Goal: Task Accomplishment & Management: Use online tool/utility

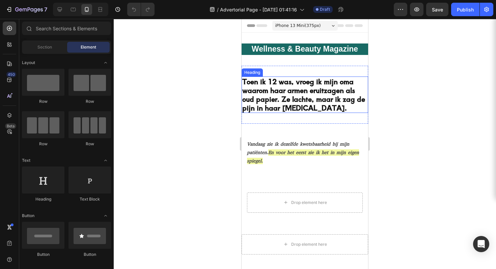
click at [290, 90] on h2 "Toen ik 12 was, vroeg ik mijn oma waarom haar armen eruitzagen als oud papier. …" at bounding box center [305, 95] width 127 height 36
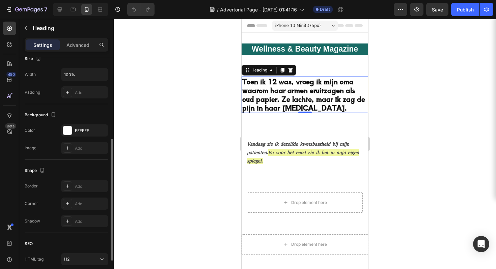
scroll to position [207, 0]
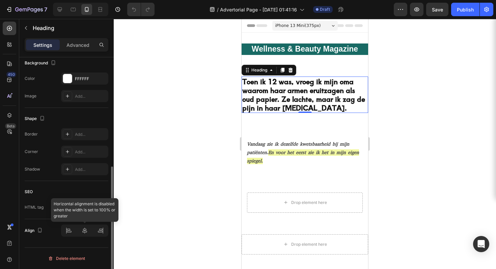
click at [70, 231] on div at bounding box center [84, 231] width 47 height 12
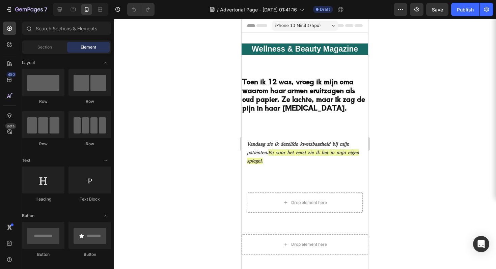
click at [269, 26] on div "Header" at bounding box center [258, 26] width 25 height 8
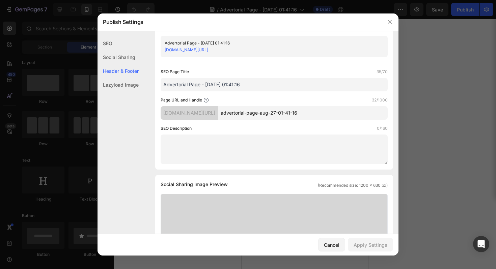
click at [280, 28] on div "Publish Settings" at bounding box center [239, 22] width 283 height 18
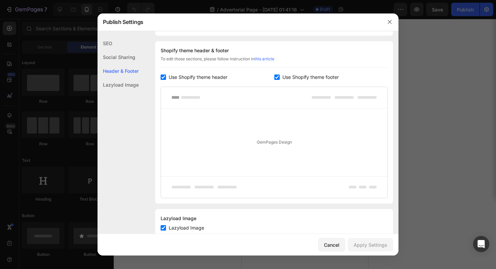
scroll to position [316, 0]
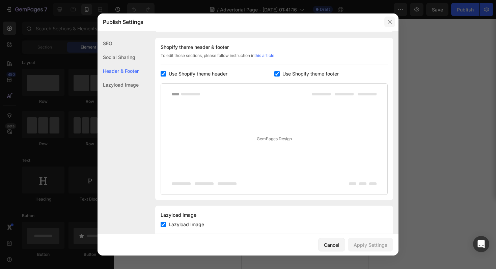
click at [391, 23] on icon "button" at bounding box center [389, 21] width 5 height 5
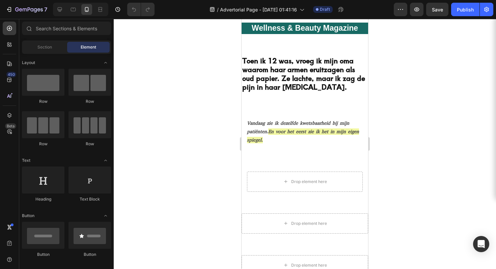
scroll to position [0, 0]
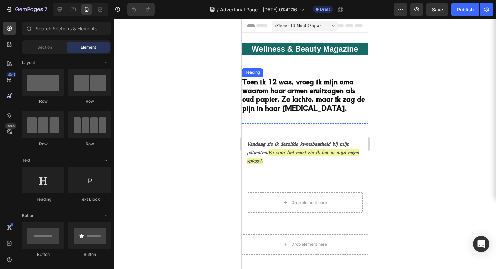
click at [297, 102] on h2 "Toen ik 12 was, vroeg ik mijn oma waarom haar armen eruitzagen als oud papier. …" at bounding box center [305, 95] width 127 height 36
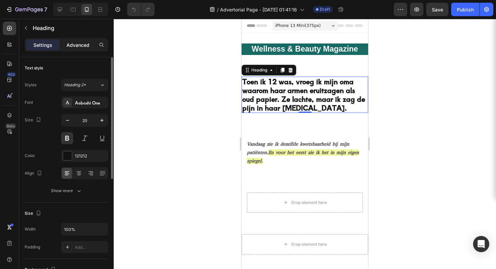
click at [71, 46] on p "Advanced" at bounding box center [77, 45] width 23 height 7
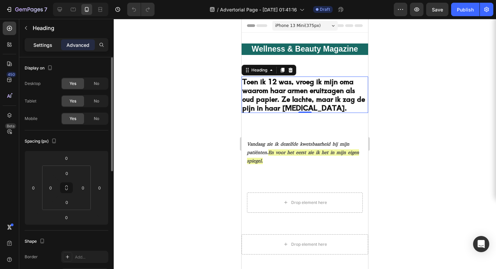
click at [47, 43] on p "Settings" at bounding box center [42, 45] width 19 height 7
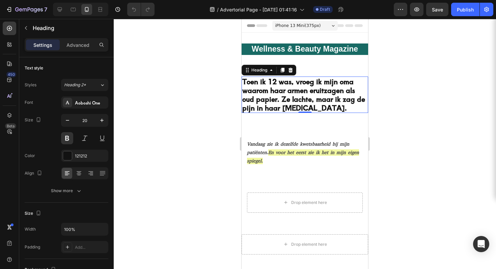
click at [404, 72] on div at bounding box center [305, 144] width 382 height 250
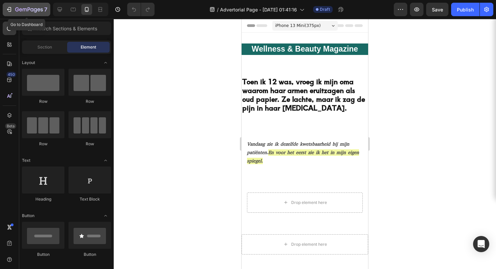
click at [13, 9] on div "7" at bounding box center [27, 9] width 42 height 8
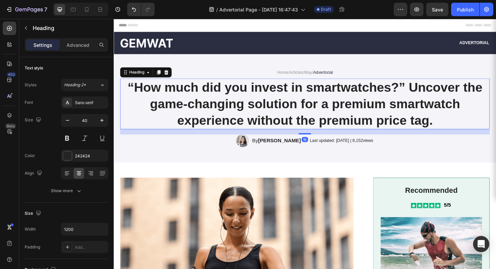
click at [263, 100] on h1 "“How much did you invest in smartwatches?” Uncover the game-changing solution f…" at bounding box center [315, 109] width 391 height 54
click at [274, 113] on h1 "“How much did you invest in smartwatches?” Uncover the game-changing solution f…" at bounding box center [315, 109] width 391 height 54
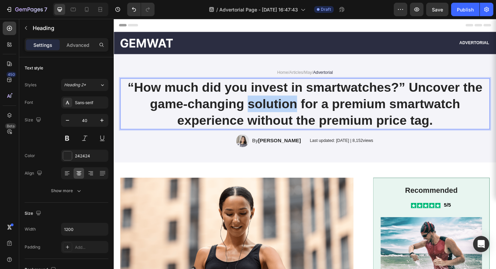
click at [274, 113] on p "“How much did you invest in smartwatches?” Uncover the game-changing solution f…" at bounding box center [316, 109] width 390 height 53
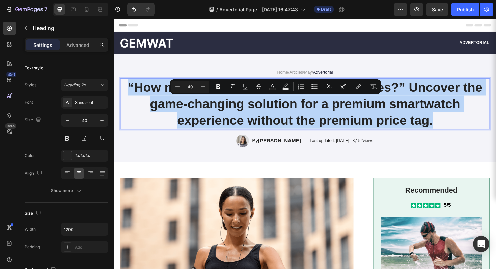
click at [274, 113] on p "“How much did you invest in smartwatches?” Uncover the game-changing solution f…" at bounding box center [316, 109] width 390 height 53
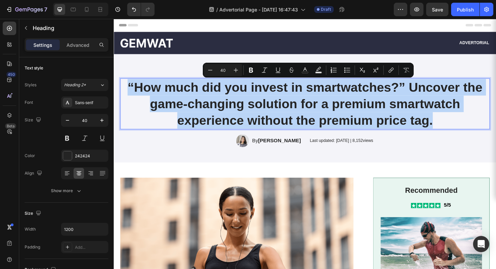
click at [274, 113] on p "“How much did you invest in smartwatches?” Uncover the game-changing solution f…" at bounding box center [316, 109] width 390 height 53
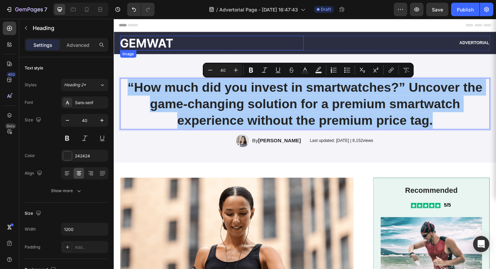
click at [138, 42] on img at bounding box center [148, 44] width 56 height 9
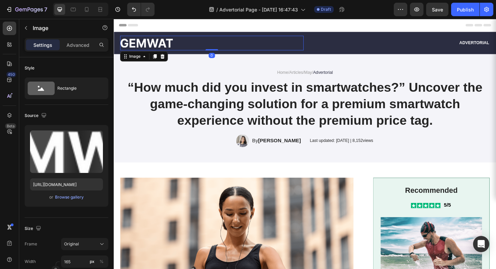
click at [138, 42] on img at bounding box center [148, 44] width 56 height 9
click at [145, 42] on img at bounding box center [148, 44] width 56 height 9
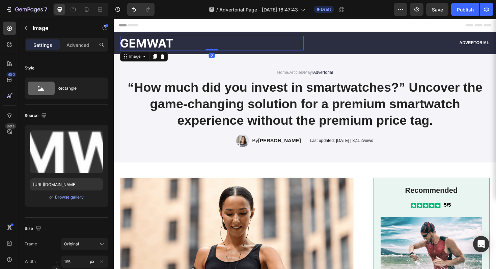
click at [163, 42] on img at bounding box center [148, 44] width 56 height 9
click at [378, 61] on div "Home / Articles / May / Advertorial Text Block “How much did you invest in smar…" at bounding box center [316, 113] width 405 height 115
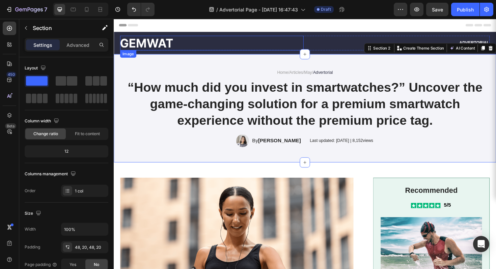
click at [172, 45] on img at bounding box center [148, 44] width 56 height 9
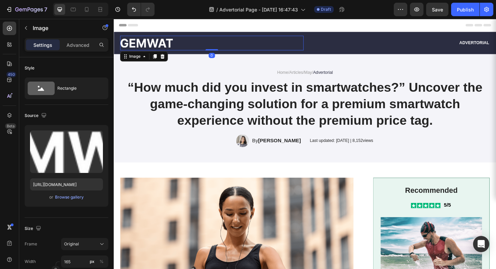
click at [172, 45] on img at bounding box center [148, 44] width 56 height 9
click at [259, 107] on p "“How much did you invest in smartwatches?” Uncover the game-changing solution f…" at bounding box center [316, 109] width 390 height 53
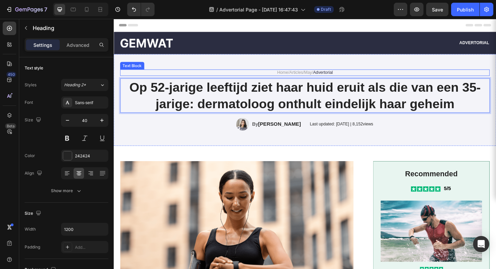
click at [330, 76] on span "Advertorial" at bounding box center [335, 75] width 21 height 5
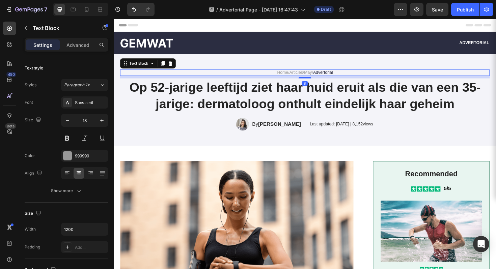
click at [351, 74] on p "Home / Articles / May / Advertorial" at bounding box center [316, 76] width 390 height 6
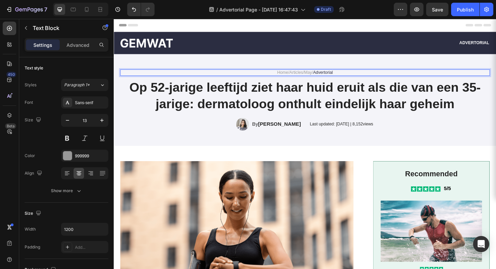
click at [351, 74] on p "Home / Articles / May / Advertorial" at bounding box center [316, 76] width 390 height 6
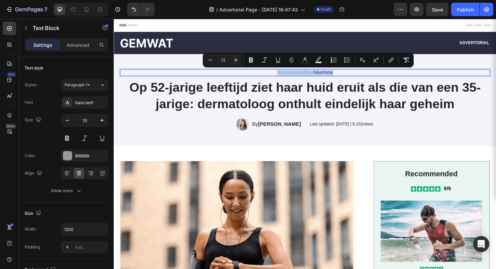
click at [368, 74] on p "Home / Articles / May / Advertorial" at bounding box center [316, 76] width 390 height 6
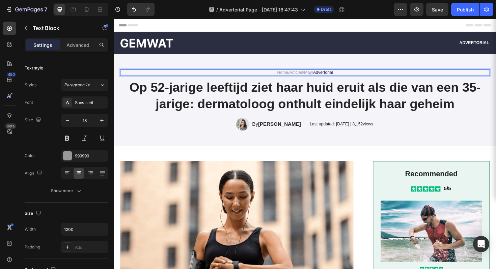
click at [287, 75] on link "Home" at bounding box center [293, 75] width 12 height 5
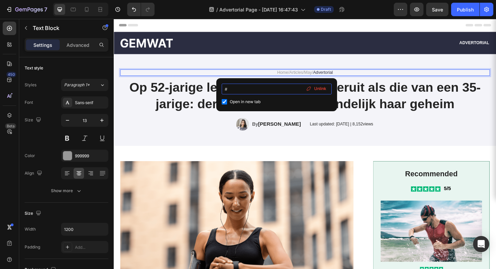
click at [247, 90] on input "#" at bounding box center [277, 89] width 110 height 11
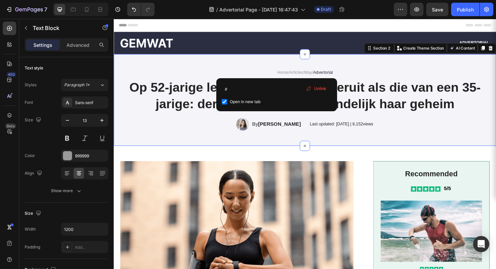
click at [382, 65] on div "Home / Articles / May / Advertorial Text Block Op 52-jarige leeftijd ziet haar …" at bounding box center [316, 105] width 405 height 98
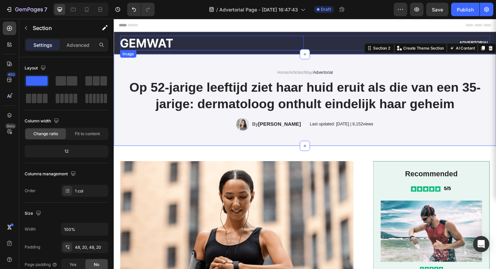
click at [165, 47] on img at bounding box center [148, 44] width 56 height 9
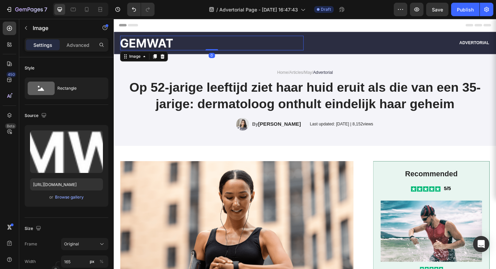
click at [165, 47] on img at bounding box center [148, 44] width 56 height 9
click at [165, 44] on img at bounding box center [148, 44] width 56 height 9
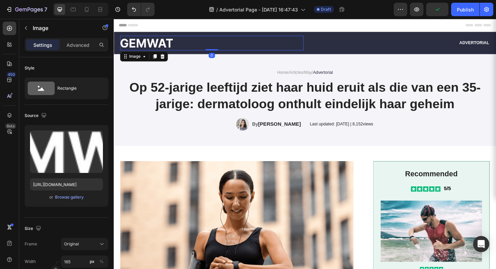
click at [166, 43] on img at bounding box center [148, 44] width 56 height 9
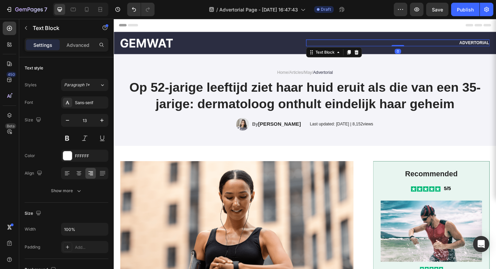
click at [488, 42] on p "Advertorial" at bounding box center [414, 45] width 193 height 6
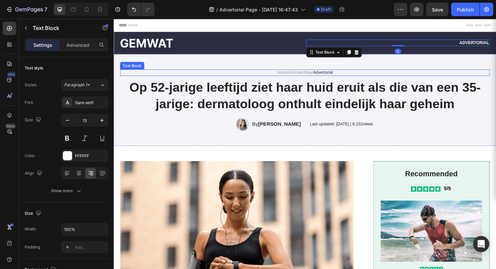
click at [357, 77] on p "Home / Articles / May / Advertorial" at bounding box center [316, 76] width 390 height 6
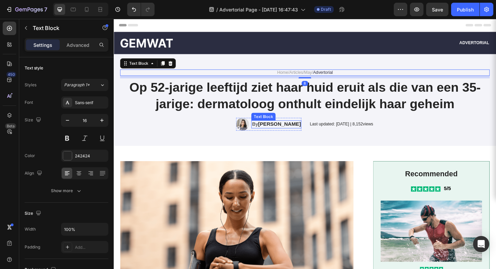
click at [290, 133] on strong "Emma Johnson" at bounding box center [289, 131] width 45 height 6
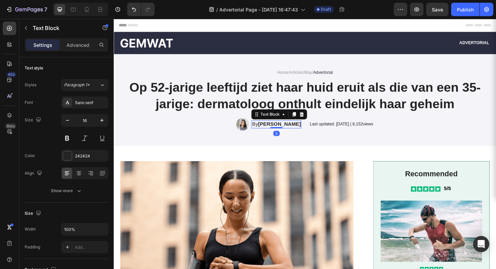
click at [292, 131] on strong "Emma Johnson" at bounding box center [289, 131] width 45 height 6
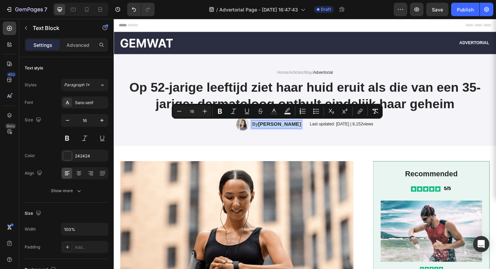
click at [292, 131] on strong "Emma Johnson" at bounding box center [289, 131] width 45 height 6
click at [346, 131] on p "Last updated: May 2024 | 8,152views" at bounding box center [354, 131] width 67 height 6
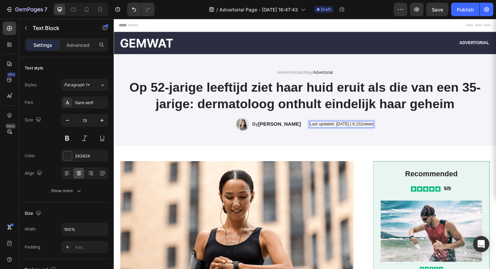
click at [361, 130] on p "Last updated: May 2024 | 8,152views" at bounding box center [354, 131] width 67 height 6
click at [377, 131] on p "Last updated: May 2024 | 8,152views" at bounding box center [354, 131] width 67 height 6
click at [370, 132] on p "Last updated: May 2024 | 8,152 views" at bounding box center [355, 131] width 68 height 6
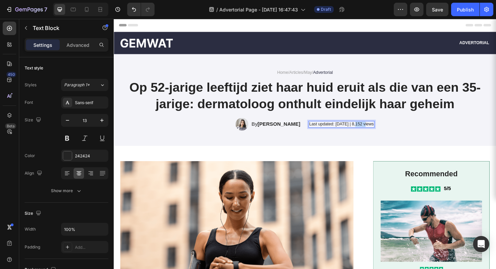
click at [370, 132] on p "Last updated: May 2024 | 8,152 views" at bounding box center [355, 131] width 68 height 6
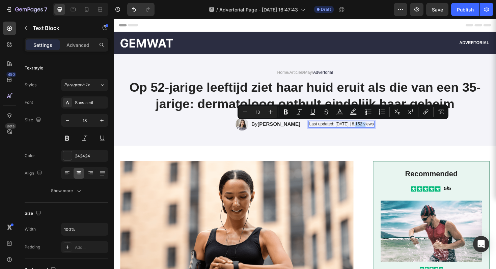
copy p "Last updated: May 2024 | 8,152 views"
click at [347, 132] on p "Last updated: May 2024 | 8,152 views" at bounding box center [355, 131] width 68 height 6
click at [347, 131] on p "Last updated: May 2024 | 8,152 views" at bounding box center [355, 131] width 68 height 6
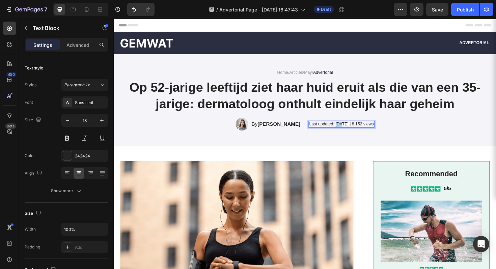
click at [347, 131] on p "Last updated: May 2024 | 8,152 views" at bounding box center [355, 131] width 68 height 6
click at [273, 133] on strong "Emma Johnson" at bounding box center [277, 131] width 45 height 6
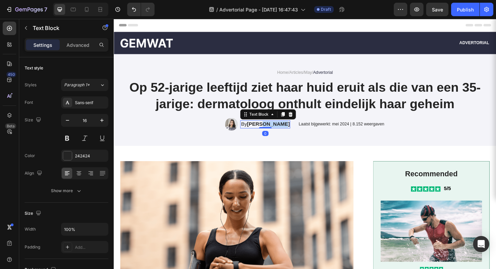
click at [273, 131] on strong "Emma Johnson" at bounding box center [277, 131] width 45 height 6
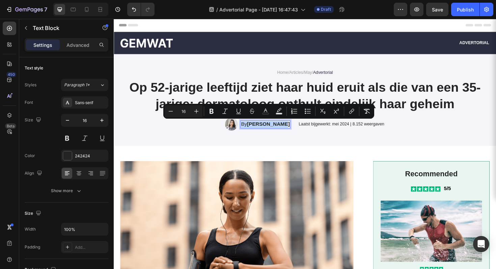
click at [274, 131] on strong "Emma Johnson" at bounding box center [277, 131] width 45 height 6
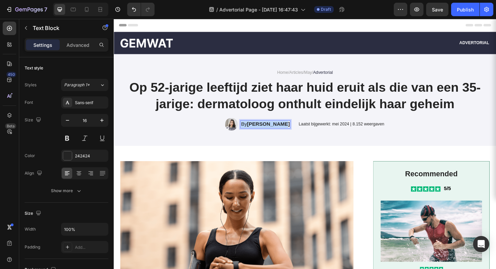
click at [274, 131] on strong "Emma Johnson" at bounding box center [277, 131] width 45 height 6
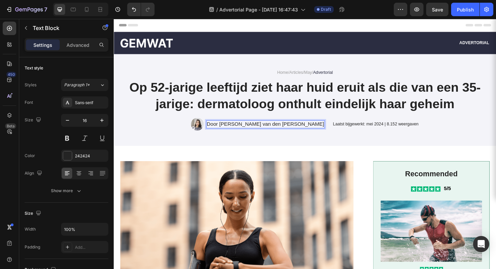
click at [268, 131] on p "Door [PERSON_NAME]" at bounding box center [274, 130] width 124 height 7
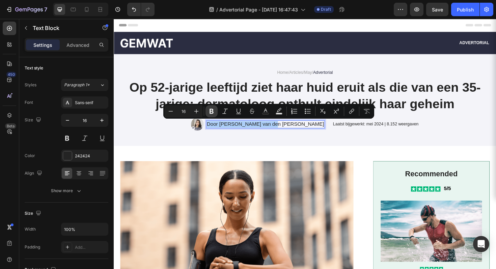
click at [215, 111] on icon "Editor contextual toolbar" at bounding box center [211, 111] width 7 height 7
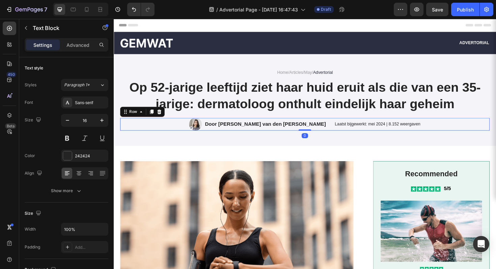
click at [416, 137] on div "Image Door Marlies van den Berg Text Block Row Laatst bijgewerkt: mei 2024 | 8.…" at bounding box center [315, 130] width 391 height 13
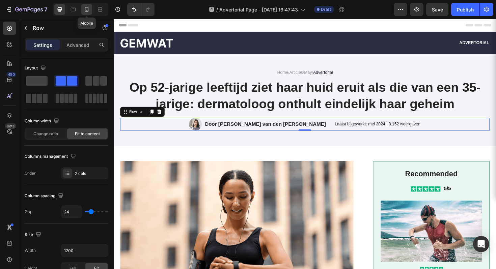
click at [90, 12] on div at bounding box center [86, 9] width 11 height 11
type input "0"
type input "100%"
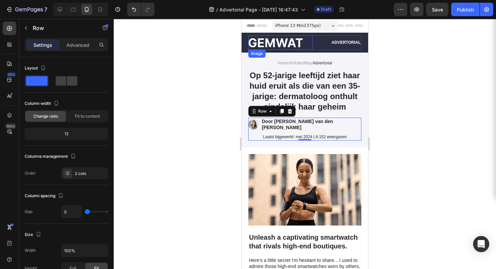
click at [296, 41] on img at bounding box center [275, 42] width 54 height 9
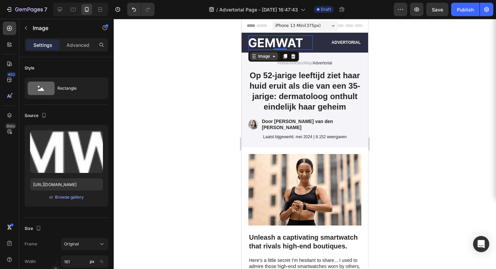
click at [276, 58] on icon at bounding box center [273, 56] width 5 height 5
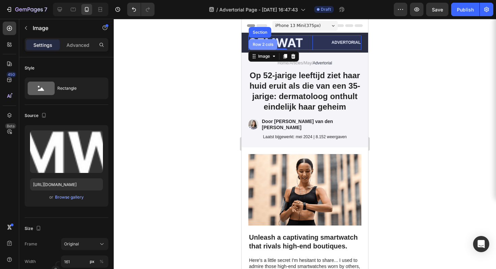
click at [267, 46] on div "Row 2 cols" at bounding box center [262, 45] width 23 height 4
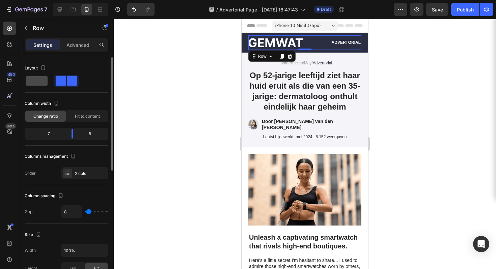
click at [41, 82] on span at bounding box center [37, 80] width 22 height 9
type input "0"
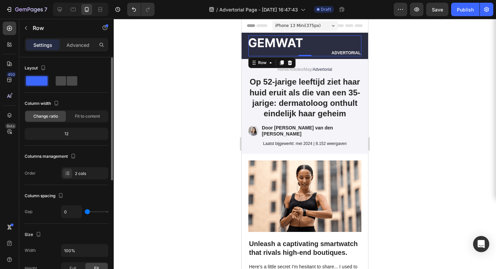
click at [67, 85] on span at bounding box center [72, 80] width 10 height 9
type input "8"
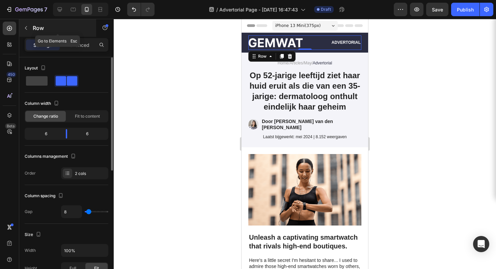
click at [29, 32] on button "button" at bounding box center [26, 28] width 11 height 11
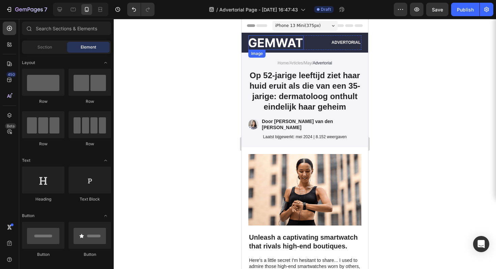
click at [290, 45] on img at bounding box center [275, 42] width 54 height 9
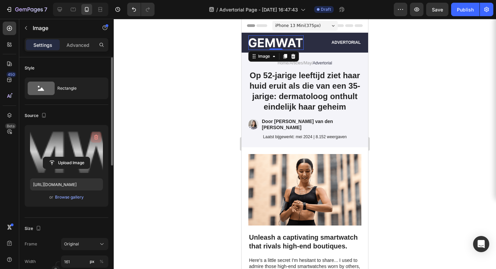
click at [95, 135] on icon "button" at bounding box center [96, 137] width 7 height 7
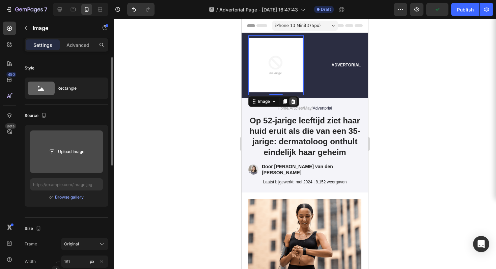
click at [297, 102] on div at bounding box center [293, 102] width 8 height 8
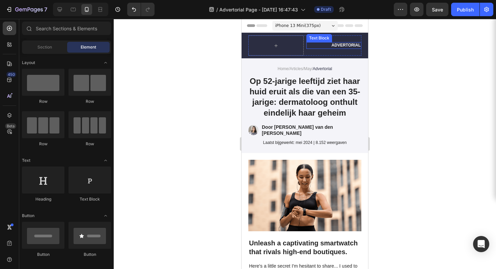
click at [346, 46] on p "Advertorial" at bounding box center [334, 45] width 54 height 5
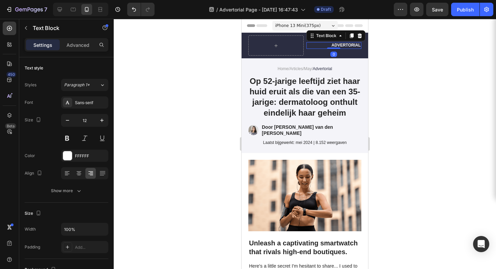
click at [346, 45] on p "Advertorial" at bounding box center [334, 45] width 54 height 5
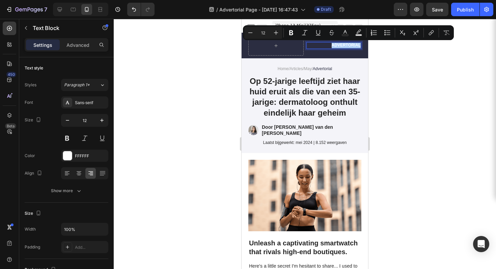
click at [385, 57] on div at bounding box center [305, 144] width 382 height 250
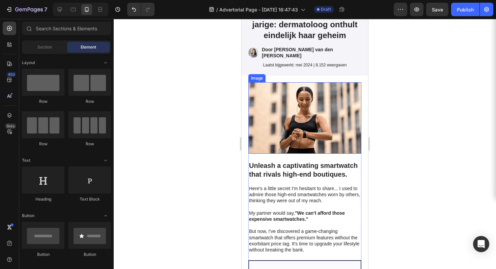
scroll to position [82, 0]
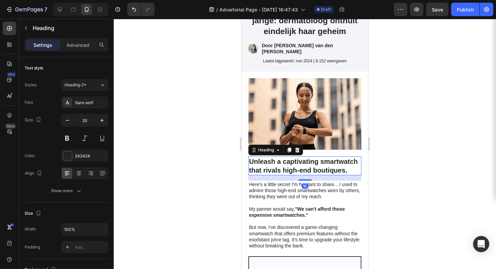
click at [290, 164] on h2 "Unleash a captivating smartwatch that rivals high-end boutiques." at bounding box center [304, 166] width 113 height 19
click at [273, 170] on h2 "Unleash a captivating smartwatch that rivals high-end boutiques." at bounding box center [304, 166] width 113 height 19
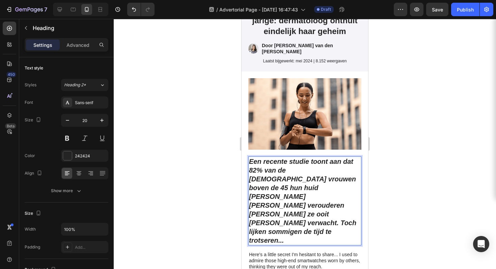
click at [399, 148] on div at bounding box center [305, 144] width 382 height 250
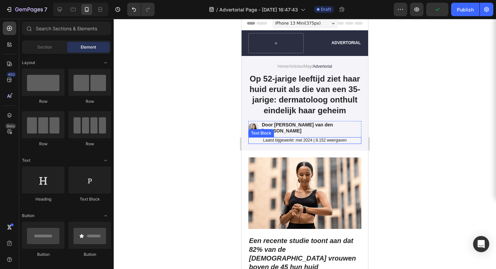
scroll to position [3, 0]
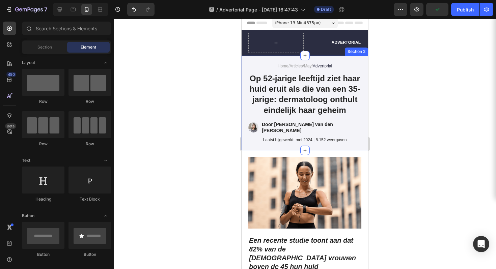
click at [253, 127] on div "Home / Articles / May / Advertorial Text Block Op 52-jarige leeftijd ziet haar …" at bounding box center [304, 102] width 113 height 81
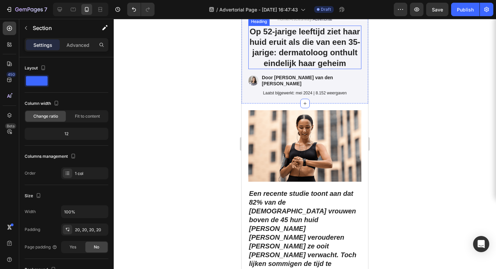
scroll to position [51, 0]
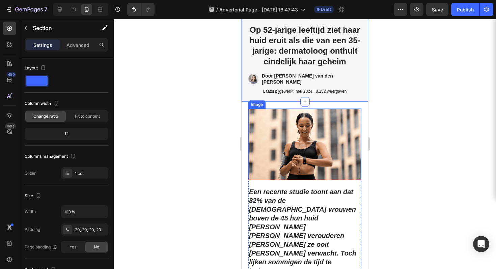
click at [313, 154] on img at bounding box center [304, 145] width 113 height 72
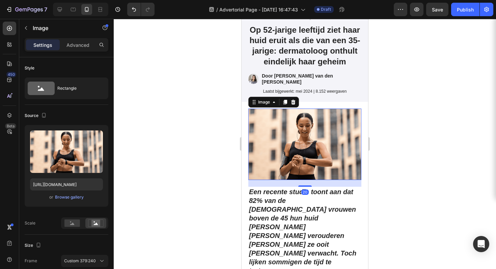
click at [400, 69] on div at bounding box center [305, 144] width 382 height 250
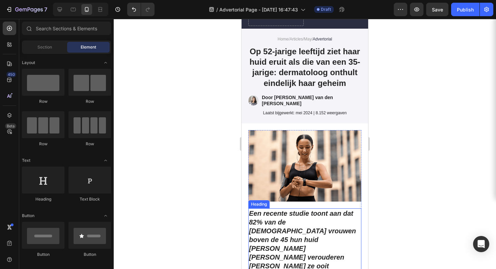
scroll to position [36, 0]
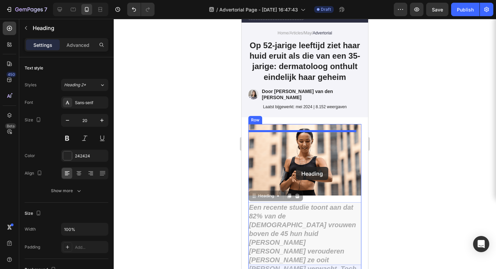
drag, startPoint x: 298, startPoint y: 222, endPoint x: 296, endPoint y: 167, distance: 55.1
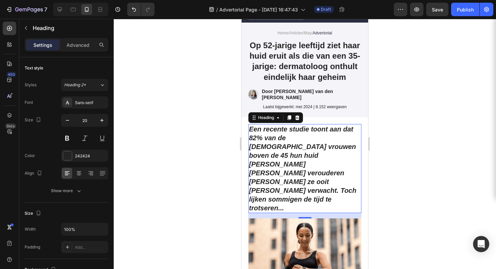
click at [413, 139] on div at bounding box center [305, 144] width 382 height 250
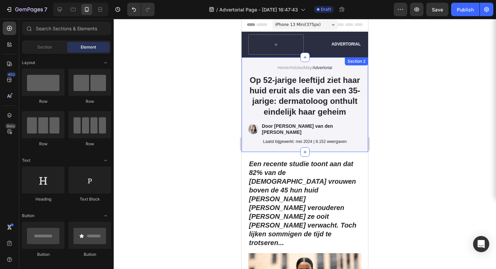
scroll to position [0, 0]
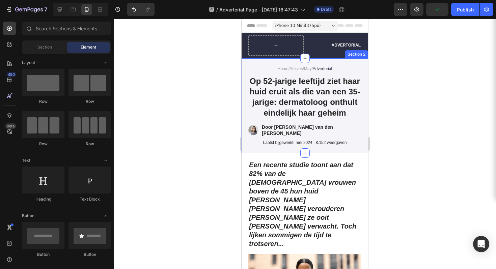
click at [261, 134] on div "Home / Articles / May / Advertorial Text Block Op 52-jarige leeftijd ziet haar …" at bounding box center [304, 105] width 113 height 81
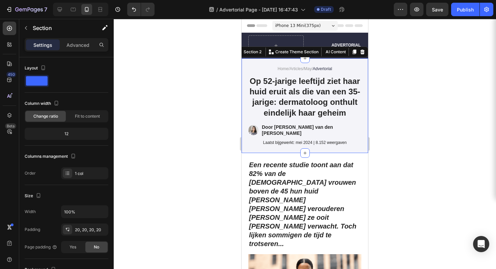
scroll to position [163, 0]
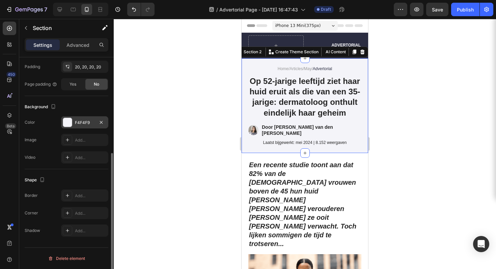
click at [86, 118] on div "F4F4F9" at bounding box center [84, 122] width 47 height 12
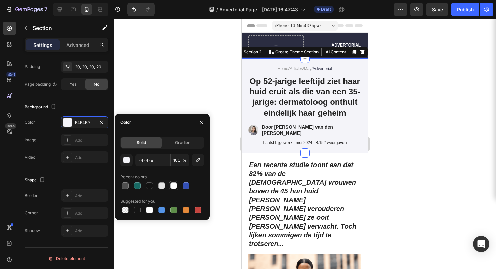
click at [173, 188] on div at bounding box center [173, 186] width 7 height 7
type input "FFFFFF"
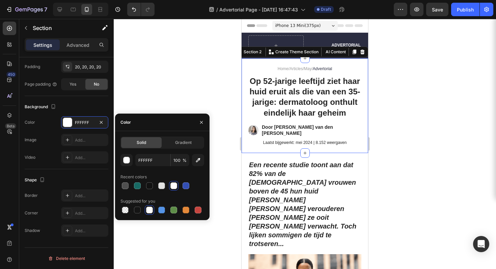
click at [407, 132] on div at bounding box center [305, 144] width 382 height 250
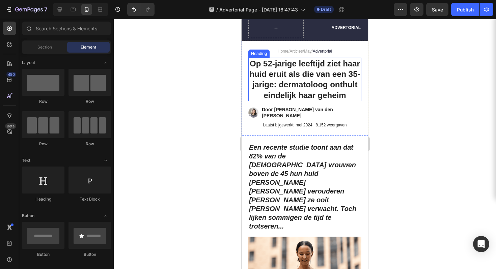
scroll to position [97, 0]
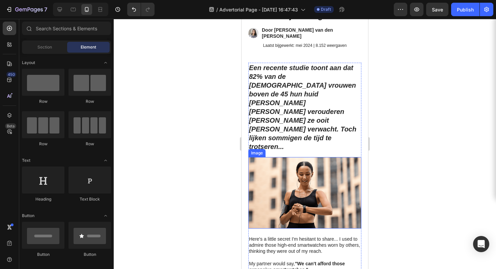
click at [309, 165] on img at bounding box center [304, 193] width 113 height 72
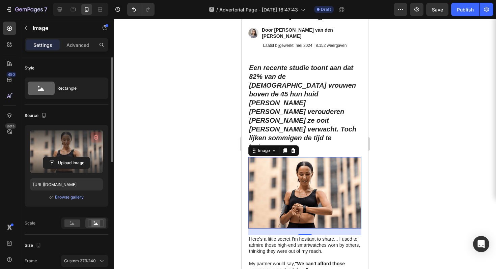
click at [100, 139] on button "button" at bounding box center [96, 137] width 11 height 11
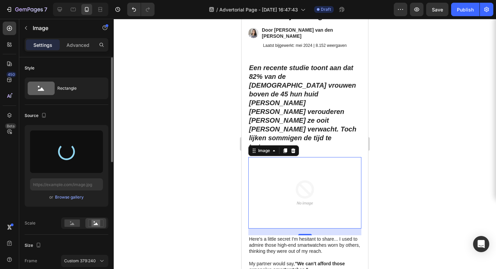
type input "https://cdn.shopify.com/s/files/1/0940/5389/2438/files/gempages_581702766968177…"
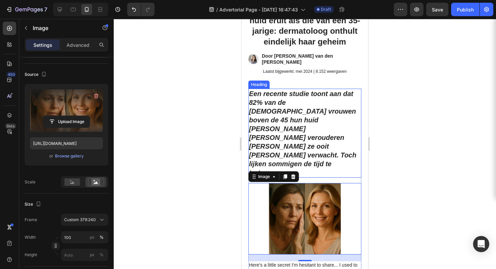
scroll to position [99, 0]
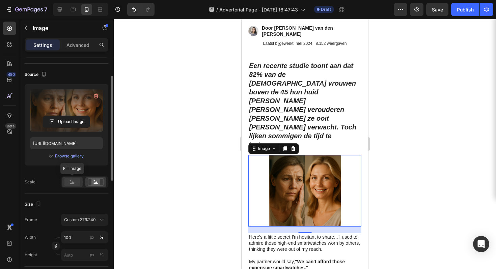
click at [72, 185] on rect at bounding box center [72, 181] width 16 height 7
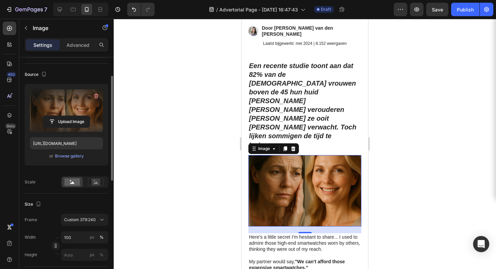
click at [104, 175] on div "Upload Image https://cdn.shopify.com/s/files/1/0940/5389/2438/files/gempages_58…" at bounding box center [67, 136] width 84 height 104
click at [100, 180] on rect at bounding box center [95, 182] width 9 height 7
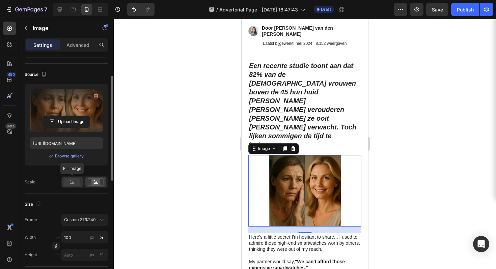
click at [76, 186] on rect at bounding box center [72, 181] width 16 height 7
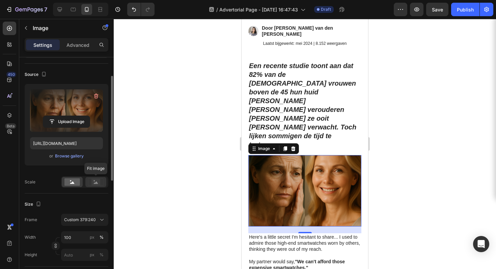
click at [96, 184] on rect at bounding box center [95, 182] width 9 height 7
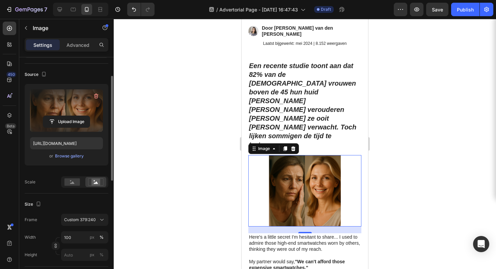
click at [85, 184] on div at bounding box center [84, 181] width 47 height 11
click at [83, 183] on div at bounding box center [84, 181] width 47 height 11
click at [77, 183] on rect at bounding box center [72, 181] width 16 height 7
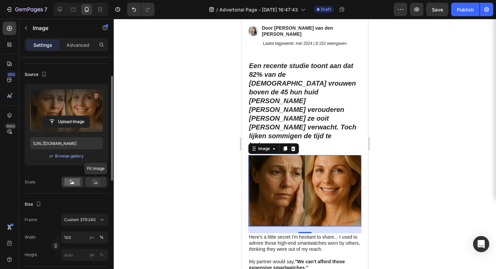
click at [88, 183] on icon at bounding box center [96, 181] width 16 height 7
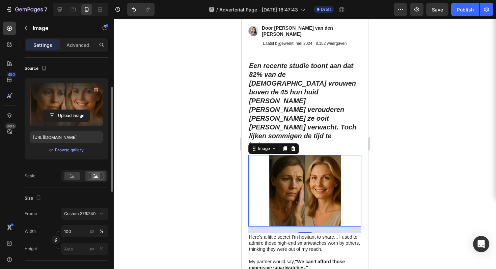
scroll to position [70, 0]
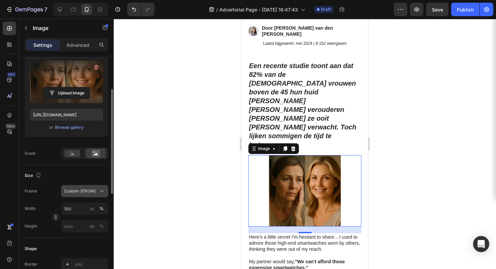
click at [93, 191] on span "Custom 379:240" at bounding box center [80, 191] width 32 height 6
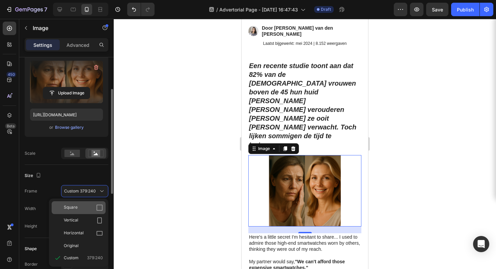
click at [95, 210] on div "Square" at bounding box center [83, 207] width 39 height 7
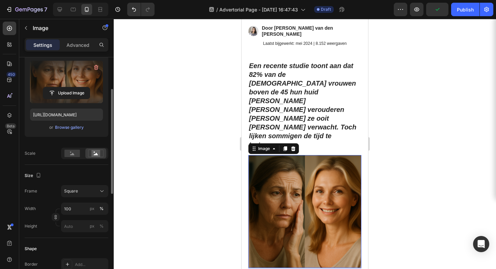
click at [93, 197] on div "Frame Square Width 100 px % Height px %" at bounding box center [67, 208] width 84 height 47
click at [93, 193] on div "Square" at bounding box center [80, 191] width 33 height 6
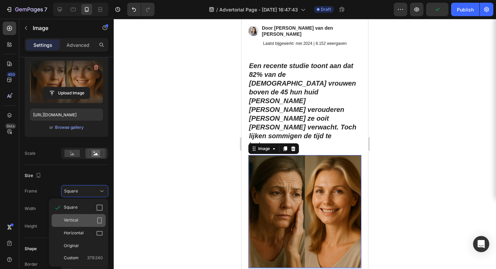
click at [89, 220] on div "Vertical" at bounding box center [83, 220] width 39 height 7
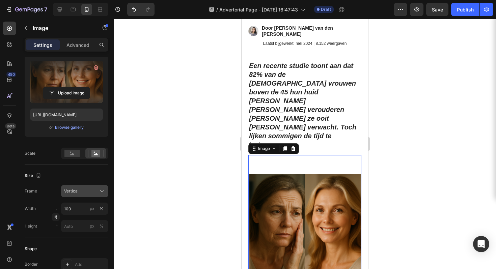
click at [92, 189] on div "Vertical" at bounding box center [80, 191] width 33 height 6
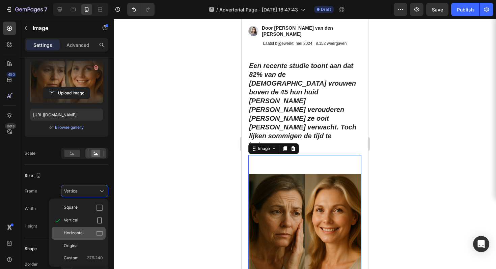
click at [92, 228] on div "Horizontal" at bounding box center [79, 233] width 54 height 13
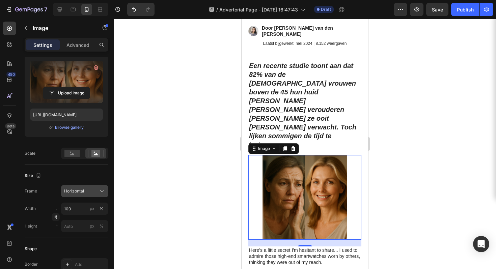
click at [88, 194] on div "Horizontal" at bounding box center [80, 191] width 33 height 6
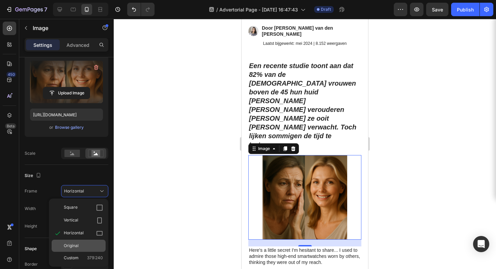
click at [97, 246] on div "Original" at bounding box center [83, 246] width 39 height 6
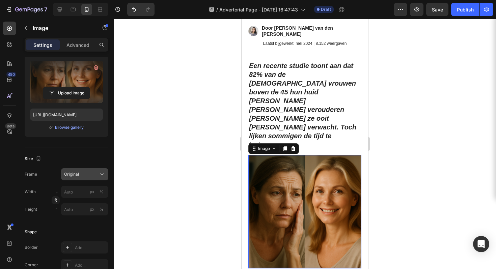
click at [92, 178] on button "Original" at bounding box center [84, 174] width 47 height 12
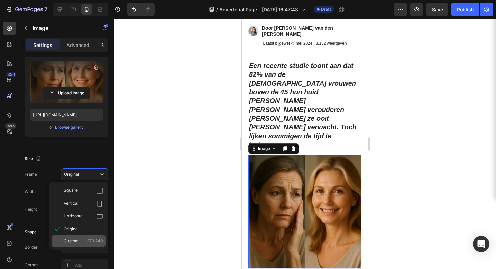
click at [92, 241] on span "379:240" at bounding box center [95, 241] width 16 height 6
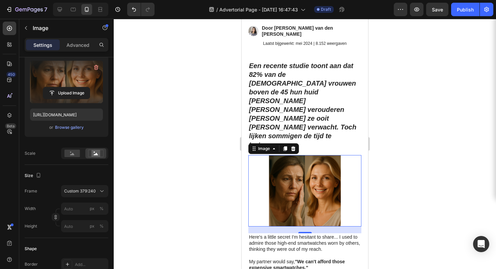
click at [403, 111] on div at bounding box center [305, 144] width 382 height 250
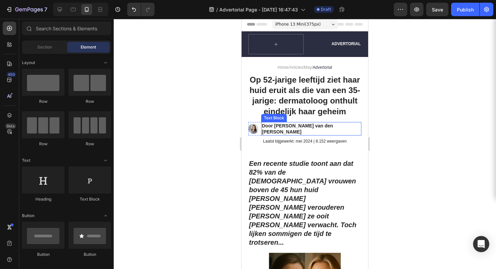
scroll to position [0, 0]
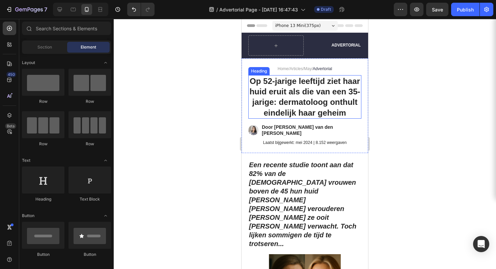
click at [294, 100] on h1 "Op 52-jarige leeftijd ziet haar huid eruit als die van een 35-jarige: dermatolo…" at bounding box center [304, 97] width 113 height 44
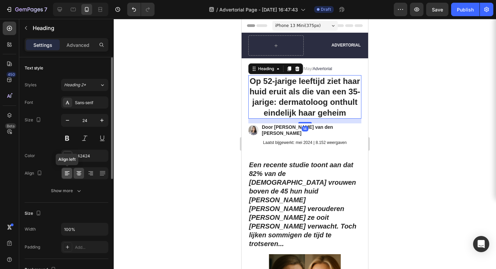
click at [68, 174] on icon at bounding box center [67, 174] width 5 height 1
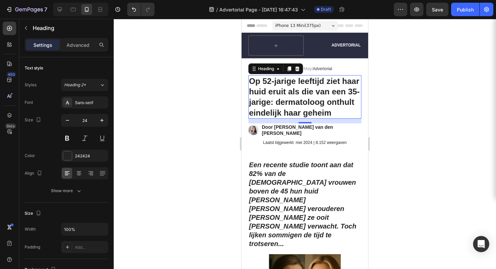
click at [222, 113] on div at bounding box center [305, 144] width 382 height 250
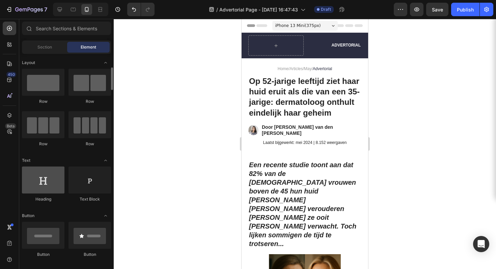
scroll to position [12, 0]
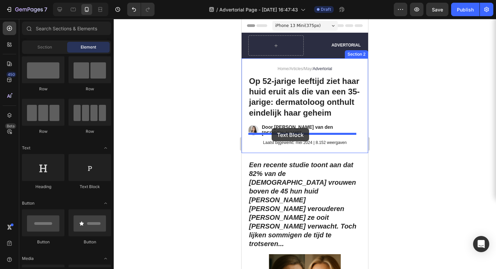
drag, startPoint x: 317, startPoint y: 185, endPoint x: 272, endPoint y: 128, distance: 72.0
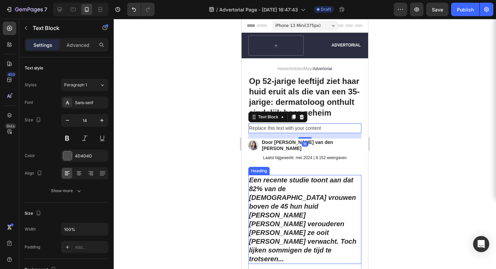
click at [307, 202] on strong "Een recente studie toont aan dat 82% van de Nederlandse vrouwen boven de 45 hun…" at bounding box center [302, 219] width 107 height 86
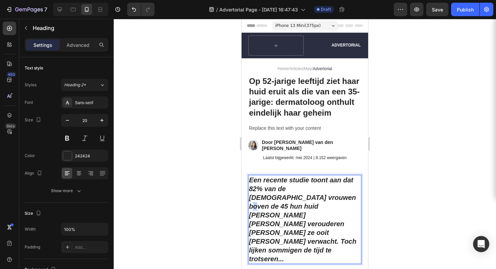
click at [306, 202] on strong "Een recente studie toont aan dat 82% van de Nederlandse vrouwen boven de 45 hun…" at bounding box center [302, 219] width 107 height 86
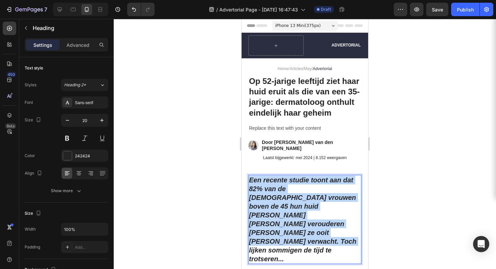
click at [306, 202] on strong "Een recente studie toont aan dat 82% van de Nederlandse vrouwen boven de 45 hun…" at bounding box center [302, 219] width 107 height 86
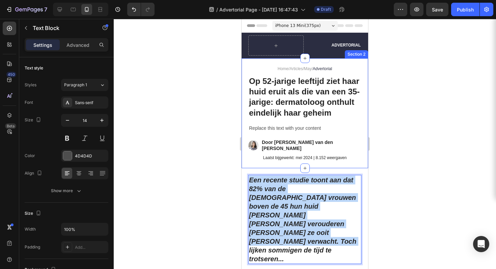
click at [283, 133] on div "Replace this text with your content" at bounding box center [304, 128] width 113 height 10
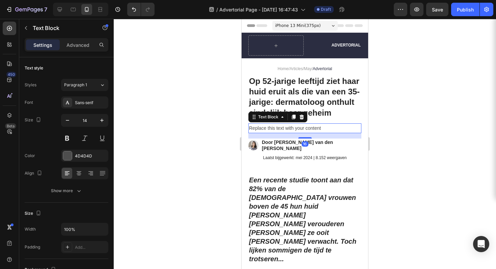
click at [283, 133] on div "Replace this text with your content" at bounding box center [304, 128] width 113 height 10
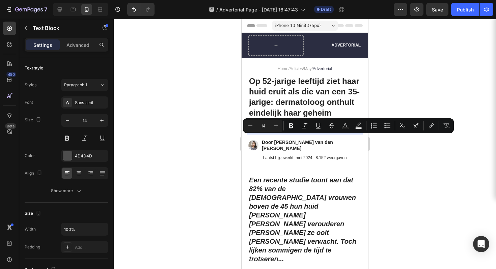
click at [283, 133] on p "Replace this text with your content" at bounding box center [305, 128] width 112 height 8
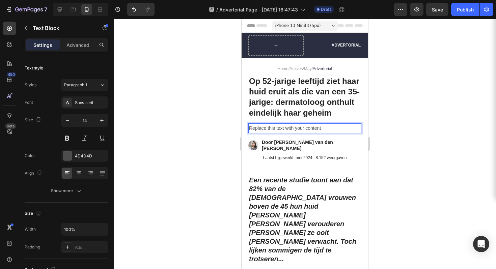
click at [283, 133] on p "Replace this text with your content" at bounding box center [305, 128] width 112 height 8
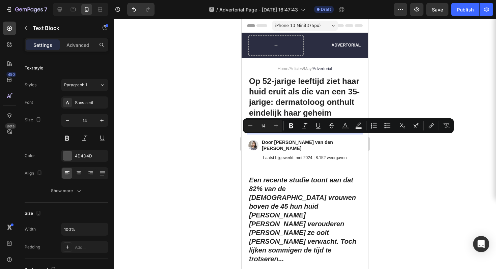
click at [283, 133] on p "Replace this text with your content" at bounding box center [305, 128] width 112 height 8
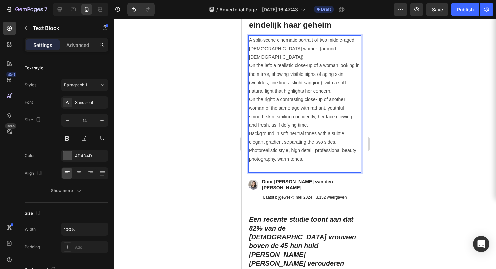
scroll to position [89, 0]
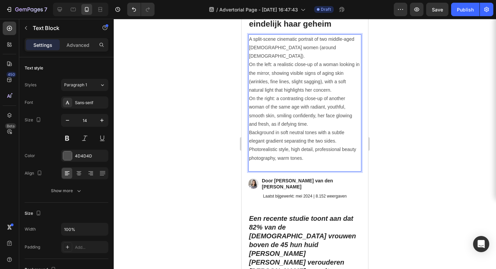
click at [302, 141] on p "A split-scene cinematic portrait of two middle-aged Dutch women (around 45-55 y…" at bounding box center [305, 103] width 112 height 136
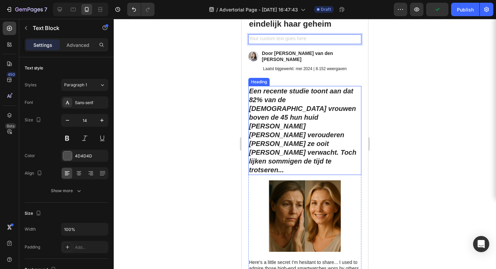
click at [295, 115] on strong "Een recente studie toont aan dat 82% van de Nederlandse vrouwen boven de 45 hun…" at bounding box center [302, 130] width 107 height 86
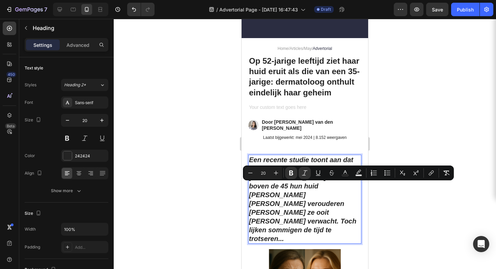
scroll to position [0, 0]
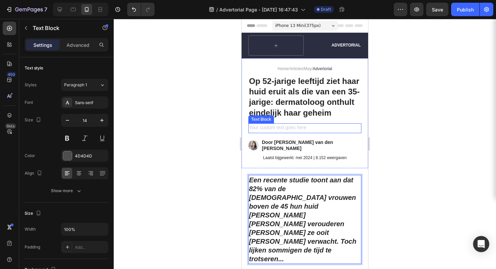
click at [287, 133] on div "Rich Text Editor. Editing area: main" at bounding box center [304, 128] width 113 height 10
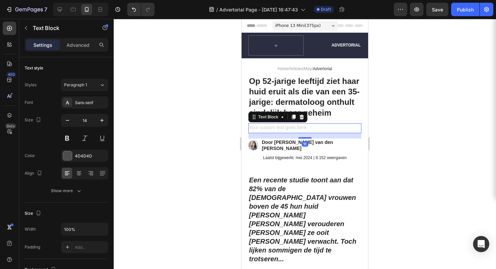
click at [287, 133] on div "Rich Text Editor. Editing area: main" at bounding box center [304, 128] width 113 height 10
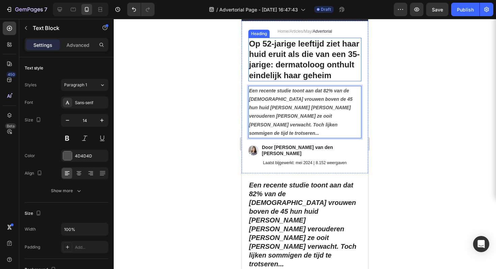
scroll to position [23, 0]
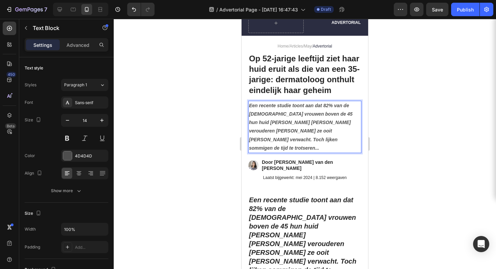
click at [285, 150] on p "Een recente studie toont aan dat 82% van de Nederlandse vrouwen boven de 45 hun…" at bounding box center [305, 127] width 112 height 51
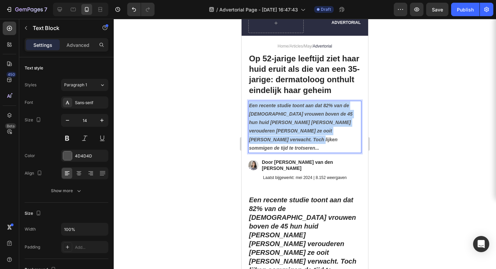
click at [285, 150] on p "Een recente studie toont aan dat 82% van de Nederlandse vrouwen boven de 45 hun…" at bounding box center [305, 127] width 112 height 51
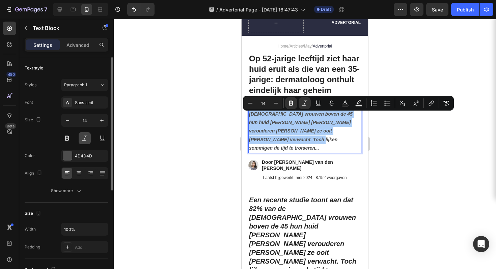
click at [81, 138] on button at bounding box center [85, 138] width 12 height 12
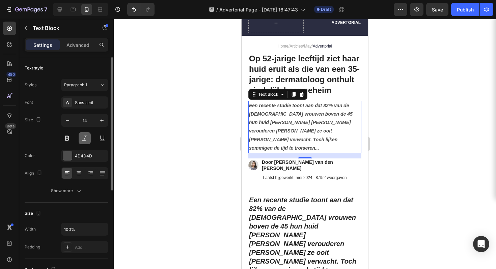
click at [81, 138] on button at bounding box center [85, 138] width 12 height 12
click at [260, 137] on p "Een recente studie toont aan dat 82% van de Nederlandse vrouwen boven de 45 hun…" at bounding box center [305, 127] width 112 height 51
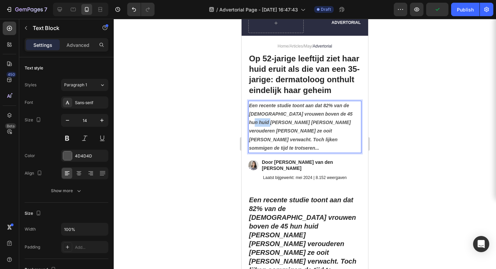
click at [260, 137] on p "Een recente studie toont aan dat 82% van de Nederlandse vrouwen boven de 45 hun…" at bounding box center [305, 127] width 112 height 51
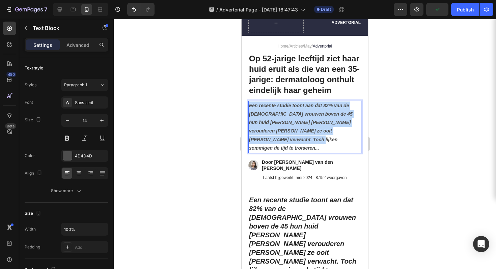
click at [260, 137] on p "Een recente studie toont aan dat 82% van de Nederlandse vrouwen boven de 45 hun…" at bounding box center [305, 127] width 112 height 51
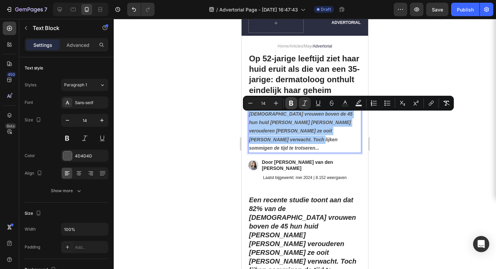
click at [293, 102] on icon "Editor contextual toolbar" at bounding box center [291, 103] width 7 height 7
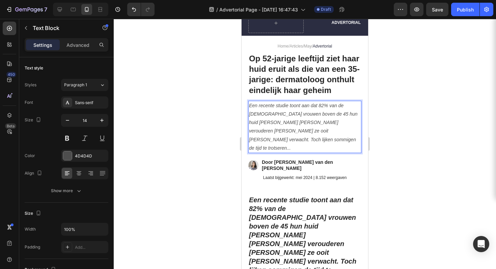
click at [296, 138] on p "Een recente studie toont aan dat 82% van de Nederlandse vrouwen boven de 45 hun…" at bounding box center [305, 127] width 112 height 51
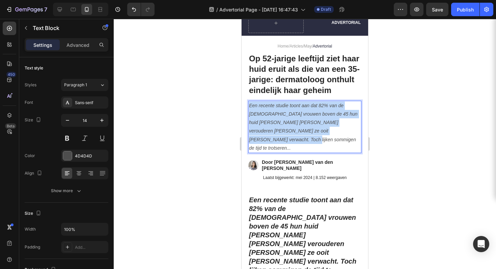
click at [296, 138] on p "Een recente studie toont aan dat 82% van de Nederlandse vrouwen boven de 45 hun…" at bounding box center [305, 127] width 112 height 51
click at [304, 146] on p "Een recente studie toont aan dat 82% van de Nederlandse vrouwen boven de 45 hun…" at bounding box center [305, 127] width 112 height 51
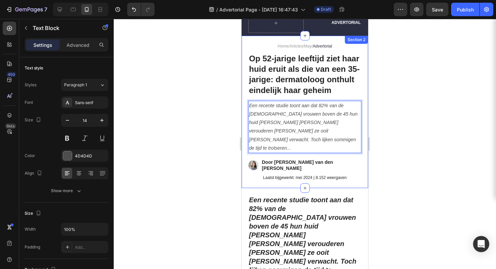
click at [402, 136] on div at bounding box center [305, 144] width 382 height 250
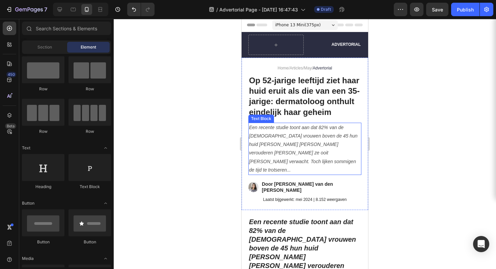
scroll to position [0, 0]
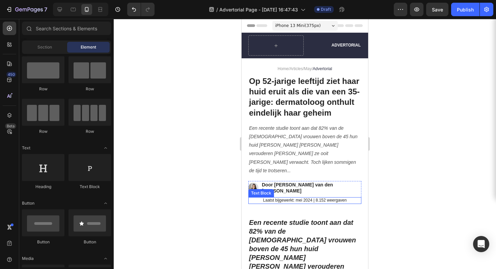
click at [271, 190] on div "Text Block" at bounding box center [261, 193] width 23 height 6
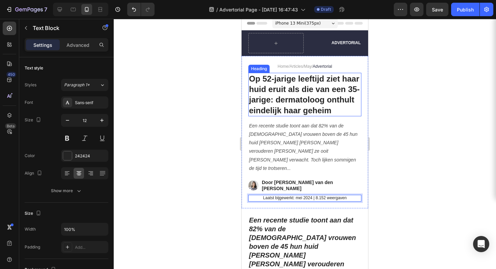
scroll to position [3, 0]
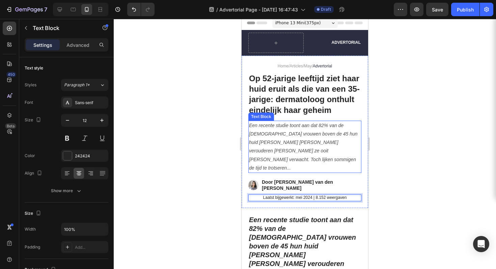
click at [318, 140] on p "Een recente studie toont aan dat 82% van de Nederlandse vrouwen boven de 45 hun…" at bounding box center [305, 146] width 112 height 51
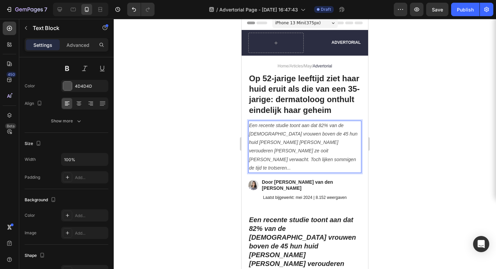
click at [276, 154] on icon "Een recente studie toont aan dat 82% van de Nederlandse vrouwen boven de 45 hun…" at bounding box center [303, 147] width 109 height 48
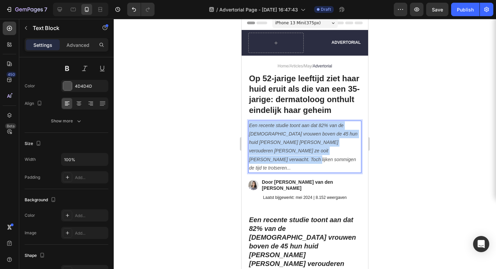
click at [276, 154] on icon "Een recente studie toont aan dat 82% van de Nederlandse vrouwen boven de 45 hun…" at bounding box center [303, 147] width 109 height 48
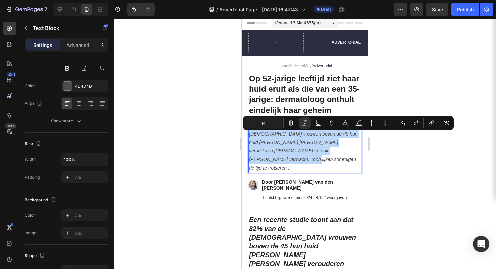
copy icon "Een recente studie toont aan dat 82% van de Nederlandse vrouwen boven de 45 hun…"
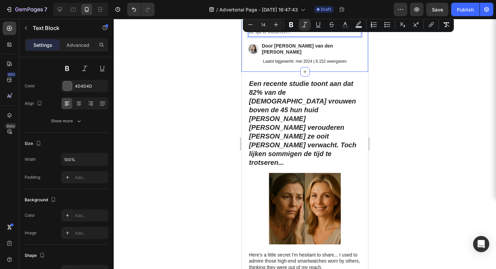
type input "16"
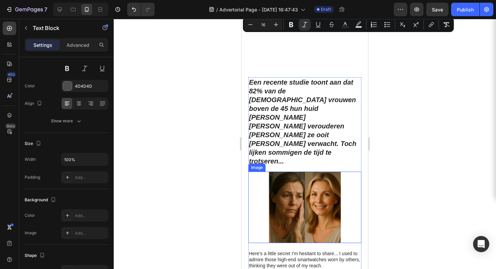
scroll to position [203, 0]
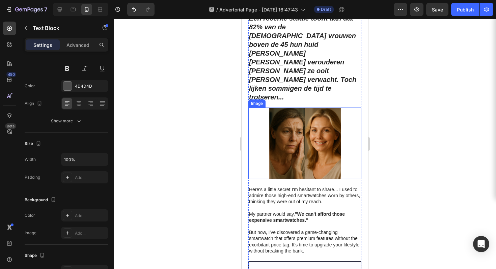
click at [311, 115] on img at bounding box center [304, 144] width 113 height 72
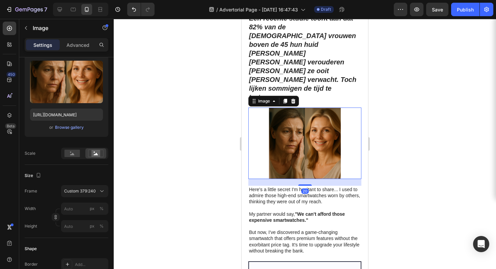
scroll to position [0, 0]
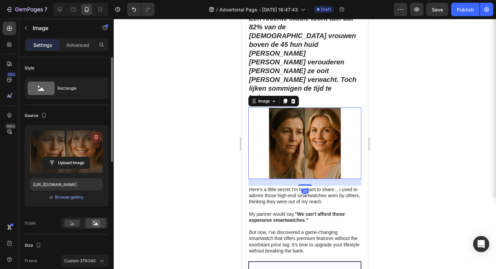
click at [92, 137] on button "button" at bounding box center [96, 137] width 11 height 11
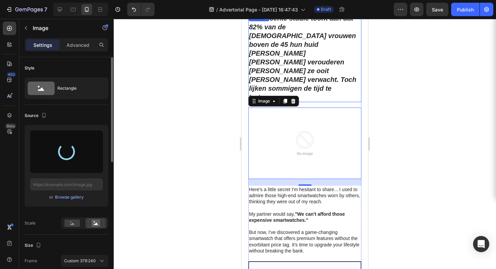
type input "https://cdn.shopify.com/s/files/1/0940/5389/2438/files/gempages_581702766968177…"
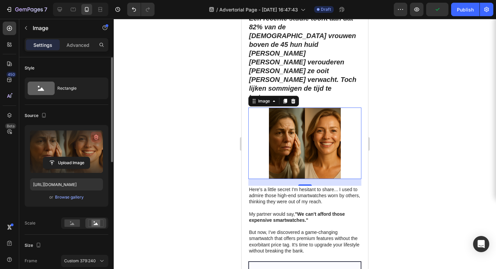
click at [97, 136] on icon "button" at bounding box center [96, 137] width 4 height 5
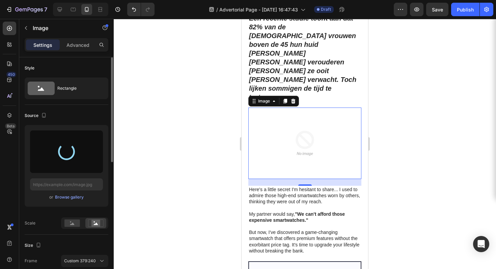
type input "https://cdn.shopify.com/s/files/1/0940/5389/2438/files/gempages_581702766968177…"
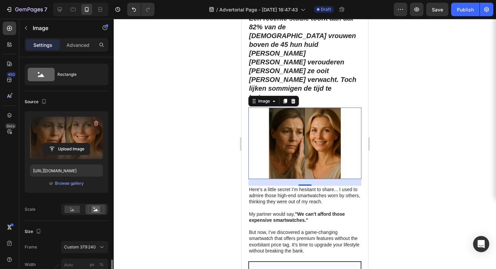
scroll to position [149, 0]
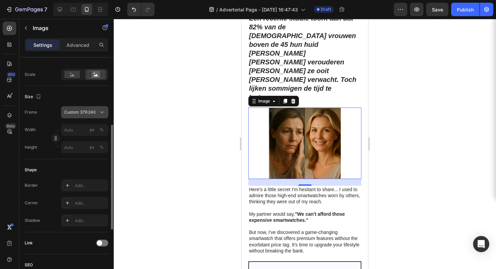
click at [85, 112] on span "Custom 379:240" at bounding box center [80, 112] width 32 height 6
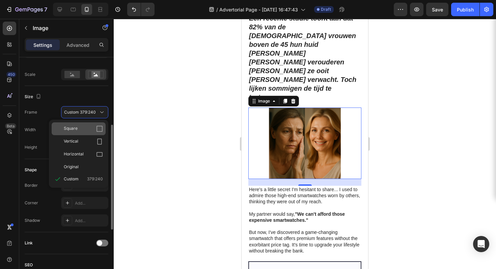
click at [95, 132] on div "Square" at bounding box center [79, 128] width 54 height 13
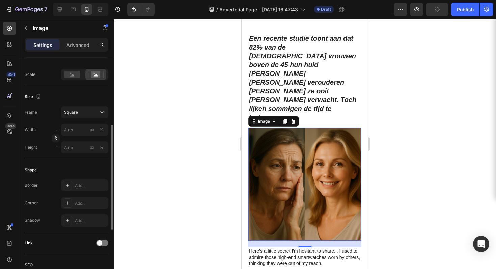
scroll to position [147, 0]
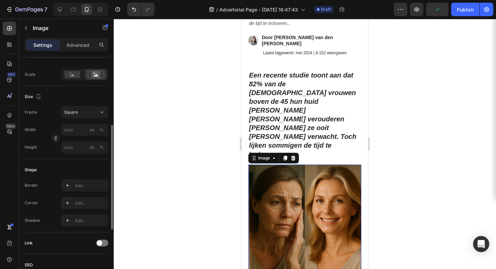
click at [425, 109] on div at bounding box center [305, 144] width 382 height 250
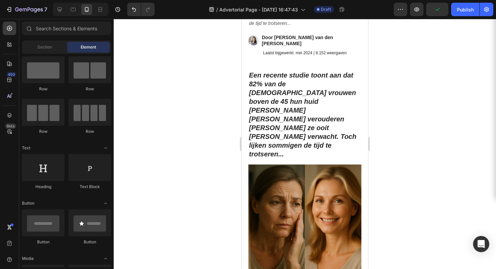
click at [150, 135] on div at bounding box center [305, 144] width 382 height 250
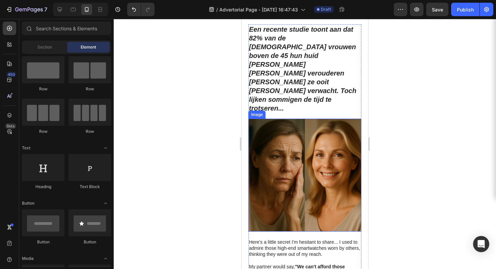
scroll to position [196, 0]
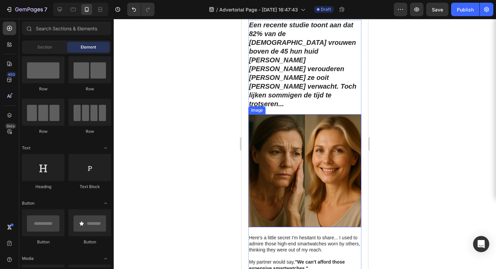
click at [280, 139] on img at bounding box center [304, 170] width 113 height 113
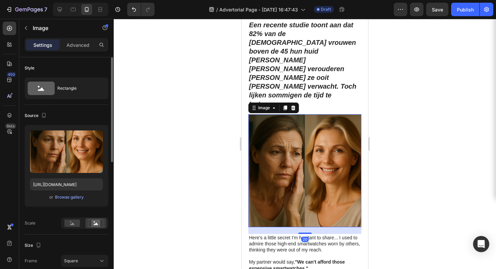
scroll to position [52, 0]
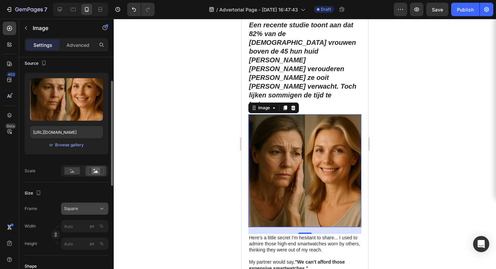
click at [80, 209] on div "Square" at bounding box center [80, 209] width 33 height 6
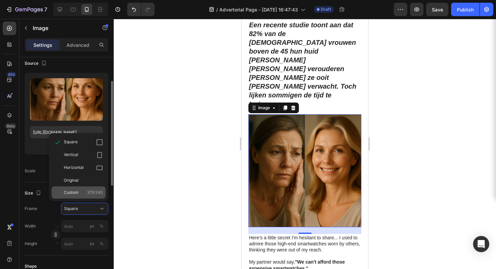
click at [93, 196] on div "Custom 379:240" at bounding box center [79, 193] width 54 height 12
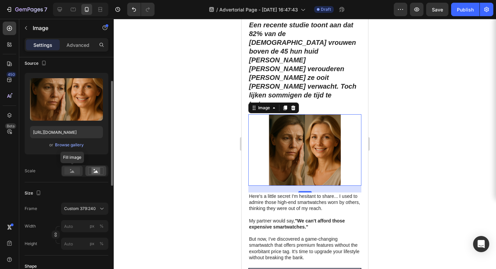
click at [75, 174] on rect at bounding box center [72, 170] width 16 height 7
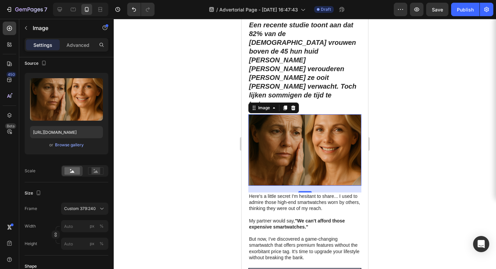
click at [408, 118] on div at bounding box center [305, 144] width 382 height 250
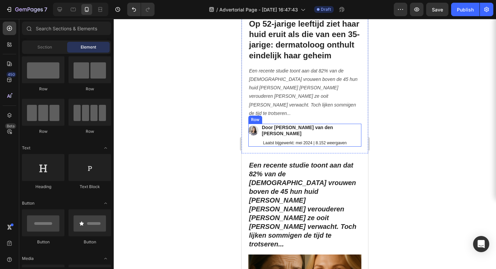
scroll to position [22, 0]
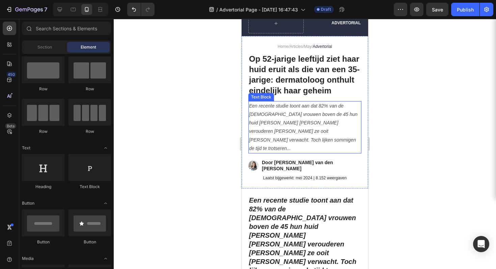
click at [277, 140] on p "Een recente studie toont aan dat 82% van de Nederlandse vrouwen boven de 45 hun…" at bounding box center [305, 127] width 112 height 51
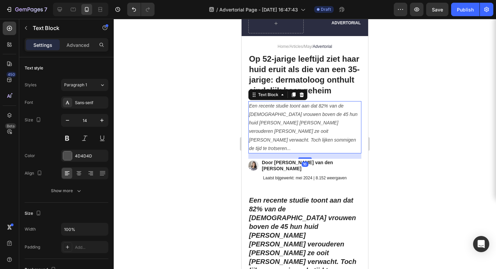
click at [278, 141] on icon "Een recente studie toont aan dat 82% van de Nederlandse vrouwen boven de 45 hun…" at bounding box center [303, 127] width 109 height 48
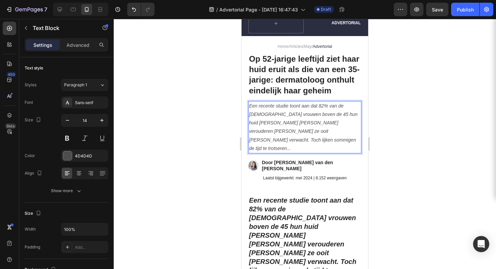
click at [317, 115] on icon "Een recente studie toont aan dat 82% van de Nederlandse vrouwen boven de 45 hun…" at bounding box center [303, 127] width 109 height 48
click at [319, 117] on icon "Een recente studie toont aan dat 82% van de Nederlandse vrouwen boven de 45 hun…" at bounding box center [303, 127] width 109 height 48
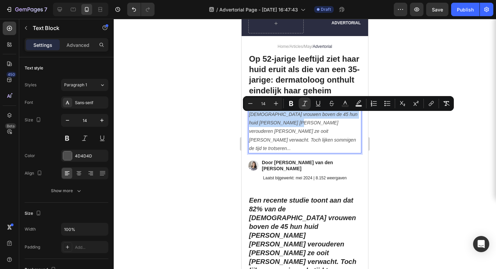
drag, startPoint x: 319, startPoint y: 117, endPoint x: 297, endPoint y: 135, distance: 28.6
click at [297, 135] on icon "Een recente studie toont aan dat 82% van de Nederlandse vrouwen boven de 45 hun…" at bounding box center [303, 127] width 109 height 48
click at [357, 106] on rect "Editor contextual toolbar" at bounding box center [359, 106] width 6 height 2
type input "000000"
type input "77"
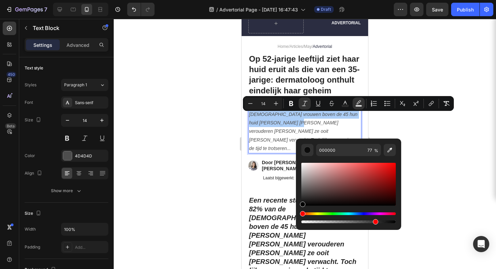
click at [317, 213] on div "Hue" at bounding box center [348, 214] width 94 height 3
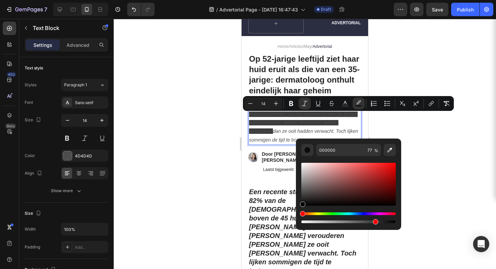
click at [320, 215] on div "Hue" at bounding box center [348, 214] width 94 height 3
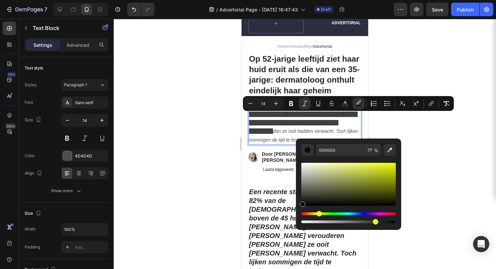
click at [318, 214] on div "Hue" at bounding box center [319, 213] width 5 height 5
click at [375, 169] on div "Editor contextual toolbar" at bounding box center [348, 184] width 94 height 43
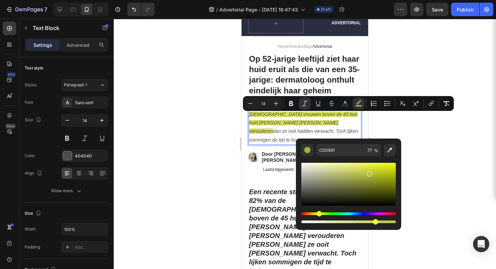
click at [369, 173] on div "Editor contextual toolbar" at bounding box center [348, 184] width 94 height 43
click at [361, 169] on div "Editor contextual toolbar" at bounding box center [348, 184] width 94 height 43
click at [354, 168] on div "Editor contextual toolbar" at bounding box center [348, 184] width 94 height 43
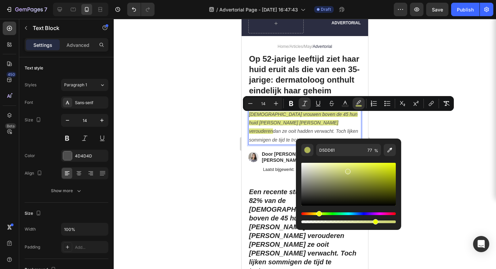
click at [347, 170] on div "Editor contextual toolbar" at bounding box center [348, 184] width 94 height 43
click at [346, 170] on div "Editor contextual toolbar" at bounding box center [346, 171] width 5 height 5
click at [338, 170] on div "Editor contextual toolbar" at bounding box center [348, 184] width 94 height 43
click at [335, 170] on div "Editor contextual toolbar" at bounding box center [348, 184] width 94 height 43
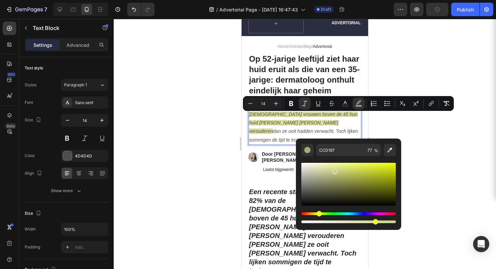
click at [334, 170] on div "Editor contextual toolbar" at bounding box center [334, 171] width 5 height 5
type input "CCD18A"
click at [412, 138] on div at bounding box center [305, 144] width 382 height 250
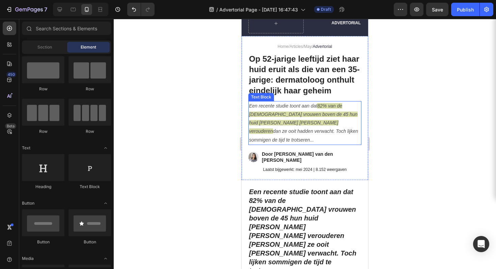
click at [315, 122] on icon "82% van de [DEMOGRAPHIC_DATA] vrouwen boven de 45 hun huid sneller zien veroude…" at bounding box center [303, 118] width 109 height 31
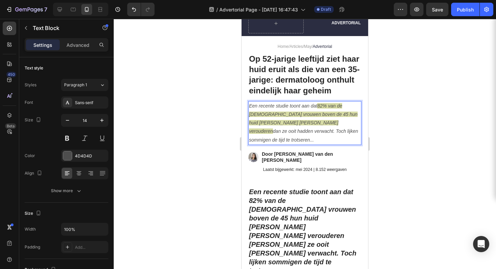
click at [297, 133] on icon "82% van de [DEMOGRAPHIC_DATA] vrouwen boven de 45 hun huid sneller zien veroude…" at bounding box center [303, 118] width 109 height 31
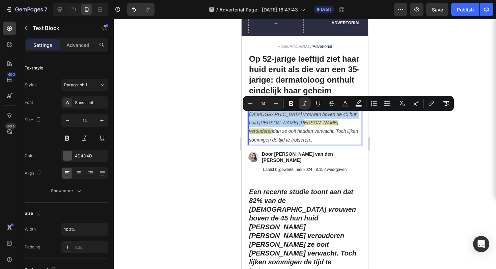
drag, startPoint x: 297, startPoint y: 133, endPoint x: 318, endPoint y: 119, distance: 25.0
click at [318, 119] on p "Een recente studie toont aan dat 82% van de Nederlandse vrouwen boven de 45 hun…" at bounding box center [305, 123] width 112 height 43
click at [357, 103] on icon "Editor contextual toolbar" at bounding box center [358, 102] width 5 height 4
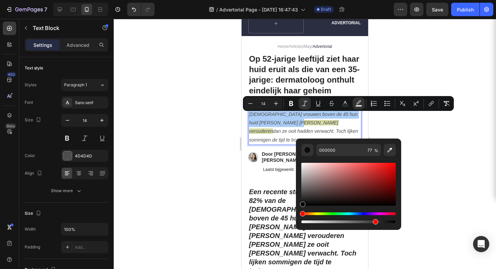
drag, startPoint x: 313, startPoint y: 214, endPoint x: 325, endPoint y: 216, distance: 12.0
click at [316, 215] on div "Hue" at bounding box center [348, 214] width 94 height 3
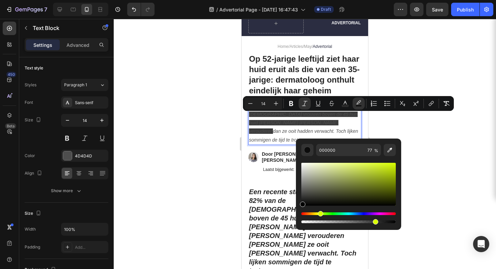
click at [320, 215] on div "Hue" at bounding box center [348, 214] width 94 height 3
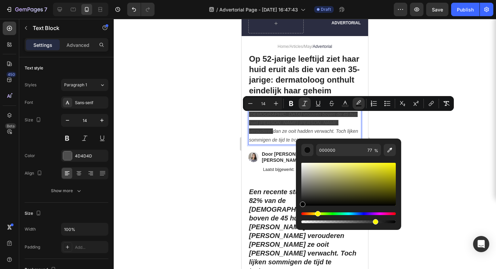
click at [317, 215] on div "Hue" at bounding box center [348, 214] width 94 height 3
click at [313, 213] on div "Hue" at bounding box center [348, 214] width 94 height 3
click at [317, 213] on div "Hue" at bounding box center [316, 213] width 5 height 5
click at [318, 213] on div "Hue" at bounding box center [317, 213] width 5 height 5
click at [385, 172] on div "Editor contextual toolbar" at bounding box center [348, 184] width 94 height 43
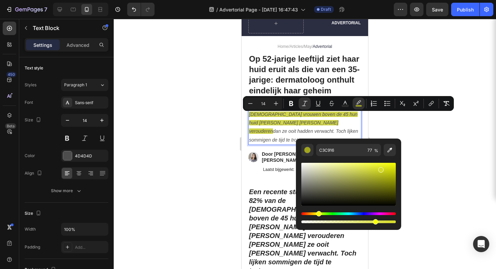
click at [380, 169] on div "Editor contextual toolbar" at bounding box center [348, 184] width 94 height 43
drag, startPoint x: 380, startPoint y: 169, endPoint x: 312, endPoint y: 171, distance: 67.2
click at [313, 171] on div "Editor contextual toolbar" at bounding box center [314, 172] width 5 height 5
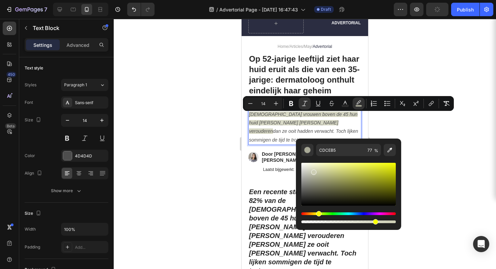
drag, startPoint x: 313, startPoint y: 171, endPoint x: 305, endPoint y: 183, distance: 13.9
click at [311, 175] on div "Editor contextual toolbar" at bounding box center [313, 172] width 5 height 5
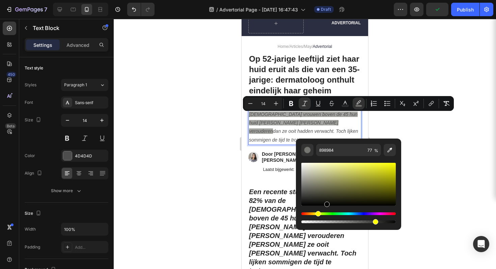
drag, startPoint x: 304, startPoint y: 184, endPoint x: 330, endPoint y: 207, distance: 34.4
click at [330, 207] on div "Editor contextual toolbar" at bounding box center [348, 193] width 94 height 63
type input "000000"
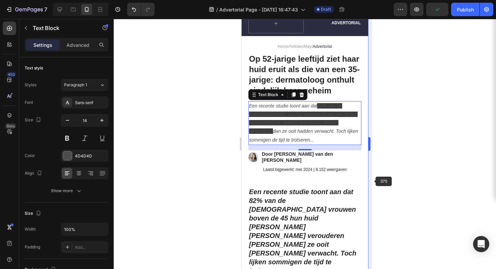
drag, startPoint x: 330, startPoint y: 207, endPoint x: 370, endPoint y: 181, distance: 48.1
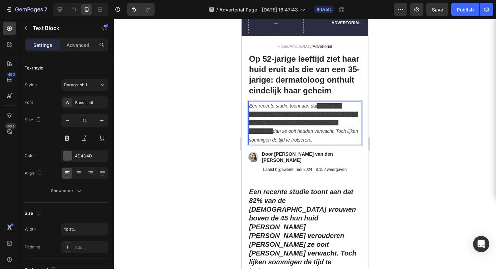
click at [322, 123] on icon "82% van de [DEMOGRAPHIC_DATA] vrouwen boven de 45 hun huid sneller zien veroude…" at bounding box center [303, 118] width 109 height 31
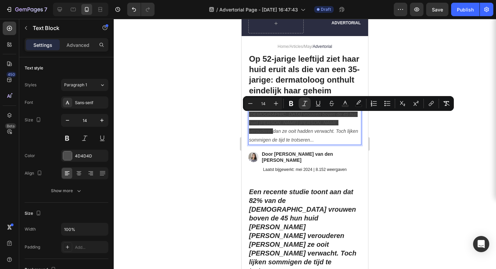
click at [322, 123] on icon "82% van de [DEMOGRAPHIC_DATA] vrouwen boven de 45 hun huid sneller zien veroude…" at bounding box center [303, 118] width 109 height 31
click at [346, 104] on icon "Editor contextual toolbar" at bounding box center [344, 103] width 3 height 4
type input "4D4D4D"
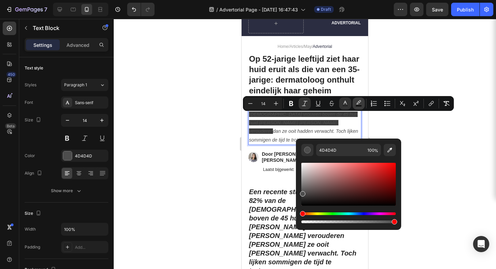
click at [356, 106] on rect "Editor contextual toolbar" at bounding box center [359, 106] width 6 height 2
click at [317, 193] on div "Editor contextual toolbar" at bounding box center [348, 184] width 94 height 43
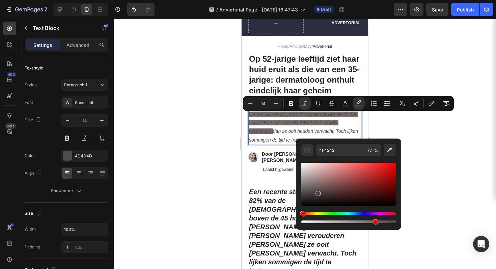
click at [318, 214] on div "Hue" at bounding box center [348, 214] width 94 height 3
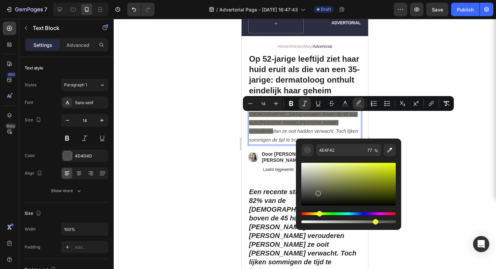
click at [380, 169] on div "Editor contextual toolbar" at bounding box center [348, 184] width 94 height 43
type input "CCDB25"
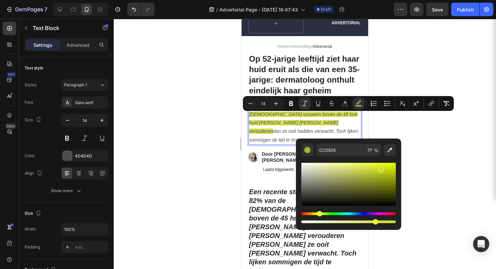
click at [421, 152] on div at bounding box center [305, 144] width 382 height 250
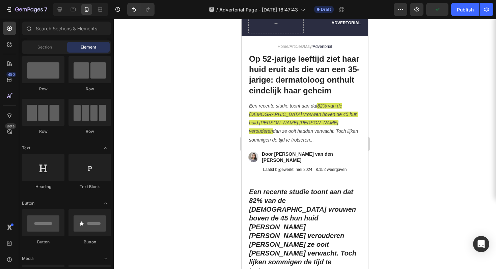
click at [421, 152] on div at bounding box center [305, 144] width 382 height 250
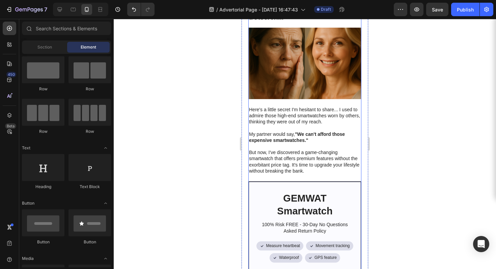
scroll to position [255, 0]
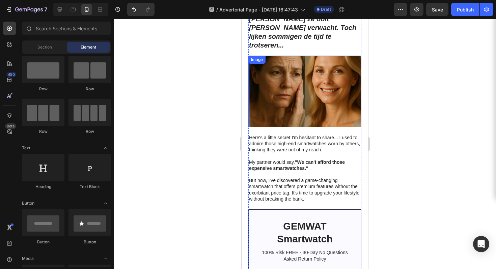
click at [293, 60] on img at bounding box center [304, 92] width 113 height 72
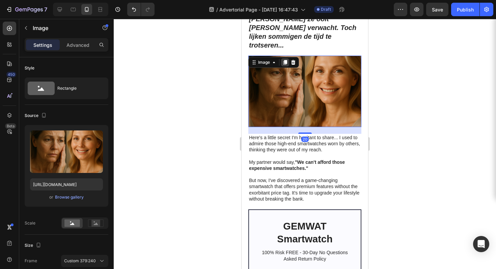
click at [283, 60] on icon at bounding box center [285, 62] width 4 height 5
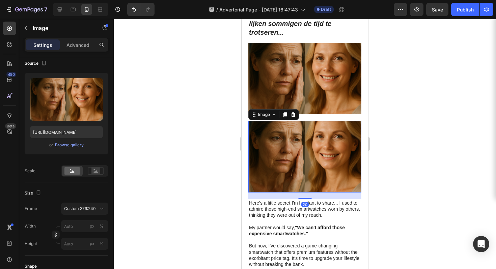
scroll to position [303, 0]
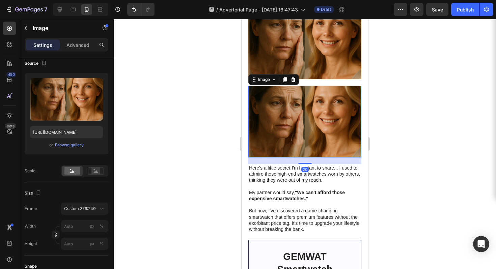
click at [410, 90] on div at bounding box center [305, 144] width 382 height 250
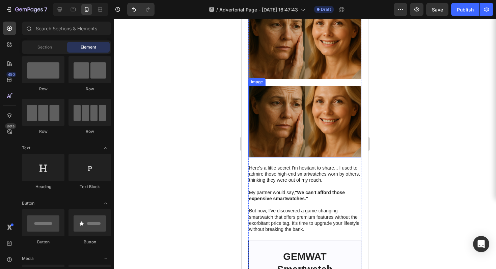
click at [283, 87] on img at bounding box center [304, 122] width 113 height 72
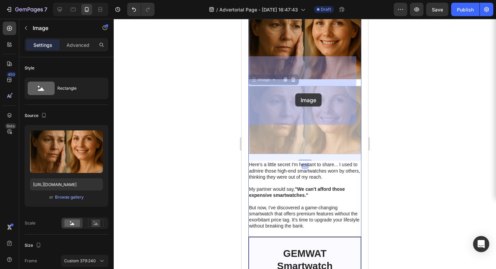
drag, startPoint x: 294, startPoint y: 85, endPoint x: 295, endPoint y: 93, distance: 8.3
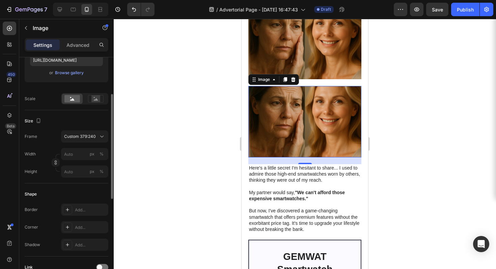
scroll to position [111, 0]
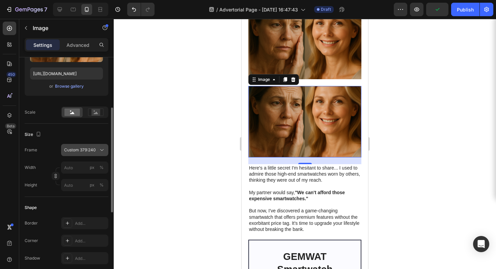
click at [89, 149] on span "Custom 379:240" at bounding box center [80, 150] width 32 height 6
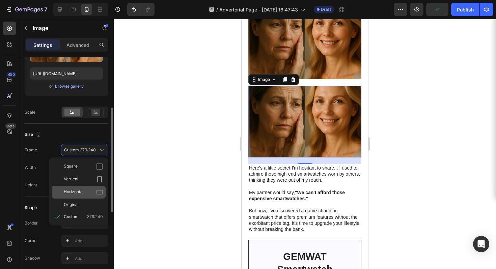
click at [96, 194] on icon at bounding box center [99, 192] width 7 height 7
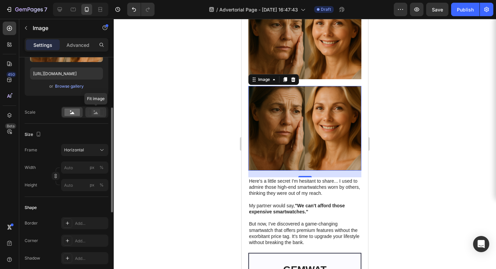
click at [91, 112] on icon at bounding box center [96, 112] width 16 height 7
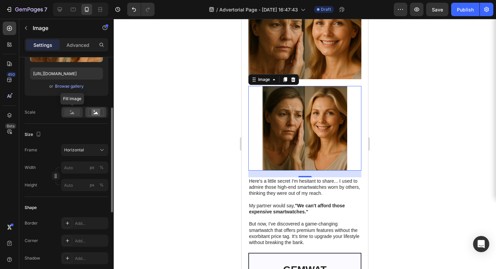
click at [77, 113] on rect at bounding box center [72, 112] width 16 height 7
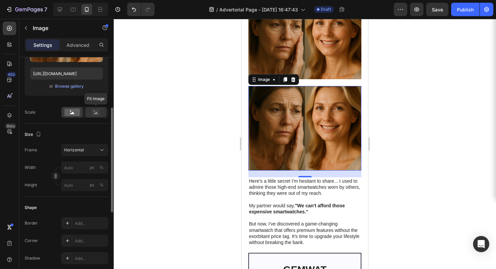
drag, startPoint x: 91, startPoint y: 111, endPoint x: 85, endPoint y: 113, distance: 6.0
click at [91, 111] on icon at bounding box center [96, 112] width 16 height 7
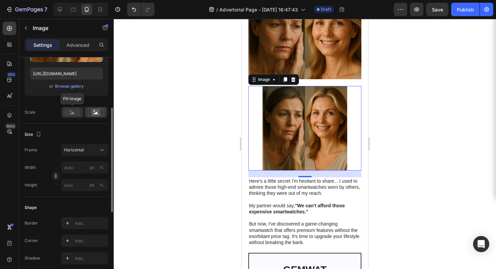
click at [71, 113] on rect at bounding box center [72, 112] width 16 height 7
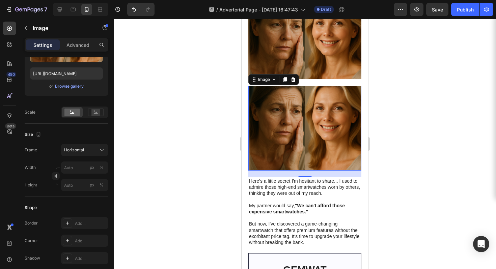
click at [269, 103] on img at bounding box center [304, 128] width 113 height 85
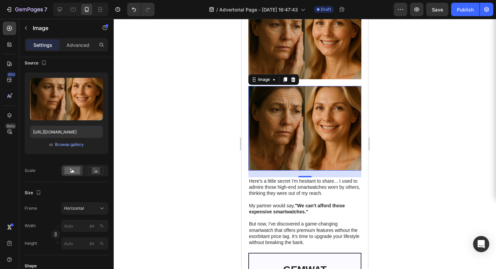
click at [94, 86] on icon "button" at bounding box center [96, 84] width 4 height 5
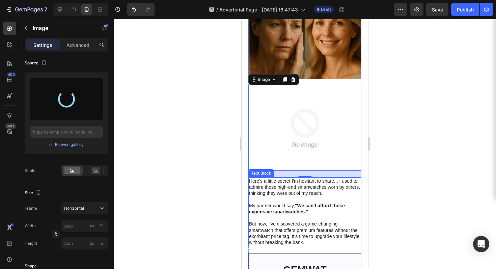
type input "https://cdn.shopify.com/s/files/1/0940/5389/2438/files/gempages_581702766968177…"
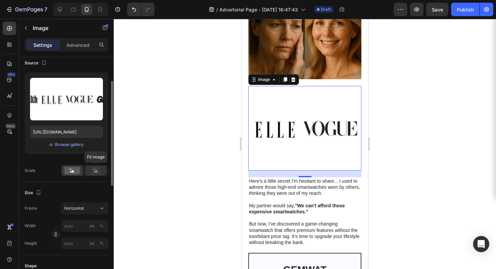
click at [90, 171] on icon at bounding box center [96, 170] width 16 height 7
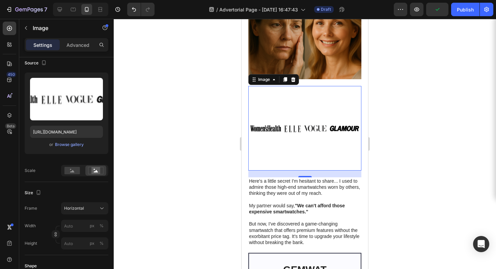
click at [453, 136] on div at bounding box center [305, 144] width 382 height 250
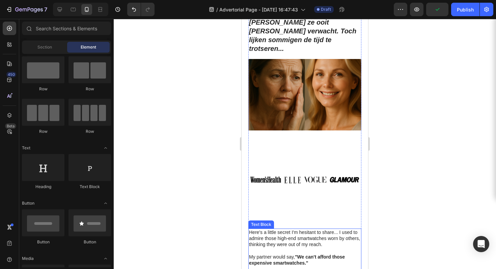
scroll to position [241, 0]
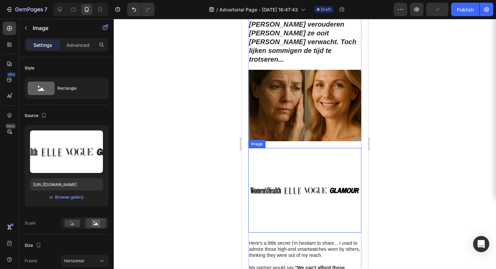
click at [308, 151] on img at bounding box center [304, 190] width 113 height 85
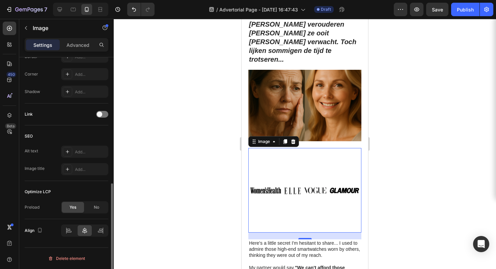
scroll to position [0, 0]
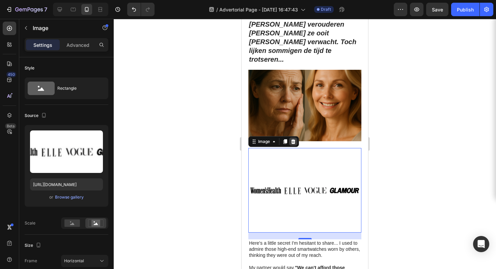
click at [292, 139] on icon at bounding box center [293, 141] width 5 height 5
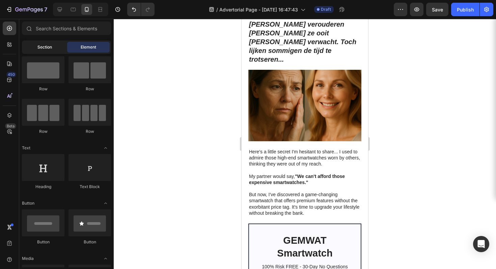
click at [43, 45] on span "Section" at bounding box center [44, 47] width 15 height 6
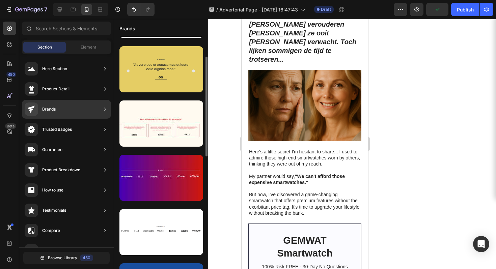
scroll to position [97, 0]
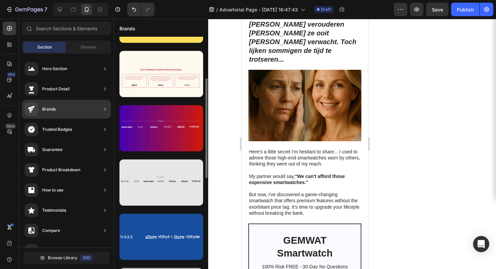
click at [166, 175] on div at bounding box center [161, 183] width 84 height 46
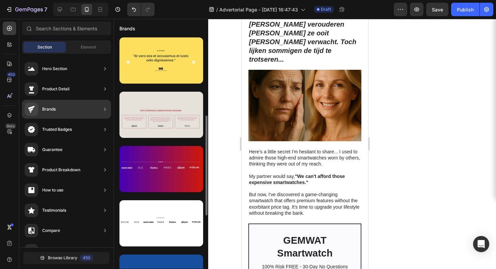
scroll to position [94, 0]
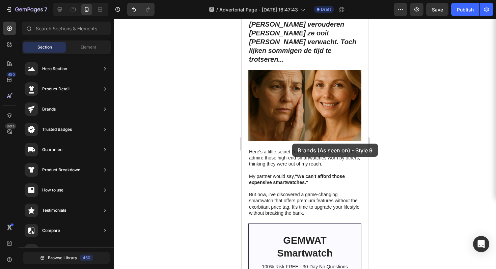
drag, startPoint x: 393, startPoint y: 201, endPoint x: 292, endPoint y: 144, distance: 116.5
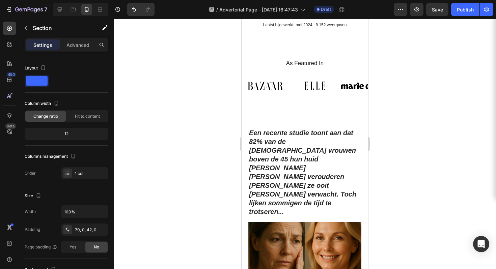
scroll to position [167, 0]
click at [342, 82] on div "As Featured In Heading Image Image Image Image Image Image Image Carousel" at bounding box center [305, 80] width 127 height 43
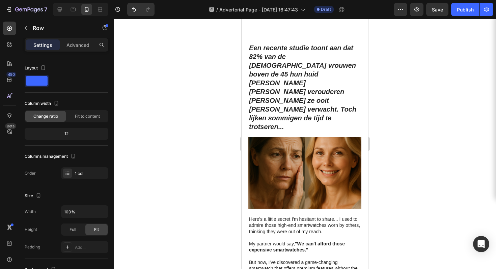
scroll to position [296, 0]
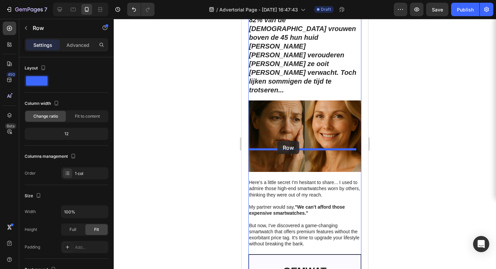
drag, startPoint x: 321, startPoint y: 81, endPoint x: 278, endPoint y: 141, distance: 73.8
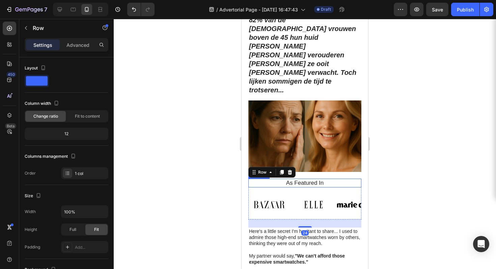
click at [315, 179] on h2 "As Featured In" at bounding box center [304, 183] width 103 height 9
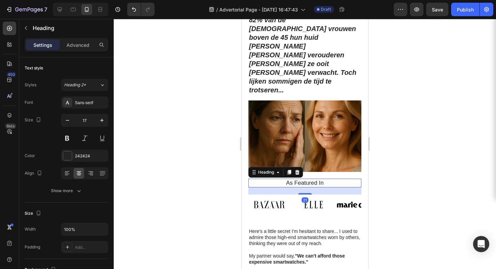
click at [315, 179] on h2 "As Featured In" at bounding box center [304, 183] width 103 height 9
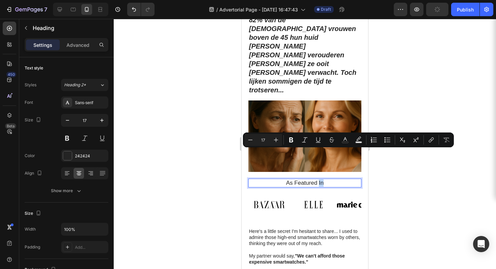
click at [352, 179] on div "As Featured In Heading 21" at bounding box center [304, 183] width 113 height 9
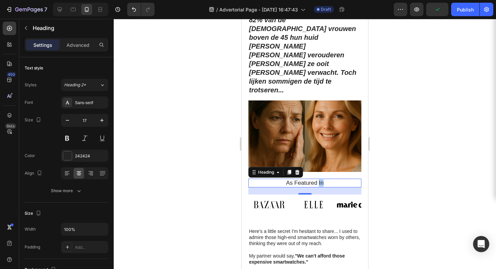
click at [417, 165] on div at bounding box center [305, 144] width 382 height 250
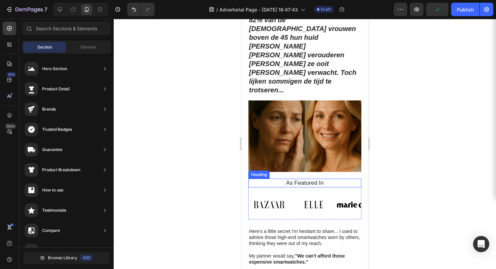
click at [310, 180] on p "As Featured In" at bounding box center [305, 183] width 102 height 7
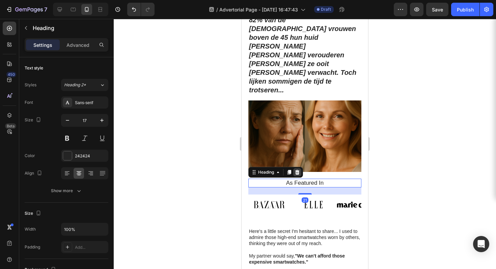
click at [298, 170] on icon at bounding box center [297, 172] width 5 height 5
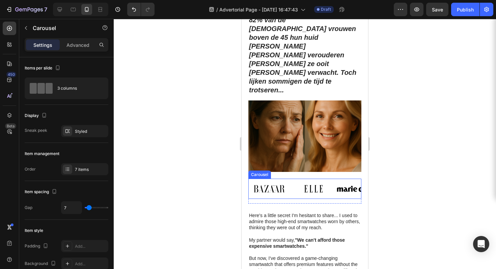
click at [338, 179] on div "Image Image Image Image Image Image Image Carousel" at bounding box center [304, 189] width 113 height 20
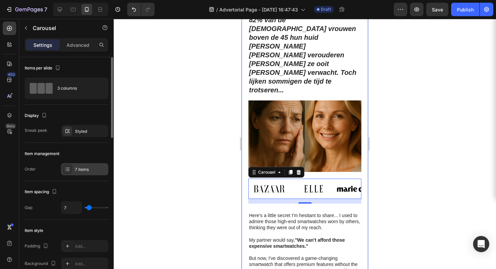
click at [82, 167] on div "7 items" at bounding box center [91, 170] width 32 height 6
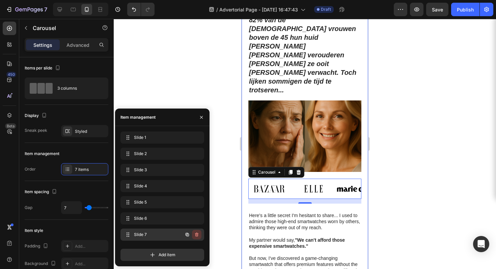
click at [198, 236] on icon "button" at bounding box center [196, 235] width 3 height 4
click at [196, 235] on div "Delete" at bounding box center [192, 235] width 12 height 6
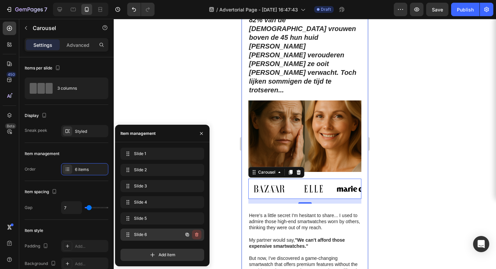
click at [197, 233] on icon "button" at bounding box center [196, 234] width 5 height 5
click at [197, 233] on div "Delete" at bounding box center [192, 235] width 12 height 6
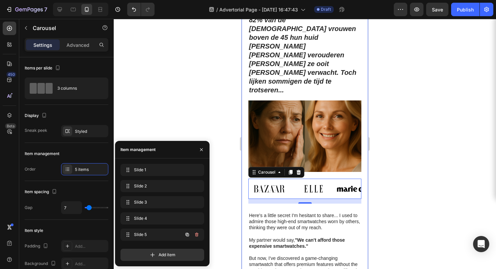
click at [197, 233] on icon "button" at bounding box center [196, 234] width 5 height 5
click at [197, 233] on div "Delete" at bounding box center [192, 235] width 12 height 6
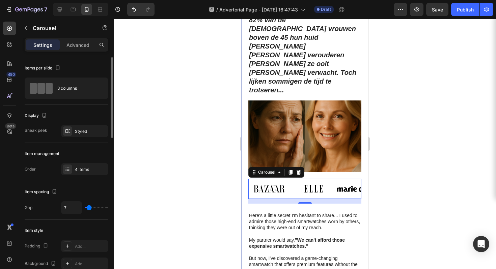
click at [80, 149] on div "Item management" at bounding box center [67, 153] width 84 height 11
click at [86, 211] on div "7" at bounding box center [84, 207] width 47 height 13
type input "1"
type input "0"
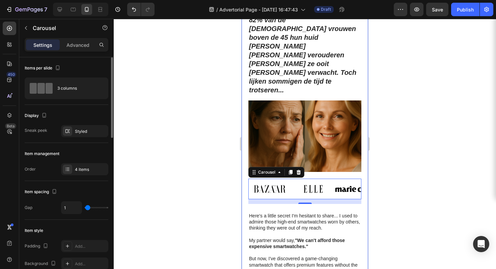
type input "0"
type input "13"
type input "18"
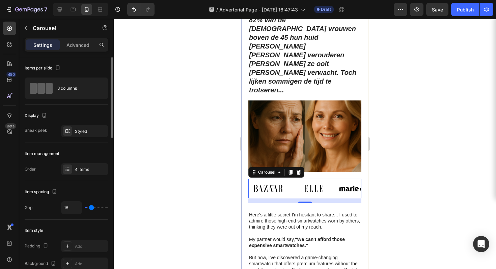
type input "21"
type input "23"
type input "26"
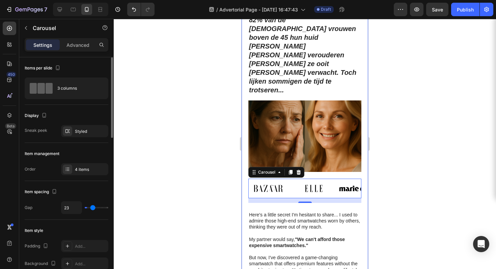
type input "26"
type input "30"
type input "36"
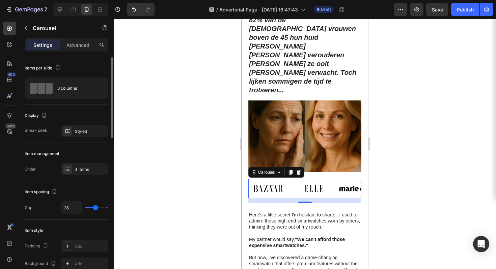
type input "40"
type input "44"
type input "46"
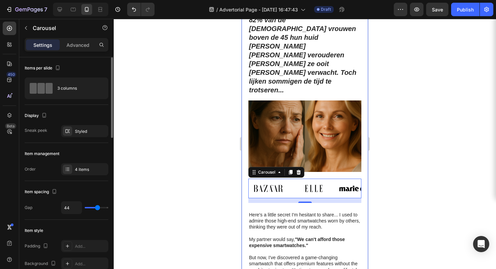
type input "46"
type input "47"
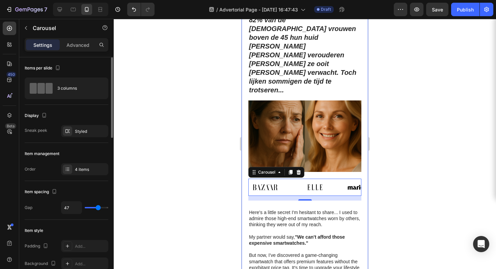
type input "80"
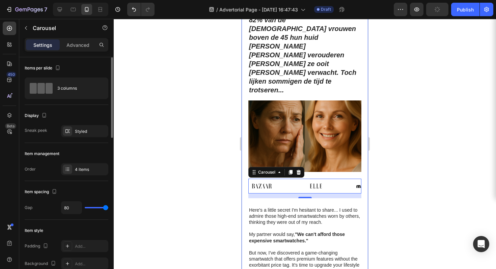
type input "0"
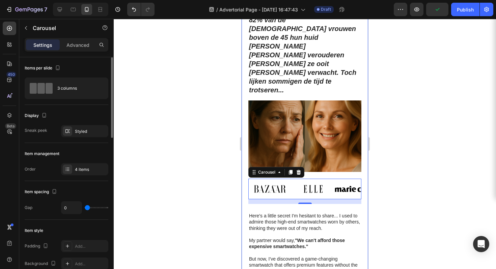
drag, startPoint x: 88, startPoint y: 208, endPoint x: 55, endPoint y: 212, distance: 33.4
type input "0"
click at [85, 209] on input "range" at bounding box center [97, 207] width 24 height 1
click at [80, 94] on div "3 columns" at bounding box center [77, 89] width 41 height 16
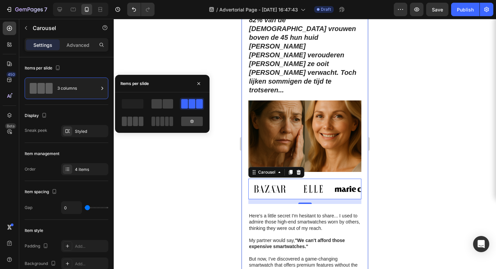
click at [130, 124] on span at bounding box center [130, 121] width 5 height 9
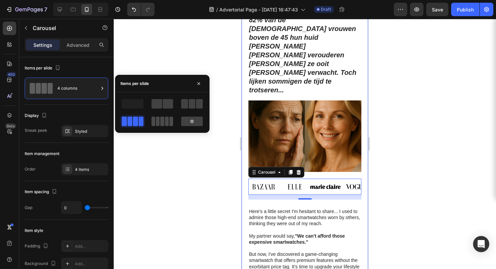
click at [169, 119] on span at bounding box center [171, 121] width 4 height 9
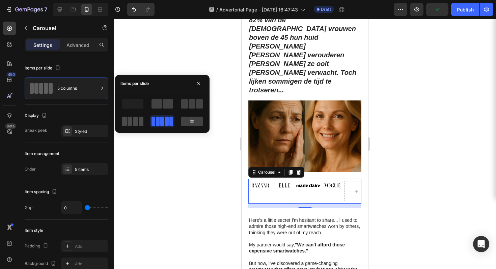
click at [142, 119] on span at bounding box center [141, 121] width 5 height 9
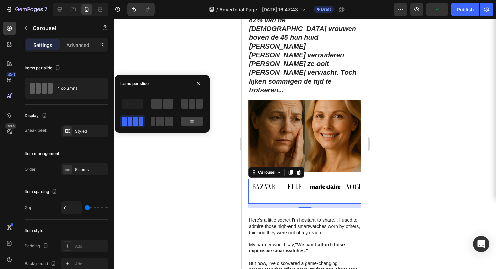
click at [422, 117] on div at bounding box center [305, 144] width 382 height 250
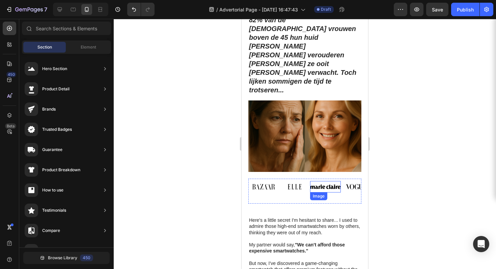
click at [324, 181] on img at bounding box center [325, 186] width 31 height 11
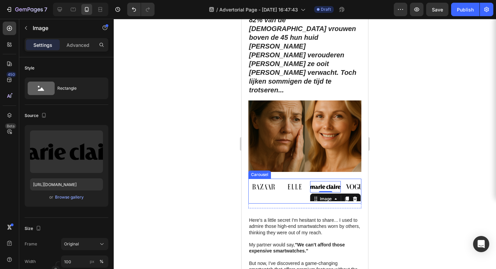
click at [271, 181] on div "Image" at bounding box center [263, 191] width 31 height 20
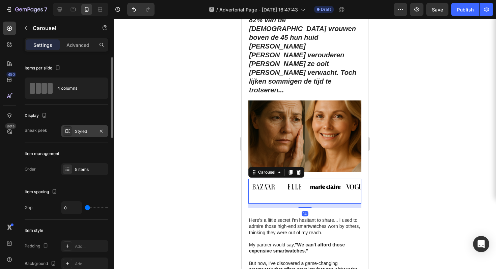
click at [80, 132] on div "Styled" at bounding box center [85, 132] width 20 height 6
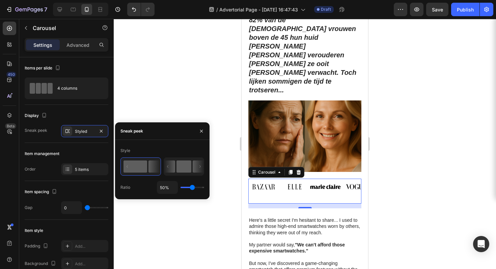
click at [185, 165] on rect at bounding box center [183, 167] width 15 height 12
click at [141, 170] on rect at bounding box center [135, 167] width 24 height 12
click at [165, 168] on icon at bounding box center [169, 167] width 11 height 12
click at [140, 164] on rect at bounding box center [135, 167] width 24 height 12
click at [89, 153] on div "Item management" at bounding box center [67, 153] width 84 height 11
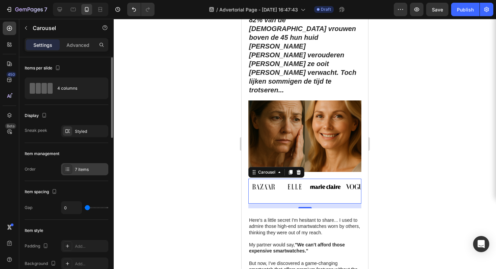
click at [91, 172] on div "7 items" at bounding box center [91, 170] width 32 height 6
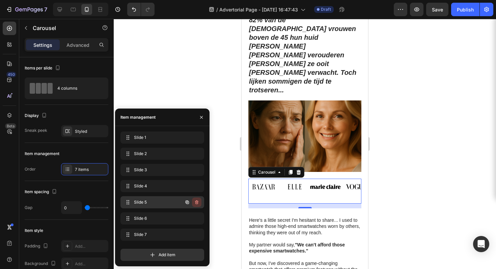
click at [197, 202] on icon "button" at bounding box center [196, 202] width 5 height 5
click at [197, 202] on div "Delete" at bounding box center [192, 202] width 12 height 6
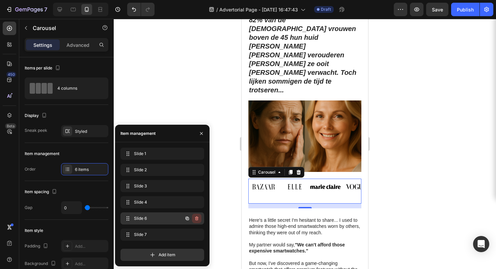
click at [196, 215] on button "button" at bounding box center [196, 218] width 9 height 9
click at [197, 219] on div "Delete" at bounding box center [192, 219] width 12 height 6
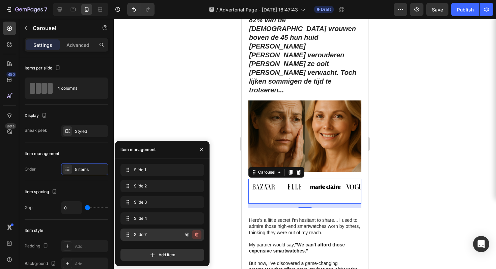
click at [199, 238] on button "button" at bounding box center [196, 234] width 9 height 9
click at [199, 238] on button "Delete" at bounding box center [192, 234] width 19 height 9
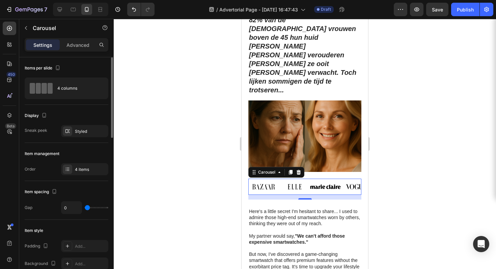
click at [85, 185] on div "Item spacing Gap 0" at bounding box center [67, 200] width 84 height 39
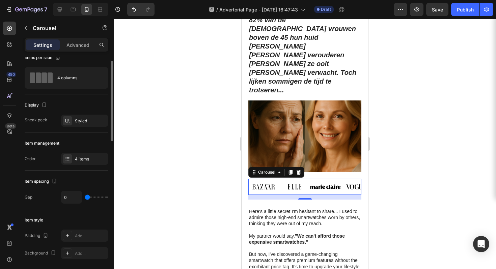
scroll to position [76, 0]
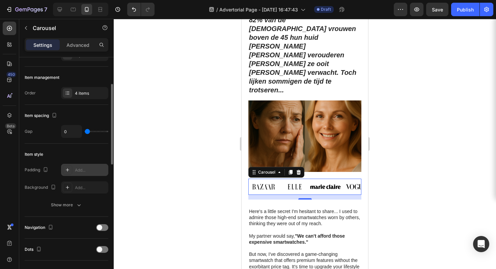
click at [87, 171] on div "Add..." at bounding box center [91, 170] width 32 height 6
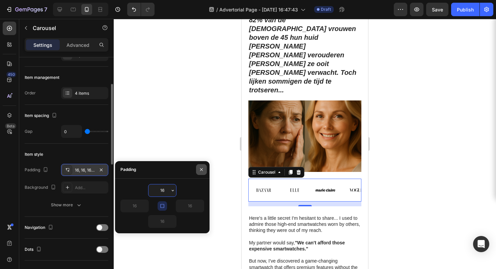
click at [199, 174] on button "button" at bounding box center [201, 169] width 11 height 11
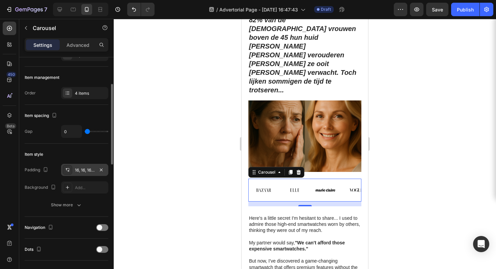
click at [85, 174] on div "16, 16, 16, 16" at bounding box center [84, 170] width 47 height 12
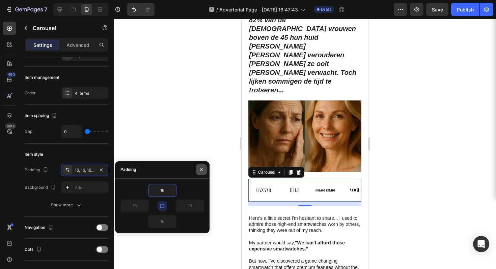
click at [197, 170] on button "button" at bounding box center [201, 169] width 11 height 11
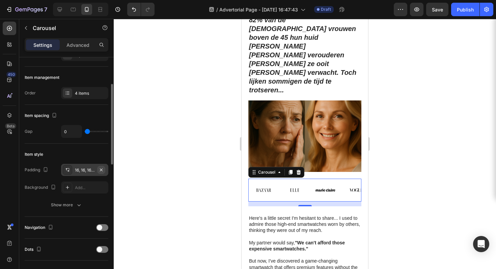
click at [102, 171] on icon "button" at bounding box center [101, 169] width 3 height 3
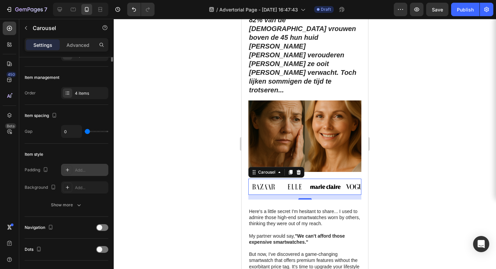
scroll to position [0, 0]
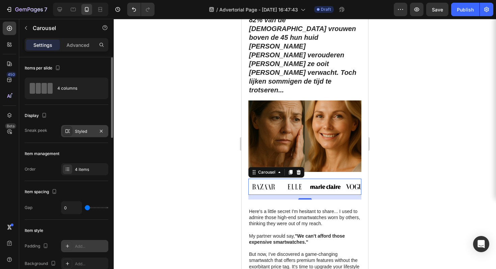
click at [86, 133] on div "Styled" at bounding box center [85, 132] width 20 height 6
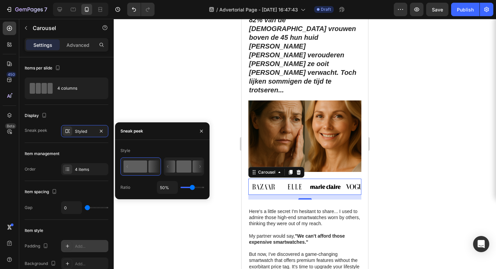
click at [171, 164] on icon at bounding box center [169, 167] width 11 height 12
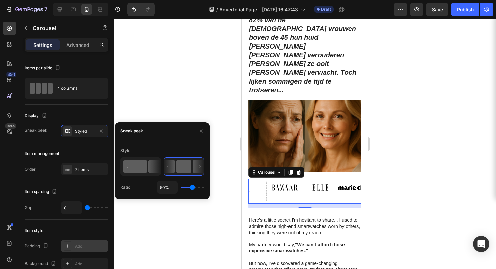
click at [152, 166] on icon at bounding box center [154, 167] width 12 height 12
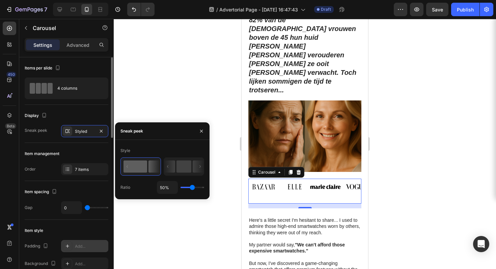
click at [92, 110] on div "Display" at bounding box center [67, 115] width 84 height 11
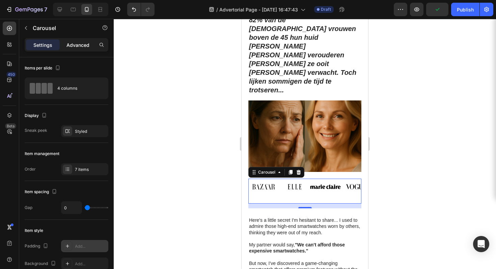
click at [79, 50] on div "Advanced" at bounding box center [78, 44] width 34 height 11
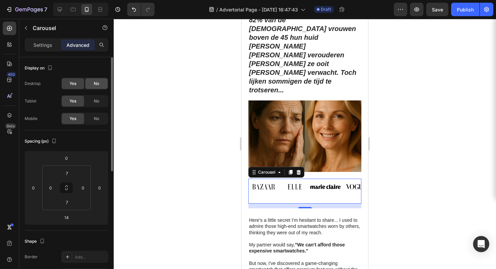
click at [98, 81] on span "No" at bounding box center [96, 84] width 5 height 6
click at [81, 82] on div "Yes" at bounding box center [73, 83] width 22 height 11
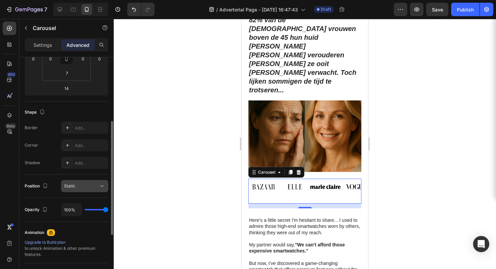
click at [95, 189] on button "Static" at bounding box center [84, 186] width 47 height 12
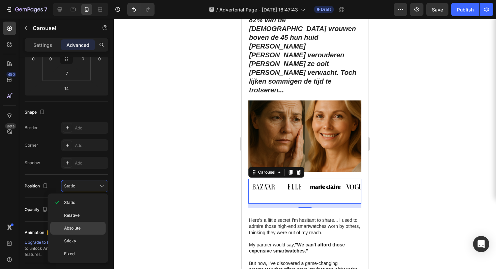
click at [86, 235] on div "Absolute" at bounding box center [77, 241] width 55 height 13
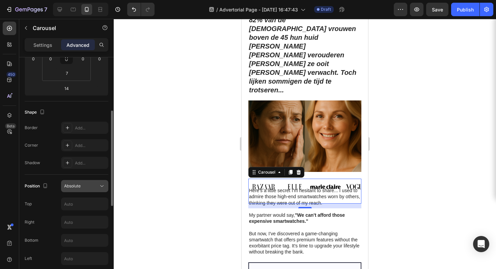
click at [88, 190] on button "Absolute" at bounding box center [84, 186] width 47 height 12
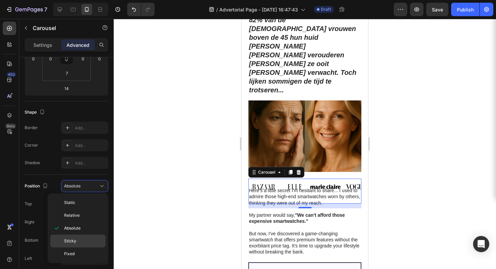
click at [83, 239] on p "Sticky" at bounding box center [83, 241] width 38 height 6
type input "0"
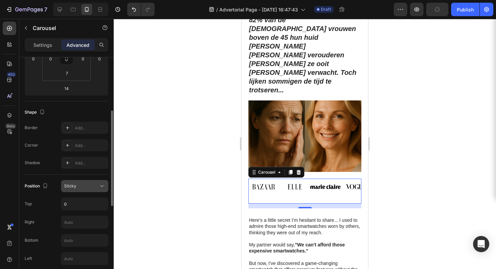
click at [88, 187] on div "Sticky" at bounding box center [81, 186] width 34 height 6
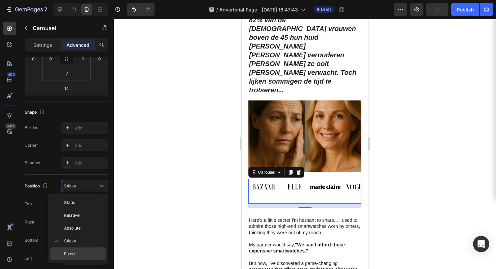
click at [81, 253] on p "Fixed" at bounding box center [83, 254] width 38 height 6
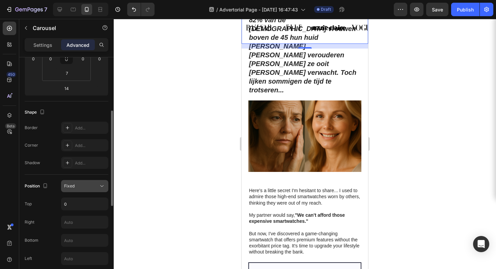
click at [81, 188] on div "Fixed" at bounding box center [81, 186] width 34 height 6
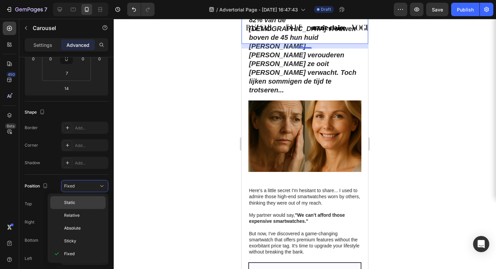
click at [85, 204] on p "Static" at bounding box center [83, 203] width 38 height 6
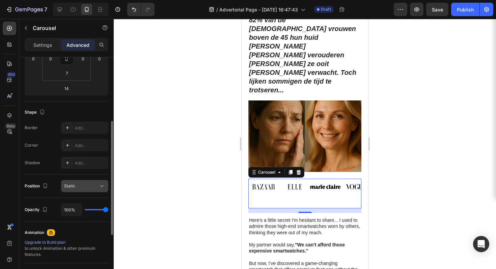
click at [89, 189] on div "Static" at bounding box center [81, 186] width 34 height 6
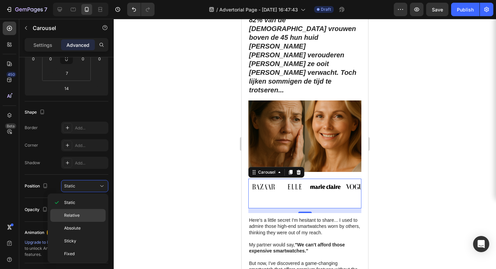
click at [87, 214] on p "Relative" at bounding box center [83, 216] width 38 height 6
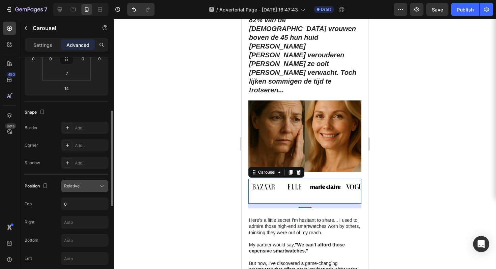
click at [92, 191] on button "Relative" at bounding box center [84, 186] width 47 height 12
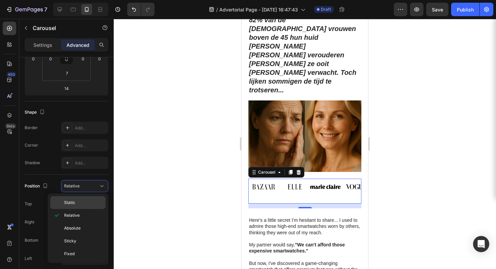
click at [94, 199] on div "Static" at bounding box center [77, 202] width 55 height 13
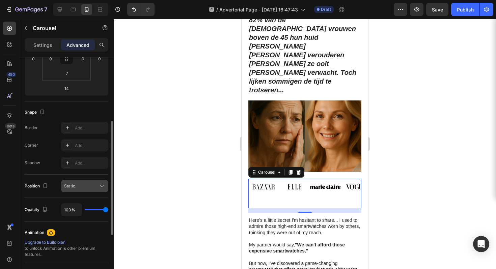
click at [94, 188] on div "Static" at bounding box center [81, 186] width 34 height 6
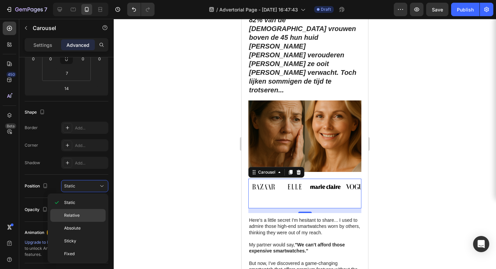
click at [92, 216] on p "Relative" at bounding box center [83, 216] width 38 height 6
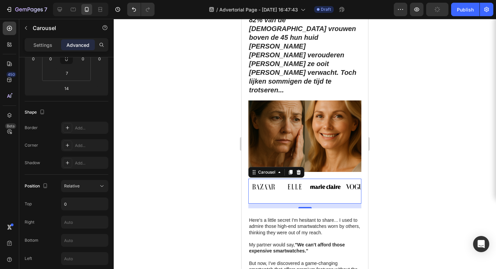
click at [294, 179] on div "Image Image Image Image Carousel 14" at bounding box center [304, 191] width 113 height 25
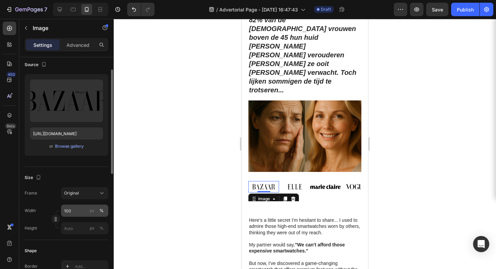
scroll to position [124, 0]
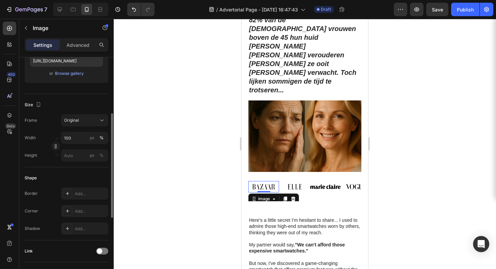
click at [89, 127] on div "Frame Original Width 100 px % Height px %" at bounding box center [67, 137] width 84 height 47
click at [91, 122] on div "Original" at bounding box center [80, 120] width 33 height 6
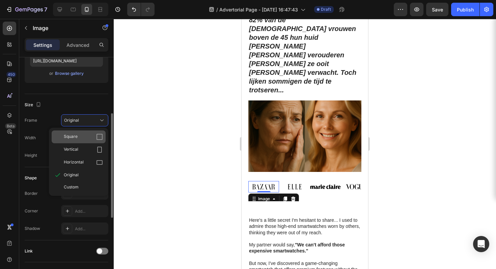
click at [91, 133] on div "Square" at bounding box center [79, 137] width 54 height 13
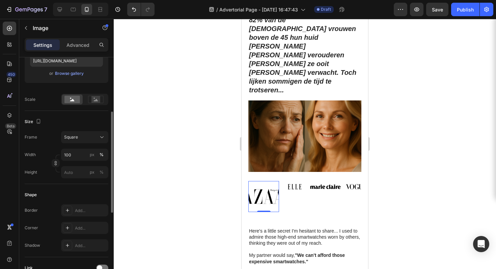
click at [93, 124] on div "Size" at bounding box center [67, 121] width 84 height 11
click at [90, 138] on div "Square" at bounding box center [80, 137] width 33 height 6
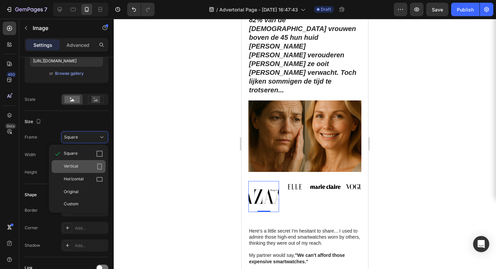
click at [84, 168] on div "Vertical" at bounding box center [83, 166] width 39 height 7
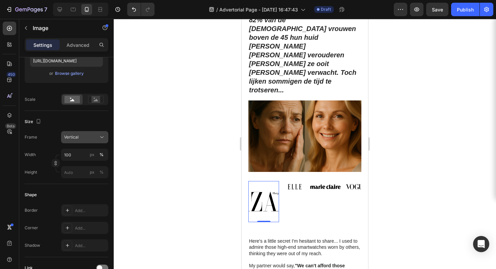
click at [92, 136] on div "Vertical" at bounding box center [80, 137] width 33 height 6
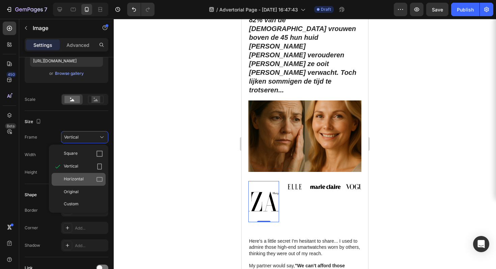
click at [93, 178] on div "Horizontal" at bounding box center [83, 179] width 39 height 7
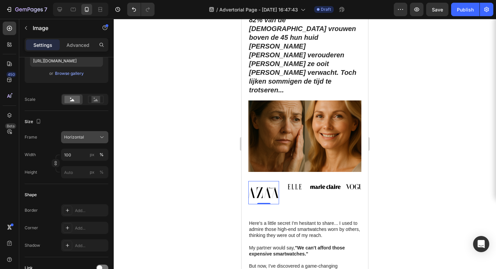
click at [97, 134] on div "Horizontal" at bounding box center [80, 137] width 33 height 6
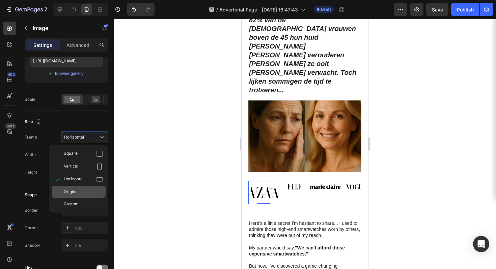
click at [96, 190] on div "Original" at bounding box center [83, 192] width 39 height 6
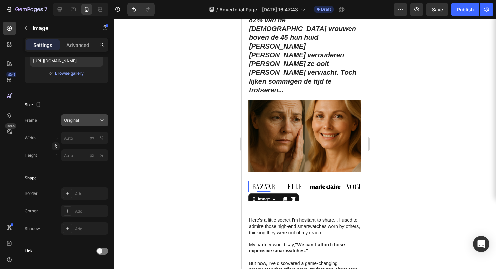
click at [95, 119] on div "Original" at bounding box center [80, 120] width 33 height 6
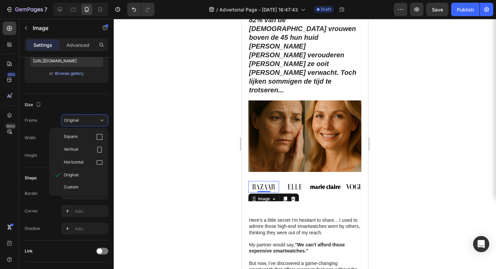
click at [76, 101] on div "Size" at bounding box center [67, 105] width 84 height 11
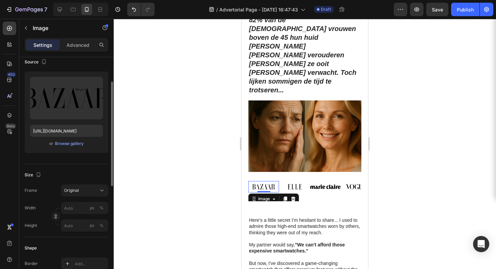
scroll to position [0, 0]
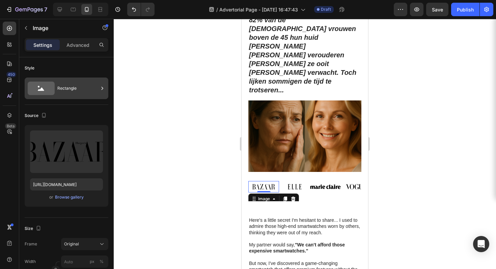
click at [73, 82] on div "Rectangle" at bounding box center [77, 89] width 41 height 16
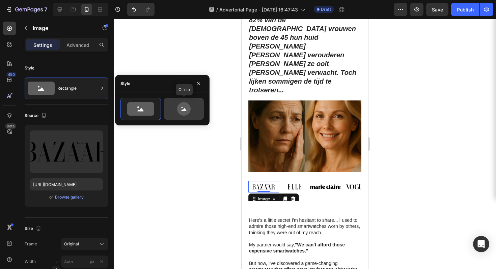
click at [183, 108] on icon at bounding box center [183, 108] width 13 height 13
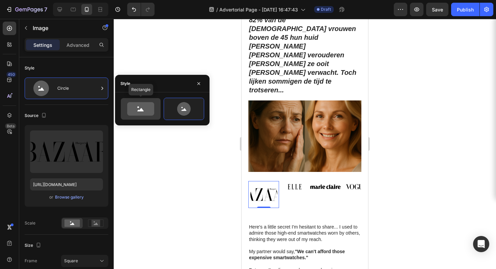
click at [157, 111] on div at bounding box center [141, 109] width 40 height 22
type input "100"
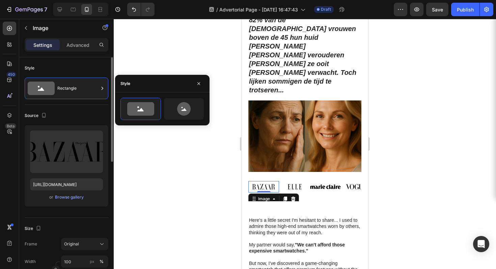
click at [81, 67] on div "Style" at bounding box center [67, 68] width 84 height 11
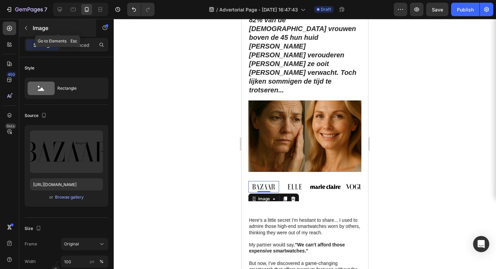
click at [24, 24] on button "button" at bounding box center [26, 28] width 11 height 11
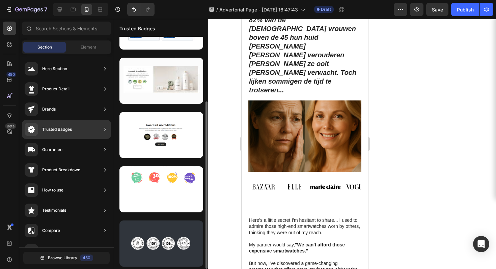
scroll to position [90, 0]
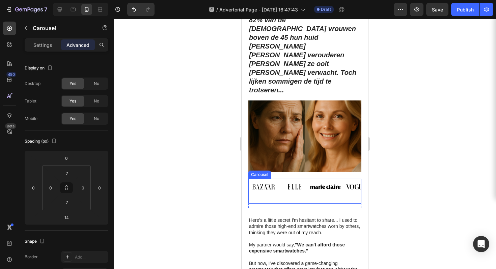
click at [283, 181] on div "Image" at bounding box center [294, 191] width 31 height 20
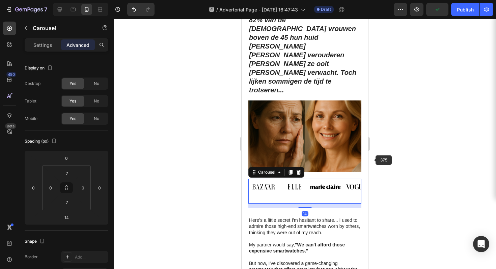
click at [419, 156] on div at bounding box center [305, 144] width 382 height 250
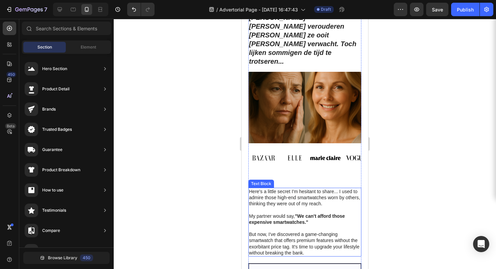
scroll to position [291, 0]
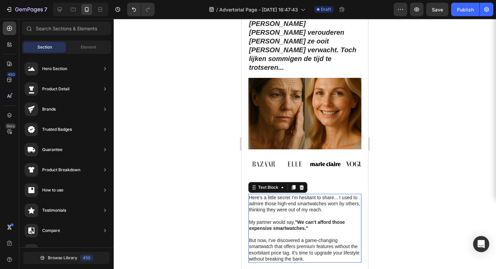
click at [277, 195] on p "Here's a little secret I'm hesitant to share... I used to admire those high-end…" at bounding box center [305, 204] width 112 height 19
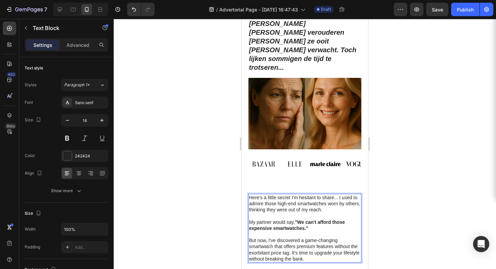
click at [277, 195] on p "Here's a little secret I'm hesitant to share... I used to admire those high-end…" at bounding box center [305, 204] width 112 height 19
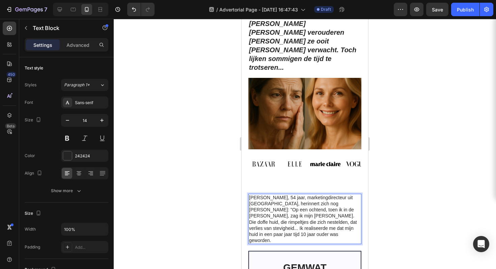
click at [386, 173] on div at bounding box center [305, 144] width 382 height 250
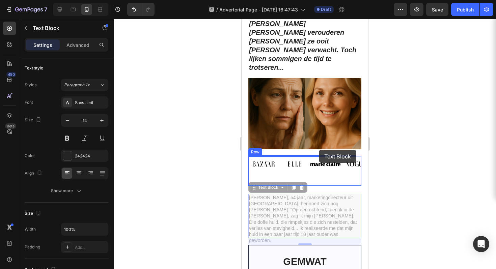
drag, startPoint x: 321, startPoint y: 177, endPoint x: 319, endPoint y: 150, distance: 27.4
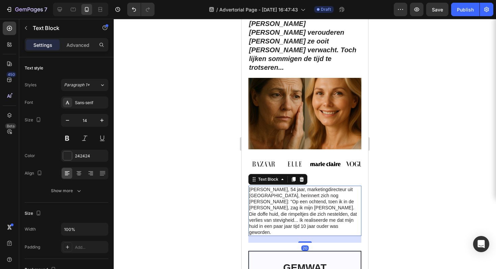
click at [386, 141] on div at bounding box center [305, 144] width 382 height 250
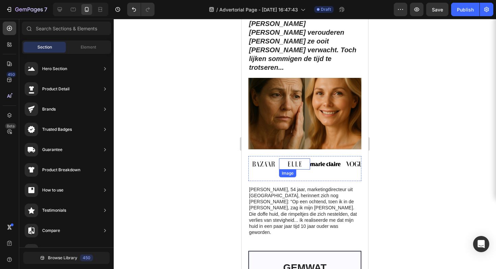
click at [302, 159] on img at bounding box center [294, 164] width 31 height 11
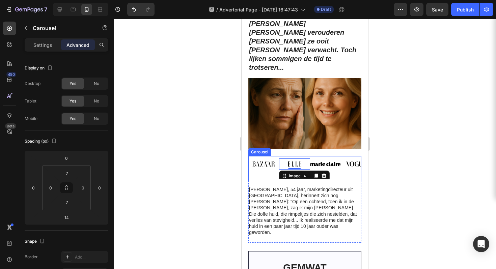
click at [339, 159] on div "Image" at bounding box center [325, 169] width 31 height 20
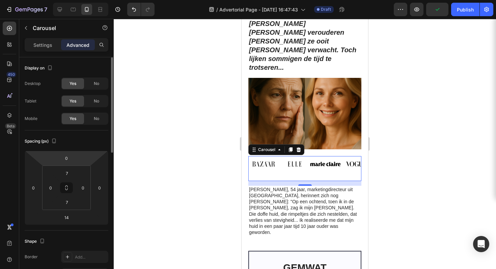
scroll to position [322, 0]
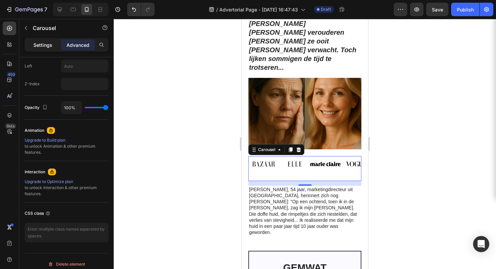
drag, startPoint x: 41, startPoint y: 44, endPoint x: 45, endPoint y: 48, distance: 5.7
click at [41, 44] on p "Settings" at bounding box center [42, 45] width 19 height 7
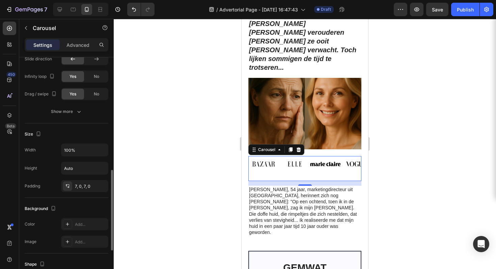
scroll to position [430, 0]
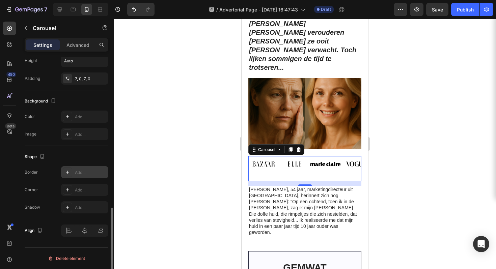
click at [74, 175] on div "Add..." at bounding box center [84, 172] width 47 height 12
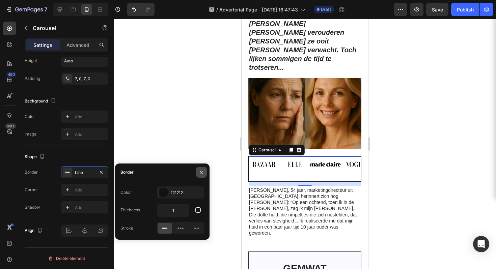
click at [199, 171] on icon "button" at bounding box center [201, 172] width 5 height 5
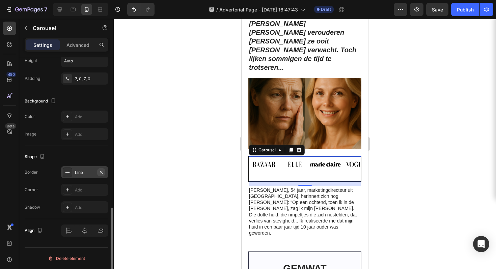
click at [101, 172] on icon "button" at bounding box center [101, 172] width 3 height 3
click at [70, 205] on icon at bounding box center [67, 207] width 5 height 5
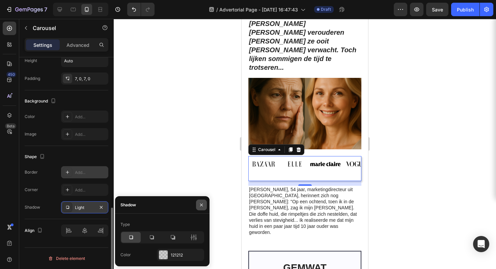
click at [199, 201] on button "button" at bounding box center [201, 205] width 11 height 11
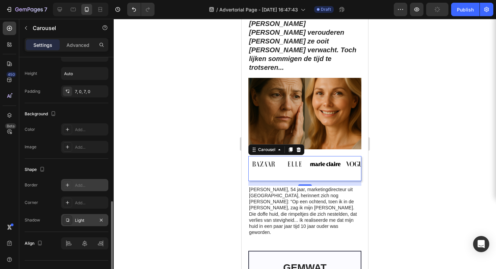
scroll to position [384, 0]
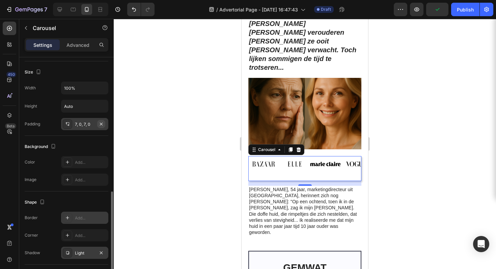
click at [99, 122] on icon "button" at bounding box center [101, 123] width 5 height 5
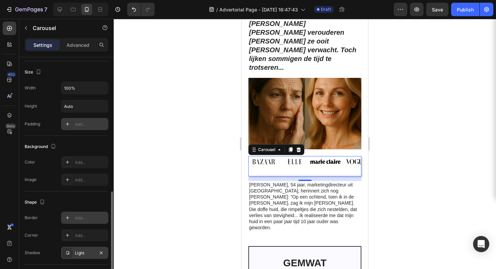
click at [85, 126] on div "Add..." at bounding box center [91, 124] width 32 height 6
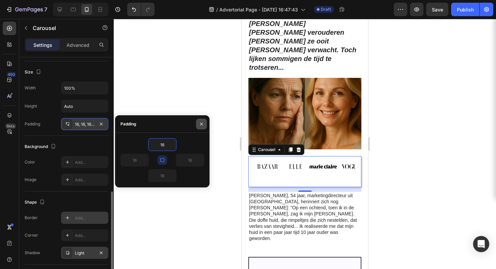
click at [199, 123] on icon "button" at bounding box center [201, 123] width 5 height 5
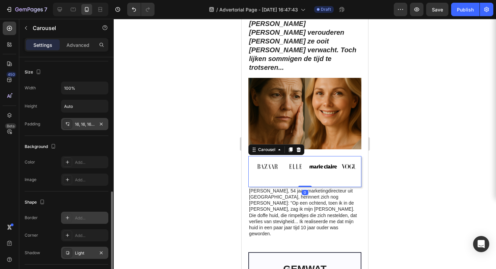
drag, startPoint x: 302, startPoint y: 161, endPoint x: 302, endPoint y: 154, distance: 7.1
click at [302, 156] on div "Image Image Image Image Carousel 0" at bounding box center [304, 171] width 113 height 31
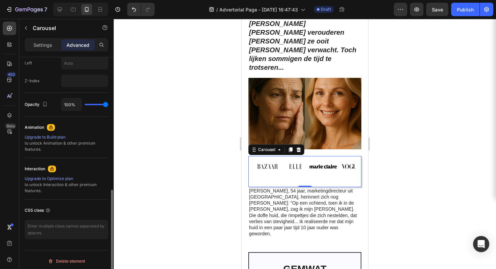
scroll to position [285, 0]
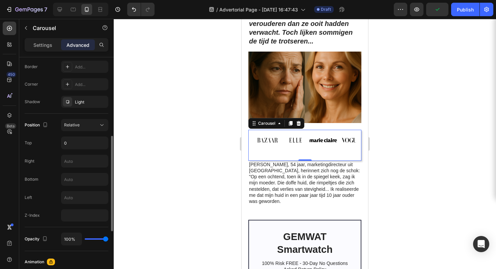
scroll to position [198, 0]
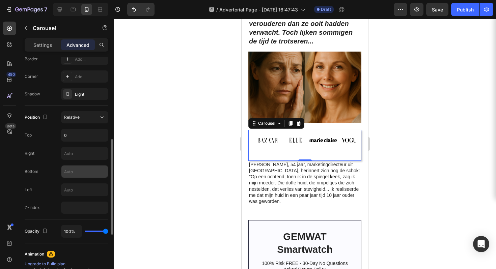
click at [84, 173] on input "text" at bounding box center [84, 172] width 47 height 12
type input "0"
click at [44, 182] on div "Position Relative Top 0 Right Bottom 0 Left Z-Index" at bounding box center [67, 162] width 84 height 103
click at [78, 132] on input "0" at bounding box center [84, 135] width 47 height 12
click at [96, 117] on div "Relative" at bounding box center [81, 117] width 34 height 6
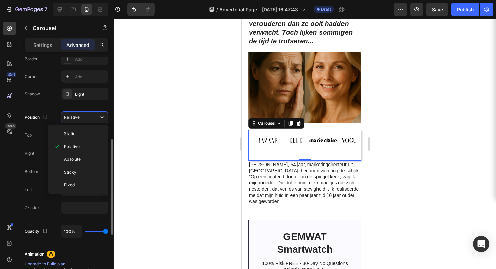
click at [42, 138] on div "Top 0" at bounding box center [67, 135] width 84 height 13
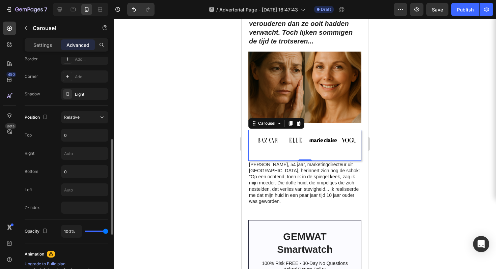
click at [47, 177] on div "Bottom 0" at bounding box center [67, 171] width 84 height 13
click at [84, 190] on input "text" at bounding box center [84, 190] width 47 height 12
type input "_"
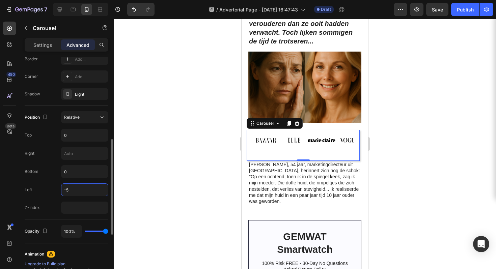
type input "-"
click at [78, 169] on input "0" at bounding box center [84, 172] width 47 height 12
click at [44, 167] on div "Bottom -50" at bounding box center [67, 171] width 84 height 13
click at [68, 169] on input "-50" at bounding box center [84, 172] width 47 height 12
click at [78, 172] on input "-50" at bounding box center [84, 172] width 47 height 12
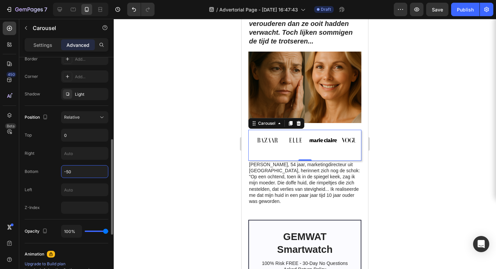
click at [78, 172] on input "-50" at bounding box center [84, 172] width 47 height 12
click at [78, 173] on input "-50" at bounding box center [84, 172] width 47 height 12
type input "-"
click at [50, 162] on div "Position Relative Top 0 Right Bottom Left Z-Index" at bounding box center [67, 162] width 84 height 103
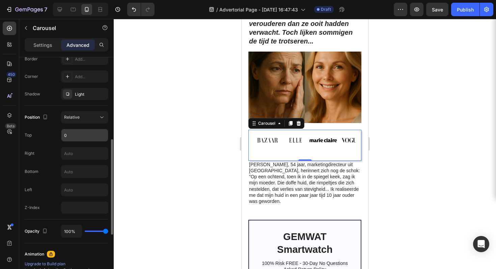
click at [75, 136] on input "0" at bounding box center [84, 135] width 47 height 12
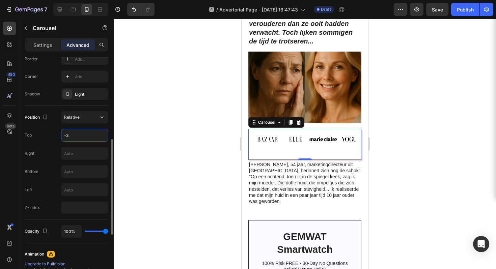
type input "-35"
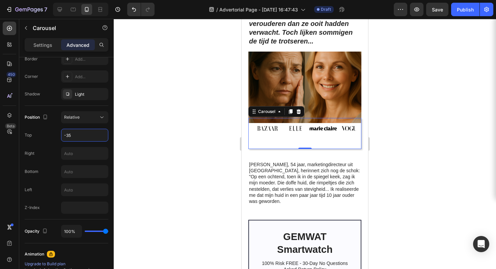
click at [456, 111] on div at bounding box center [305, 144] width 382 height 250
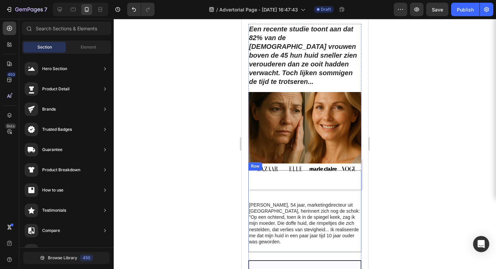
scroll to position [232, 0]
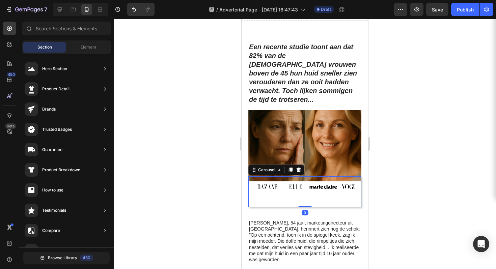
click at [272, 197] on div "Image" at bounding box center [268, 192] width 28 height 20
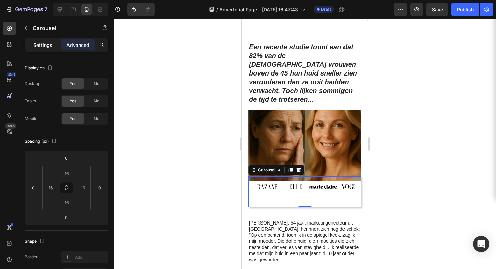
click at [42, 47] on p "Settings" at bounding box center [42, 45] width 19 height 7
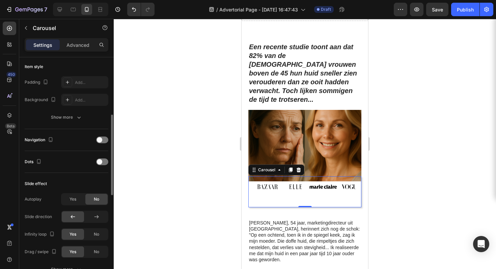
scroll to position [35, 0]
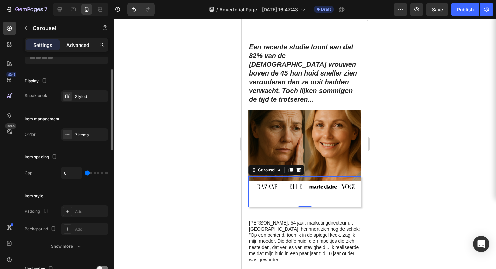
click at [78, 49] on div "Advanced" at bounding box center [78, 44] width 34 height 11
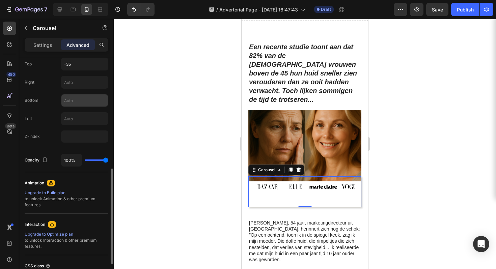
scroll to position [262, 0]
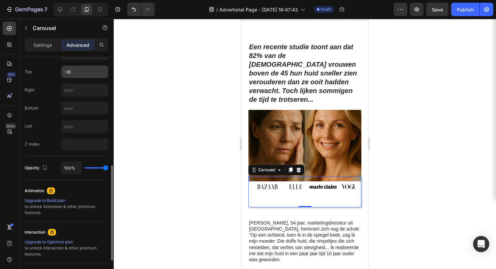
click at [83, 75] on input "-35" at bounding box center [84, 72] width 47 height 12
click at [90, 70] on input "-35" at bounding box center [84, 72] width 47 height 12
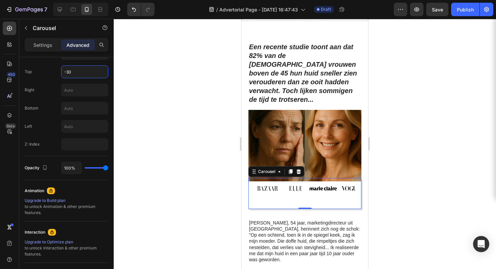
type input "-30"
click at [422, 143] on div at bounding box center [305, 144] width 382 height 250
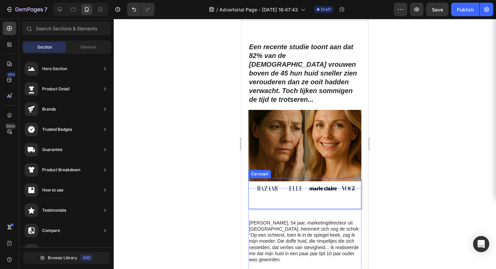
click at [318, 199] on div "Image" at bounding box center [323, 194] width 28 height 20
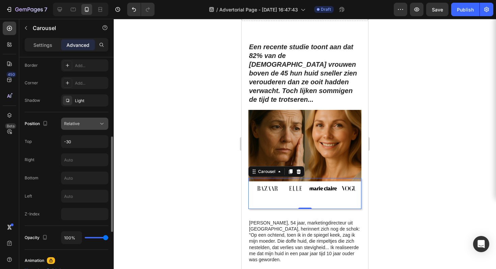
scroll to position [193, 0]
click at [99, 122] on icon at bounding box center [102, 122] width 7 height 7
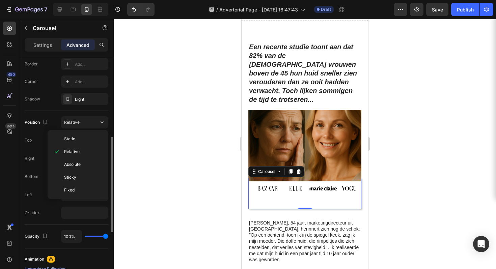
drag, startPoint x: 53, startPoint y: 115, endPoint x: 63, endPoint y: 108, distance: 12.0
click at [53, 115] on div "Position Relative Top -30 Right Bottom Left Z-Index" at bounding box center [67, 168] width 84 height 114
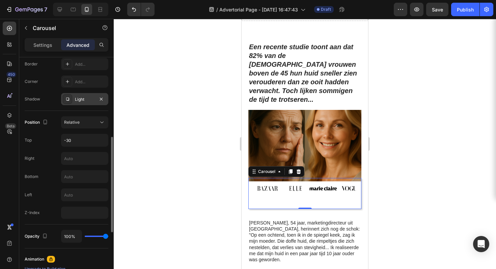
click at [79, 99] on div "Light" at bounding box center [85, 100] width 20 height 6
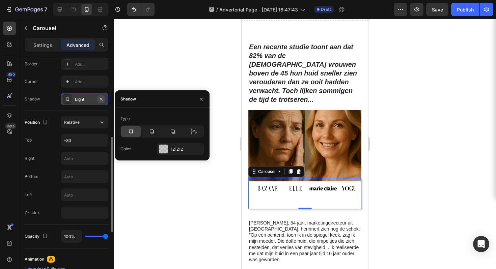
click at [101, 99] on icon "button" at bounding box center [101, 99] width 3 height 3
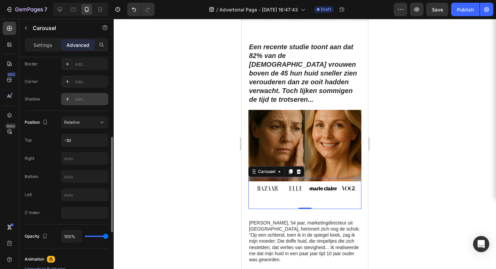
click at [439, 113] on div at bounding box center [305, 144] width 382 height 250
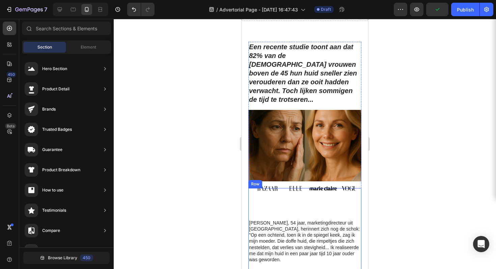
click at [304, 211] on div "Image Image Image Image Carousel" at bounding box center [304, 203] width 113 height 31
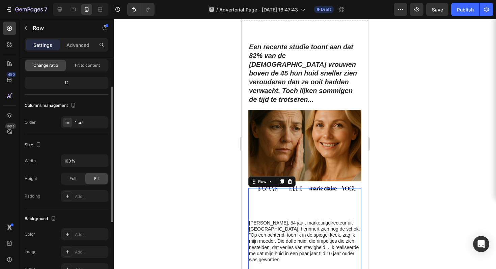
scroll to position [163, 0]
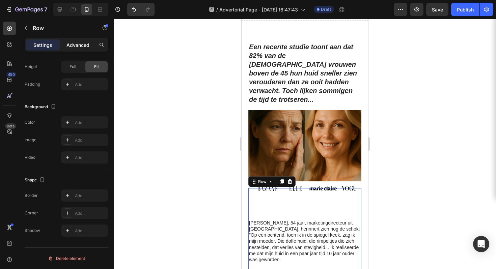
click at [74, 42] on p "Advanced" at bounding box center [77, 45] width 23 height 7
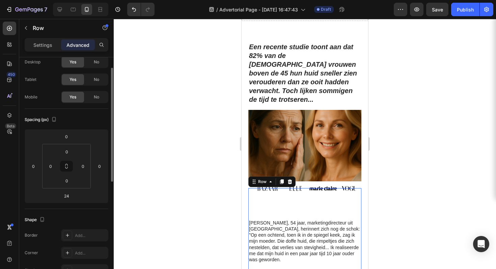
scroll to position [0, 0]
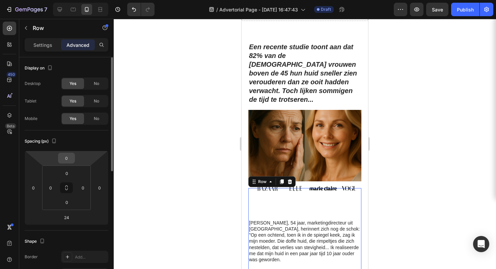
click at [70, 163] on input "0" at bounding box center [66, 158] width 13 height 10
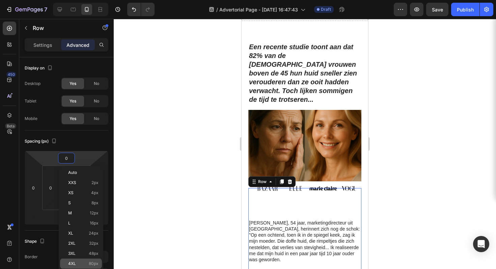
click at [90, 259] on div "4XL 80px" at bounding box center [81, 264] width 42 height 10
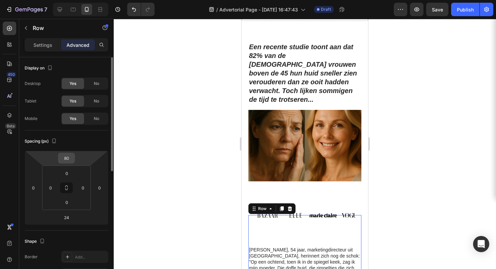
click at [71, 160] on input "80" at bounding box center [66, 158] width 13 height 10
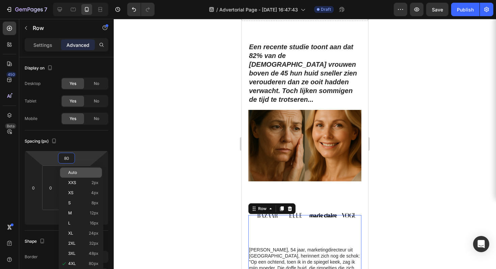
type input "4"
click at [81, 175] on div "Auto" at bounding box center [81, 173] width 42 height 10
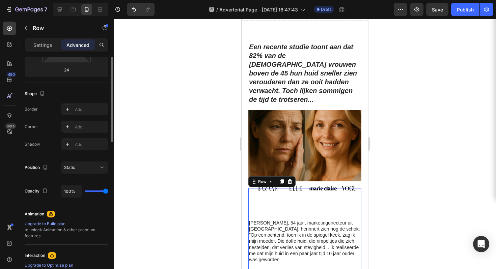
scroll to position [6, 0]
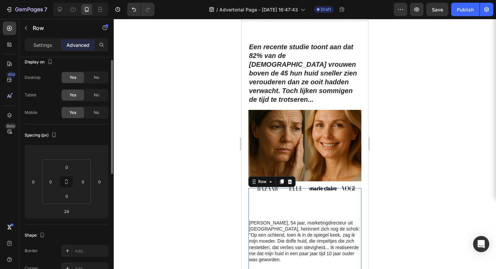
click at [51, 51] on div "Settings Advanced" at bounding box center [67, 44] width 84 height 13
click at [53, 43] on div "Settings" at bounding box center [43, 44] width 34 height 11
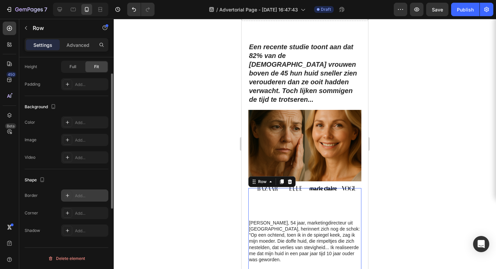
scroll to position [113, 0]
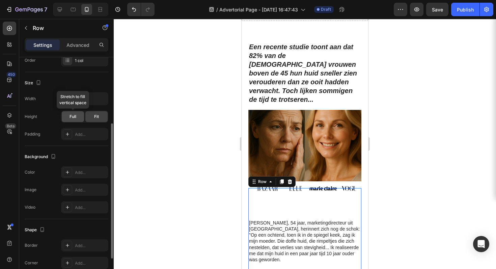
click at [70, 115] on span "Full" at bounding box center [73, 117] width 7 height 6
click at [88, 115] on div "Fit" at bounding box center [96, 116] width 22 height 11
click at [79, 132] on div "Add..." at bounding box center [91, 135] width 32 height 6
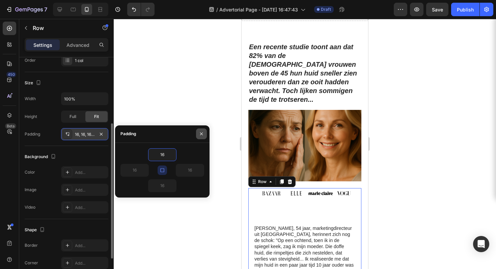
click at [204, 134] on button "button" at bounding box center [201, 134] width 11 height 11
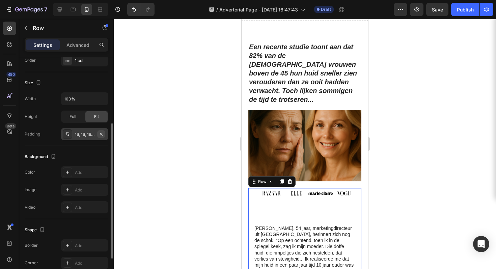
click at [100, 135] on icon "button" at bounding box center [101, 134] width 3 height 3
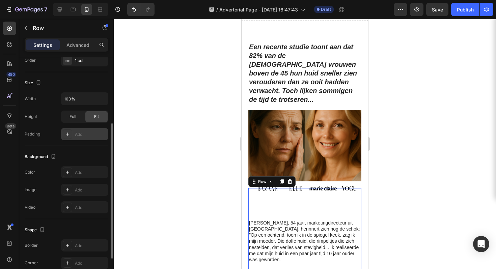
click at [85, 136] on div "Add..." at bounding box center [91, 135] width 32 height 6
type input "16"
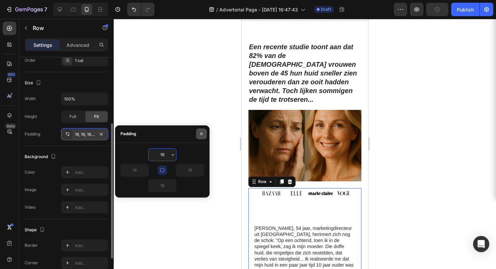
click at [199, 130] on button "button" at bounding box center [201, 134] width 11 height 11
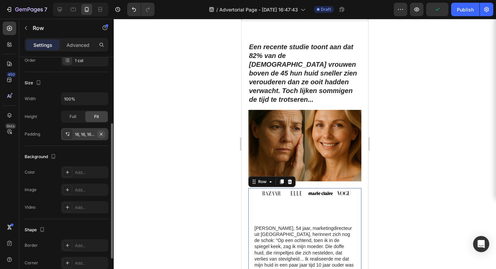
click at [102, 133] on icon "button" at bounding box center [101, 134] width 5 height 5
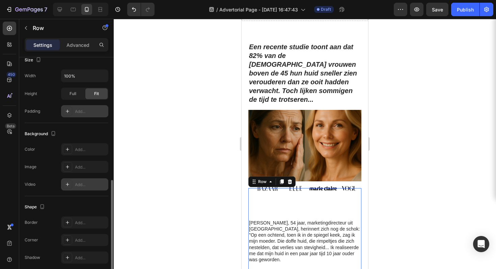
scroll to position [163, 0]
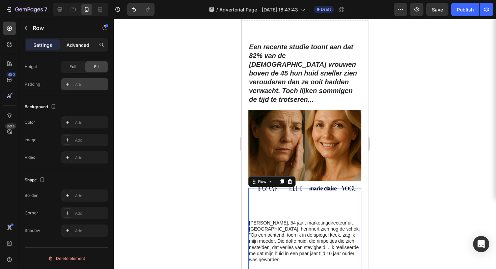
click at [73, 49] on div "Advanced" at bounding box center [78, 44] width 34 height 11
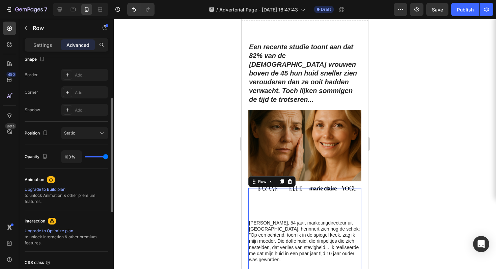
scroll to position [104, 0]
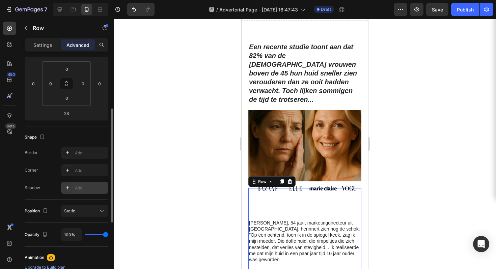
click at [74, 193] on div "Add..." at bounding box center [84, 188] width 47 height 12
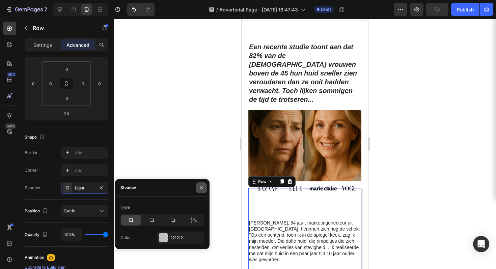
click at [204, 187] on button "button" at bounding box center [201, 188] width 11 height 11
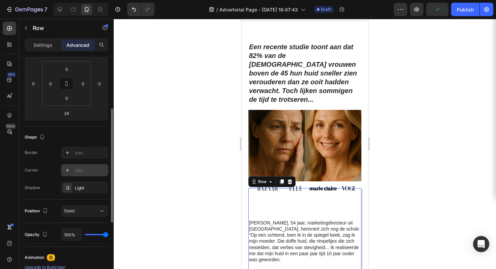
click at [100, 168] on div "Add..." at bounding box center [91, 171] width 32 height 6
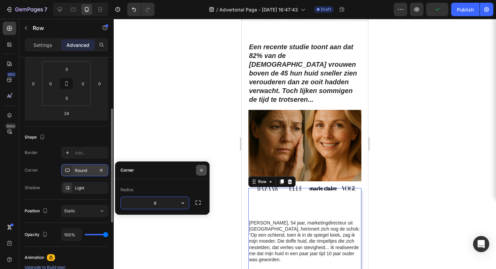
click at [200, 169] on icon "button" at bounding box center [201, 170] width 5 height 5
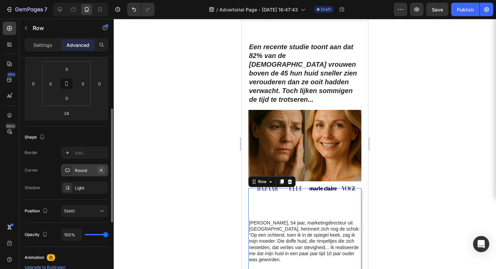
click at [101, 171] on icon "button" at bounding box center [101, 170] width 5 height 5
click at [101, 188] on icon "button" at bounding box center [101, 187] width 5 height 5
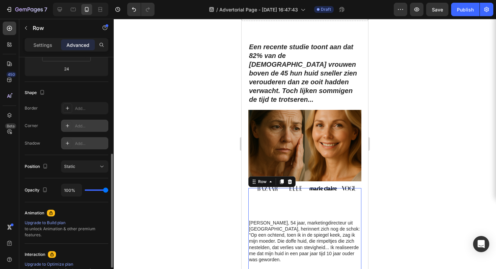
scroll to position [237, 0]
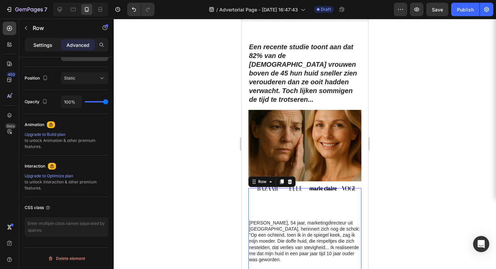
click at [45, 46] on p "Settings" at bounding box center [42, 45] width 19 height 7
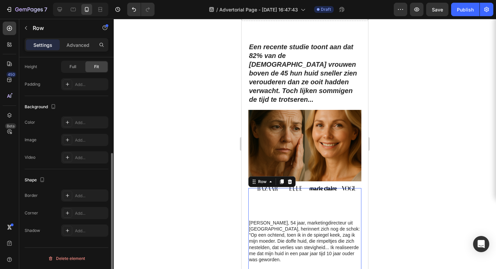
scroll to position [163, 0]
click at [264, 210] on div "Image Image Image Image Carousel" at bounding box center [304, 203] width 113 height 31
click at [252, 222] on p "[PERSON_NAME], 54 jaar, marketingdirecteur uit [GEOGRAPHIC_DATA], herinnert zic…" at bounding box center [305, 241] width 112 height 43
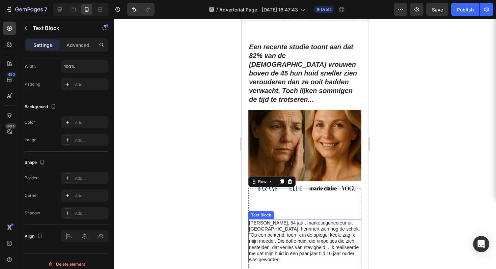
scroll to position [0, 0]
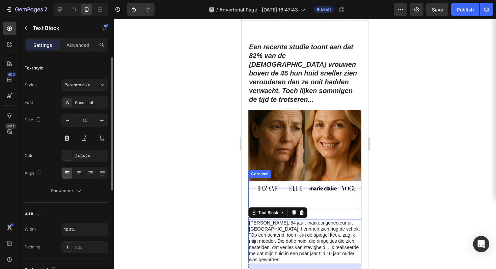
click at [295, 199] on div "Image" at bounding box center [295, 194] width 28 height 20
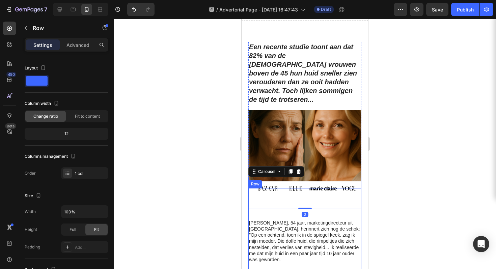
click at [294, 210] on div "Image Image Image Image Carousel 0" at bounding box center [304, 203] width 113 height 31
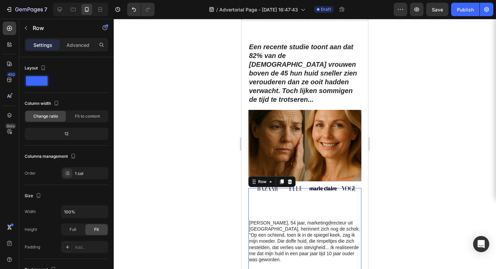
click at [301, 210] on div "Image Image Image Image Carousel" at bounding box center [304, 203] width 113 height 31
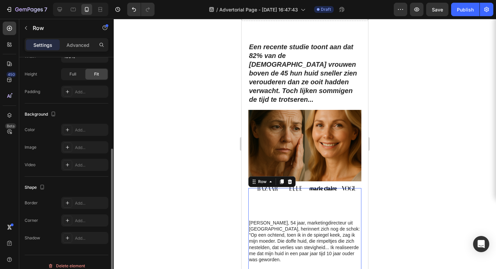
scroll to position [163, 0]
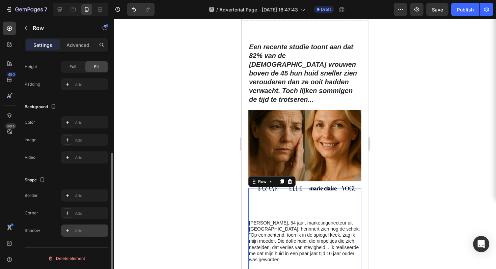
click at [68, 230] on icon at bounding box center [67, 230] width 3 height 3
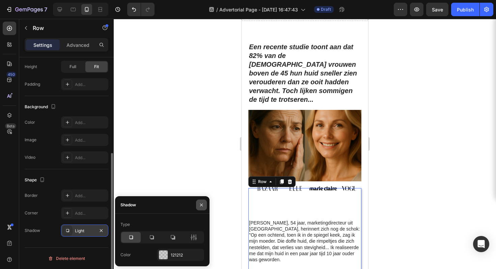
click at [202, 201] on button "button" at bounding box center [201, 205] width 11 height 11
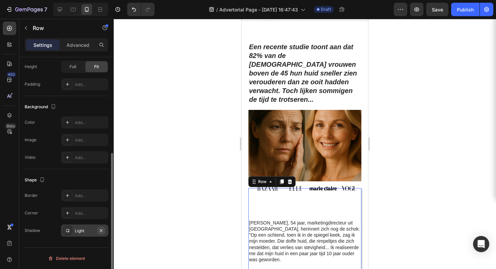
click at [102, 232] on icon "button" at bounding box center [101, 230] width 5 height 5
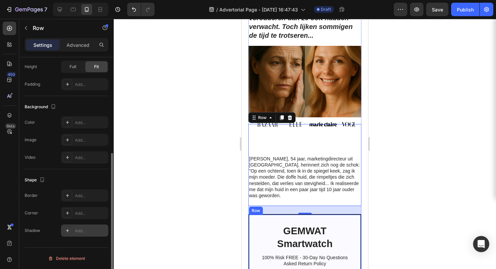
scroll to position [297, 0]
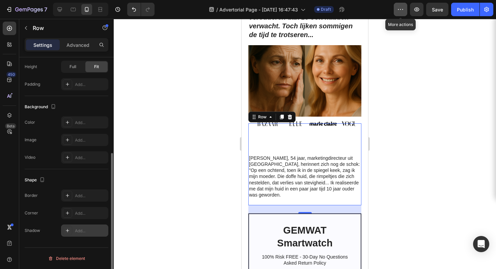
click at [401, 8] on icon "button" at bounding box center [400, 9] width 7 height 7
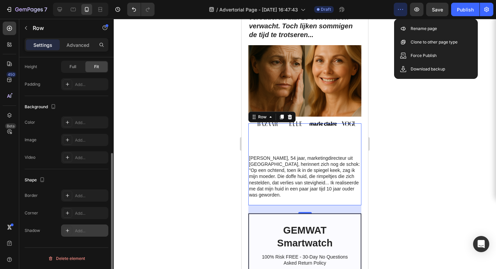
click at [418, 111] on div at bounding box center [305, 144] width 382 height 250
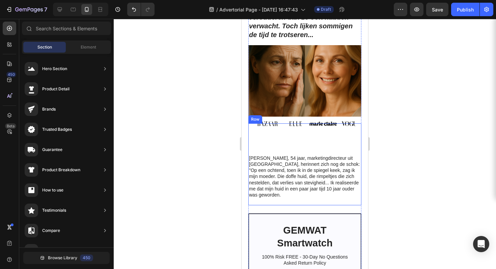
click at [355, 198] on div "Image Image Image Image Carousel Marieke, 54 jaar, marketingdirecteur uit Amste…" at bounding box center [304, 164] width 113 height 82
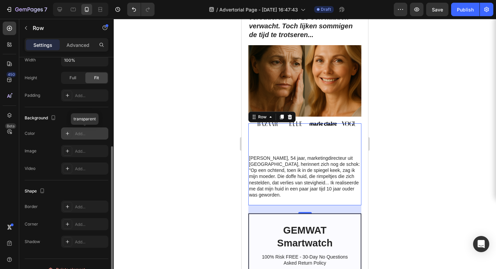
scroll to position [0, 0]
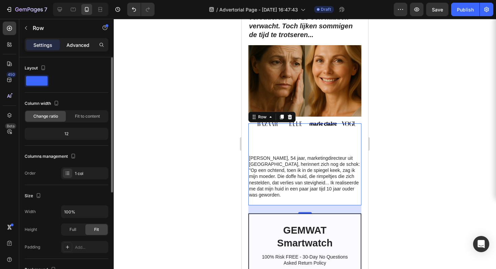
click at [85, 48] on p "Advanced" at bounding box center [77, 45] width 23 height 7
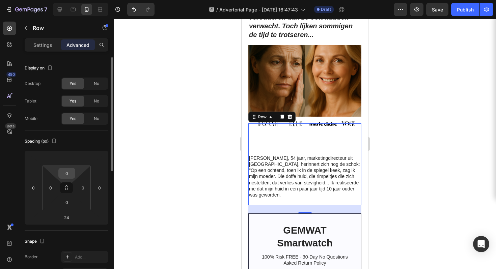
click at [71, 170] on input "0" at bounding box center [66, 173] width 13 height 10
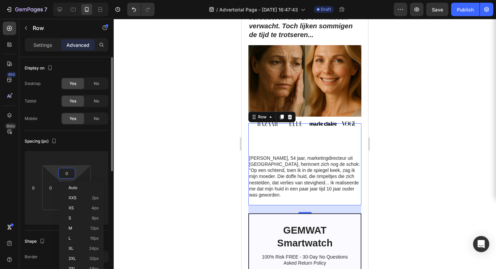
click at [74, 173] on div "0" at bounding box center [66, 173] width 17 height 11
click at [71, 173] on input "0" at bounding box center [66, 173] width 13 height 10
click at [71, 174] on input "0" at bounding box center [66, 173] width 13 height 10
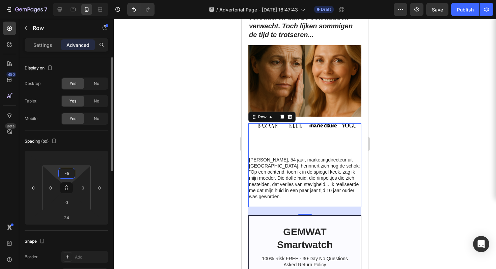
type input "-"
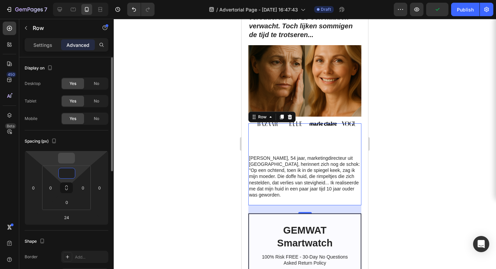
click at [68, 158] on input "number" at bounding box center [66, 158] width 13 height 10
type input "0"
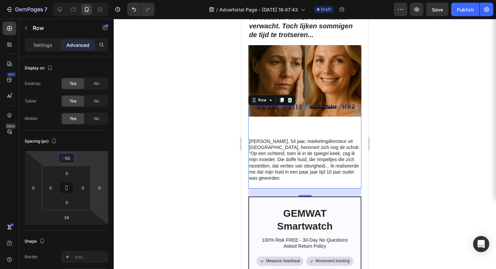
type input "-5"
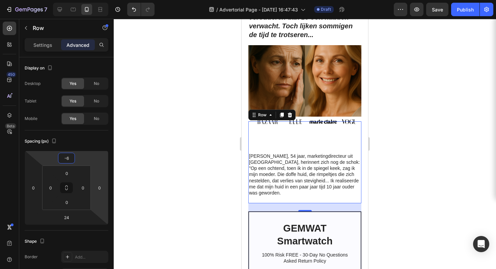
type input "-60"
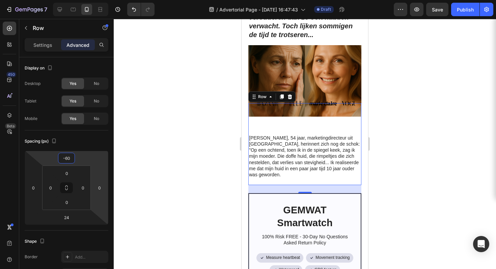
click at [419, 155] on div at bounding box center [305, 144] width 382 height 250
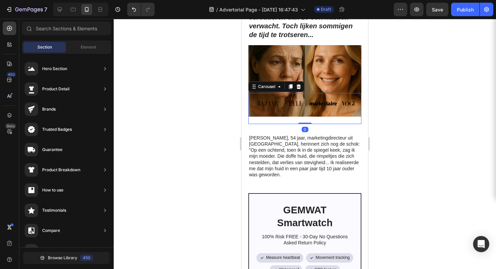
click at [341, 93] on div "Image Image Image Image Carousel 0" at bounding box center [304, 108] width 113 height 31
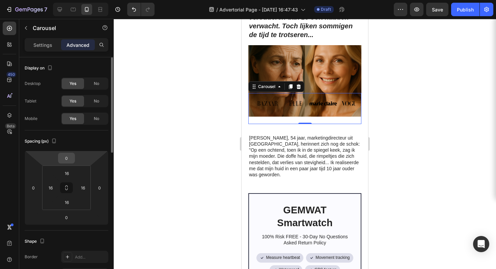
click at [69, 160] on input "0" at bounding box center [66, 158] width 13 height 10
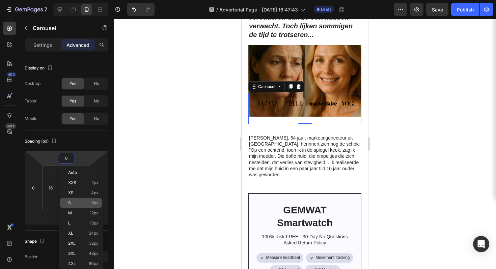
click at [86, 204] on p "S 8px" at bounding box center [83, 203] width 30 height 5
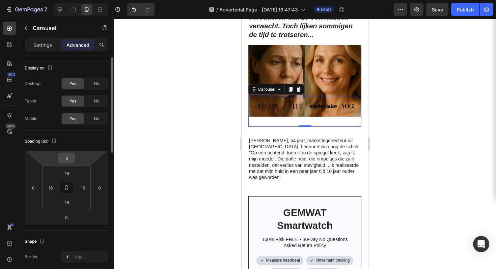
click at [74, 161] on div "8" at bounding box center [66, 158] width 17 height 11
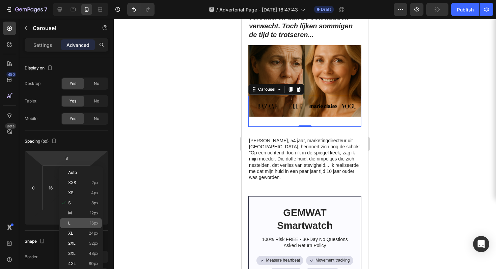
click at [79, 220] on div "L 16px" at bounding box center [81, 223] width 42 height 10
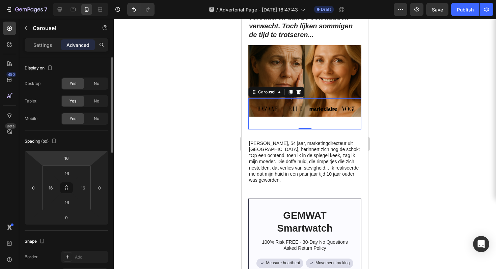
click at [75, 0] on html "7 / Advertorial Page - Aug 27, 16:47:43 Draft Preview Save Publish 450 Beta Sec…" at bounding box center [248, 0] width 496 height 0
click at [69, 160] on input "16" at bounding box center [66, 158] width 13 height 10
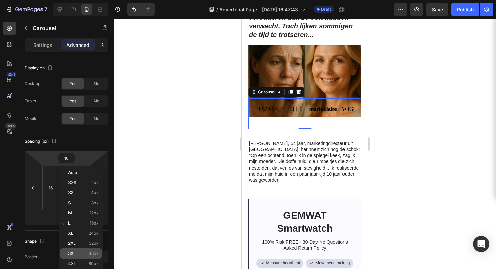
click at [86, 255] on p "3XL 48px" at bounding box center [83, 253] width 30 height 5
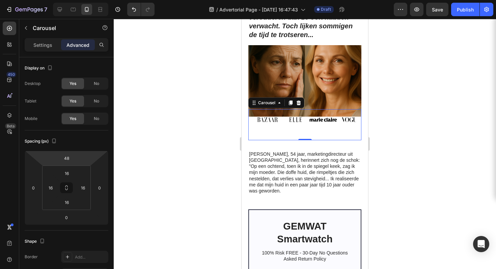
click at [75, 0] on html "7 / Advertorial Page - Aug 27, 16:47:43 Draft Preview Save Publish 450 Beta Sec…" at bounding box center [248, 0] width 496 height 0
type input "3"
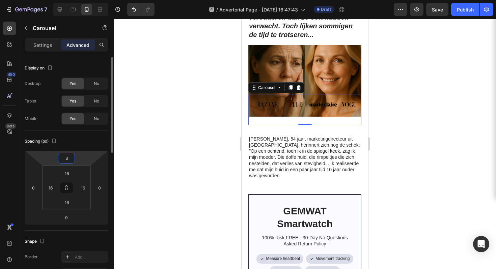
click at [82, 0] on html "7 / Advertorial Page - Aug 27, 16:47:43 Draft Preview Save Publish 450 Beta Sec…" at bounding box center [248, 0] width 496 height 0
click at [66, 160] on input "3" at bounding box center [66, 158] width 13 height 10
click at [72, 159] on input "3" at bounding box center [66, 158] width 13 height 10
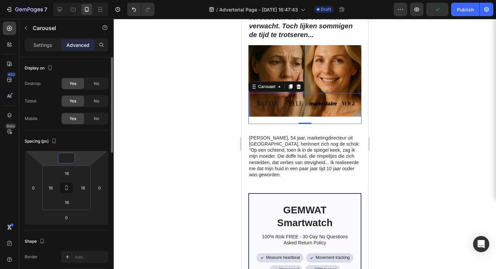
type input "0"
click at [82, 142] on div "Spacing (px)" at bounding box center [67, 141] width 84 height 11
click at [70, 177] on input "16" at bounding box center [66, 173] width 13 height 10
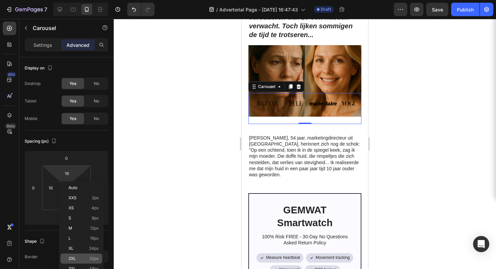
click at [86, 262] on div "2XL 32px" at bounding box center [81, 259] width 42 height 10
type input "32"
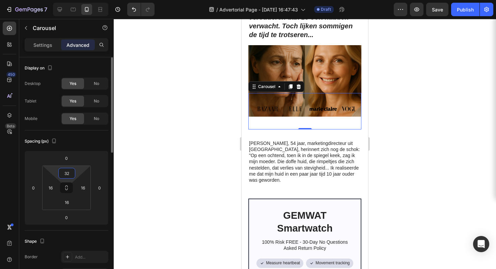
click at [71, 172] on input "32" at bounding box center [66, 173] width 13 height 10
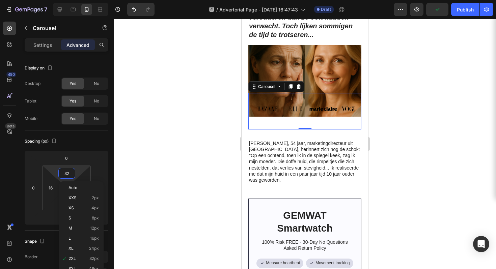
click at [150, 141] on div at bounding box center [305, 144] width 382 height 250
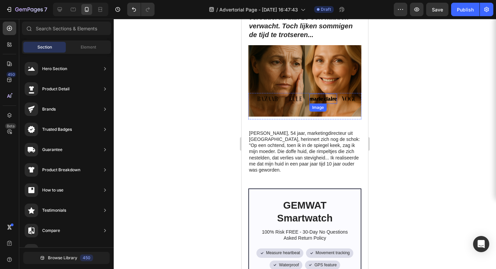
click at [309, 94] on img at bounding box center [323, 99] width 28 height 10
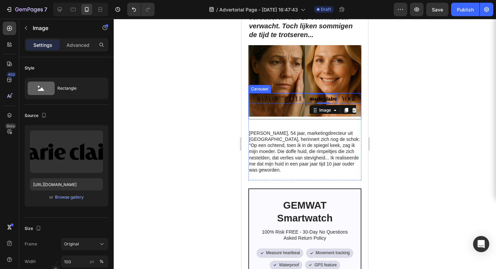
click at [259, 110] on div "Image" at bounding box center [268, 104] width 28 height 20
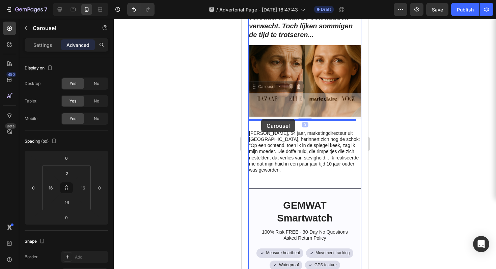
drag, startPoint x: 262, startPoint y: 105, endPoint x: 261, endPoint y: 119, distance: 14.2
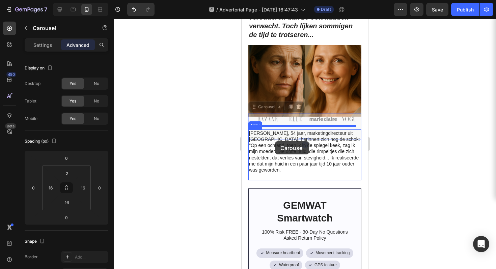
drag, startPoint x: 277, startPoint y: 121, endPoint x: 275, endPoint y: 141, distance: 20.7
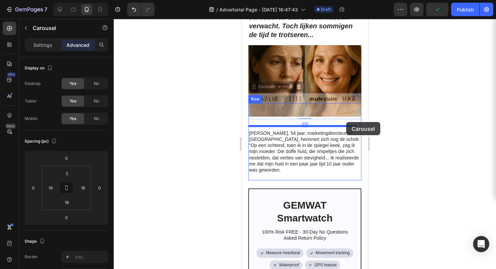
drag, startPoint x: 356, startPoint y: 104, endPoint x: 346, endPoint y: 122, distance: 20.8
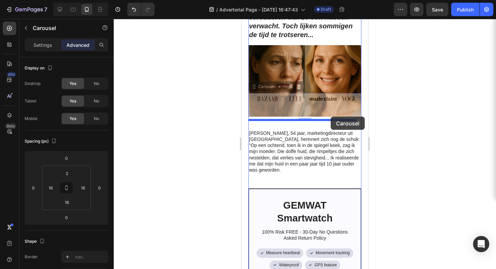
drag, startPoint x: 334, startPoint y: 104, endPoint x: 331, endPoint y: 117, distance: 13.3
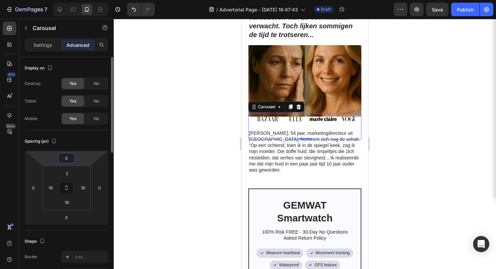
click at [70, 162] on input "0" at bounding box center [66, 158] width 13 height 10
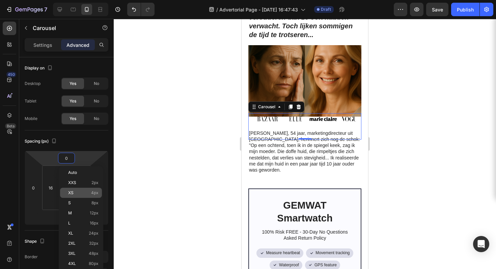
click at [88, 194] on p "XS 4px" at bounding box center [83, 193] width 30 height 5
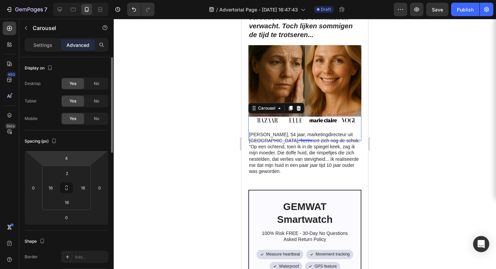
click at [77, 0] on html "7 / Advertorial Page - Aug 27, 16:47:43 Draft Preview Save Publish 450 Beta Sec…" at bounding box center [248, 0] width 496 height 0
click at [83, 136] on div "Spacing (px)" at bounding box center [67, 141] width 84 height 11
click at [81, 0] on html "7 / Advertorial Page - Aug 27, 16:47:43 Draft Preview Publish 450 Beta Sections…" at bounding box center [248, 0] width 496 height 0
click at [80, 0] on html "7 / Advertorial Page - Aug 27, 16:47:43 Draft Preview Save Publish 450 Beta Sec…" at bounding box center [248, 0] width 496 height 0
click at [65, 158] on input "6" at bounding box center [66, 158] width 13 height 10
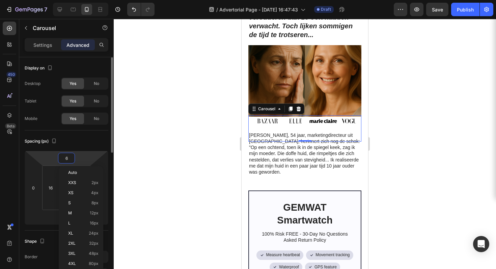
click at [66, 158] on input "6" at bounding box center [66, 158] width 13 height 10
click at [84, 212] on p "M 12px" at bounding box center [83, 213] width 30 height 5
type input "12"
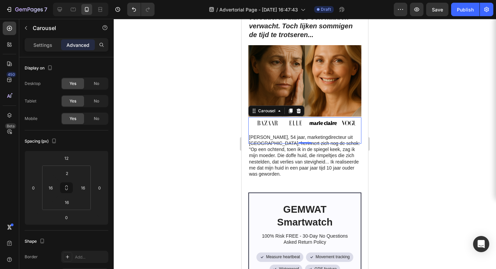
click at [437, 150] on div at bounding box center [305, 144] width 382 height 250
click at [252, 121] on div "Image Image Image Image Carousel" at bounding box center [304, 130] width 113 height 26
click at [73, 174] on input "2" at bounding box center [66, 173] width 13 height 10
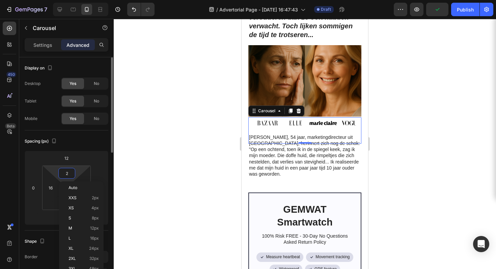
click at [73, 174] on input "2" at bounding box center [66, 173] width 13 height 10
click at [98, 238] on span "16px" at bounding box center [94, 238] width 9 height 5
type input "16"
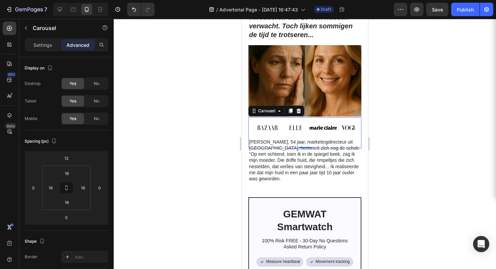
click at [433, 136] on div at bounding box center [305, 144] width 382 height 250
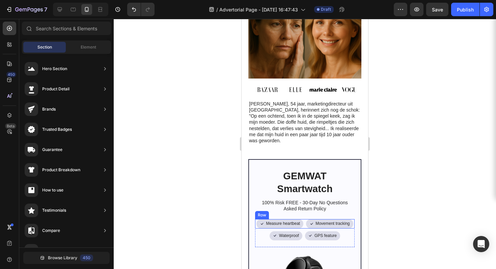
scroll to position [286, 0]
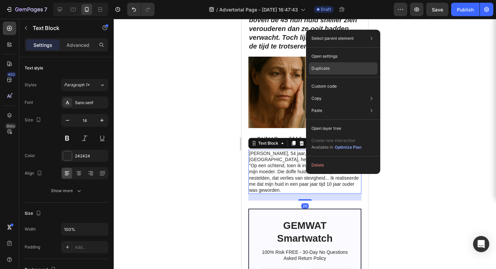
click at [334, 80] on div "Duplicate" at bounding box center [343, 86] width 69 height 12
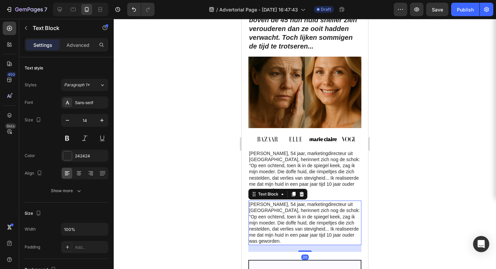
click at [391, 180] on div at bounding box center [305, 144] width 382 height 250
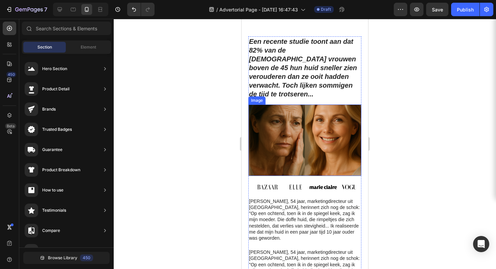
scroll to position [274, 0]
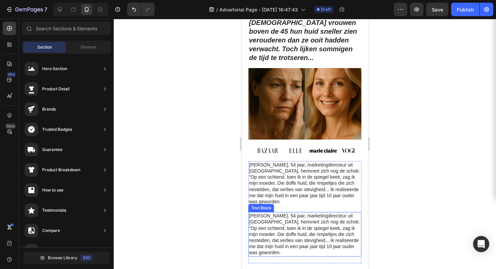
click at [273, 222] on p "[PERSON_NAME], 54 jaar, marketingdirecteur uit [GEOGRAPHIC_DATA], herinnert zic…" at bounding box center [305, 234] width 112 height 43
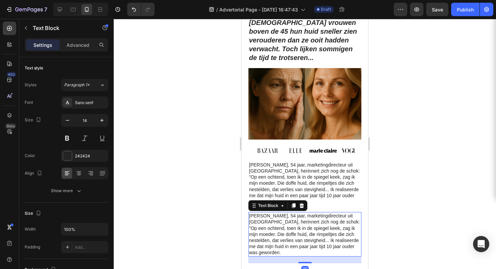
click at [273, 222] on p "[PERSON_NAME], 54 jaar, marketingdirecteur uit [GEOGRAPHIC_DATA], herinnert zic…" at bounding box center [305, 234] width 112 height 43
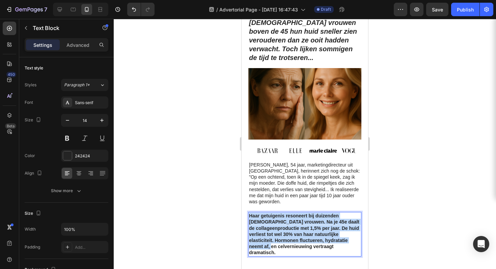
drag, startPoint x: 287, startPoint y: 246, endPoint x: 481, endPoint y: 233, distance: 194.8
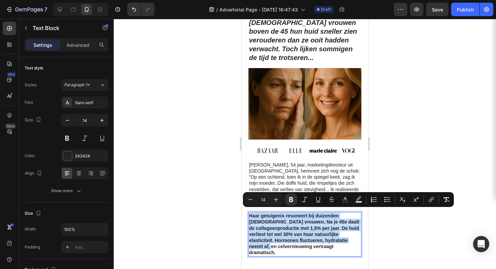
click at [281, 242] on strong "Haar getuigenis resoneert bij duizenden [DEMOGRAPHIC_DATA] vrouwen. Na je 45e d…" at bounding box center [304, 234] width 110 height 42
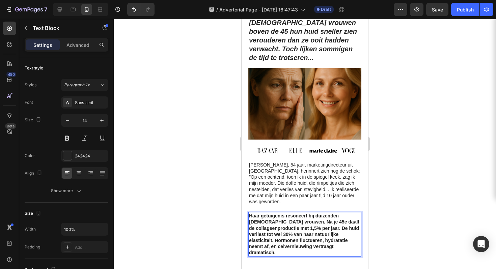
click at [279, 248] on p "Haar getuigenis resoneert bij duizenden [DEMOGRAPHIC_DATA] vrouwen. Na je 45e d…" at bounding box center [305, 234] width 112 height 43
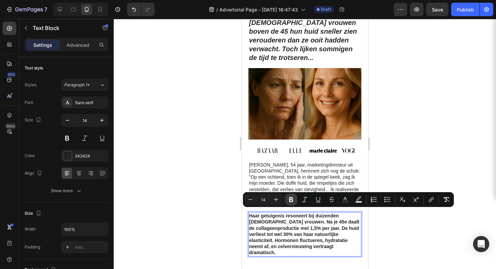
click at [294, 201] on icon "Editor contextual toolbar" at bounding box center [291, 199] width 7 height 7
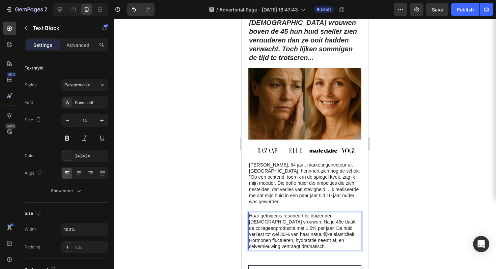
click at [393, 200] on div at bounding box center [305, 144] width 382 height 250
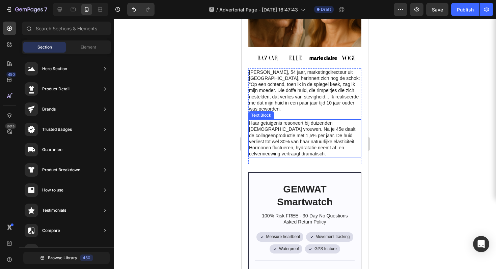
scroll to position [367, 0]
click at [272, 132] on p "Haar getuigenis resoneert bij duizenden [DEMOGRAPHIC_DATA] vrouwen. Na je 45e d…" at bounding box center [305, 138] width 112 height 37
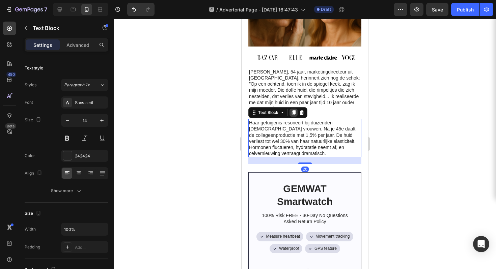
click at [292, 111] on icon at bounding box center [294, 112] width 4 height 5
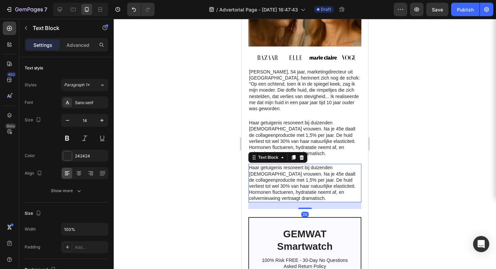
click at [418, 113] on div at bounding box center [305, 144] width 382 height 250
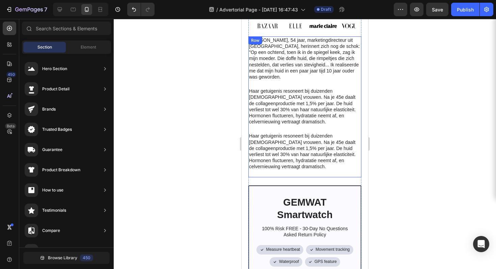
scroll to position [397, 0]
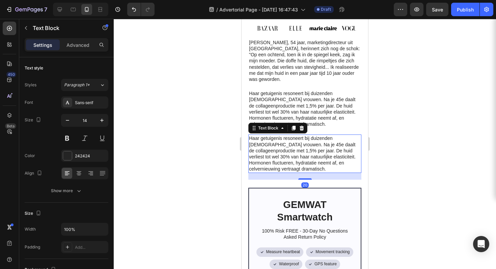
click at [303, 151] on p "Haar getuigenis resoneert bij duizenden [DEMOGRAPHIC_DATA] vrouwen. Na je 45e d…" at bounding box center [305, 153] width 112 height 37
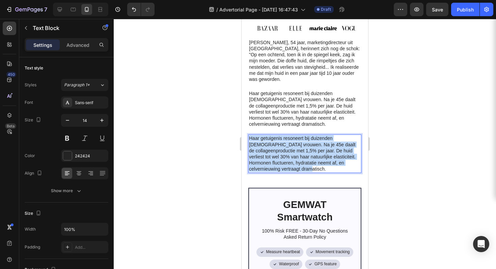
click at [303, 151] on p "Haar getuigenis resoneert bij duizenden [DEMOGRAPHIC_DATA] vrouwen. Na je 45e d…" at bounding box center [305, 153] width 112 height 37
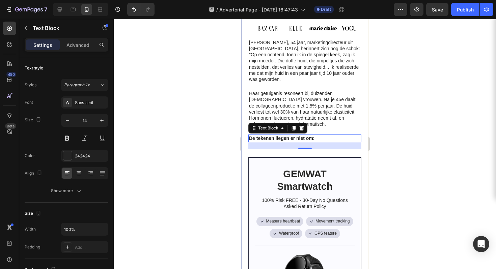
click at [400, 121] on div at bounding box center [305, 144] width 382 height 250
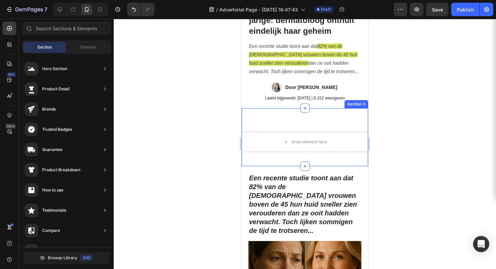
scroll to position [116, 0]
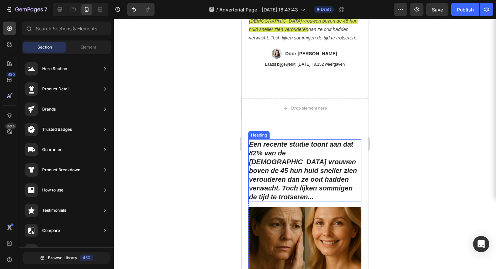
click at [327, 182] on strong "Een recente studie toont aan dat 82% van de Nederlandse vrouwen boven de 45 hun…" at bounding box center [303, 171] width 108 height 60
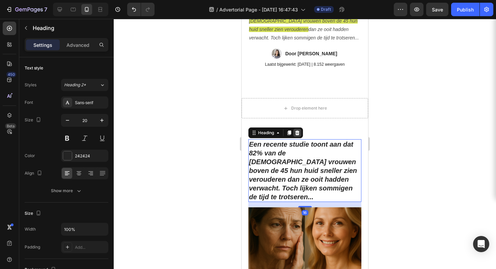
click at [299, 135] on icon at bounding box center [297, 133] width 4 height 5
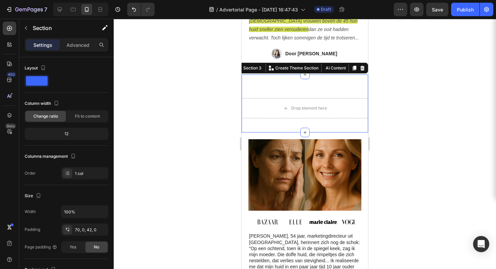
click at [319, 133] on div "Drop element here Section 3 You can create reusable sections Create Theme Secti…" at bounding box center [305, 104] width 127 height 58
click at [360, 72] on div at bounding box center [362, 68] width 8 height 8
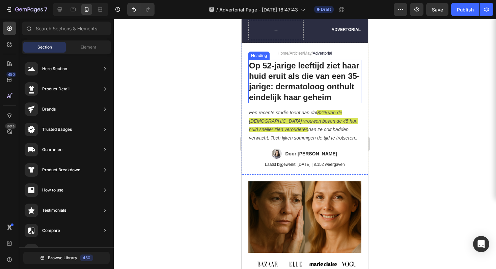
scroll to position [0, 0]
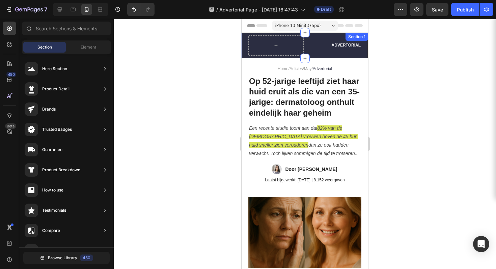
click at [360, 53] on div "Advertorial Text Block Row Section 1" at bounding box center [305, 46] width 127 height 26
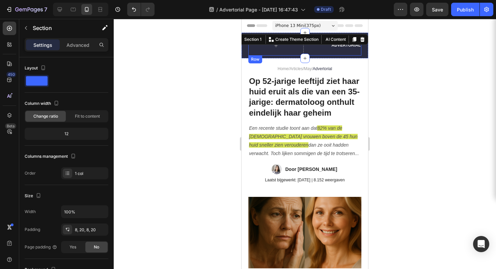
drag, startPoint x: 303, startPoint y: 58, endPoint x: 302, endPoint y: 45, distance: 13.3
click at [359, 55] on div "Advertorial Text Block Row Section 1 You can create reusable sections Create Th…" at bounding box center [305, 46] width 127 height 26
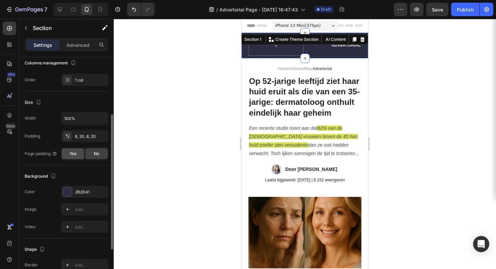
scroll to position [163, 0]
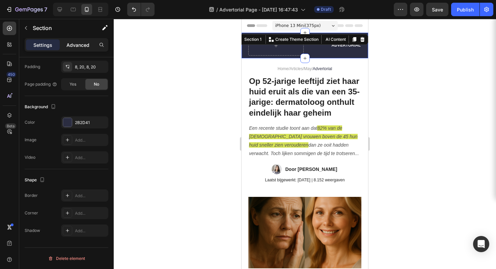
click at [75, 44] on p "Advanced" at bounding box center [77, 45] width 23 height 7
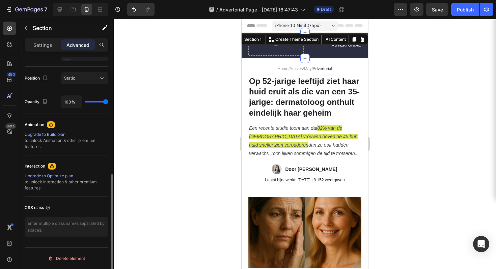
scroll to position [12, 0]
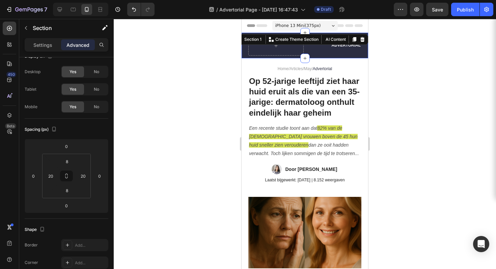
drag, startPoint x: 197, startPoint y: 67, endPoint x: 191, endPoint y: 40, distance: 27.4
click at [197, 67] on div at bounding box center [305, 144] width 382 height 250
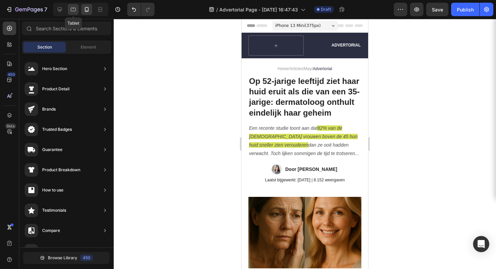
click at [73, 13] on div at bounding box center [73, 9] width 11 height 11
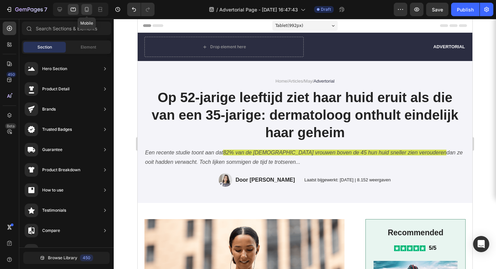
click at [86, 9] on icon at bounding box center [86, 9] width 7 height 7
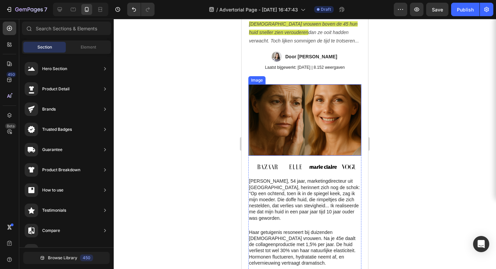
scroll to position [308, 0]
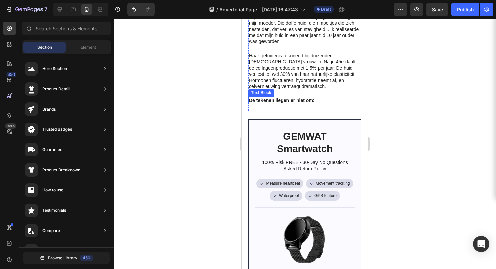
click at [289, 100] on strong "De tekenen liegen er niet om:" at bounding box center [282, 100] width 66 height 5
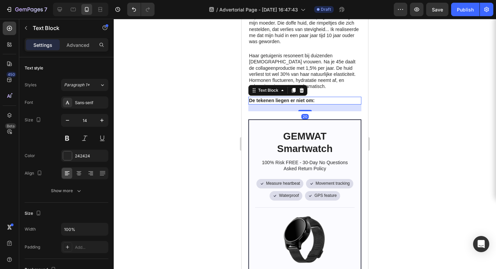
click at [288, 98] on strong "De tekenen liegen er niet om:" at bounding box center [282, 100] width 66 height 5
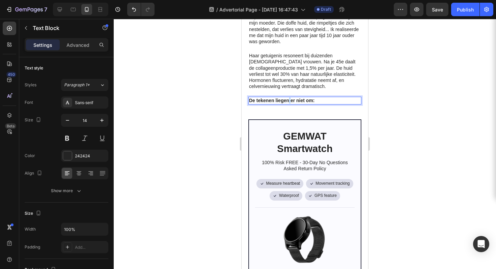
click at [288, 98] on strong "De tekenen liegen er niet om:" at bounding box center [282, 100] width 66 height 5
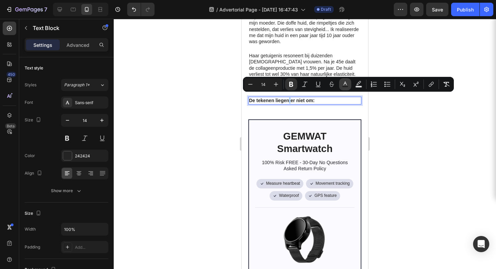
click at [344, 83] on icon "Editor contextual toolbar" at bounding box center [345, 84] width 7 height 7
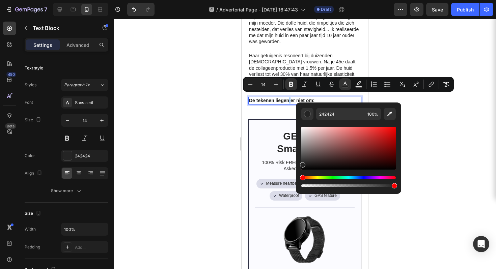
click at [356, 179] on div "Hue" at bounding box center [348, 177] width 94 height 3
click at [360, 178] on div "Hue" at bounding box center [348, 177] width 94 height 3
drag, startPoint x: 360, startPoint y: 179, endPoint x: 362, endPoint y: 168, distance: 10.6
click at [362, 168] on div "Editor contextual toolbar" at bounding box center [348, 157] width 94 height 63
click at [378, 148] on div "Editor contextual toolbar" at bounding box center [348, 148] width 94 height 43
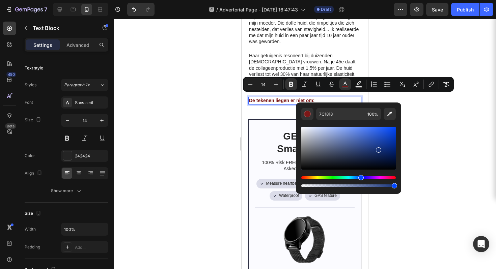
click at [360, 178] on div "Hue" at bounding box center [348, 177] width 94 height 3
click at [389, 134] on div "Editor contextual toolbar" at bounding box center [348, 148] width 94 height 43
type input "0E3FD1"
click at [317, 79] on button "Underline" at bounding box center [318, 84] width 12 height 12
click at [384, 100] on div at bounding box center [305, 144] width 382 height 250
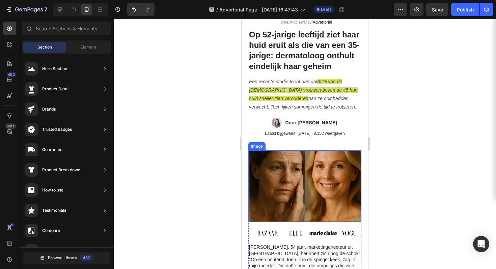
scroll to position [0, 0]
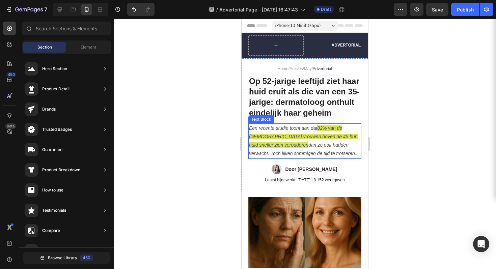
click at [321, 144] on p "Een recente studie toont aan dat 82% van de Nederlandse vrouwen boven de 45 hun…" at bounding box center [305, 141] width 112 height 34
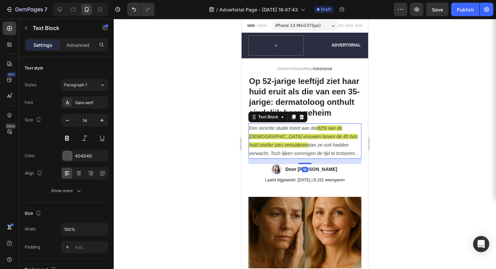
click at [321, 139] on icon "82% van de [DEMOGRAPHIC_DATA] vrouwen boven de 45 hun huid sneller zien veroude…" at bounding box center [303, 137] width 109 height 22
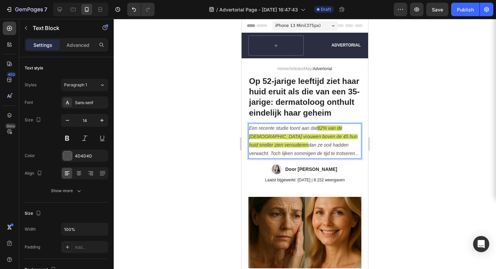
click at [319, 139] on icon "82% van de [DEMOGRAPHIC_DATA] vrouwen boven de 45 hun huid sneller zien veroude…" at bounding box center [303, 137] width 109 height 22
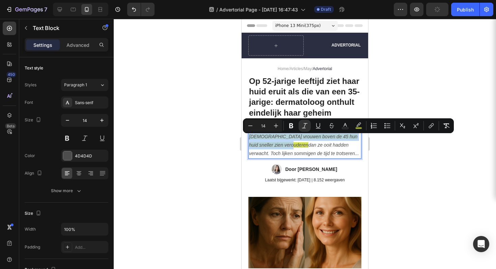
drag, startPoint x: 319, startPoint y: 139, endPoint x: 297, endPoint y: 155, distance: 26.5
click at [297, 148] on icon "82% van de [DEMOGRAPHIC_DATA] vrouwen boven de 45 hun huid sneller zien veroude…" at bounding box center [303, 137] width 109 height 22
click at [362, 126] on button "color" at bounding box center [359, 126] width 12 height 12
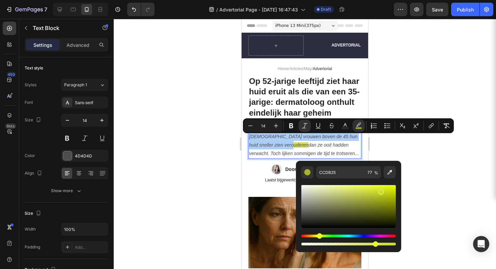
click at [445, 167] on div at bounding box center [305, 144] width 382 height 250
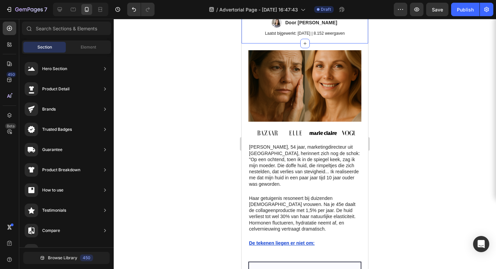
scroll to position [220, 0]
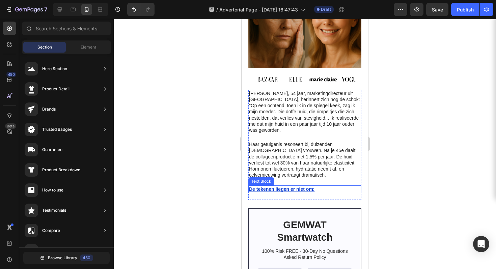
click at [291, 187] on u "De tekenen liegen er niet om:" at bounding box center [282, 189] width 66 height 5
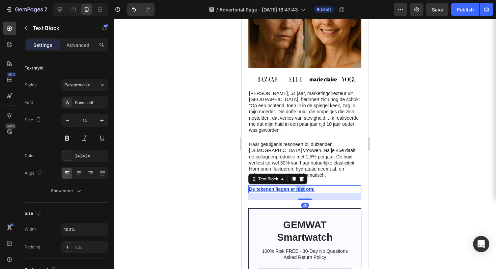
click at [297, 187] on u "De tekenen liegen er niet om:" at bounding box center [282, 189] width 66 height 5
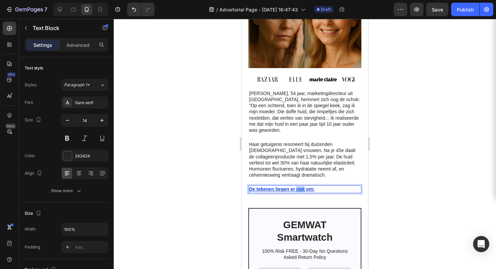
click at [297, 187] on u "De tekenen liegen er niet om:" at bounding box center [282, 189] width 66 height 5
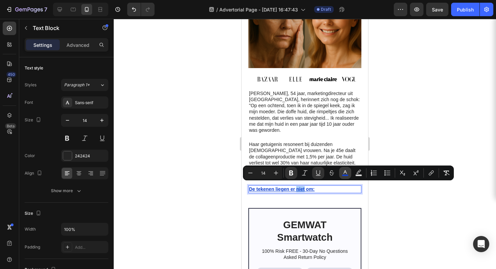
click at [345, 174] on icon "Editor contextual toolbar" at bounding box center [345, 173] width 7 height 7
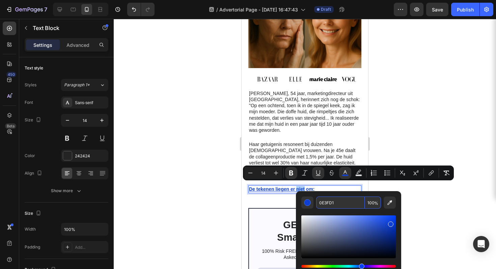
click at [340, 204] on input "0E3FD1" at bounding box center [340, 203] width 49 height 12
click at [385, 113] on div at bounding box center [305, 144] width 382 height 250
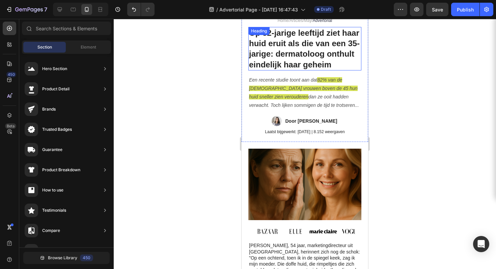
scroll to position [43, 0]
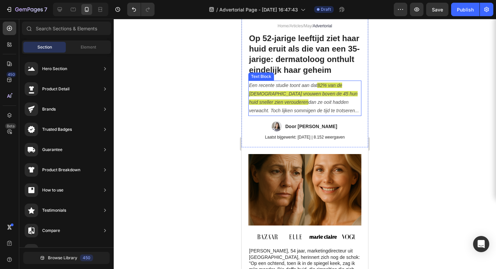
click at [317, 88] on icon "Een recente studie toont aan dat" at bounding box center [283, 85] width 68 height 5
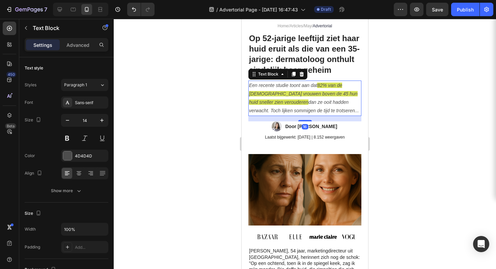
click at [318, 97] on icon "82% van de [DEMOGRAPHIC_DATA] vrouwen boven de 45 hun huid sneller zien veroude…" at bounding box center [303, 94] width 109 height 22
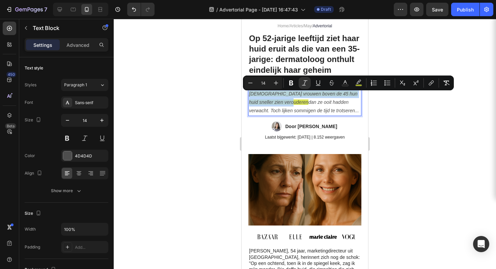
drag, startPoint x: 319, startPoint y: 97, endPoint x: 298, endPoint y: 112, distance: 26.0
click at [298, 112] on p "Een recente studie toont aan dat 82% van de Nederlandse vrouwen boven de 45 hun…" at bounding box center [305, 98] width 112 height 34
click at [360, 82] on icon "Editor contextual toolbar" at bounding box center [358, 83] width 7 height 7
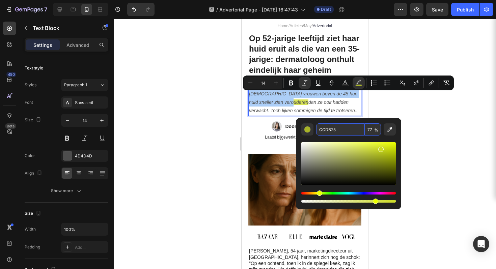
click at [340, 130] on input "CCDB25" at bounding box center [340, 129] width 49 height 12
paste input "0E3FD1"
type input "0E3FD1"
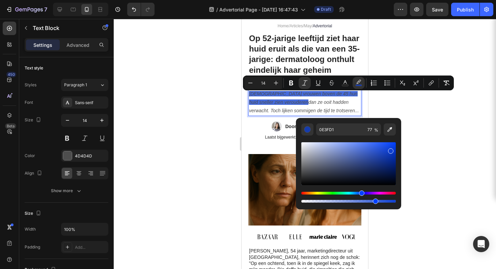
click at [409, 108] on div at bounding box center [305, 144] width 382 height 250
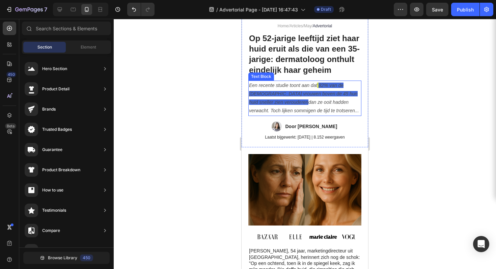
click at [318, 97] on icon "82% van de [DEMOGRAPHIC_DATA] vrouwen boven de 45 hun huid sneller zien veroude…" at bounding box center [303, 94] width 109 height 22
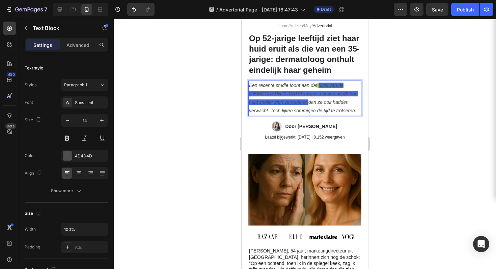
click at [318, 97] on icon "82% van de [DEMOGRAPHIC_DATA] vrouwen boven de 45 hun huid sneller zien veroude…" at bounding box center [303, 94] width 109 height 22
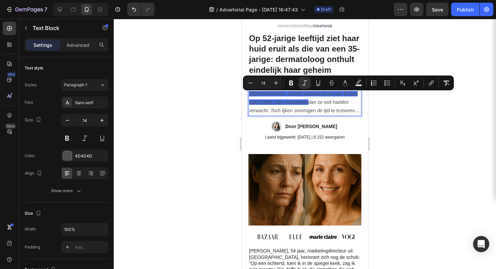
click at [318, 88] on icon "Rich Text Editor. Editing area: main" at bounding box center [317, 85] width 1 height 5
click at [316, 88] on icon "Een recente studie toont aan dat" at bounding box center [283, 85] width 68 height 5
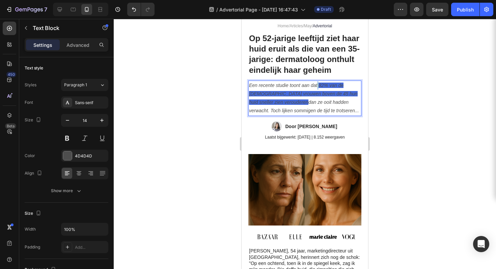
click at [318, 97] on p "Een recente studie toont aan dat 82% van de Nederlandse vrouwen boven de 45 hun…" at bounding box center [305, 98] width 112 height 34
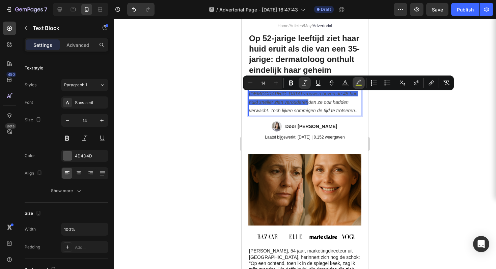
click at [355, 84] on icon "Editor contextual toolbar" at bounding box center [358, 83] width 7 height 7
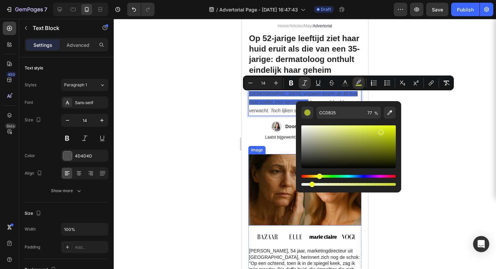
type input "10"
drag, startPoint x: 615, startPoint y: 202, endPoint x: 267, endPoint y: 184, distance: 348.7
click at [211, 162] on div at bounding box center [305, 144] width 382 height 250
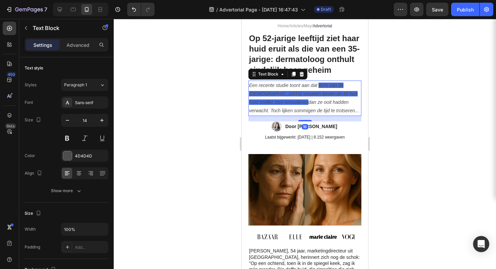
click at [318, 88] on icon "Rich Text Editor. Editing area: main" at bounding box center [317, 85] width 1 height 5
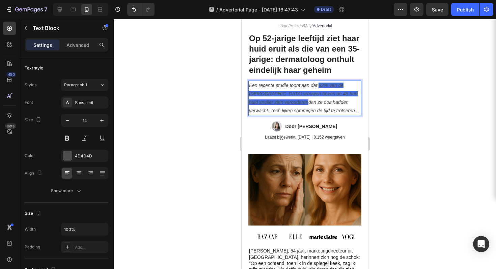
click at [320, 97] on icon "82% van de [DEMOGRAPHIC_DATA] vrouwen boven de 45 hun huid sneller zien veroude…" at bounding box center [303, 94] width 109 height 22
click at [319, 97] on icon "82% van de [DEMOGRAPHIC_DATA] vrouwen boven de 45 hun huid sneller zien veroude…" at bounding box center [303, 94] width 109 height 22
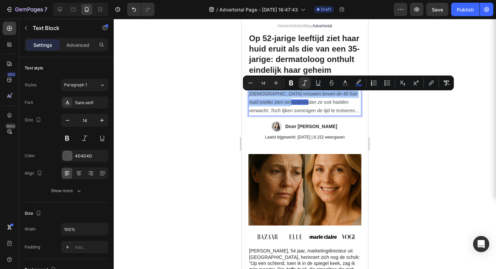
drag, startPoint x: 319, startPoint y: 97, endPoint x: 294, endPoint y: 112, distance: 29.1
click at [294, 105] on icon "82% van de [DEMOGRAPHIC_DATA] vrouwen boven de 45 hun huid sneller zien veroude…" at bounding box center [303, 94] width 109 height 22
click at [345, 83] on icon "Editor contextual toolbar" at bounding box center [345, 83] width 7 height 7
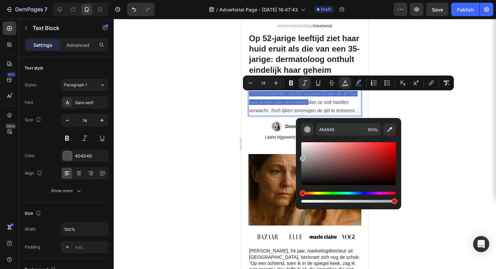
drag, startPoint x: 560, startPoint y: 196, endPoint x: 272, endPoint y: 118, distance: 298.6
type input "FFFFFF"
drag, startPoint x: 305, startPoint y: 146, endPoint x: 298, endPoint y: 139, distance: 10.1
click at [298, 139] on div "FFFFFF 100 %" at bounding box center [348, 161] width 105 height 86
click at [228, 116] on div at bounding box center [305, 144] width 382 height 250
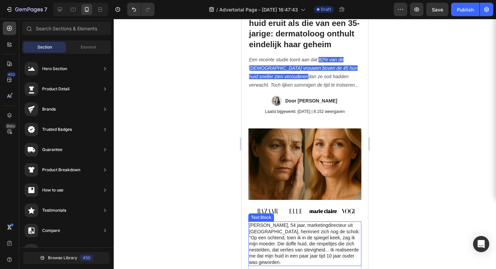
scroll to position [0, 0]
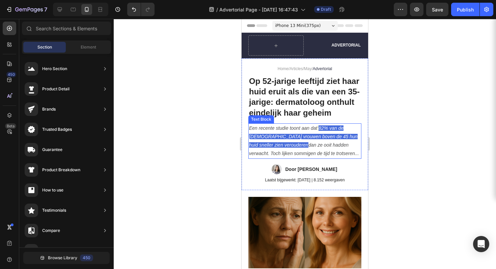
click at [323, 140] on icon "82% van de [DEMOGRAPHIC_DATA] vrouwen boven de 45 hun huid sneller zien veroude…" at bounding box center [303, 137] width 109 height 22
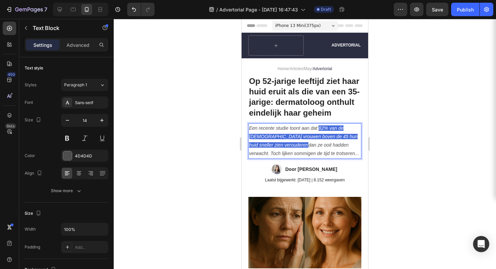
click at [317, 144] on p "Een recente studie toont aan dat 82% van de Nederlandse vrouwen boven de 45 hun…" at bounding box center [305, 141] width 112 height 34
click at [319, 140] on icon "82% van de [DEMOGRAPHIC_DATA] vrouwen boven de 45 hun huid sneller zien veroude…" at bounding box center [303, 137] width 109 height 22
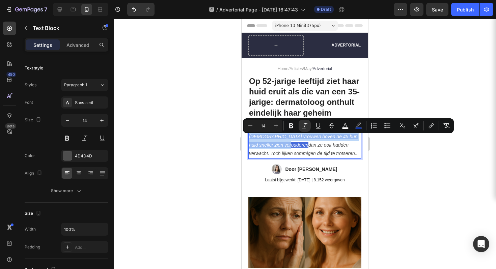
drag, startPoint x: 319, startPoint y: 139, endPoint x: 298, endPoint y: 157, distance: 27.1
click at [298, 148] on icon "82% van de [DEMOGRAPHIC_DATA] vrouwen boven de 45 hun huid sneller zien veroude…" at bounding box center [303, 137] width 109 height 22
click at [357, 126] on icon "Editor contextual toolbar" at bounding box center [358, 124] width 5 height 4
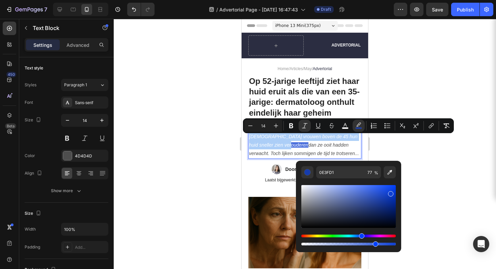
click at [342, 237] on div "Hue" at bounding box center [348, 236] width 94 height 3
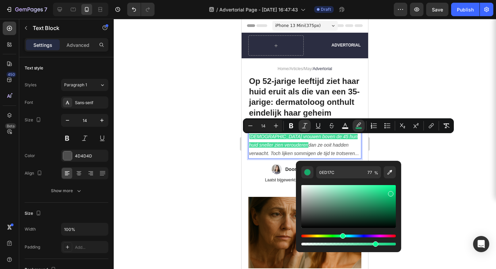
click at [337, 236] on div "Hue" at bounding box center [348, 236] width 94 height 3
click at [341, 236] on div "Hue" at bounding box center [342, 235] width 5 height 5
type input "00FF8C"
drag, startPoint x: 391, startPoint y: 197, endPoint x: 396, endPoint y: 180, distance: 18.6
click at [396, 180] on div "00FF8C 77 %" at bounding box center [348, 204] width 105 height 86
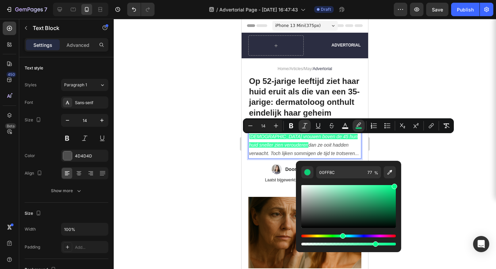
click at [419, 156] on div at bounding box center [305, 144] width 382 height 250
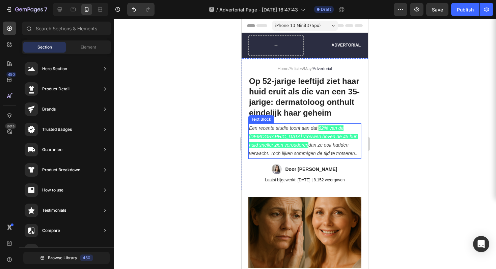
click at [319, 138] on p "Een recente studie toont aan dat 82% van de Nederlandse vrouwen boven de 45 hun…" at bounding box center [305, 141] width 112 height 34
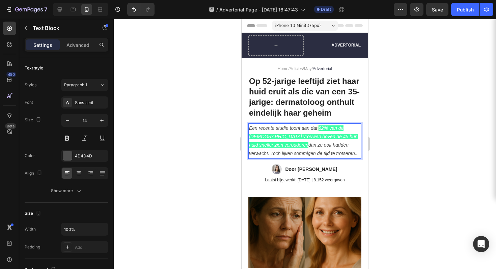
click at [319, 139] on icon "82% van de [DEMOGRAPHIC_DATA] vrouwen boven de 45 hun huid sneller zien veroude…" at bounding box center [303, 137] width 109 height 22
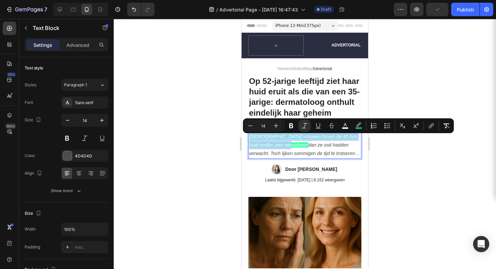
drag, startPoint x: 319, startPoint y: 139, endPoint x: 298, endPoint y: 158, distance: 28.2
click at [298, 158] on p "Een recente studie toont aan dat 82% van de Nederlandse vrouwen boven de 45 hun…" at bounding box center [305, 141] width 112 height 34
click at [343, 125] on icon "Editor contextual toolbar" at bounding box center [345, 125] width 7 height 7
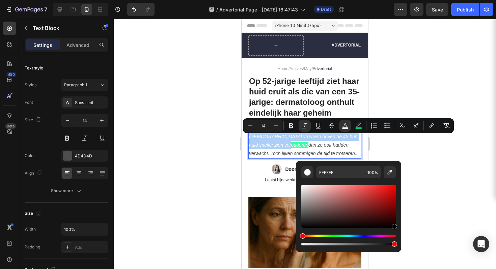
drag, startPoint x: 326, startPoint y: 194, endPoint x: 411, endPoint y: 238, distance: 95.8
click at [410, 0] on body "7 / Advertorial Page - Aug 27, 16:47:43 Draft Preview Save Publish 450 Beta Sec…" at bounding box center [248, 0] width 496 height 0
type input "000000"
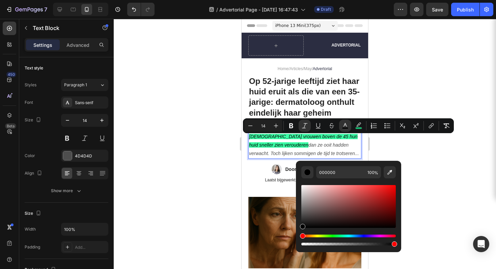
click at [445, 201] on div at bounding box center [305, 144] width 382 height 250
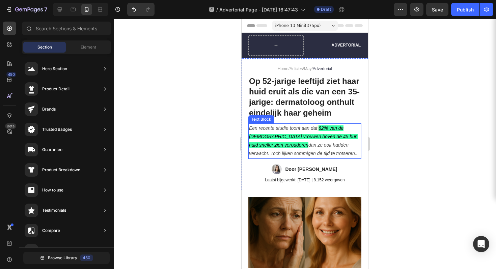
click at [318, 131] on icon "Rich Text Editor. Editing area: main" at bounding box center [317, 128] width 1 height 5
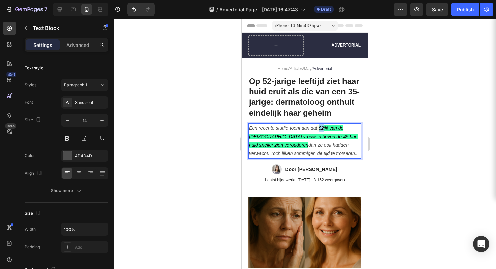
click at [320, 138] on icon "82% van de [DEMOGRAPHIC_DATA] vrouwen boven de 45 hun huid sneller zien veroude…" at bounding box center [303, 137] width 109 height 22
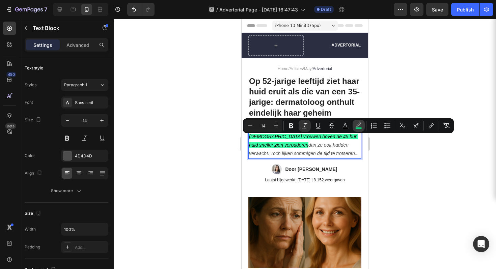
click at [356, 127] on icon "Editor contextual toolbar" at bounding box center [358, 125] width 7 height 7
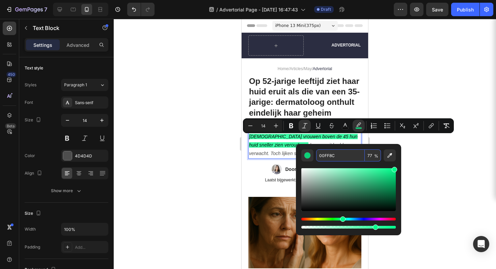
click at [329, 156] on input "00FF8C" at bounding box center [340, 155] width 49 height 12
click at [426, 167] on div at bounding box center [305, 144] width 382 height 250
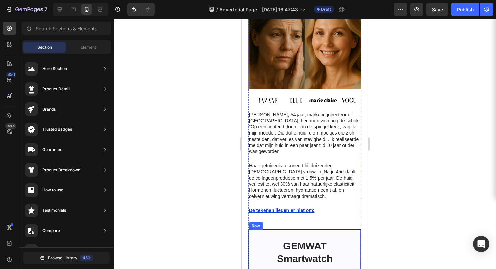
scroll to position [256, 0]
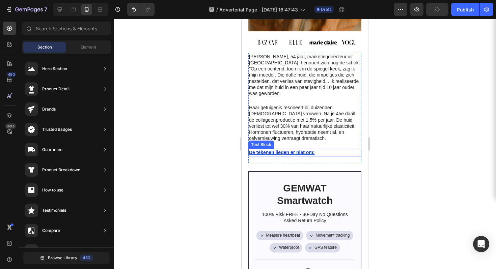
click at [291, 150] on u "De tekenen liegen er niet om:" at bounding box center [282, 152] width 66 height 5
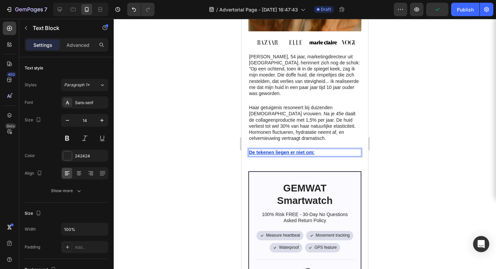
click at [291, 150] on u "De tekenen liegen er niet om:" at bounding box center [282, 152] width 66 height 5
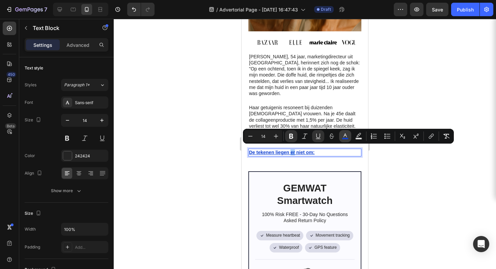
click at [342, 136] on icon "Editor contextual toolbar" at bounding box center [345, 136] width 7 height 7
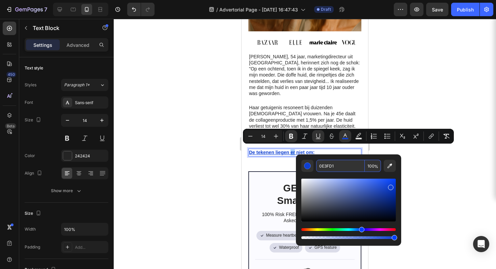
click at [337, 169] on input "0E3FD1" at bounding box center [340, 166] width 49 height 12
paste input "0FF8C"
type input "00FF8C"
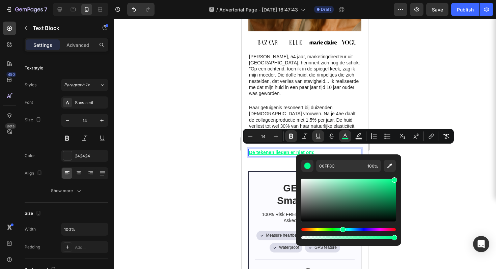
click at [412, 171] on div at bounding box center [305, 144] width 382 height 250
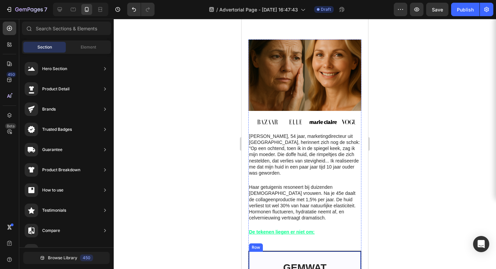
scroll to position [212, 0]
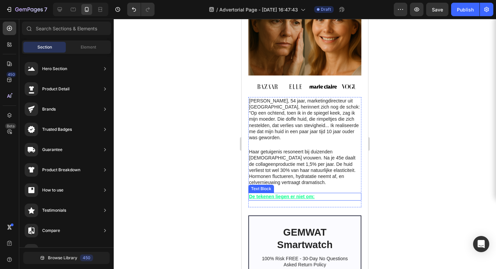
click at [288, 194] on u "De tekenen liegen er niet om:" at bounding box center [282, 196] width 66 height 5
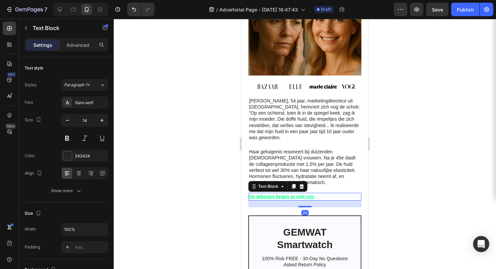
click at [288, 194] on u "De tekenen liegen er niet om:" at bounding box center [282, 196] width 66 height 5
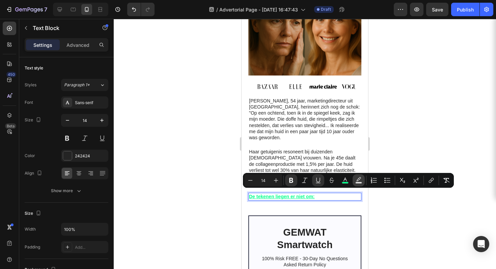
click at [359, 181] on icon "Editor contextual toolbar" at bounding box center [358, 180] width 7 height 7
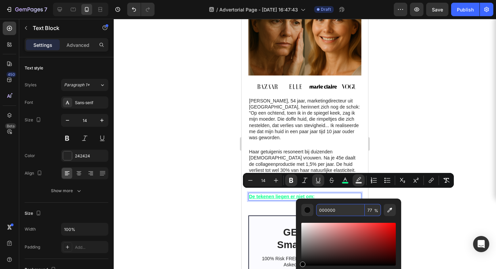
click at [330, 212] on input "000000" at bounding box center [340, 210] width 49 height 12
paste input "FF8C"
type input "00FF8C"
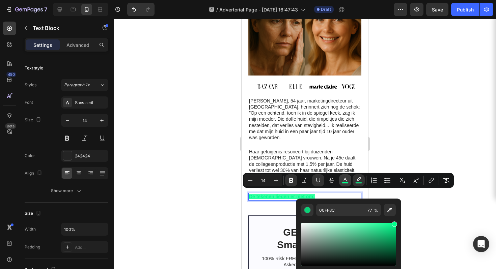
click at [343, 182] on rect "Editor contextual toolbar" at bounding box center [345, 183] width 6 height 2
type input "191919"
drag, startPoint x: 581, startPoint y: 253, endPoint x: 248, endPoint y: 269, distance: 333.4
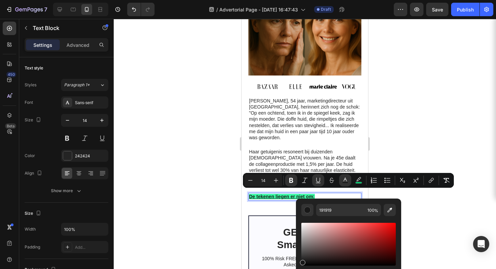
click at [402, 139] on div at bounding box center [305, 144] width 382 height 250
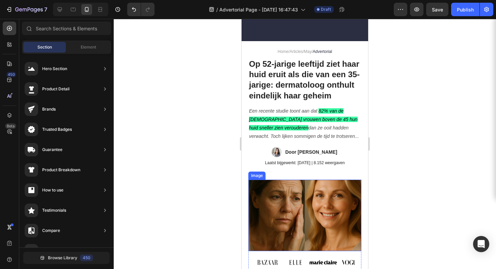
scroll to position [0, 0]
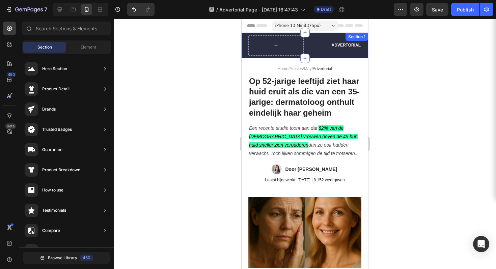
click at [359, 53] on div "Advertorial Text Block Row Section 1" at bounding box center [305, 46] width 127 height 26
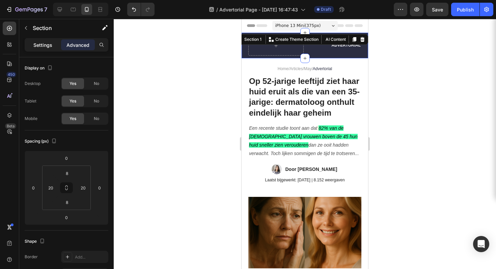
click at [49, 49] on div "Settings" at bounding box center [43, 44] width 34 height 11
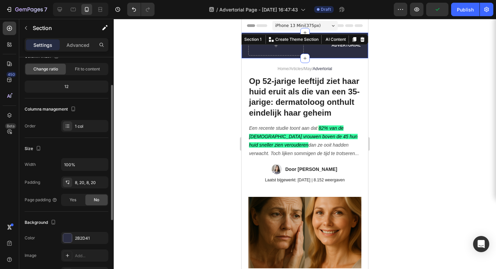
scroll to position [60, 0]
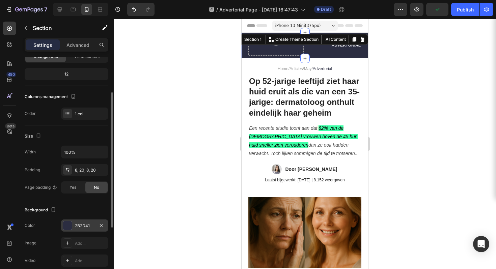
click at [79, 226] on div "2B2D41" at bounding box center [85, 226] width 20 height 6
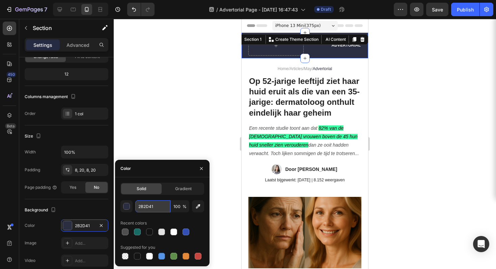
click at [150, 209] on input "2B2D41" at bounding box center [152, 206] width 35 height 12
paste input "00FF8C"
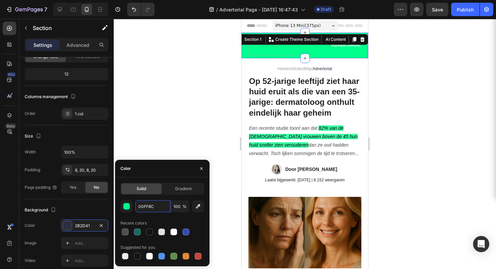
type input "00FF8C"
click at [151, 216] on div "00FF8C 100 % Recent colors Suggested for you" at bounding box center [162, 230] width 84 height 61
click at [183, 207] on span "%" at bounding box center [185, 207] width 4 height 6
click at [180, 209] on input "100" at bounding box center [180, 206] width 19 height 12
click at [185, 210] on input "100" at bounding box center [180, 206] width 19 height 12
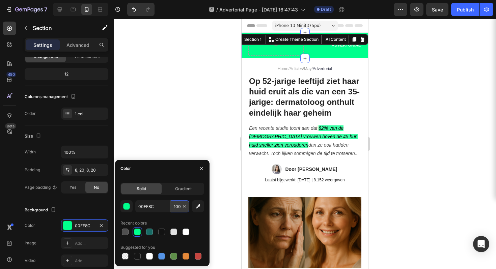
click at [181, 208] on input "100" at bounding box center [180, 206] width 19 height 12
click at [182, 208] on input "100" at bounding box center [180, 206] width 19 height 12
type input "100100"
click at [202, 90] on div at bounding box center [305, 144] width 382 height 250
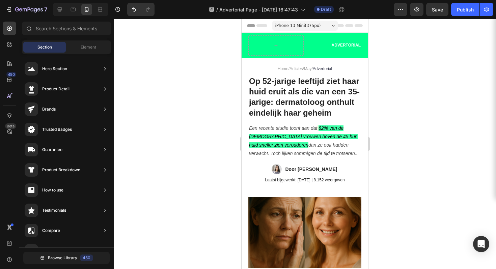
click at [203, 89] on div at bounding box center [305, 144] width 382 height 250
click at [300, 48] on div at bounding box center [275, 45] width 55 height 20
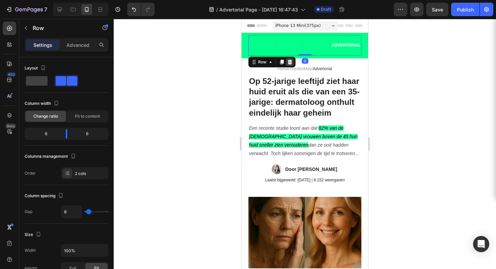
click at [287, 62] on icon at bounding box center [289, 61] width 5 height 5
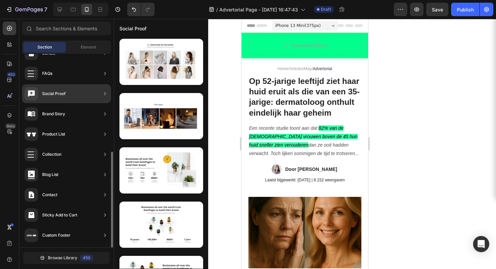
scroll to position [0, 0]
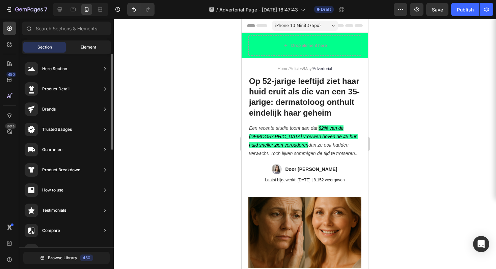
click at [87, 48] on span "Element" at bounding box center [89, 47] width 16 height 6
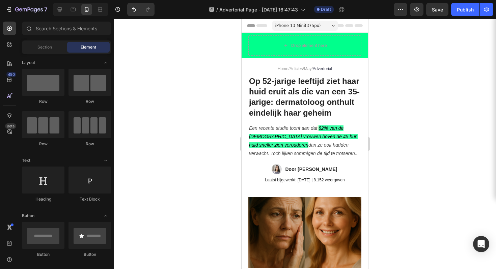
scroll to position [14, 0]
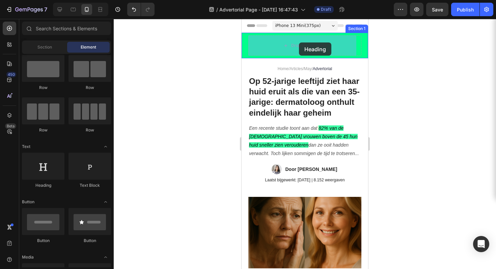
drag, startPoint x: 289, startPoint y: 188, endPoint x: 299, endPoint y: 43, distance: 145.8
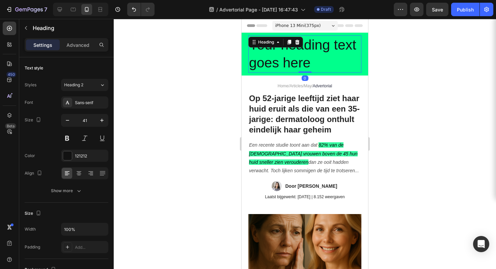
click at [322, 59] on h2 "Your heading text goes here" at bounding box center [304, 53] width 113 height 37
click at [322, 59] on p "Your heading text goes here" at bounding box center [305, 54] width 112 height 36
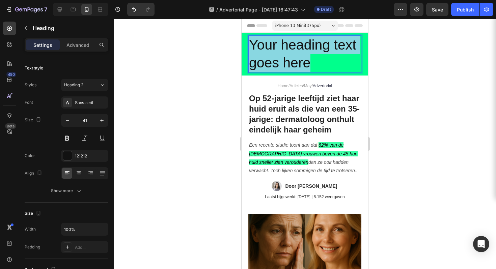
click at [322, 59] on p "Your heading text goes here" at bounding box center [305, 54] width 112 height 36
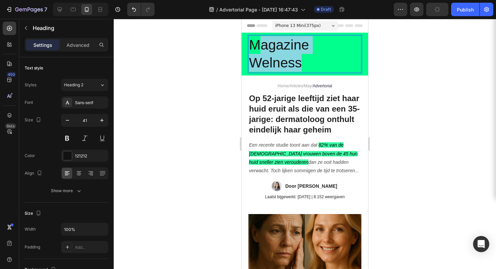
drag, startPoint x: 317, startPoint y: 59, endPoint x: 255, endPoint y: 36, distance: 66.4
click at [255, 36] on p "Magazine Welness" at bounding box center [305, 54] width 112 height 36
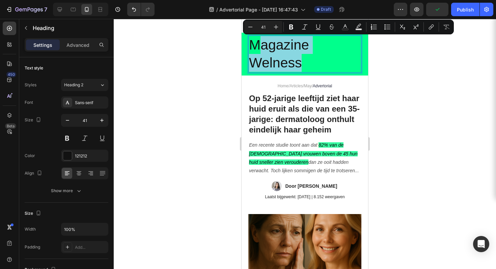
click at [257, 44] on p "Magazine Welness" at bounding box center [305, 54] width 112 height 36
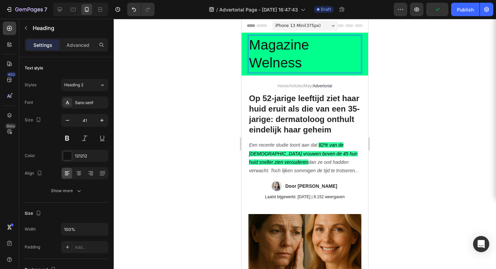
click at [317, 52] on p "Magazine Welness" at bounding box center [305, 54] width 112 height 36
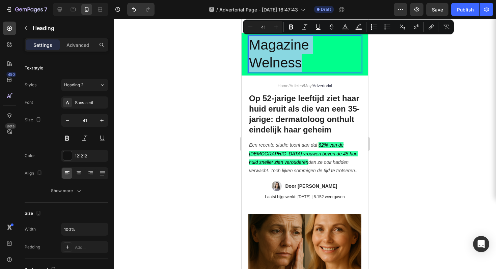
drag, startPoint x: 312, startPoint y: 61, endPoint x: 252, endPoint y: 40, distance: 63.8
click at [252, 40] on p "Magazine Welness" at bounding box center [305, 54] width 112 height 36
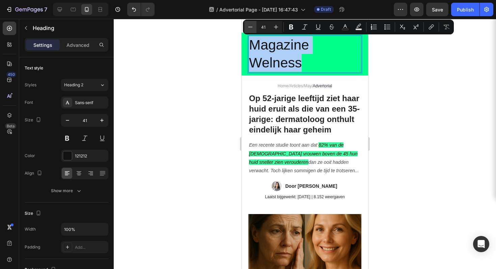
click at [255, 29] on button "Minus" at bounding box center [250, 27] width 12 height 12
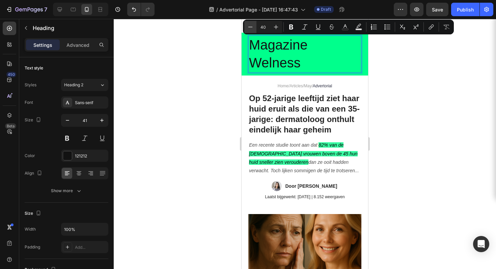
click at [255, 29] on button "Minus" at bounding box center [250, 27] width 12 height 12
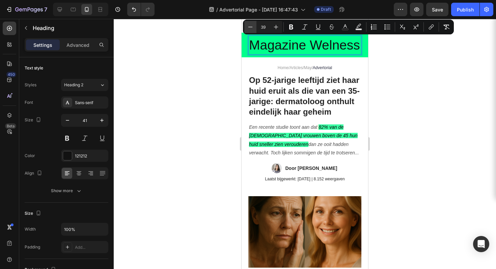
click at [254, 29] on button "Minus" at bounding box center [250, 27] width 12 height 12
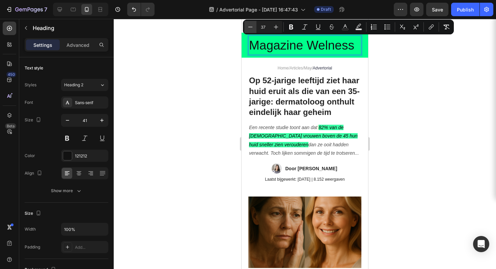
click at [254, 29] on button "Minus" at bounding box center [250, 27] width 12 height 12
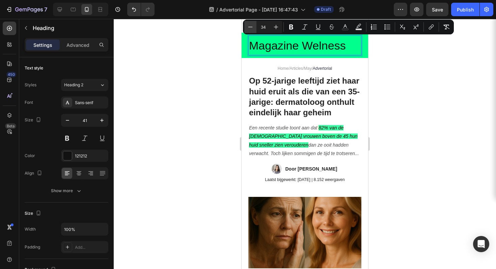
click at [254, 29] on button "Minus" at bounding box center [250, 27] width 12 height 12
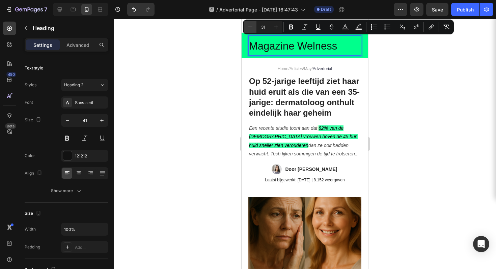
click at [254, 29] on button "Minus" at bounding box center [250, 27] width 12 height 12
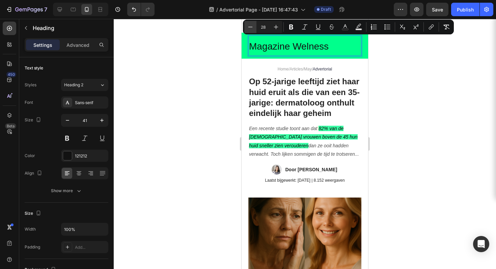
click at [254, 29] on button "Minus" at bounding box center [250, 27] width 12 height 12
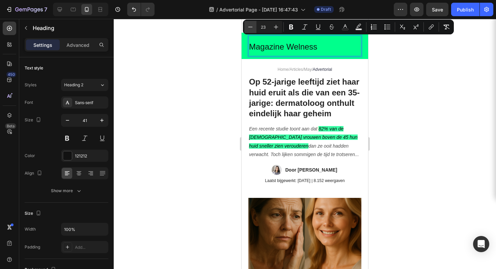
click at [254, 29] on button "Minus" at bounding box center [250, 27] width 12 height 12
type input "21"
click at [291, 26] on icon "Editor contextual toolbar" at bounding box center [291, 27] width 7 height 7
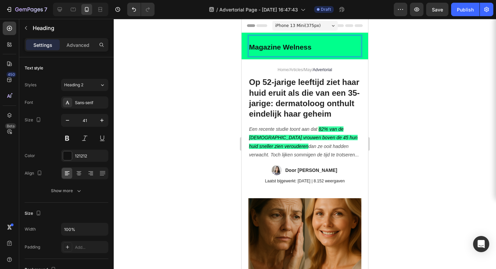
click at [411, 58] on div at bounding box center [305, 144] width 382 height 250
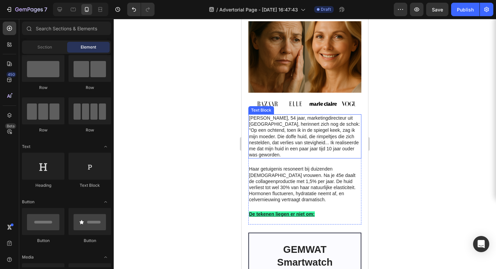
scroll to position [299, 0]
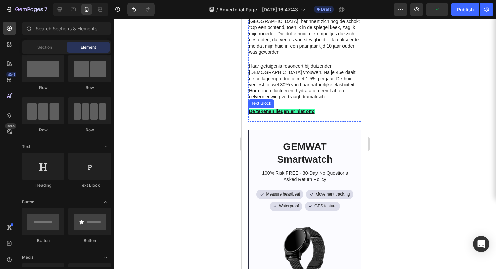
click at [300, 109] on u "De tekenen liegen er niet om:" at bounding box center [282, 111] width 66 height 5
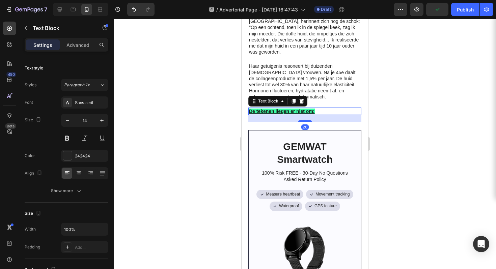
click at [300, 109] on u "De tekenen liegen er niet om:" at bounding box center [282, 111] width 66 height 5
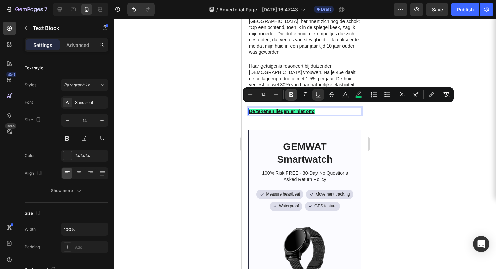
click at [294, 95] on icon "Editor contextual toolbar" at bounding box center [291, 94] width 7 height 7
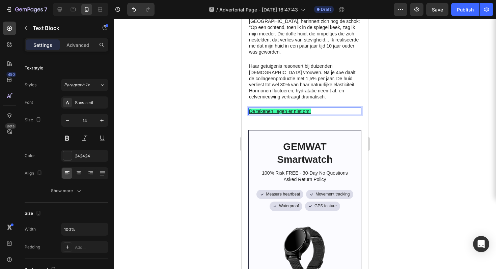
click at [385, 121] on div at bounding box center [305, 144] width 382 height 250
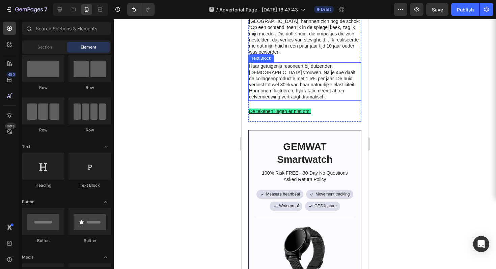
click at [315, 87] on p "Haar getuigenis resoneert bij duizenden [DEMOGRAPHIC_DATA] vrouwen. Na je 45e d…" at bounding box center [305, 81] width 112 height 37
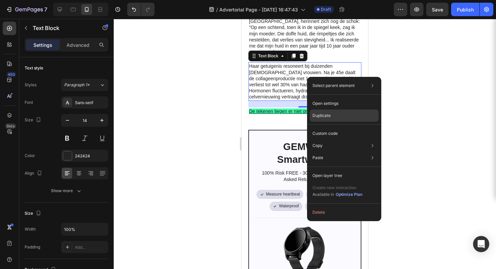
click at [343, 128] on div "Duplicate" at bounding box center [344, 134] width 69 height 12
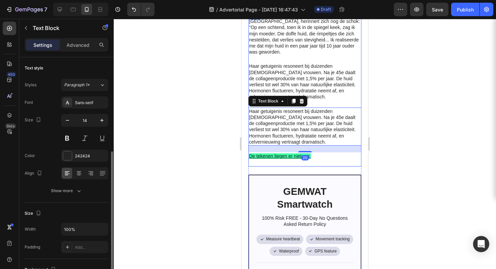
scroll to position [60, 0]
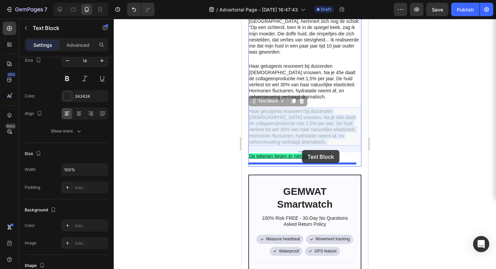
drag, startPoint x: 311, startPoint y: 114, endPoint x: 302, endPoint y: 150, distance: 36.8
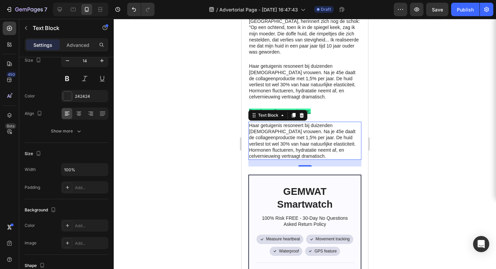
click at [388, 62] on div at bounding box center [305, 144] width 382 height 250
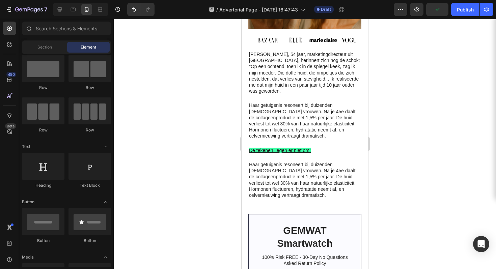
scroll to position [258, 0]
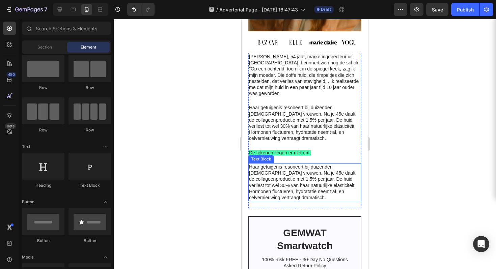
click at [276, 164] on p "Haar getuigenis resoneert bij duizenden [DEMOGRAPHIC_DATA] vrouwen. Na je 45e d…" at bounding box center [305, 182] width 112 height 37
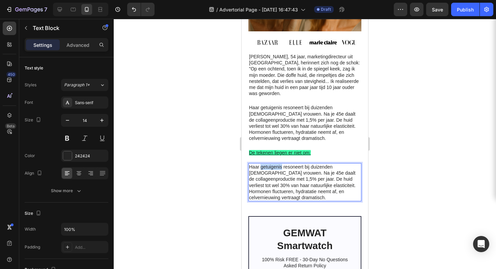
click at [275, 164] on p "Haar getuigenis resoneert bij duizenden [DEMOGRAPHIC_DATA] vrouwen. Na je 45e d…" at bounding box center [305, 182] width 112 height 37
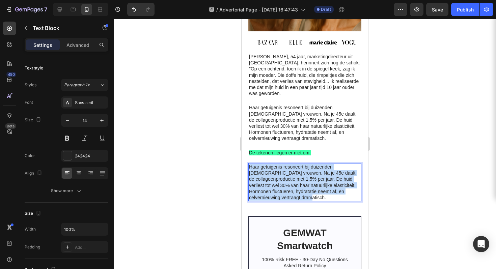
click at [275, 164] on p "Haar getuigenis resoneert bij duizenden [DEMOGRAPHIC_DATA] vrouwen. Na je 45e d…" at bounding box center [305, 182] width 112 height 37
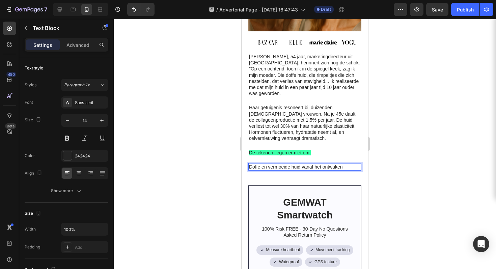
click at [249, 164] on p "Doffe en vermoeide huid vanaf het ontwaken" at bounding box center [305, 167] width 112 height 6
click at [349, 164] on p "° Doffe en vermoeide huid vanaf het ontwaken" at bounding box center [305, 167] width 112 height 6
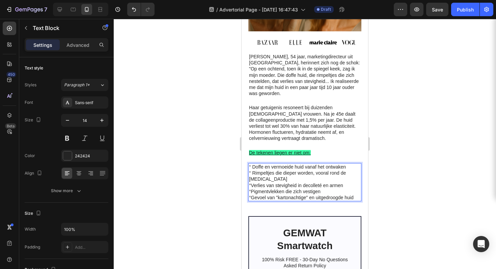
click at [412, 163] on div at bounding box center [305, 144] width 382 height 250
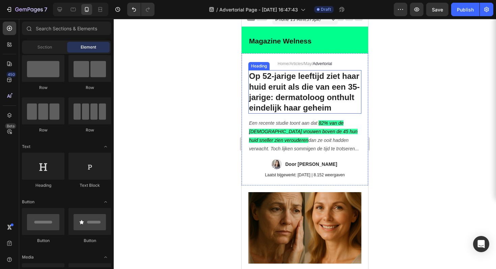
scroll to position [0, 0]
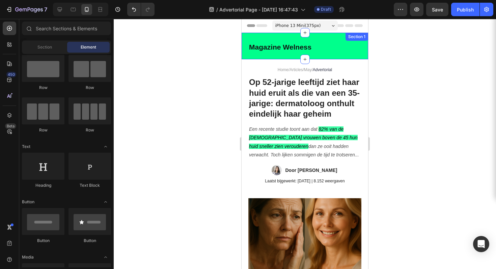
click at [360, 56] on div "Magazine Welness Heading Section 1" at bounding box center [305, 46] width 127 height 27
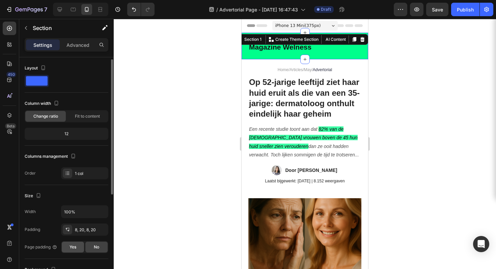
scroll to position [57, 0]
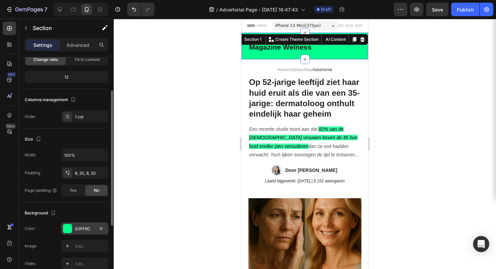
click at [73, 229] on div "00FF8C" at bounding box center [84, 229] width 47 height 12
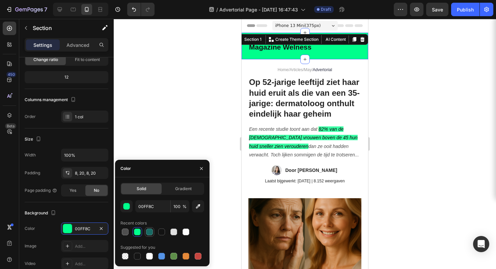
click at [147, 231] on div at bounding box center [149, 232] width 7 height 7
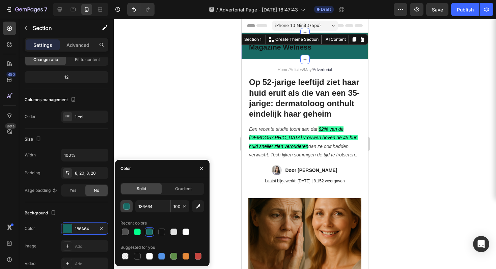
click at [128, 205] on div "button" at bounding box center [126, 206] width 7 height 7
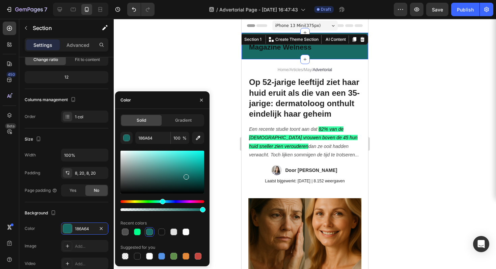
click at [189, 164] on div at bounding box center [162, 172] width 84 height 43
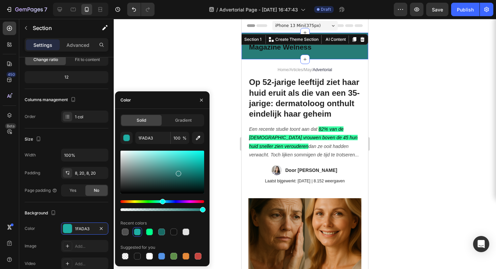
click at [177, 172] on div at bounding box center [162, 172] width 84 height 43
click at [191, 162] on div at bounding box center [162, 172] width 84 height 43
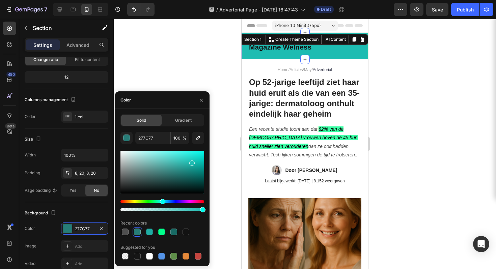
type input "1EBCB2"
click at [432, 93] on div at bounding box center [305, 144] width 382 height 250
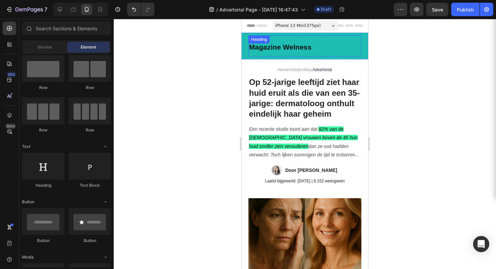
click at [295, 46] on div "Magazine Welness Heading" at bounding box center [304, 45] width 113 height 21
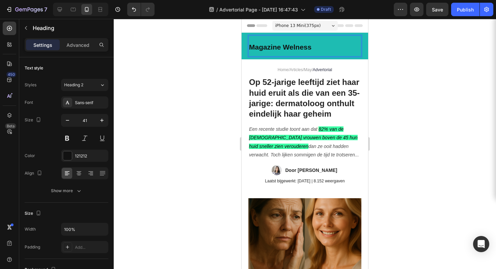
click at [309, 48] on strong "Magazine Welness" at bounding box center [280, 47] width 62 height 8
click at [79, 172] on icon at bounding box center [79, 171] width 5 height 1
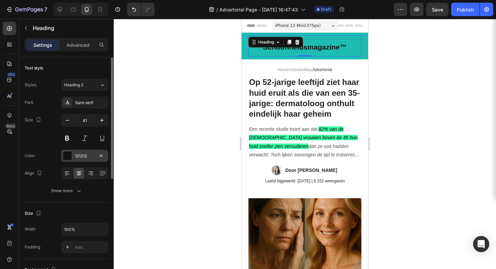
click at [83, 153] on div "121212" at bounding box center [85, 156] width 20 height 6
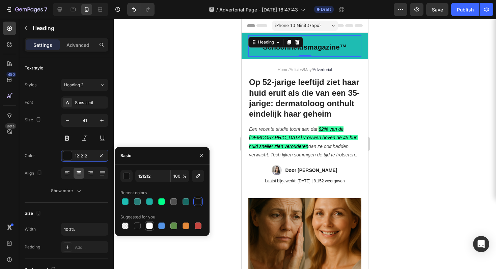
click at [146, 226] on div at bounding box center [149, 226] width 8 height 8
type input "FFFFFF"
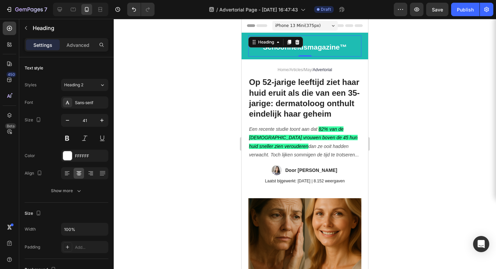
click at [426, 126] on div at bounding box center [305, 144] width 382 height 250
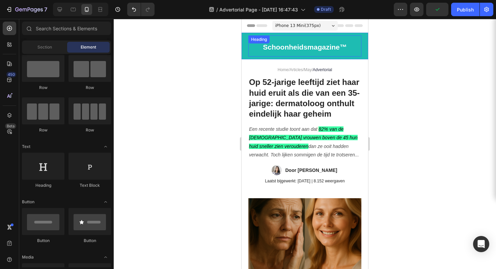
click at [305, 48] on strong "Schoonheidsmagazine™" at bounding box center [305, 47] width 84 height 8
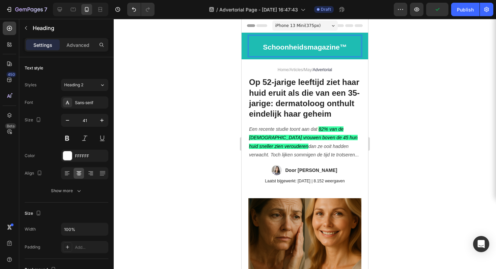
click at [305, 48] on strong "Schoonheidsmagazine™" at bounding box center [305, 47] width 84 height 8
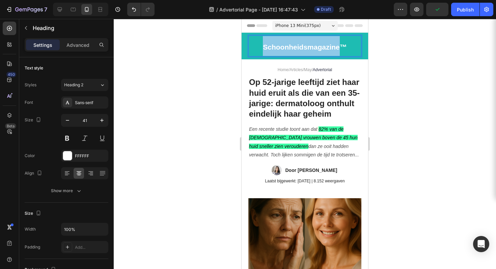
click at [305, 48] on strong "Schoonheidsmagazine™" at bounding box center [305, 47] width 84 height 8
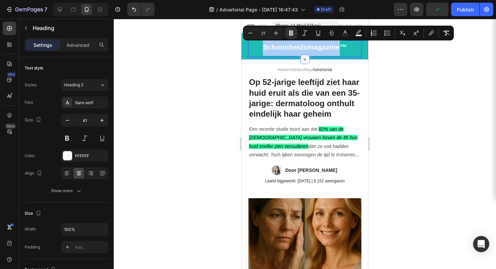
click at [408, 63] on div at bounding box center [305, 144] width 382 height 250
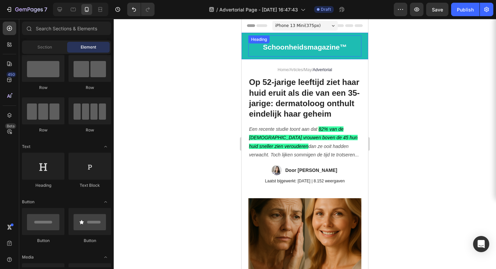
click at [354, 46] on p "⁠⁠⁠⁠⁠⁠⁠ Schoonheidsmagazine™" at bounding box center [305, 46] width 112 height 20
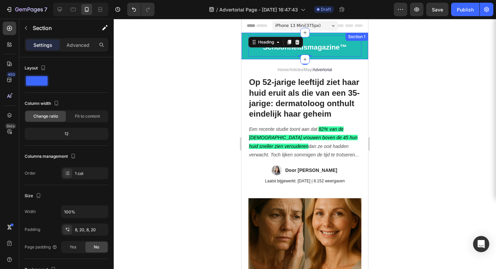
click at [359, 48] on div "⁠⁠⁠⁠⁠⁠⁠ Schoonheidsmagazine™ Heading 0 Section 1" at bounding box center [305, 46] width 127 height 27
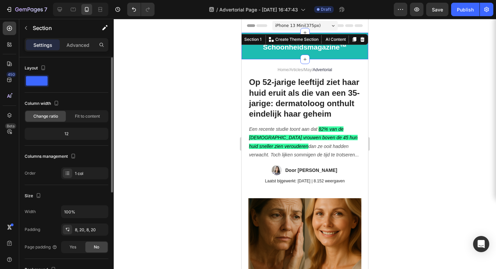
scroll to position [163, 0]
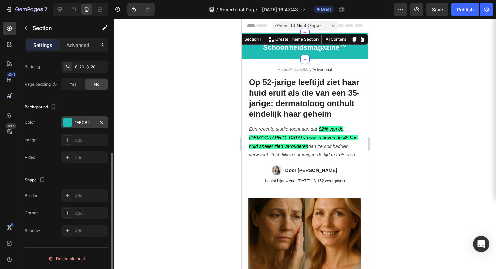
click at [74, 123] on div "1EBCB2" at bounding box center [84, 122] width 47 height 12
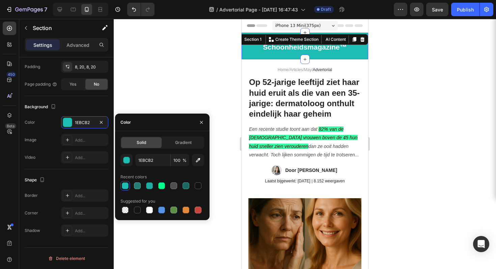
click at [127, 187] on div at bounding box center [125, 186] width 7 height 7
click at [131, 163] on button "button" at bounding box center [126, 160] width 12 height 12
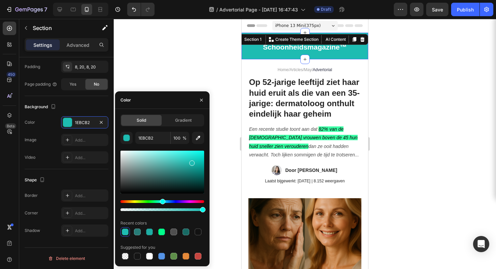
click at [192, 175] on div at bounding box center [162, 172] width 84 height 43
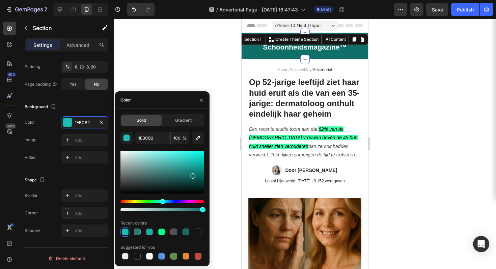
type input "107069"
click at [387, 126] on div at bounding box center [305, 144] width 382 height 250
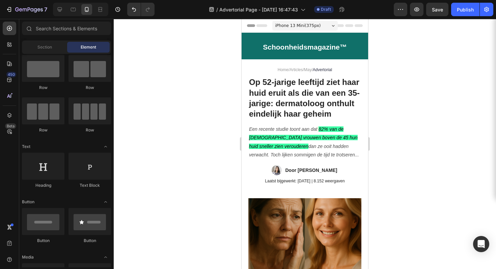
click at [387, 126] on div at bounding box center [305, 144] width 382 height 250
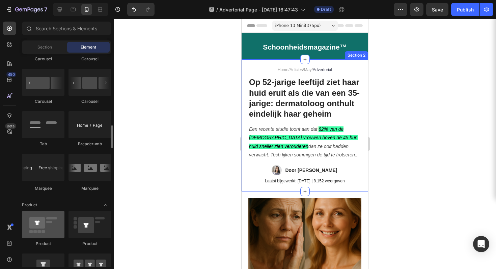
scroll to position [778, 0]
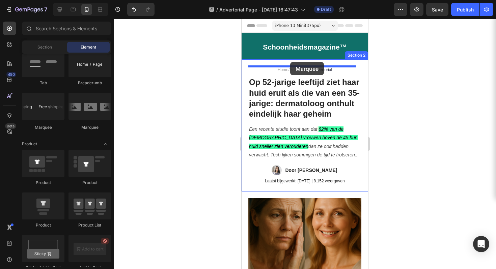
drag, startPoint x: 292, startPoint y: 128, endPoint x: 290, endPoint y: 62, distance: 65.5
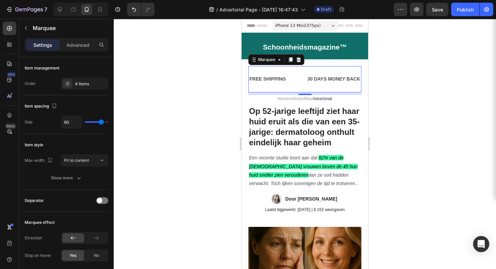
click at [386, 71] on div at bounding box center [305, 144] width 382 height 250
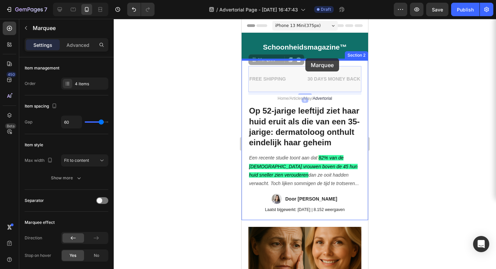
drag, startPoint x: 303, startPoint y: 77, endPoint x: 305, endPoint y: 58, distance: 19.0
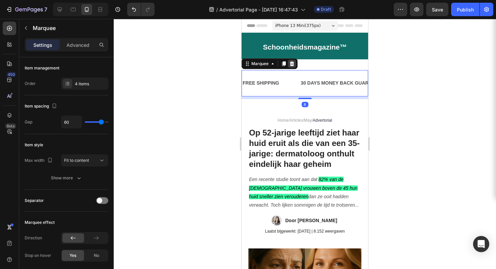
click at [291, 63] on icon at bounding box center [292, 63] width 4 height 5
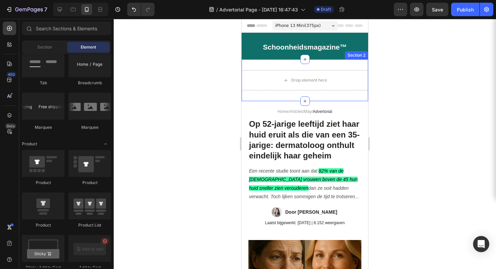
click at [328, 67] on div "Drop element here Section 2" at bounding box center [305, 80] width 127 height 42
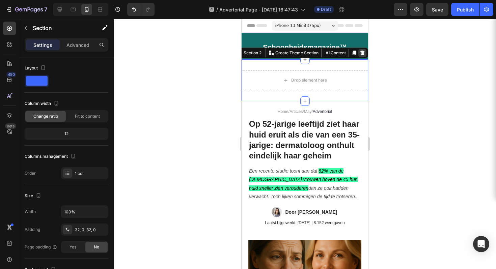
click at [360, 55] on icon at bounding box center [362, 52] width 5 height 5
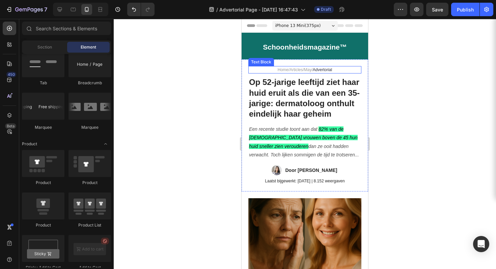
drag, startPoint x: 304, startPoint y: 61, endPoint x: 305, endPoint y: 68, distance: 6.5
click at [305, 68] on div "Home / Articles / May / Advertorial Text Block Op 52-jarige leeftijd ziet haar …" at bounding box center [305, 125] width 127 height 132
drag, startPoint x: 304, startPoint y: 59, endPoint x: 304, endPoint y: 63, distance: 3.4
click at [304, 63] on div at bounding box center [304, 59] width 9 height 9
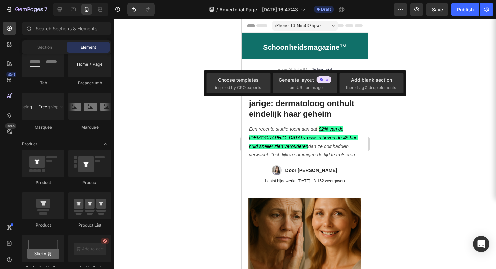
click at [396, 57] on div at bounding box center [305, 144] width 382 height 250
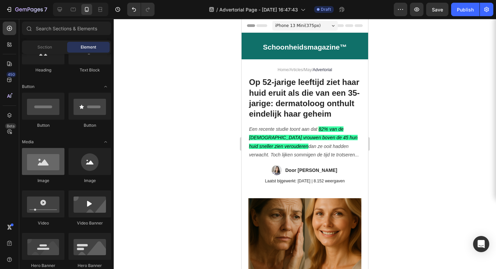
scroll to position [0, 0]
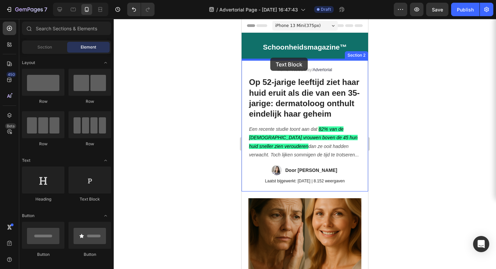
drag, startPoint x: 328, startPoint y: 209, endPoint x: 270, endPoint y: 58, distance: 161.4
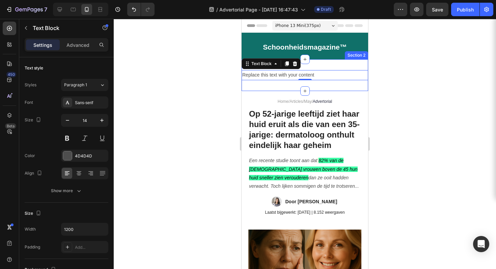
click at [334, 65] on div "Replace this text with your content Text Block 0 Section 2" at bounding box center [305, 74] width 127 height 31
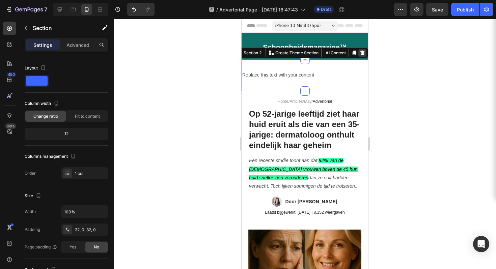
click at [360, 51] on icon at bounding box center [362, 52] width 5 height 5
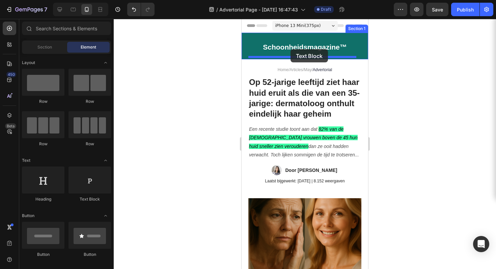
drag, startPoint x: 329, startPoint y: 205, endPoint x: 291, endPoint y: 49, distance: 160.6
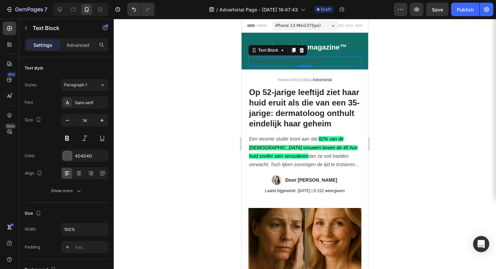
click at [320, 61] on div "Replace this text with your content" at bounding box center [304, 62] width 113 height 10
click at [321, 61] on p "Replace this text with your content" at bounding box center [305, 61] width 112 height 8
click at [307, 63] on p "Replace this text with your content" at bounding box center [305, 61] width 112 height 8
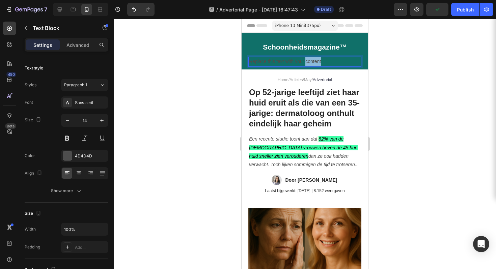
click at [307, 63] on p "Replace this text with your content" at bounding box center [305, 61] width 112 height 8
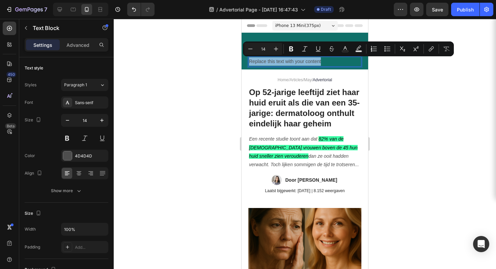
click at [296, 62] on p "Replace this text with your content" at bounding box center [305, 61] width 112 height 8
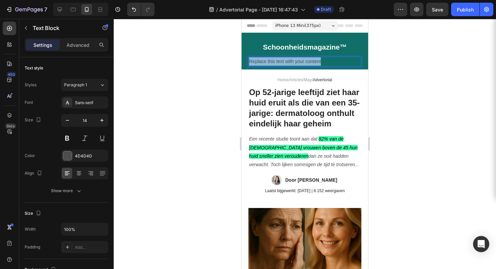
click at [296, 62] on p "Replace this text with your content" at bounding box center [305, 61] width 112 height 8
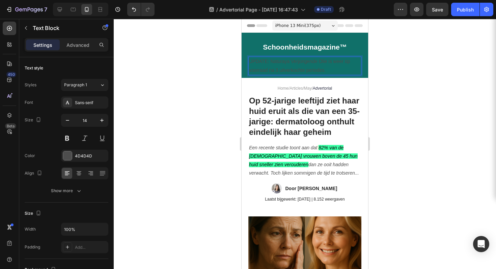
click at [316, 67] on p "UPDATE: Naturaya Verjongende Olie is weer op voorraad na 3 uitverkochte periode…" at bounding box center [305, 65] width 112 height 17
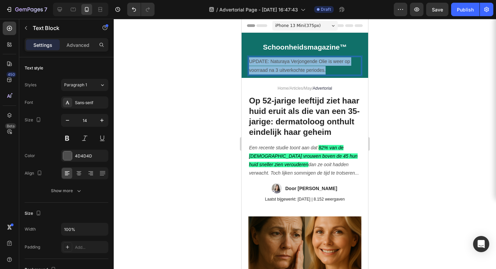
click at [316, 67] on p "UPDATE: Naturaya Verjongende Olie is weer op voorraad na 3 uitverkochte periode…" at bounding box center [305, 65] width 112 height 17
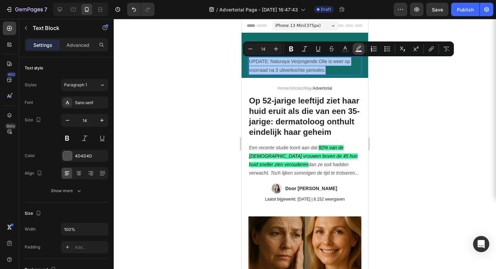
click at [356, 48] on icon "Editor contextual toolbar" at bounding box center [358, 49] width 7 height 7
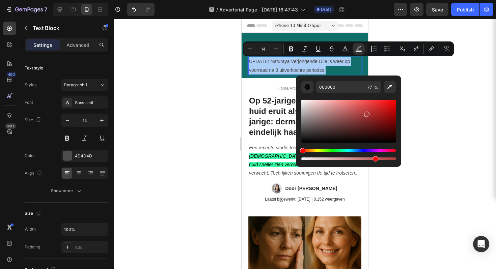
click at [366, 113] on div "Editor contextual toolbar" at bounding box center [348, 121] width 94 height 43
type input "AF3838"
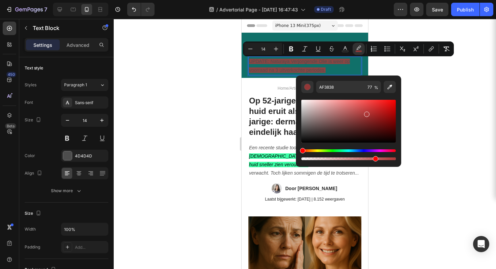
click at [336, 157] on div "Editor contextual toolbar" at bounding box center [348, 154] width 94 height 11
click at [334, 158] on div "Editor contextual toolbar" at bounding box center [348, 159] width 94 height 3
type input "35"
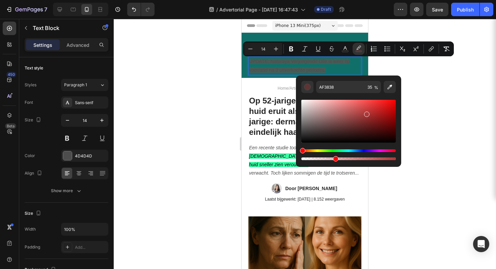
click at [314, 150] on div "Hue" at bounding box center [348, 150] width 94 height 3
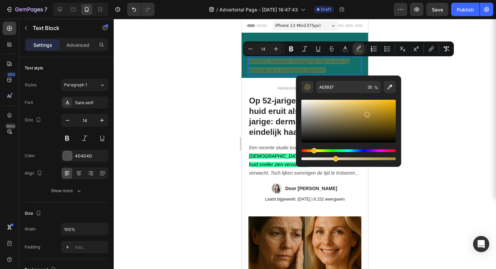
click at [312, 150] on div "Hue" at bounding box center [313, 150] width 5 height 5
type input "F9CC70"
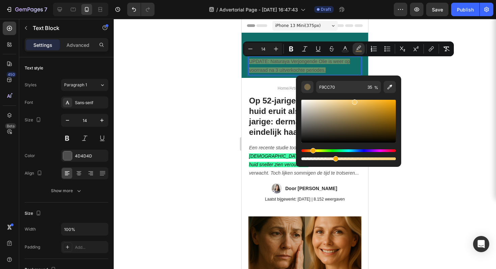
drag, startPoint x: 365, startPoint y: 111, endPoint x: 353, endPoint y: 101, distance: 15.8
click at [353, 101] on div "Editor contextual toolbar" at bounding box center [348, 121] width 94 height 43
click at [394, 158] on div "Editor contextual toolbar" at bounding box center [348, 159] width 94 height 3
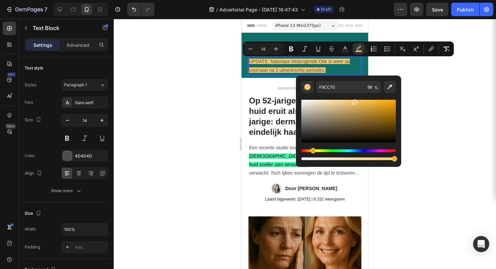
click at [394, 158] on div "Editor contextual toolbar" at bounding box center [394, 158] width 5 height 5
click at [357, 159] on div "Editor contextual toolbar" at bounding box center [348, 159] width 94 height 3
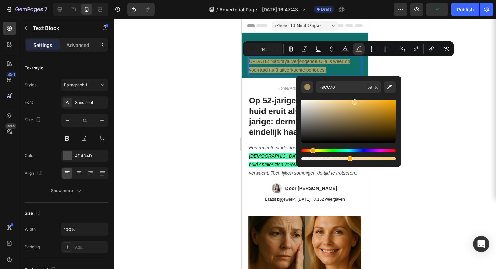
click at [349, 159] on div "Editor contextual toolbar" at bounding box center [348, 159] width 94 height 3
click at [349, 159] on div "Editor contextual toolbar" at bounding box center [349, 158] width 5 height 5
type input "50"
click at [418, 88] on div at bounding box center [305, 144] width 382 height 250
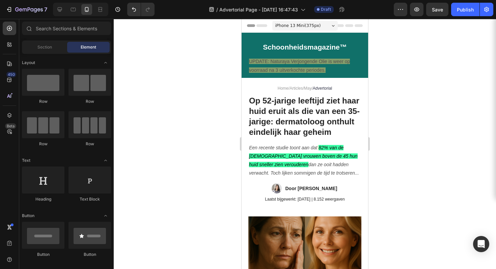
click at [418, 88] on div at bounding box center [305, 144] width 382 height 250
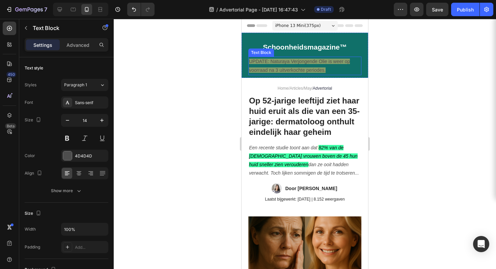
click at [308, 68] on span "UPDATE: Naturaya Verjongende Olie is weer op voorraad na 3 uitverkochte periode…" at bounding box center [299, 66] width 101 height 14
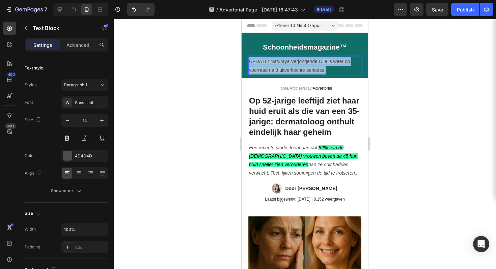
click at [308, 68] on span "UPDATE: Naturaya Verjongende Olie is weer op voorraad na 3 uitverkochte periode…" at bounding box center [299, 66] width 101 height 14
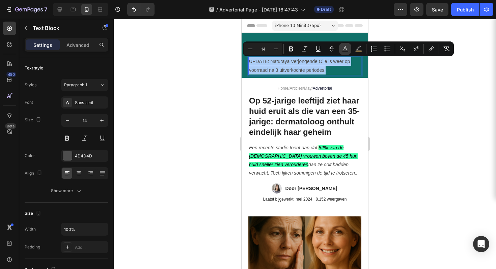
click at [345, 52] on rect "Editor contextual toolbar" at bounding box center [345, 52] width 6 height 2
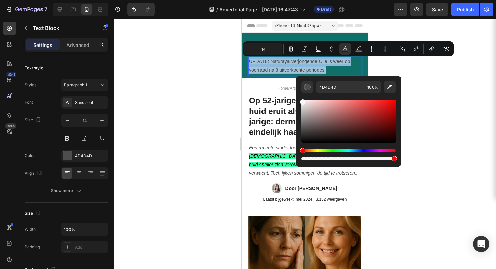
type input "F7F7F7"
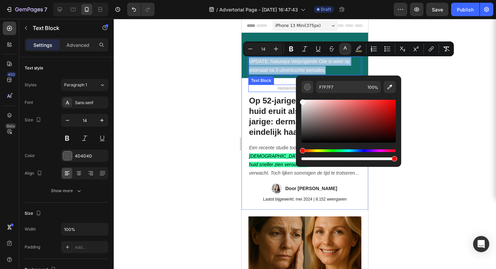
drag, startPoint x: 551, startPoint y: 142, endPoint x: 290, endPoint y: 91, distance: 266.1
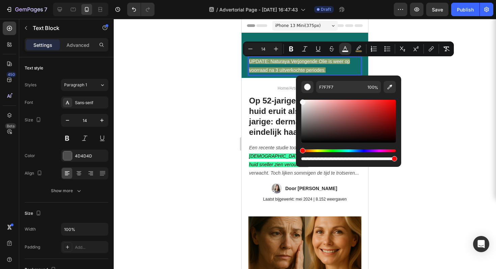
click at [194, 82] on div at bounding box center [305, 144] width 382 height 250
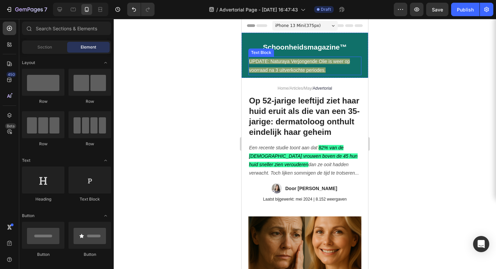
click at [289, 68] on span "UPDATE: Naturaya Verjongende Olie is weer op voorraad na 3 uitverkochte periode…" at bounding box center [299, 66] width 101 height 14
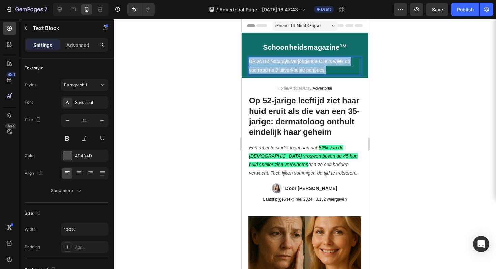
click at [289, 68] on span "UPDATE: Naturaya Verjongende Olie is weer op voorraad na 3 uitverkochte periode…" at bounding box center [299, 66] width 101 height 14
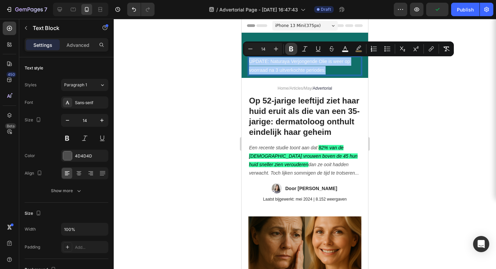
click at [291, 51] on icon "Editor contextual toolbar" at bounding box center [291, 49] width 4 height 5
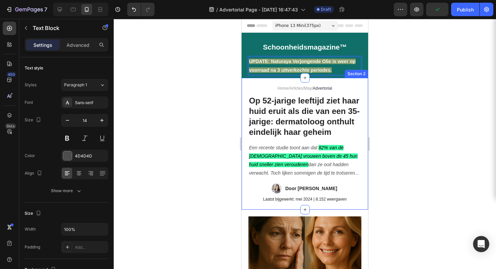
click at [412, 95] on div at bounding box center [305, 144] width 382 height 250
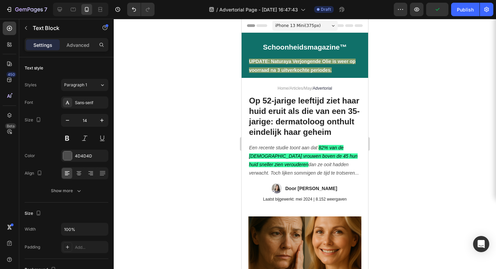
click at [412, 95] on div at bounding box center [305, 144] width 382 height 250
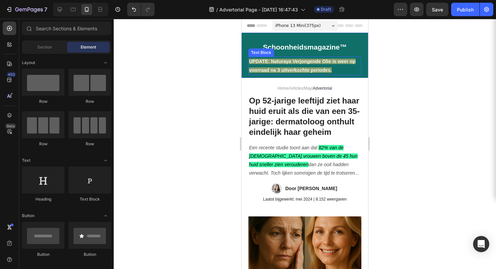
click at [311, 69] on strong "UPDATE: Naturaya Verjongende Olie is weer op voorraad na 3 uitverkochte periode…" at bounding box center [302, 66] width 107 height 14
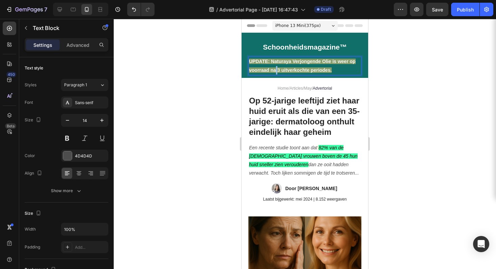
click at [276, 70] on strong "UPDATE: Naturaya Verjongende Olie is weer op voorraad na 3 uitverkochte periode…" at bounding box center [302, 66] width 107 height 14
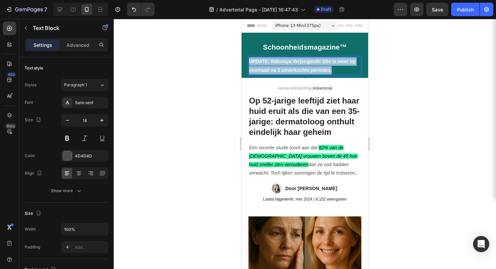
click at [276, 69] on strong "UPDATE: Naturaya Verjongende Olie is weer op voorraad na 3 uitverkochte periode…" at bounding box center [302, 66] width 107 height 14
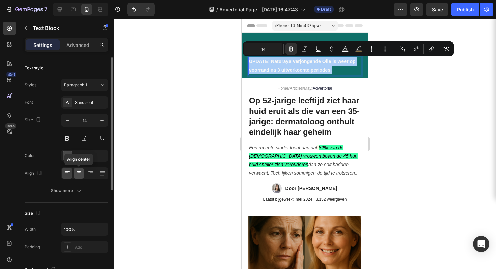
click at [81, 174] on icon at bounding box center [79, 174] width 5 height 1
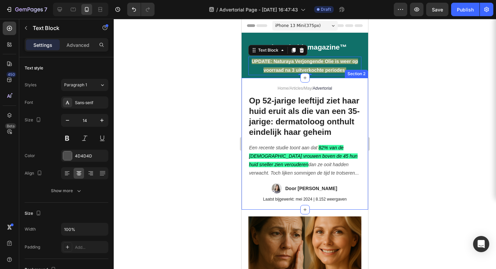
click at [361, 142] on div "Home / Articles / May / Advertorial Text Block Op 52-jarige leeftijd ziet haar …" at bounding box center [305, 144] width 127 height 132
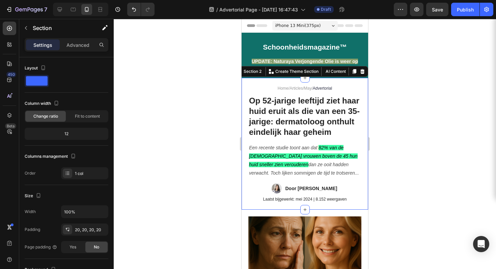
click at [403, 131] on div at bounding box center [305, 144] width 382 height 250
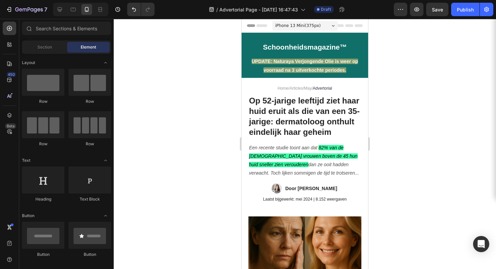
click at [403, 131] on div at bounding box center [305, 144] width 382 height 250
click at [307, 61] on strong "UPDATE: Naturaya Verjongende Olie is weer op voorraad na 3 uitverkochte periode…" at bounding box center [305, 66] width 107 height 14
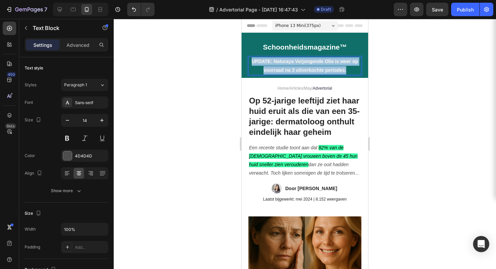
click at [308, 61] on strong "UPDATE: Naturaya Verjongende Olie is weer op voorraad na 3 uitverkochte periode…" at bounding box center [305, 66] width 107 height 14
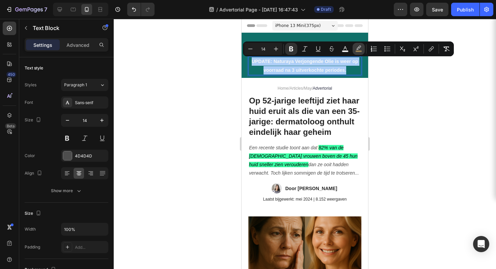
click at [356, 49] on icon "Editor contextual toolbar" at bounding box center [358, 49] width 7 height 7
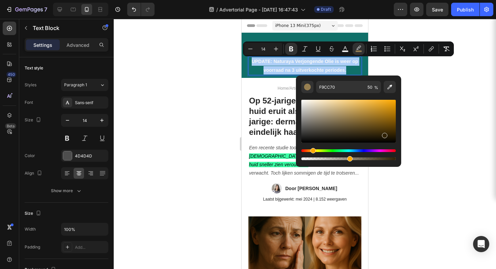
drag, startPoint x: 347, startPoint y: 142, endPoint x: 385, endPoint y: 134, distance: 38.7
click at [385, 134] on div "Editor contextual toolbar" at bounding box center [348, 121] width 94 height 43
type input "332406"
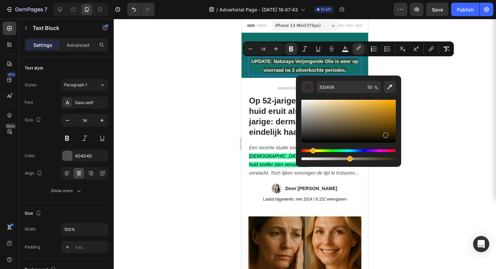
click at [378, 160] on div "Editor contextual toolbar" at bounding box center [348, 159] width 94 height 3
drag, startPoint x: 382, startPoint y: 159, endPoint x: 364, endPoint y: 159, distance: 17.9
click at [366, 159] on div "Editor contextual toolbar" at bounding box center [348, 159] width 94 height 3
type input "68"
click at [432, 144] on div at bounding box center [305, 144] width 382 height 250
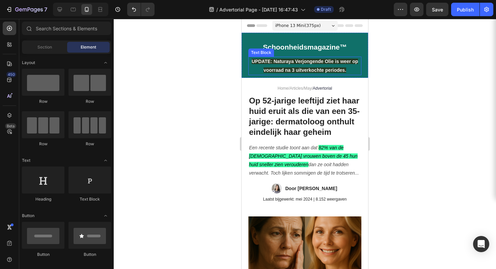
click at [322, 65] on p "UPDATE: Naturaya Verjongende Olie is weer op voorraad na 3 uitverkochte periode…" at bounding box center [305, 65] width 112 height 17
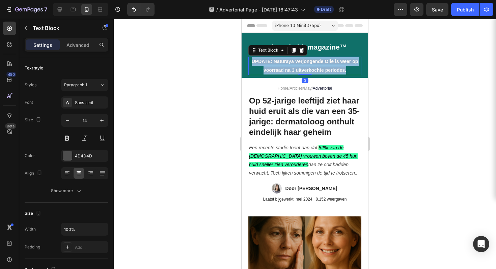
click at [322, 65] on p "UPDATE: Naturaya Verjongende Olie is weer op voorraad na 3 uitverkochte periode…" at bounding box center [305, 65] width 112 height 17
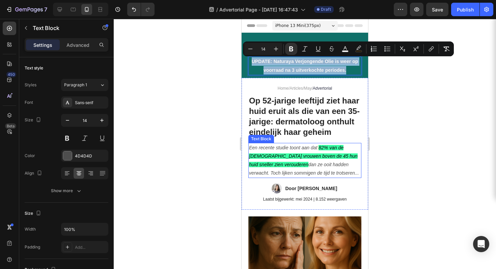
click at [319, 166] on icon "82% van de [DEMOGRAPHIC_DATA] vrouwen boven de 45 hun huid sneller zien veroude…" at bounding box center [303, 156] width 109 height 22
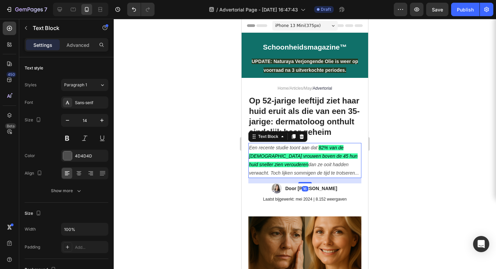
scroll to position [163, 0]
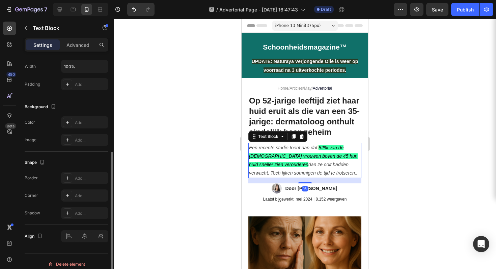
click at [319, 166] on icon "82% van de [DEMOGRAPHIC_DATA] vrouwen boven de 45 hun huid sneller zien veroude…" at bounding box center [303, 156] width 109 height 22
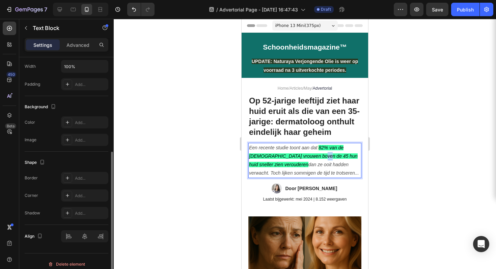
click at [319, 166] on icon "82% van de [DEMOGRAPHIC_DATA] vrouwen boven de 45 hun huid sneller zien veroude…" at bounding box center [303, 156] width 109 height 22
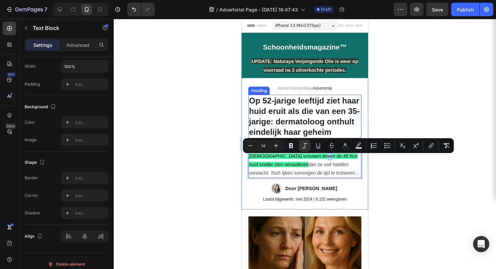
click at [404, 99] on div at bounding box center [305, 144] width 382 height 250
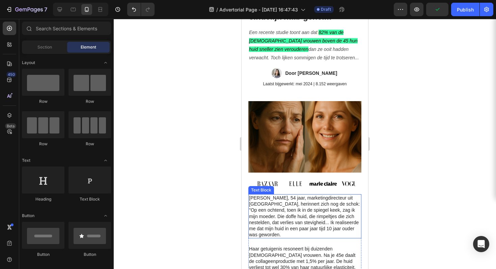
scroll to position [26, 0]
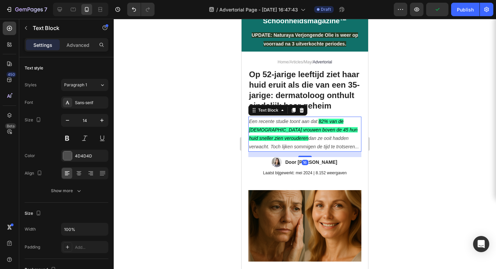
click at [296, 140] on icon "82% van de [DEMOGRAPHIC_DATA] vrouwen boven de 45 hun huid sneller zien veroude…" at bounding box center [303, 130] width 109 height 22
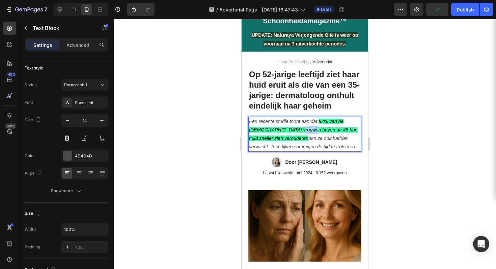
click at [296, 140] on icon "82% van de [DEMOGRAPHIC_DATA] vrouwen boven de 45 hun huid sneller zien veroude…" at bounding box center [303, 130] width 109 height 22
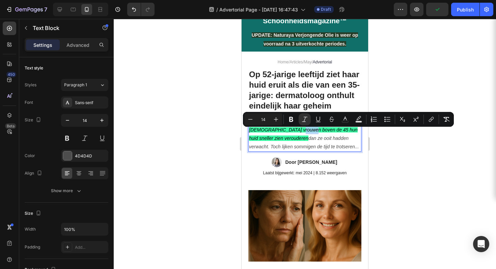
click at [296, 140] on icon "82% van de [DEMOGRAPHIC_DATA] vrouwen boven de 45 hun huid sneller zien veroude…" at bounding box center [303, 130] width 109 height 22
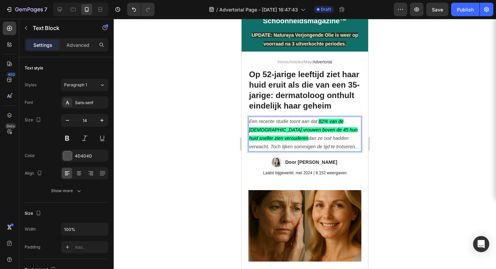
click at [292, 141] on icon "82% van de [DEMOGRAPHIC_DATA] vrouwen boven de 45 hun huid sneller zien veroude…" at bounding box center [303, 130] width 109 height 22
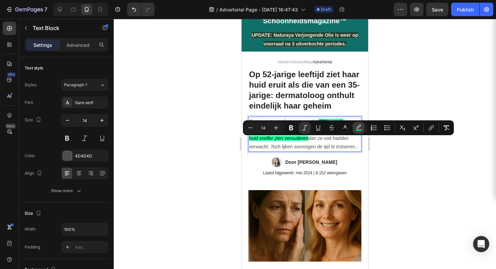
click at [356, 127] on icon "Editor contextual toolbar" at bounding box center [358, 128] width 7 height 7
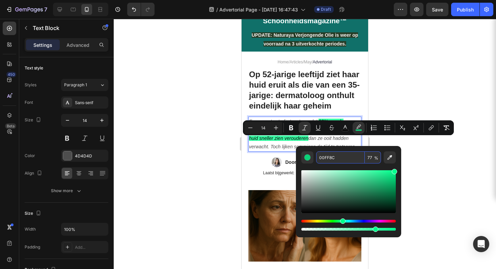
click at [329, 154] on input "00FF8C" at bounding box center [340, 158] width 49 height 12
click at [385, 49] on div at bounding box center [305, 144] width 382 height 250
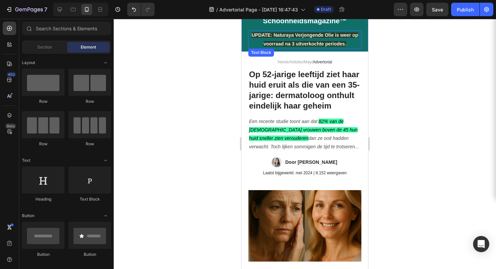
click at [315, 43] on strong "UPDATE: Naturaya Verjongende Olie is weer op voorraad na 3 uitverkochte periode…" at bounding box center [305, 39] width 107 height 14
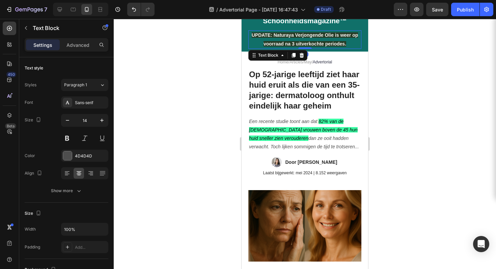
click at [315, 43] on strong "UPDATE: Naturaya Verjongende Olie is weer op voorraad na 3 uitverkochte periode…" at bounding box center [305, 39] width 107 height 14
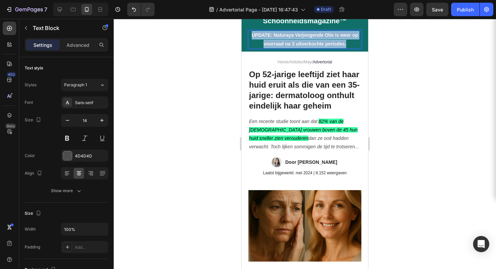
click at [315, 43] on strong "UPDATE: Naturaya Verjongende Olie is weer op voorraad na 3 uitverkochte periode…" at bounding box center [305, 39] width 107 height 14
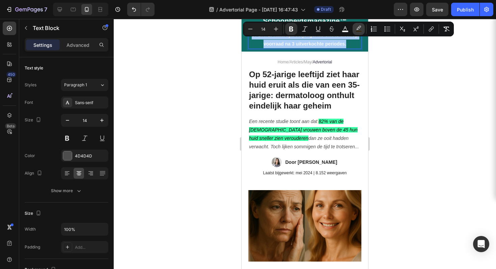
click at [361, 28] on icon "Editor contextual toolbar" at bounding box center [358, 29] width 7 height 7
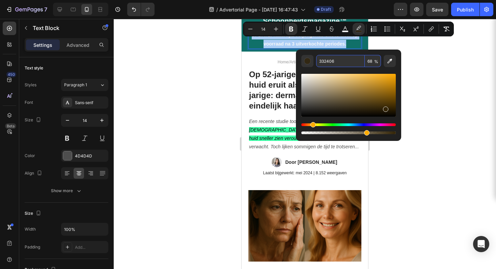
click at [329, 59] on input "332406" at bounding box center [340, 61] width 49 height 12
paste input "00FF8C"
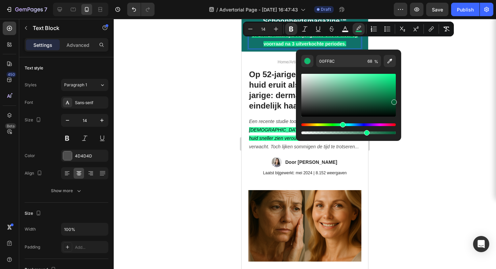
click at [393, 101] on div "Editor contextual toolbar" at bounding box center [348, 95] width 94 height 43
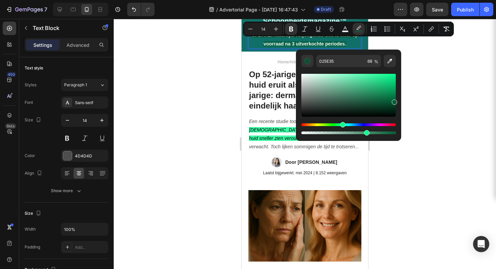
click at [392, 95] on div "Editor contextual toolbar" at bounding box center [348, 95] width 94 height 43
type input "058249"
click at [434, 85] on div at bounding box center [305, 144] width 382 height 250
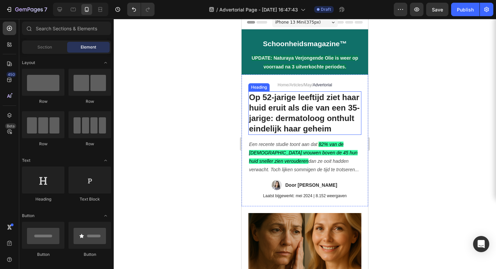
scroll to position [0, 0]
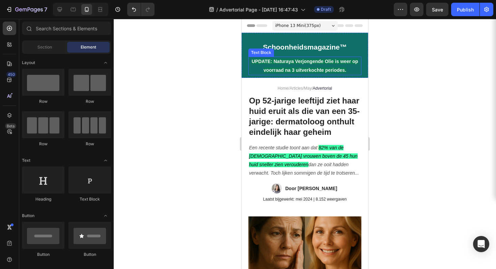
click at [252, 62] on strong "UPDATE: Naturaya Verjongende Olie is weer op voorraad na 3 uitverkochte periode…" at bounding box center [305, 66] width 107 height 14
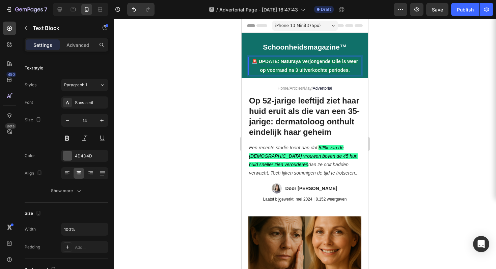
click at [257, 61] on strong "🚨 UPDATE: Naturaya Verjongende Olie is weer op voorraad na 3 uitverkochte perio…" at bounding box center [305, 66] width 107 height 14
click at [396, 57] on div at bounding box center [305, 144] width 382 height 250
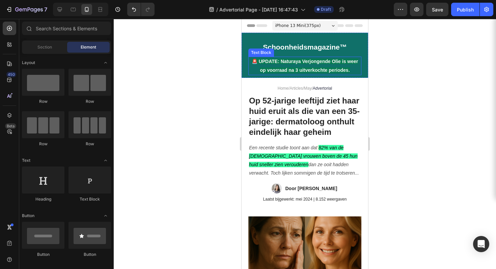
click at [326, 72] on strong "🚨 UPDATE: Naturaya Verjongende Olie is weer op voorraad na 3 uitverkochte perio…" at bounding box center [305, 66] width 107 height 14
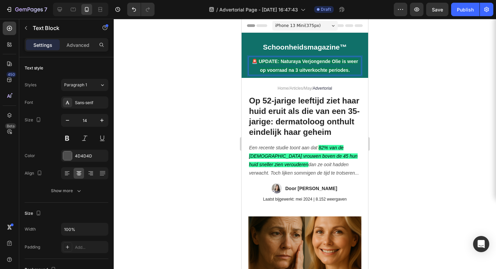
click at [325, 71] on strong "🚨 UPDATE: Naturaya Verjongende Olie is weer op voorraad na 3 uitverkochte perio…" at bounding box center [305, 66] width 107 height 14
click at [326, 68] on strong "🚨 UPDATE: Naturaya Verjongende Olie is weer op voorraad na 3 uitverkochte perio…" at bounding box center [305, 66] width 107 height 14
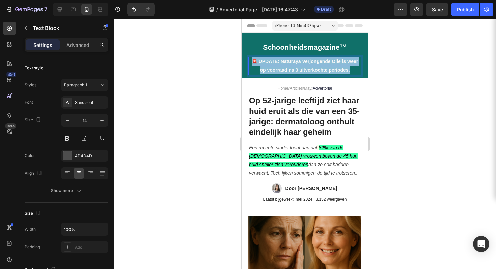
click at [326, 68] on strong "🚨 UPDATE: Naturaya Verjongende Olie is weer op voorraad na 3 uitverkochte perio…" at bounding box center [305, 66] width 107 height 14
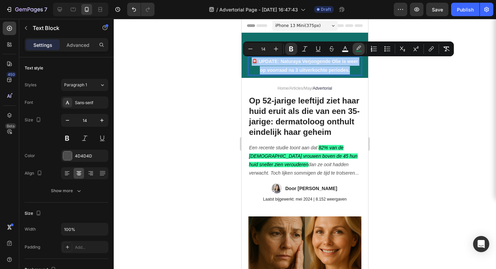
click at [356, 45] on button "color" at bounding box center [359, 49] width 12 height 12
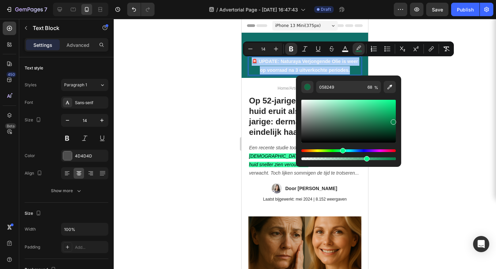
click at [371, 150] on div "Hue" at bounding box center [348, 150] width 94 height 3
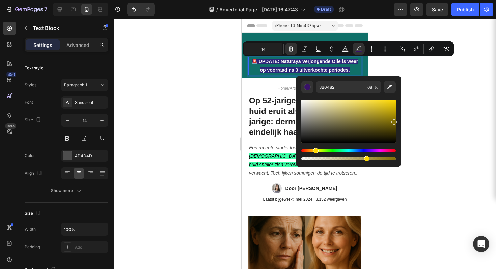
click at [315, 150] on div "Hue" at bounding box center [348, 150] width 94 height 3
type input "826F04"
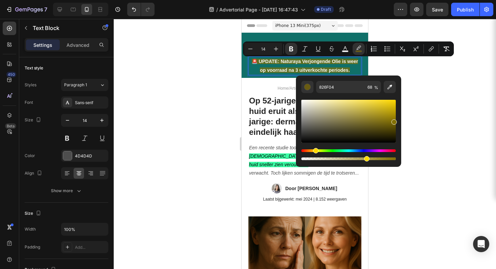
click at [490, 90] on div at bounding box center [305, 144] width 382 height 250
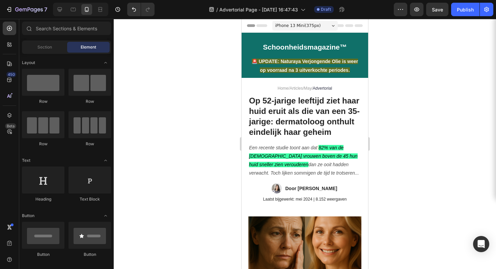
click at [418, 101] on div at bounding box center [305, 144] width 382 height 250
click at [288, 59] on strong "🚨 UPDATE: Naturaya Verjongende Olie is weer op voorraad na 3 uitverkochte perio…" at bounding box center [305, 66] width 107 height 14
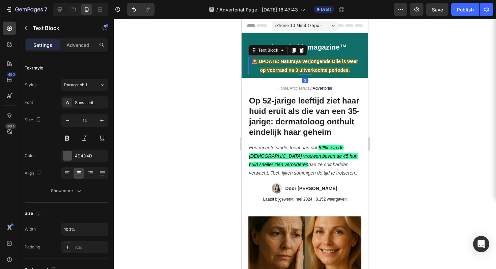
click at [288, 59] on strong "🚨 UPDATE: Naturaya Verjongende Olie is weer op voorraad na 3 uitverkochte perio…" at bounding box center [305, 66] width 107 height 14
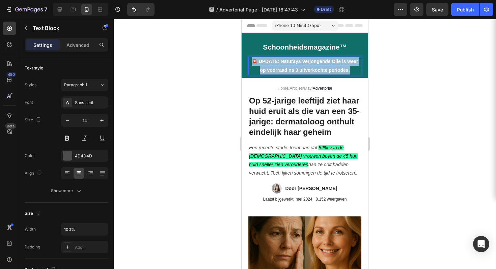
click at [288, 59] on strong "🚨 UPDATE: Naturaya Verjongende Olie is weer op voorraad na 3 uitverkochte perio…" at bounding box center [305, 66] width 107 height 14
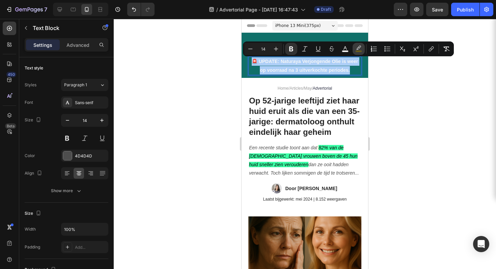
click at [356, 49] on icon "Editor contextual toolbar" at bounding box center [358, 49] width 7 height 7
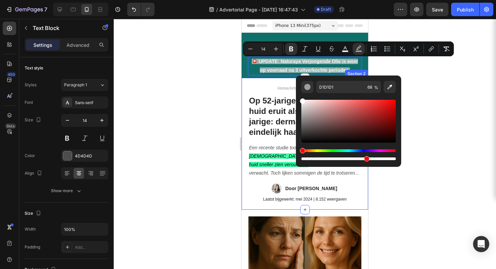
type input "FFFFFF"
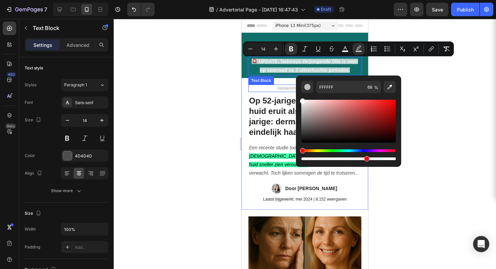
drag, startPoint x: 595, startPoint y: 142, endPoint x: 294, endPoint y: 90, distance: 305.4
click at [346, 46] on icon "Editor contextual toolbar" at bounding box center [345, 49] width 7 height 7
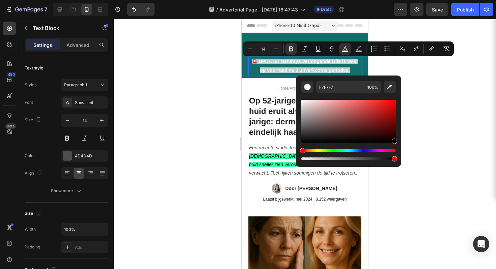
drag, startPoint x: 319, startPoint y: 116, endPoint x: 455, endPoint y: 168, distance: 146.0
click at [455, 0] on body "7 / Advertorial Page - Aug 27, 16:47:43 Draft Preview Save Publish 450 Beta Sec…" at bounding box center [248, 0] width 496 height 0
type input "000000"
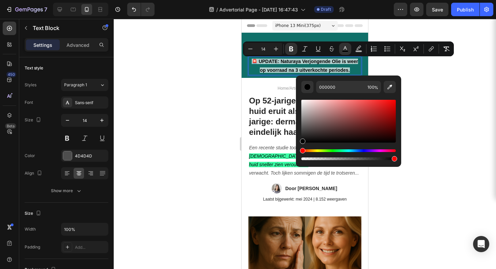
click at [463, 162] on div at bounding box center [305, 144] width 382 height 250
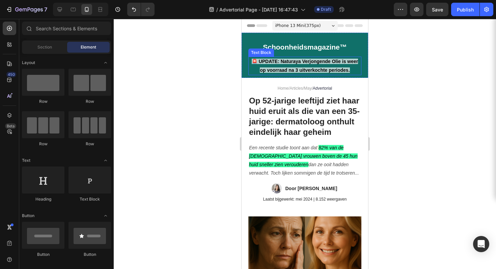
click at [342, 61] on strong "🚨 UPDATE: Naturaya Verjongende Olie is weer op voorraad na 3 uitverkochte perio…" at bounding box center [305, 66] width 107 height 14
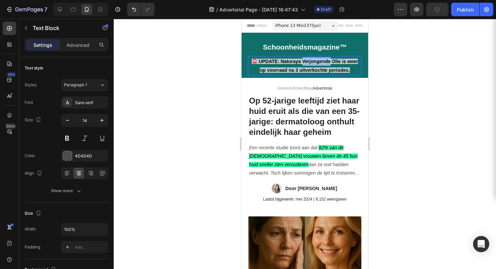
click at [306, 66] on p "🚨 UPDATE: Naturaya Verjongende Olie is weer op voorraad na 3 uitverkochte perio…" at bounding box center [305, 65] width 112 height 17
click at [303, 68] on strong "🚨 UPDATE: Naturaya Verjongende Olie is weer op voorraad na 3 uitverkochte perio…" at bounding box center [305, 66] width 107 height 14
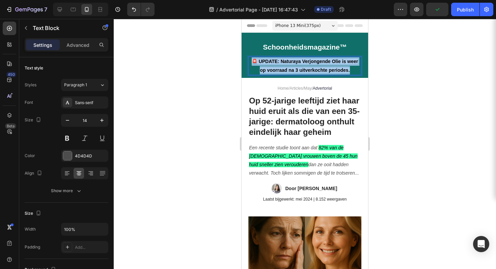
click at [303, 68] on strong "🚨 UPDATE: Naturaya Verjongende Olie is weer op voorraad na 3 uitverkochte perio…" at bounding box center [305, 66] width 107 height 14
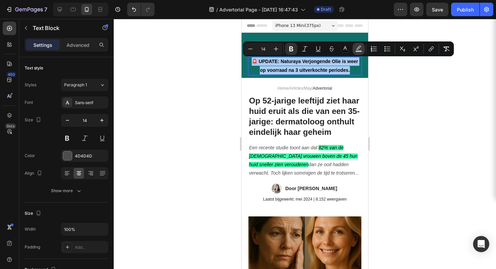
click at [361, 45] on button "color" at bounding box center [359, 49] width 12 height 12
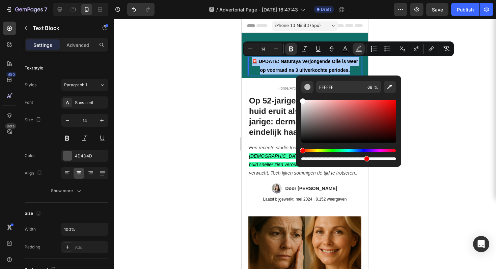
click at [385, 157] on div "Editor contextual toolbar" at bounding box center [348, 154] width 94 height 11
click at [388, 157] on div "Editor contextual toolbar" at bounding box center [348, 154] width 94 height 11
click at [389, 159] on div "Editor contextual toolbar" at bounding box center [348, 159] width 94 height 3
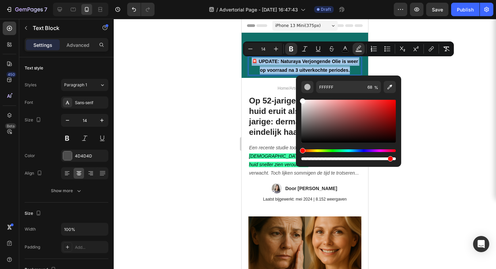
type input "93"
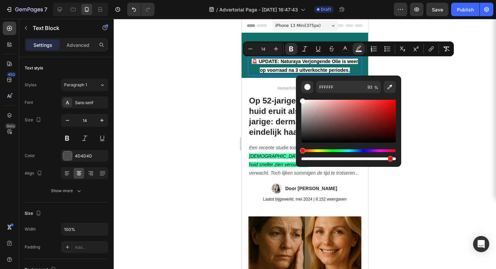
click at [448, 132] on div at bounding box center [305, 144] width 382 height 250
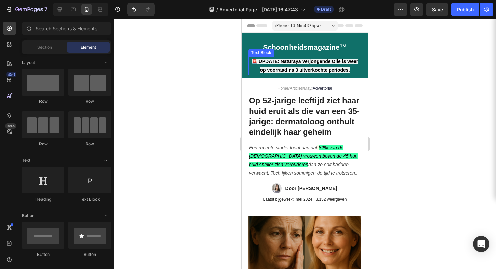
click at [318, 60] on strong "🚨 UPDATE: Naturaya Verjongende Olie is weer op voorraad na 3 uitverkochte perio…" at bounding box center [305, 66] width 107 height 14
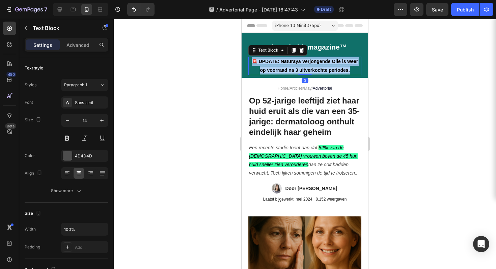
click at [318, 60] on strong "🚨 UPDATE: Naturaya Verjongende Olie is weer op voorraad na 3 uitverkochte perio…" at bounding box center [305, 66] width 107 height 14
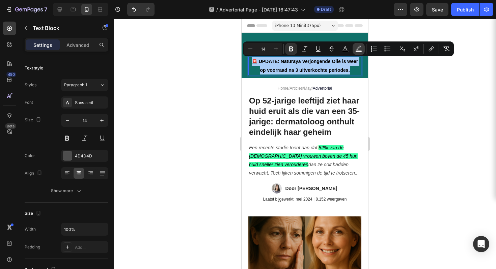
click at [361, 53] on button "color" at bounding box center [359, 49] width 12 height 12
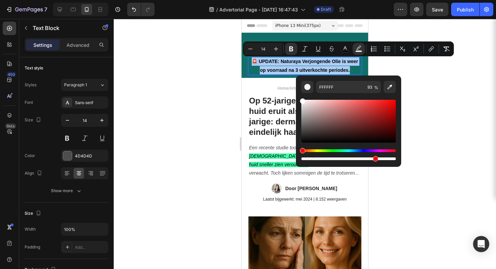
click at [374, 159] on div "Editor contextual toolbar" at bounding box center [348, 159] width 94 height 3
type input "77"
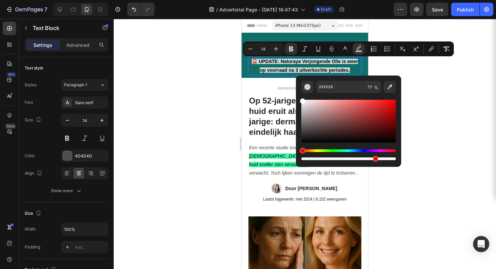
click at [419, 143] on div at bounding box center [305, 144] width 382 height 250
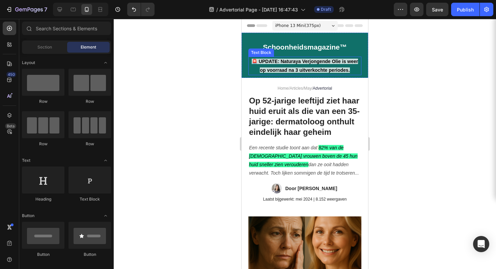
click at [258, 69] on strong "🚨 UPDATE: Naturaya Verjongende Olie is weer op voorraad na 3 uitverkochte perio…" at bounding box center [305, 66] width 107 height 14
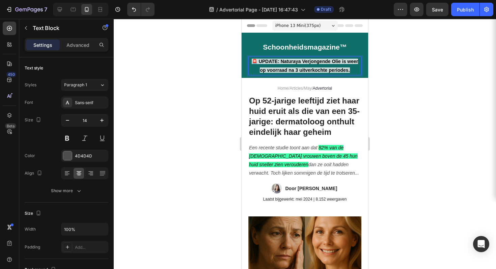
click at [258, 71] on strong "🚨 UPDATE: Naturaya Verjongende Olie is weer op voorraad na 3 uitverkochte perio…" at bounding box center [305, 66] width 107 height 14
click at [346, 71] on strong "🚨 UPDATE: Naturaya Verjongende Olie is weer op voorraad na 3 uitverkochte perio…" at bounding box center [305, 66] width 107 height 14
click at [381, 61] on div at bounding box center [305, 144] width 382 height 250
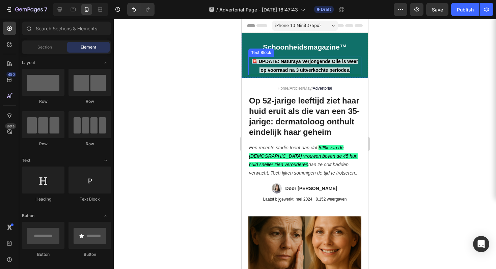
click at [353, 61] on strong "🚨 UPDATE: Naturaya Verjongende Olie is weer op voorraad na 3 uitverkochte perio…" at bounding box center [305, 66] width 107 height 14
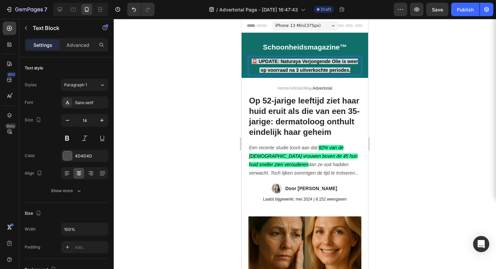
click at [354, 62] on strong "🚨 UPDATE: Naturaya Verjongende Olie is weer op voorraad na 3 uitverkochte perio…" at bounding box center [305, 66] width 107 height 14
click at [377, 60] on div at bounding box center [305, 144] width 382 height 250
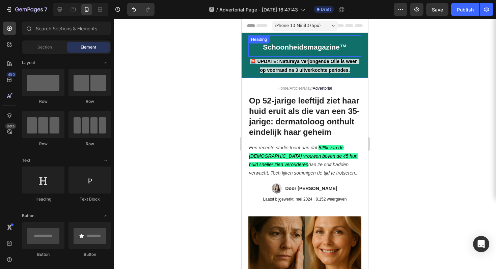
click at [249, 48] on h2 "Schoonheidsmagazine™" at bounding box center [304, 45] width 113 height 21
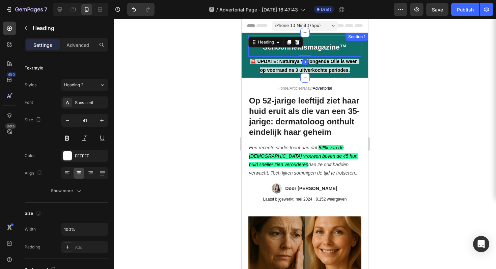
click at [244, 74] on div "Schoonheidsmagazine™ Heading 0 🚨 UPDATE: Naturaya Verjongende Olie is weer op v…" at bounding box center [305, 55] width 127 height 45
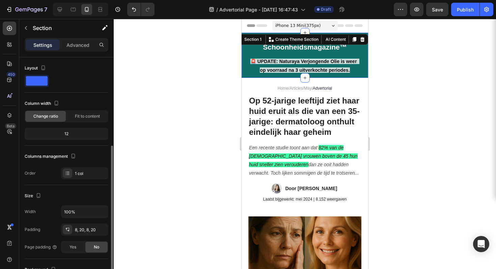
scroll to position [56, 0]
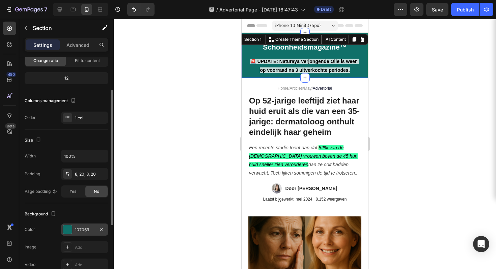
click at [70, 228] on div at bounding box center [67, 229] width 9 height 9
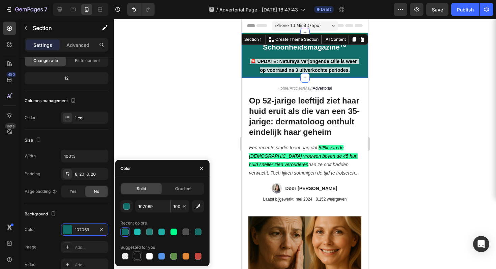
click at [139, 255] on div at bounding box center [137, 256] width 7 height 7
type input "151515"
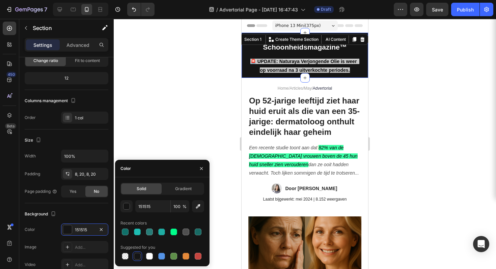
click at [397, 112] on div at bounding box center [305, 144] width 382 height 250
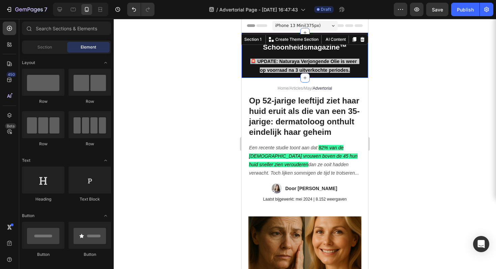
click at [397, 112] on div at bounding box center [305, 144] width 382 height 250
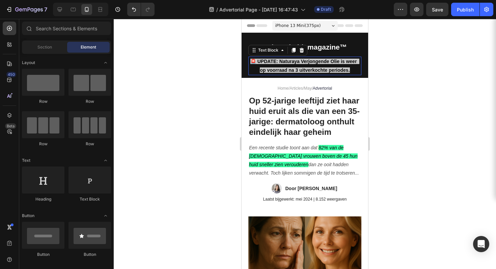
click at [275, 63] on strong "🚨 UPDATE: Naturaya Verjongende Olie is weer op voorraad na 3 uitverkochte perio…" at bounding box center [304, 66] width 109 height 14
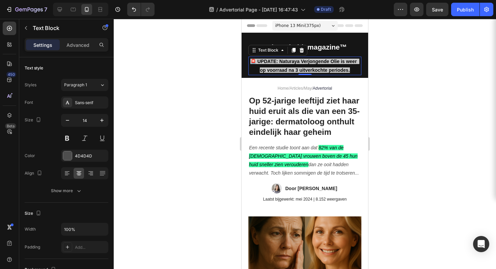
click at [385, 70] on div at bounding box center [305, 144] width 382 height 250
click at [384, 69] on div at bounding box center [305, 144] width 382 height 250
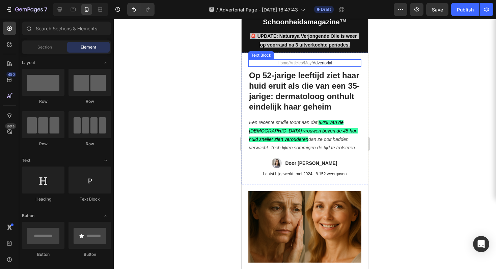
scroll to position [0, 0]
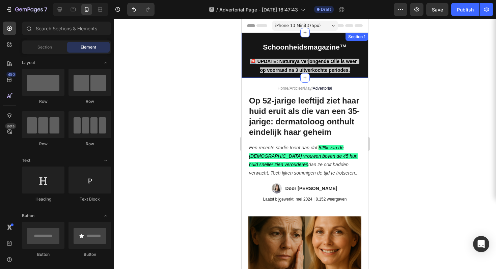
click at [244, 44] on div "Schoonheidsmagazine™ Heading 🚨 UPDATE: Naturaya Verjongende Olie is weer op voo…" at bounding box center [305, 55] width 127 height 45
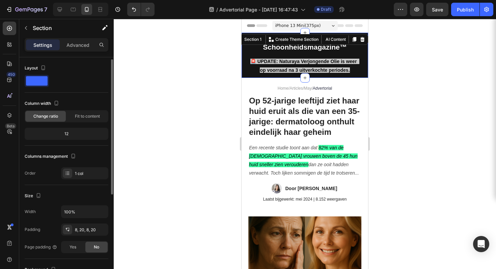
scroll to position [120, 0]
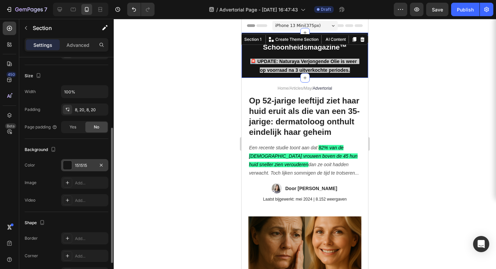
click at [76, 161] on div "151515" at bounding box center [84, 165] width 47 height 12
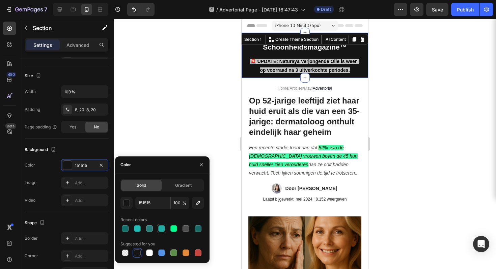
click at [160, 228] on div at bounding box center [161, 228] width 7 height 7
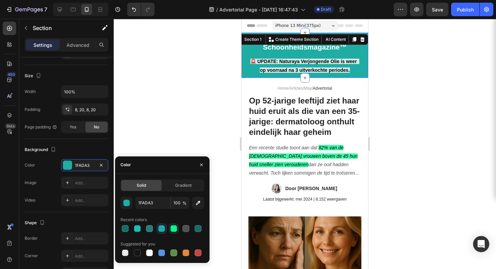
click at [178, 228] on div at bounding box center [173, 228] width 9 height 9
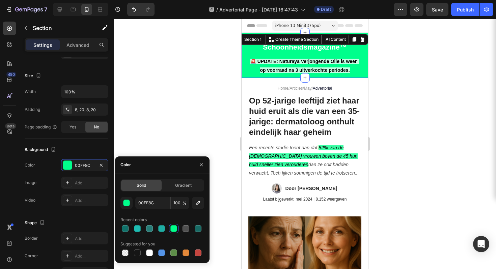
click at [176, 228] on div at bounding box center [173, 228] width 7 height 7
click at [158, 228] on div at bounding box center [162, 229] width 8 height 8
type input "1FADA3"
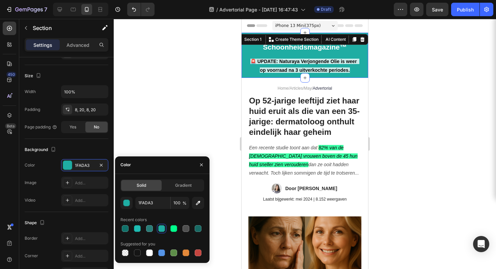
click at [390, 90] on div at bounding box center [305, 144] width 382 height 250
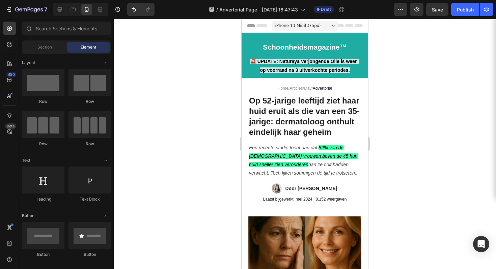
click at [390, 90] on div at bounding box center [305, 144] width 382 height 250
click at [358, 58] on div "Schoonheidsmagazine™ Heading 🚨 UPDATE: Naturaya Verjongende Olie is weer op voo…" at bounding box center [305, 55] width 127 height 45
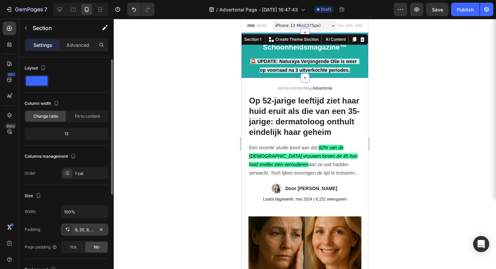
scroll to position [56, 0]
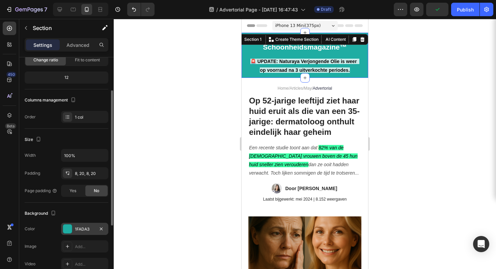
click at [84, 225] on div "1FADA3" at bounding box center [84, 229] width 47 height 12
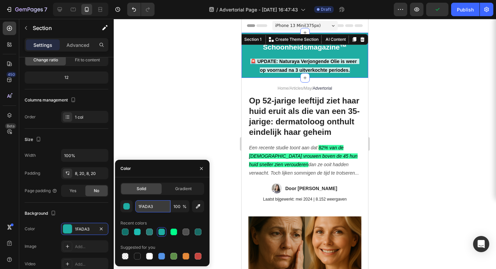
click at [143, 207] on input "1FADA3" at bounding box center [152, 206] width 35 height 12
click at [349, 138] on h1 "Op 52-jarige leeftijd ziet haar huid eruit als die van een 35-jarige: dermatolo…" at bounding box center [304, 117] width 113 height 44
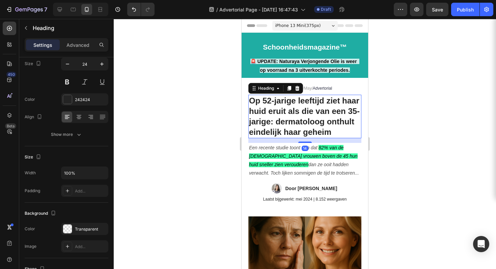
scroll to position [0, 0]
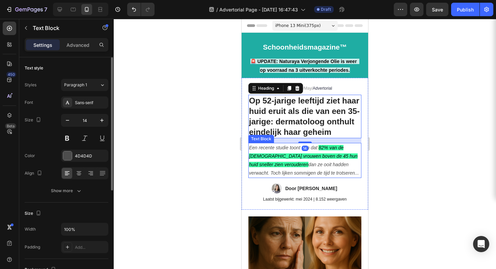
click at [320, 160] on icon "82% van de [DEMOGRAPHIC_DATA] vrouwen boven de 45 hun huid sneller zien veroude…" at bounding box center [303, 156] width 109 height 22
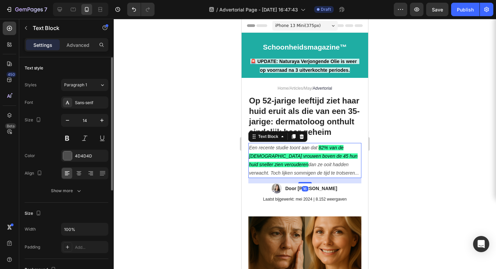
click at [320, 158] on icon "82% van de [DEMOGRAPHIC_DATA] vrouwen boven de 45 hun huid sneller zien veroude…" at bounding box center [303, 156] width 109 height 22
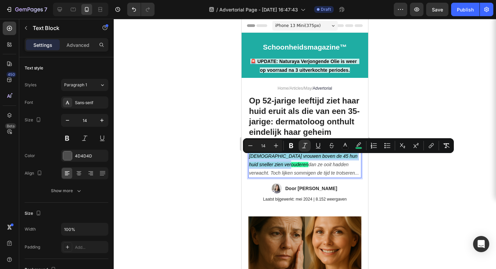
drag, startPoint x: 320, startPoint y: 159, endPoint x: 297, endPoint y: 176, distance: 28.6
click at [297, 167] on icon "82% van de [DEMOGRAPHIC_DATA] vrouwen boven de 45 hun huid sneller zien veroude…" at bounding box center [303, 156] width 109 height 22
click at [354, 148] on button "color" at bounding box center [359, 146] width 12 height 12
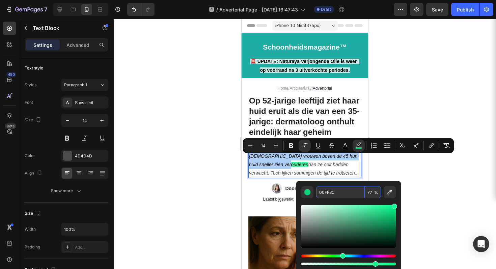
click at [327, 193] on input "00FF8C" at bounding box center [340, 192] width 49 height 12
click at [326, 194] on input "00FF8C" at bounding box center [340, 192] width 49 height 12
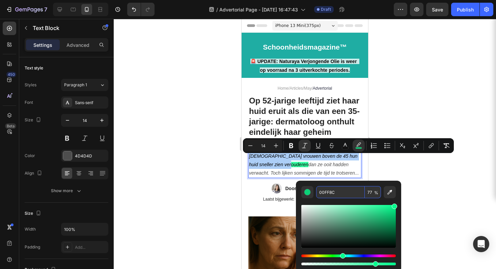
paste input "1FADA3"
type input "1FADA3"
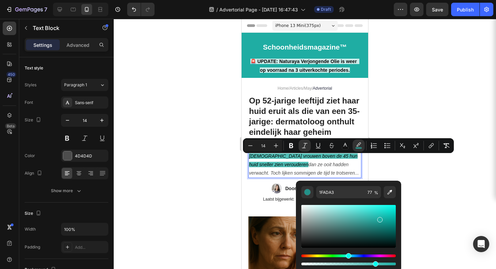
click at [411, 178] on div at bounding box center [305, 144] width 382 height 250
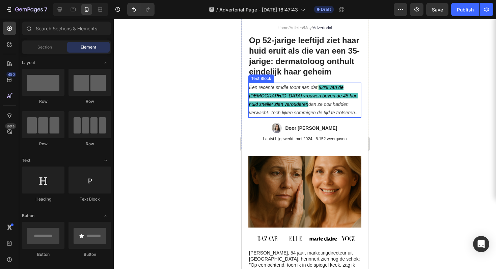
scroll to position [61, 0]
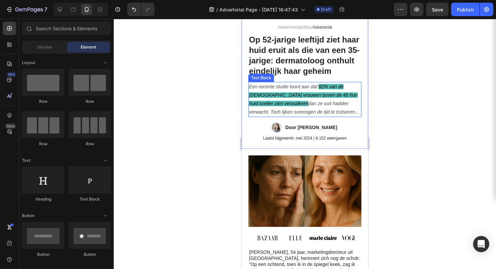
click at [321, 97] on icon "82% van de [DEMOGRAPHIC_DATA] vrouwen boven de 45 hun huid sneller zien veroude…" at bounding box center [303, 95] width 109 height 22
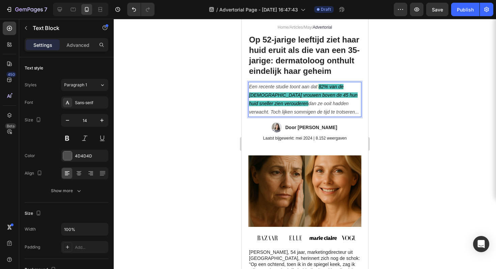
click at [319, 98] on icon "82% van de [DEMOGRAPHIC_DATA] vrouwen boven de 45 hun huid sneller zien veroude…" at bounding box center [303, 95] width 109 height 22
click at [322, 101] on p "Een recente studie toont aan dat 82% van de Nederlandse vrouwen boven de 45 hun…" at bounding box center [305, 100] width 112 height 34
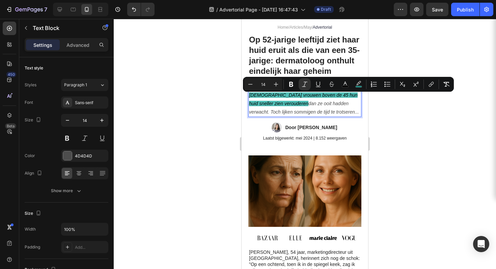
drag, startPoint x: 400, startPoint y: 115, endPoint x: 379, endPoint y: 115, distance: 21.3
click at [400, 115] on div at bounding box center [305, 144] width 382 height 250
drag, startPoint x: 320, startPoint y: 98, endPoint x: 296, endPoint y: 112, distance: 27.8
click at [296, 106] on icon "82% van de [DEMOGRAPHIC_DATA] vrouwen boven de 45 hun huid sneller zien veroude…" at bounding box center [303, 95] width 109 height 22
click at [358, 85] on icon "Editor contextual toolbar" at bounding box center [358, 84] width 7 height 7
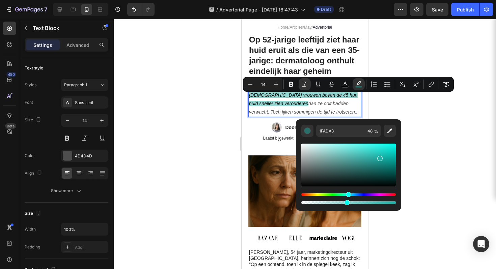
type input "47"
drag, startPoint x: 374, startPoint y: 204, endPoint x: 346, endPoint y: 204, distance: 28.3
click at [346, 204] on div "Editor contextual toolbar" at bounding box center [347, 202] width 5 height 5
click at [462, 133] on div at bounding box center [305, 144] width 382 height 250
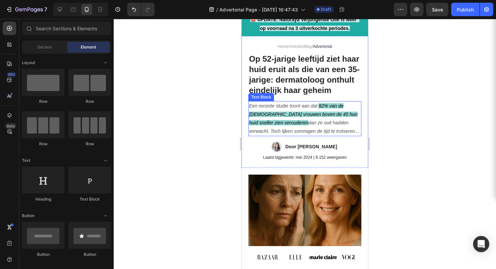
scroll to position [12, 0]
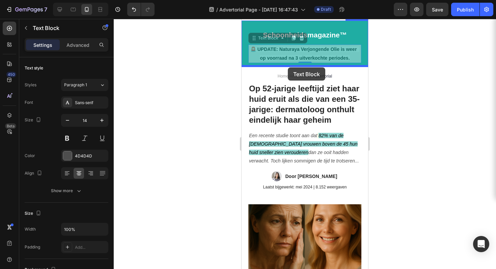
drag, startPoint x: 292, startPoint y: 49, endPoint x: 288, endPoint y: 67, distance: 18.7
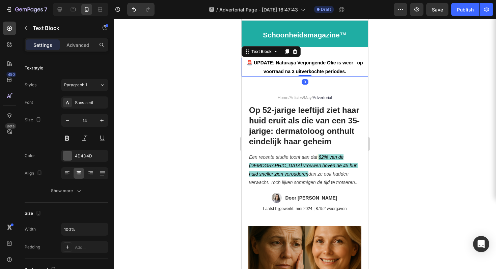
click at [429, 78] on div at bounding box center [305, 144] width 382 height 250
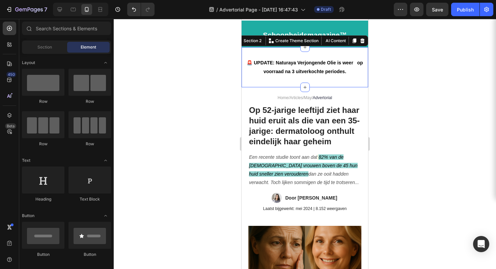
click at [299, 56] on div "🚨 UPDATE: Naturaya Verjongende Olie is weer op voorraad na 3 uitverkochte perio…" at bounding box center [305, 67] width 127 height 40
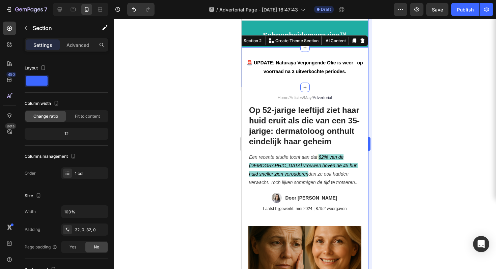
drag, startPoint x: 388, startPoint y: 78, endPoint x: 371, endPoint y: 81, distance: 17.5
click at [387, 78] on div at bounding box center [305, 144] width 382 height 250
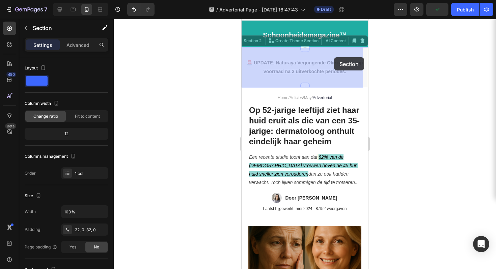
drag, startPoint x: 335, startPoint y: 87, endPoint x: 334, endPoint y: 57, distance: 29.4
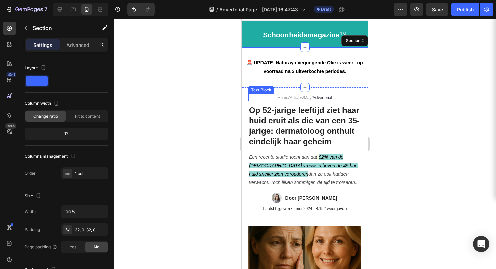
drag, startPoint x: 305, startPoint y: 87, endPoint x: 337, endPoint y: 97, distance: 33.3
click at [388, 95] on div at bounding box center [305, 144] width 382 height 250
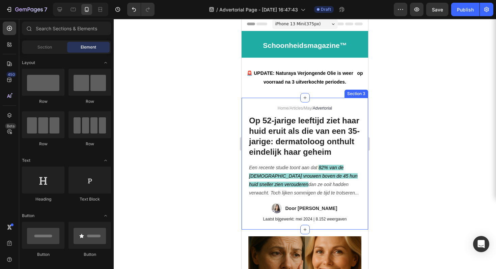
scroll to position [0, 0]
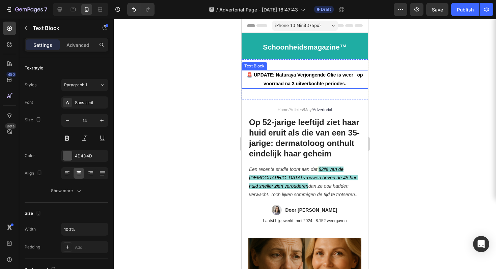
click at [319, 84] on strong "🚨 UPDATE: Naturaya Verjongende Olie is weer op voorraad na 3 uitverkochte perio…" at bounding box center [305, 79] width 116 height 14
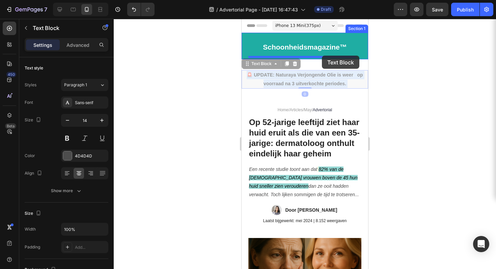
drag, startPoint x: 323, startPoint y: 79, endPoint x: 322, endPoint y: 56, distance: 23.3
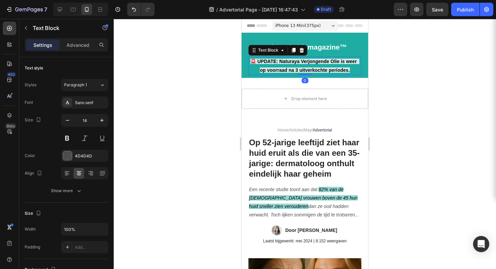
click at [381, 74] on div at bounding box center [305, 144] width 382 height 250
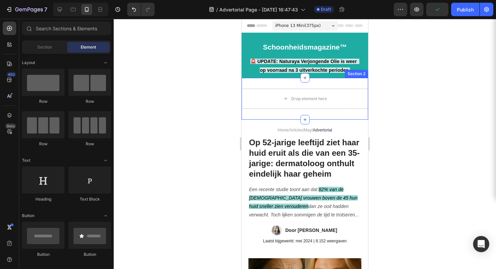
click at [330, 118] on div "Drop element here Section 2" at bounding box center [305, 99] width 127 height 42
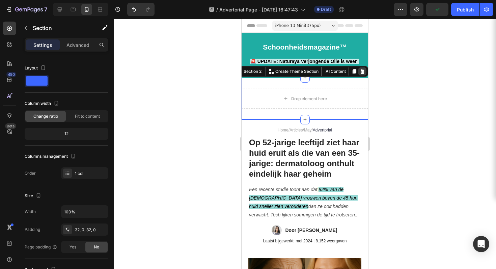
click at [360, 74] on icon at bounding box center [362, 71] width 5 height 5
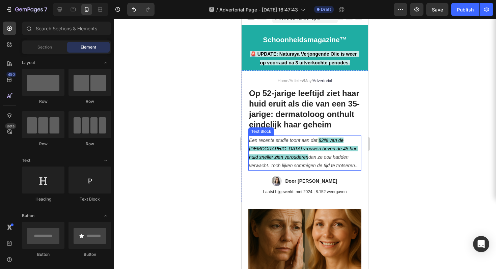
scroll to position [8, 0]
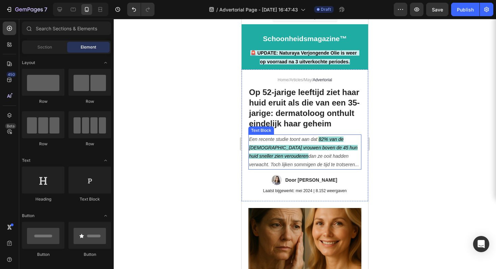
click at [333, 155] on p "Een recente studie toont aan dat 82% van de Nederlandse vrouwen boven de 45 hun…" at bounding box center [305, 152] width 112 height 34
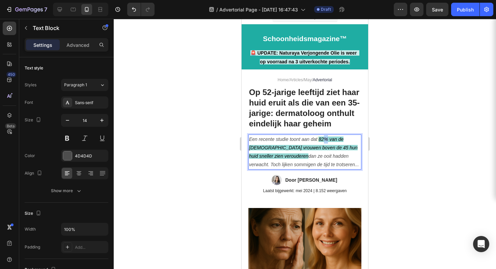
click at [324, 149] on icon "82% van de [DEMOGRAPHIC_DATA] vrouwen boven de 45 hun huid sneller zien veroude…" at bounding box center [303, 148] width 109 height 22
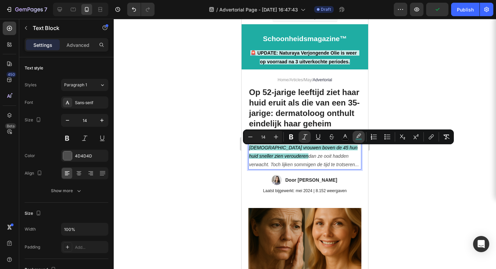
click at [359, 135] on icon "Editor contextual toolbar" at bounding box center [358, 137] width 7 height 7
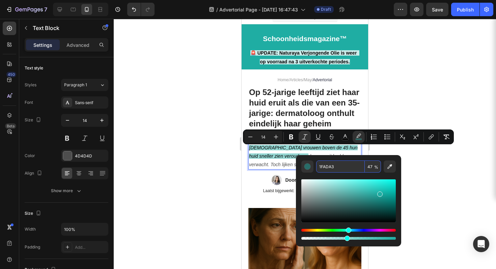
click at [336, 167] on input "1FADA3" at bounding box center [340, 167] width 49 height 12
click at [422, 154] on div at bounding box center [305, 144] width 382 height 250
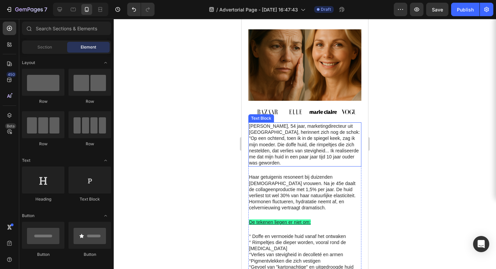
scroll to position [247, 0]
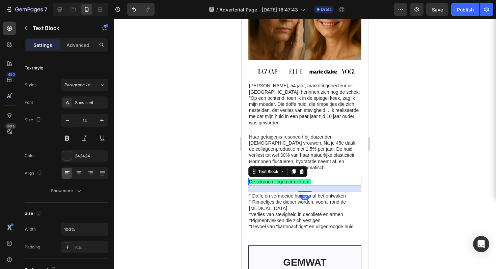
click at [282, 179] on p "De tekenen liegen er niet om:" at bounding box center [305, 182] width 112 height 6
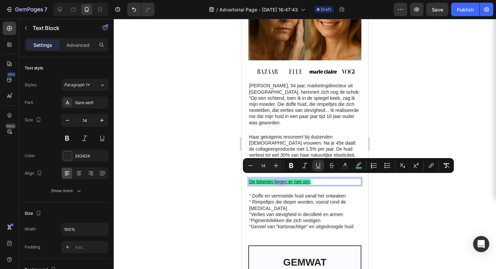
click at [283, 179] on u "De tekenen liegen er niet om:" at bounding box center [280, 181] width 62 height 5
click at [282, 179] on u "De tekenen liegen er niet om:" at bounding box center [280, 181] width 62 height 5
click at [364, 161] on button "color" at bounding box center [359, 166] width 12 height 12
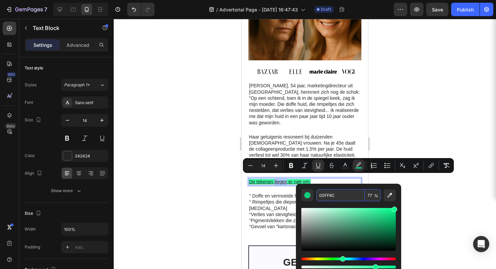
click at [330, 192] on input "00FF8C" at bounding box center [340, 195] width 49 height 12
click at [331, 192] on input "00FF8C" at bounding box center [340, 195] width 49 height 12
click at [330, 194] on input "00FF8C" at bounding box center [340, 195] width 49 height 12
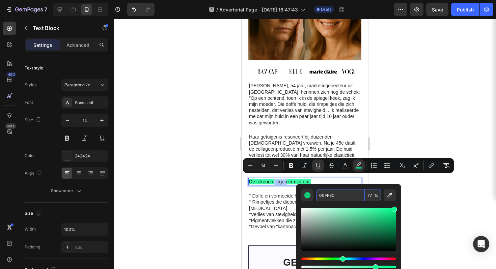
paste input "1FADA3"
type input "1FADA3"
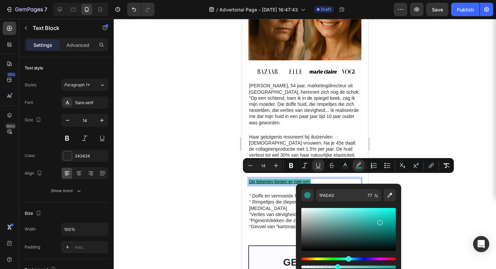
drag, startPoint x: 375, startPoint y: 267, endPoint x: 336, endPoint y: 269, distance: 38.5
click at [336, 269] on div "Editor contextual toolbar" at bounding box center [337, 267] width 5 height 5
click at [373, 197] on input "37" at bounding box center [373, 195] width 16 height 12
click at [369, 197] on input "37" at bounding box center [373, 195] width 16 height 12
type input "47"
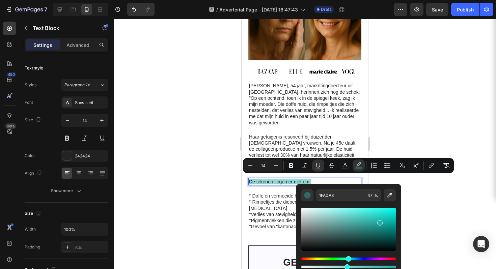
drag, startPoint x: 462, startPoint y: 195, endPoint x: 454, endPoint y: 192, distance: 8.5
click at [462, 195] on div at bounding box center [305, 144] width 382 height 250
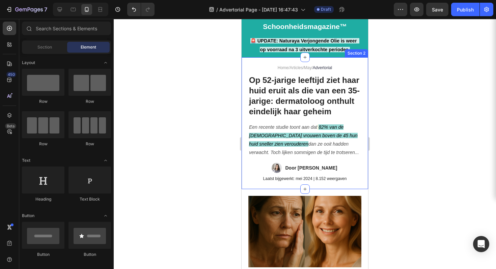
scroll to position [54, 0]
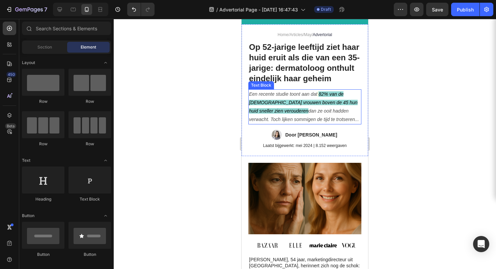
click at [320, 105] on icon "82% van de [DEMOGRAPHIC_DATA] vrouwen boven de 45 hun huid sneller zien veroude…" at bounding box center [303, 102] width 109 height 22
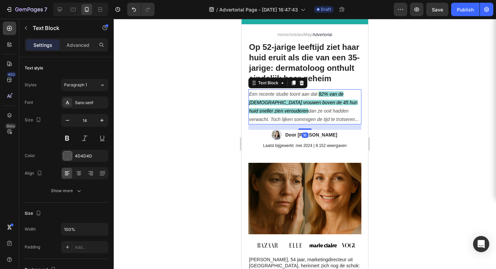
click at [320, 105] on icon "82% van de [DEMOGRAPHIC_DATA] vrouwen boven de 45 hun huid sneller zien veroude…" at bounding box center [303, 102] width 109 height 22
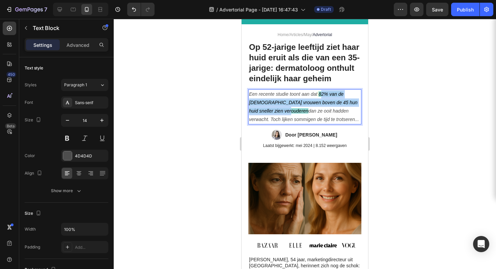
drag, startPoint x: 320, startPoint y: 105, endPoint x: 296, endPoint y: 121, distance: 29.5
click at [296, 114] on icon "82% van de [DEMOGRAPHIC_DATA] vrouwen boven de 45 hun huid sneller zien veroude…" at bounding box center [303, 102] width 109 height 22
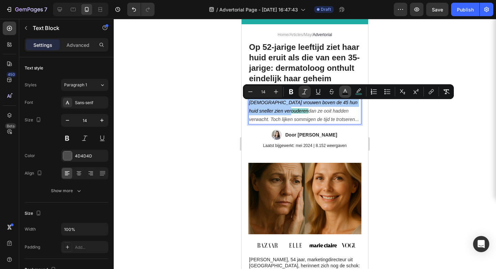
click at [348, 94] on rect "Editor contextual toolbar" at bounding box center [345, 94] width 6 height 2
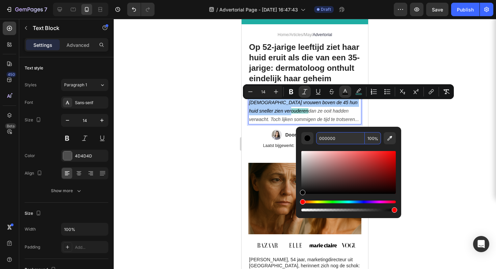
click at [333, 139] on input "000000" at bounding box center [340, 138] width 49 height 12
paste input "1FADA3"
type input "1FADA3"
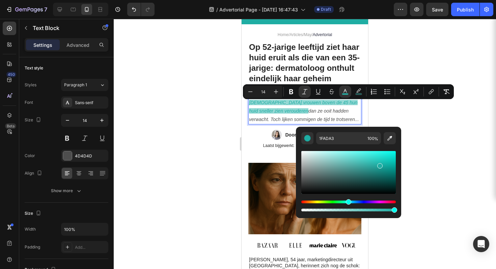
click at [417, 132] on div at bounding box center [305, 144] width 382 height 250
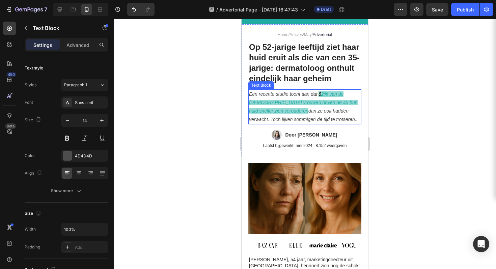
click at [322, 104] on icon "2% van de Nederlandse vrouwen boven de 45 hun huid sneller zien verouderen" at bounding box center [303, 102] width 109 height 22
click at [321, 97] on icon "8" at bounding box center [320, 93] width 3 height 5
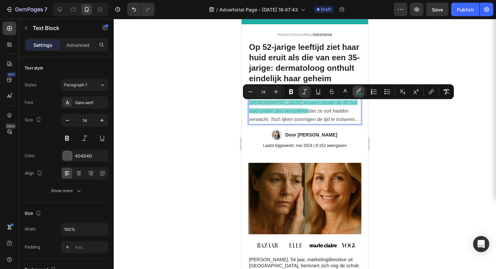
click at [357, 94] on rect "Editor contextual toolbar" at bounding box center [359, 94] width 6 height 2
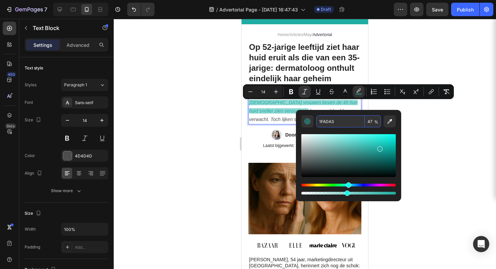
click at [331, 122] on input "1FADA3" at bounding box center [340, 121] width 49 height 12
click at [405, 122] on div at bounding box center [305, 144] width 382 height 250
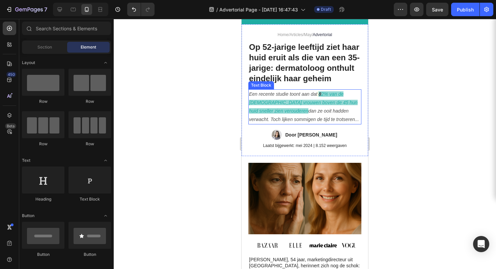
click at [320, 97] on icon "8" at bounding box center [320, 93] width 3 height 5
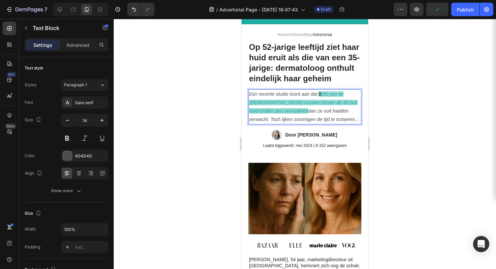
click at [320, 97] on icon "8" at bounding box center [320, 93] width 3 height 5
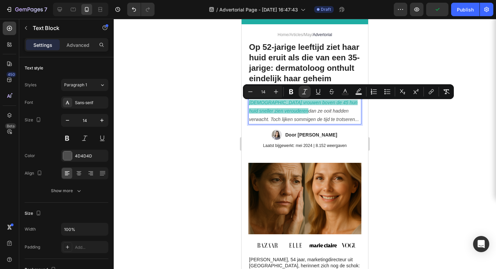
click at [321, 97] on icon "8" at bounding box center [320, 93] width 3 height 5
click at [323, 105] on icon "2% van de Nederlandse vrouwen boven de 45 hun huid sneller zien verouderen" at bounding box center [303, 102] width 109 height 22
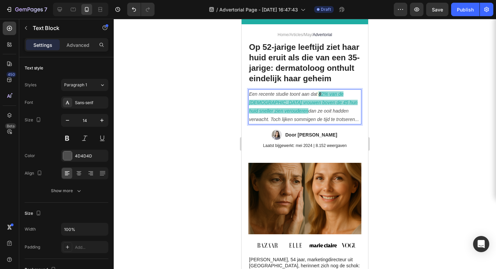
click at [321, 105] on icon "2% van de Nederlandse vrouwen boven de 45 hun huid sneller zien verouderen" at bounding box center [303, 102] width 109 height 22
click at [319, 105] on p "Een recente studie toont aan dat 8 2% van de Nederlandse vrouwen boven de 45 hu…" at bounding box center [305, 107] width 112 height 34
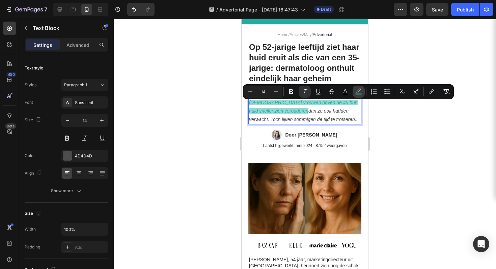
click at [359, 91] on icon "Editor contextual toolbar" at bounding box center [358, 91] width 7 height 7
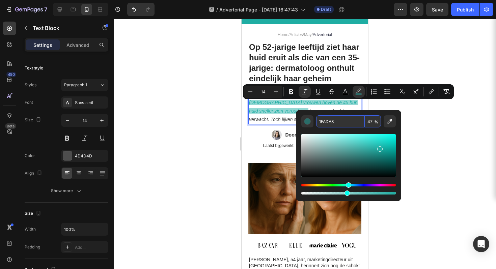
click at [340, 123] on input "1FADA3" at bounding box center [340, 121] width 49 height 12
drag, startPoint x: 348, startPoint y: 192, endPoint x: 421, endPoint y: 191, distance: 72.9
click at [421, 0] on body "7 / Advertorial Page - Aug 27, 16:47:43 Draft Preview Save Publish 450 Beta Sec…" at bounding box center [248, 0] width 496 height 0
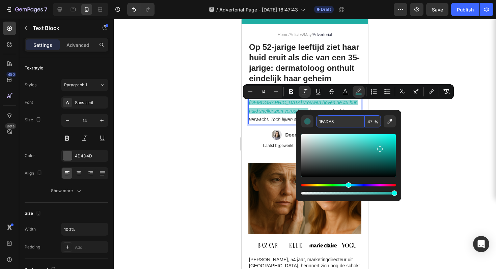
type input "100"
click at [440, 158] on div at bounding box center [305, 144] width 382 height 250
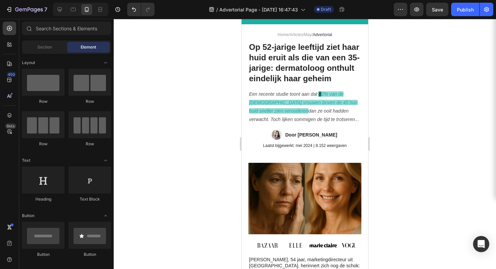
click at [388, 129] on div at bounding box center [305, 144] width 382 height 250
click at [323, 107] on icon "2% van de Nederlandse vrouwen boven de 45 hun huid sneller zien verouderen" at bounding box center [303, 102] width 109 height 22
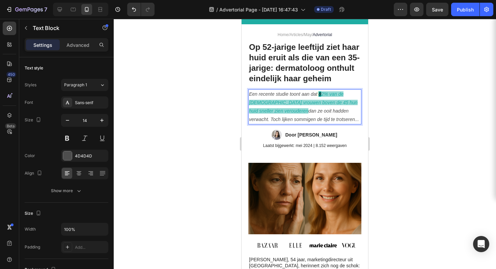
click at [319, 97] on icon "8" at bounding box center [320, 93] width 3 height 5
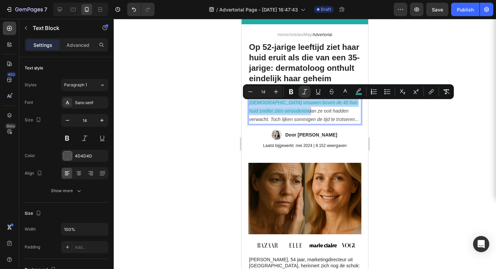
drag, startPoint x: 319, startPoint y: 104, endPoint x: 298, endPoint y: 120, distance: 26.9
click at [298, 120] on p "Een recente studie toont aan dat 8 2% van de Nederlandse vrouwen boven de 45 hu…" at bounding box center [305, 107] width 112 height 34
click at [341, 93] on button "color" at bounding box center [345, 92] width 12 height 12
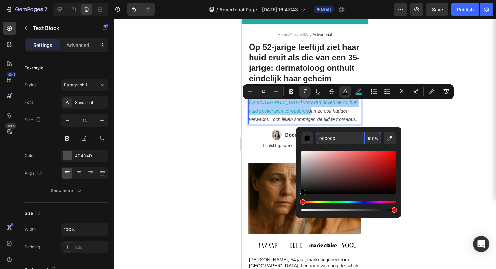
click at [340, 139] on input "000000" at bounding box center [340, 138] width 49 height 12
paste input "1FADA3"
type input "000000"
click at [423, 121] on div at bounding box center [305, 144] width 382 height 250
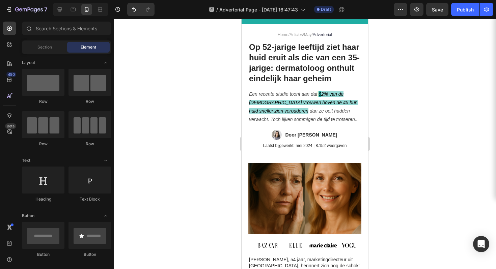
click at [387, 108] on div at bounding box center [305, 144] width 382 height 250
click at [319, 97] on icon "8" at bounding box center [320, 93] width 3 height 5
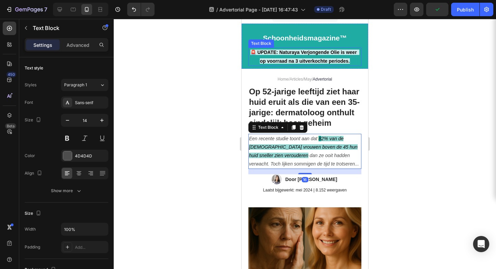
scroll to position [0, 0]
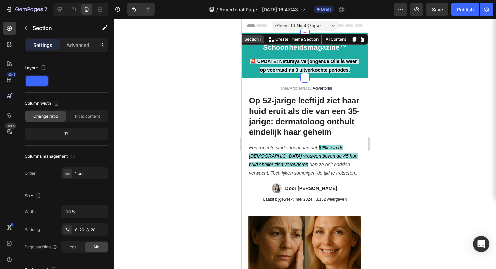
click at [359, 43] on div "Schoonheidsmagazine™ Heading 🚨 UPDATE: Naturaya Verjongende Olie is weer op voo…" at bounding box center [305, 55] width 127 height 45
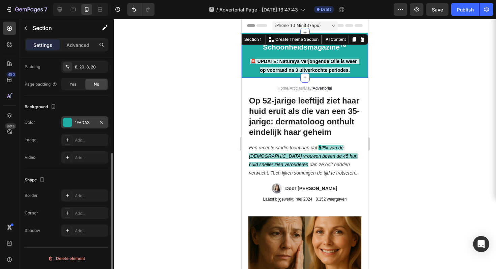
click at [75, 125] on div "1FADA3" at bounding box center [84, 122] width 47 height 12
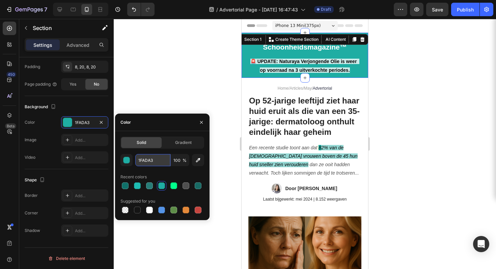
click at [145, 162] on input "1FADA3" at bounding box center [152, 160] width 35 height 12
click at [146, 162] on input "1FADA3" at bounding box center [152, 160] width 35 height 12
click at [434, 80] on div at bounding box center [305, 144] width 382 height 250
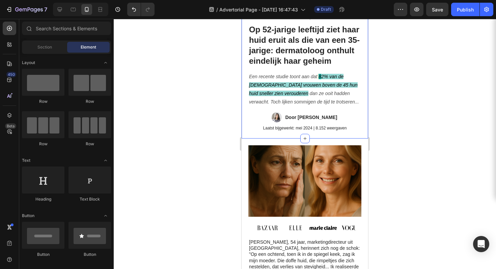
scroll to position [75, 0]
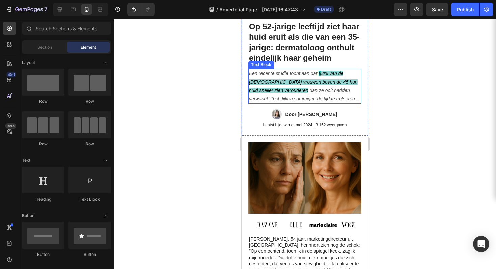
click at [323, 83] on icon "2% van de Nederlandse vrouwen boven de 45 hun huid sneller zien verouderen" at bounding box center [303, 82] width 109 height 22
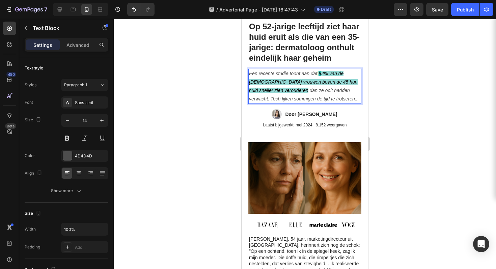
click at [317, 76] on icon "Een recente studie toont aan dat" at bounding box center [283, 73] width 68 height 5
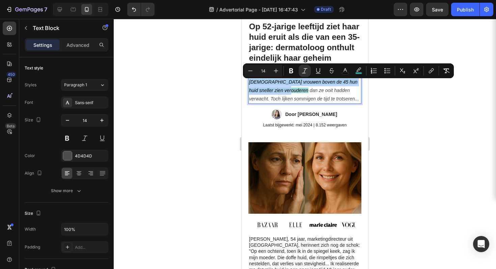
drag, startPoint x: 319, startPoint y: 85, endPoint x: 297, endPoint y: 100, distance: 26.6
click at [297, 100] on p "Een recente studie toont aan dat 8 2% van de Nederlandse vrouwen boven de 45 hu…" at bounding box center [305, 87] width 112 height 34
click at [340, 69] on button "color" at bounding box center [345, 71] width 12 height 12
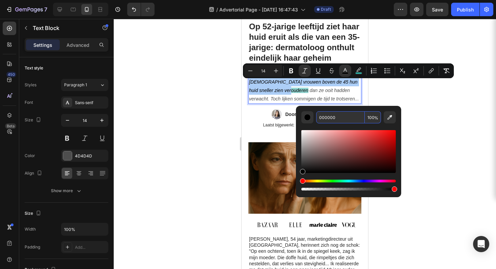
click at [325, 119] on input "000000" at bounding box center [340, 117] width 49 height 12
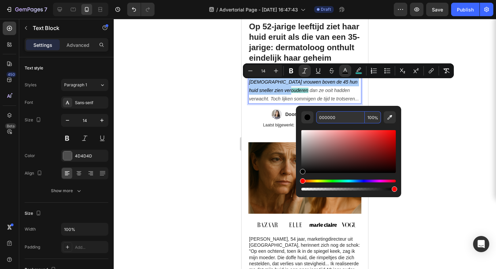
paste input "1FADA3"
type input "1FADA3"
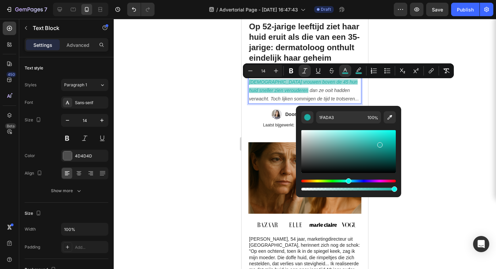
click at [431, 94] on div at bounding box center [305, 144] width 382 height 250
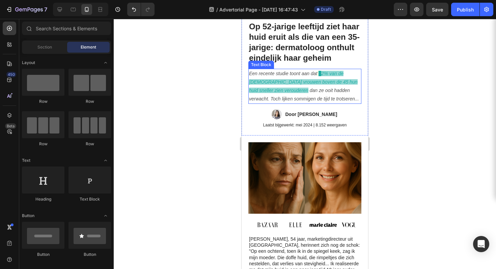
click at [320, 76] on icon "8" at bounding box center [320, 73] width 3 height 5
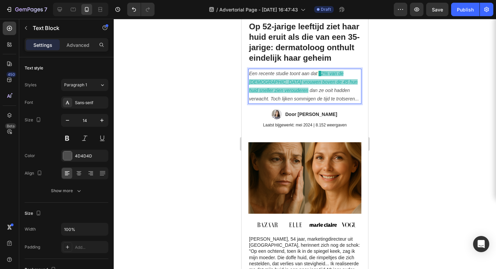
click at [319, 76] on icon "8" at bounding box center [320, 73] width 3 height 5
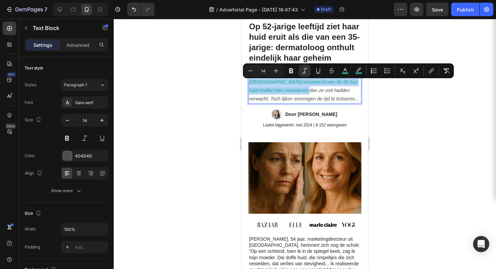
drag, startPoint x: 319, startPoint y: 85, endPoint x: 299, endPoint y: 101, distance: 25.5
click at [299, 101] on p "Een recente studie toont aan dat 8 2% van de Nederlandse vrouwen boven de 45 hu…" at bounding box center [305, 87] width 112 height 34
click at [360, 75] on button "color" at bounding box center [359, 71] width 12 height 12
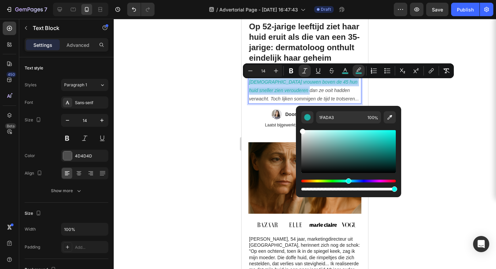
type input "FFFFFF"
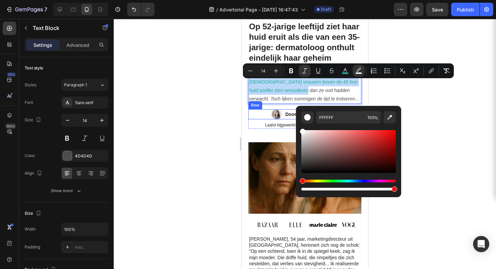
drag, startPoint x: 606, startPoint y: 157, endPoint x: 250, endPoint y: 127, distance: 357.6
click at [199, 113] on div at bounding box center [305, 144] width 382 height 250
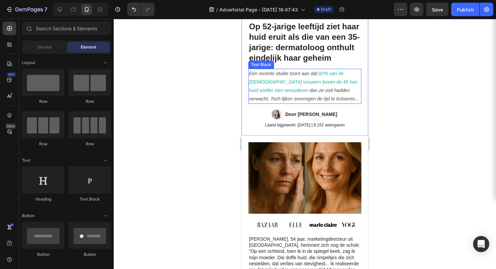
scroll to position [20, 0]
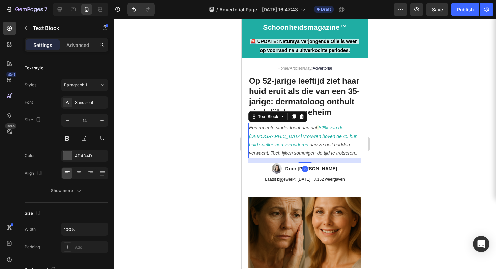
click at [336, 143] on p "Een recente studie toont aan dat 82% van de [DEMOGRAPHIC_DATA] vrouwen boven de…" at bounding box center [305, 141] width 112 height 34
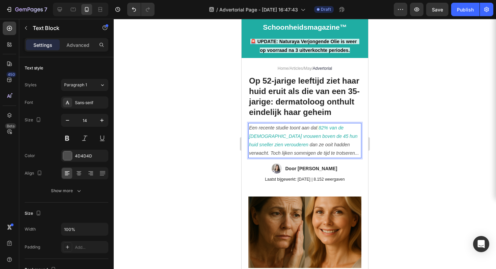
click at [319, 139] on icon "82% van de [DEMOGRAPHIC_DATA] vrouwen boven de 45 hun huid sneller zien veroude…" at bounding box center [303, 136] width 109 height 22
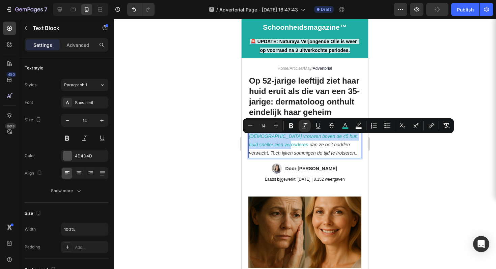
drag, startPoint x: 319, startPoint y: 139, endPoint x: 298, endPoint y: 156, distance: 26.9
click at [298, 156] on p "Een recente studie toont aan dat 82% van de [DEMOGRAPHIC_DATA] vrouwen boven de…" at bounding box center [305, 141] width 112 height 34
click at [317, 125] on icon "Editor contextual toolbar" at bounding box center [318, 125] width 7 height 7
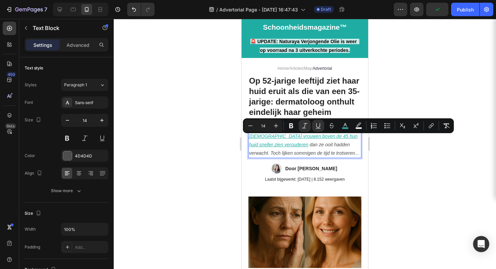
click at [400, 159] on div at bounding box center [305, 144] width 382 height 250
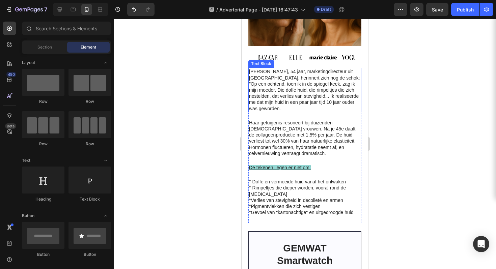
scroll to position [321, 0]
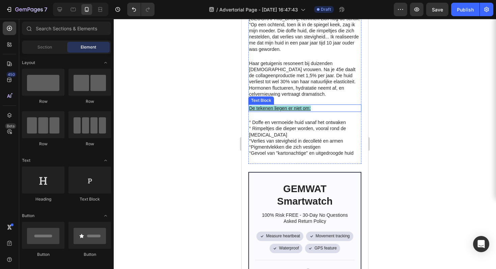
click at [295, 106] on u "De tekenen liegen er niet om:" at bounding box center [280, 108] width 62 height 5
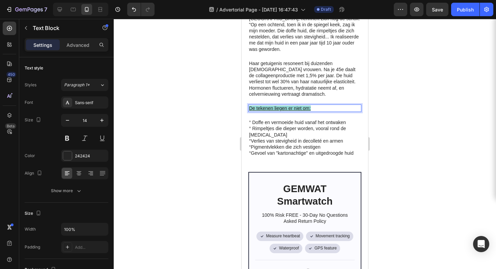
click at [295, 106] on u "De tekenen liegen er niet om:" at bounding box center [280, 108] width 62 height 5
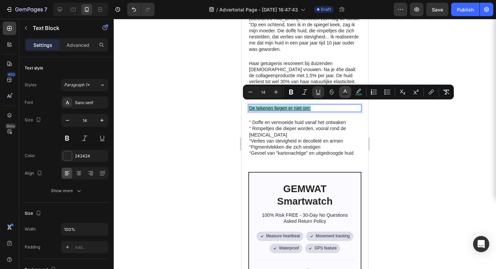
click at [345, 93] on icon "Editor contextual toolbar" at bounding box center [345, 92] width 7 height 7
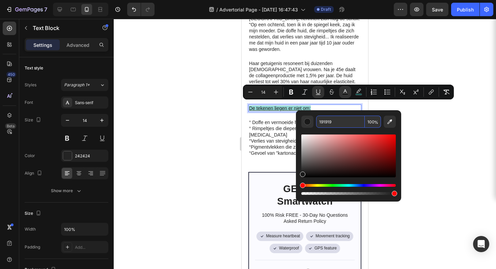
click at [330, 120] on input "191919" at bounding box center [340, 122] width 49 height 12
paste input "FADA3"
type input "1FADA3"
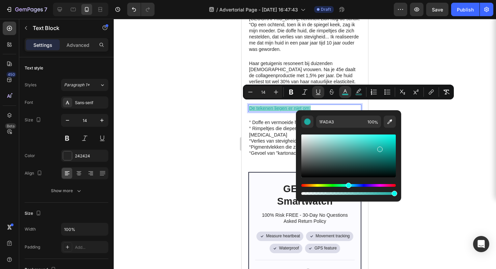
click at [414, 128] on div at bounding box center [305, 144] width 382 height 250
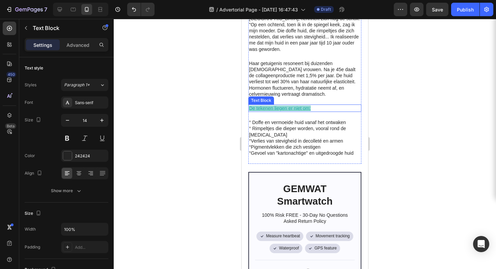
click at [301, 106] on u "De tekenen liegen er niet om:" at bounding box center [280, 108] width 62 height 5
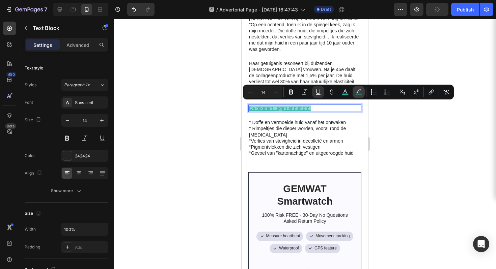
click at [355, 93] on button "color" at bounding box center [359, 92] width 12 height 12
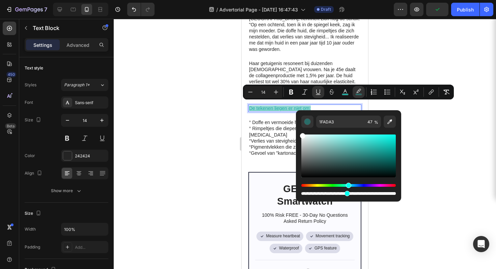
drag, startPoint x: 366, startPoint y: 144, endPoint x: 232, endPoint y: 119, distance: 136.2
click at [233, 0] on body "7 / Advertorial Page - Aug 27, 16:47:43 Draft Preview Publish 450 Beta Sections…" at bounding box center [248, 0] width 496 height 0
type input "FFFFFF"
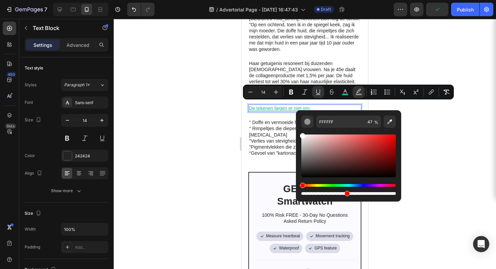
click at [217, 115] on div at bounding box center [305, 144] width 382 height 250
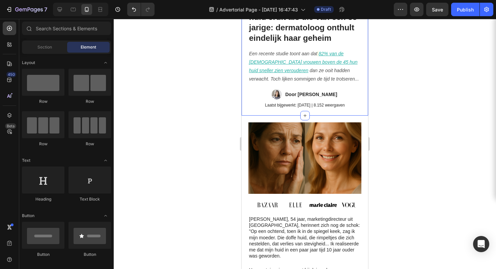
scroll to position [78, 0]
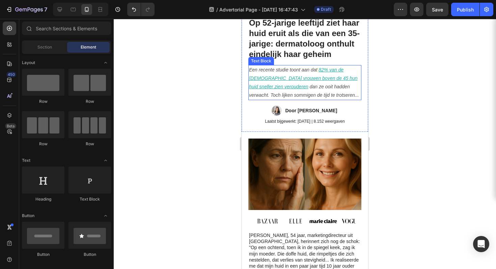
click at [324, 83] on p "Een recente studie toont aan dat 82% van de [DEMOGRAPHIC_DATA] vrouwen boven de…" at bounding box center [305, 83] width 112 height 34
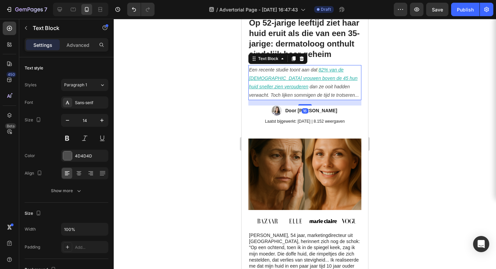
click at [319, 81] on u "82% van de [DEMOGRAPHIC_DATA] vrouwen boven de 45 hun huid sneller zien veroude…" at bounding box center [303, 78] width 109 height 22
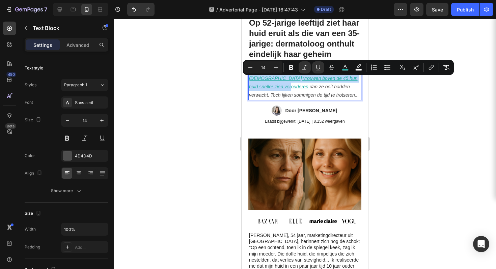
drag, startPoint x: 319, startPoint y: 81, endPoint x: 296, endPoint y: 98, distance: 28.2
click at [296, 89] on u "82% van de [DEMOGRAPHIC_DATA] vrouwen boven de 45 hun huid sneller zien veroude…" at bounding box center [303, 78] width 109 height 22
click at [294, 68] on icon "Editor contextual toolbar" at bounding box center [291, 67] width 7 height 7
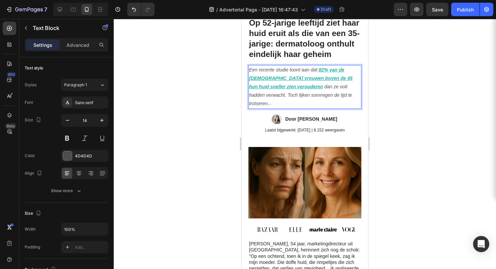
click at [421, 104] on div at bounding box center [305, 144] width 382 height 250
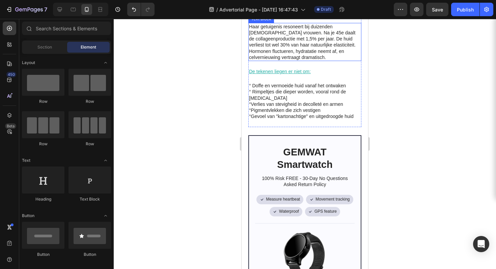
scroll to position [303, 0]
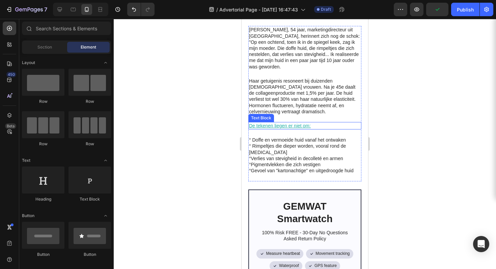
click at [275, 123] on u "De tekenen liegen er niet om:" at bounding box center [280, 125] width 62 height 5
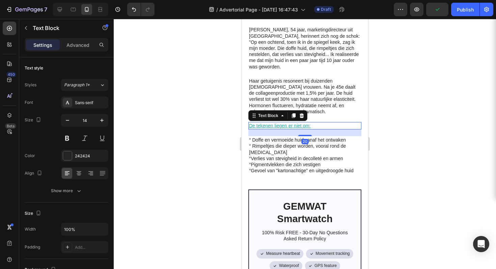
click at [275, 123] on u "De tekenen liegen er niet om:" at bounding box center [280, 125] width 62 height 5
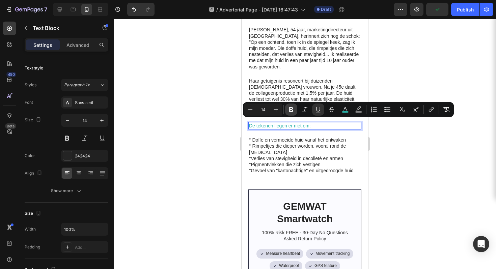
click at [289, 105] on button "Bold" at bounding box center [291, 110] width 12 height 12
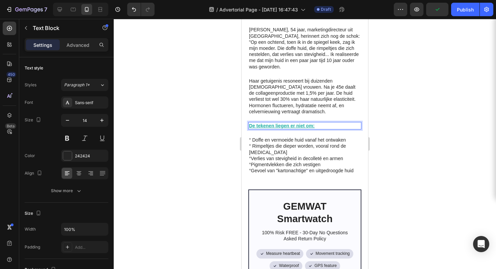
click at [391, 127] on div at bounding box center [305, 144] width 382 height 250
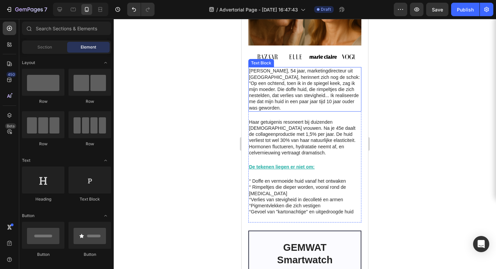
scroll to position [201, 0]
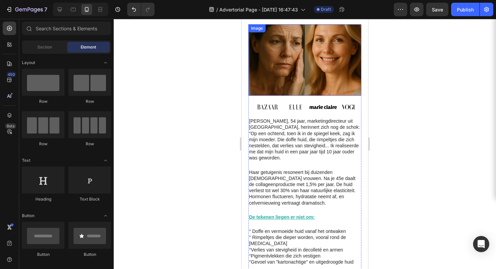
click at [309, 68] on img at bounding box center [304, 60] width 113 height 72
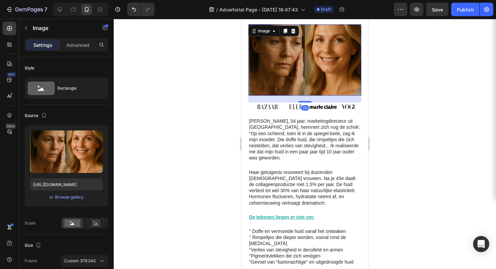
click at [286, 33] on icon at bounding box center [285, 31] width 4 height 5
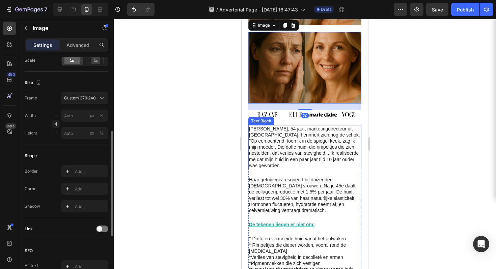
scroll to position [308, 0]
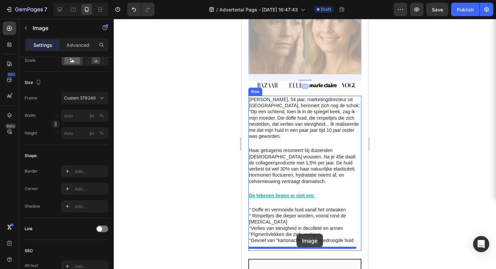
drag, startPoint x: 306, startPoint y: 54, endPoint x: 297, endPoint y: 234, distance: 180.1
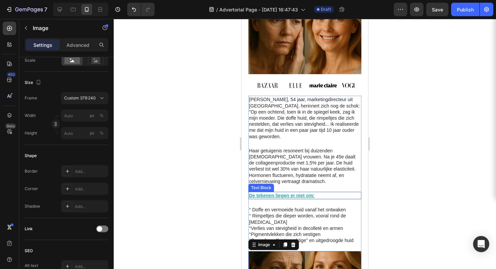
scroll to position [363, 0]
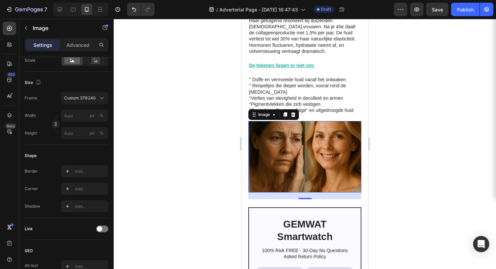
click at [263, 150] on img at bounding box center [304, 157] width 113 height 72
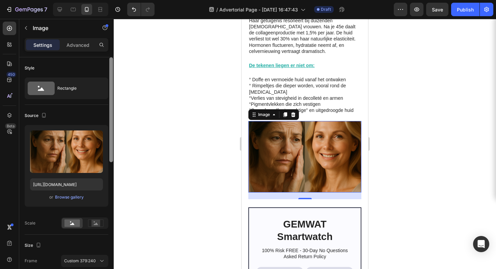
drag, startPoint x: 95, startPoint y: 139, endPoint x: 109, endPoint y: 130, distance: 16.6
click at [96, 139] on icon "button" at bounding box center [96, 137] width 4 height 5
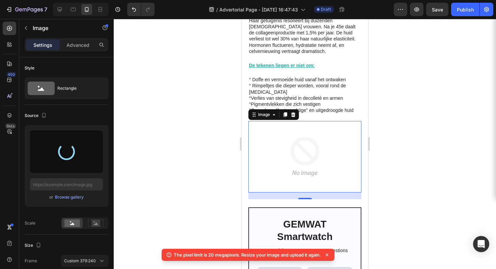
type input "https://cdn.shopify.com/s/files/1/0940/5389/2438/files/gempages_581702766968177…"
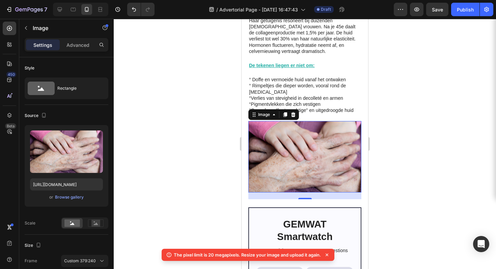
click at [417, 99] on div at bounding box center [305, 144] width 382 height 250
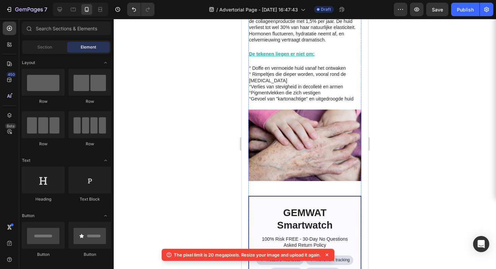
scroll to position [382, 0]
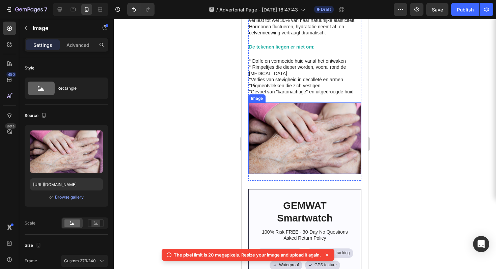
click at [339, 141] on img at bounding box center [304, 139] width 113 height 72
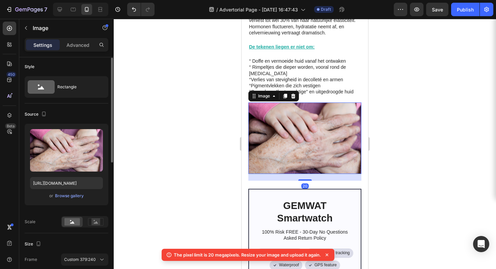
scroll to position [48, 0]
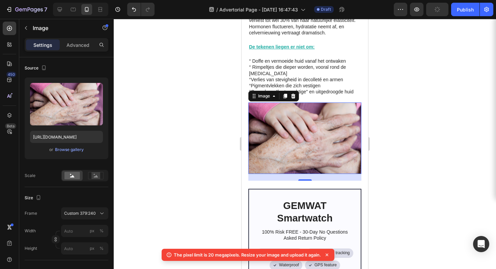
click at [447, 159] on div at bounding box center [305, 144] width 382 height 250
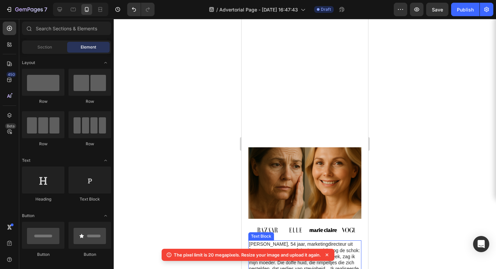
scroll to position [24, 0]
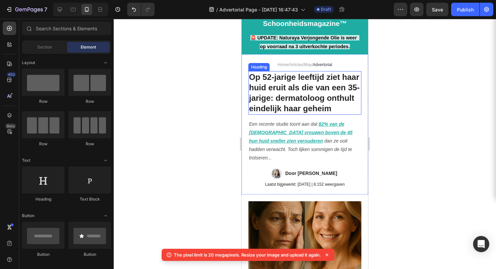
click at [287, 92] on h1 "Op 52-jarige leeftijd ziet haar huid eruit als die van een 35-jarige: dermatolo…" at bounding box center [304, 93] width 113 height 44
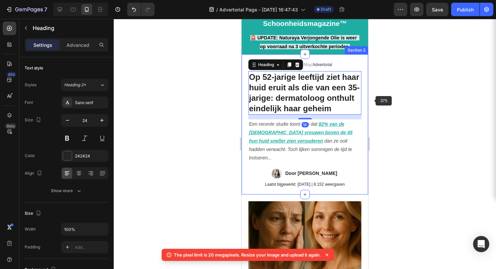
click at [398, 105] on div at bounding box center [305, 144] width 382 height 250
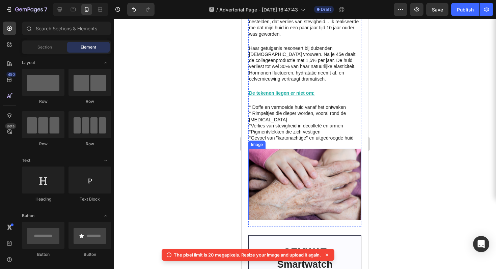
scroll to position [336, 0]
click at [295, 116] on p "° Rimpeltjes die dieper worden, vooral rond de [MEDICAL_DATA]" at bounding box center [305, 116] width 112 height 12
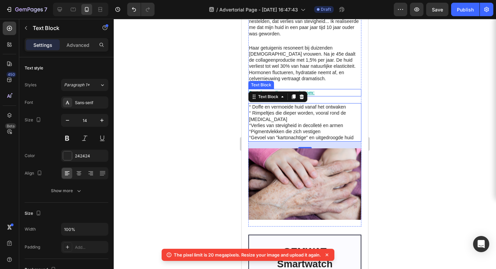
click at [314, 90] on u "De tekenen liegen er niet om:" at bounding box center [282, 92] width 66 height 5
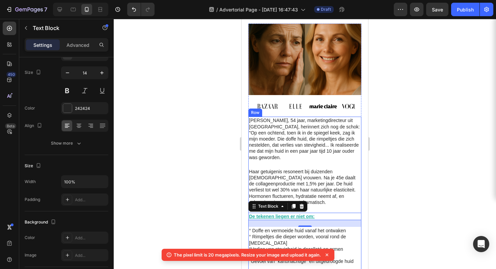
scroll to position [237, 0]
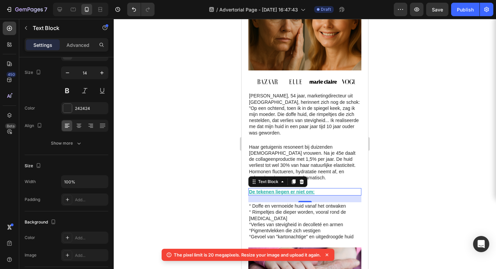
click at [397, 106] on div at bounding box center [305, 144] width 382 height 250
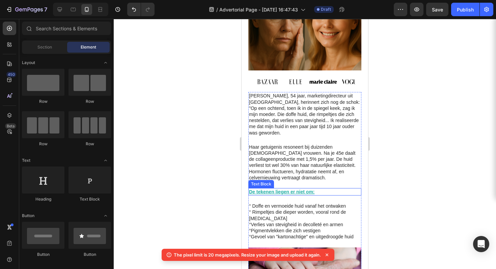
click at [283, 189] on u "De tekenen liegen er niet om:" at bounding box center [282, 191] width 66 height 5
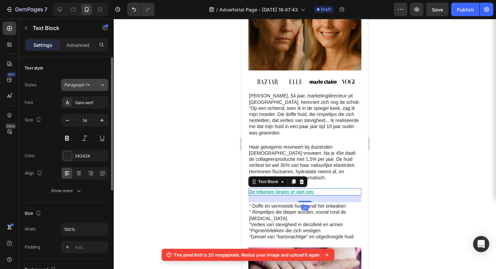
click at [94, 87] on div "Paragraph 1*" at bounding box center [81, 85] width 35 height 6
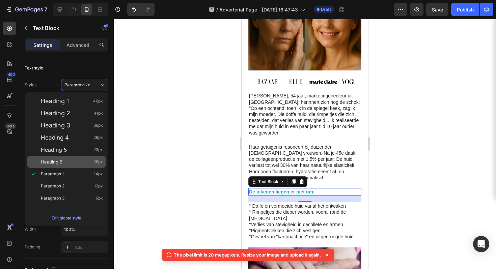
click at [81, 161] on div "Heading 6 16px" at bounding box center [72, 162] width 62 height 7
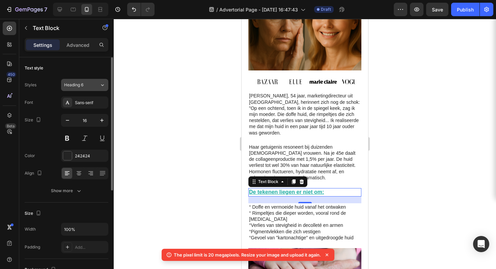
click at [86, 85] on div "Heading 6" at bounding box center [77, 85] width 27 height 6
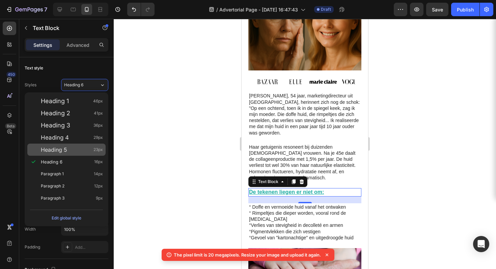
click at [93, 149] on div "Heading 5 23px" at bounding box center [72, 149] width 62 height 7
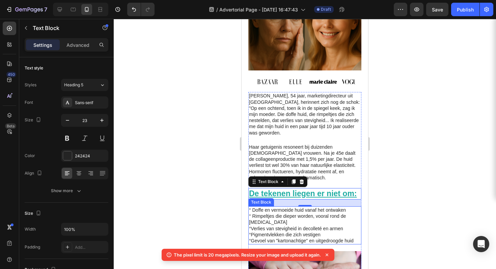
scroll to position [284, 0]
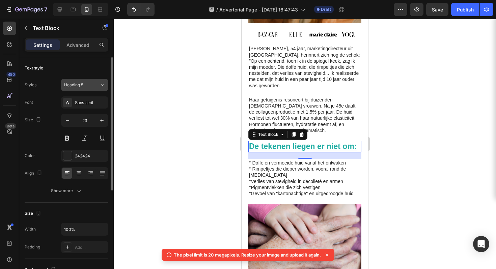
click at [87, 89] on button "Heading 5" at bounding box center [84, 85] width 47 height 12
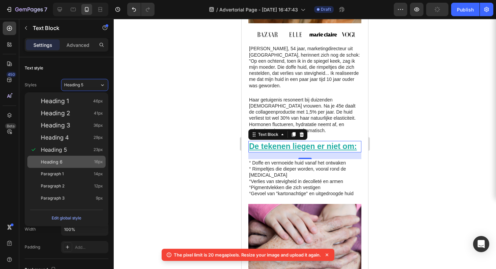
click at [68, 162] on div "Heading 6 16px" at bounding box center [72, 162] width 62 height 7
type input "16"
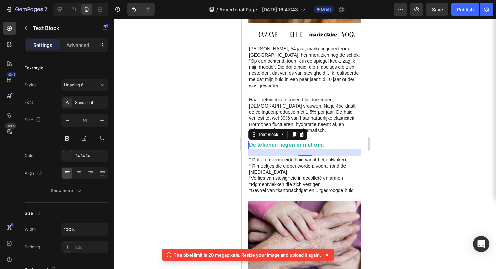
drag, startPoint x: 395, startPoint y: 103, endPoint x: 388, endPoint y: 111, distance: 10.3
click at [395, 103] on div at bounding box center [305, 144] width 382 height 250
click at [306, 142] on u "De tekenen liegen er niet om:" at bounding box center [286, 145] width 75 height 6
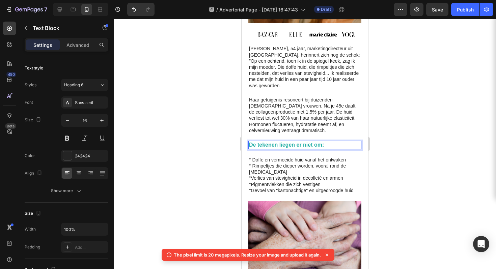
click at [306, 142] on u "De tekenen liegen er niet om:" at bounding box center [286, 145] width 75 height 6
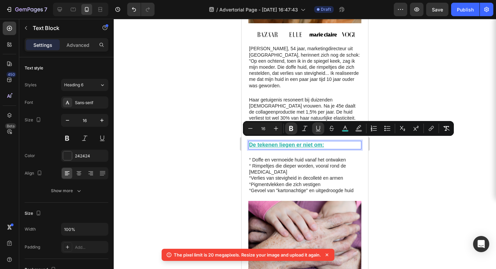
click at [407, 165] on div at bounding box center [305, 144] width 382 height 250
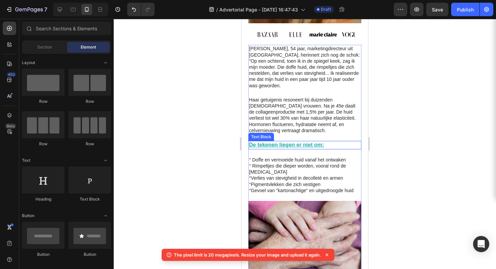
click at [306, 142] on u "De tekenen liegen er niet om:" at bounding box center [286, 145] width 75 height 6
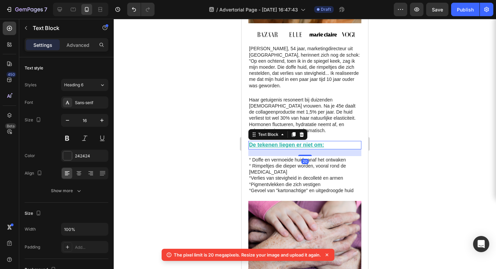
click at [292, 132] on icon at bounding box center [293, 134] width 5 height 5
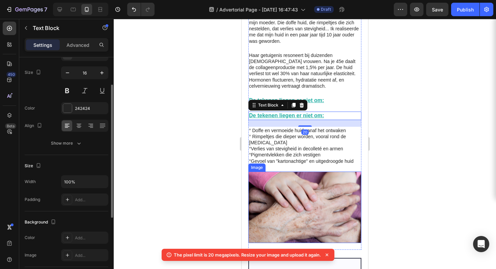
scroll to position [395, 0]
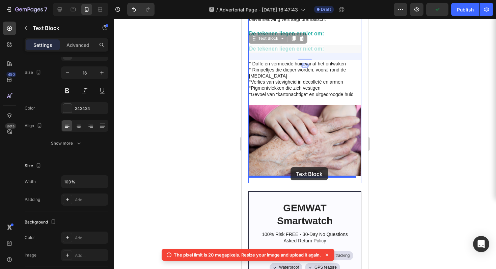
drag, startPoint x: 305, startPoint y: 44, endPoint x: 291, endPoint y: 167, distance: 124.3
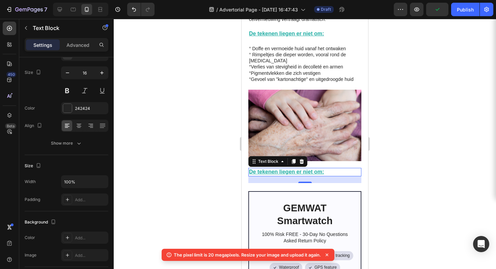
click at [423, 143] on div at bounding box center [305, 144] width 382 height 250
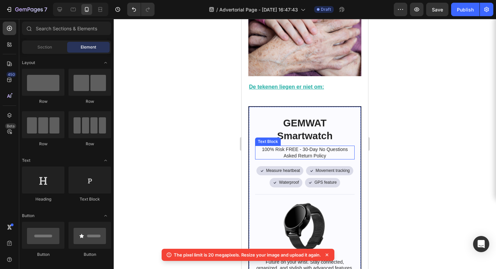
scroll to position [485, 0]
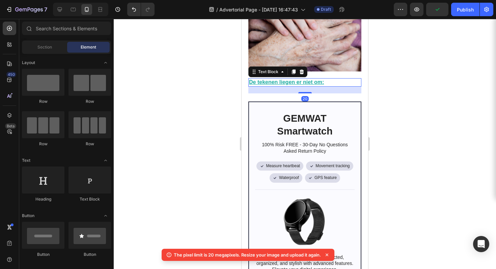
click at [277, 79] on u "De tekenen liegen er niet om:" at bounding box center [286, 82] width 75 height 6
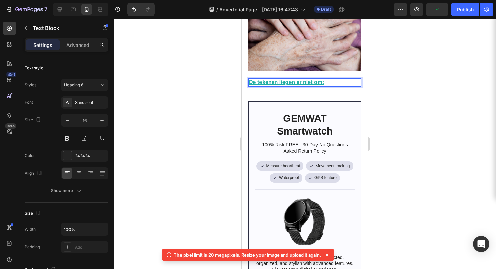
click at [277, 79] on u "De tekenen liegen er niet om:" at bounding box center [286, 82] width 75 height 6
click at [291, 79] on strong "De ontdekking die alles verandert" at bounding box center [292, 82] width 86 height 6
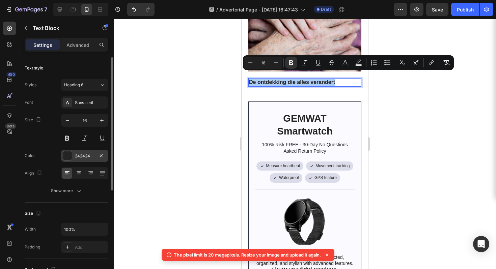
click at [82, 155] on div "242424" at bounding box center [85, 156] width 20 height 6
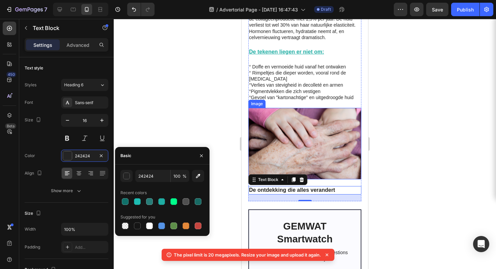
scroll to position [312, 0]
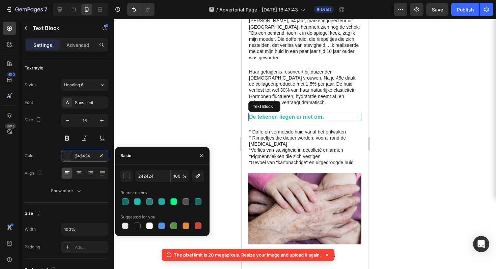
click at [306, 114] on u "De tekenen liegen er niet om:" at bounding box center [286, 117] width 75 height 6
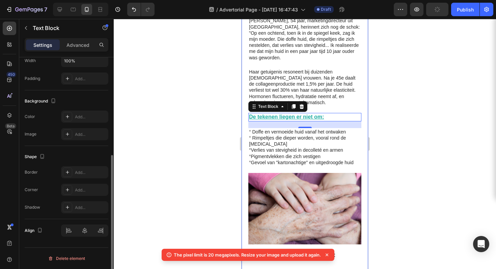
scroll to position [0, 0]
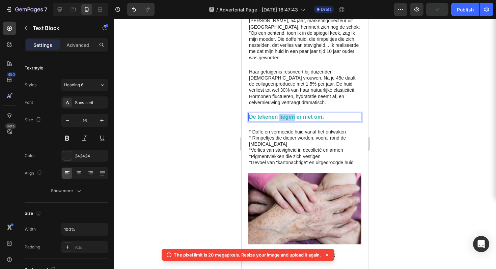
click at [290, 114] on u "De tekenen liegen er niet om:" at bounding box center [286, 117] width 75 height 6
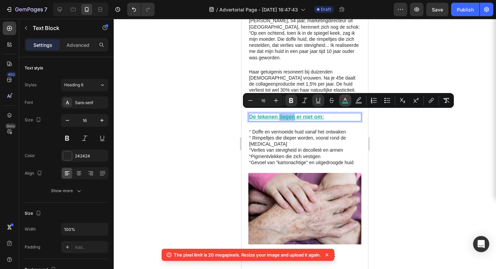
click at [348, 100] on icon "Editor contextual toolbar" at bounding box center [345, 100] width 7 height 7
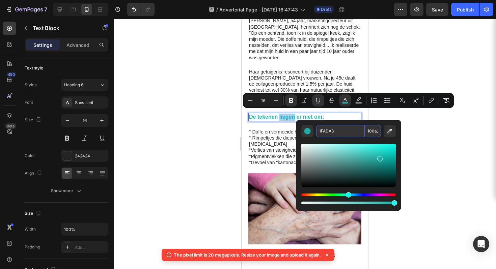
click at [325, 132] on input "1FADA3" at bounding box center [340, 131] width 49 height 12
click at [435, 128] on div at bounding box center [305, 144] width 382 height 250
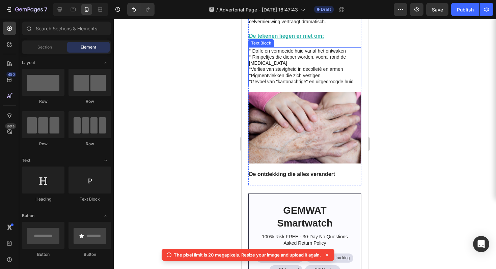
scroll to position [414, 0]
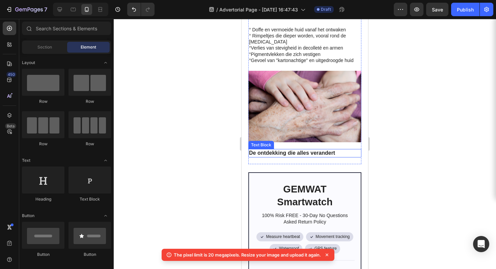
click at [301, 150] on strong "De ontdekking die alles verandert" at bounding box center [292, 153] width 86 height 6
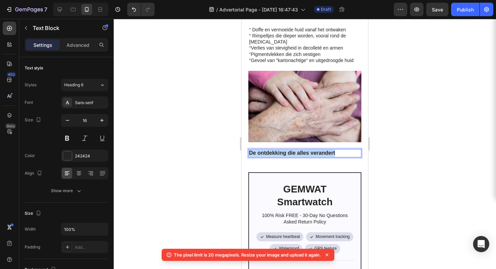
click at [301, 150] on strong "De ontdekking die alles verandert" at bounding box center [292, 153] width 86 height 6
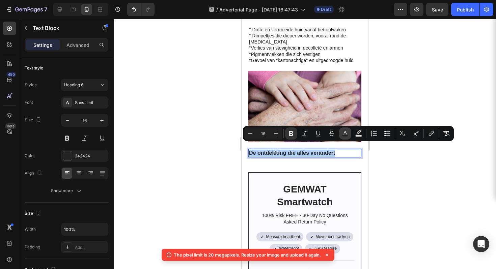
click at [341, 133] on button "Text Color" at bounding box center [345, 134] width 12 height 12
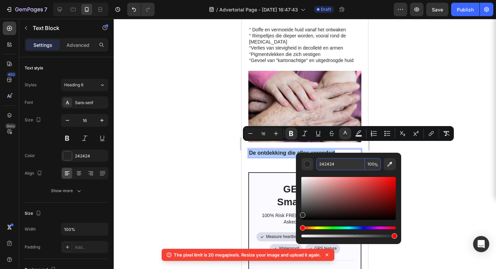
click at [336, 166] on input "242424" at bounding box center [340, 164] width 49 height 12
paste input "1FADA3"
type input "1FADA3"
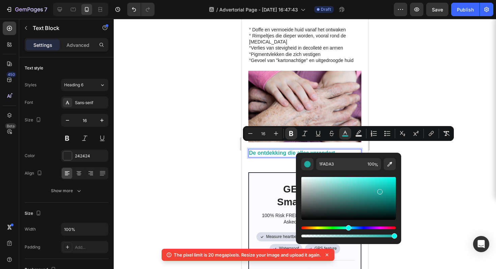
click at [417, 164] on div at bounding box center [305, 144] width 382 height 250
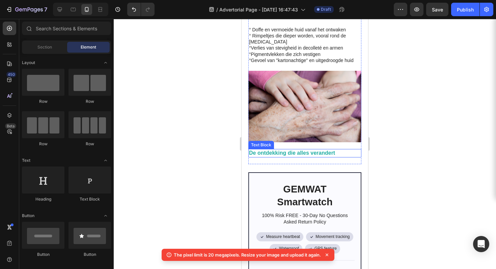
click at [308, 150] on strong "De ontdekking die alles verandert" at bounding box center [292, 153] width 86 height 6
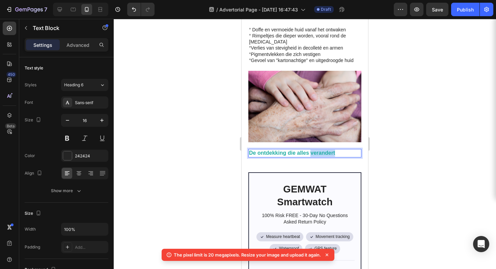
click at [312, 150] on strong "De ontdekking die alles verandert" at bounding box center [292, 153] width 86 height 6
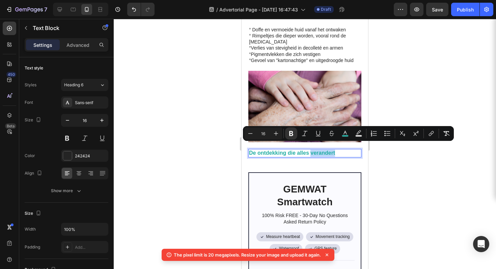
click at [312, 150] on strong "De ontdekking die alles verandert" at bounding box center [292, 153] width 86 height 6
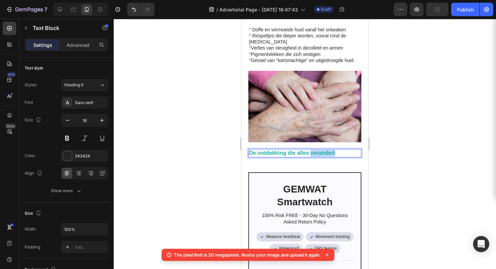
click at [312, 150] on strong "De ontdekking die alles verandert" at bounding box center [292, 153] width 86 height 6
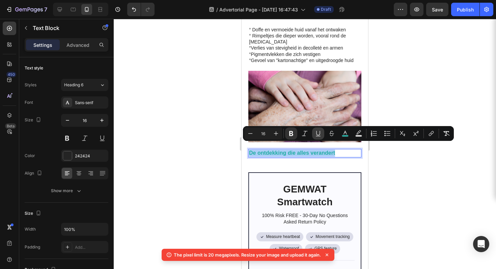
click at [315, 136] on icon "Editor contextual toolbar" at bounding box center [318, 133] width 7 height 7
click at [394, 152] on div at bounding box center [305, 144] width 382 height 250
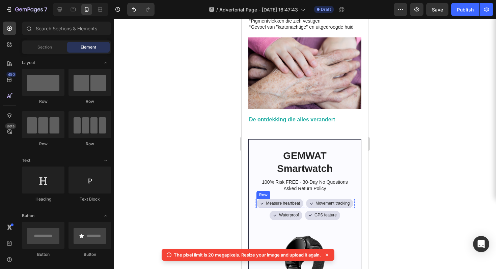
scroll to position [403, 0]
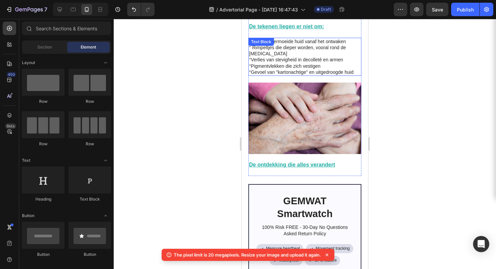
click at [301, 59] on p "°Verlies van stevigheid in decolleté en armen" at bounding box center [305, 60] width 112 height 6
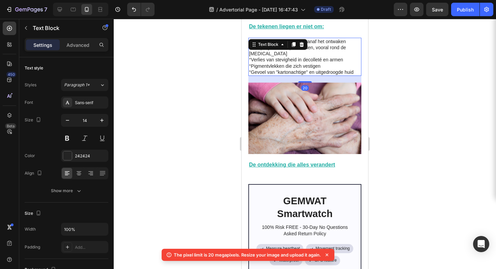
click at [296, 42] on icon at bounding box center [293, 44] width 5 height 5
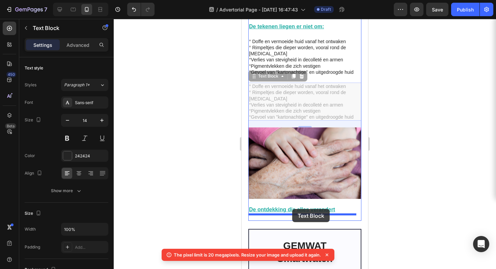
drag, startPoint x: 302, startPoint y: 98, endPoint x: 292, endPoint y: 209, distance: 111.4
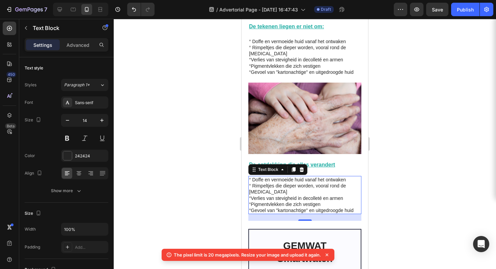
click at [416, 127] on div at bounding box center [305, 144] width 382 height 250
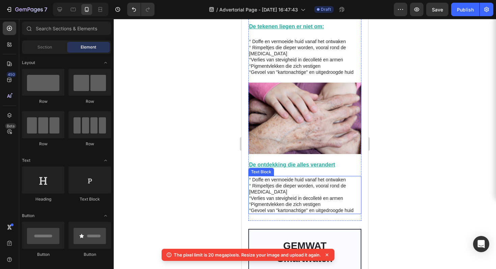
click at [299, 188] on p "° Rimpeltjes die dieper worden, vooral rond de [MEDICAL_DATA]" at bounding box center [305, 189] width 112 height 12
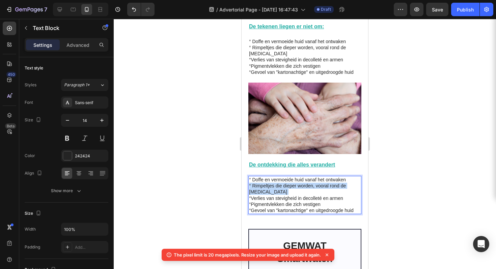
click at [298, 188] on p "° Rimpeltjes die dieper worden, vooral rond de [MEDICAL_DATA]" at bounding box center [305, 189] width 112 height 12
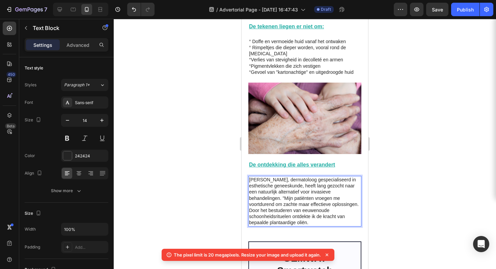
click at [400, 160] on div at bounding box center [305, 144] width 382 height 250
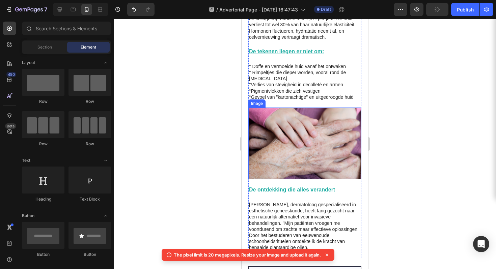
scroll to position [429, 0]
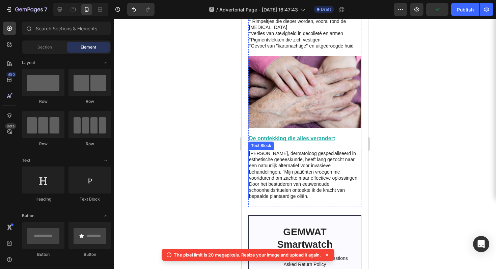
click at [274, 150] on p "Dr. Catherine van der Berg, dermatoloog gespecialiseerd in esthetische geneesku…" at bounding box center [305, 174] width 112 height 49
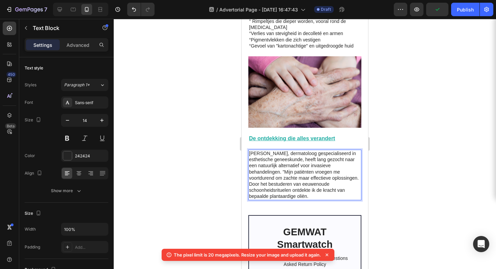
click at [297, 150] on p "Dr. Catherine van der Berg, dermatoloog gespecialiseerd in esthetische geneesku…" at bounding box center [305, 174] width 112 height 49
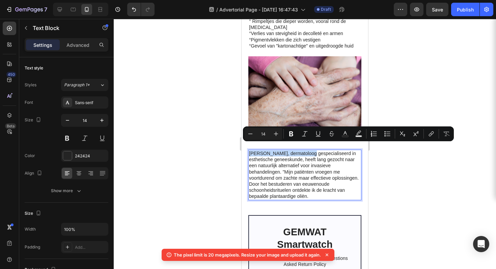
drag, startPoint x: 305, startPoint y: 148, endPoint x: 251, endPoint y: 144, distance: 54.1
click at [251, 150] on p "Dr. Catherine van der Berg, dermatoloog gespecialiseerd in esthetische geneesku…" at bounding box center [305, 174] width 112 height 49
click at [316, 134] on icon "Editor contextual toolbar" at bounding box center [318, 134] width 7 height 7
click at [394, 156] on div at bounding box center [305, 144] width 382 height 250
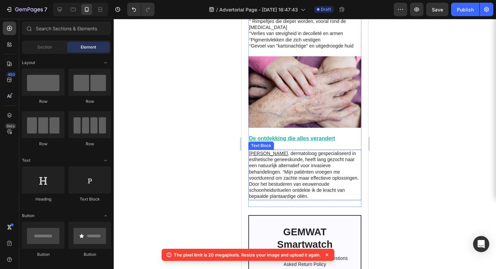
click at [311, 160] on p "Dr. Catherine van der Berg , dermatoloog gespecialiseerd in esthetische geneesk…" at bounding box center [305, 174] width 112 height 49
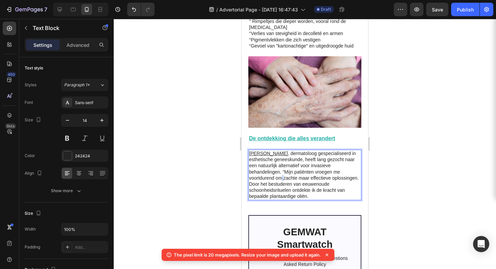
click at [291, 170] on p "Dr. Catherine van der Berg , dermatoloog gespecialiseerd in esthetische geneesk…" at bounding box center [305, 174] width 112 height 49
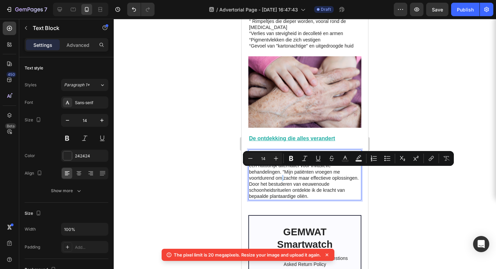
click at [292, 170] on p "Dr. Catherine van der Berg , dermatoloog gespecialiseerd in esthetische geneesk…" at bounding box center [305, 174] width 112 height 49
click at [292, 172] on p "Dr. Catherine van der Berg , dermatoloog gespecialiseerd in esthetische geneesk…" at bounding box center [305, 174] width 112 height 49
click at [296, 171] on p "Dr. Catherine van der Berg , dermatoloog gespecialiseerd in esthetische geneesk…" at bounding box center [305, 174] width 112 height 49
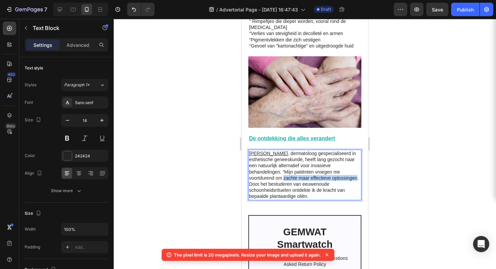
drag, startPoint x: 292, startPoint y: 172, endPoint x: 274, endPoint y: 180, distance: 19.2
click at [274, 180] on p "Dr. Catherine van der Berg , dermatoloog gespecialiseerd in esthetische geneesk…" at bounding box center [305, 174] width 112 height 49
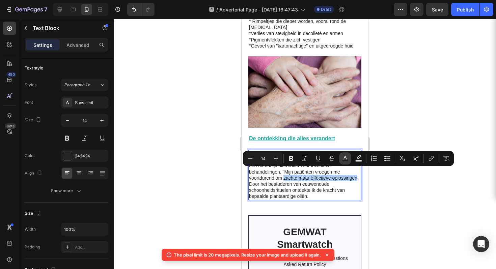
click at [345, 156] on icon "Editor contextual toolbar" at bounding box center [344, 158] width 3 height 4
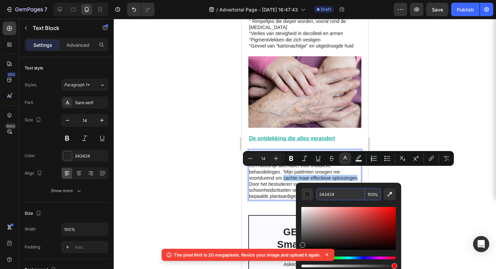
click at [333, 197] on input "242424" at bounding box center [340, 194] width 49 height 12
click at [333, 196] on input "242424" at bounding box center [340, 194] width 49 height 12
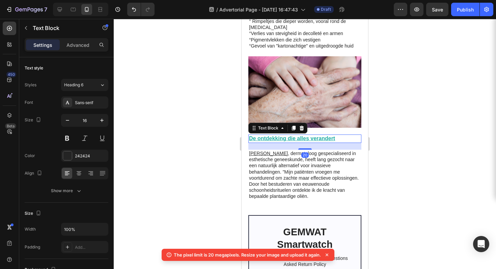
click at [293, 136] on u "De ontdekking die alles verandert" at bounding box center [292, 139] width 86 height 6
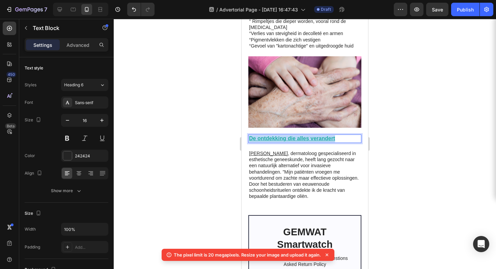
click at [293, 136] on u "De ontdekking die alles verandert" at bounding box center [292, 139] width 86 height 6
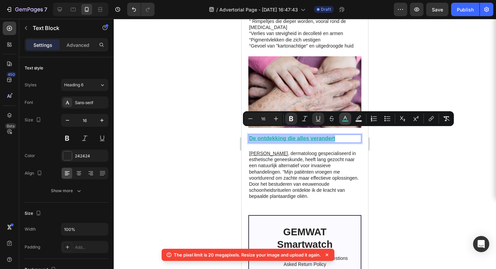
click at [342, 117] on icon "Editor contextual toolbar" at bounding box center [345, 118] width 7 height 7
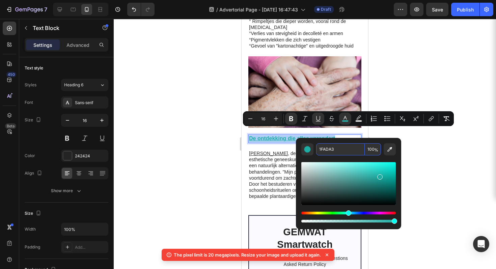
click at [334, 151] on input "1FADA3" at bounding box center [340, 149] width 49 height 12
click at [458, 158] on div at bounding box center [305, 144] width 382 height 250
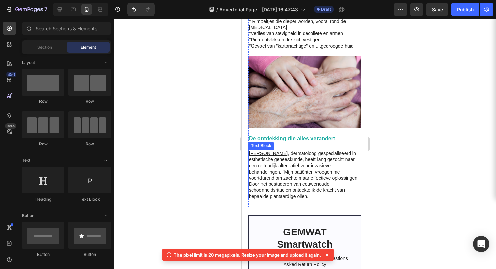
click at [326, 168] on p "Dr. Catherine van der Berg , dermatoloog gespecialiseerd in esthetische geneesk…" at bounding box center [305, 174] width 112 height 49
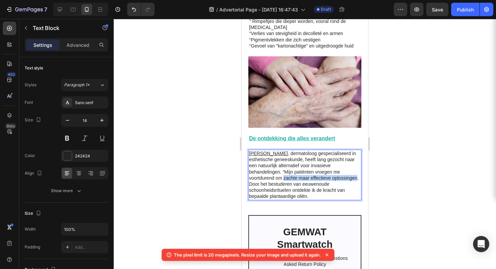
drag, startPoint x: 292, startPoint y: 172, endPoint x: 274, endPoint y: 179, distance: 19.1
click at [274, 179] on p "Dr. Catherine van der Berg , dermatoloog gespecialiseerd in esthetische geneesk…" at bounding box center [305, 174] width 112 height 49
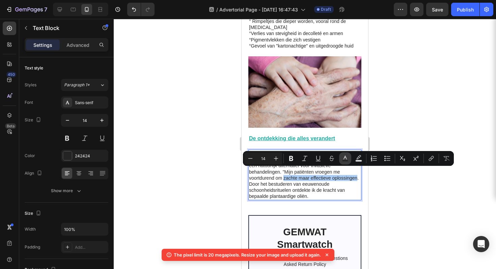
click at [345, 161] on rect "Editor contextual toolbar" at bounding box center [345, 161] width 6 height 2
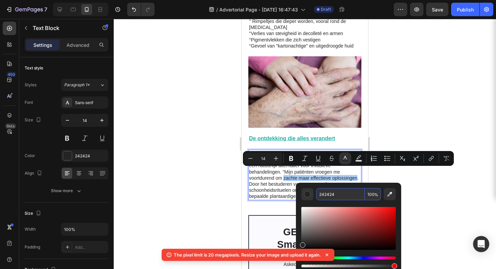
click at [330, 195] on input "242424" at bounding box center [340, 194] width 49 height 12
paste input "1FADA3"
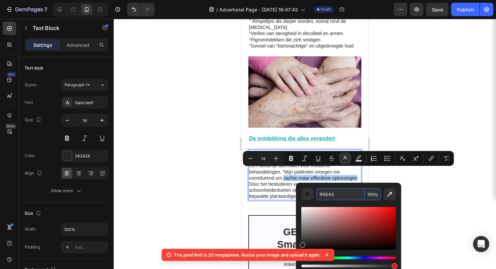
type input "1FADA3"
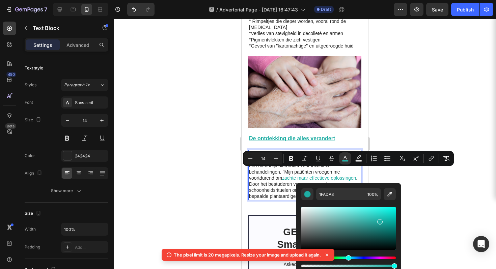
click at [416, 183] on div at bounding box center [305, 144] width 382 height 250
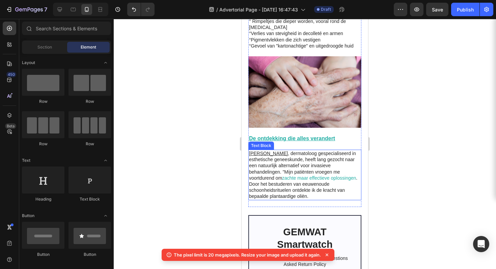
click at [293, 175] on span "zachte maar effectieve oplossingen" at bounding box center [319, 177] width 74 height 5
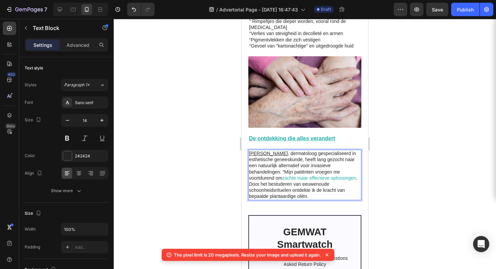
click at [293, 175] on span "zachte maar effectieve oplossingen" at bounding box center [319, 177] width 74 height 5
drag, startPoint x: 292, startPoint y: 172, endPoint x: 275, endPoint y: 179, distance: 18.3
click at [275, 179] on p "Dr. Catherine van der Berg , dermatoloog gespecialiseerd in esthetische geneesk…" at bounding box center [305, 174] width 112 height 49
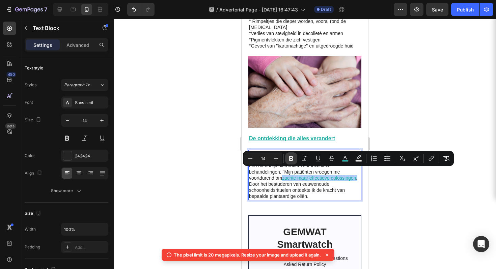
click at [293, 163] on button "Bold" at bounding box center [291, 159] width 12 height 12
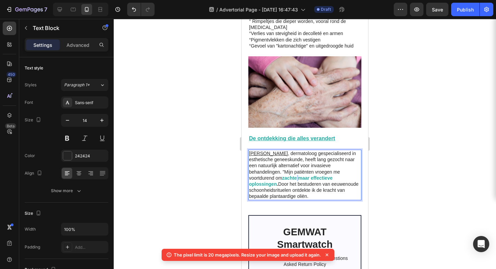
click at [306, 175] on strong "zachte maar effectieve oplossingen" at bounding box center [290, 180] width 83 height 11
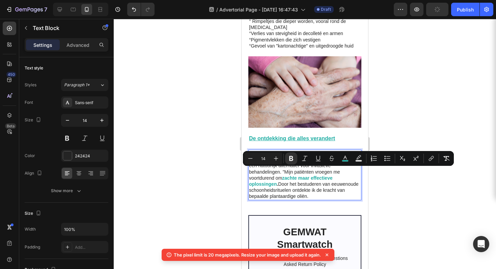
click at [293, 175] on strong "zachte maar effectieve oplossingen" at bounding box center [290, 180] width 83 height 11
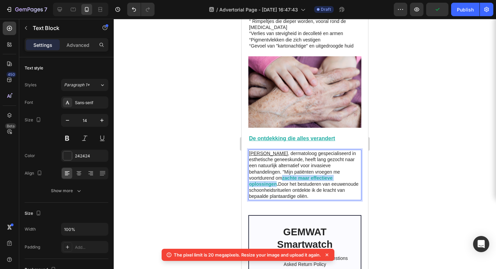
drag, startPoint x: 291, startPoint y: 172, endPoint x: 277, endPoint y: 178, distance: 15.6
click at [277, 178] on p "Dr. Catherine van der Berg , dermatoloog gespecialiseerd in esthetische geneesk…" at bounding box center [305, 174] width 112 height 49
click at [329, 175] on strong "zachte maar effectieve oplossingen" at bounding box center [290, 180] width 83 height 11
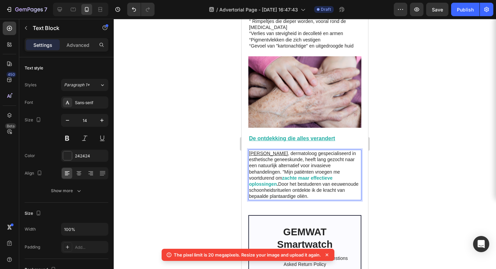
click at [298, 175] on strong "zachte maar effectieve oplossingen" at bounding box center [290, 180] width 83 height 11
drag, startPoint x: 291, startPoint y: 170, endPoint x: 277, endPoint y: 178, distance: 16.0
click at [277, 178] on p "Dr. Catherine van der Berg , dermatoloog gespecialiseerd in esthetische geneesk…" at bounding box center [305, 174] width 112 height 49
click at [412, 161] on div at bounding box center [305, 144] width 382 height 250
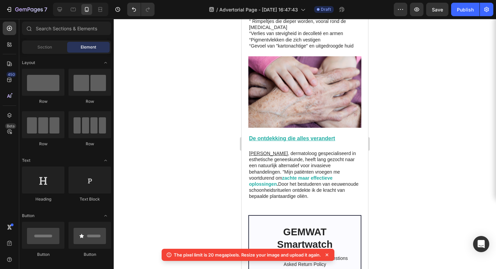
click at [412, 160] on div at bounding box center [305, 144] width 382 height 250
click at [415, 159] on div at bounding box center [305, 144] width 382 height 250
click at [415, 158] on div at bounding box center [305, 144] width 382 height 250
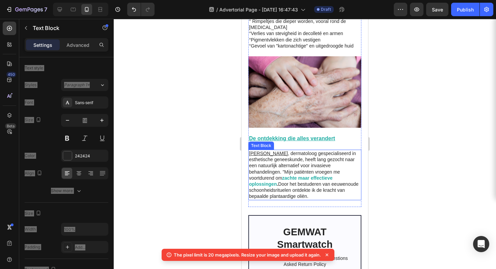
click at [292, 175] on strong "zachte maar effectieve oplossingen" at bounding box center [290, 180] width 83 height 11
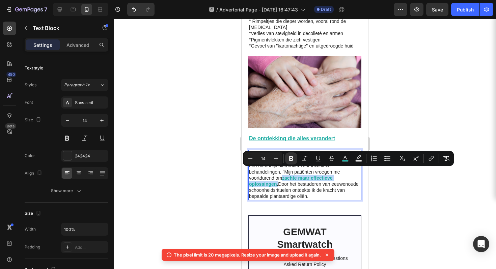
drag, startPoint x: 292, startPoint y: 172, endPoint x: 278, endPoint y: 178, distance: 15.6
click at [278, 178] on p "Dr. Catherine van der Berg , dermatoloog gespecialiseerd in esthetische geneesk…" at bounding box center [305, 174] width 112 height 49
click at [315, 160] on icon "Editor contextual toolbar" at bounding box center [318, 158] width 7 height 7
click at [347, 161] on rect "Editor contextual toolbar" at bounding box center [345, 161] width 6 height 2
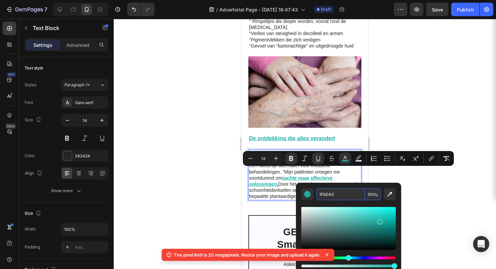
click at [326, 191] on input "1FADA3" at bounding box center [340, 194] width 49 height 12
click at [423, 188] on div at bounding box center [305, 144] width 382 height 250
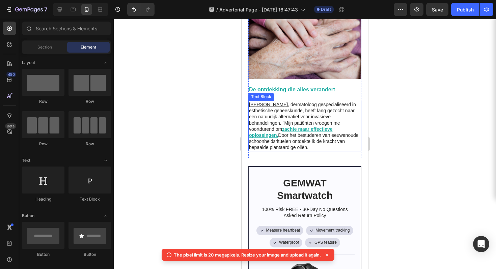
scroll to position [512, 0]
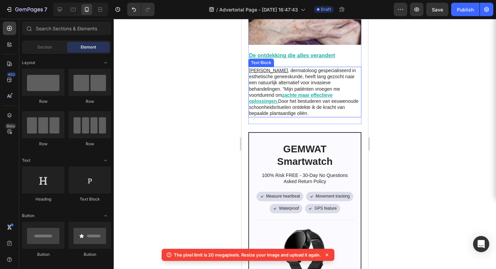
click at [298, 102] on p "Dr. Catherine van der Berg , dermatoloog gespecialiseerd in esthetische geneesk…" at bounding box center [305, 91] width 112 height 49
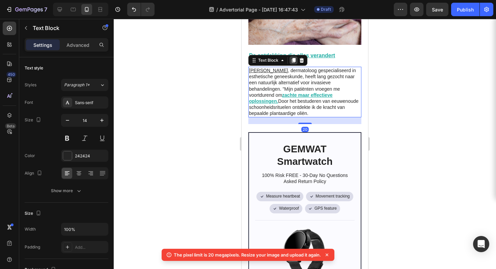
click at [293, 58] on icon at bounding box center [294, 60] width 4 height 5
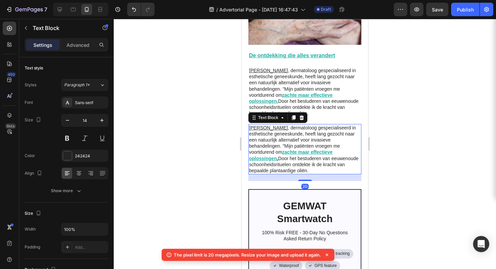
click at [308, 141] on p "Dr. Catherine van der Berg , dermatoloog gespecialiseerd in esthetische geneesk…" at bounding box center [305, 149] width 112 height 49
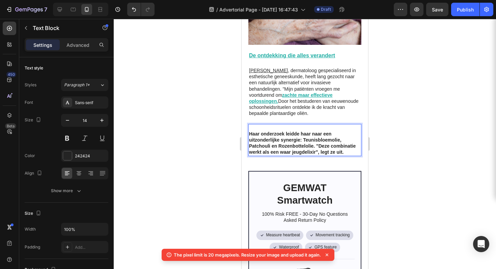
click at [262, 125] on p "Rich Text Editor. Editing area: main" at bounding box center [305, 128] width 112 height 6
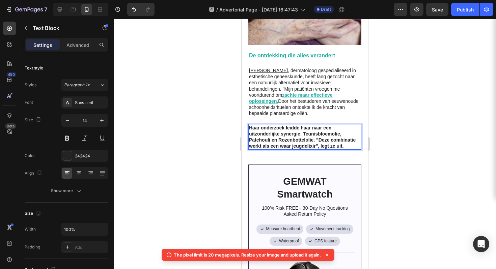
click at [318, 133] on strong "Haar onderzoek leidde haar naar een uitzonderlijke synergie: Teunisbloemolie, P…" at bounding box center [302, 137] width 107 height 24
drag, startPoint x: 318, startPoint y: 134, endPoint x: 341, endPoint y: 140, distance: 24.6
click at [341, 140] on strong "Haar onderzoek leidde haar naar een uitzonderlijke synergie: Teunisbloemolie, P…" at bounding box center [302, 137] width 107 height 24
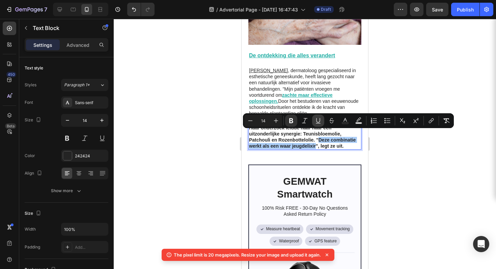
click at [318, 121] on icon "Editor contextual toolbar" at bounding box center [318, 120] width 7 height 7
click at [328, 92] on u "zachte maar effectieve oplossingen." at bounding box center [290, 97] width 83 height 11
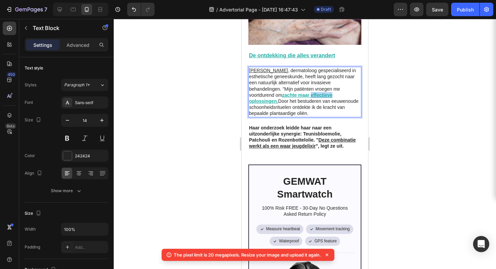
click at [327, 92] on u "zachte maar effectieve oplossingen." at bounding box center [290, 97] width 83 height 11
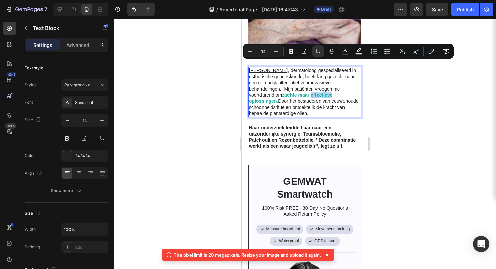
click at [327, 92] on u "zachte maar effectieve oplossingen." at bounding box center [290, 97] width 83 height 11
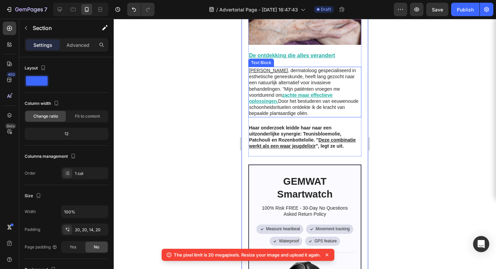
click at [332, 92] on u "zachte maar effectieve oplossingen." at bounding box center [290, 97] width 83 height 11
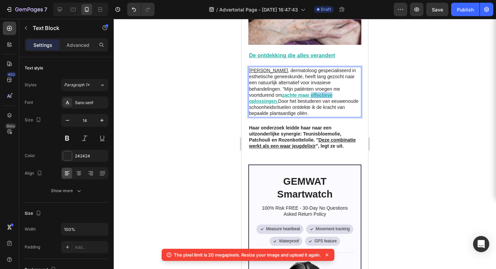
click at [332, 92] on u "zachte maar effectieve oplossingen." at bounding box center [290, 97] width 83 height 11
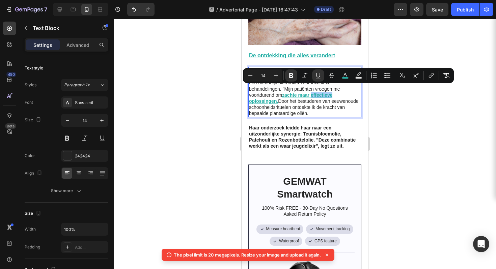
drag, startPoint x: 344, startPoint y: 78, endPoint x: 337, endPoint y: 83, distance: 8.3
click at [344, 78] on rect "Editor contextual toolbar" at bounding box center [345, 78] width 6 height 2
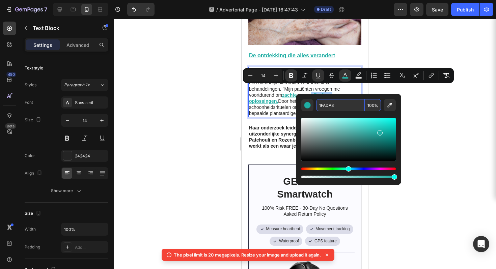
click at [325, 104] on input "1FADA3" at bounding box center [340, 105] width 49 height 12
click at [254, 140] on u "Deze combinatie werkt als een waar jeugdelixir" at bounding box center [302, 142] width 107 height 11
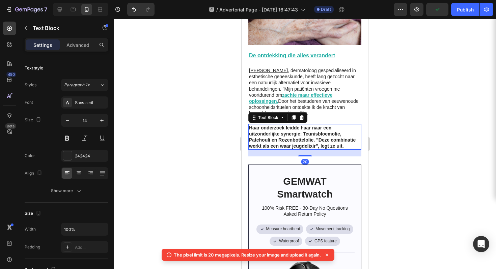
drag, startPoint x: 324, startPoint y: 134, endPoint x: 318, endPoint y: 135, distance: 6.8
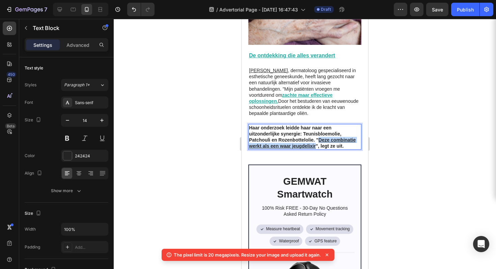
drag, startPoint x: 318, startPoint y: 135, endPoint x: 341, endPoint y: 141, distance: 24.7
click at [341, 141] on strong "Haar onderzoek leidde haar naar een uitzonderlijke synergie: Teunisbloemolie, P…" at bounding box center [302, 137] width 107 height 24
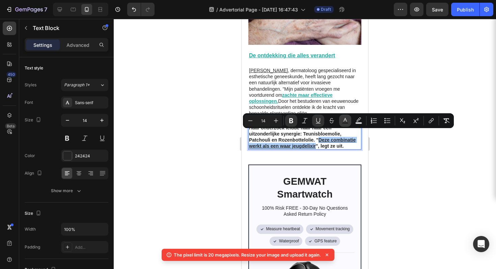
click at [339, 122] on button "Text Color" at bounding box center [345, 121] width 12 height 12
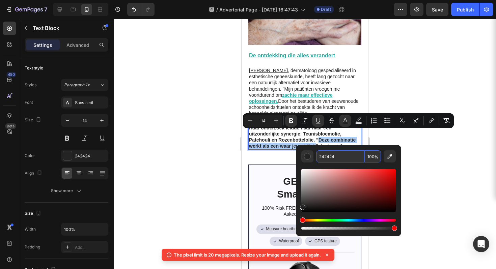
click at [330, 159] on input "242424" at bounding box center [340, 156] width 49 height 12
paste input "1FADA3"
type input "1FADA3"
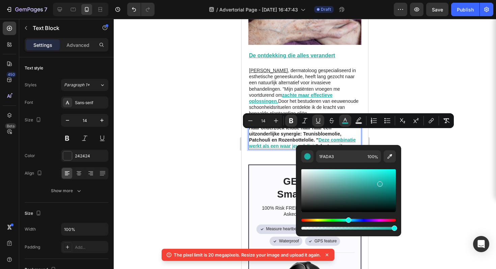
click at [419, 156] on div at bounding box center [305, 144] width 382 height 250
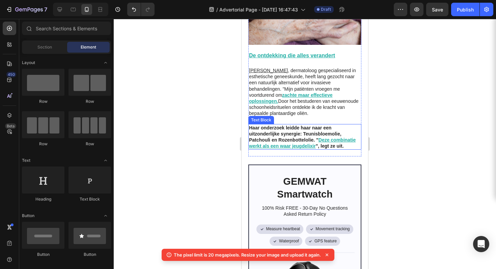
click at [285, 128] on strong "Haar onderzoek leidde haar naar een uitzonderlijke synergie: Teunisbloemolie, P…" at bounding box center [295, 134] width 92 height 18
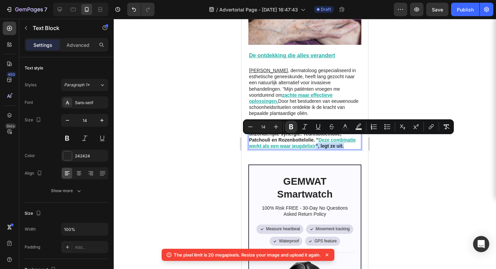
drag, startPoint x: 281, startPoint y: 145, endPoint x: 342, endPoint y: 141, distance: 60.9
click at [342, 141] on p "Haar onderzoek leidde haar naar een uitzonderlijke synergie: Teunisbloemolie, P…" at bounding box center [305, 137] width 112 height 25
click at [294, 129] on icon "Editor contextual toolbar" at bounding box center [291, 126] width 7 height 7
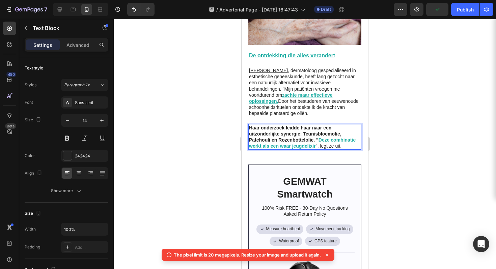
click at [300, 133] on strong "Haar onderzoek leidde haar naar een uitzonderlijke synergie: Teunisbloemolie, P…" at bounding box center [295, 134] width 92 height 18
drag, startPoint x: 319, startPoint y: 133, endPoint x: 248, endPoint y: 120, distance: 71.6
click at [248, 124] on div "Haar onderzoek leidde haar naar een uitzonderlijke synergie: Teunisbloemolie, P…" at bounding box center [304, 137] width 113 height 26
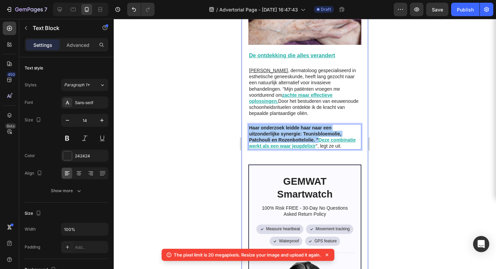
click at [384, 129] on div at bounding box center [305, 144] width 382 height 250
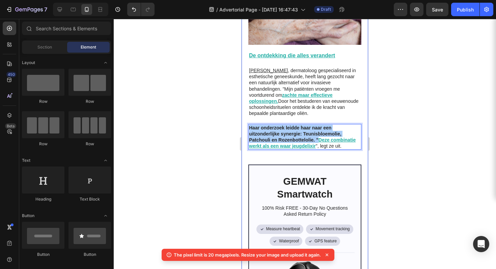
click at [384, 129] on div at bounding box center [305, 144] width 382 height 250
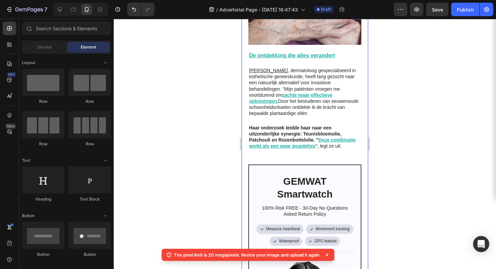
click at [384, 129] on div at bounding box center [305, 144] width 382 height 250
click at [318, 137] on u "Deze combinatie werkt als een waar jeugdelixir" at bounding box center [302, 142] width 107 height 11
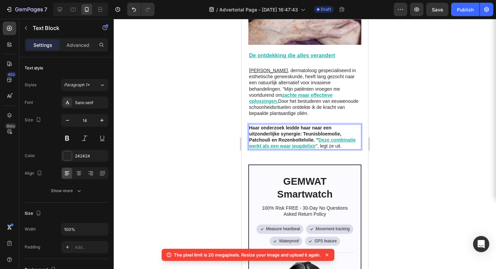
click at [318, 137] on u "Deze combinatie werkt als een waar jeugdelixir" at bounding box center [302, 142] width 107 height 11
drag, startPoint x: 318, startPoint y: 133, endPoint x: 295, endPoint y: 126, distance: 24.5
click at [295, 126] on p "Haar onderzoek leidde haar naar een uitzonderlijke synergie: Teunisbloemolie, P…" at bounding box center [305, 137] width 112 height 25
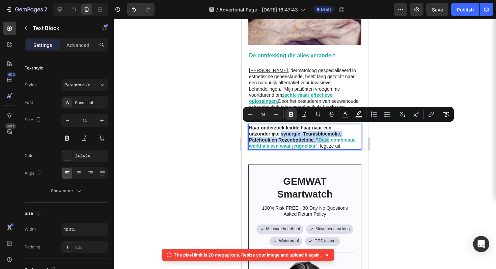
click at [295, 126] on strong "Haar onderzoek leidde haar naar een uitzonderlijke synergie: Teunisbloemolie, P…" at bounding box center [295, 134] width 92 height 18
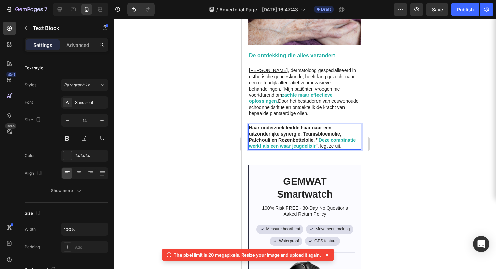
click at [318, 133] on strong "Haar onderzoek leidde haar naar een uitzonderlijke synergie: Teunisbloemolie, P…" at bounding box center [295, 134] width 92 height 18
drag, startPoint x: 318, startPoint y: 133, endPoint x: 244, endPoint y: 114, distance: 75.7
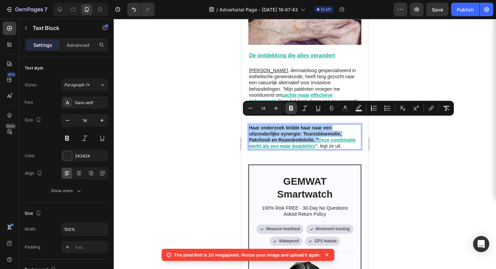
click at [286, 107] on button "Bold" at bounding box center [291, 108] width 12 height 12
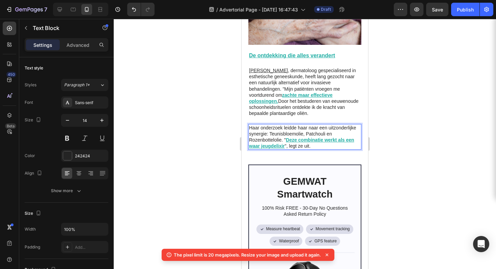
click at [401, 113] on div at bounding box center [305, 144] width 382 height 250
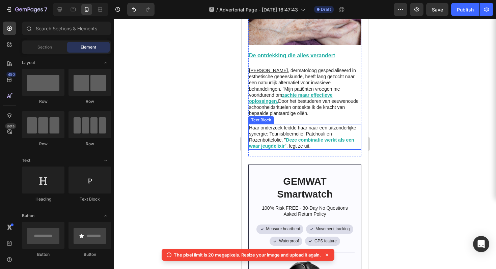
click at [331, 137] on p "Haar onderzoek leidde haar naar een uitzonderlijke synergie: Teunisbloemolie, P…" at bounding box center [305, 137] width 112 height 25
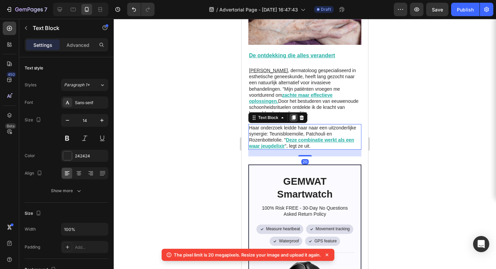
click at [294, 115] on icon at bounding box center [293, 117] width 5 height 5
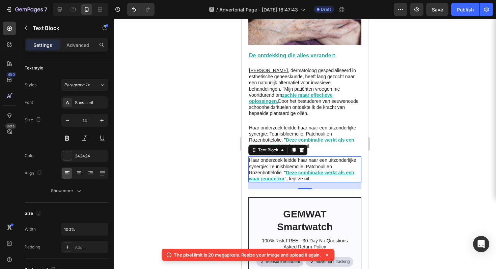
click at [381, 144] on div at bounding box center [305, 144] width 382 height 250
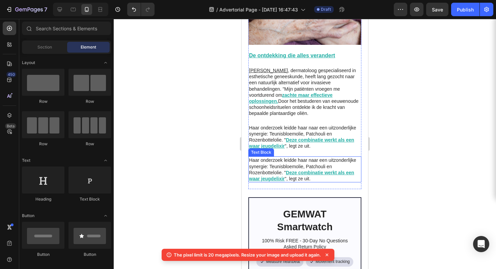
click at [316, 161] on p "Haar onderzoek leidde haar naar een uitzonderlijke synergie: Teunisbloemolie, P…" at bounding box center [305, 169] width 112 height 25
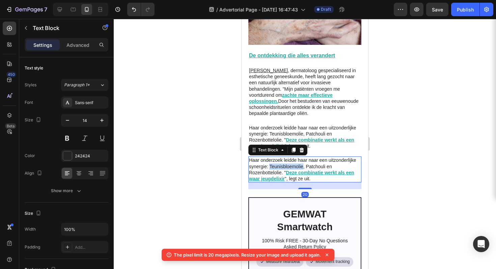
click at [316, 161] on p "Haar onderzoek leidde haar naar een uitzonderlijke synergie: Teunisbloemolie, P…" at bounding box center [305, 169] width 112 height 25
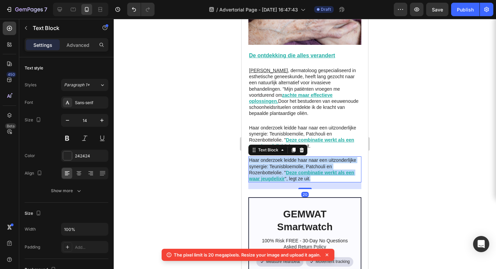
click at [316, 161] on p "Haar onderzoek leidde haar naar een uitzonderlijke synergie: Teunisbloemolie, P…" at bounding box center [305, 169] width 112 height 25
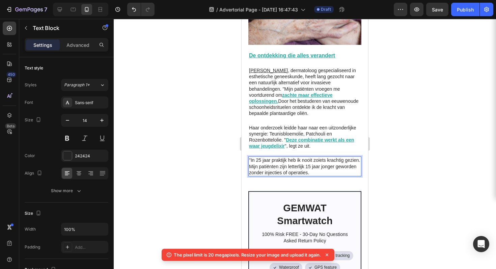
click at [251, 157] on p ""In 25 jaar praktijk heb ik nooit zoiets krachtig gezien. Mijn patiënten zijn l…" at bounding box center [305, 166] width 112 height 19
click at [250, 157] on p ""In 25 jaar praktijk heb ik nooit zoiets krachtig gezien. Mijn patiënten zijn l…" at bounding box center [305, 166] width 112 height 19
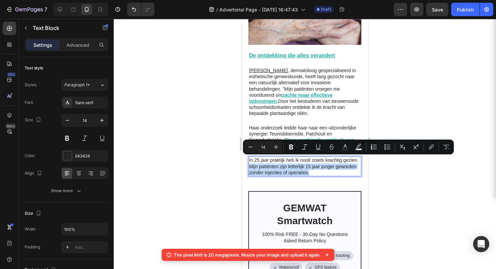
drag, startPoint x: 266, startPoint y: 161, endPoint x: 333, endPoint y: 170, distance: 67.8
click at [333, 170] on div "In 25 jaar praktijk heb ik nooit zoiets krachtig gezien. Mijn patiënten zijn le…" at bounding box center [304, 167] width 113 height 20
click at [291, 149] on icon "Editor contextual toolbar" at bounding box center [291, 147] width 4 height 5
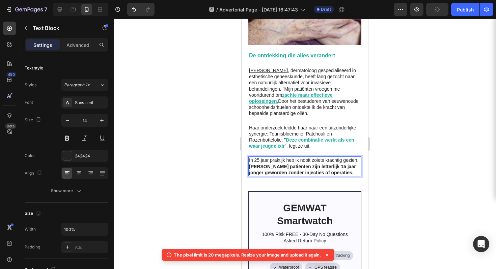
click at [336, 165] on strong "[PERSON_NAME] patiënten zijn letterlijk 15 jaar jonger geworden zonder injectie…" at bounding box center [302, 169] width 107 height 11
click at [265, 159] on p "In 25 jaar praktijk heb ik nooit zoiets krachtig gezien. Mijn patiënten zijn le…" at bounding box center [305, 166] width 112 height 19
click at [275, 139] on u "Deze combinatie werkt als een waar jeugdelixir" at bounding box center [301, 142] width 105 height 11
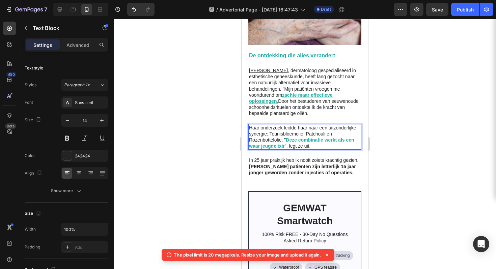
click at [276, 139] on u "Deze combinatie werkt als een waar jeugdelixir" at bounding box center [301, 142] width 105 height 11
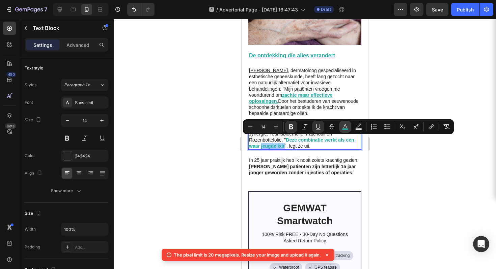
click at [342, 126] on icon "Editor contextual toolbar" at bounding box center [345, 126] width 7 height 7
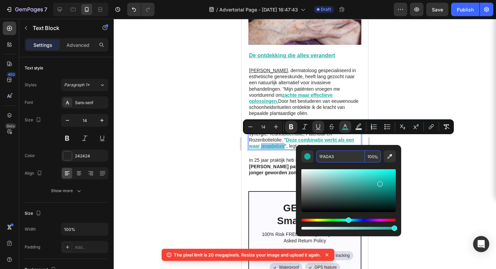
click at [321, 154] on input "1FADA3" at bounding box center [340, 156] width 49 height 12
click at [422, 171] on div at bounding box center [305, 144] width 382 height 250
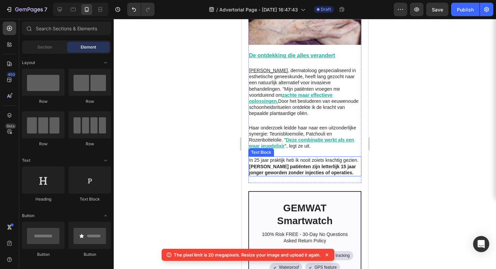
click at [267, 164] on strong "[PERSON_NAME] patiënten zijn letterlijk 15 jaar jonger geworden zonder injectie…" at bounding box center [302, 169] width 107 height 11
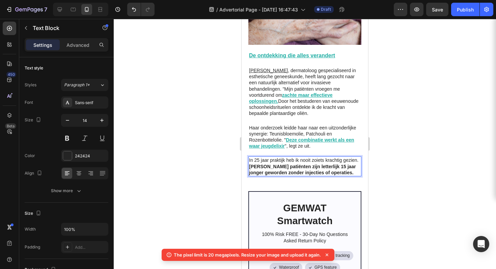
click at [266, 164] on strong "[PERSON_NAME] patiënten zijn letterlijk 15 jaar jonger geworden zonder injectie…" at bounding box center [302, 169] width 107 height 11
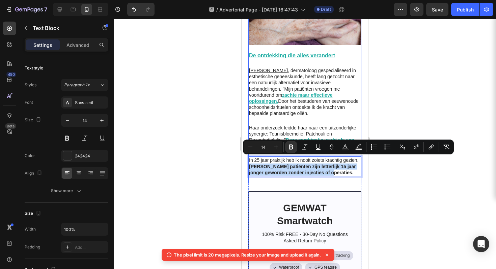
drag, startPoint x: 266, startPoint y: 160, endPoint x: 345, endPoint y: 173, distance: 80.0
click at [345, 173] on div "Marieke, 54 jaar, marketingdirecteur uit Amsterdam, herinnert zich nog de schok…" at bounding box center [304, 0] width 113 height 366
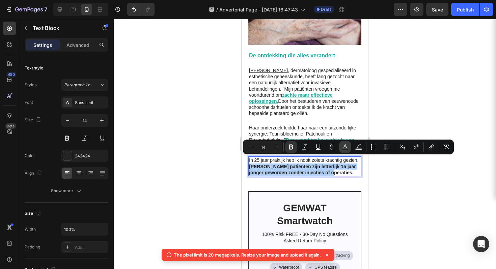
click at [344, 149] on rect "Editor contextual toolbar" at bounding box center [345, 150] width 6 height 2
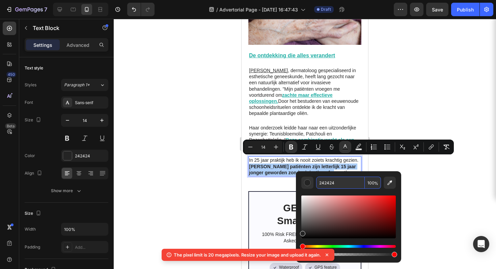
click at [327, 184] on input "242424" at bounding box center [340, 183] width 49 height 12
paste input "1FADA3"
type input "1FADA3"
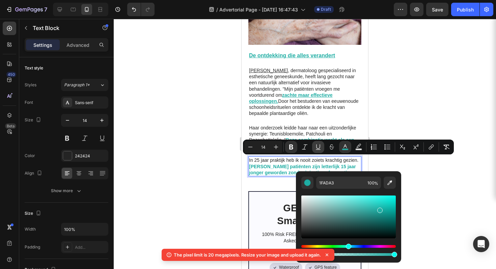
click at [315, 149] on icon "Editor contextual toolbar" at bounding box center [318, 147] width 7 height 7
click at [397, 162] on div at bounding box center [305, 144] width 382 height 250
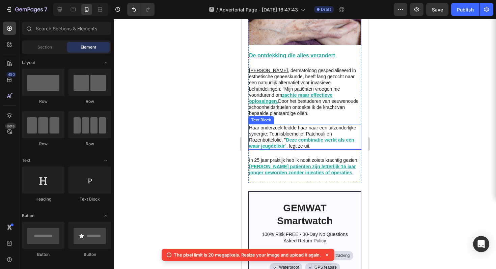
click at [292, 134] on p "Haar onderzoek leidde haar naar een uitzonderlijke synergie: Teunisbloemolie, P…" at bounding box center [305, 137] width 112 height 25
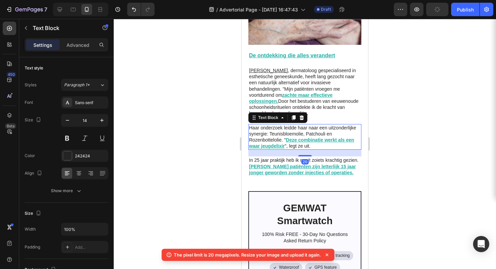
click at [410, 138] on div at bounding box center [305, 144] width 382 height 250
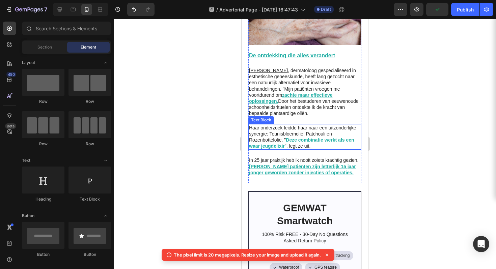
click at [291, 131] on p "Haar onderzoek leidde haar naar een uitzonderlijke synergie: Teunisbloemolie, P…" at bounding box center [305, 137] width 112 height 25
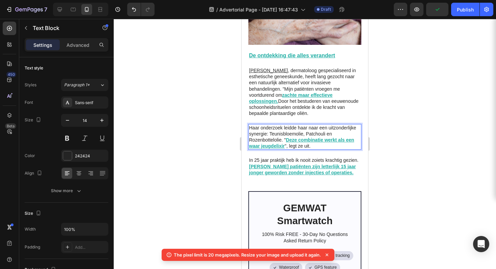
click at [291, 133] on p "Haar onderzoek leidde haar naar een uitzonderlijke synergie: Teunisbloemolie, P…" at bounding box center [305, 137] width 112 height 25
drag, startPoint x: 291, startPoint y: 133, endPoint x: 295, endPoint y: 140, distance: 8.3
click at [295, 140] on p "Haar onderzoek leidde haar naar een uitzonderlijke synergie: Teunisbloemolie, P…" at bounding box center [305, 137] width 112 height 25
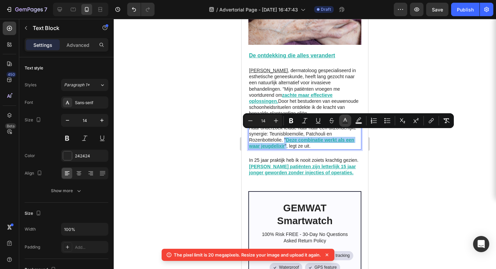
click at [346, 123] on rect "Editor contextual toolbar" at bounding box center [345, 123] width 6 height 2
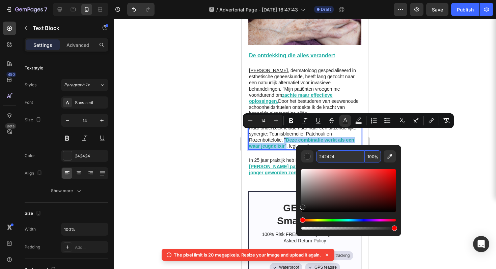
click at [328, 158] on input "242424" at bounding box center [340, 156] width 49 height 12
paste input "1FADA3"
type input "1FADA3"
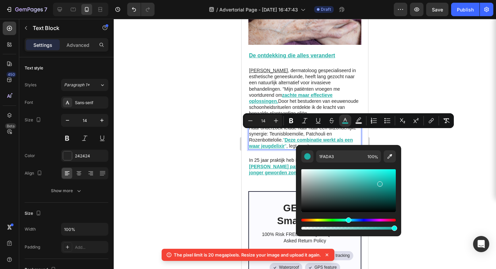
click at [421, 162] on div at bounding box center [305, 144] width 382 height 250
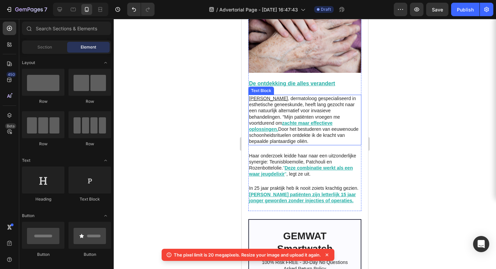
scroll to position [385, 0]
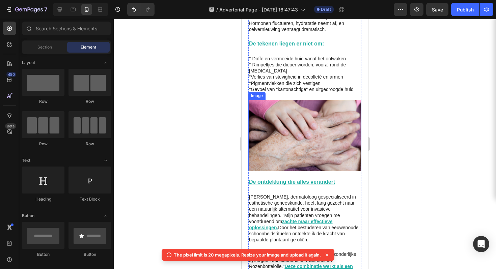
click at [315, 125] on img at bounding box center [304, 136] width 113 height 72
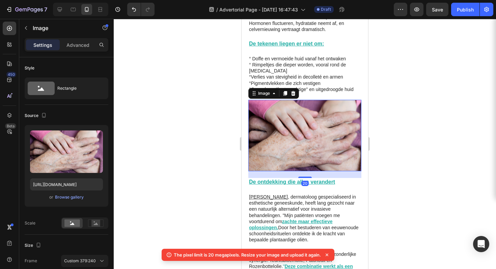
click at [417, 90] on div at bounding box center [305, 144] width 382 height 250
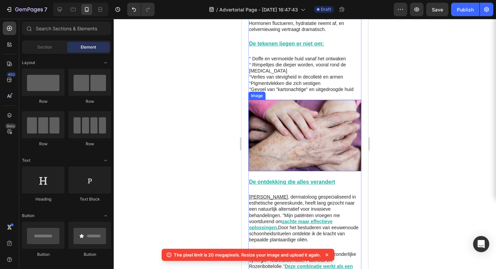
click at [316, 130] on img at bounding box center [304, 136] width 113 height 72
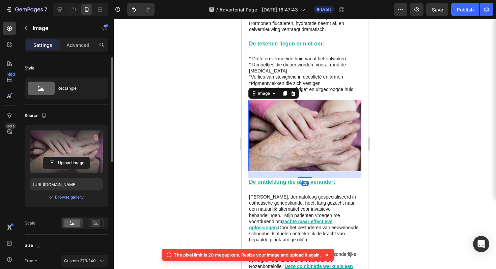
click at [61, 142] on label at bounding box center [66, 152] width 73 height 43
click at [61, 157] on input "file" at bounding box center [66, 162] width 47 height 11
click at [95, 138] on icon "button" at bounding box center [96, 137] width 7 height 7
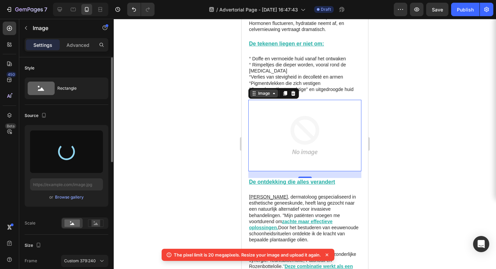
type input "https://cdn.shopify.com/s/files/1/0940/5389/2438/files/gempages_581702766968177…"
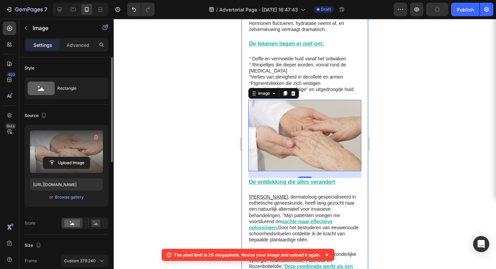
click at [441, 99] on div at bounding box center [305, 144] width 382 height 250
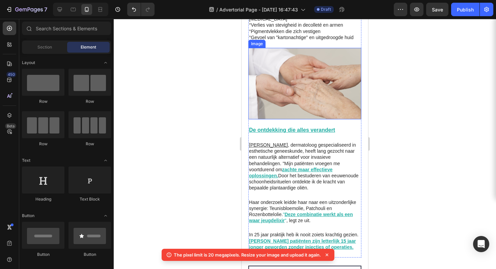
scroll to position [387, 0]
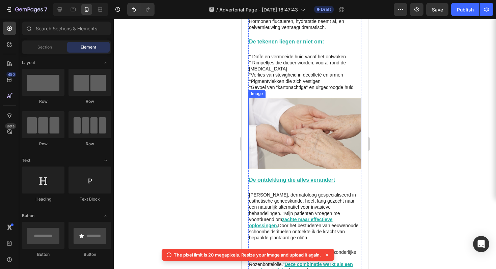
click at [300, 125] on img at bounding box center [304, 134] width 113 height 72
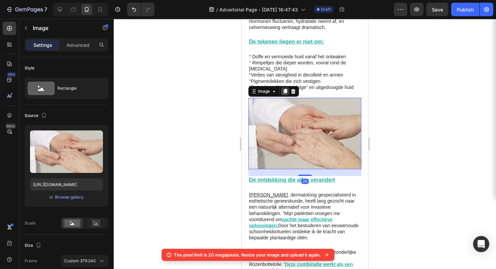
click at [286, 89] on icon at bounding box center [285, 91] width 4 height 5
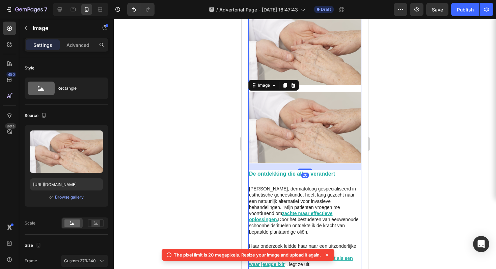
scroll to position [598, 0]
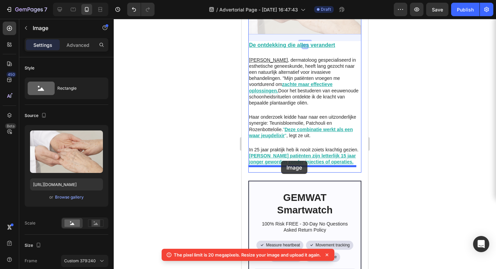
drag, startPoint x: 304, startPoint y: 24, endPoint x: 281, endPoint y: 161, distance: 138.8
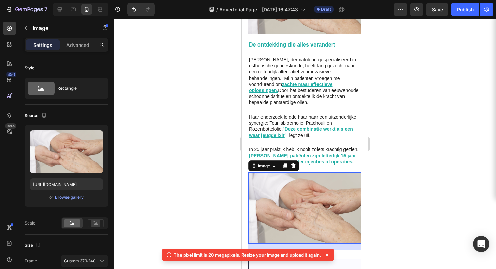
click at [411, 116] on div at bounding box center [305, 144] width 382 height 250
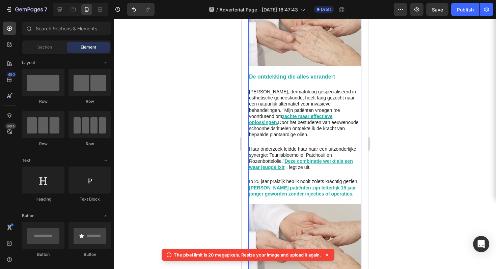
scroll to position [564, 0]
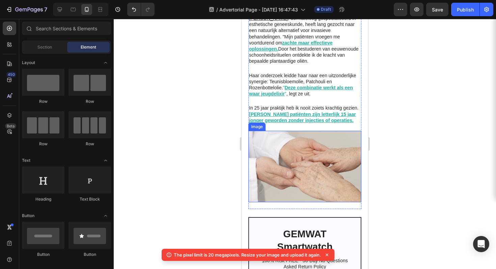
click at [310, 144] on img at bounding box center [304, 167] width 113 height 72
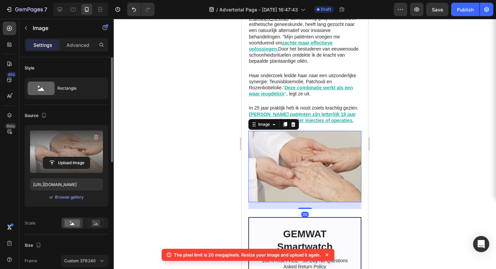
click at [77, 140] on label at bounding box center [66, 152] width 73 height 43
click at [77, 157] on input "file" at bounding box center [66, 162] width 47 height 11
click at [93, 135] on icon "button" at bounding box center [96, 137] width 7 height 7
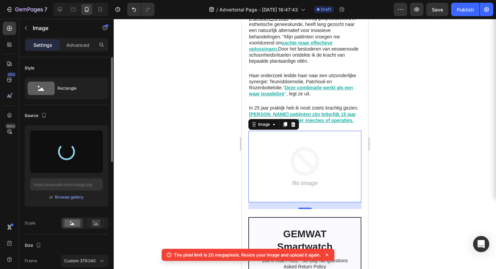
type input "https://cdn.shopify.com/s/files/1/0940/5389/2438/files/gempages_581702766968177…"
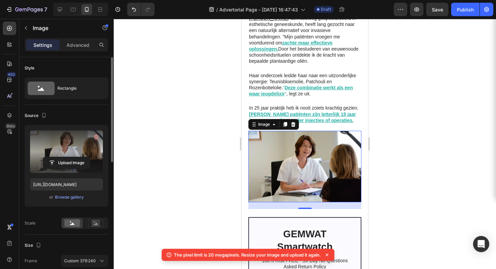
click at [388, 102] on div at bounding box center [305, 144] width 382 height 250
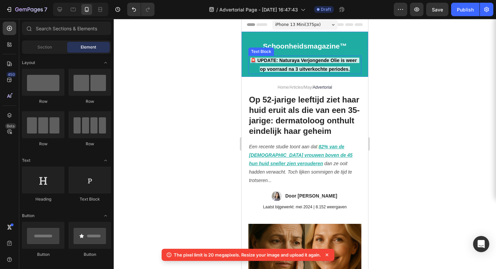
scroll to position [143, 0]
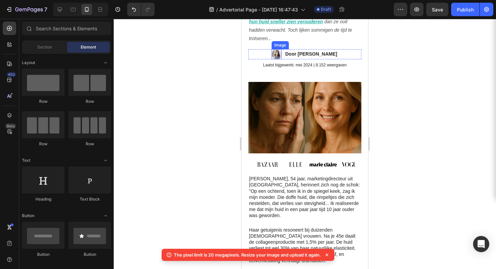
click at [272, 59] on img at bounding box center [277, 54] width 10 height 10
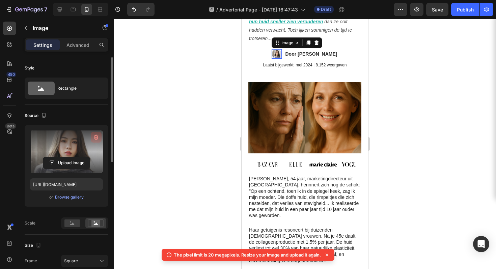
click at [94, 134] on icon "button" at bounding box center [96, 137] width 7 height 7
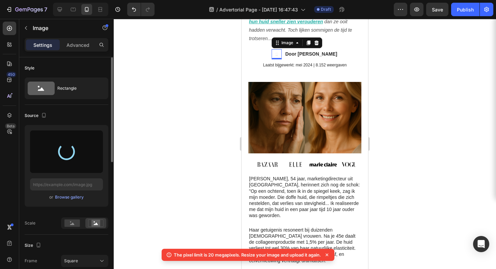
type input "https://cdn.shopify.com/s/files/1/0940/5389/2438/files/gempages_581702766968177…"
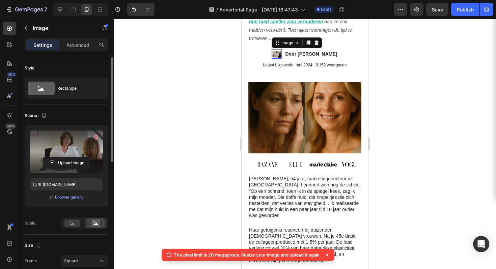
click at [67, 148] on label at bounding box center [66, 152] width 73 height 43
click at [67, 157] on input "file" at bounding box center [66, 162] width 47 height 11
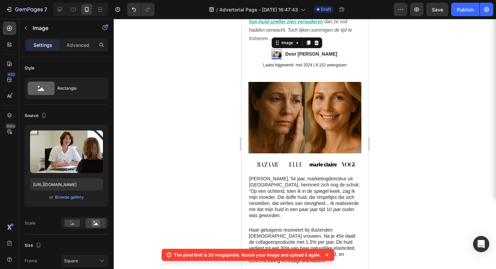
click at [458, 135] on div at bounding box center [305, 144] width 382 height 250
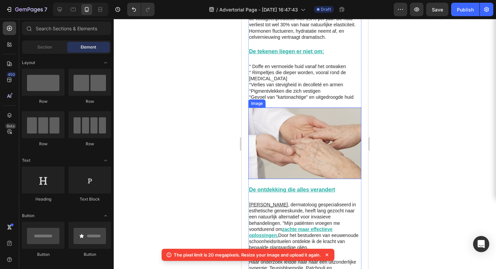
scroll to position [431, 0]
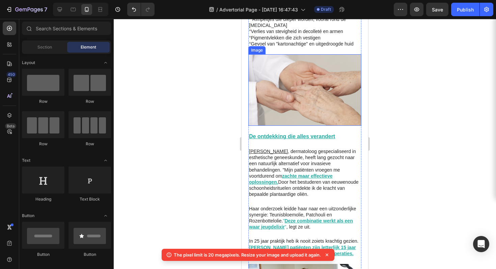
click at [321, 99] on img at bounding box center [304, 90] width 113 height 72
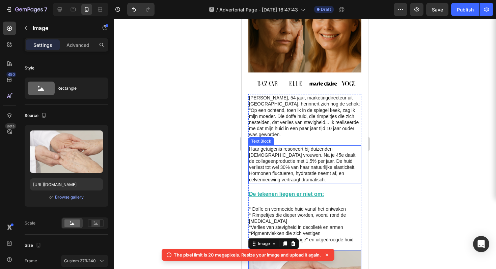
scroll to position [191, 0]
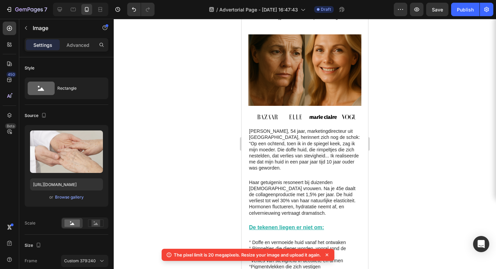
click at [436, 104] on div at bounding box center [305, 144] width 382 height 250
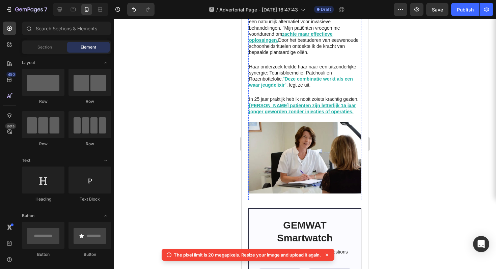
scroll to position [592, 0]
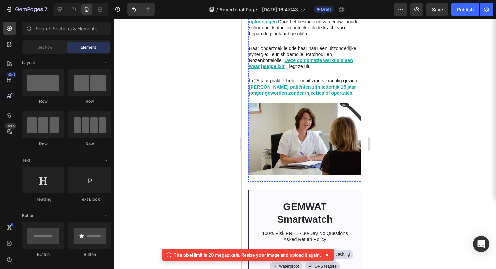
click at [313, 120] on img at bounding box center [304, 140] width 113 height 72
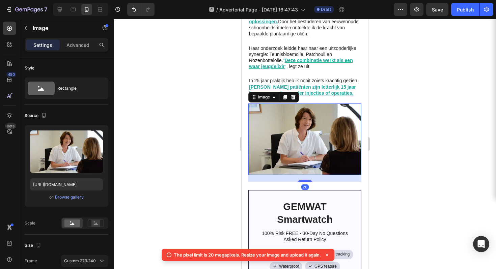
click at [398, 120] on div at bounding box center [305, 144] width 382 height 250
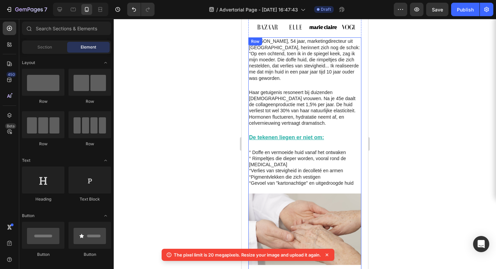
scroll to position [297, 0]
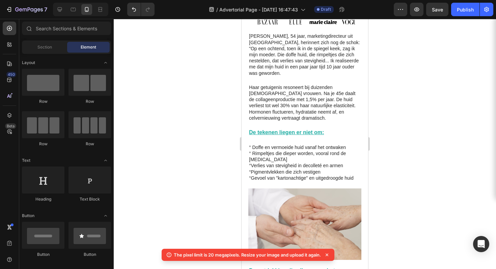
click at [398, 85] on div at bounding box center [305, 144] width 382 height 250
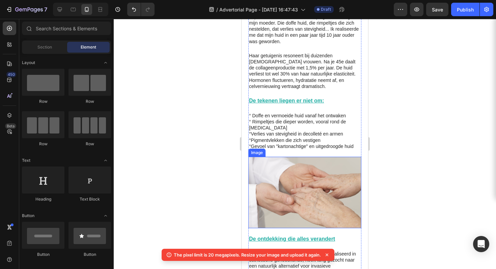
scroll to position [328, 0]
click at [312, 177] on img at bounding box center [304, 193] width 113 height 72
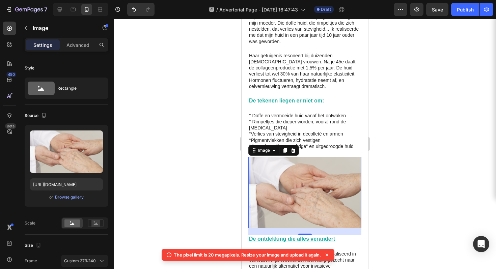
click at [406, 160] on div at bounding box center [305, 144] width 382 height 250
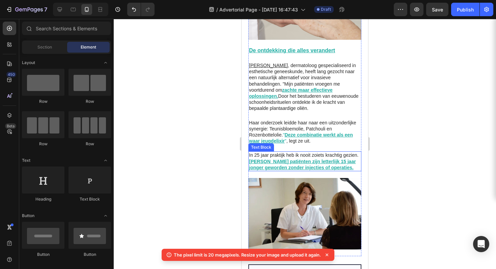
scroll to position [468, 0]
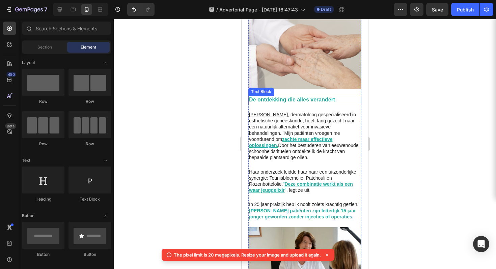
click at [299, 97] on u "De ontdekking die alles verandert" at bounding box center [292, 100] width 86 height 6
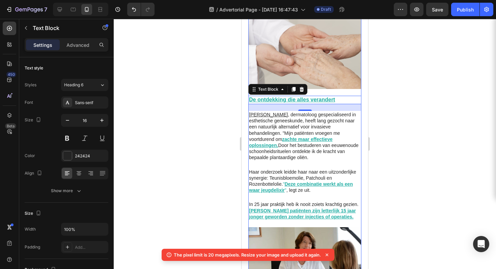
click at [414, 69] on div at bounding box center [305, 144] width 382 height 250
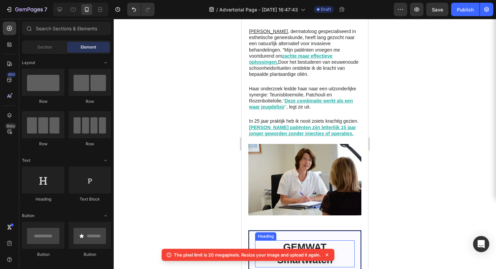
scroll to position [487, 0]
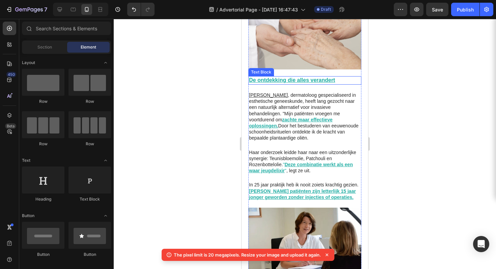
click at [302, 77] on u "De ontdekking die alles verandert" at bounding box center [292, 80] width 86 height 6
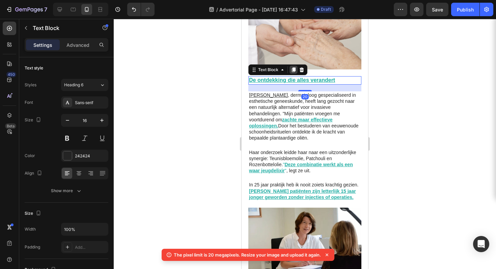
click at [291, 67] on icon at bounding box center [293, 69] width 5 height 5
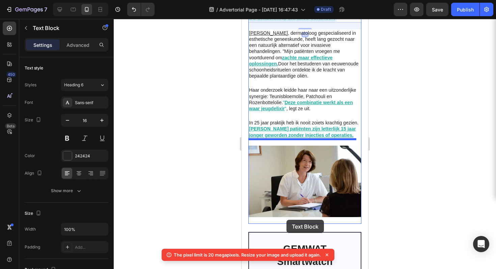
scroll to position [581, 0]
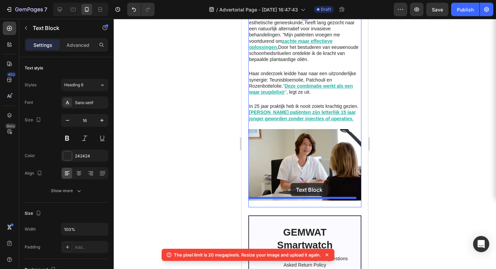
drag, startPoint x: 288, startPoint y: 89, endPoint x: 291, endPoint y: 183, distance: 94.5
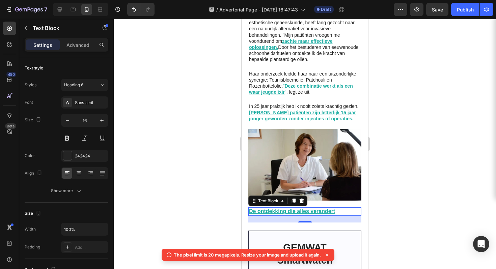
click at [412, 128] on div at bounding box center [305, 144] width 382 height 250
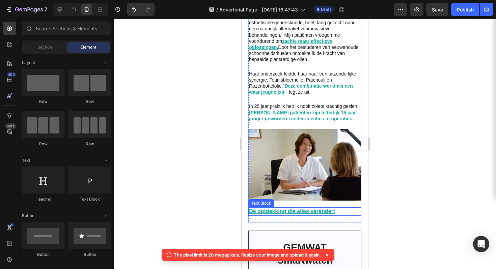
click at [298, 209] on u "De ontdekking die alles verandert" at bounding box center [292, 212] width 86 height 6
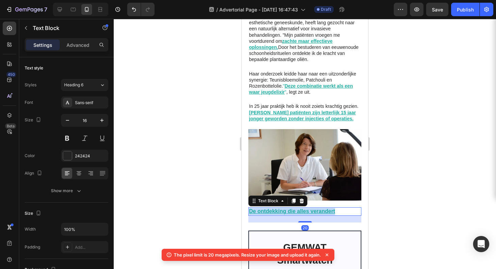
click at [298, 209] on u "De ontdekking die alles verandert" at bounding box center [292, 212] width 86 height 6
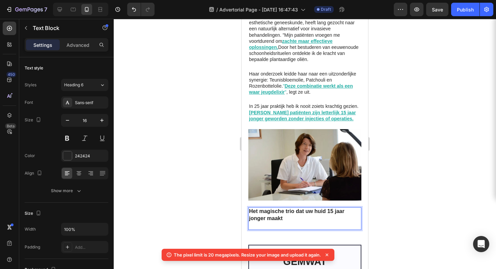
click at [293, 210] on p "Het magische trio dat uw huid 15 jaar jonger maakt" at bounding box center [305, 215] width 112 height 14
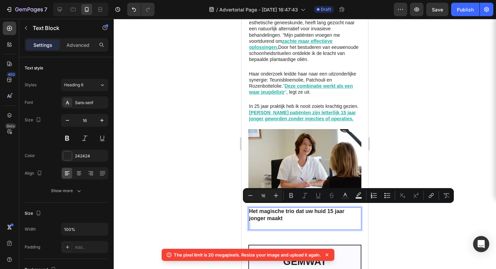
click at [278, 222] on p "Rich Text Editor. Editing area: main" at bounding box center [305, 225] width 112 height 7
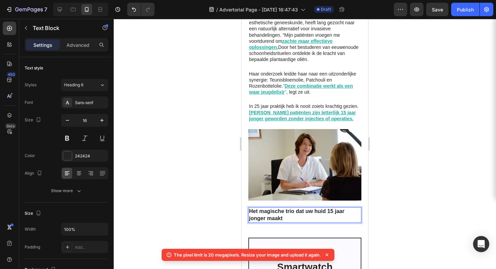
click at [285, 208] on p "Het magische trio dat uw huid 15 jaar jonger maakt" at bounding box center [305, 215] width 112 height 14
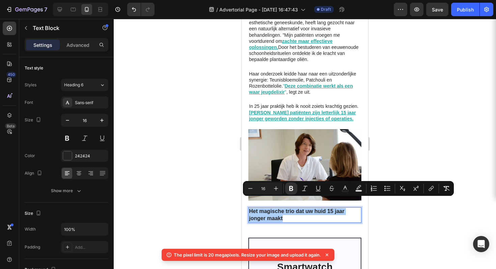
click at [415, 110] on div at bounding box center [305, 144] width 382 height 250
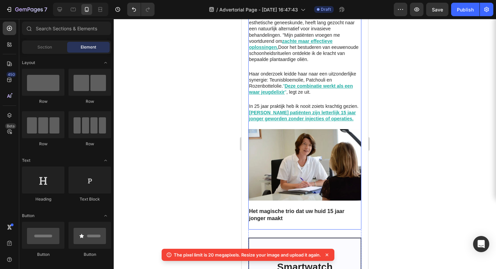
click at [298, 208] on p "Het magische trio dat uw huid 15 jaar jonger maakt" at bounding box center [305, 215] width 112 height 14
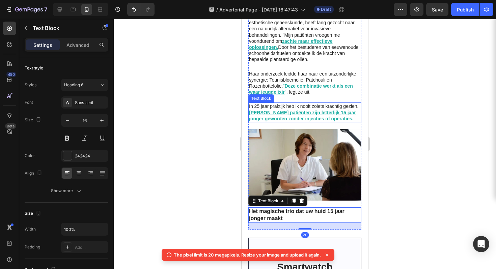
click at [288, 109] on p "In 25 jaar praktijk heb ik nooit zoiets krachtig gezien. Mijn patiënten zijn le…" at bounding box center [305, 112] width 112 height 19
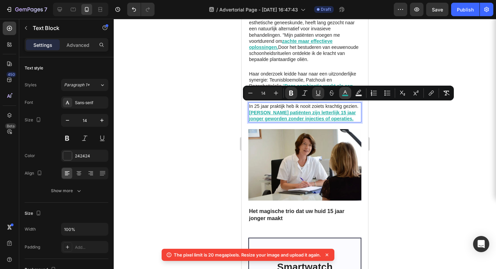
click at [344, 90] on icon "Editor contextual toolbar" at bounding box center [345, 93] width 7 height 7
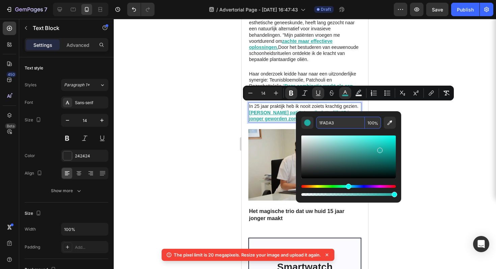
click at [330, 125] on input "1FADA3" at bounding box center [340, 123] width 49 height 12
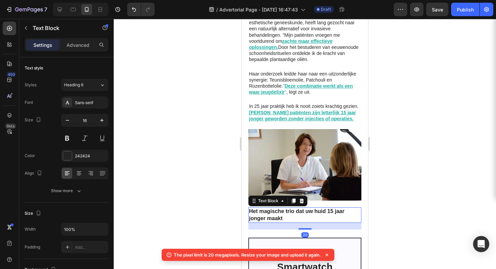
click at [270, 209] on strong "Het magische trio dat uw huid 15 jaar jonger maakt" at bounding box center [296, 215] width 95 height 13
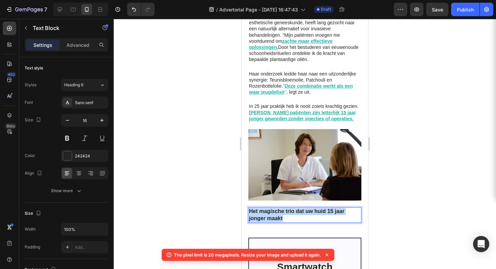
drag, startPoint x: 270, startPoint y: 209, endPoint x: 274, endPoint y: 203, distance: 7.2
click at [270, 209] on strong "Het magische trio dat uw huid 15 jaar jonger maakt" at bounding box center [296, 215] width 95 height 13
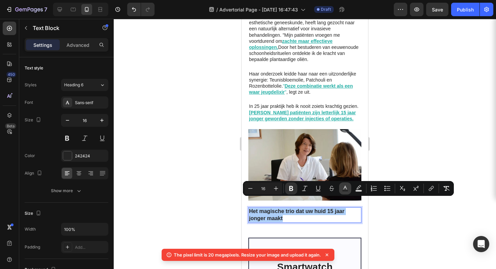
click at [350, 189] on button "Text Color" at bounding box center [345, 189] width 12 height 12
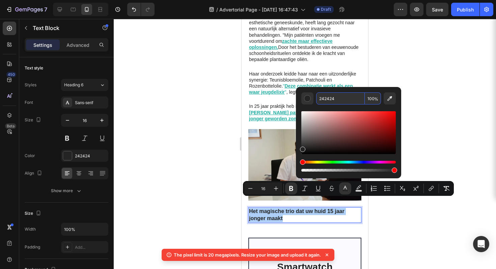
click at [333, 97] on input "242424" at bounding box center [340, 98] width 49 height 12
paste input "1FADA3"
type input "1FADA3"
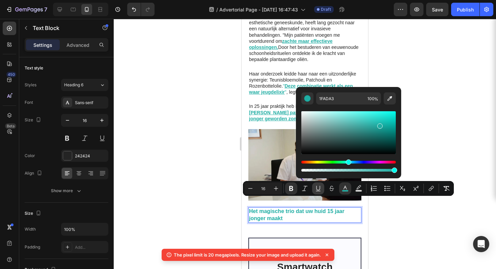
click at [317, 188] on icon "Editor contextual toolbar" at bounding box center [318, 188] width 4 height 5
click at [291, 189] on icon "Editor contextual toolbar" at bounding box center [291, 188] width 7 height 7
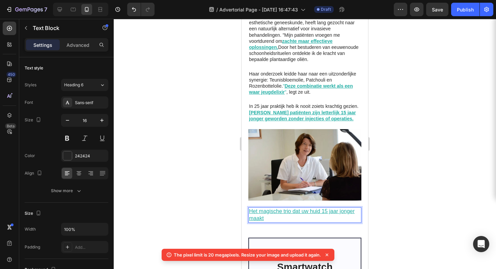
click at [291, 209] on u "Het magische trio dat uw huid 15 jaar jonger maakt" at bounding box center [302, 215] width 106 height 13
click at [292, 209] on u "Het magische trio dat uw huid 15 jaar jonger maakt" at bounding box center [302, 215] width 106 height 13
click at [295, 209] on u "Het magische trio dat uw huid 15 jaar jonger maakt" at bounding box center [302, 215] width 106 height 13
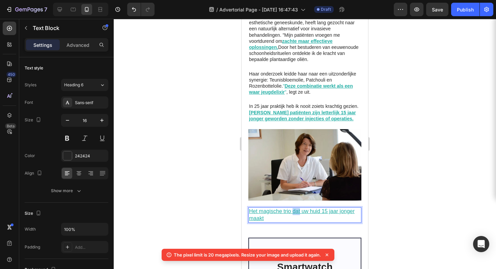
click at [295, 209] on u "Het magische trio dat uw huid 15 jaar jonger maakt" at bounding box center [302, 215] width 106 height 13
click at [425, 194] on div at bounding box center [305, 144] width 382 height 250
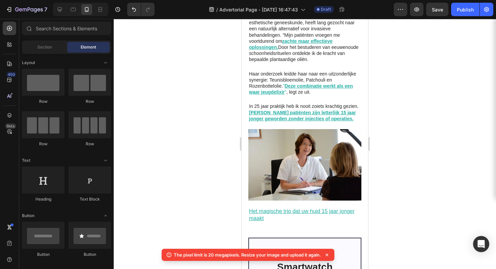
click at [425, 194] on div at bounding box center [305, 144] width 382 height 250
click at [297, 209] on u "Het magische trio dat uw huid 15 jaar jonger maakt" at bounding box center [302, 215] width 106 height 13
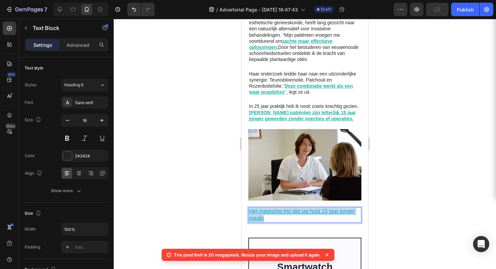
click at [297, 209] on u "Het magische trio dat uw huid 15 jaar jonger maakt" at bounding box center [302, 215] width 106 height 13
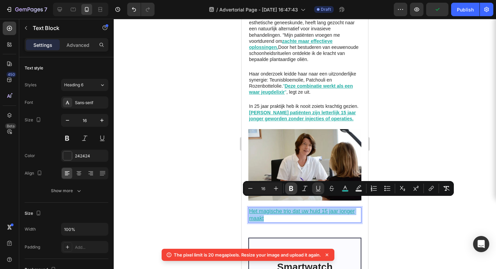
click at [289, 187] on icon "Editor contextual toolbar" at bounding box center [291, 188] width 4 height 5
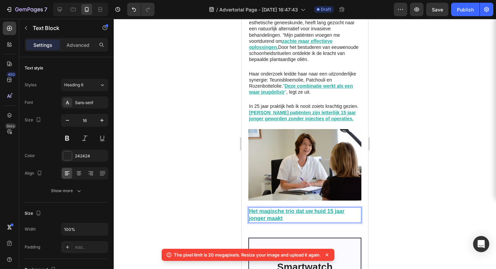
click at [451, 184] on div at bounding box center [305, 144] width 382 height 250
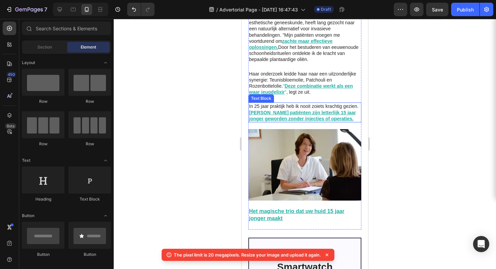
click at [310, 110] on u "[PERSON_NAME] patiënten zijn letterlijk 15 jaar jonger geworden zonder injectie…" at bounding box center [302, 115] width 107 height 11
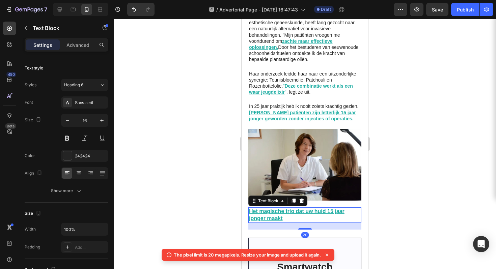
click at [287, 208] on p "Het magische trio dat uw huid 15 jaar jonger maakt" at bounding box center [305, 215] width 112 height 14
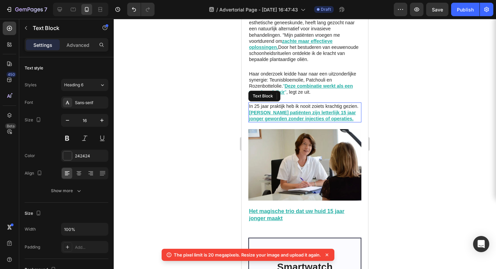
click at [313, 110] on u "[PERSON_NAME] patiënten zijn letterlijk 15 jaar jonger geworden zonder injectie…" at bounding box center [302, 115] width 107 height 11
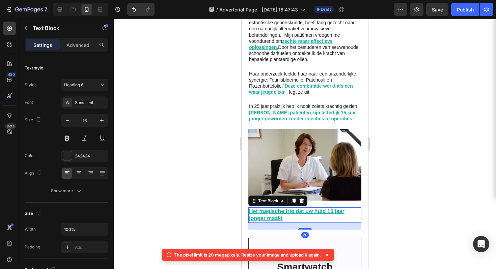
click at [282, 210] on u "Het magische trio dat uw huid 15 jaar jonger maakt" at bounding box center [296, 215] width 95 height 13
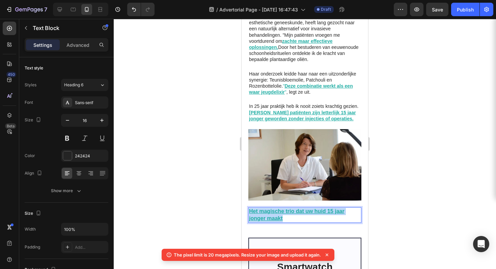
click at [282, 210] on u "Het magische trio dat uw huid 15 jaar jonger maakt" at bounding box center [296, 215] width 95 height 13
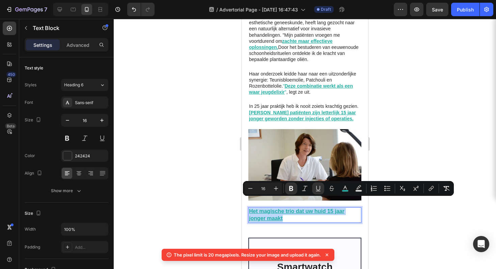
click at [346, 208] on p "Het magische trio dat uw huid 15 jaar jonger maakt" at bounding box center [305, 215] width 112 height 14
click at [405, 196] on div at bounding box center [305, 144] width 382 height 250
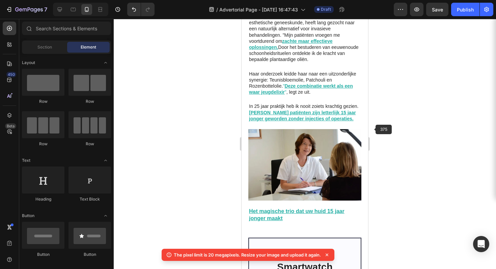
click at [427, 114] on div at bounding box center [305, 144] width 382 height 250
click at [304, 209] on u "Het magische trio dat uw huid 15 jaar jonger maakt" at bounding box center [296, 215] width 95 height 13
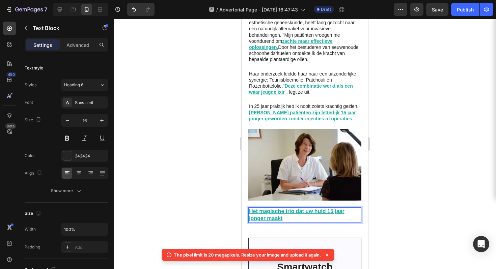
click at [294, 208] on p "Het magische trio dat uw huid 15 jaar jonger maakt" at bounding box center [305, 215] width 112 height 14
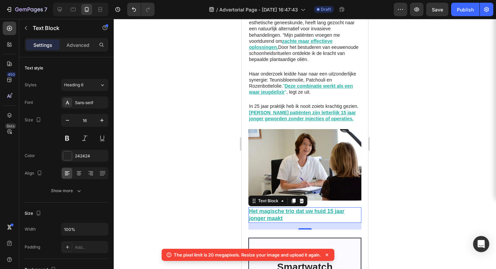
click at [387, 176] on div at bounding box center [305, 144] width 382 height 250
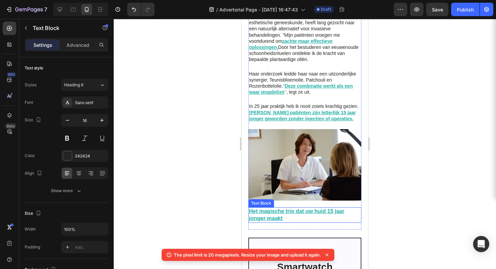
click at [286, 209] on p "Het magische trio dat uw huid 15 jaar jonger maakt" at bounding box center [305, 215] width 112 height 14
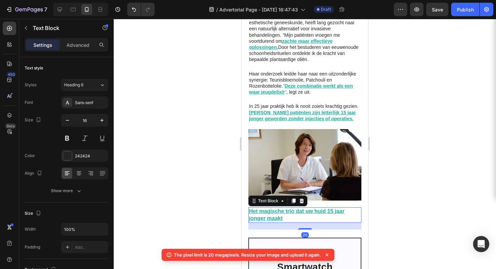
click at [398, 186] on div at bounding box center [305, 144] width 382 height 250
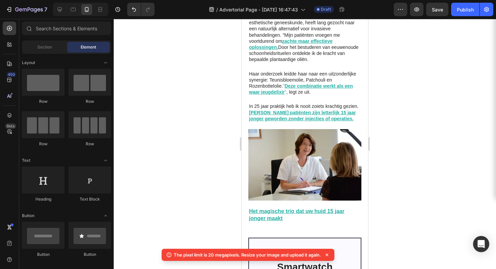
click at [421, 182] on div at bounding box center [305, 144] width 382 height 250
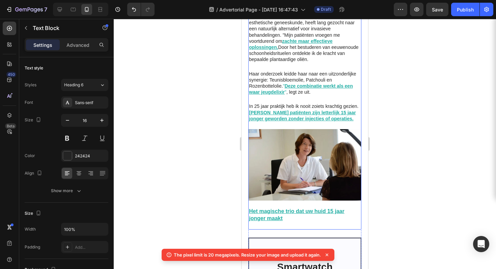
click at [312, 210] on p "Het magische trio dat uw huid 15 jaar jonger maakt" at bounding box center [305, 215] width 112 height 14
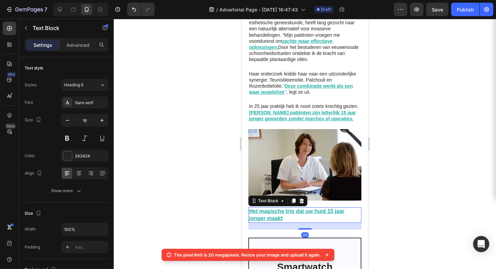
click at [429, 172] on div at bounding box center [305, 144] width 382 height 250
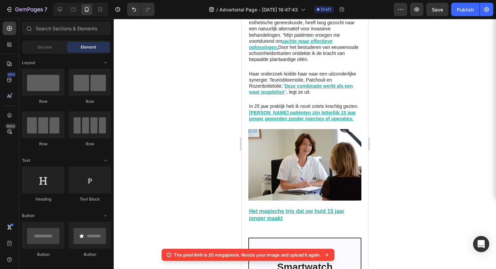
click at [442, 132] on div at bounding box center [305, 144] width 382 height 250
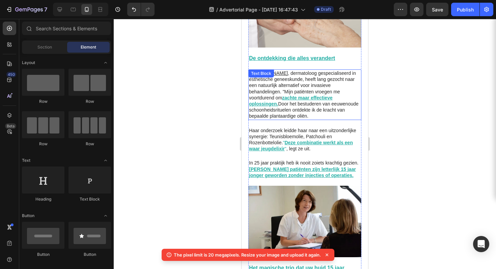
scroll to position [509, 0]
click at [300, 75] on p "Dr. Catherine van der Berg , dermatoloog gespecialiseerd in esthetische geneesk…" at bounding box center [305, 95] width 112 height 49
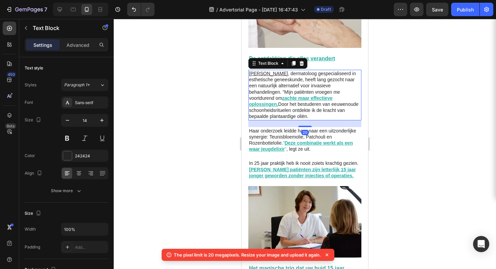
click at [291, 61] on icon at bounding box center [293, 63] width 5 height 5
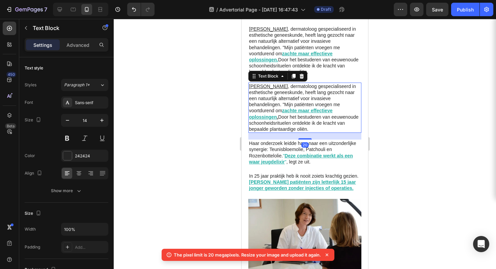
scroll to position [612, 0]
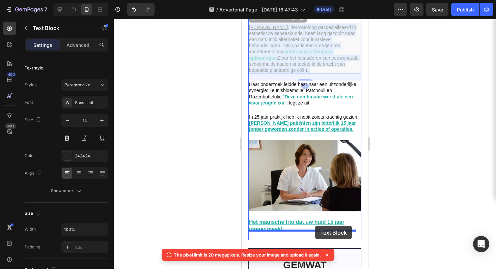
drag, startPoint x: 339, startPoint y: 40, endPoint x: 315, endPoint y: 226, distance: 187.9
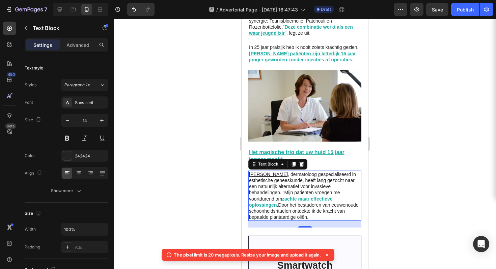
scroll to position [709, 0]
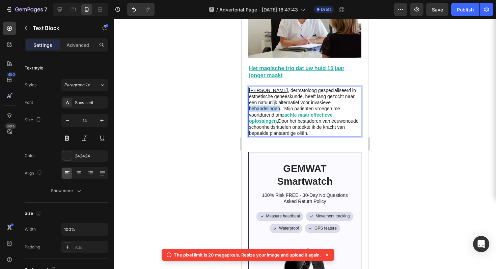
click at [285, 97] on p "Dr. Catherine van der Berg , dermatoloog gespecialiseerd in esthetische geneesk…" at bounding box center [305, 111] width 112 height 49
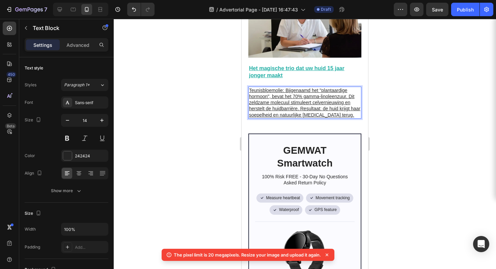
click at [310, 90] on u "Teunisbloemolie: Bijgenaamd het "plantaardige hormoon", bevat het 70% gamma-lin…" at bounding box center [304, 103] width 111 height 30
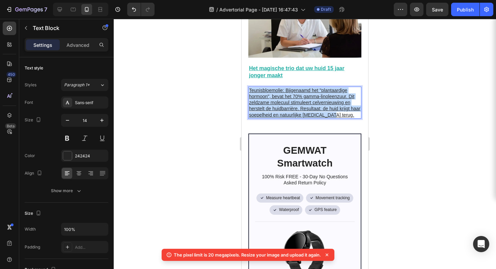
click at [310, 90] on u "Teunisbloemolie: Bijgenaamd het "plantaardige hormoon", bevat het 70% gamma-lin…" at bounding box center [304, 103] width 111 height 30
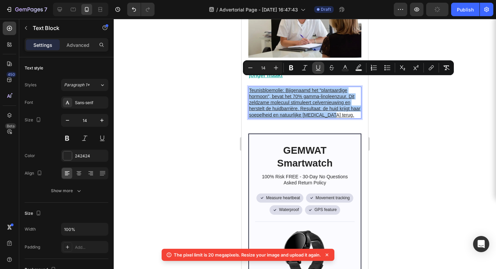
click at [318, 66] on icon "Editor contextual toolbar" at bounding box center [318, 67] width 7 height 7
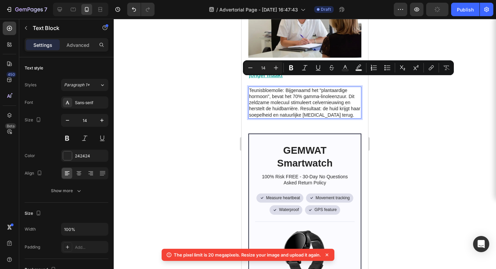
click at [383, 106] on div at bounding box center [305, 144] width 382 height 250
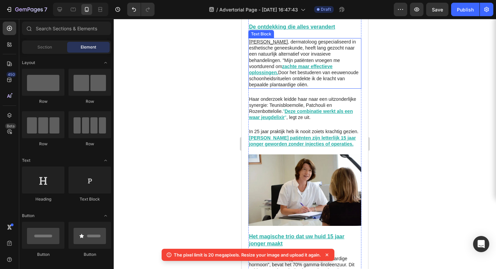
scroll to position [684, 0]
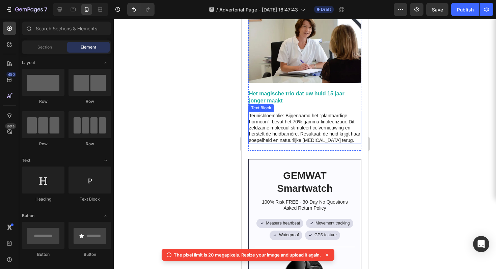
click at [308, 117] on p "Teunisbloemolie: Bijgenaamd het "plantaardige hormoon", bevat het 70% gamma-lin…" at bounding box center [305, 128] width 112 height 31
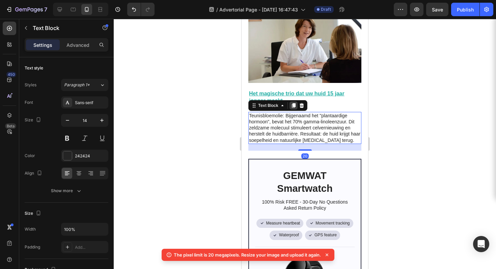
click at [293, 103] on icon at bounding box center [294, 105] width 4 height 5
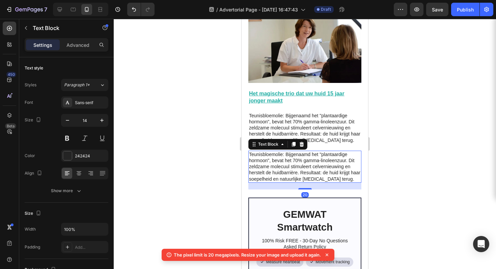
click at [290, 168] on p "Teunisbloemolie: Bijgenaamd het "plantaardige hormoon", bevat het 70% gamma-lin…" at bounding box center [305, 167] width 112 height 31
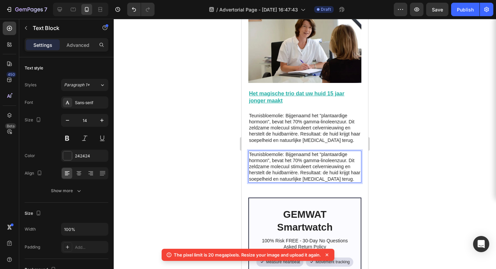
click at [290, 167] on p "Teunisbloemolie: Bijgenaamd het "plantaardige hormoon", bevat het 70% gamma-lin…" at bounding box center [305, 167] width 112 height 31
click at [291, 164] on p "Teunisbloemolie: Bijgenaamd het "plantaardige hormoon", bevat het 70% gamma-lin…" at bounding box center [305, 167] width 112 height 31
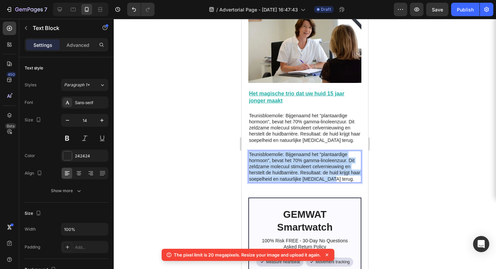
click at [291, 164] on p "Teunisbloemolie: Bijgenaamd het "plantaardige hormoon", bevat het 70% gamma-lin…" at bounding box center [305, 167] width 112 height 31
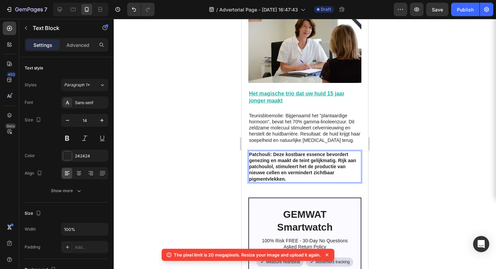
click at [270, 159] on strong "Patchouli: Deze kostbare essence bevordert genezing en maakt de teint gelijkmat…" at bounding box center [302, 167] width 107 height 30
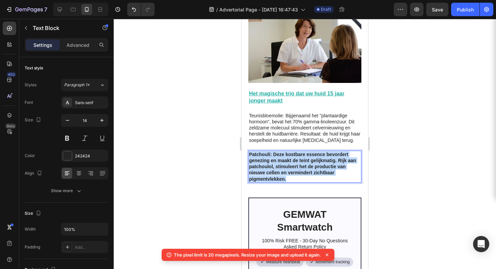
click at [270, 159] on strong "Patchouli: Deze kostbare essence bevordert genezing en maakt de teint gelijkmat…" at bounding box center [302, 167] width 107 height 30
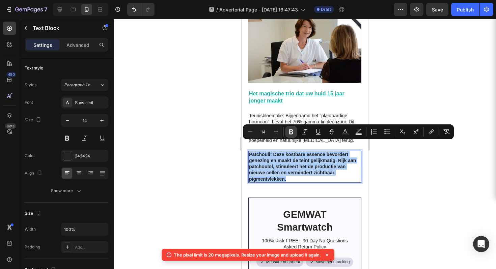
click at [290, 131] on icon "Editor contextual toolbar" at bounding box center [291, 132] width 4 height 5
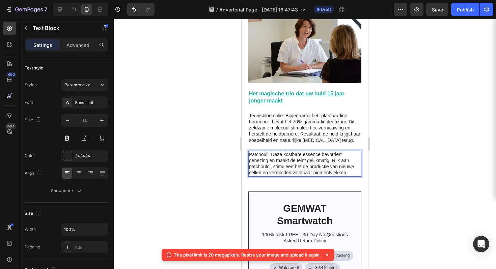
click at [411, 185] on div at bounding box center [305, 144] width 382 height 250
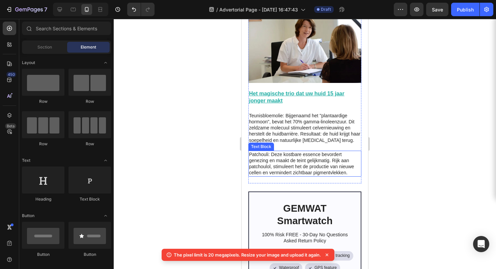
click at [329, 158] on p "Patchouli: Deze kostbare essence bevordert genezing en maakt de teint gelijkmat…" at bounding box center [305, 164] width 112 height 25
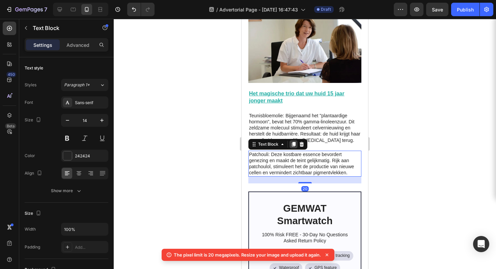
click at [291, 142] on icon at bounding box center [293, 144] width 5 height 5
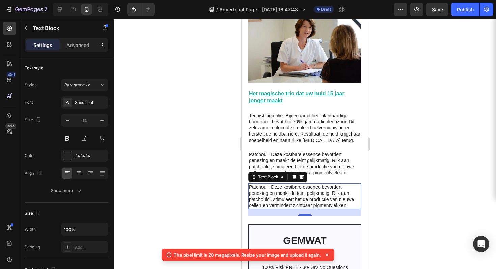
click at [305, 186] on p "Patchouli: Deze kostbare essence bevordert genezing en maakt de teint gelijkmat…" at bounding box center [305, 196] width 112 height 25
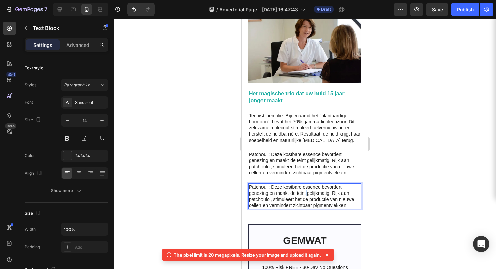
click at [305, 186] on p "Patchouli: Deze kostbare essence bevordert genezing en maakt de teint gelijkmat…" at bounding box center [305, 196] width 112 height 25
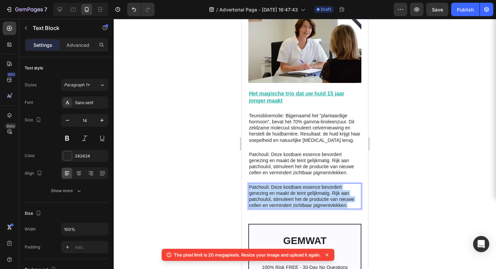
click at [305, 186] on p "Patchouli: Deze kostbare essence bevordert genezing en maakt de teint gelijkmat…" at bounding box center [305, 196] width 112 height 25
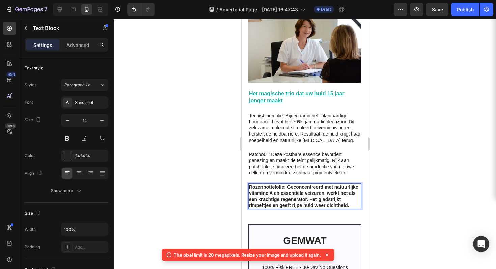
click at [285, 187] on strong "Rozenbottelolie: Geconcentreerd met natuurlijke vitamine A en essentiële vetzur…" at bounding box center [303, 197] width 109 height 24
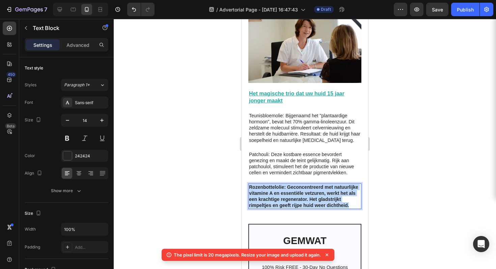
click at [285, 187] on strong "Rozenbottelolie: Geconcentreerd met natuurlijke vitamine A en essentiële vetzur…" at bounding box center [303, 197] width 109 height 24
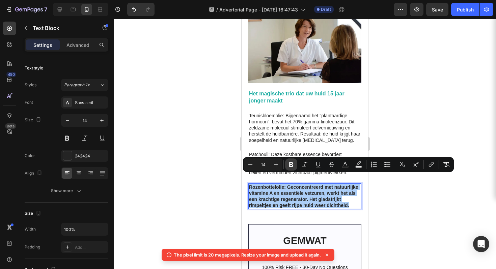
click at [290, 163] on icon "Editor contextual toolbar" at bounding box center [291, 164] width 4 height 5
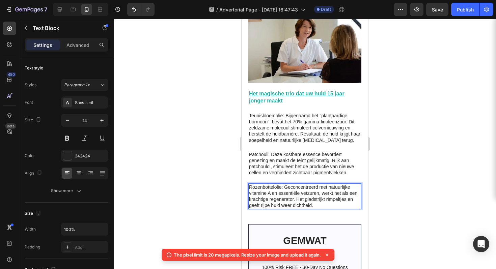
click at [387, 192] on div at bounding box center [305, 144] width 382 height 250
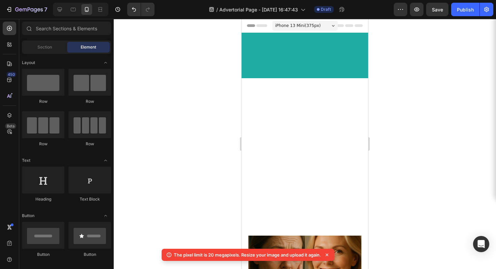
scroll to position [684, 0]
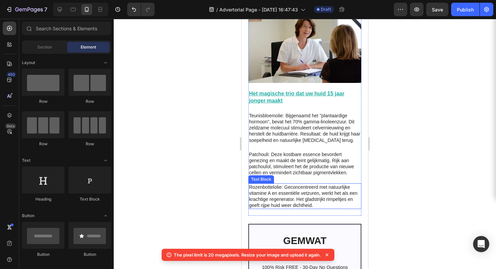
click at [284, 184] on p "Rozenbottelolie: Geconcentreerd met natuurlijke vitamine A en essentiële vetzur…" at bounding box center [305, 196] width 112 height 25
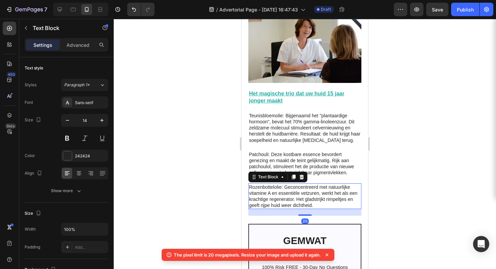
drag, startPoint x: 296, startPoint y: 167, endPoint x: 292, endPoint y: 159, distance: 9.1
click at [295, 174] on icon at bounding box center [293, 176] width 5 height 5
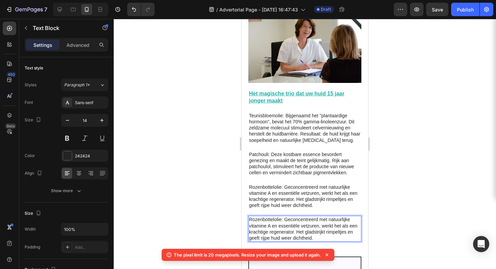
click at [293, 219] on p "Rozenbottelolie: Geconcentreerd met natuurlijke vitamine A en essentiële vetzur…" at bounding box center [305, 229] width 112 height 25
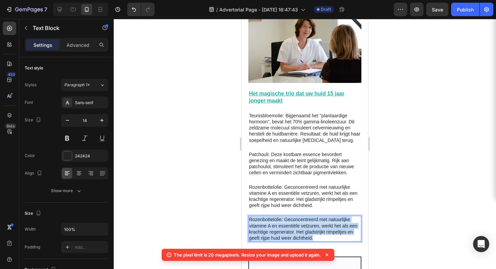
click at [293, 219] on p "Rozenbottelolie: Geconcentreerd met natuurlijke vitamine A en essentiële vetzur…" at bounding box center [305, 229] width 112 height 25
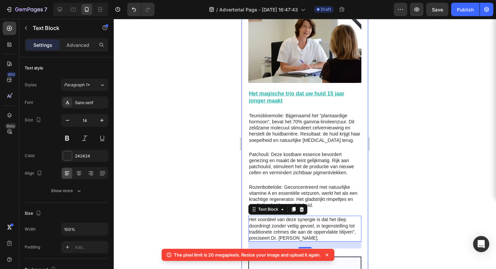
click at [403, 206] on div at bounding box center [305, 144] width 382 height 250
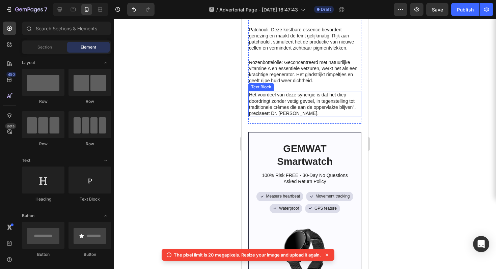
scroll to position [677, 0]
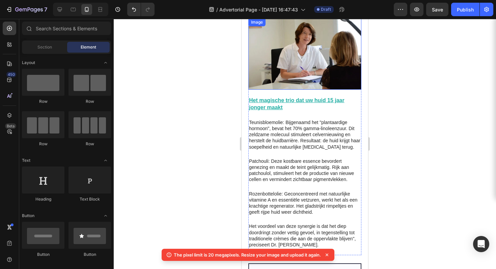
click at [286, 61] on img at bounding box center [304, 54] width 113 height 72
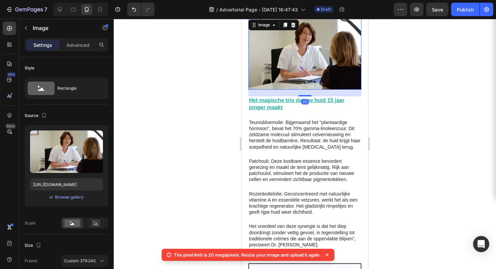
scroll to position [620, 0]
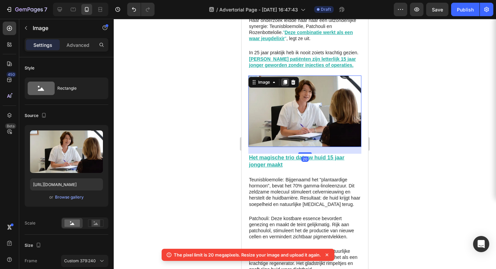
click at [286, 80] on icon at bounding box center [285, 82] width 4 height 5
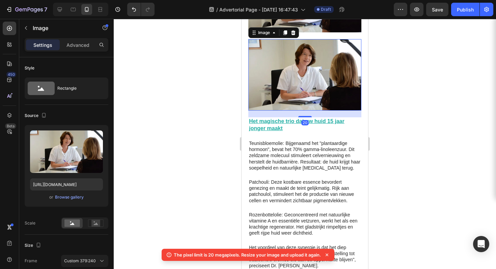
scroll to position [773, 0]
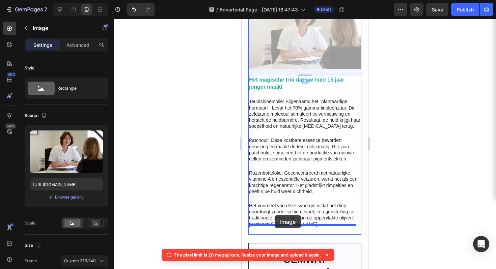
drag, startPoint x: 285, startPoint y: 38, endPoint x: 275, endPoint y: 215, distance: 177.1
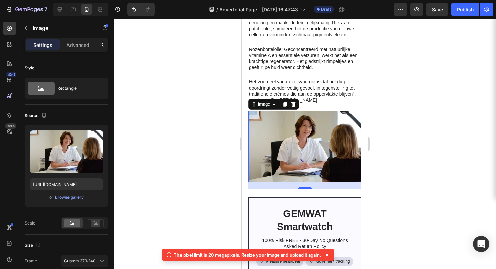
scroll to position [827, 0]
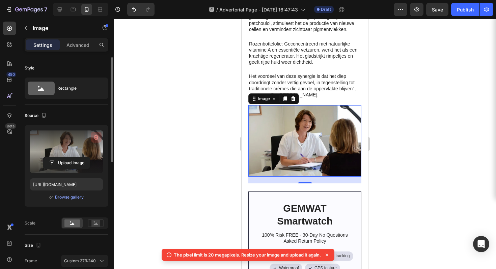
click at [94, 136] on icon "button" at bounding box center [96, 137] width 4 height 5
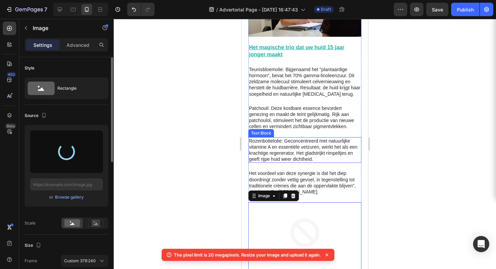
scroll to position [671, 0]
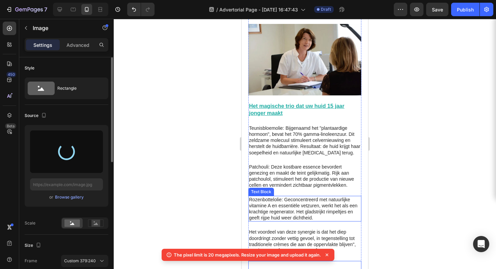
type input "[URL][DOMAIN_NAME]"
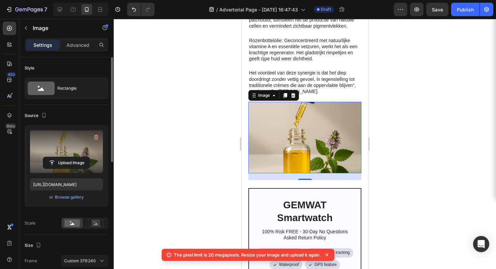
scroll to position [56, 0]
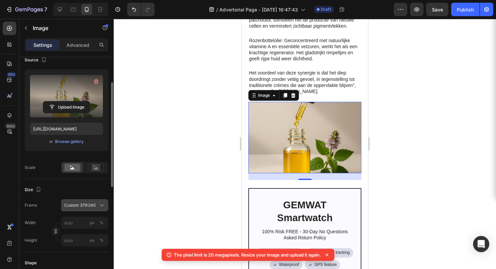
click at [87, 202] on span "Custom 379:240" at bounding box center [80, 205] width 32 height 6
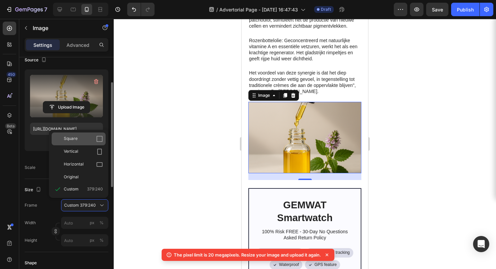
click at [84, 139] on div "Square" at bounding box center [83, 139] width 39 height 7
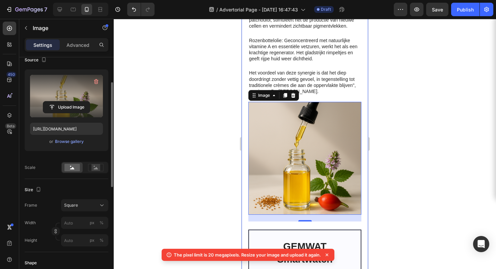
click at [396, 125] on div at bounding box center [305, 144] width 382 height 250
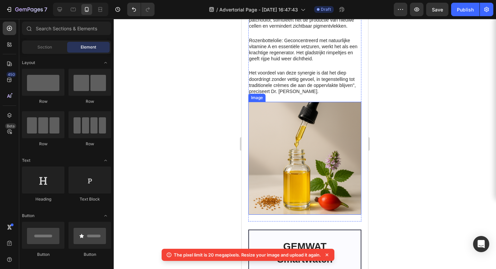
scroll to position [608, 0]
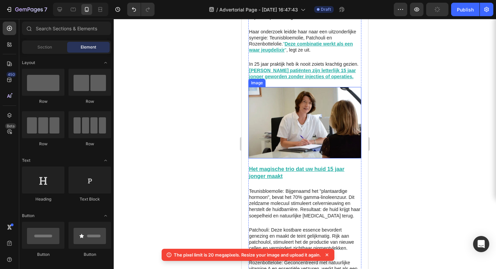
click at [308, 111] on img at bounding box center [304, 123] width 113 height 72
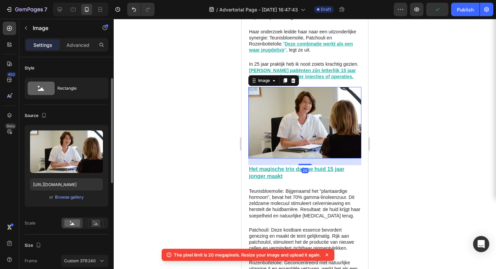
scroll to position [15, 0]
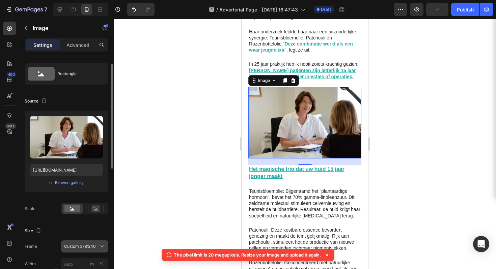
click at [80, 244] on span "Custom 379:240" at bounding box center [80, 247] width 32 height 6
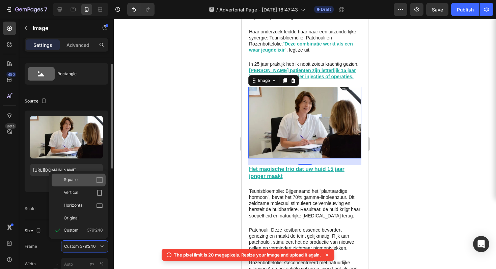
click at [94, 178] on div "Square" at bounding box center [83, 180] width 39 height 7
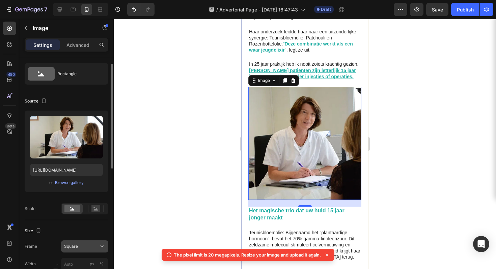
click at [92, 249] on div "Square" at bounding box center [84, 246] width 41 height 7
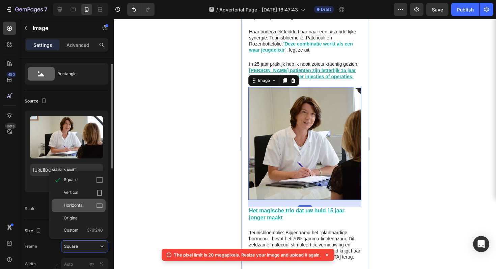
click at [88, 203] on div "Horizontal" at bounding box center [83, 205] width 39 height 7
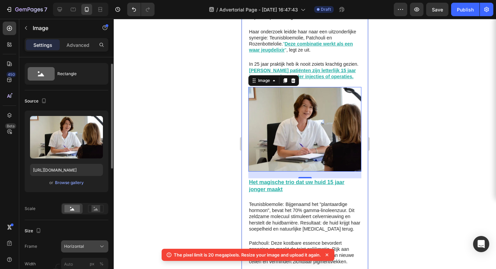
click at [86, 242] on button "Horizontal" at bounding box center [84, 247] width 47 height 12
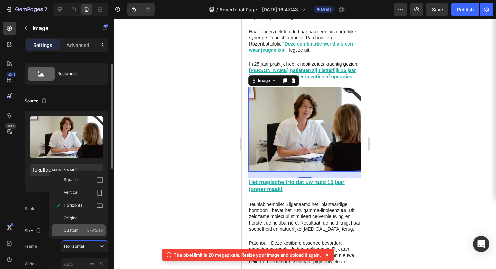
click at [88, 229] on span "379:240" at bounding box center [95, 230] width 16 height 6
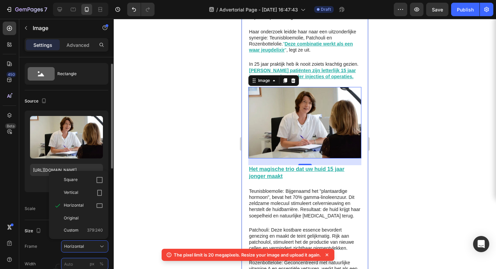
scroll to position [1, 0]
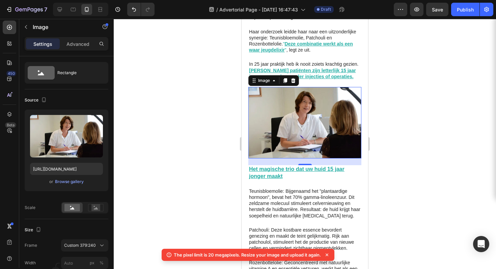
click at [439, 115] on div at bounding box center [305, 144] width 382 height 250
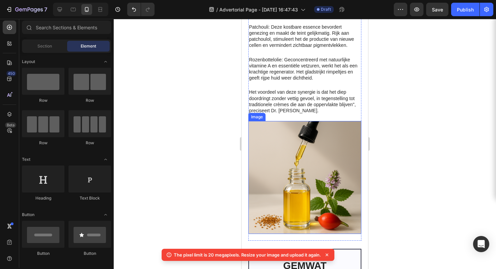
scroll to position [813, 0]
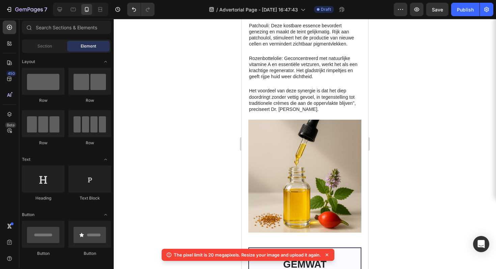
click at [417, 159] on div at bounding box center [305, 144] width 382 height 250
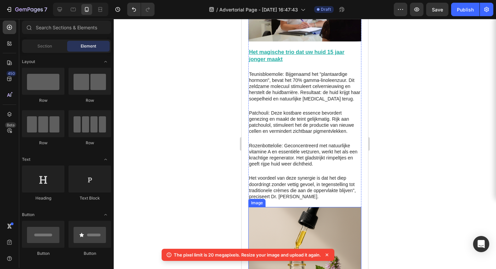
scroll to position [688, 0]
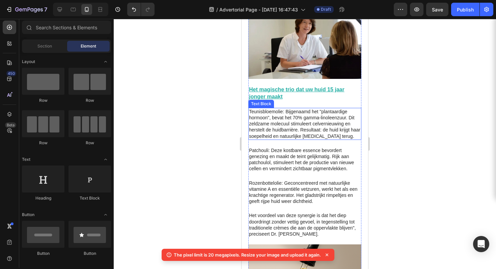
click at [299, 115] on p "Teunisbloemolie: Bijgenaamd het "plantaardige hormoon", bevat het 70% gamma-lin…" at bounding box center [305, 124] width 112 height 31
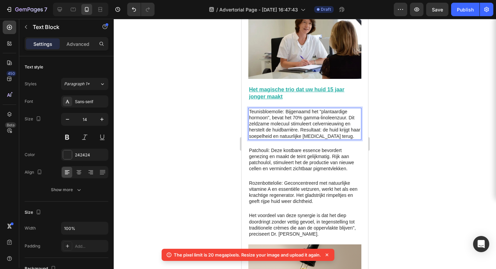
click at [320, 109] on p "Teunisbloemolie: Bijgenaamd het "plantaardige hormoon", bevat het 70% gamma-lin…" at bounding box center [305, 124] width 112 height 31
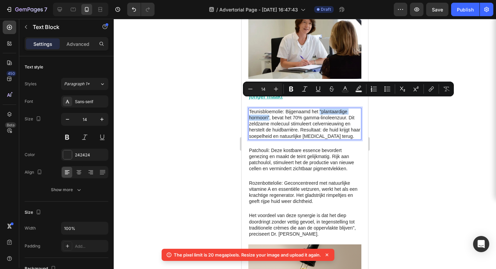
drag, startPoint x: 320, startPoint y: 103, endPoint x: 269, endPoint y: 109, distance: 51.7
click at [269, 109] on p "Teunisbloemolie: Bijgenaamd het "plantaardige hormoon", bevat het 70% gamma-lin…" at bounding box center [305, 124] width 112 height 31
click at [342, 125] on p "Teunisbloemolie: Bijgenaamd het "plantaardige hormoon", bevat het 70% gamma-lin…" at bounding box center [305, 124] width 112 height 31
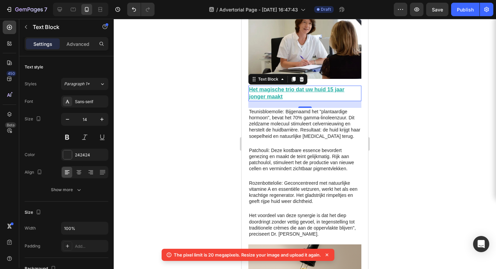
click at [315, 87] on u "Het magische trio dat uw huid 15 jaar jonger maakt" at bounding box center [296, 93] width 95 height 13
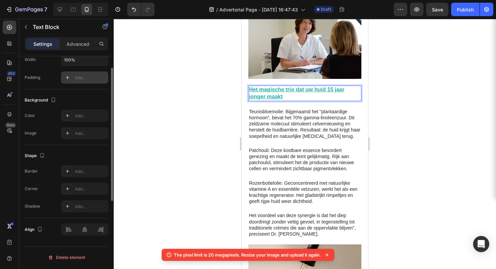
scroll to position [0, 0]
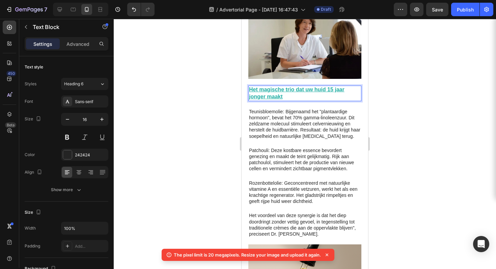
click at [291, 87] on u "Het magische trio dat uw huid 15 jaar jonger maakt" at bounding box center [296, 93] width 95 height 13
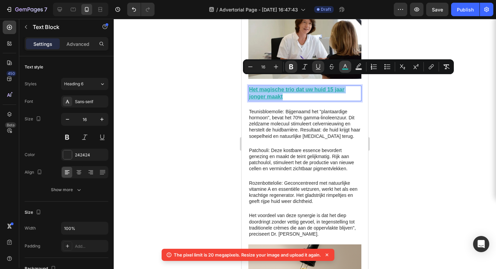
click at [349, 67] on button "color" at bounding box center [345, 67] width 12 height 12
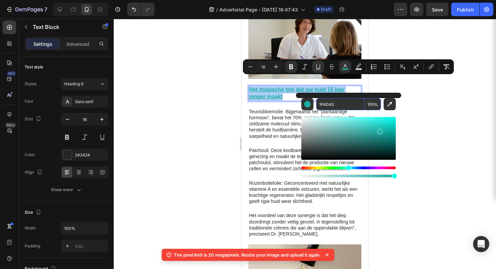
click at [332, 107] on input "1FADA3" at bounding box center [340, 104] width 49 height 12
click at [437, 149] on div at bounding box center [305, 144] width 382 height 250
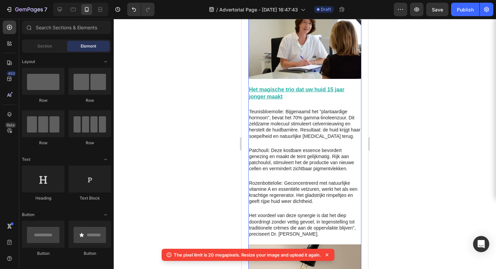
click at [309, 108] on div "Teunisbloemolie: Bijgenaamd het "plantaardige hormoon", bevat het 70% gamma-lin…" at bounding box center [304, 124] width 113 height 32
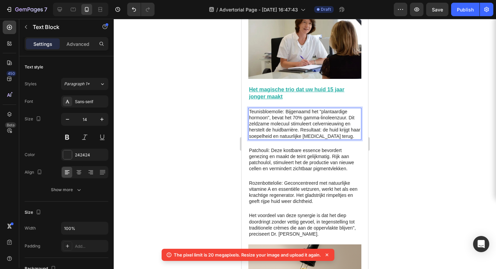
click at [321, 109] on p "Teunisbloemolie: Bijgenaamd het "plantaardige hormoon", bevat het 70% gamma-lin…" at bounding box center [305, 124] width 112 height 31
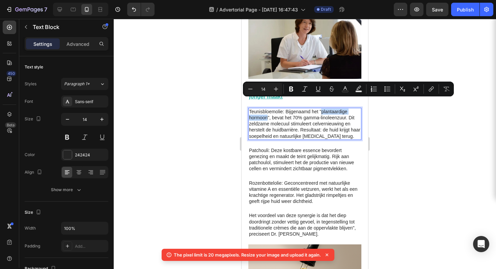
drag, startPoint x: 321, startPoint y: 102, endPoint x: 268, endPoint y: 110, distance: 53.5
click at [268, 110] on p "Teunisbloemolie: Bijgenaamd het "plantaardige hormoon", bevat het 70% gamma-lin…" at bounding box center [305, 124] width 112 height 31
click at [345, 89] on icon "Editor contextual toolbar" at bounding box center [345, 89] width 7 height 7
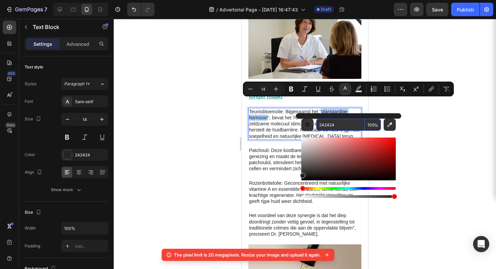
click at [327, 125] on input "242424" at bounding box center [340, 125] width 49 height 12
paste input "1FADA3"
type input "1FADA3"
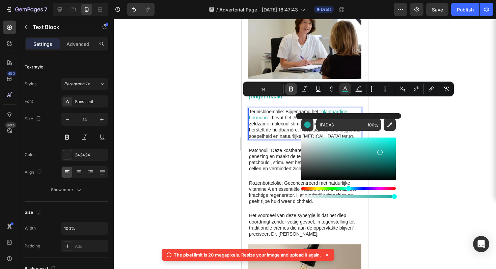
click at [294, 90] on icon "Editor contextual toolbar" at bounding box center [291, 89] width 7 height 7
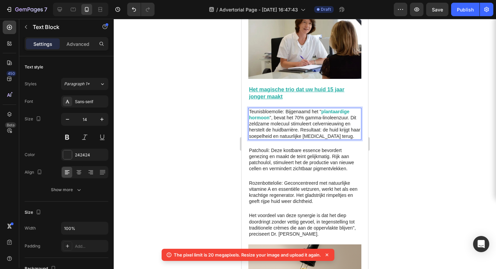
click at [413, 119] on div at bounding box center [305, 144] width 382 height 250
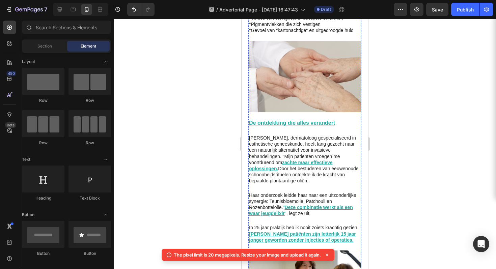
scroll to position [462, 0]
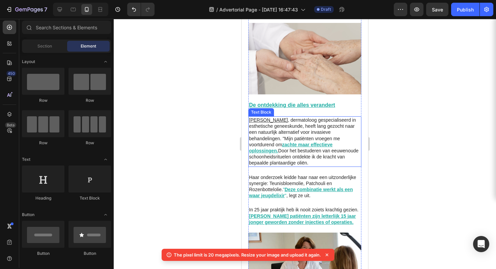
click at [293, 142] on u "zachte maar effectieve oplossingen." at bounding box center [290, 147] width 83 height 11
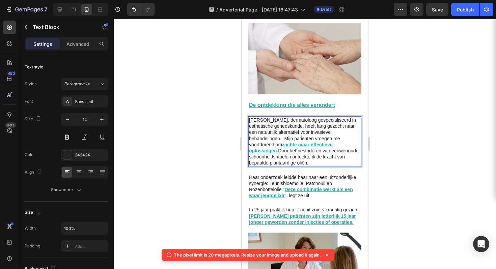
click at [281, 139] on p "[PERSON_NAME] , dermatoloog gespecialiseerd in esthetische geneeskunde, heeft l…" at bounding box center [305, 141] width 112 height 49
click at [288, 139] on p "[PERSON_NAME] , dermatoloog gespecialiseerd in esthetische geneeskunde, heeft l…" at bounding box center [305, 141] width 112 height 49
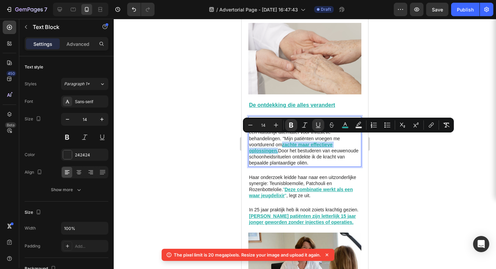
drag, startPoint x: 292, startPoint y: 138, endPoint x: 278, endPoint y: 145, distance: 16.2
click at [278, 145] on u "zachte maar effectieve oplossingen." at bounding box center [290, 147] width 83 height 11
click at [308, 125] on button "Italic" at bounding box center [305, 125] width 12 height 12
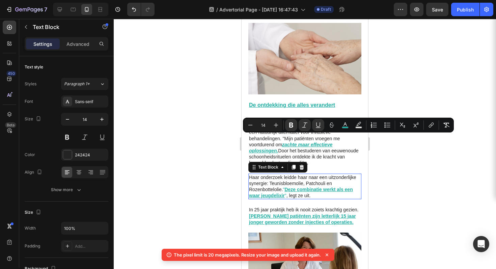
click at [294, 187] on u "Deze combinatie werkt als een waar jeugdelixir" at bounding box center [301, 192] width 104 height 11
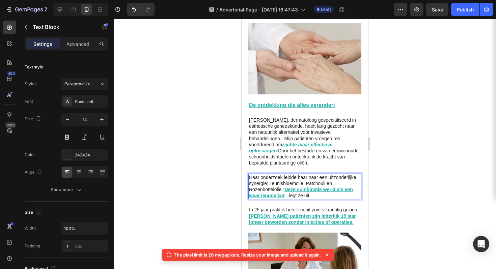
click at [290, 182] on p "Haar onderzoek leidde haar naar een uitzonderlijke synergie: Teunisbloemolie, P…" at bounding box center [305, 186] width 112 height 25
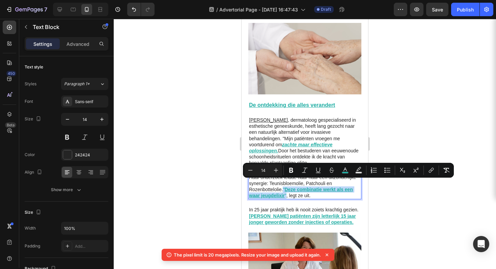
drag, startPoint x: 290, startPoint y: 182, endPoint x: 296, endPoint y: 189, distance: 9.6
click at [296, 189] on p "Haar onderzoek leidde haar naar een uitzonderlijke synergie: Teunisbloemolie, P…" at bounding box center [305, 186] width 112 height 25
click at [301, 171] on button "Italic" at bounding box center [305, 170] width 12 height 12
click at [412, 187] on div at bounding box center [305, 144] width 382 height 250
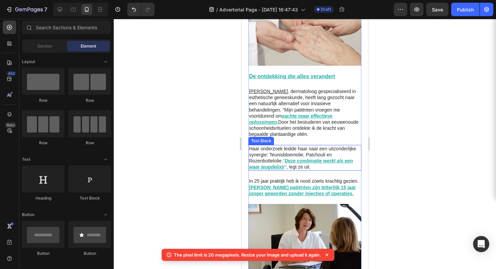
scroll to position [565, 0]
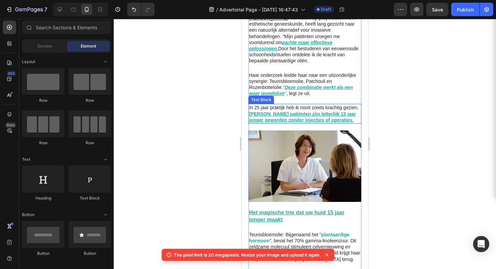
click at [267, 111] on u "[PERSON_NAME] patiënten zijn letterlijk 15 jaar jonger geworden zonder injectie…" at bounding box center [302, 116] width 107 height 11
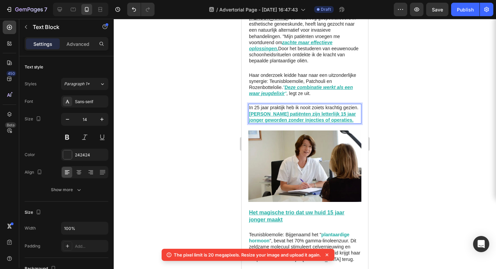
click at [266, 111] on u "[PERSON_NAME] patiënten zijn letterlijk 15 jaar jonger geworden zonder injectie…" at bounding box center [302, 116] width 107 height 11
drag, startPoint x: 266, startPoint y: 107, endPoint x: 349, endPoint y: 115, distance: 84.0
click at [353, 116] on p "In 25 jaar praktijk heb ik nooit zoiets krachtig gezien. Mijn patiënten zijn le…" at bounding box center [305, 114] width 112 height 19
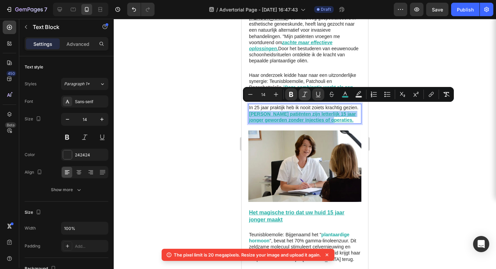
click at [300, 96] on button "Italic" at bounding box center [305, 94] width 12 height 12
click at [289, 95] on icon "Editor contextual toolbar" at bounding box center [291, 94] width 7 height 7
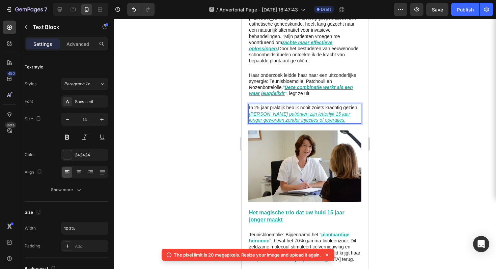
click at [446, 151] on div at bounding box center [305, 144] width 382 height 250
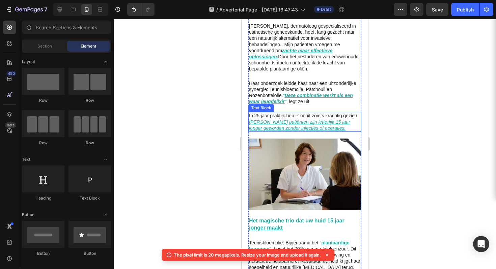
scroll to position [556, 0]
click at [260, 116] on p "In 25 jaar praktijk heb ik nooit zoiets krachtig gezien. Mijn patiënten zijn le…" at bounding box center [305, 122] width 112 height 19
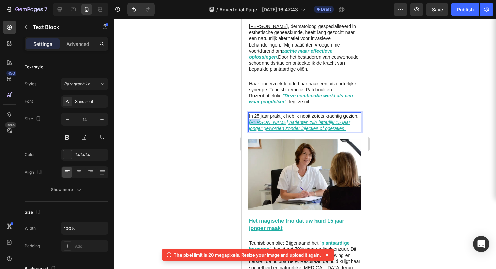
click at [266, 120] on u "[PERSON_NAME] patiënten zijn letterlijk 15 jaar jonger geworden zonder injectie…" at bounding box center [299, 125] width 101 height 11
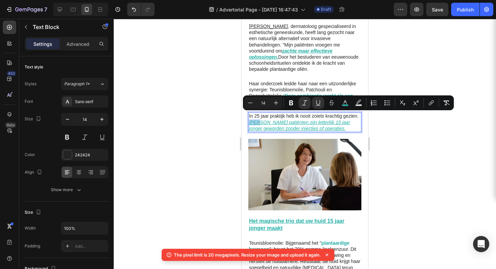
click at [266, 120] on u "[PERSON_NAME] patiënten zijn letterlijk 15 jaar jonger geworden zonder injectie…" at bounding box center [299, 125] width 101 height 11
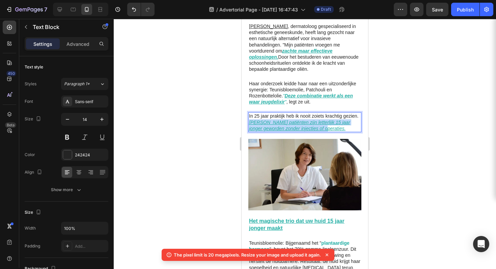
drag, startPoint x: 266, startPoint y: 115, endPoint x: 335, endPoint y: 121, distance: 69.8
click at [335, 121] on p "In 25 jaar praktijk heb ik nooit zoiets krachtig gezien. Mijn patiënten zijn le…" at bounding box center [305, 122] width 112 height 19
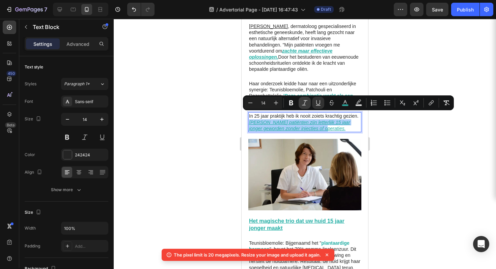
drag, startPoint x: 294, startPoint y: 102, endPoint x: 303, endPoint y: 109, distance: 11.3
click at [294, 102] on icon "Editor contextual toolbar" at bounding box center [291, 103] width 7 height 7
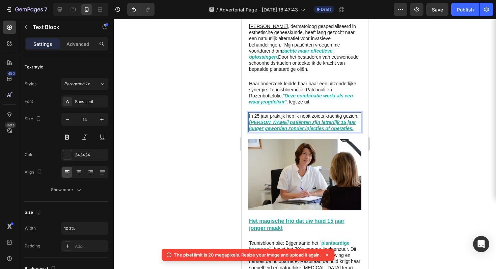
click at [386, 150] on div at bounding box center [305, 144] width 382 height 250
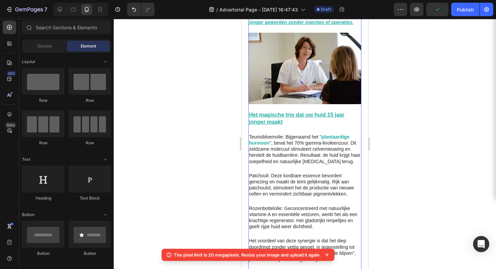
scroll to position [690, 0]
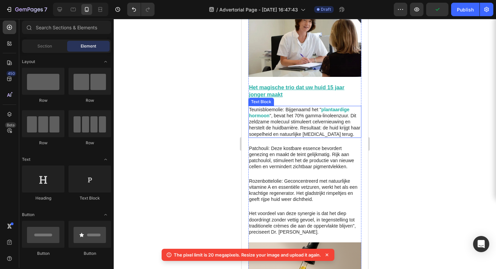
click at [320, 107] on p "Teunisbloemolie: Bijgenaamd het " plantaardige hormoon ", bevat het 70% gamma-l…" at bounding box center [305, 122] width 112 height 31
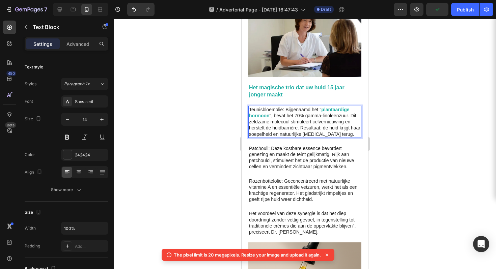
click at [321, 107] on strong "plantaardige hormoon" at bounding box center [299, 112] width 101 height 11
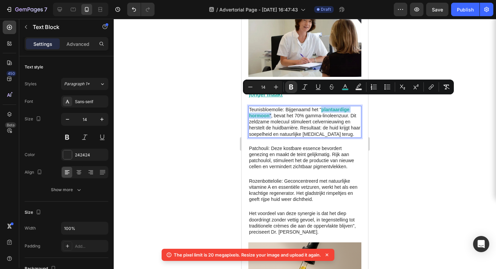
drag, startPoint x: 321, startPoint y: 101, endPoint x: 269, endPoint y: 106, distance: 52.8
click at [269, 107] on strong "plantaardige hormoon" at bounding box center [299, 112] width 101 height 11
click at [330, 107] on strong "plantaardige hormoon" at bounding box center [299, 112] width 101 height 11
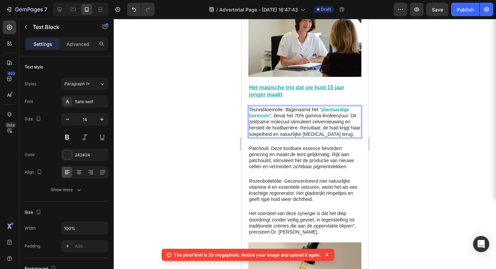
click at [320, 107] on p "Teunisbloemolie: Bijgenaamd het " plantaardige hormoon ", bevat het 70% gamma-l…" at bounding box center [305, 122] width 112 height 31
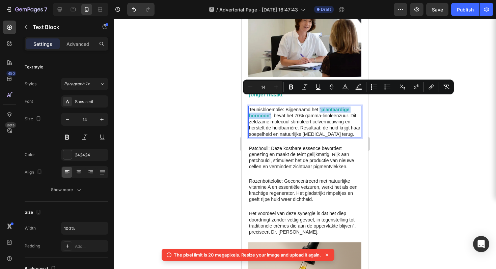
drag, startPoint x: 320, startPoint y: 100, endPoint x: 270, endPoint y: 104, distance: 50.1
click at [270, 107] on p "Teunisbloemolie: Bijgenaamd het " plantaardige hormoon ", bevat het 70% gamma-l…" at bounding box center [305, 122] width 112 height 31
click at [346, 85] on icon "Editor contextual toolbar" at bounding box center [345, 87] width 7 height 7
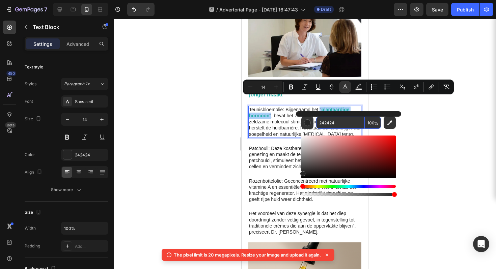
click at [326, 125] on input "242424" at bounding box center [340, 123] width 49 height 12
paste input "1FADA3"
type input "1FADA3"
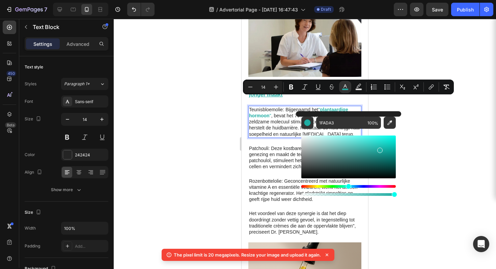
click at [419, 127] on div at bounding box center [305, 144] width 382 height 250
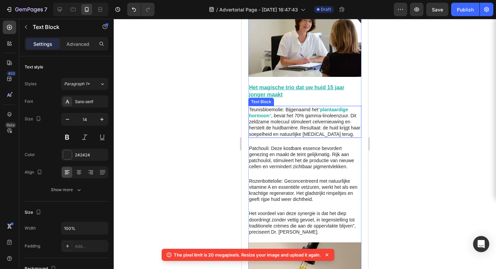
click at [321, 107] on span "" plantaardige hormoon "" at bounding box center [298, 112] width 99 height 11
click at [319, 107] on p "Teunisbloemolie: Bijgenaamd het " plantaardige hormoon " , bevat het 70% gamma-…" at bounding box center [305, 122] width 112 height 31
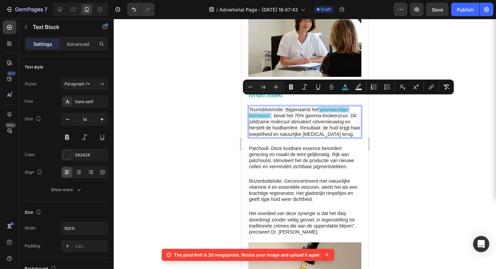
drag, startPoint x: 319, startPoint y: 99, endPoint x: 271, endPoint y: 108, distance: 49.3
click at [271, 108] on p "Teunisbloemolie: Bijgenaamd het " plantaardige hormoon " , bevat het 70% gamma-…" at bounding box center [305, 122] width 112 height 31
click at [320, 88] on icon "Editor contextual toolbar" at bounding box center [318, 87] width 7 height 7
click at [305, 89] on icon "Editor contextual toolbar" at bounding box center [304, 87] width 7 height 7
click at [377, 119] on div at bounding box center [305, 144] width 382 height 250
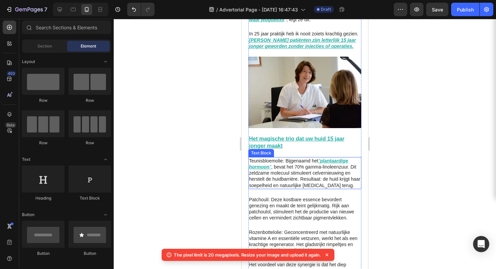
scroll to position [557, 0]
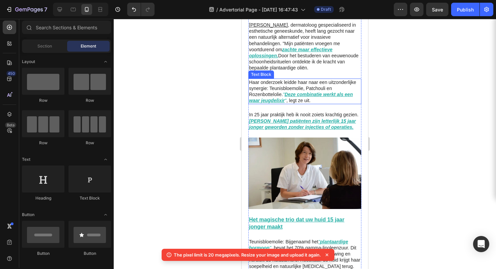
click at [293, 92] on u "Deze combinatie werkt als een waar jeugdelixir" at bounding box center [301, 97] width 104 height 11
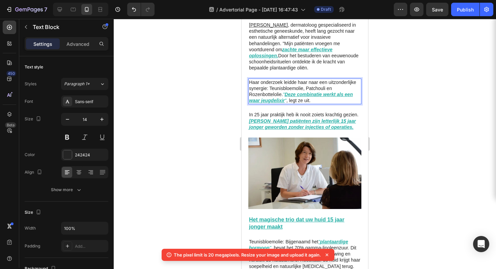
click at [423, 98] on div at bounding box center [305, 144] width 382 height 250
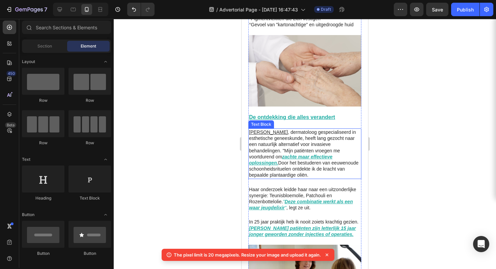
scroll to position [456, 0]
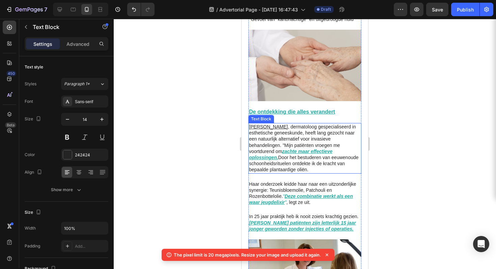
click at [291, 149] on u "zachte maar effectieve oplossingen." at bounding box center [290, 154] width 83 height 11
click at [292, 149] on u "zachte maar effectieve oplossingen." at bounding box center [290, 154] width 83 height 11
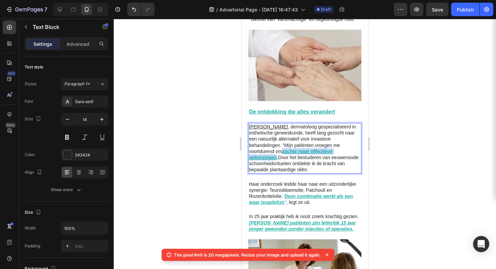
drag, startPoint x: 291, startPoint y: 145, endPoint x: 271, endPoint y: 151, distance: 20.7
click at [271, 150] on u "zachte maar effectieve oplossingen." at bounding box center [290, 154] width 83 height 11
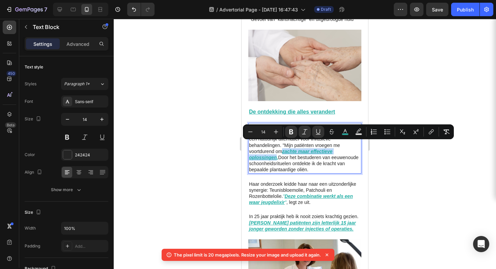
click at [272, 151] on u "zachte maar effectieve oplossingen." at bounding box center [290, 154] width 83 height 11
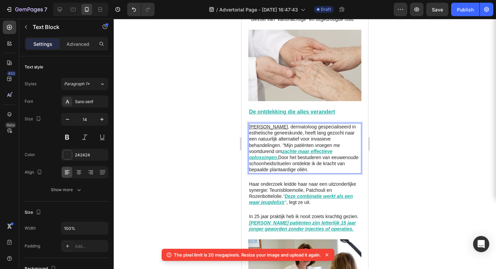
click at [278, 151] on p "[PERSON_NAME] , dermatoloog gespecialiseerd in esthetische geneeskunde, heeft l…" at bounding box center [305, 148] width 112 height 49
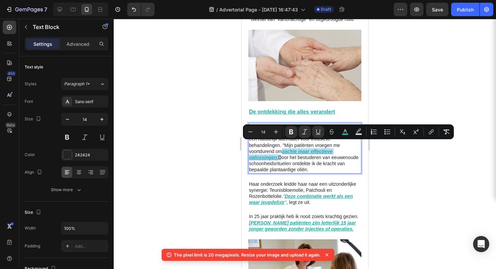
drag, startPoint x: 278, startPoint y: 151, endPoint x: 292, endPoint y: 145, distance: 15.0
click at [292, 145] on p "[PERSON_NAME] , dermatoloog gespecialiseerd in esthetische geneeskunde, heeft l…" at bounding box center [305, 148] width 112 height 49
click at [313, 130] on button "Underline" at bounding box center [318, 132] width 12 height 12
click at [397, 176] on div at bounding box center [305, 144] width 382 height 250
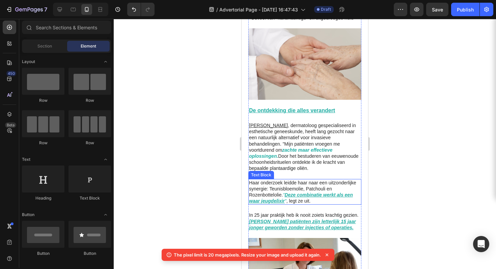
scroll to position [476, 0]
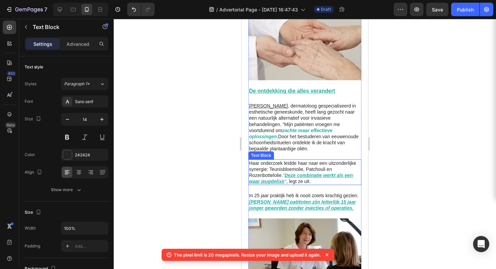
click at [291, 173] on icon "" Deze combinatie werkt als een waar jeugdelixir "" at bounding box center [301, 178] width 104 height 11
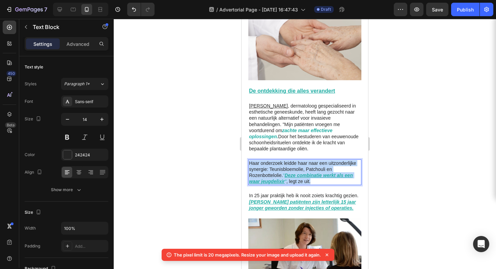
click at [291, 173] on icon "" Deze combinatie werkt als een waar jeugdelixir "" at bounding box center [301, 178] width 104 height 11
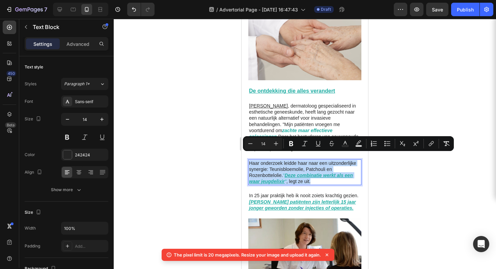
click at [291, 173] on icon "" Deze combinatie werkt als een waar jeugdelixir "" at bounding box center [301, 178] width 104 height 11
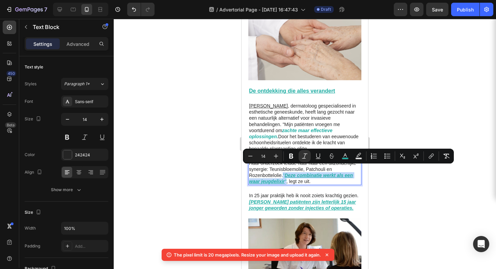
drag, startPoint x: 291, startPoint y: 168, endPoint x: 293, endPoint y: 174, distance: 6.5
click at [293, 174] on icon "" Deze combinatie werkt als een waar jeugdelixir "" at bounding box center [301, 178] width 104 height 11
click at [305, 155] on icon "Editor contextual toolbar" at bounding box center [304, 156] width 7 height 7
click at [305, 157] on icon "Editor contextual toolbar" at bounding box center [304, 156] width 7 height 7
click at [317, 157] on icon "Editor contextual toolbar" at bounding box center [318, 156] width 7 height 7
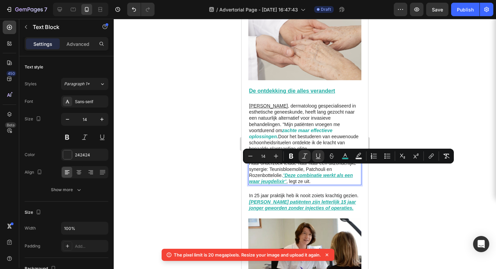
click at [383, 184] on div at bounding box center [305, 144] width 382 height 250
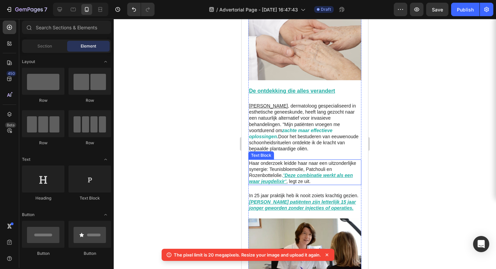
click at [297, 176] on p "Haar onderzoek leidde haar naar een uitzonderlijke synergie: Teunisbloemolie, P…" at bounding box center [305, 172] width 112 height 25
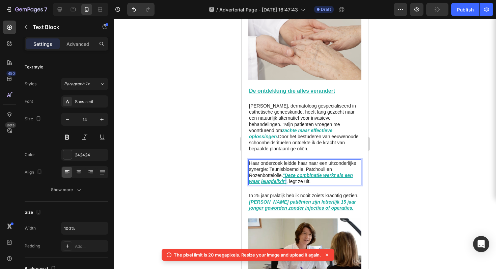
click at [286, 179] on u """ at bounding box center [286, 181] width 2 height 5
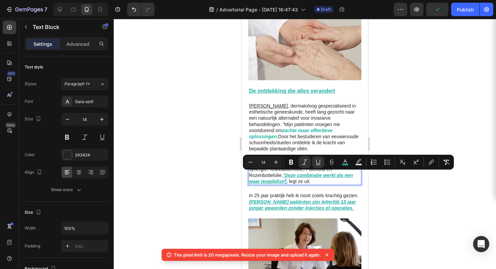
click at [286, 179] on u """ at bounding box center [286, 181] width 2 height 5
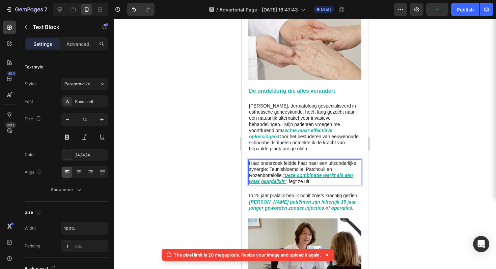
click at [296, 175] on p "Haar onderzoek leidde haar naar een uitzonderlijke synergie: Teunisbloemolie, P…" at bounding box center [305, 172] width 112 height 25
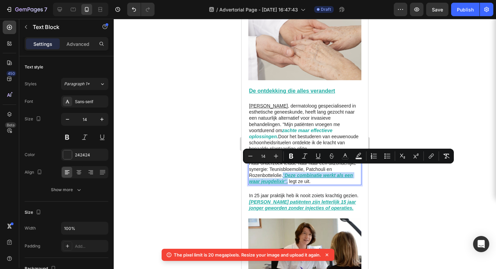
drag, startPoint x: 296, startPoint y: 175, endPoint x: 290, endPoint y: 170, distance: 7.9
click at [290, 170] on p "Haar onderzoek leidde haar naar een uitzonderlijke synergie: Teunisbloemolie, P…" at bounding box center [305, 172] width 112 height 25
click at [316, 158] on icon "Editor contextual toolbar" at bounding box center [318, 156] width 7 height 7
click at [392, 195] on div at bounding box center [305, 144] width 382 height 250
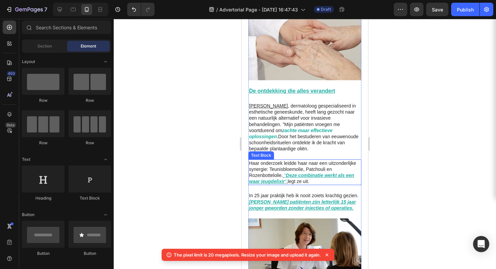
click at [286, 173] on u """ at bounding box center [285, 175] width 2 height 5
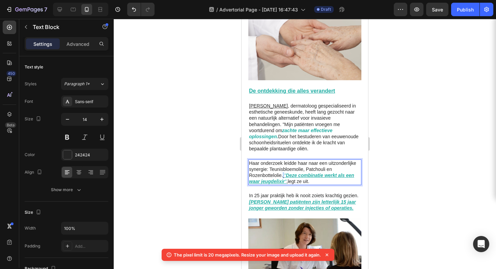
click at [284, 173] on u "Rich Text Editor. Editing area: main" at bounding box center [283, 175] width 1 height 5
drag, startPoint x: 290, startPoint y: 170, endPoint x: 293, endPoint y: 173, distance: 4.3
click at [293, 173] on p "Haar onderzoek leidde haar naar een uitzonderlijke synergie: Teunisbloemolie, P…" at bounding box center [305, 172] width 112 height 25
click at [289, 170] on p "Haar onderzoek leidde haar naar een uitzonderlijke synergie: Teunisbloemolie, P…" at bounding box center [305, 172] width 112 height 25
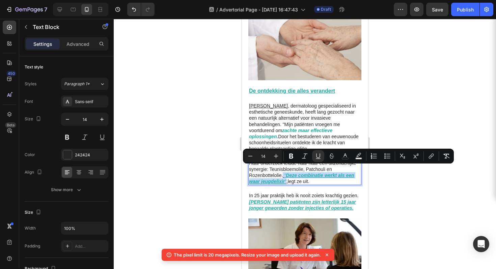
drag, startPoint x: 289, startPoint y: 170, endPoint x: 295, endPoint y: 176, distance: 7.9
click at [295, 176] on p "Haar onderzoek leidde haar naar een uitzonderlijke synergie: Teunisbloemolie, P…" at bounding box center [305, 172] width 112 height 25
click at [317, 158] on icon "Editor contextual toolbar" at bounding box center [318, 156] width 7 height 7
click at [379, 195] on div at bounding box center [305, 144] width 382 height 250
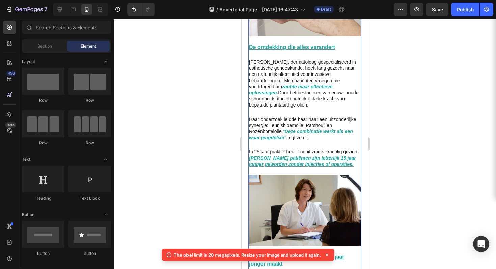
scroll to position [521, 0]
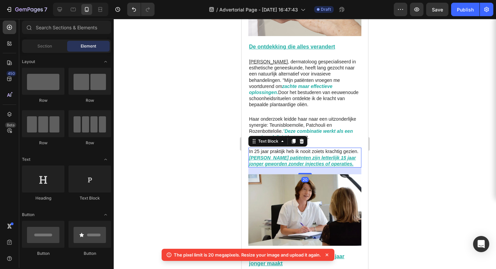
click at [265, 153] on p "In 25 jaar praktijk heb ik nooit zoiets krachtig gezien. Mijn patiënten zijn le…" at bounding box center [305, 157] width 112 height 19
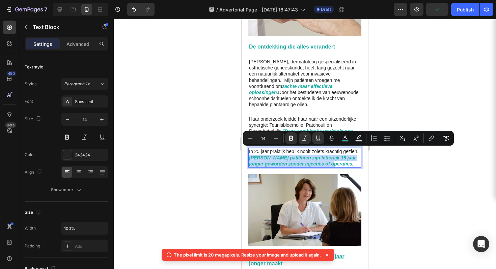
drag, startPoint x: 265, startPoint y: 152, endPoint x: 353, endPoint y: 160, distance: 88.0
click at [353, 160] on p "In 25 jaar praktijk heb ik nooit zoiets krachtig gezien. Mijn patiënten zijn le…" at bounding box center [305, 157] width 112 height 19
click at [317, 140] on icon "Editor contextual toolbar" at bounding box center [318, 138] width 7 height 7
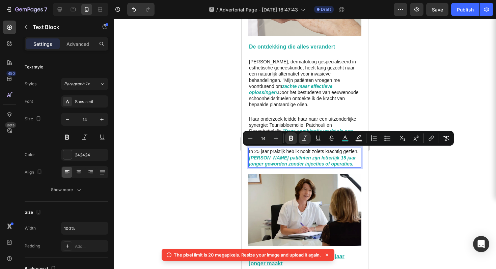
click at [387, 168] on div at bounding box center [305, 144] width 382 height 250
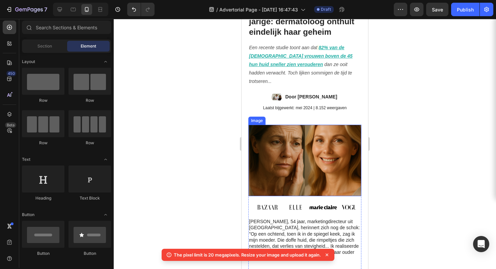
scroll to position [100, 0]
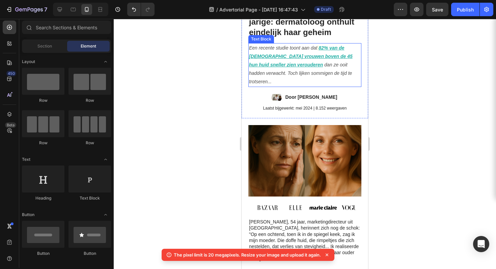
click at [321, 60] on u "82% van de [DEMOGRAPHIC_DATA] vrouwen boven de 45 hun huid sneller zien veroude…" at bounding box center [301, 56] width 104 height 22
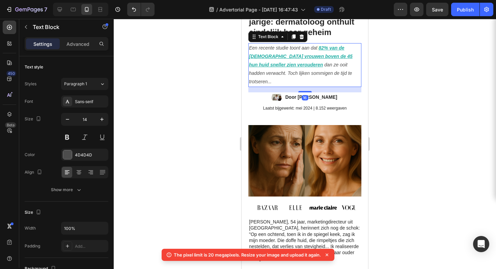
click at [318, 51] on icon at bounding box center [317, 47] width 1 height 5
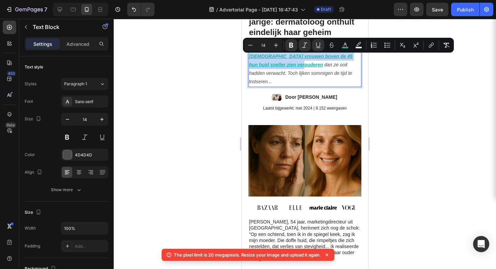
drag, startPoint x: 318, startPoint y: 58, endPoint x: 299, endPoint y: 74, distance: 24.9
click at [299, 74] on p "Een recente studie toont aan dat 82% van de Nederlandse vrouwen boven de 45 hun…" at bounding box center [305, 65] width 112 height 43
click at [319, 44] on icon "Editor contextual toolbar" at bounding box center [318, 45] width 7 height 7
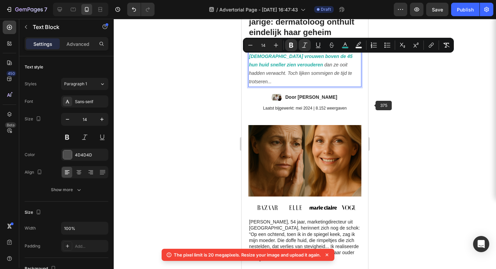
click at [375, 107] on div at bounding box center [305, 144] width 382 height 250
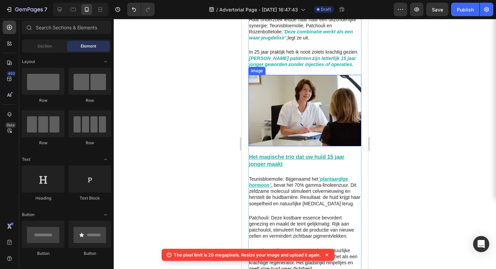
scroll to position [685, 0]
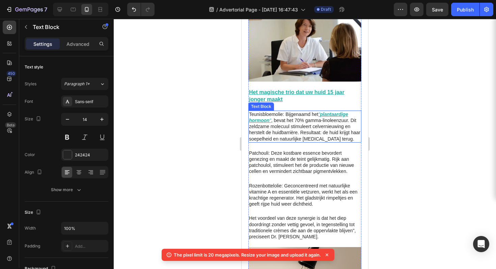
click at [320, 112] on u """ at bounding box center [319, 114] width 2 height 5
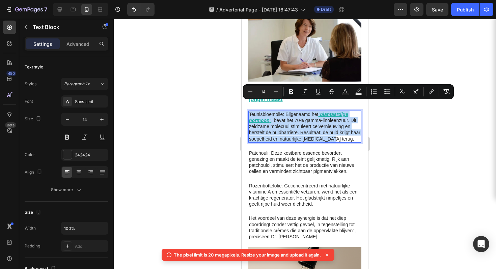
drag, startPoint x: 320, startPoint y: 106, endPoint x: 279, endPoint y: 113, distance: 41.2
click at [280, 114] on p "Teunisbloemolie: Bijgenaamd het " plantaardige hormoon " , bevat het 70% gamma-…" at bounding box center [305, 126] width 112 height 31
click at [279, 112] on p "Teunisbloemolie: Bijgenaamd het " plantaardige hormoon " , bevat het 70% gamma-…" at bounding box center [305, 126] width 112 height 31
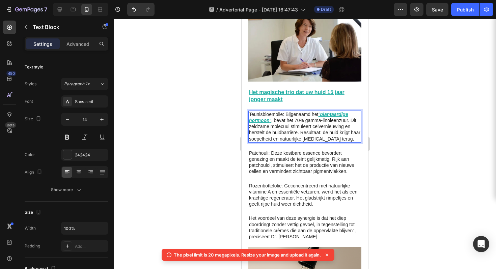
click at [320, 112] on u """ at bounding box center [319, 114] width 2 height 5
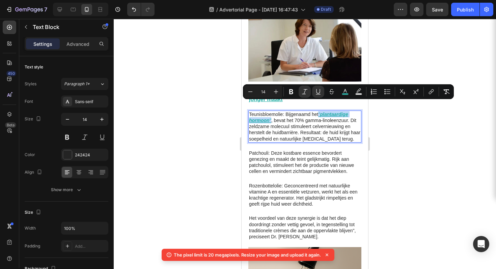
drag, startPoint x: 320, startPoint y: 105, endPoint x: 270, endPoint y: 111, distance: 50.3
click at [270, 112] on icon "" plantaardige hormoon "" at bounding box center [298, 117] width 99 height 11
click at [314, 93] on button "Underline" at bounding box center [318, 92] width 12 height 12
click at [382, 142] on div at bounding box center [305, 144] width 382 height 250
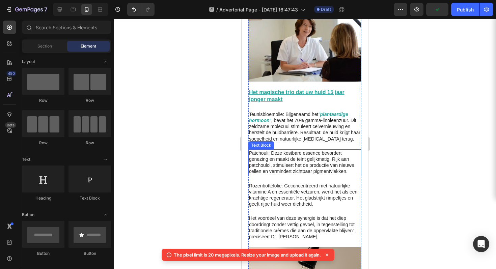
click at [306, 150] on p "Patchouli: Deze kostbare essence bevordert genezing en maakt de teint gelijkmat…" at bounding box center [305, 162] width 112 height 25
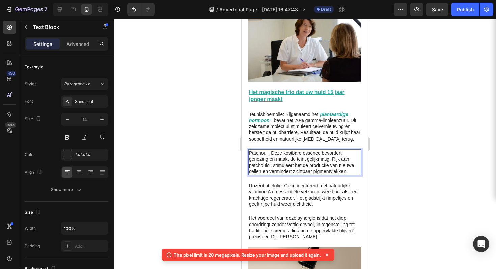
click at [272, 158] on p "Patchouli: Deze kostbare essence bevordert genezing en maakt de teint gelijkmat…" at bounding box center [305, 162] width 112 height 25
click at [269, 162] on p "Patchouli: Deze kostbare essence bevordert genezing en maakt de teint gelijkmat…" at bounding box center [305, 162] width 112 height 25
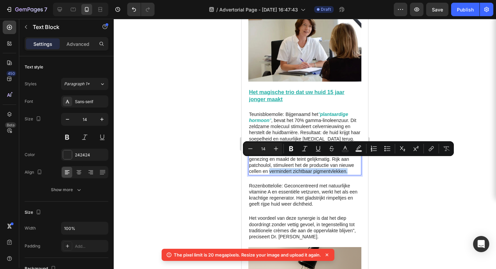
drag, startPoint x: 269, startPoint y: 162, endPoint x: 351, endPoint y: 164, distance: 82.0
click at [351, 164] on p "Patchouli: Deze kostbare essence bevordert genezing en maakt de teint gelijkmat…" at bounding box center [305, 162] width 112 height 25
click at [291, 150] on icon "Editor contextual toolbar" at bounding box center [291, 148] width 4 height 5
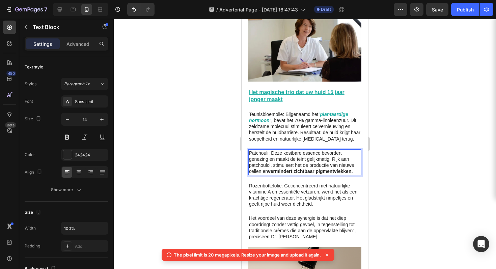
click at [273, 169] on strong "vermindert zichtbaar pigmentvlekken." at bounding box center [310, 171] width 85 height 5
click at [271, 169] on strong "vermindert zichtbaar pigmentvlekken." at bounding box center [310, 171] width 85 height 5
drag, startPoint x: 270, startPoint y: 162, endPoint x: 354, endPoint y: 163, distance: 83.3
click at [353, 169] on strong "vermindert zichtbaar pigmentvlekken." at bounding box center [310, 171] width 85 height 5
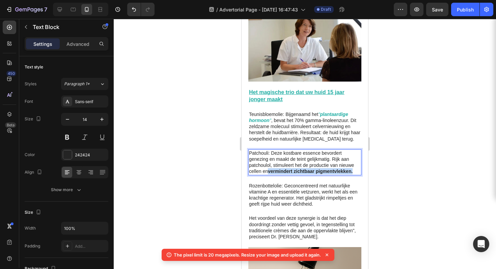
click at [319, 169] on strong "vermindert zichtbaar pigmentvlekken." at bounding box center [310, 171] width 85 height 5
click at [320, 169] on strong "vermindert zichtbaar pigmentvlekken." at bounding box center [310, 171] width 85 height 5
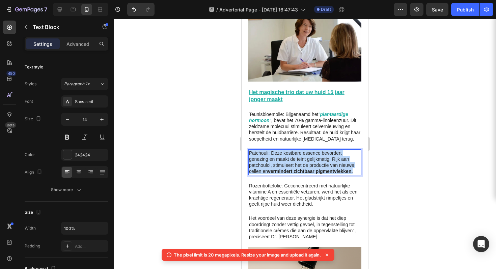
click at [320, 169] on strong "vermindert zichtbaar pigmentvlekken." at bounding box center [310, 171] width 85 height 5
click at [258, 137] on div "[PERSON_NAME], 54 jaar, marketingdirecteur uit [GEOGRAPHIC_DATA], herinnert zic…" at bounding box center [304, 5] width 113 height 723
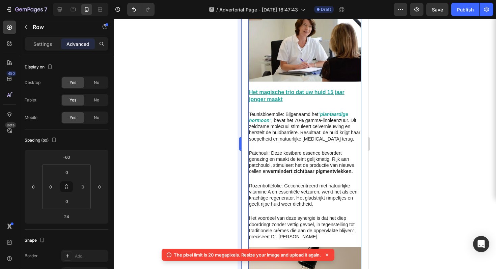
drag, startPoint x: 204, startPoint y: 125, endPoint x: 238, endPoint y: 132, distance: 34.1
click at [204, 125] on div at bounding box center [305, 144] width 382 height 250
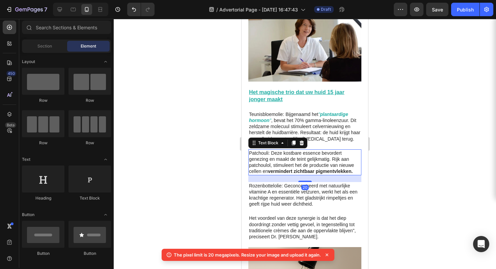
click at [274, 158] on p "Patchouli: Deze kostbare essence bevordert genezing en maakt de teint gelijkmat…" at bounding box center [305, 162] width 112 height 25
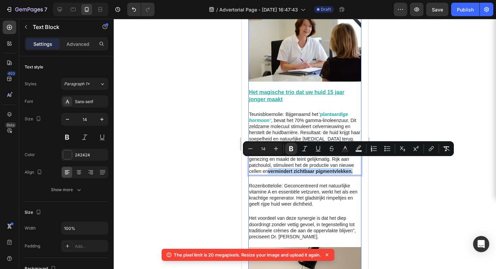
drag, startPoint x: 270, startPoint y: 161, endPoint x: 347, endPoint y: 169, distance: 78.0
click at [359, 147] on icon "Editor contextual toolbar" at bounding box center [358, 148] width 7 height 7
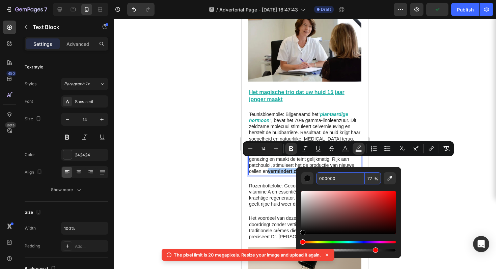
click at [326, 180] on input "000000" at bounding box center [340, 178] width 49 height 12
paste input "1FADA3"
type input "1FADA3"
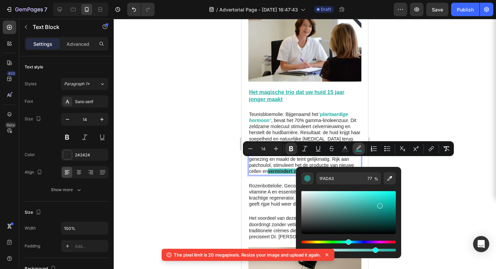
click at [358, 148] on icon "Editor contextual toolbar" at bounding box center [358, 148] width 7 height 7
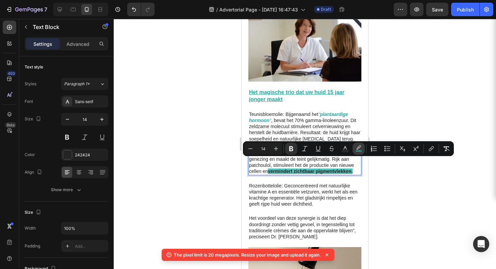
click at [357, 150] on rect "Editor contextual toolbar" at bounding box center [359, 151] width 6 height 2
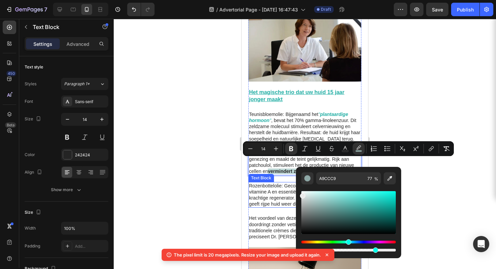
drag, startPoint x: 360, startPoint y: 202, endPoint x: 301, endPoint y: 194, distance: 60.2
click at [301, 194] on div "Editor contextual toolbar" at bounding box center [348, 212] width 94 height 43
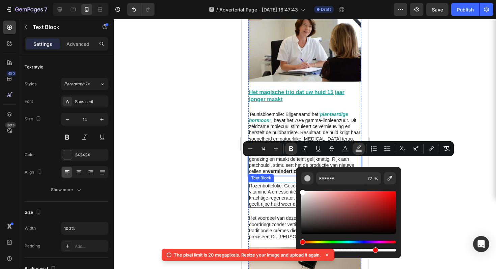
drag, startPoint x: 545, startPoint y: 217, endPoint x: 294, endPoint y: 181, distance: 254.0
type input "FFFFFF"
click at [345, 148] on icon "Editor contextual toolbar" at bounding box center [345, 148] width 7 height 7
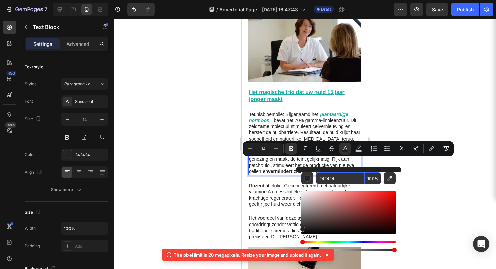
click at [326, 181] on input "242424" at bounding box center [340, 178] width 49 height 12
paste input "1FADA3"
type input "1FADA3"
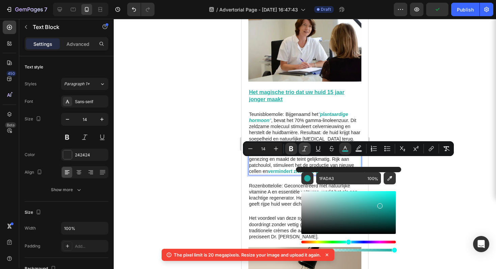
click at [304, 146] on icon "Editor contextual toolbar" at bounding box center [304, 148] width 7 height 7
click at [417, 166] on div at bounding box center [305, 144] width 382 height 250
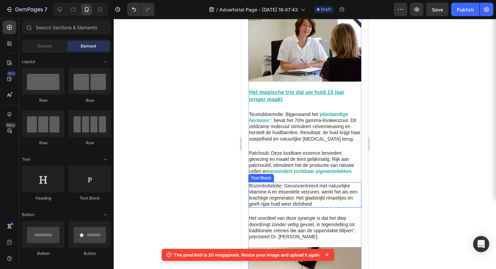
click at [285, 183] on p "Rozenbottelolie: Geconcentreerd met natuurlijke vitamine A en essentiële vetzur…" at bounding box center [305, 195] width 112 height 25
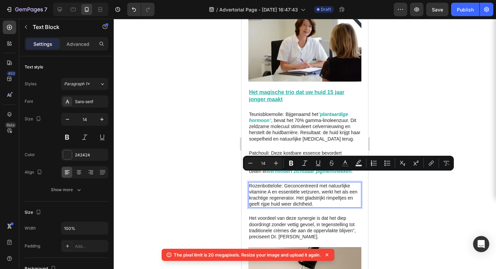
click at [286, 193] on p "Rozenbottelolie: Geconcentreerd met natuurlijke vitamine A en essentiële vetzur…" at bounding box center [305, 195] width 112 height 25
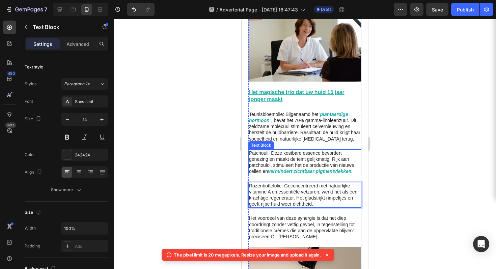
click at [303, 169] on strong "vermindert zichtbaar pigmentvlekken." at bounding box center [310, 171] width 85 height 5
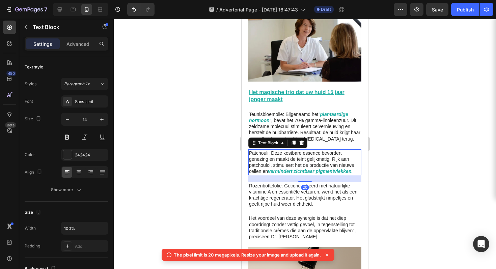
click at [305, 169] on strong "vermindert zichtbaar pigmentvlekken." at bounding box center [310, 171] width 85 height 5
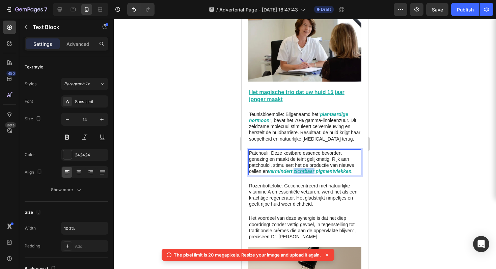
click at [305, 169] on strong "vermindert zichtbaar pigmentvlekken." at bounding box center [310, 171] width 85 height 5
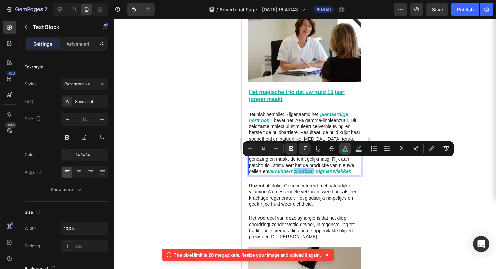
click at [348, 146] on icon "Editor contextual toolbar" at bounding box center [345, 148] width 7 height 7
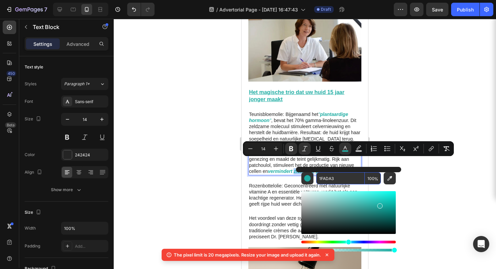
click at [326, 178] on input "1FADA3" at bounding box center [340, 178] width 49 height 12
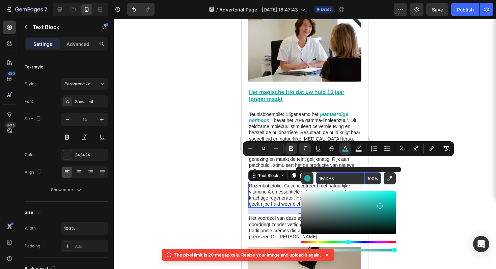
drag, startPoint x: 279, startPoint y: 183, endPoint x: 565, endPoint y: 166, distance: 286.0
click at [279, 183] on p "Rozenbottelolie: Geconcentreerd met natuurlijke vitamine A en essentiële vetzur…" at bounding box center [305, 195] width 112 height 25
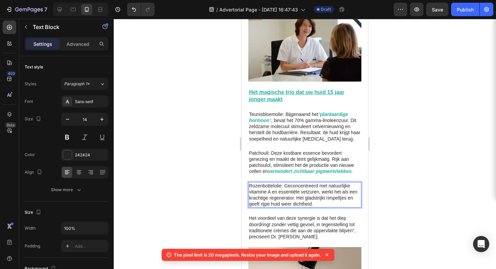
click at [306, 187] on p "Rozenbottelolie: Geconcentreerd met natuurlijke vitamine A en essentiële vetzur…" at bounding box center [305, 195] width 112 height 25
drag, startPoint x: 306, startPoint y: 187, endPoint x: 323, endPoint y: 195, distance: 18.7
click at [323, 195] on p "Rozenbottelolie: Geconcentreerd met natuurlijke vitamine A en essentiële vetzur…" at bounding box center [305, 195] width 112 height 25
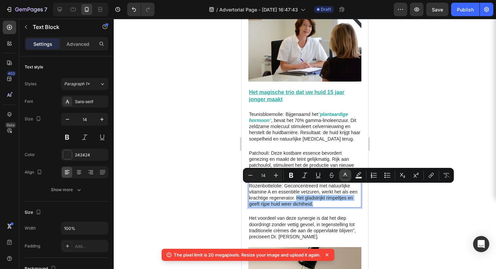
click at [347, 173] on icon "Editor contextual toolbar" at bounding box center [345, 175] width 7 height 7
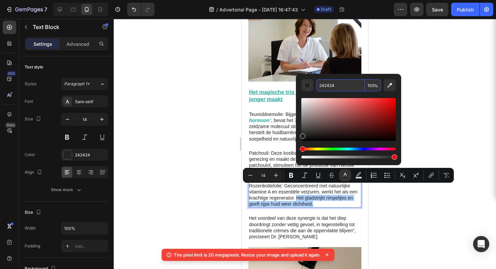
click at [328, 87] on input "242424" at bounding box center [340, 85] width 49 height 12
paste input "1FADA3"
type input "1FADA3"
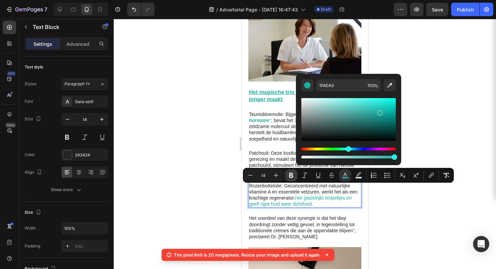
click at [290, 176] on icon "Editor contextual toolbar" at bounding box center [291, 175] width 4 height 5
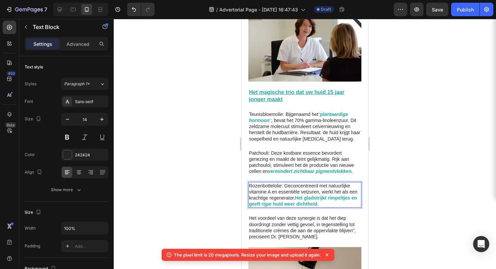
click at [305, 195] on strong "Het gladstrijkt rimpeltjes en geeft rijpe huid weer dichtheid." at bounding box center [303, 200] width 108 height 11
drag, startPoint x: 305, startPoint y: 189, endPoint x: 356, endPoint y: 193, distance: 50.5
click at [356, 193] on div "Rozenbottelolie: Geconcentreerd met natuurlijke vitamine A en essentiële vetzur…" at bounding box center [304, 195] width 113 height 26
click at [417, 203] on div at bounding box center [305, 144] width 382 height 250
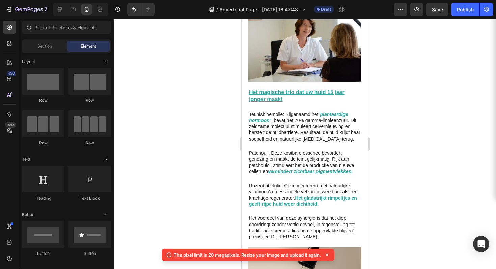
click at [416, 203] on div at bounding box center [305, 144] width 382 height 250
click at [308, 195] on strong "Het gladstrijkt rimpeltjes en geeft rijpe huid weer dichtheid." at bounding box center [303, 200] width 108 height 11
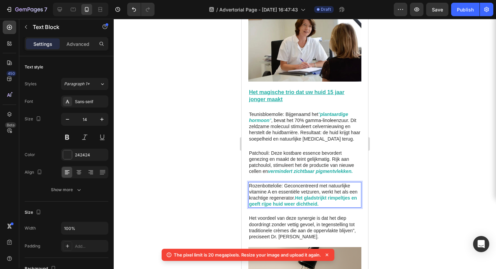
click at [306, 195] on strong "Het gladstrijkt rimpeltjes en geeft rijpe huid weer dichtheid." at bounding box center [303, 200] width 108 height 11
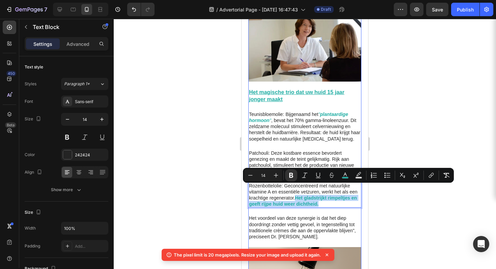
drag, startPoint x: 306, startPoint y: 188, endPoint x: 350, endPoint y: 199, distance: 45.6
click at [350, 199] on div "[PERSON_NAME], 54 jaar, marketingdirecteur uit [GEOGRAPHIC_DATA], herinnert zic…" at bounding box center [304, 5] width 113 height 723
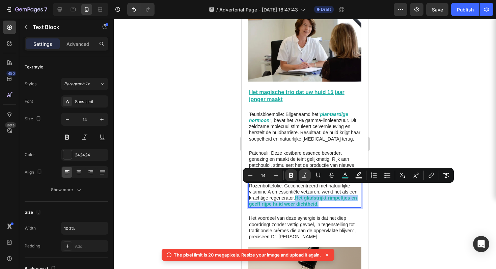
click at [309, 173] on button "Italic" at bounding box center [305, 175] width 12 height 12
click at [392, 193] on div at bounding box center [305, 144] width 382 height 250
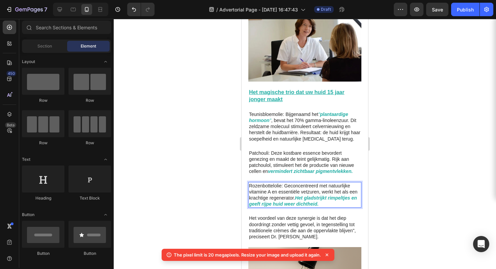
click at [392, 193] on div at bounding box center [305, 144] width 382 height 250
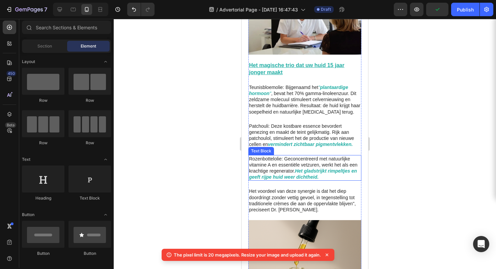
scroll to position [712, 0]
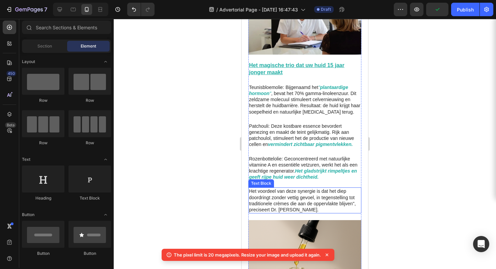
click at [288, 190] on p "Het voordeel van deze synergie is dat het diep doordringt zonder vettig gevoel,…" at bounding box center [305, 200] width 112 height 25
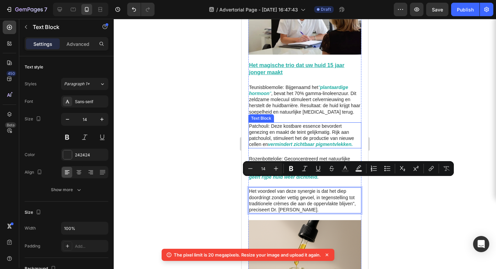
click at [309, 129] on p "Patchouli: Deze kostbare essence bevordert genezing en maakt de teint gelijkmat…" at bounding box center [305, 135] width 112 height 25
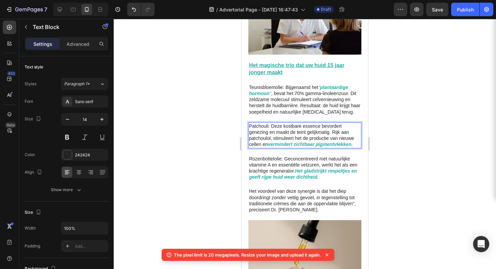
click at [310, 142] on strong "vermindert zichtbaar pigmentvlekken." at bounding box center [310, 144] width 85 height 5
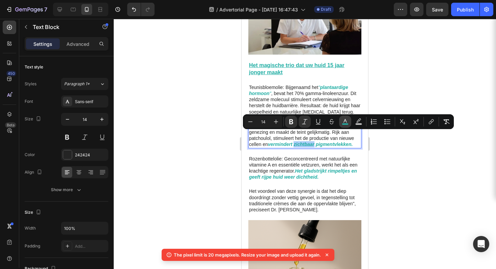
click at [348, 120] on icon "Editor contextual toolbar" at bounding box center [345, 121] width 7 height 7
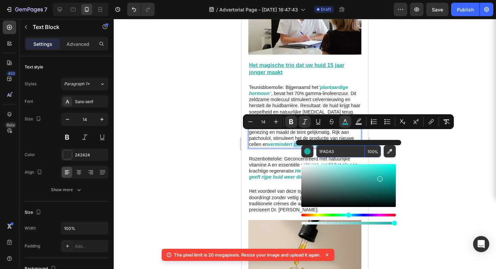
click at [328, 152] on input "1FADA3" at bounding box center [340, 151] width 49 height 12
click at [327, 151] on input "1FADA3" at bounding box center [340, 151] width 49 height 12
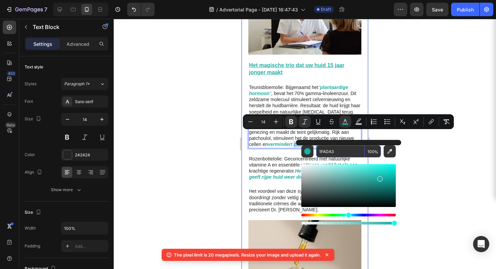
click at [269, 188] on p "Het voordeel van deze synergie is dat het diep doordringt zonder vettig gevoel,…" at bounding box center [305, 200] width 112 height 25
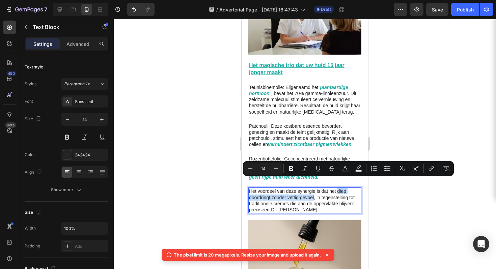
drag, startPoint x: 337, startPoint y: 182, endPoint x: 314, endPoint y: 190, distance: 24.2
click at [314, 190] on p "Het voordeel van deze synergie is dat het diep doordringt zonder vettig gevoel,…" at bounding box center [305, 200] width 112 height 25
click at [339, 172] on button "Text Color" at bounding box center [345, 169] width 12 height 12
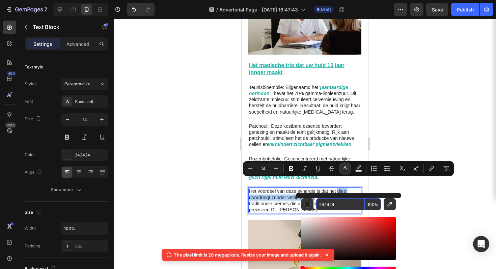
click at [327, 203] on input "242424" at bounding box center [340, 204] width 49 height 12
paste input "1FADA3"
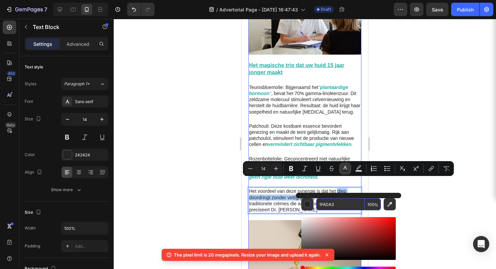
type input "1FADA3"
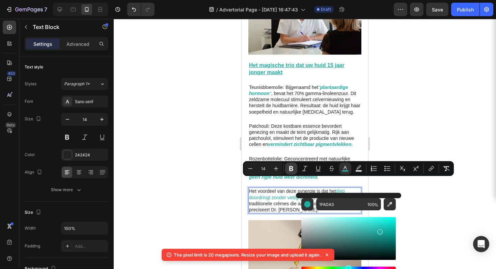
click at [290, 169] on icon "Editor contextual toolbar" at bounding box center [291, 168] width 4 height 5
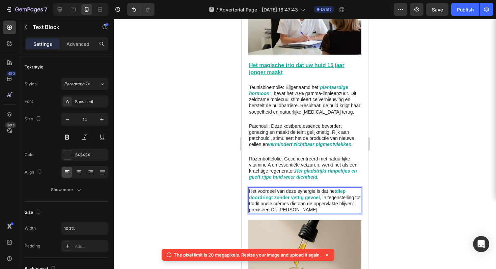
click at [338, 189] on strong "diep doordringt zonder vettig gevoel" at bounding box center [297, 194] width 97 height 11
click at [337, 189] on strong "diep doordringt zonder vettig gevoel" at bounding box center [297, 194] width 97 height 11
drag, startPoint x: 337, startPoint y: 183, endPoint x: 319, endPoint y: 189, distance: 18.5
click at [319, 189] on p "Het voordeel van deze synergie is dat het diep doordringt zonder vettig gevoel …" at bounding box center [305, 200] width 112 height 25
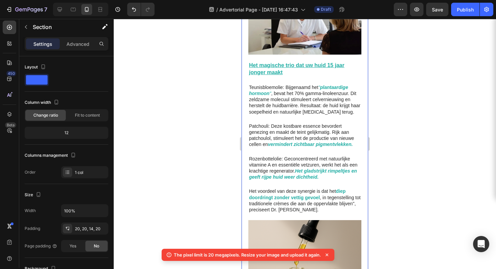
click at [384, 170] on div at bounding box center [305, 144] width 382 height 250
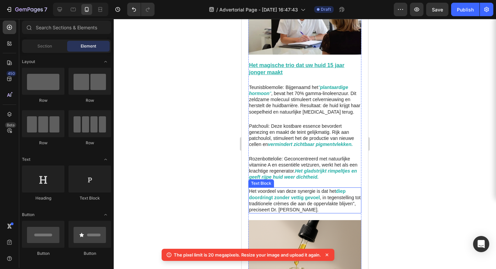
click at [337, 189] on strong "diep doordringt zonder vettig gevoel" at bounding box center [297, 194] width 97 height 11
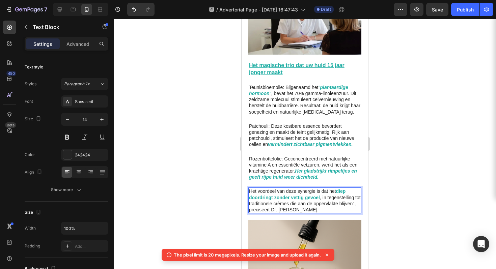
click at [337, 189] on strong "diep doordringt zonder vettig gevoel" at bounding box center [297, 194] width 97 height 11
drag, startPoint x: 337, startPoint y: 182, endPoint x: 319, endPoint y: 189, distance: 20.1
click at [319, 189] on strong "diep doordringt zonder vettig gevoel" at bounding box center [297, 194] width 97 height 11
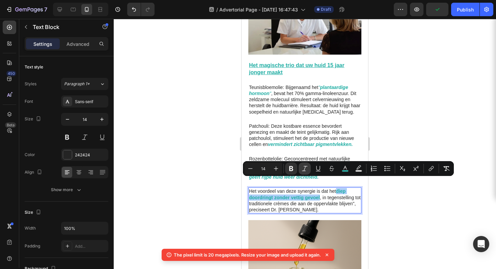
click at [302, 168] on icon "Editor contextual toolbar" at bounding box center [304, 168] width 7 height 7
click at [407, 194] on div at bounding box center [305, 144] width 382 height 250
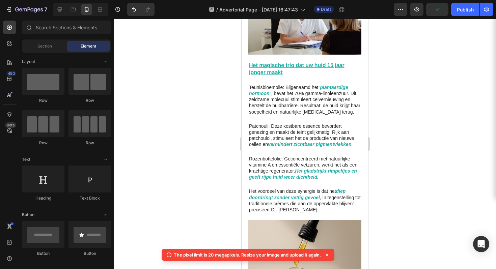
click at [407, 194] on div at bounding box center [305, 144] width 382 height 250
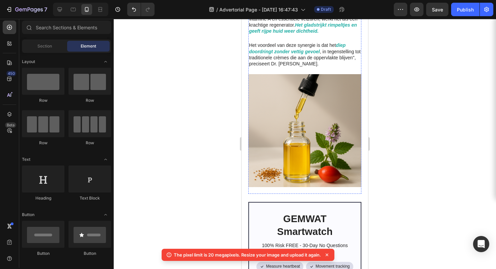
scroll to position [620, 0]
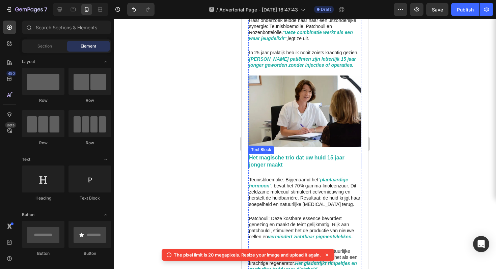
click at [269, 155] on u "Het magische trio dat uw huid 15 jaar jonger maakt" at bounding box center [296, 161] width 95 height 13
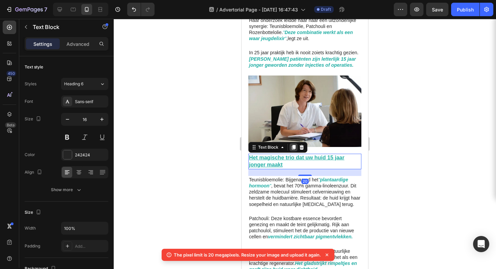
click at [294, 145] on icon at bounding box center [294, 147] width 4 height 5
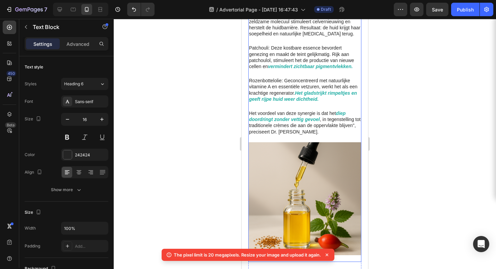
scroll to position [674, 0]
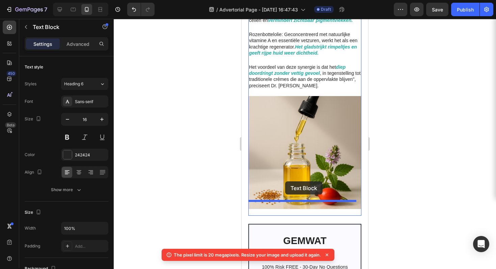
drag, startPoint x: 292, startPoint y: 117, endPoint x: 285, endPoint y: 182, distance: 64.5
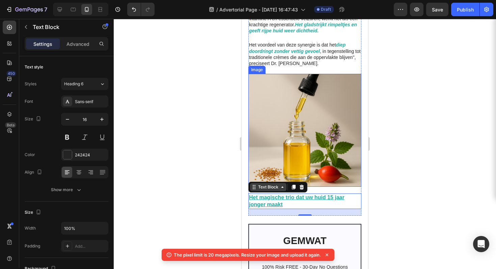
scroll to position [836, 0]
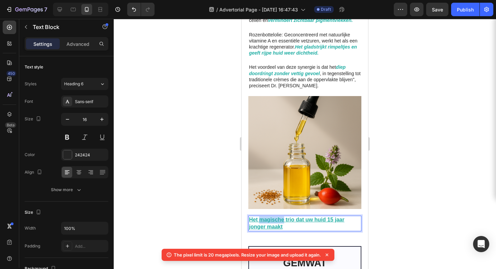
click at [278, 217] on u "Het magische trio dat uw huid 15 jaar jonger maakt" at bounding box center [296, 223] width 95 height 13
click at [296, 217] on p "De Naturaya-formule: 20 jaar onderzoek" at bounding box center [305, 220] width 112 height 7
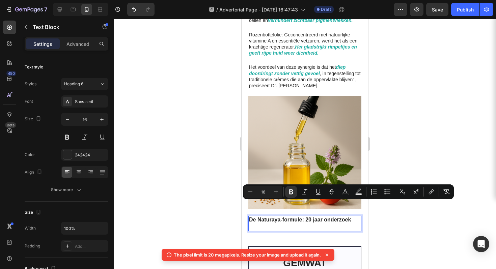
click at [288, 224] on p "Rich Text Editor. Editing area: main" at bounding box center [305, 227] width 112 height 7
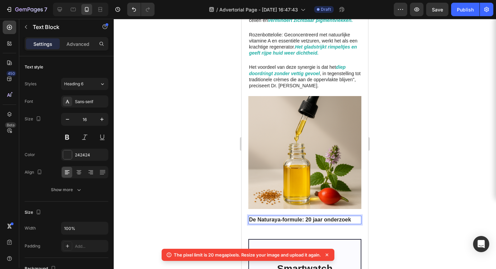
click at [286, 217] on strong "De Naturaya-formule: 20 jaar onderzoek" at bounding box center [300, 220] width 102 height 6
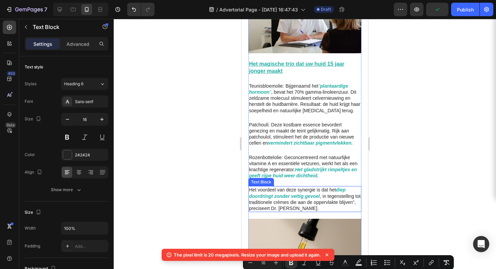
scroll to position [699, 0]
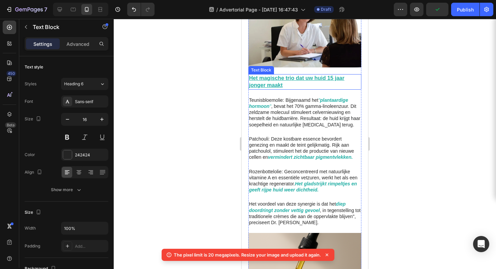
click at [279, 75] on u "Het magische trio dat uw huid 15 jaar jonger maakt" at bounding box center [296, 81] width 95 height 13
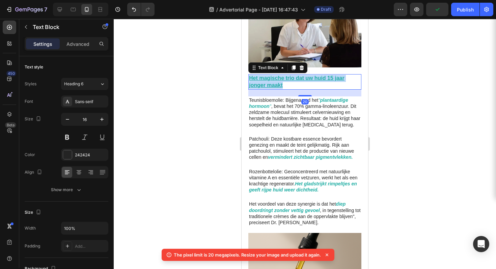
click at [279, 75] on u "Het magische trio dat uw huid 15 jaar jonger maakt" at bounding box center [296, 81] width 95 height 13
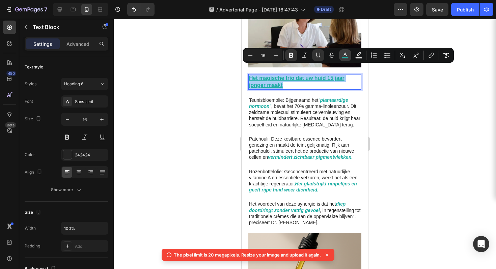
click at [343, 57] on rect "Editor contextual toolbar" at bounding box center [345, 58] width 6 height 2
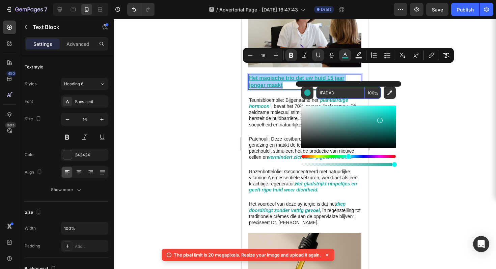
click at [327, 96] on input "1FADA3" at bounding box center [340, 93] width 49 height 12
click at [426, 109] on div at bounding box center [305, 144] width 382 height 250
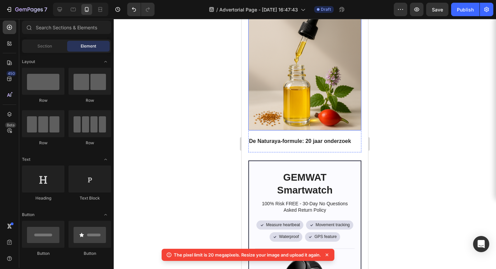
scroll to position [956, 0]
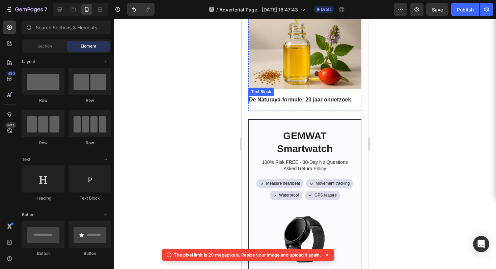
click at [281, 97] on strong "De Naturaya-formule: 20 jaar onderzoek" at bounding box center [300, 100] width 102 height 6
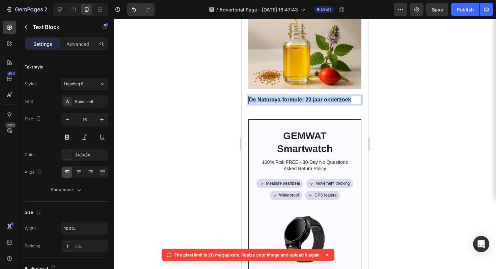
click at [283, 97] on strong "De Naturaya-formule: 20 jaar onderzoek" at bounding box center [300, 100] width 102 height 6
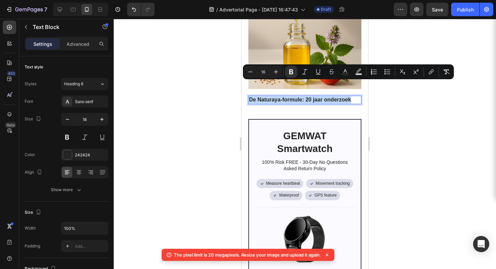
click at [283, 97] on strong "De Naturaya-formule: 20 jaar onderzoek" at bounding box center [300, 100] width 102 height 6
click at [286, 97] on strong "De Naturaya-formule: 20 jaar onderzoek" at bounding box center [300, 100] width 102 height 6
click at [293, 97] on strong "De Naturaya-formule: 20 jaar onderzoek" at bounding box center [300, 100] width 102 height 6
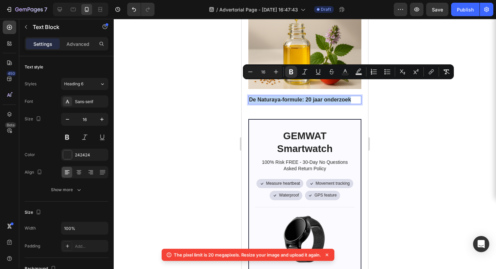
click at [294, 97] on strong "De Naturaya-formule: 20 jaar onderzoek" at bounding box center [300, 100] width 102 height 6
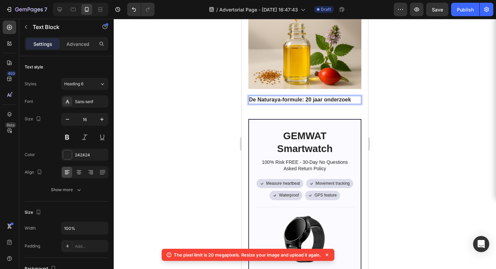
click at [307, 97] on strong "De Naturaya-formule: 20 jaar onderzoek" at bounding box center [300, 100] width 102 height 6
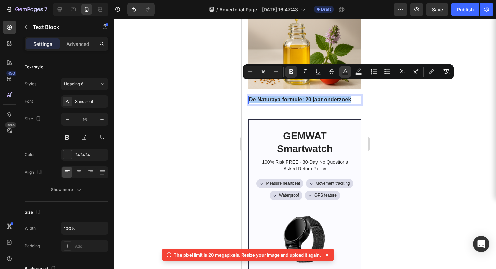
click at [345, 74] on rect "Editor contextual toolbar" at bounding box center [345, 75] width 6 height 2
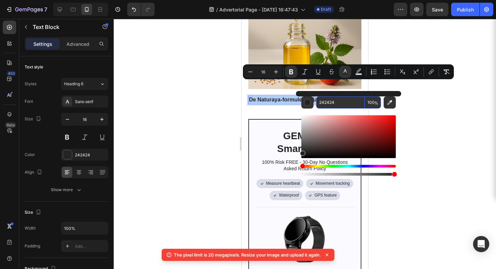
click at [331, 102] on input "242424" at bounding box center [340, 103] width 49 height 12
paste input "1FADA3"
type input "1FADA3"
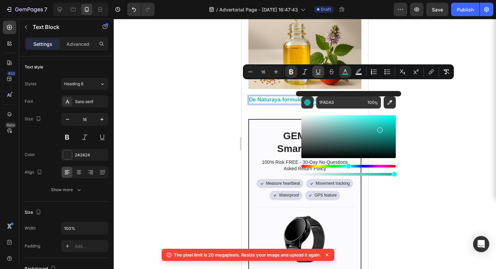
click at [319, 72] on icon "Editor contextual toolbar" at bounding box center [318, 71] width 7 height 7
click at [292, 73] on icon "Editor contextual toolbar" at bounding box center [291, 72] width 4 height 5
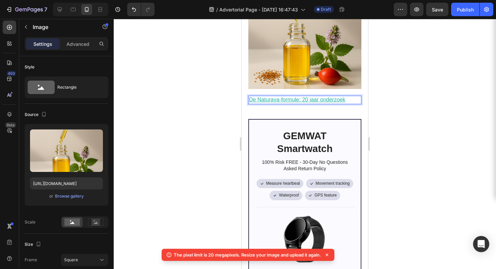
click at [292, 73] on img at bounding box center [304, 32] width 113 height 113
click at [293, 97] on u "De Naturaya-formule: 20 jaar onderzoek" at bounding box center [297, 100] width 96 height 6
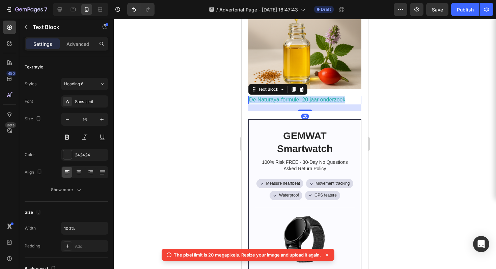
click at [293, 97] on u "De Naturaya-formule: 20 jaar onderzoek" at bounding box center [297, 100] width 96 height 6
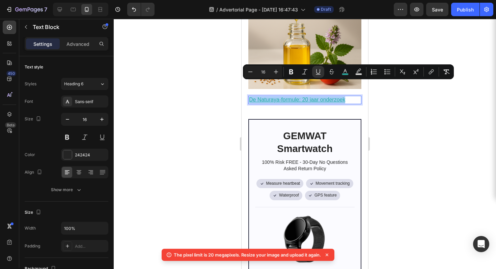
click at [293, 75] on icon "Editor contextual toolbar" at bounding box center [291, 71] width 7 height 7
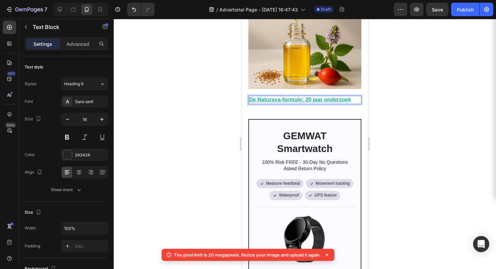
click at [378, 99] on div at bounding box center [305, 144] width 382 height 250
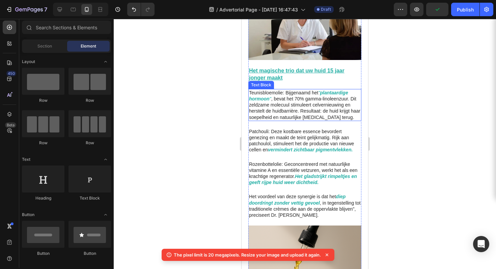
scroll to position [611, 0]
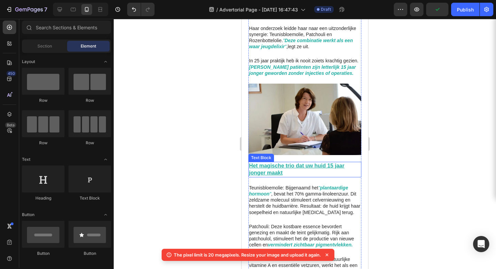
click at [284, 163] on u "Het magische trio dat uw huid 15 jaar jonger maakt" at bounding box center [296, 169] width 95 height 13
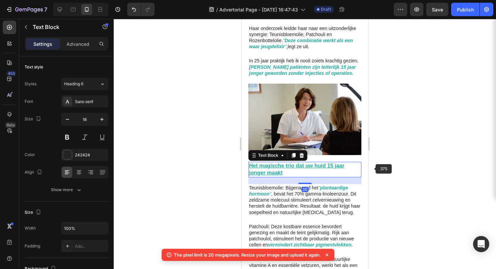
click at [432, 150] on div at bounding box center [305, 144] width 382 height 250
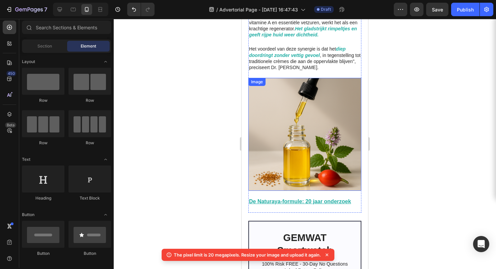
scroll to position [854, 0]
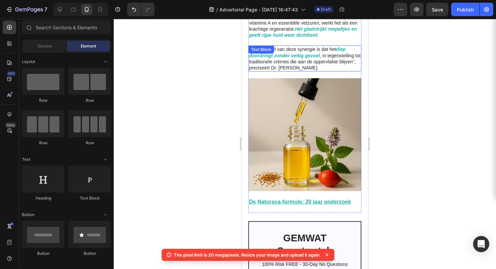
click at [291, 51] on p "Het voordeel van deze synergie is dat het diep doordringt zonder vettig gevoel …" at bounding box center [305, 58] width 112 height 25
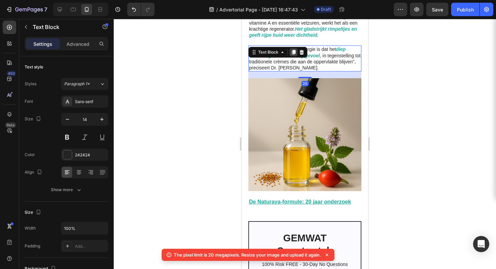
click at [290, 48] on div at bounding box center [294, 52] width 8 height 8
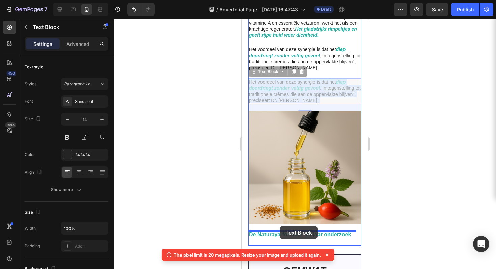
drag, startPoint x: 297, startPoint y: 83, endPoint x: 280, endPoint y: 226, distance: 144.4
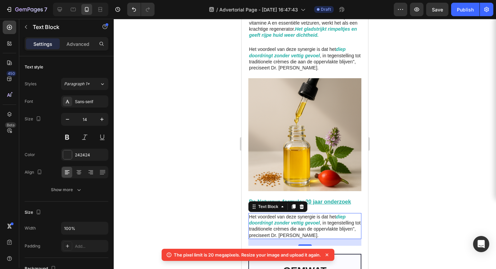
click at [397, 174] on div at bounding box center [305, 144] width 382 height 250
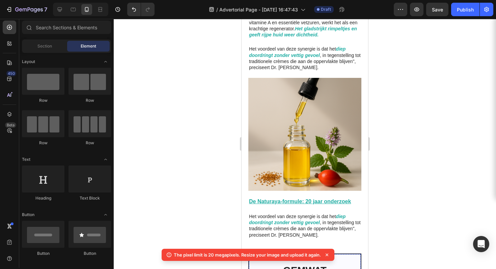
scroll to position [851, 0]
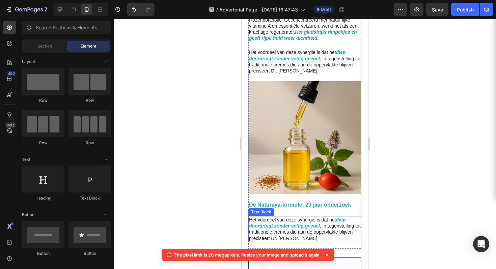
click at [307, 217] on p "Het voordeel van deze synergie is dat het diep doordringt zonder vettig gevoel …" at bounding box center [305, 229] width 112 height 25
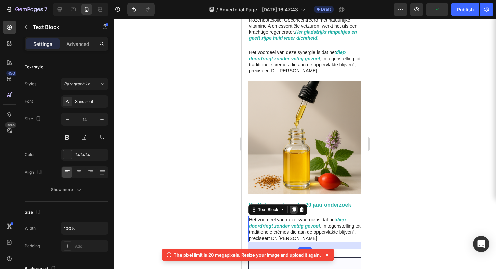
click at [293, 208] on icon at bounding box center [294, 210] width 4 height 5
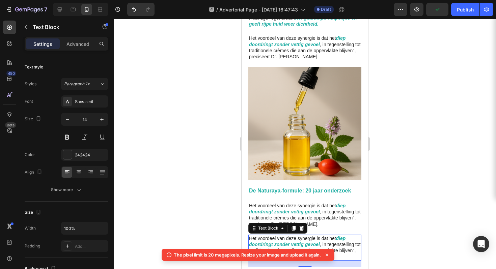
scroll to position [1036, 0]
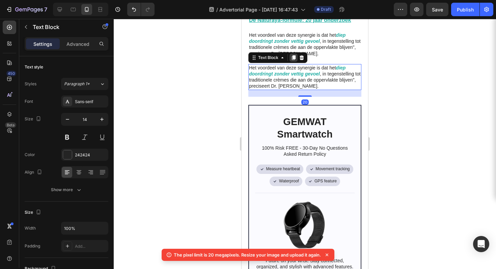
click at [295, 55] on icon at bounding box center [294, 57] width 4 height 5
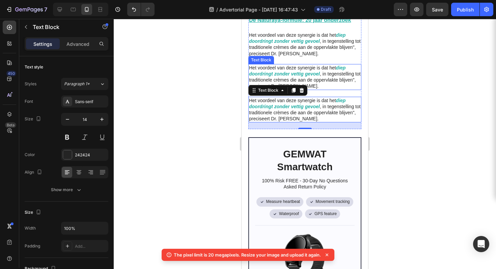
scroll to position [898, 0]
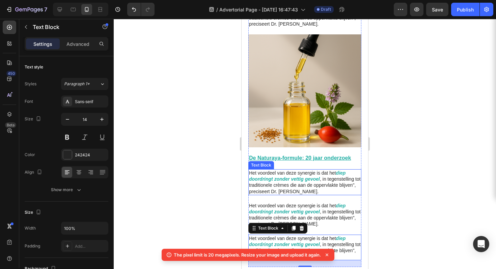
click at [288, 176] on p "Het voordeel van deze synergie is dat het diep doordringt zonder vettig gevoel …" at bounding box center [305, 182] width 112 height 25
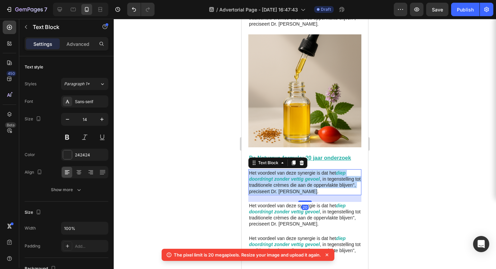
click at [288, 176] on p "Het voordeel van deze synergie is dat het diep doordringt zonder vettig gevoel …" at bounding box center [305, 182] width 112 height 25
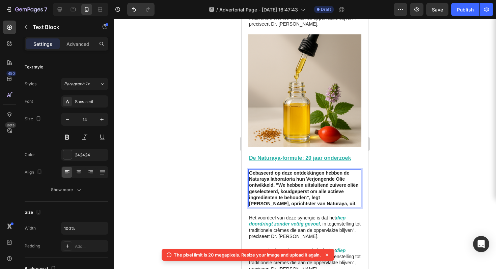
click at [313, 178] on strong "Gebaseerd op deze ontdekkingen hebben de Naturaya laboratoria hun Verjongende O…" at bounding box center [304, 188] width 110 height 36
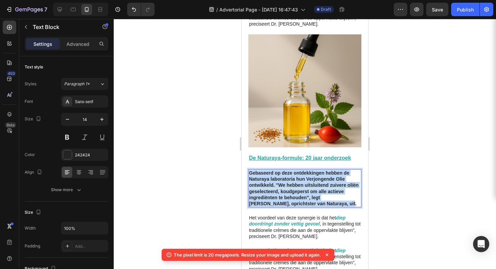
click at [313, 178] on strong "Gebaseerd op deze ontdekkingen hebben de Naturaya laboratoria hun Verjongende O…" at bounding box center [304, 188] width 110 height 36
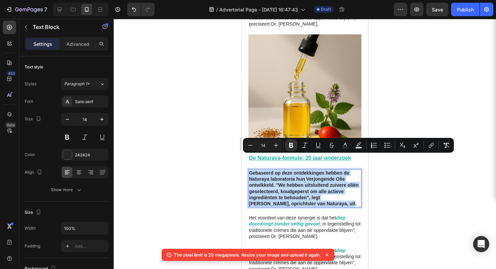
click at [313, 178] on strong "Gebaseerd op deze ontdekkingen hebben de Naturaya laboratoria hun Verjongende O…" at bounding box center [304, 188] width 110 height 36
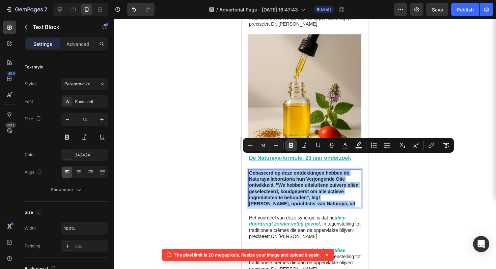
click at [294, 145] on icon "Editor contextual toolbar" at bounding box center [291, 145] width 7 height 7
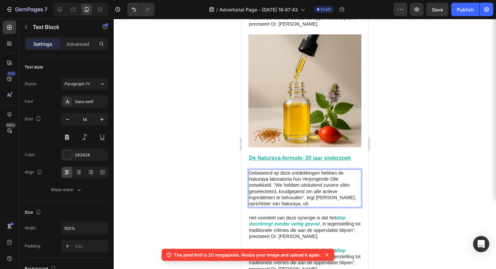
click at [419, 188] on div at bounding box center [305, 144] width 382 height 250
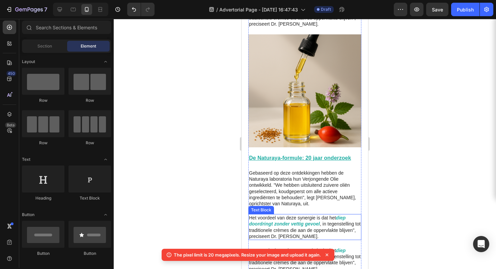
click at [285, 215] on strong "diep doordringt zonder vettig gevoel" at bounding box center [297, 220] width 97 height 11
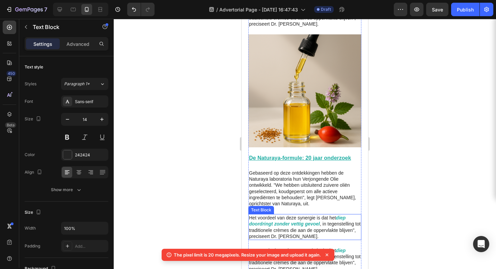
click at [285, 215] on strong "diep doordringt zonder vettig gevoel" at bounding box center [297, 220] width 97 height 11
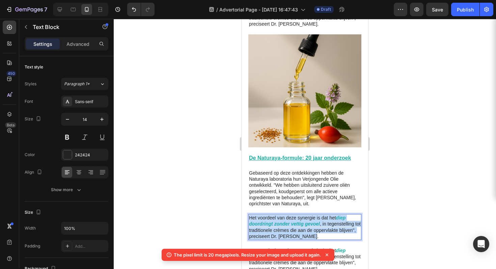
click at [285, 215] on strong "diep doordringt zonder vettig gevoel" at bounding box center [297, 220] width 97 height 11
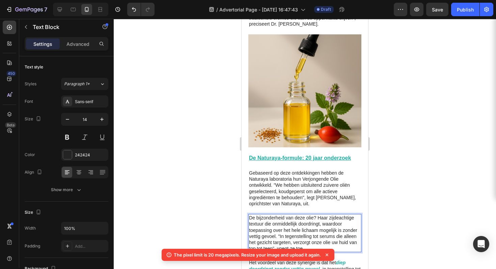
click at [299, 216] on p "De bijzonderheid van deze olie? Haar zijdeachtige textuur die onmiddellijk door…" at bounding box center [305, 233] width 112 height 37
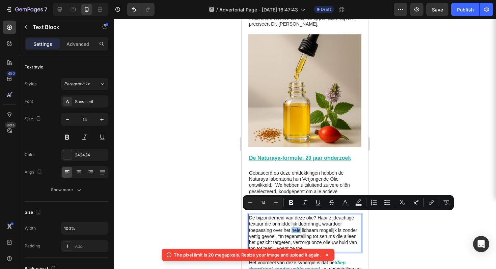
click at [413, 229] on div at bounding box center [305, 144] width 382 height 250
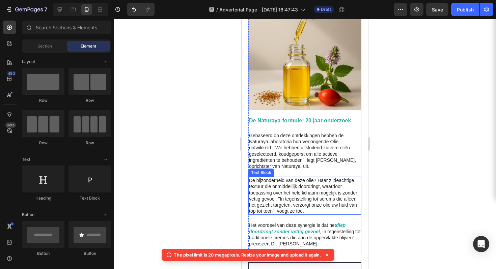
scroll to position [955, 0]
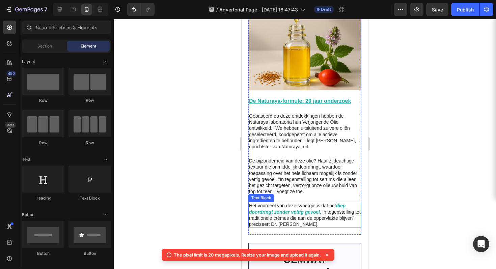
click at [293, 203] on strong "diep doordringt zonder vettig gevoel" at bounding box center [297, 208] width 97 height 11
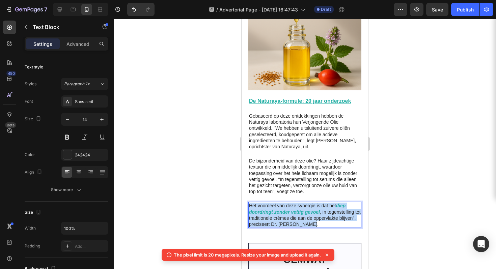
click at [293, 203] on strong "diep doordringt zonder vettig gevoel" at bounding box center [297, 208] width 97 height 11
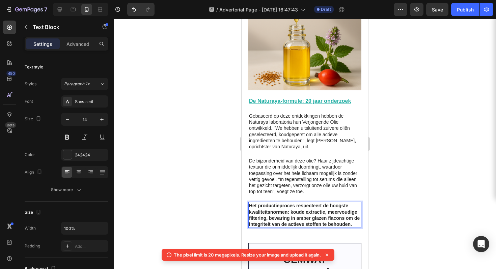
click at [291, 215] on strong "Het productieproces respecteert de hoogste kwaliteitsnormen: koude extractie, m…" at bounding box center [304, 215] width 111 height 24
click at [284, 204] on strong "Het productieproces respecteert de hoogste kwaliteitsnormen: koude extractie, m…" at bounding box center [304, 215] width 111 height 24
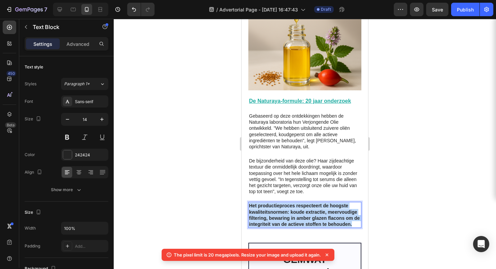
click at [284, 204] on strong "Het productieproces respecteert de hoogste kwaliteitsnormen: koude extractie, m…" at bounding box center [304, 215] width 111 height 24
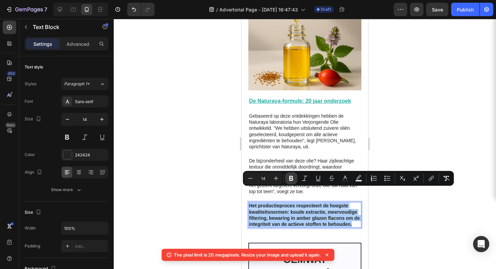
click at [294, 175] on icon "Editor contextual toolbar" at bounding box center [291, 178] width 7 height 7
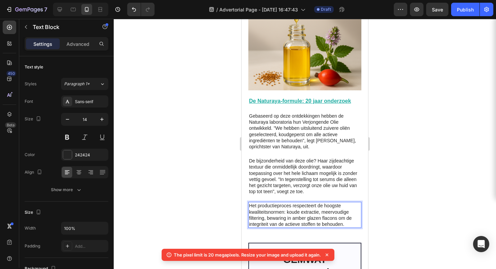
click at [397, 104] on div at bounding box center [305, 144] width 382 height 250
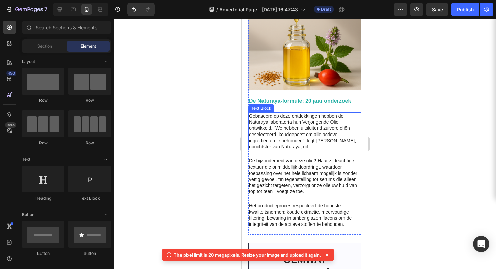
click at [326, 113] on p "Gebaseerd op deze ontdekkingen hebben de Naturaya laboratoria hun Verjongende O…" at bounding box center [305, 131] width 112 height 37
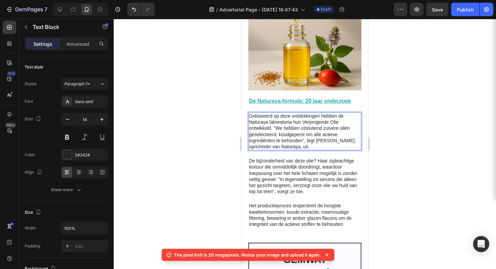
click at [323, 114] on p "Gebaseerd op deze ontdekkingen hebben de Naturaya laboratoria hun Verjongende O…" at bounding box center [305, 131] width 112 height 37
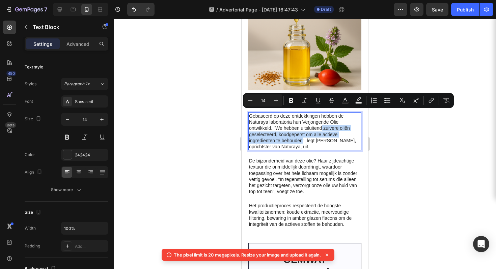
drag, startPoint x: 322, startPoint y: 113, endPoint x: 302, endPoint y: 127, distance: 24.2
click at [302, 127] on p "Gebaseerd op deze ontdekkingen hebben de Naturaya laboratoria hun Verjongende O…" at bounding box center [305, 131] width 112 height 37
click at [291, 100] on icon "Editor contextual toolbar" at bounding box center [291, 100] width 7 height 7
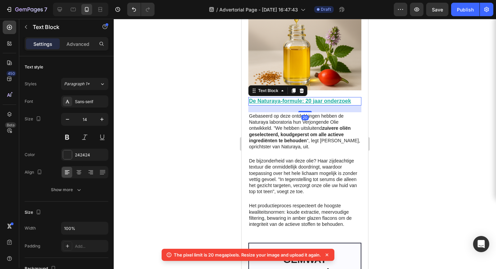
click at [308, 98] on u "De Naturaya-formule: 20 jaar onderzoek" at bounding box center [300, 101] width 102 height 6
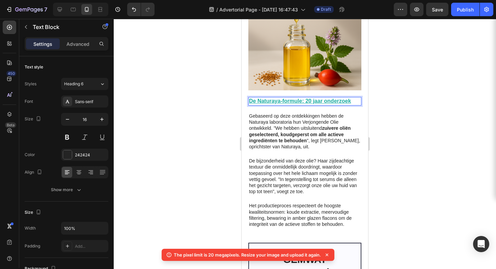
click at [312, 98] on u "De Naturaya-formule: 20 jaar onderzoek" at bounding box center [300, 101] width 102 height 6
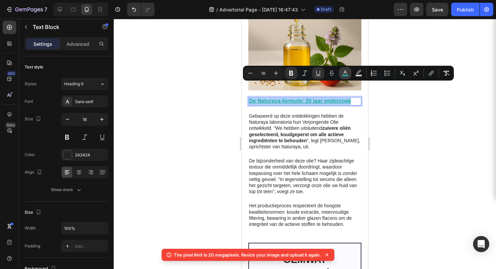
click at [344, 75] on rect "Editor contextual toolbar" at bounding box center [345, 76] width 6 height 2
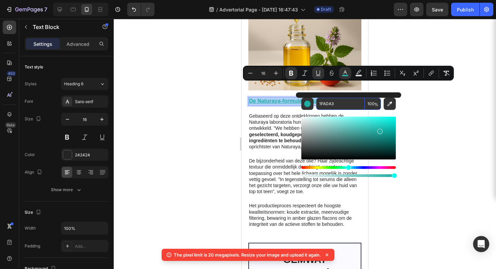
click at [328, 104] on input "1FADA3" at bounding box center [340, 104] width 49 height 12
click at [426, 148] on div at bounding box center [305, 144] width 382 height 250
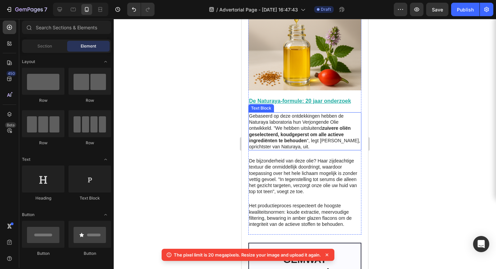
click at [323, 126] on strong "zuivere oliën geselecteerd, koudgeperst om alle actieve ingrediënten te behouden" at bounding box center [300, 135] width 102 height 18
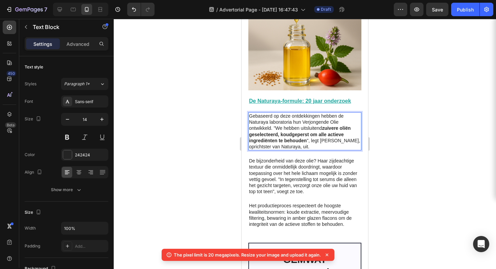
click at [323, 126] on strong "zuivere oliën geselecteerd, koudgeperst om alle actieve ingrediënten te behouden" at bounding box center [300, 135] width 102 height 18
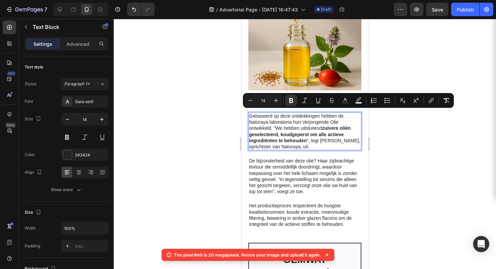
drag, startPoint x: 323, startPoint y: 113, endPoint x: 305, endPoint y: 126, distance: 22.8
click at [305, 126] on strong "zuivere oliën geselecteerd, koudgeperst om alle actieve ingrediënten te behouden" at bounding box center [300, 135] width 102 height 18
click at [344, 100] on icon "Editor contextual toolbar" at bounding box center [345, 100] width 7 height 7
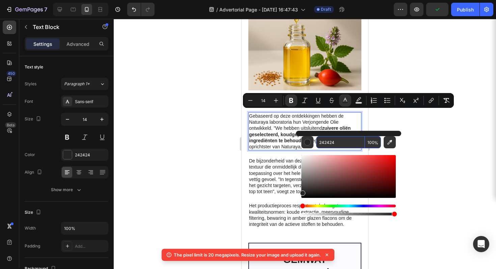
click at [328, 143] on input "242424" at bounding box center [340, 142] width 49 height 12
paste input "1FADA3"
type input "1FADA3"
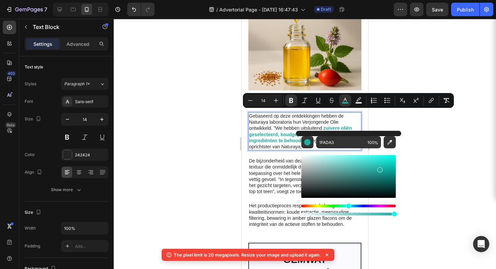
click at [444, 147] on div at bounding box center [305, 144] width 382 height 250
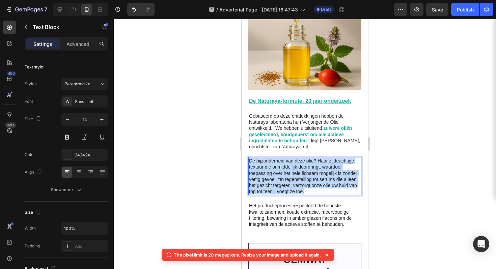
click at [250, 159] on p "De bijzonderheid van deze olie? Haar zijdeachtige textuur die onmiddellijk door…" at bounding box center [305, 176] width 112 height 37
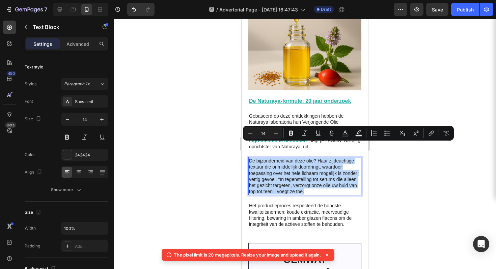
click at [250, 159] on p "De bijzonderheid van deze olie? Haar zijdeachtige textuur die onmiddellijk door…" at bounding box center [305, 176] width 112 height 37
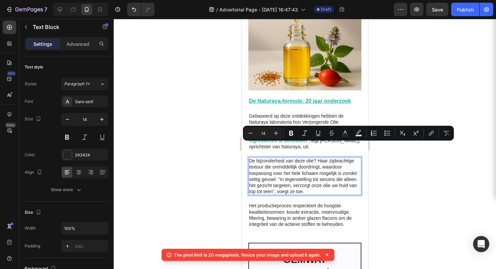
drag, startPoint x: 252, startPoint y: 159, endPoint x: 258, endPoint y: 159, distance: 5.7
click at [253, 159] on p "De bijzonderheid van deze olie? Haar zijdeachtige textuur die onmiddellijk door…" at bounding box center [305, 176] width 112 height 37
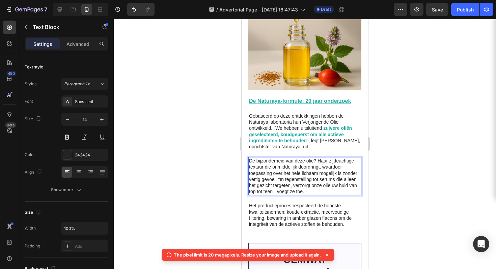
click at [266, 159] on p "De bijzonderheid van deze olie? Haar zijdeachtige textuur die onmiddellijk door…" at bounding box center [305, 176] width 112 height 37
click at [250, 159] on p "De bijzonderheid van deze olie? Haar zijdeachtige textuur die onmiddellijk door…" at bounding box center [305, 176] width 112 height 37
click at [249, 159] on p "De bijzonderheid van deze olie? Haar zijdeachtige textuur die onmiddellijk door…" at bounding box center [305, 176] width 112 height 37
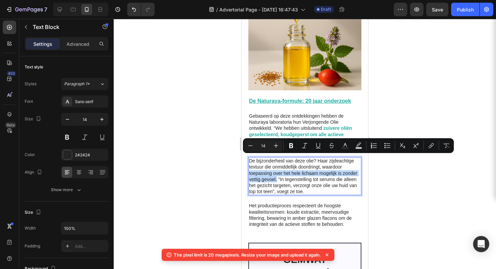
drag, startPoint x: 249, startPoint y: 159, endPoint x: 293, endPoint y: 166, distance: 43.8
click at [293, 166] on p "De bijzonderheid van deze olie? Haar zijdeachtige textuur die onmiddellijk door…" at bounding box center [305, 176] width 112 height 37
click at [290, 149] on icon "Editor contextual toolbar" at bounding box center [291, 145] width 7 height 7
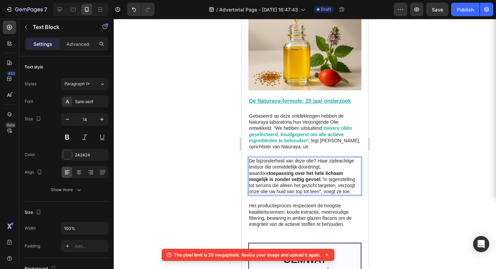
click at [295, 171] on strong "toepassing over het hele lichaam mogelijk is zonder vettig gevoel." at bounding box center [296, 176] width 94 height 11
drag, startPoint x: 297, startPoint y: 165, endPoint x: 249, endPoint y: 160, distance: 48.1
click at [249, 160] on p "De bijzonderheid van deze olie? Haar zijdeachtige textuur die onmiddellijk door…" at bounding box center [305, 176] width 112 height 37
click at [293, 171] on strong "toepassing over het hele lichaam mogelijk is zonder vettig gevoel." at bounding box center [296, 176] width 94 height 11
drag, startPoint x: 468, startPoint y: 150, endPoint x: 373, endPoint y: 165, distance: 96.7
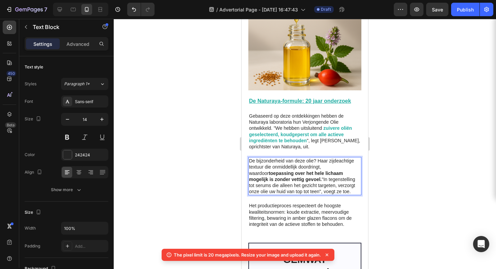
click at [467, 150] on div at bounding box center [305, 144] width 382 height 250
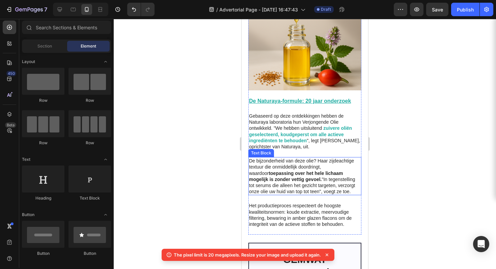
click at [295, 171] on strong "toepassing over het hele lichaam mogelijk is zonder vettig gevoel." at bounding box center [296, 176] width 94 height 11
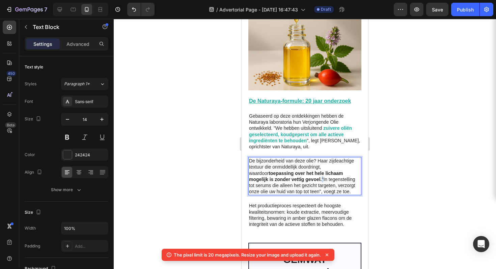
click at [296, 166] on p "De bijzonderheid van deze olie? Haar zijdeachtige textuur die onmiddellijk door…" at bounding box center [305, 176] width 112 height 37
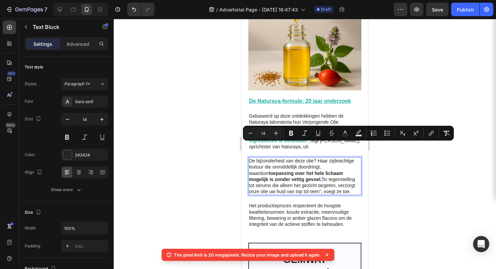
drag, startPoint x: 296, startPoint y: 166, endPoint x: 277, endPoint y: 162, distance: 18.9
click at [277, 162] on p "De bijzonderheid van deze olie? Haar zijdeachtige textuur die onmiddellijk door…" at bounding box center [305, 176] width 112 height 37
click at [278, 162] on p "De bijzonderheid van deze olie? Haar zijdeachtige textuur die onmiddellijk door…" at bounding box center [305, 176] width 112 height 37
click at [295, 171] on strong "toepassing over het hele lichaam mogelijk is zonder vettig gevoel." at bounding box center [296, 176] width 94 height 11
click at [296, 166] on p "De bijzonderheid van deze olie? Haar zijdeachtige textuur die onmiddellijk door…" at bounding box center [305, 176] width 112 height 37
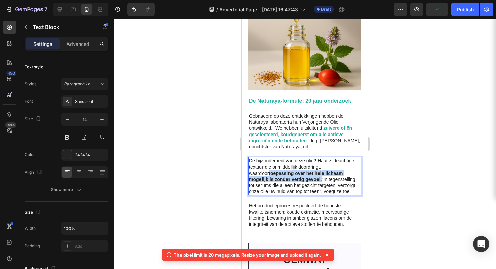
drag, startPoint x: 296, startPoint y: 164, endPoint x: 248, endPoint y: 159, distance: 47.5
click at [248, 159] on div "De bijzonderheid van deze olie? Haar zijdeachtige textuur die onmiddellijk door…" at bounding box center [304, 176] width 113 height 38
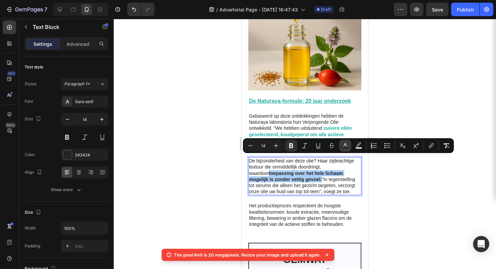
click at [345, 145] on icon "Editor contextual toolbar" at bounding box center [344, 145] width 3 height 4
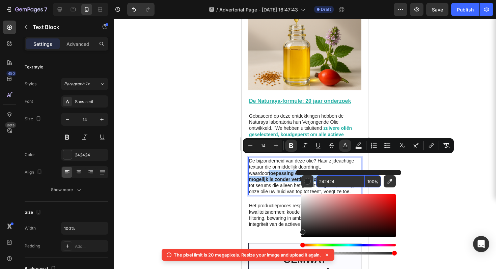
click at [329, 181] on input "242424" at bounding box center [340, 181] width 49 height 12
paste input "1FADA3"
type input "1FADA3"
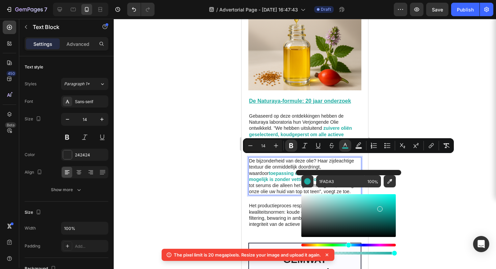
click at [435, 181] on div at bounding box center [305, 144] width 382 height 250
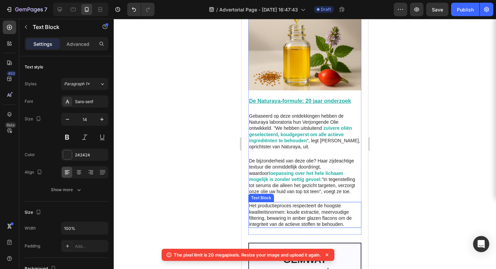
click at [326, 203] on p "Het productieproces respecteert de hoogste kwaliteitsnormen: koude extractie, m…" at bounding box center [305, 215] width 112 height 25
click at [286, 203] on p "Het productieproces respecteert de hoogste kwaliteitsnormen: koude extractie, m…" at bounding box center [305, 215] width 112 height 25
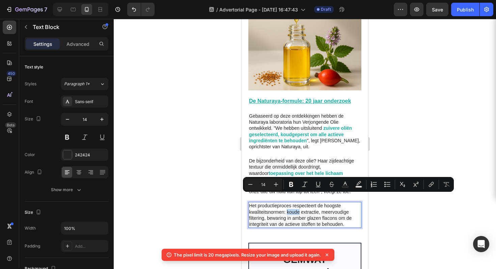
click at [287, 203] on p "Het productieproces respecteert de hoogste kwaliteitsnormen: koude extractie, m…" at bounding box center [305, 215] width 112 height 25
drag, startPoint x: 287, startPoint y: 197, endPoint x: 329, endPoint y: 205, distance: 42.6
click at [329, 205] on p "Het productieproces respecteert de hoogste kwaliteitsnormen: koude extractie, m…" at bounding box center [305, 215] width 112 height 25
click at [341, 183] on button "Text Color" at bounding box center [345, 184] width 12 height 12
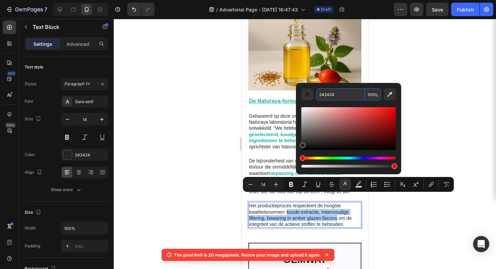
click at [338, 93] on input "242424" at bounding box center [340, 94] width 49 height 12
paste input "1FADA3"
type input "1FADA3"
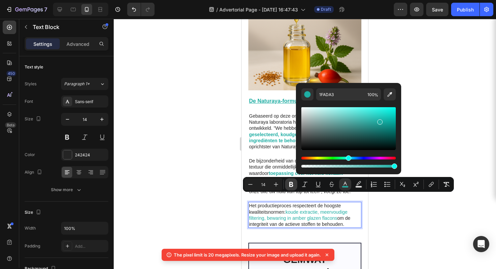
click at [292, 188] on icon "Editor contextual toolbar" at bounding box center [291, 184] width 7 height 7
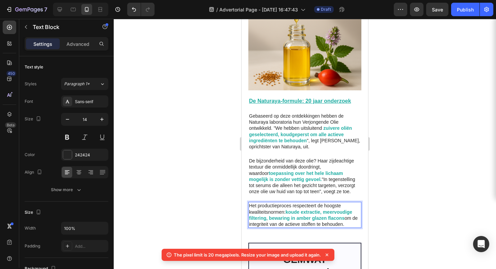
click at [415, 211] on div at bounding box center [305, 144] width 382 height 250
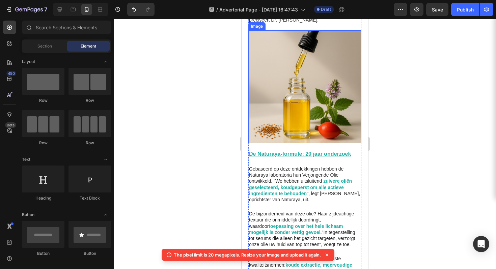
scroll to position [880, 0]
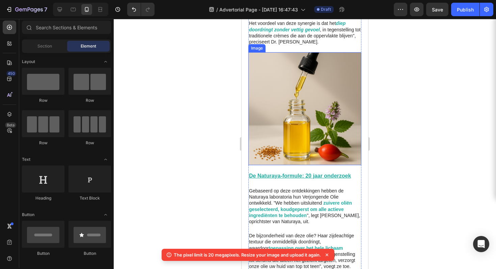
click at [288, 107] on img at bounding box center [304, 108] width 113 height 113
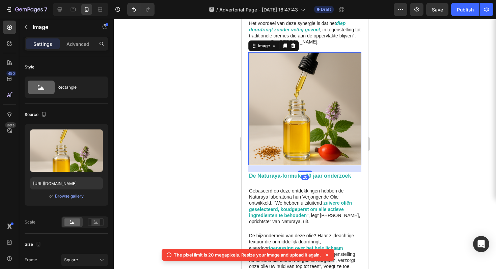
click at [283, 43] on icon at bounding box center [284, 45] width 5 height 5
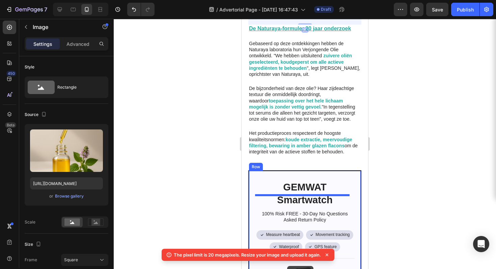
scroll to position [1149, 0]
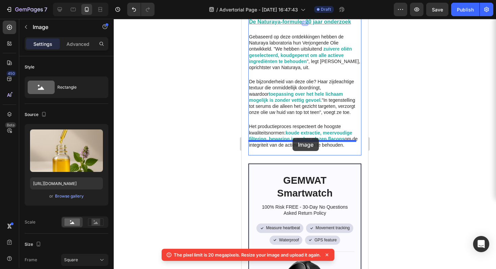
drag, startPoint x: 321, startPoint y: 89, endPoint x: 293, endPoint y: 138, distance: 56.7
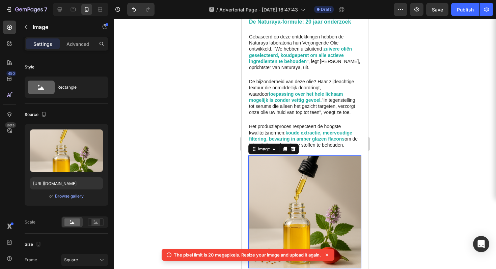
scroll to position [1126, 0]
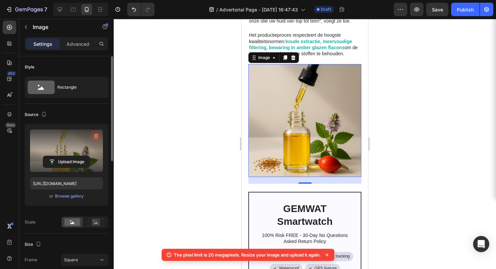
click at [95, 134] on icon "button" at bounding box center [96, 136] width 4 height 5
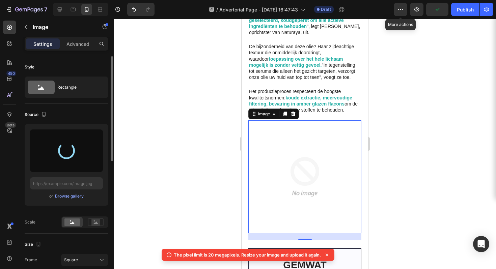
scroll to position [1065, 0]
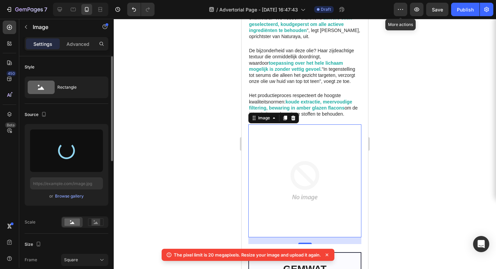
type input "[URL][DOMAIN_NAME]"
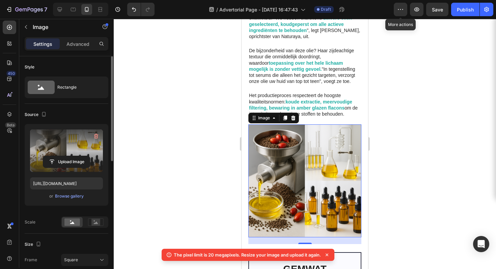
click at [414, 87] on div at bounding box center [305, 144] width 382 height 250
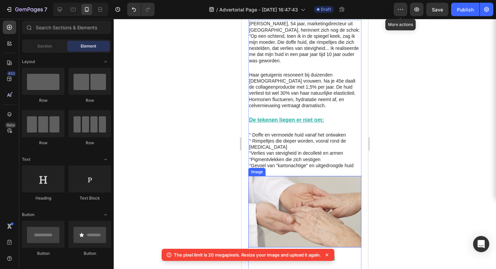
scroll to position [333, 0]
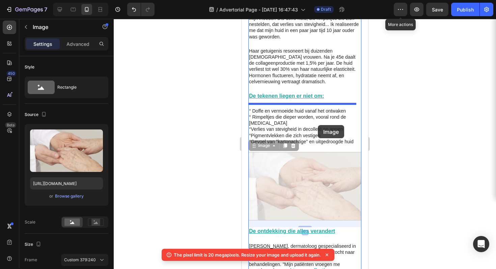
drag, startPoint x: 324, startPoint y: 174, endPoint x: 318, endPoint y: 125, distance: 49.3
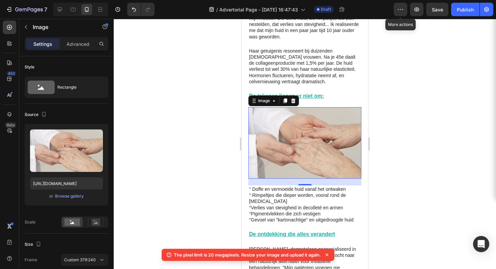
click at [436, 131] on div at bounding box center [305, 144] width 382 height 250
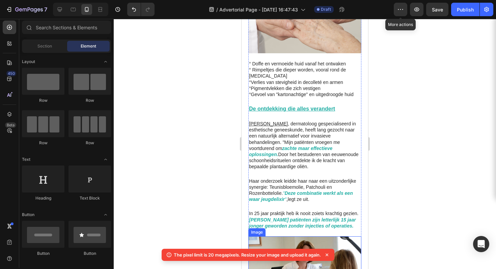
scroll to position [510, 0]
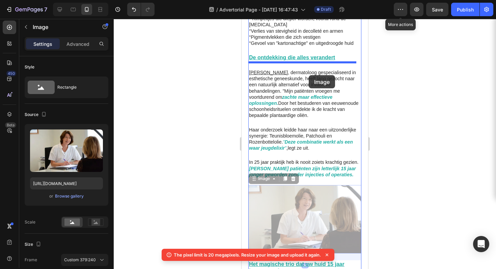
drag, startPoint x: 293, startPoint y: 207, endPoint x: 309, endPoint y: 75, distance: 132.3
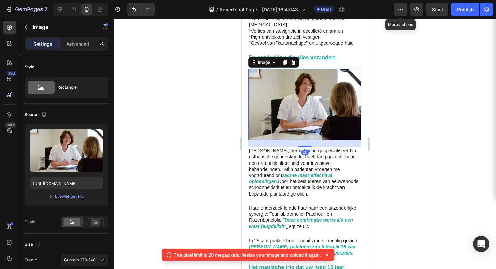
click at [454, 112] on div at bounding box center [305, 144] width 382 height 250
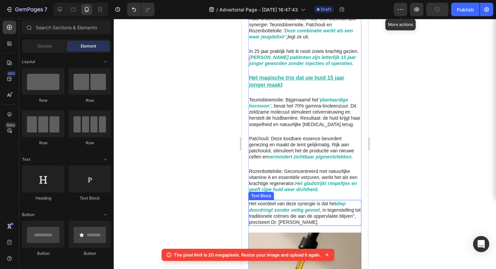
scroll to position [701, 0]
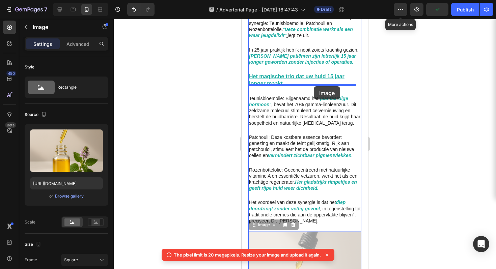
drag, startPoint x: 303, startPoint y: 234, endPoint x: 314, endPoint y: 86, distance: 147.8
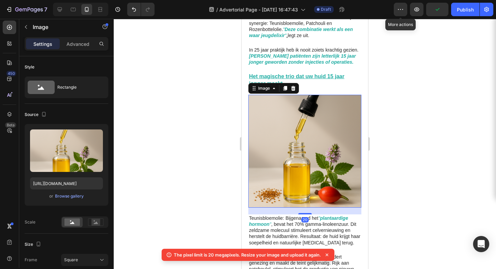
drag, startPoint x: 394, startPoint y: 119, endPoint x: 374, endPoint y: 122, distance: 20.5
click at [394, 119] on div at bounding box center [305, 144] width 382 height 250
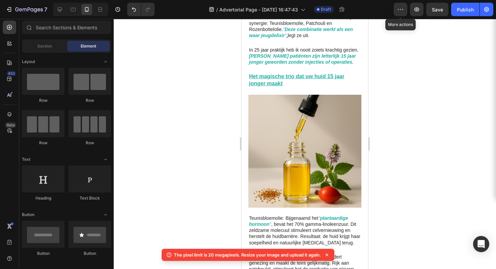
drag, startPoint x: 429, startPoint y: 153, endPoint x: 426, endPoint y: 152, distance: 3.4
click at [430, 153] on div at bounding box center [305, 144] width 382 height 250
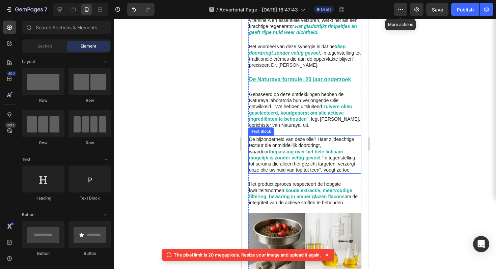
scroll to position [1012, 0]
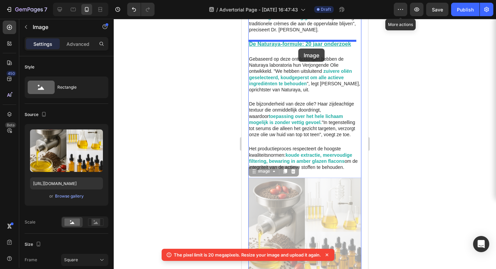
drag, startPoint x: 299, startPoint y: 194, endPoint x: 298, endPoint y: 49, distance: 145.4
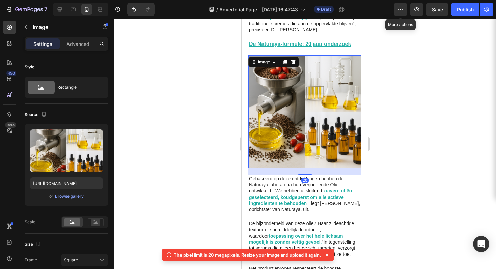
drag, startPoint x: 417, startPoint y: 89, endPoint x: 411, endPoint y: 93, distance: 6.8
click at [417, 89] on div at bounding box center [305, 144] width 382 height 250
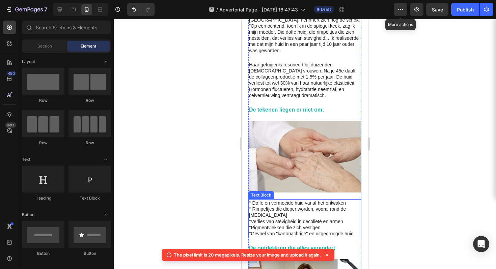
scroll to position [384, 0]
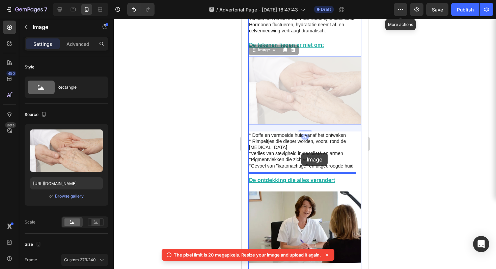
drag, startPoint x: 299, startPoint y: 82, endPoint x: 301, endPoint y: 153, distance: 70.9
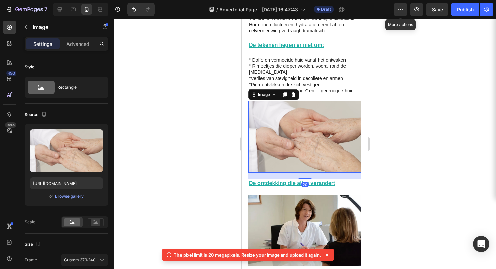
click at [412, 111] on div at bounding box center [305, 144] width 382 height 250
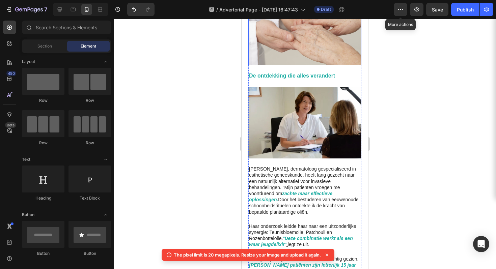
scroll to position [540, 0]
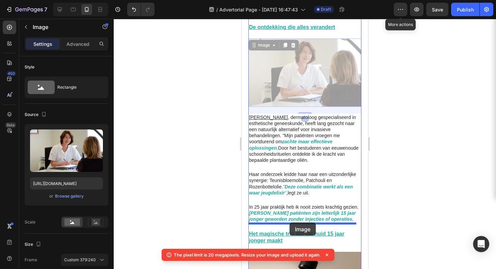
drag, startPoint x: 291, startPoint y: 64, endPoint x: 290, endPoint y: 223, distance: 158.3
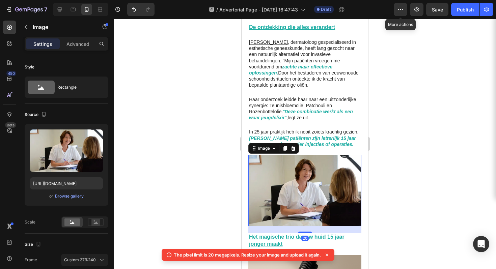
click at [415, 143] on div at bounding box center [305, 144] width 382 height 250
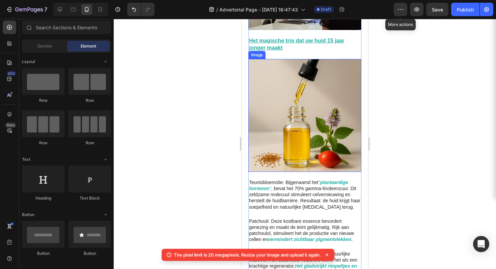
scroll to position [807, 0]
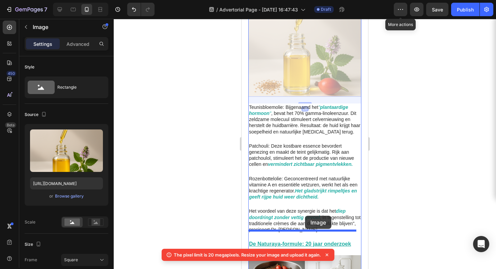
drag, startPoint x: 305, startPoint y: 65, endPoint x: 306, endPoint y: 219, distance: 154.2
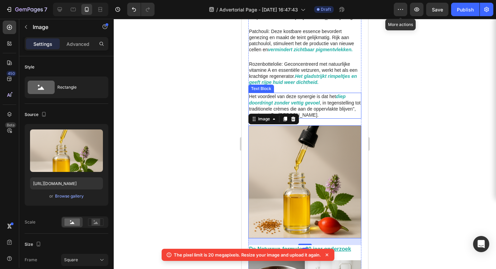
scroll to position [692, 0]
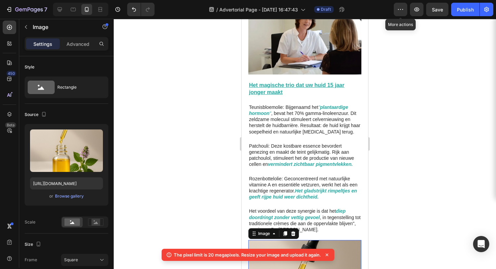
click at [443, 128] on div at bounding box center [305, 144] width 382 height 250
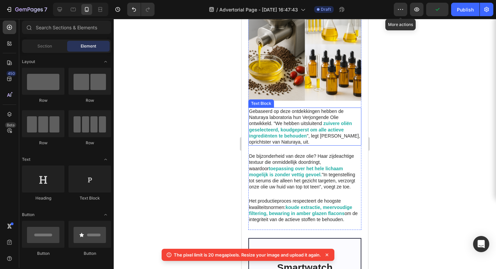
scroll to position [1083, 0]
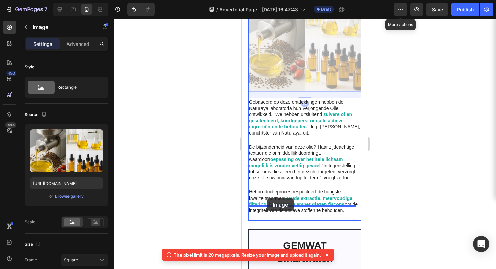
drag, startPoint x: 295, startPoint y: 53, endPoint x: 267, endPoint y: 198, distance: 148.0
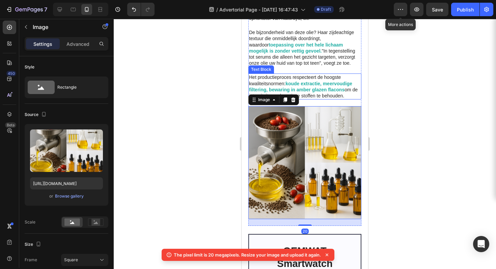
scroll to position [969, 0]
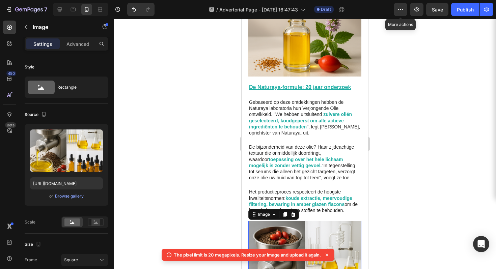
click at [393, 161] on div at bounding box center [305, 144] width 382 height 250
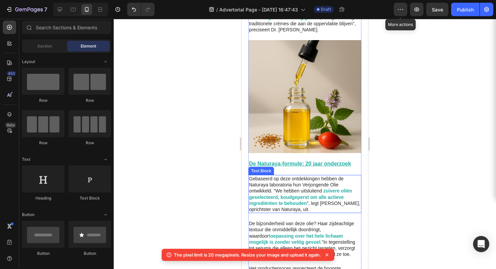
scroll to position [944, 0]
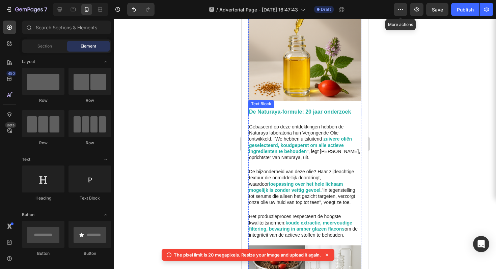
click at [318, 109] on u "De Naturaya-formule: 20 jaar onderzoek" at bounding box center [300, 112] width 102 height 6
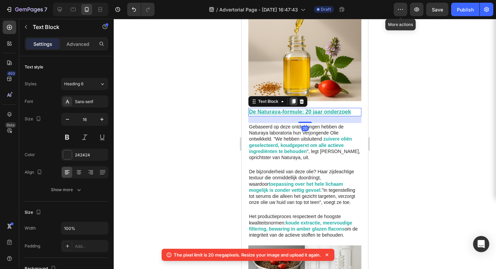
click at [294, 99] on icon at bounding box center [294, 101] width 4 height 5
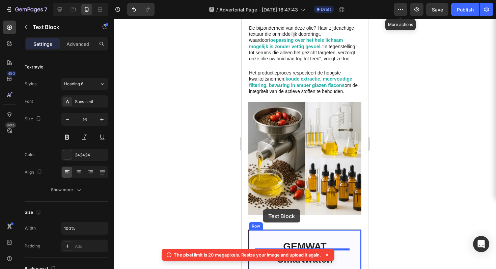
scroll to position [1135, 0]
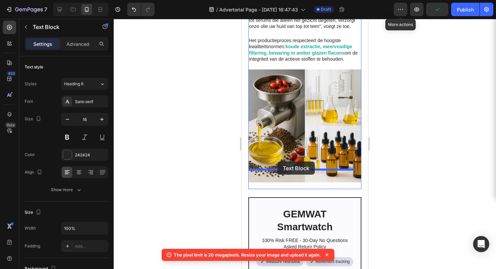
drag, startPoint x: 295, startPoint y: 109, endPoint x: 277, endPoint y: 162, distance: 55.3
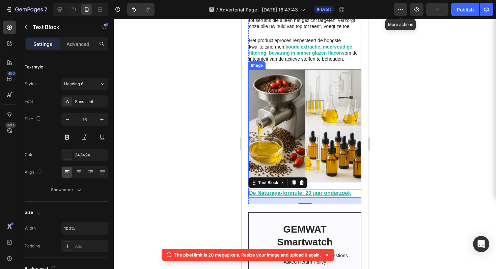
click at [421, 134] on div at bounding box center [305, 144] width 382 height 250
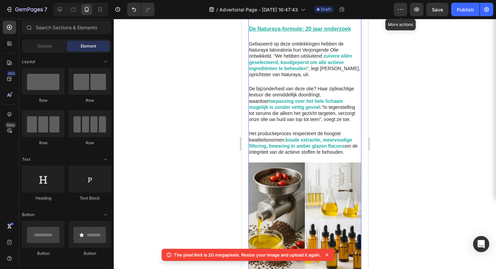
scroll to position [1008, 0]
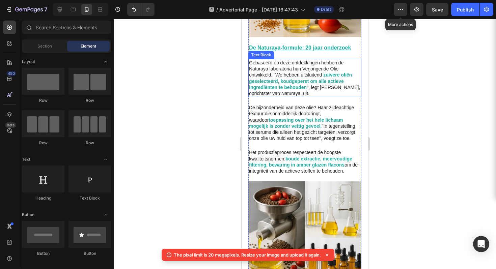
click at [297, 60] on p "Gebaseerd op deze ontdekkingen hebben de Naturaya laboratoria hun Verjongende O…" at bounding box center [305, 78] width 112 height 37
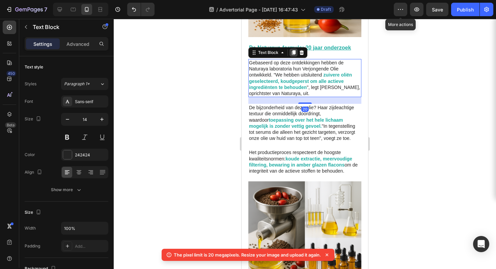
click at [293, 50] on icon at bounding box center [294, 52] width 4 height 5
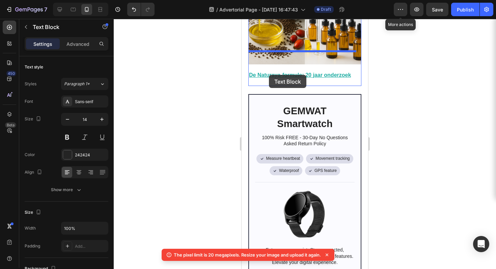
scroll to position [1256, 0]
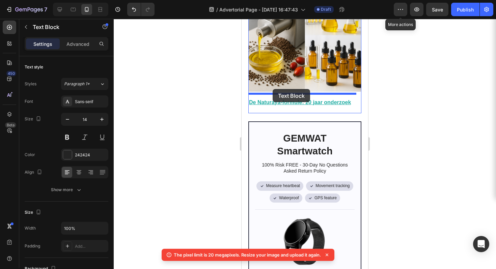
drag, startPoint x: 306, startPoint y: 42, endPoint x: 274, endPoint y: 98, distance: 64.0
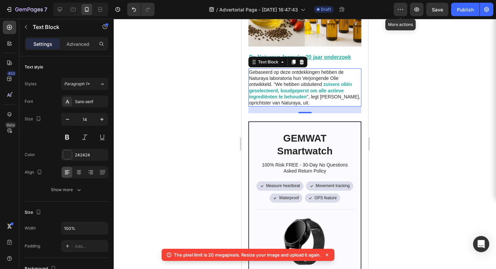
scroll to position [1211, 0]
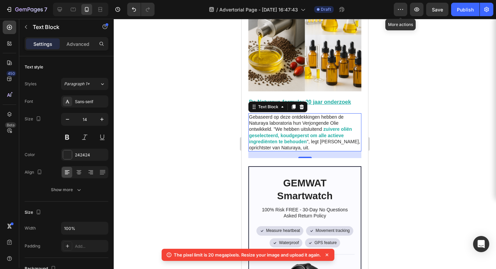
click at [380, 106] on div at bounding box center [305, 144] width 382 height 250
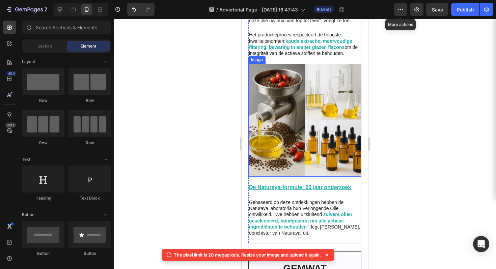
scroll to position [1162, 0]
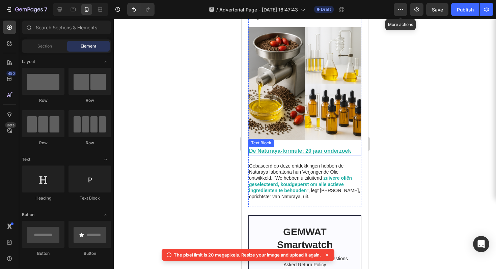
click at [298, 148] on u "De Naturaya-formule: 20 jaar onderzoek" at bounding box center [300, 151] width 102 height 6
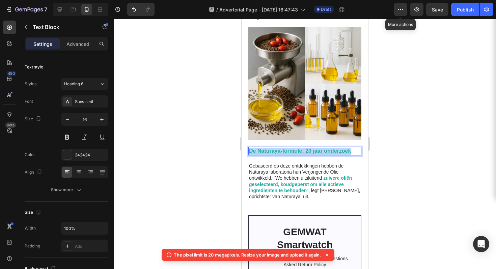
click at [298, 148] on u "De Naturaya-formule: 20 jaar onderzoek" at bounding box center [300, 151] width 102 height 6
click at [315, 148] on strong "Het complete transformatieprotocol" at bounding box center [294, 151] width 91 height 6
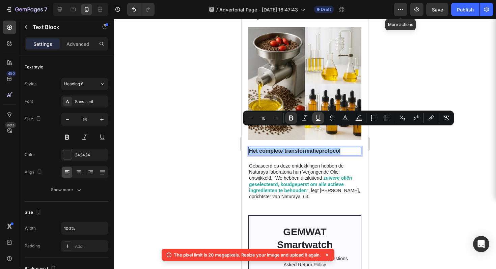
click at [317, 119] on icon "Editor contextual toolbar" at bounding box center [318, 118] width 7 height 7
click at [292, 120] on icon "Editor contextual toolbar" at bounding box center [291, 118] width 4 height 5
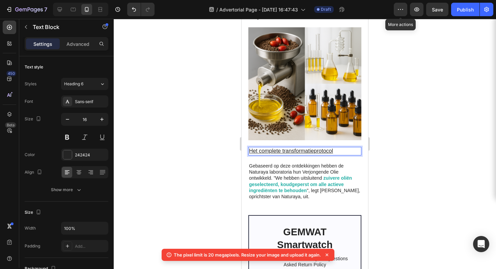
click at [318, 148] on u "Het complete transformatieprotocol" at bounding box center [291, 151] width 84 height 6
click at [400, 134] on div at bounding box center [305, 144] width 382 height 250
click at [398, 134] on div at bounding box center [305, 144] width 382 height 250
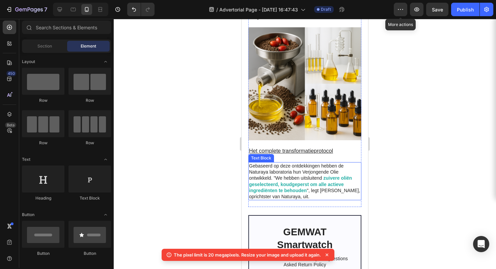
click at [329, 175] on strong "zuivere oliën geselecteerd, koudgeperst om alle actieve ingrediënten te behouden" at bounding box center [300, 184] width 103 height 18
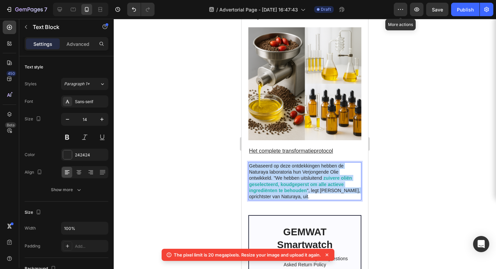
click at [329, 175] on strong "zuivere oliën geselecteerd, koudgeperst om alle actieve ingrediënten te behouden" at bounding box center [300, 184] width 103 height 18
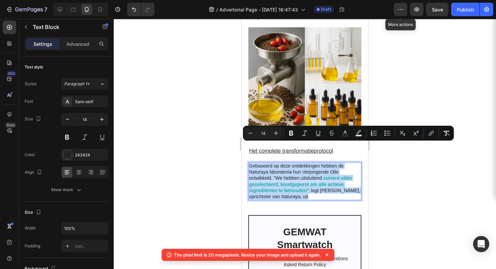
click at [330, 175] on strong "zuivere oliën geselecteerd, koudgeperst om alle actieve ingrediënten te behouden" at bounding box center [300, 184] width 103 height 18
click at [335, 175] on strong "zuivere oliën geselecteerd, koudgeperst om alle actieve ingrediënten te behouden" at bounding box center [300, 184] width 103 height 18
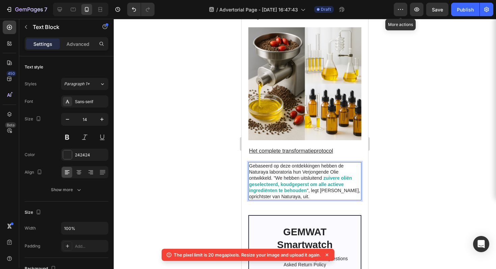
click at [345, 175] on strong "zuivere oliën geselecteerd, koudgeperst om alle actieve ingrediënten te behouden" at bounding box center [300, 184] width 103 height 18
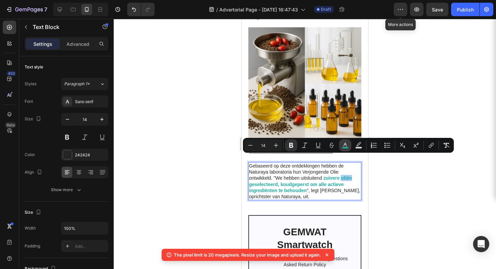
click at [344, 145] on icon "Editor contextual toolbar" at bounding box center [345, 145] width 7 height 7
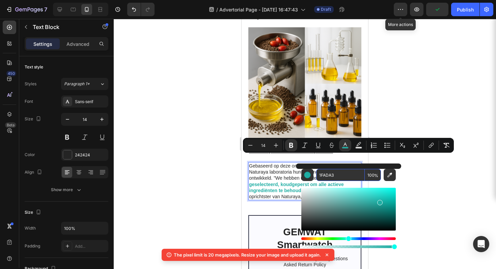
click at [343, 176] on input "1FADA3" at bounding box center [340, 175] width 49 height 12
click at [317, 148] on u "Het complete transformatieprotocol" at bounding box center [291, 151] width 84 height 6
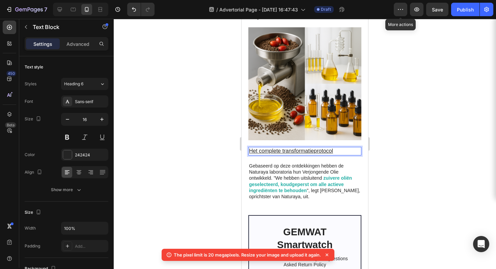
click at [317, 148] on u "Het complete transformatieprotocol" at bounding box center [291, 151] width 84 height 6
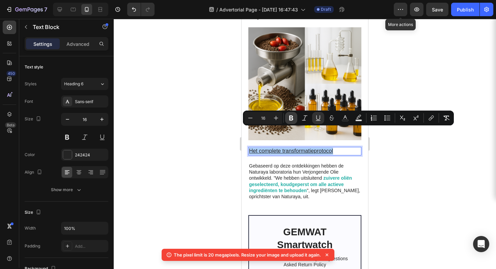
click at [294, 118] on icon "Editor contextual toolbar" at bounding box center [291, 118] width 7 height 7
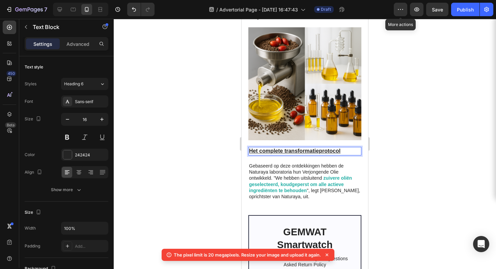
click at [323, 148] on u "Het complete transformatieprotocol" at bounding box center [294, 151] width 91 height 6
click at [403, 133] on div at bounding box center [305, 144] width 382 height 250
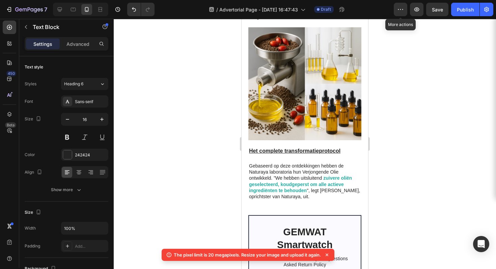
click at [403, 133] on div at bounding box center [305, 144] width 382 height 250
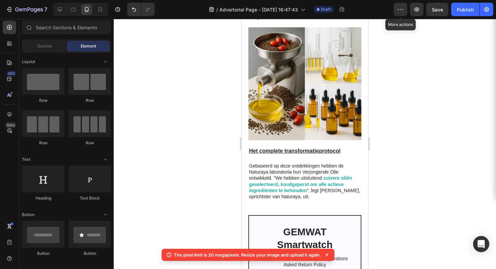
drag, startPoint x: 403, startPoint y: 133, endPoint x: 125, endPoint y: 116, distance: 278.9
click at [403, 133] on div at bounding box center [305, 144] width 382 height 250
click at [317, 148] on u "Het complete transformatieprotocol" at bounding box center [294, 151] width 91 height 6
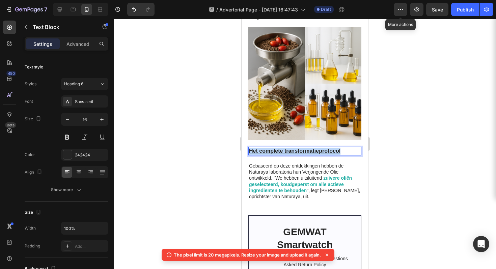
click at [317, 148] on u "Het complete transformatieprotocol" at bounding box center [294, 151] width 91 height 6
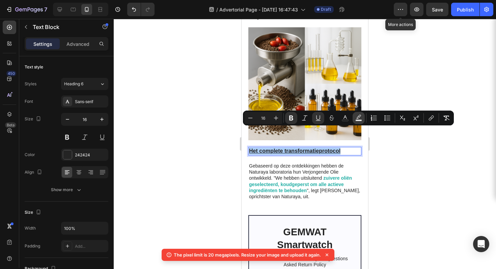
click at [356, 119] on icon "Editor contextual toolbar" at bounding box center [358, 118] width 7 height 7
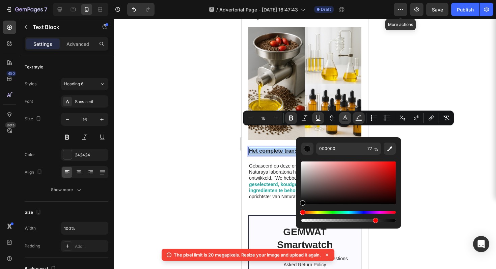
click at [345, 120] on rect "Editor contextual toolbar" at bounding box center [345, 121] width 6 height 2
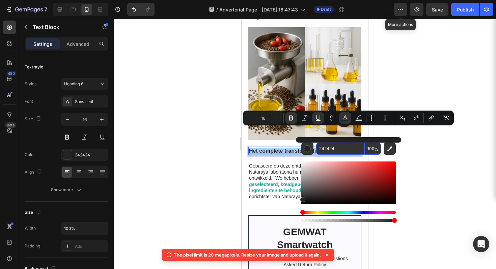
click at [332, 146] on input "242424" at bounding box center [340, 149] width 49 height 12
paste input "1FADA3"
type input "1FADA3"
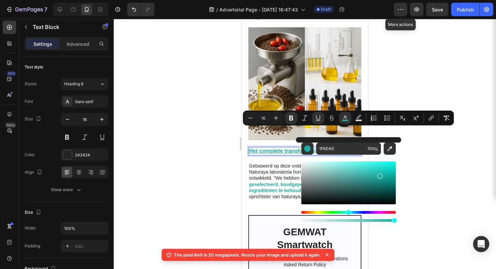
click at [438, 171] on div at bounding box center [305, 144] width 382 height 250
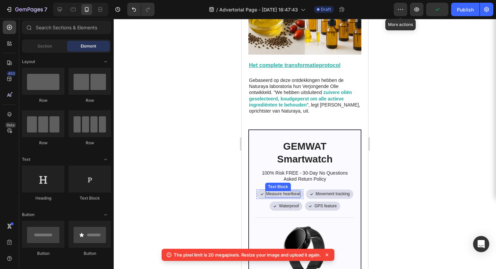
scroll to position [1244, 0]
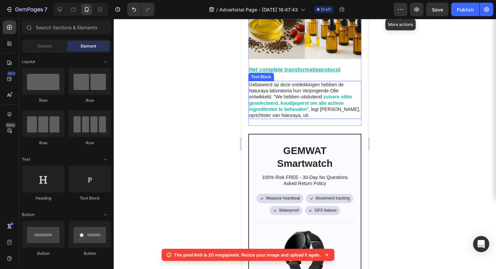
click at [279, 94] on strong "zuivere oliën geselecteerd, koudgeperst om alle actieve ingrediënten te behouden" at bounding box center [300, 103] width 103 height 18
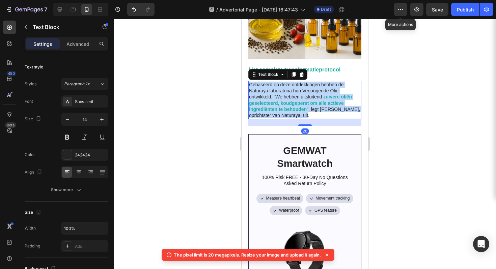
click at [279, 94] on strong "zuivere oliën geselecteerd, koudgeperst om alle actieve ingrediënten te behouden" at bounding box center [300, 103] width 103 height 18
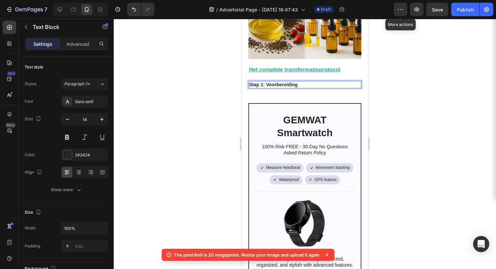
click at [374, 71] on div at bounding box center [305, 144] width 382 height 250
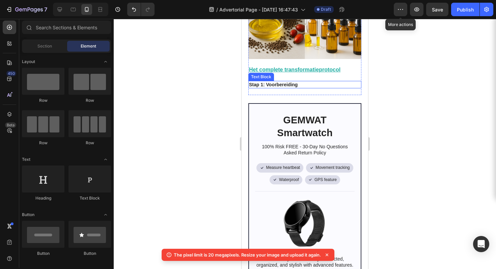
click at [298, 82] on strong "Stap 1: Voorbereiding" at bounding box center [273, 84] width 49 height 5
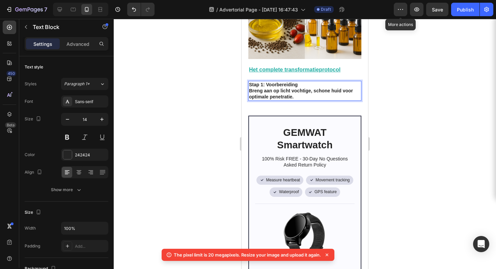
drag, startPoint x: 377, startPoint y: 98, endPoint x: 56, endPoint y: 64, distance: 322.7
click at [377, 98] on div at bounding box center [305, 144] width 382 height 250
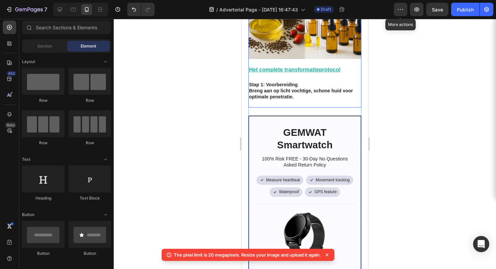
click at [300, 88] on p "Breng aan op licht vochtige, schone huid voor optimale penetratie." at bounding box center [305, 94] width 112 height 12
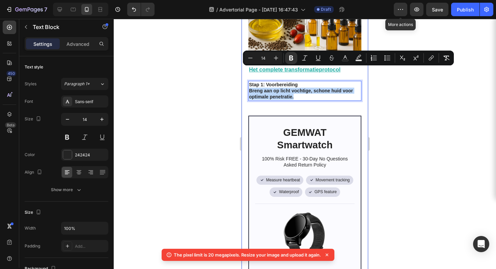
drag, startPoint x: 296, startPoint y: 77, endPoint x: 248, endPoint y: 69, distance: 49.3
click at [291, 60] on icon "Editor contextual toolbar" at bounding box center [291, 58] width 7 height 7
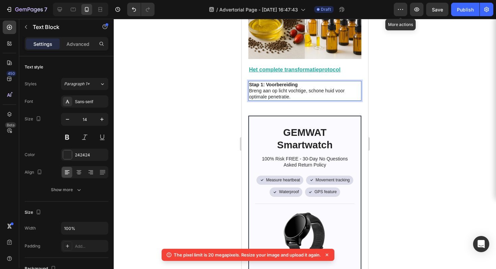
click at [396, 87] on div at bounding box center [305, 144] width 382 height 250
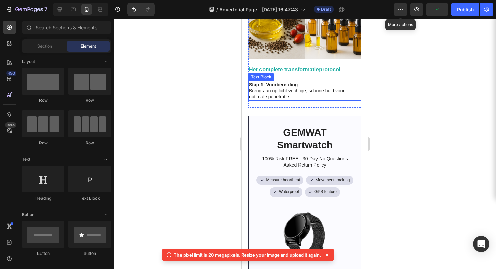
click at [274, 82] on strong "Stap 1: Voorbereiding" at bounding box center [273, 84] width 49 height 5
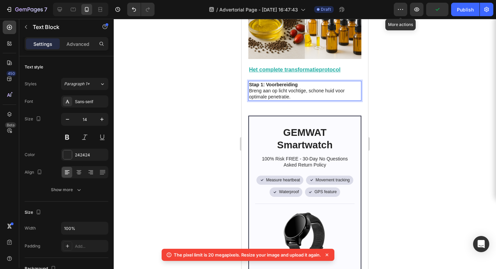
click at [277, 82] on strong "Stap 1: Voorbereiding" at bounding box center [273, 84] width 49 height 5
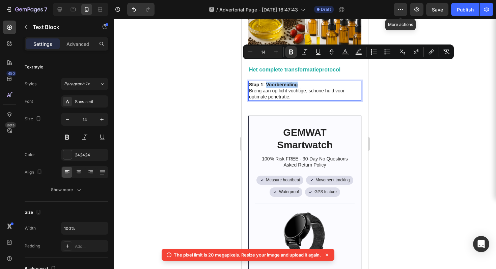
click at [429, 89] on div at bounding box center [305, 144] width 382 height 250
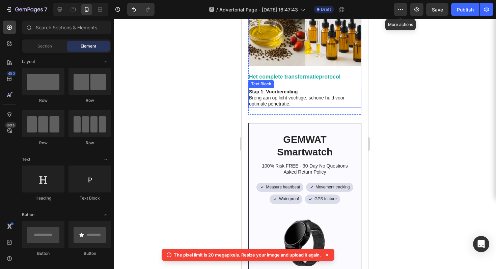
click at [295, 95] on p "Breng aan op licht vochtige, schone huid voor optimale penetratie." at bounding box center [305, 101] width 112 height 12
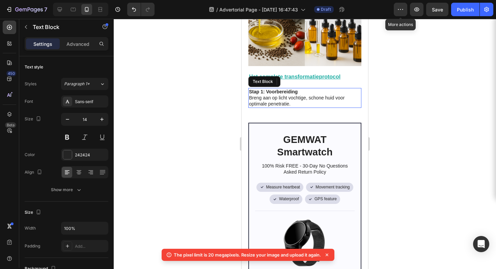
scroll to position [1231, 0]
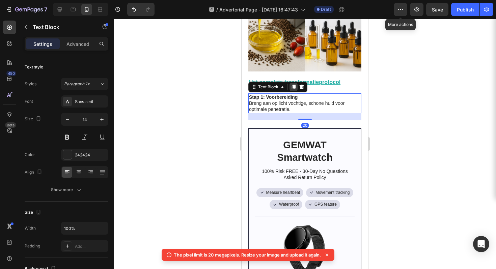
click at [293, 85] on icon at bounding box center [294, 87] width 4 height 5
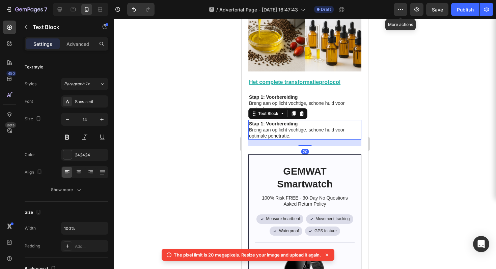
click at [301, 127] on p "Breng aan op licht vochtige, schone huid voor optimale penetratie." at bounding box center [305, 133] width 112 height 12
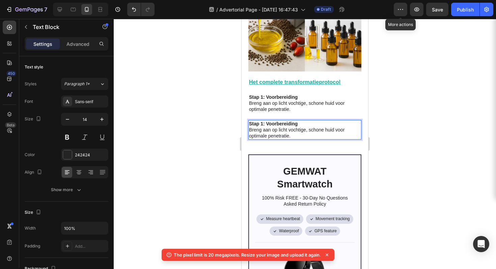
click at [420, 126] on div at bounding box center [305, 144] width 382 height 250
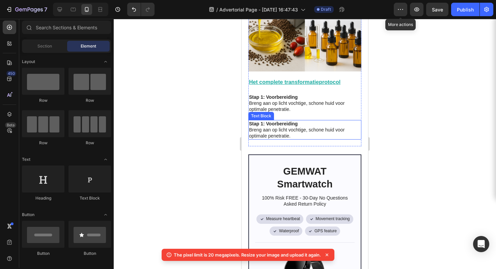
click at [303, 127] on p "Breng aan op licht vochtige, schone huid voor optimale penetratie." at bounding box center [305, 133] width 112 height 12
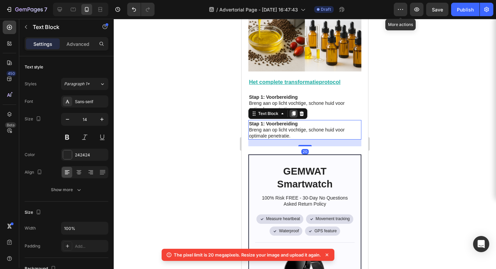
click at [293, 111] on icon at bounding box center [293, 113] width 5 height 5
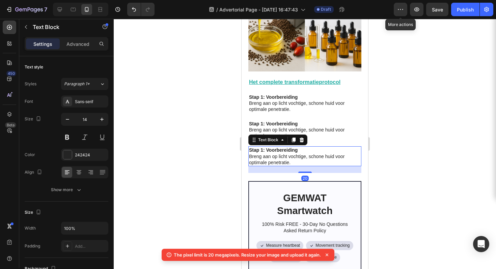
click at [446, 97] on div at bounding box center [305, 144] width 382 height 250
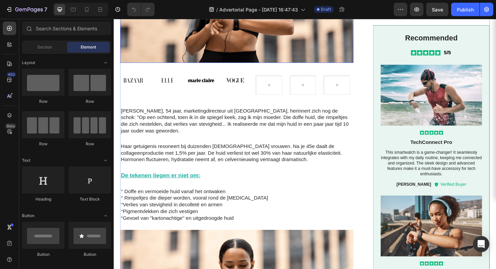
scroll to position [195, 0]
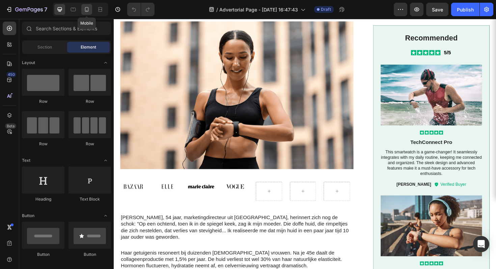
click at [83, 14] on div at bounding box center [86, 9] width 11 height 11
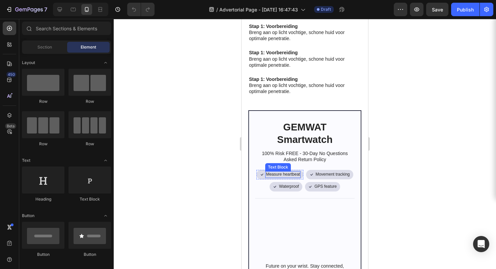
scroll to position [1130, 0]
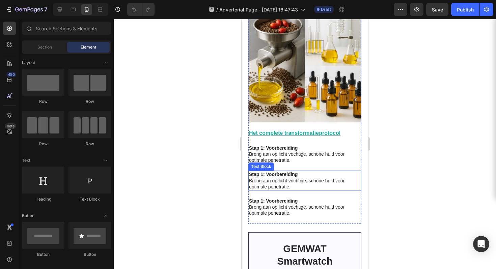
click at [277, 172] on strong "Stap 1: Voorbereiding" at bounding box center [273, 174] width 49 height 5
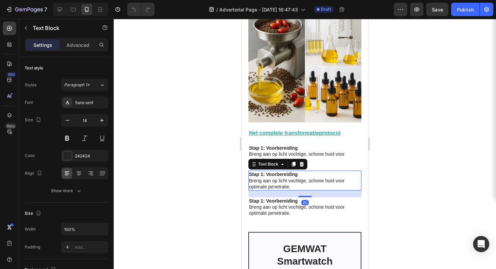
click at [277, 172] on strong "Stap 1: Voorbereiding" at bounding box center [273, 174] width 49 height 5
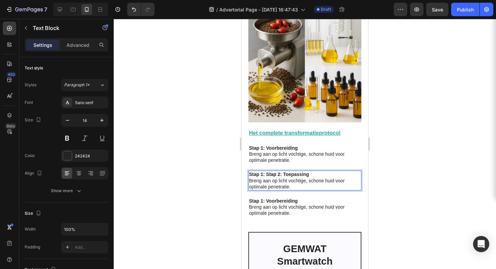
click at [267, 172] on strong "Stap 1: Stap 2: Toepassing" at bounding box center [279, 174] width 60 height 5
drag, startPoint x: 266, startPoint y: 156, endPoint x: 250, endPoint y: 154, distance: 16.0
click at [250, 172] on strong "Stap 1: Stap 2: Toepassing" at bounding box center [279, 174] width 60 height 5
click at [266, 198] on strong "Stap 1: Voorbereiding" at bounding box center [273, 200] width 49 height 5
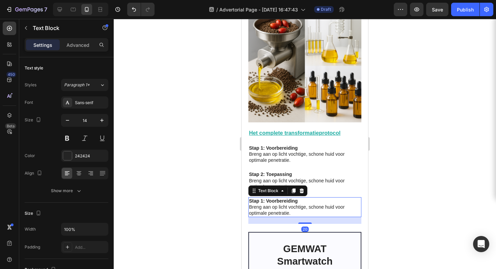
click at [266, 198] on strong "Stap 1: Voorbereiding" at bounding box center [273, 200] width 49 height 5
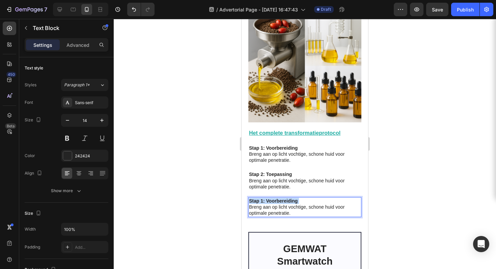
click at [266, 198] on strong "Stap 1: Voorbereiding" at bounding box center [273, 200] width 49 height 5
click at [388, 154] on div at bounding box center [305, 144] width 382 height 250
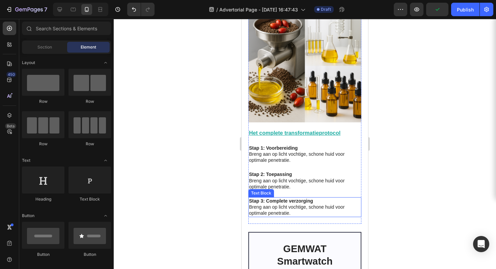
click at [286, 204] on p "Breng aan op licht vochtige, schone huid voor optimale penetratie." at bounding box center [305, 210] width 112 height 12
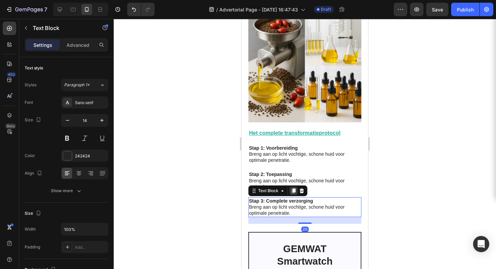
click at [292, 189] on icon at bounding box center [294, 191] width 4 height 5
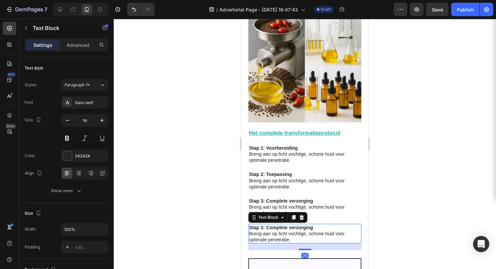
click at [284, 231] on p "Breng aan op licht vochtige, schone huid voor optimale penetratie." at bounding box center [305, 237] width 112 height 12
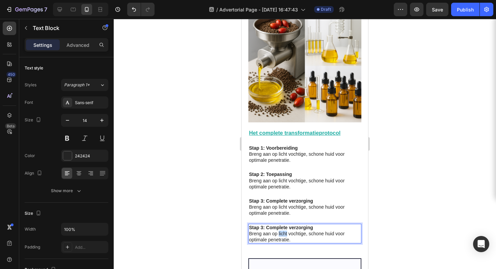
click at [284, 231] on p "Breng aan op licht vochtige, schone huid voor optimale penetratie." at bounding box center [305, 237] width 112 height 12
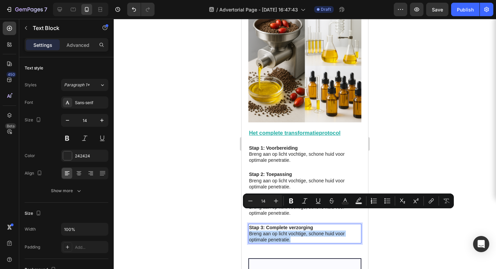
click at [302, 231] on p "Breng aan op licht vochtige, schone huid voor optimale penetratie." at bounding box center [305, 237] width 112 height 12
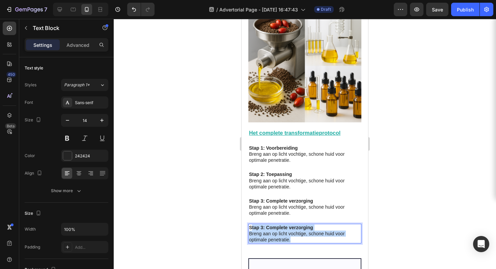
drag, startPoint x: 300, startPoint y: 221, endPoint x: 253, endPoint y: 205, distance: 49.5
click at [253, 224] on div "Stap 3: Complete verzorging Breng aan op licht vochtige, schone huid voor optim…" at bounding box center [304, 234] width 113 height 20
click at [253, 225] on strong "Stap 3: Complete verzorging" at bounding box center [281, 227] width 64 height 5
click at [290, 231] on p "Breng aan op licht vochtige, schone huid voor optimale penetratie." at bounding box center [305, 237] width 112 height 12
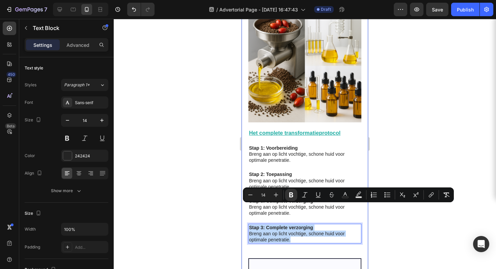
drag, startPoint x: 299, startPoint y: 219, endPoint x: 248, endPoint y: 206, distance: 52.6
click at [248, 206] on div "Image Image Image Image Image Carousel Marieke, 54 jaar, marketingdirecteur uit…" at bounding box center [305, 78] width 127 height 2059
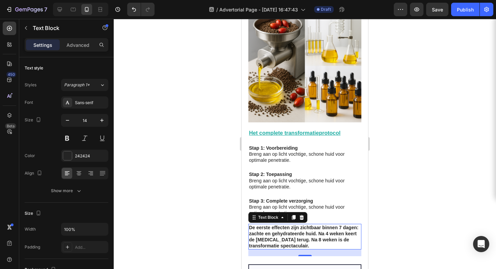
click at [393, 153] on div at bounding box center [305, 144] width 382 height 250
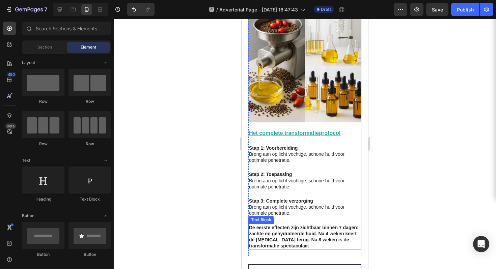
click at [310, 225] on p "De eerste effecten zijn zichtbaar binnen 7 dagen: zachte en gehydrateerde huid.…" at bounding box center [305, 237] width 112 height 25
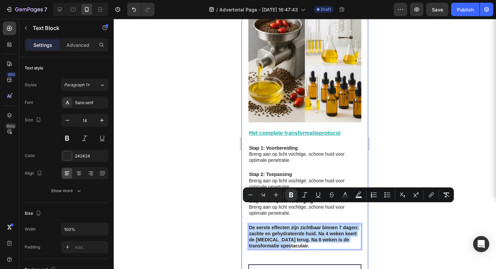
drag, startPoint x: 310, startPoint y: 225, endPoint x: 247, endPoint y: 205, distance: 66.1
click at [247, 205] on div "Image Image Image Image Image Carousel Marieke, 54 jaar, marketingdirecteur uit…" at bounding box center [305, 81] width 127 height 2065
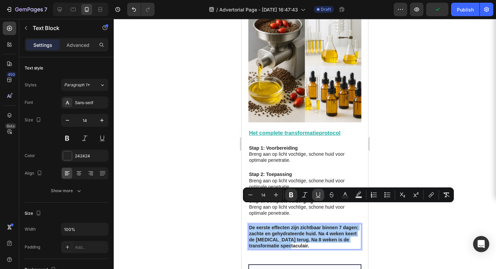
click at [315, 195] on icon "Editor contextual toolbar" at bounding box center [318, 195] width 7 height 7
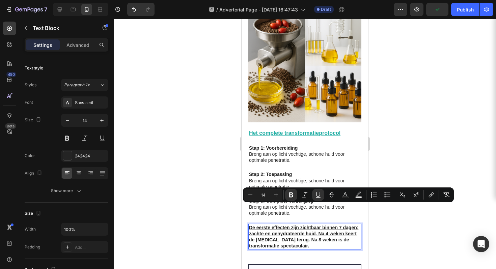
click at [437, 158] on div at bounding box center [305, 144] width 382 height 250
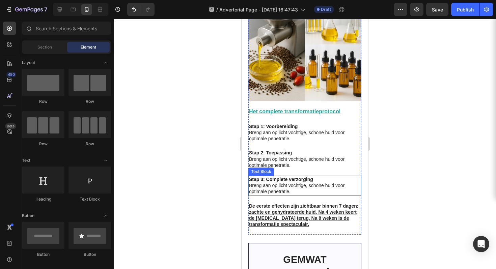
scroll to position [1153, 0]
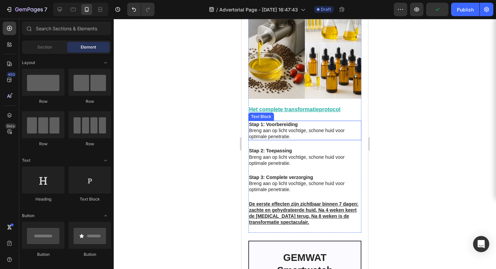
click at [306, 128] on p "Breng aan op licht vochtige, schone huid voor optimale penetratie." at bounding box center [305, 134] width 112 height 12
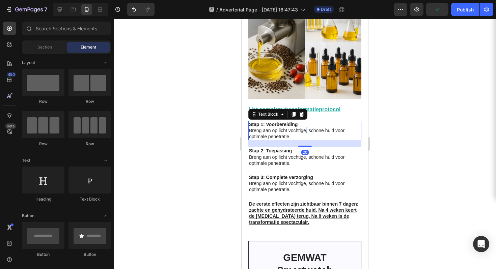
click at [306, 128] on p "Breng aan op licht vochtige, schone huid voor optimale penetratie." at bounding box center [305, 134] width 112 height 12
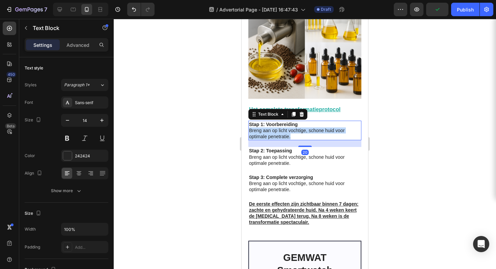
click at [306, 128] on p "Breng aan op licht vochtige, schone huid voor optimale penetratie." at bounding box center [305, 134] width 112 height 12
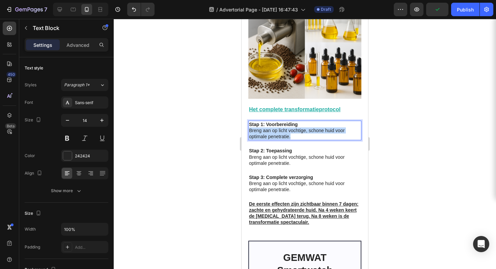
click at [306, 128] on p "Breng aan op licht vochtige, schone huid voor optimale penetratie." at bounding box center [305, 134] width 112 height 12
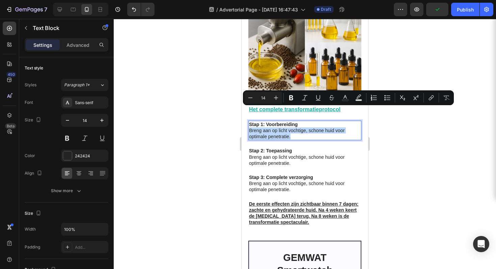
click at [296, 128] on p "Breng aan op licht vochtige, schone huid voor optimale penetratie." at bounding box center [305, 134] width 112 height 12
click at [295, 128] on p "Breng aan op licht vochtige, schone huid voor optimale penetratie." at bounding box center [305, 134] width 112 height 12
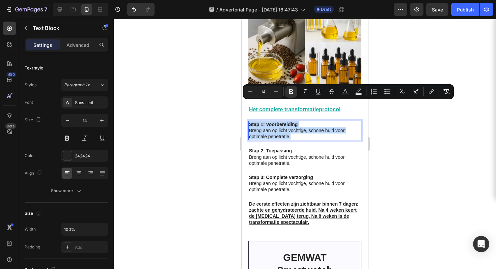
drag, startPoint x: 293, startPoint y: 118, endPoint x: 165, endPoint y: 89, distance: 130.9
copy div "Stap 1: Voorbereiding Breng aan op licht vochtige, schone huid voor optimale pe…"
click at [383, 146] on div at bounding box center [305, 144] width 382 height 250
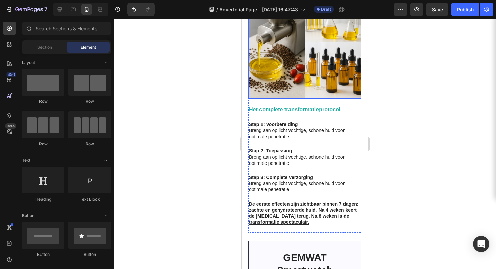
click at [301, 56] on img at bounding box center [304, 42] width 113 height 113
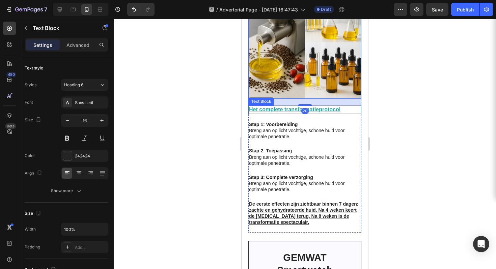
click at [318, 107] on u "Het complete transformatieprotocol" at bounding box center [294, 110] width 91 height 6
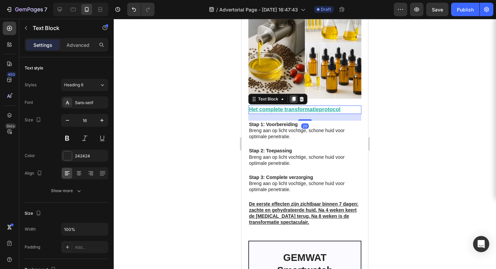
click at [296, 97] on icon at bounding box center [293, 99] width 5 height 5
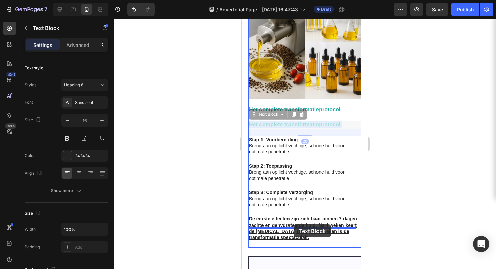
drag, startPoint x: 311, startPoint y: 103, endPoint x: 294, endPoint y: 224, distance: 122.7
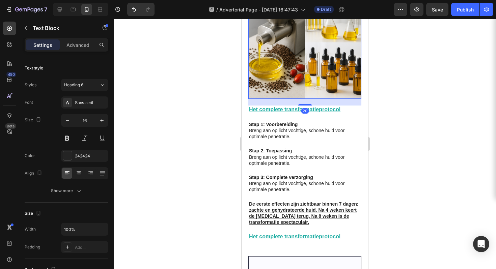
click at [326, 44] on img at bounding box center [304, 42] width 113 height 113
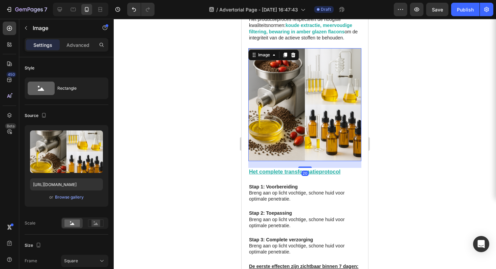
scroll to position [1077, 0]
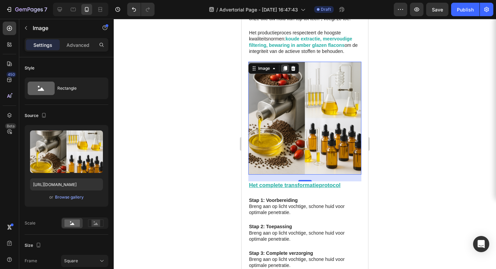
click at [283, 66] on icon at bounding box center [284, 68] width 5 height 5
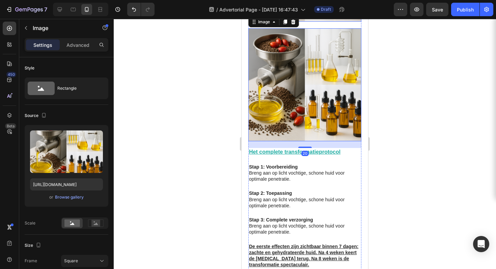
scroll to position [1270, 0]
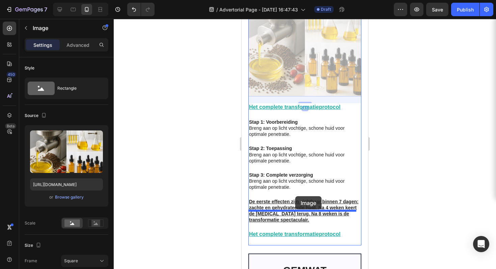
drag, startPoint x: 300, startPoint y: 40, endPoint x: 295, endPoint y: 196, distance: 156.3
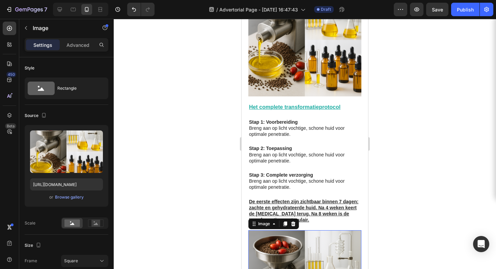
click at [419, 117] on div at bounding box center [305, 144] width 382 height 250
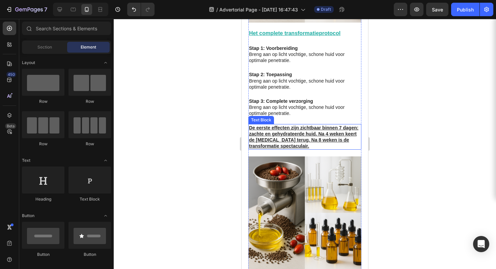
scroll to position [1369, 0]
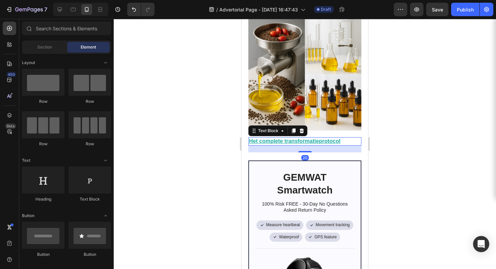
click at [296, 138] on u "Het complete transformatieprotocol" at bounding box center [294, 141] width 91 height 6
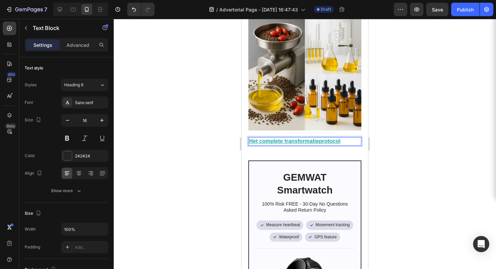
click at [296, 138] on u "Het complete transformatieprotocol" at bounding box center [294, 141] width 91 height 6
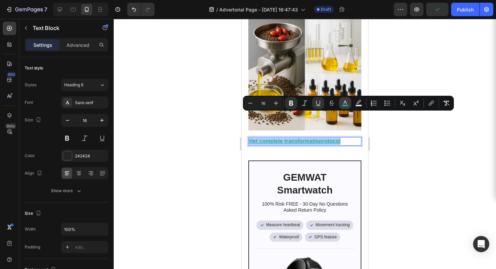
click at [348, 109] on button "color" at bounding box center [345, 103] width 12 height 12
type input "1FADA3"
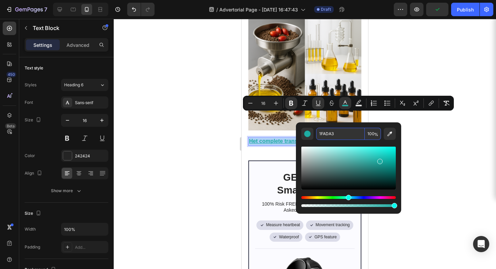
click at [329, 134] on input "1FADA3" at bounding box center [340, 134] width 49 height 12
click at [449, 136] on div at bounding box center [305, 144] width 382 height 250
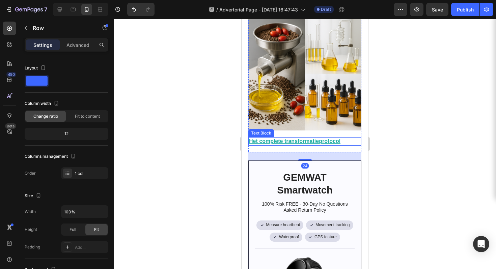
click at [310, 138] on u "Het complete transformatieprotocol" at bounding box center [294, 141] width 91 height 6
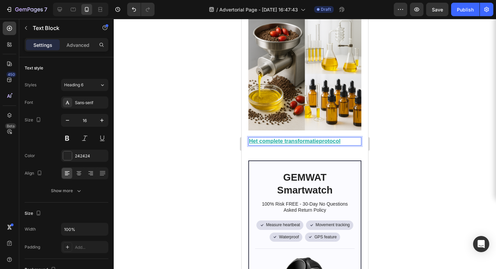
click at [310, 138] on u "Het complete transformatieprotocol" at bounding box center [294, 141] width 91 height 6
click at [267, 138] on u "1FADA3" at bounding box center [259, 141] width 21 height 6
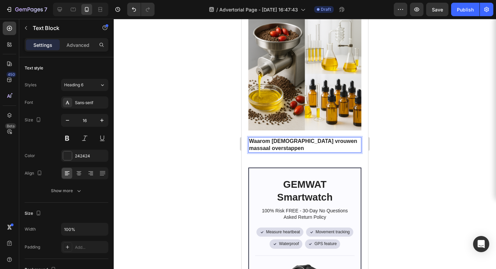
click at [376, 130] on div at bounding box center [305, 144] width 382 height 250
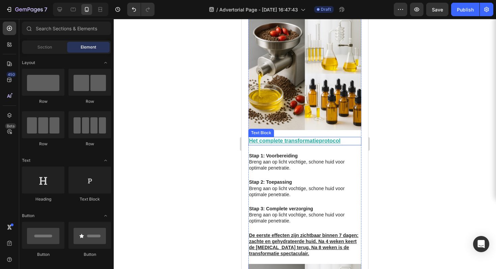
scroll to position [1129, 0]
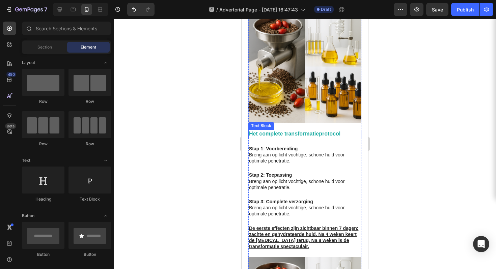
click at [288, 131] on u "Het complete transformatieprotocol" at bounding box center [294, 134] width 91 height 6
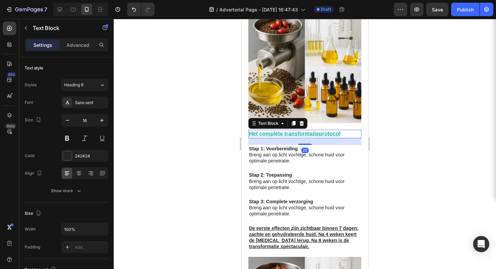
click at [288, 131] on u "Het complete transformatieprotocol" at bounding box center [294, 134] width 91 height 6
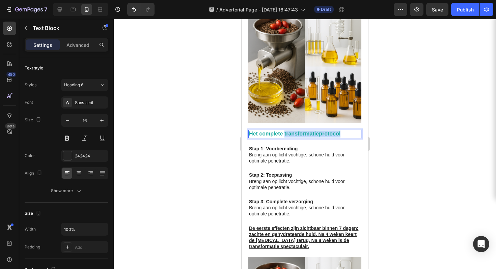
click at [289, 131] on u "Het complete transformatieprotocol" at bounding box center [294, 134] width 91 height 6
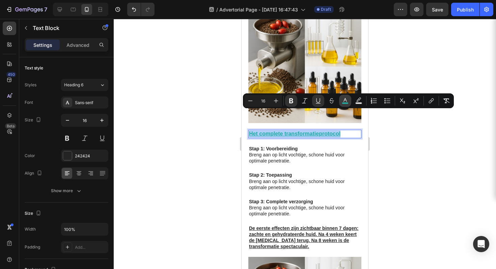
click at [341, 102] on button "color" at bounding box center [345, 101] width 12 height 12
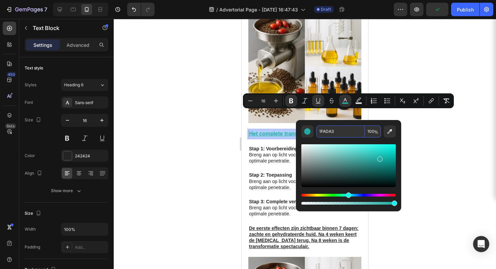
click at [331, 132] on input "1FADA3" at bounding box center [340, 132] width 49 height 12
click at [417, 137] on div at bounding box center [305, 144] width 382 height 250
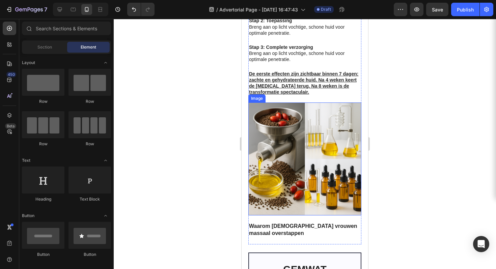
scroll to position [1326, 0]
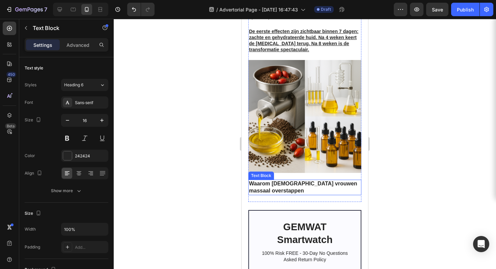
click at [269, 181] on strong "Waarom [DEMOGRAPHIC_DATA] vrouwen massaal overstappen" at bounding box center [303, 187] width 108 height 13
click at [271, 181] on strong "Waarom [DEMOGRAPHIC_DATA] vrouwen massaal overstappen" at bounding box center [303, 187] width 108 height 13
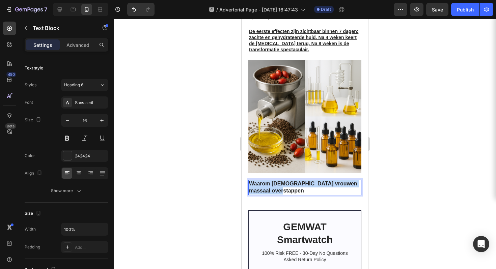
click at [270, 181] on strong "Waarom [DEMOGRAPHIC_DATA] vrouwen massaal overstappen" at bounding box center [303, 187] width 108 height 13
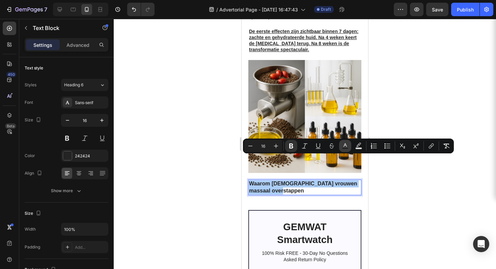
click at [343, 146] on icon "Editor contextual toolbar" at bounding box center [345, 146] width 7 height 7
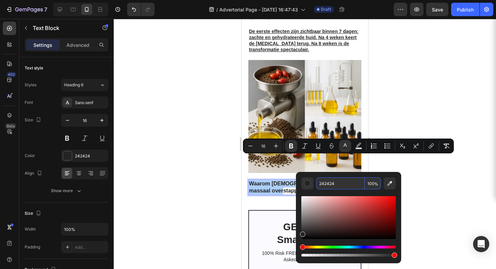
click at [337, 183] on input "242424" at bounding box center [340, 183] width 49 height 12
paste input "1FADA3"
type input "1FADA3"
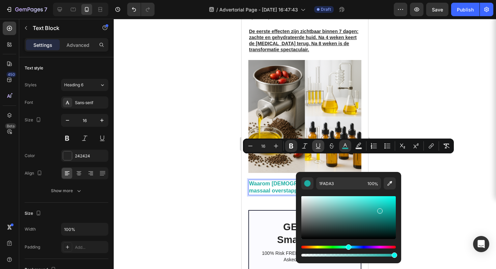
click at [315, 144] on icon "Editor contextual toolbar" at bounding box center [318, 146] width 7 height 7
click at [422, 89] on div at bounding box center [305, 144] width 382 height 250
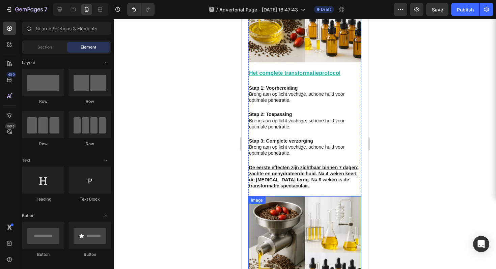
scroll to position [1130, 0]
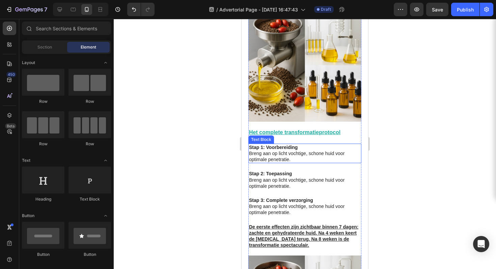
click at [292, 150] on p "Breng aan op licht vochtige, schone huid voor optimale penetratie." at bounding box center [305, 156] width 112 height 12
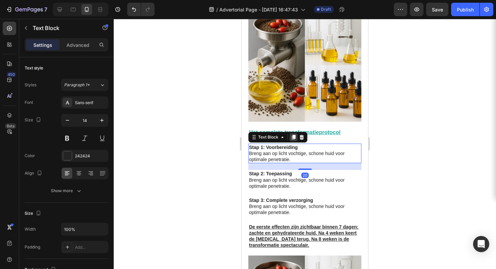
click at [293, 135] on icon at bounding box center [294, 137] width 4 height 5
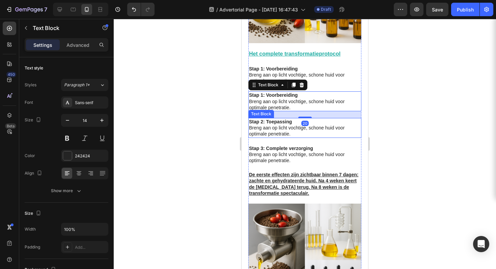
scroll to position [1213, 0]
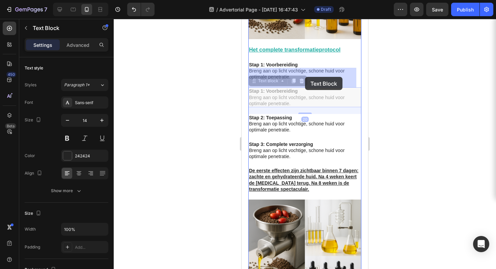
drag, startPoint x: 306, startPoint y: 73, endPoint x: 305, endPoint y: 79, distance: 6.2
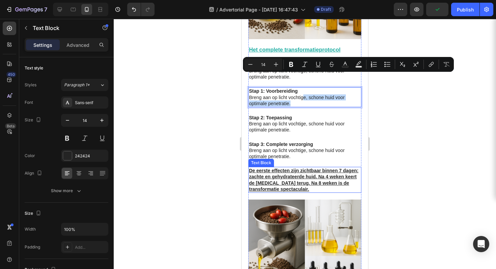
drag, startPoint x: 303, startPoint y: 75, endPoint x: 285, endPoint y: 151, distance: 78.1
click at [400, 97] on div at bounding box center [305, 144] width 382 height 250
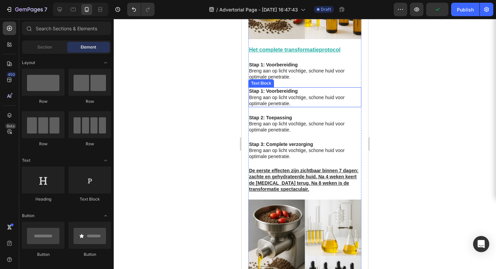
click at [301, 88] on p "Stap 1: Voorbereiding" at bounding box center [305, 91] width 112 height 6
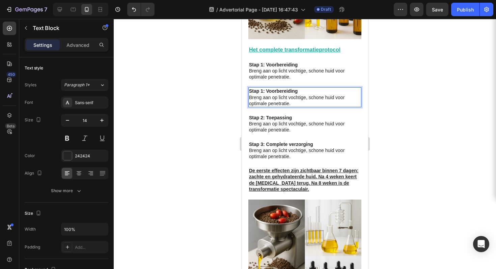
drag, startPoint x: 345, startPoint y: 70, endPoint x: 342, endPoint y: 97, distance: 27.5
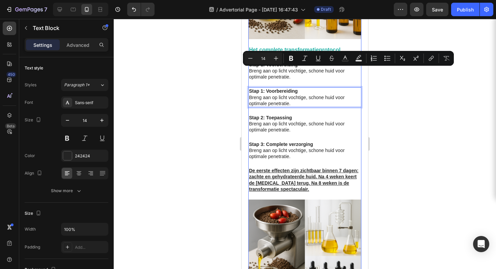
click at [400, 87] on div at bounding box center [305, 144] width 382 height 250
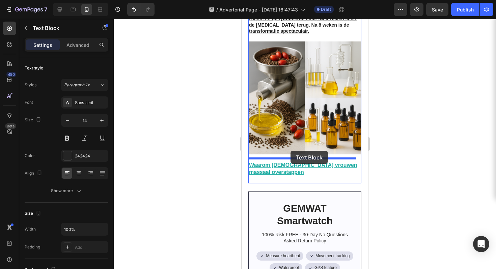
drag, startPoint x: 343, startPoint y: 79, endPoint x: 291, endPoint y: 151, distance: 89.3
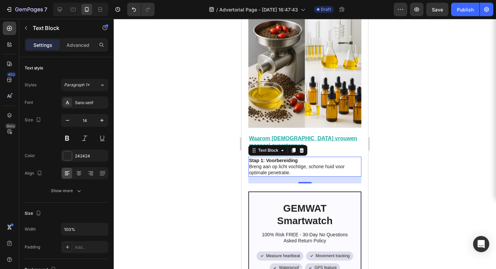
scroll to position [1345, 0]
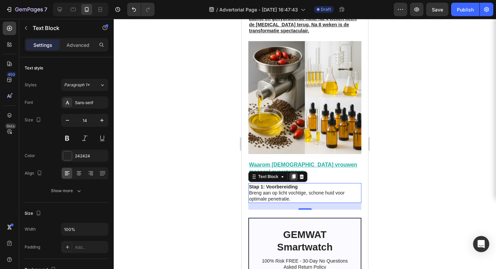
click at [296, 173] on div at bounding box center [294, 177] width 8 height 8
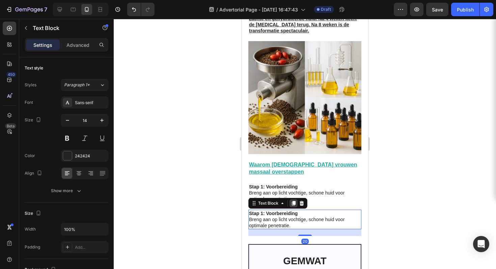
click at [291, 201] on icon at bounding box center [293, 203] width 5 height 5
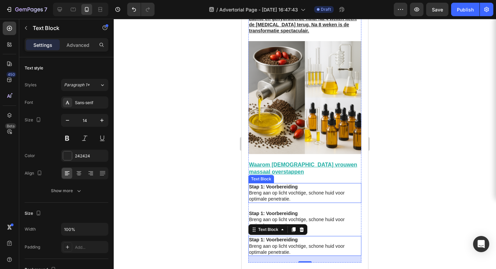
click at [291, 190] on p "Breng aan op licht vochtige, schone huid voor optimale penetratie." at bounding box center [305, 196] width 112 height 12
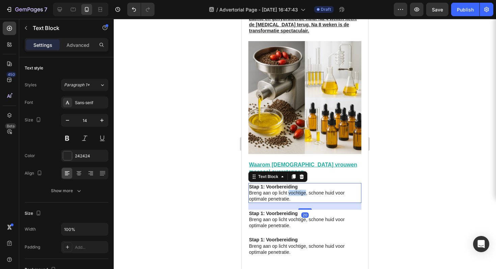
click at [291, 190] on p "Breng aan op licht vochtige, schone huid voor optimale penetratie." at bounding box center [305, 196] width 112 height 12
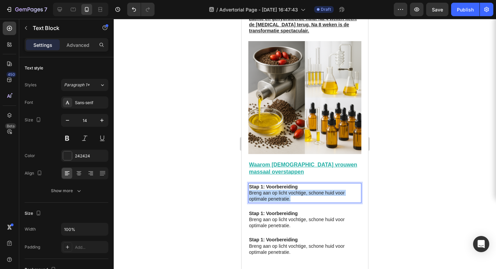
click at [291, 190] on p "Breng aan op licht vochtige, schone huid voor optimale penetratie." at bounding box center [305, 196] width 112 height 12
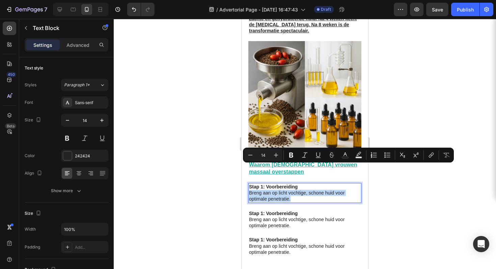
click at [294, 190] on p "Breng aan op licht vochtige, schone huid voor optimale penetratie." at bounding box center [305, 196] width 112 height 12
drag, startPoint x: 294, startPoint y: 175, endPoint x: 282, endPoint y: 174, distance: 12.2
click at [279, 190] on p "Breng aan op licht vochtige, schone huid voor optimale penetratie." at bounding box center [305, 196] width 112 height 12
click at [307, 190] on p "Breng aan op licht vochtige, schone huid voor optimale penetratie." at bounding box center [305, 196] width 112 height 12
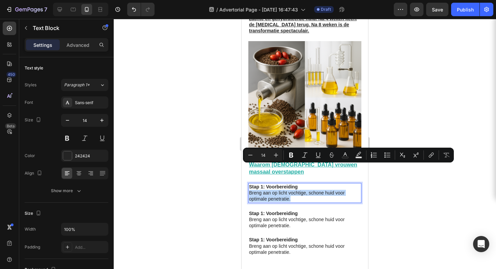
click at [291, 190] on p "Breng aan op licht vochtige, schone huid voor optimale penetratie." at bounding box center [305, 196] width 112 height 12
click at [288, 190] on p "Breng aan op licht vochtige, schone huid voor optimale penetratie." at bounding box center [305, 196] width 112 height 12
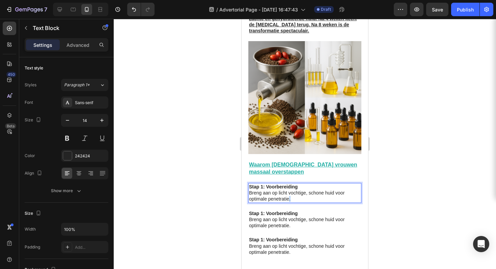
click at [288, 190] on p "Breng aan op licht vochtige, schone huid voor optimale penetratie." at bounding box center [305, 196] width 112 height 12
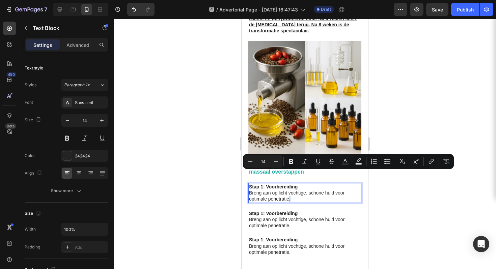
click at [294, 190] on p "Breng aan op licht vochtige, schone huid voor optimale penetratie." at bounding box center [305, 196] width 112 height 12
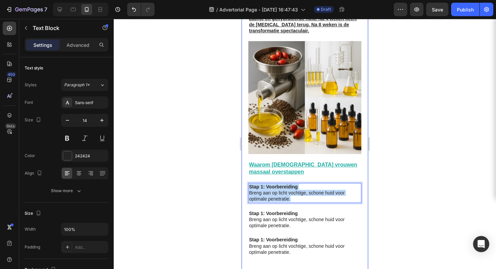
drag, startPoint x: 294, startPoint y: 174, endPoint x: 248, endPoint y: 159, distance: 48.3
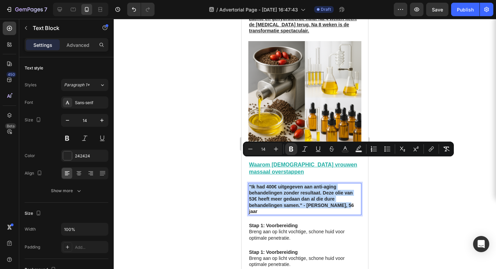
drag, startPoint x: 345, startPoint y: 178, endPoint x: 229, endPoint y: 153, distance: 118.5
click at [287, 149] on button "Bold" at bounding box center [291, 149] width 12 height 12
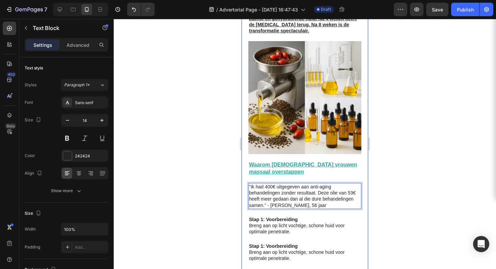
click at [425, 179] on div at bounding box center [305, 144] width 382 height 250
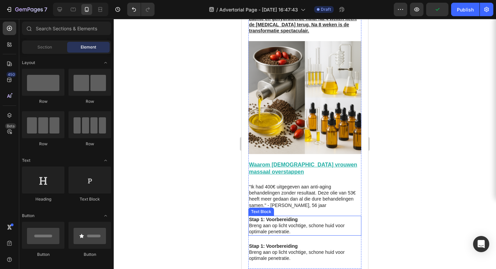
click at [288, 223] on p "Breng aan op licht vochtige, schone huid voor optimale penetratie." at bounding box center [305, 229] width 112 height 12
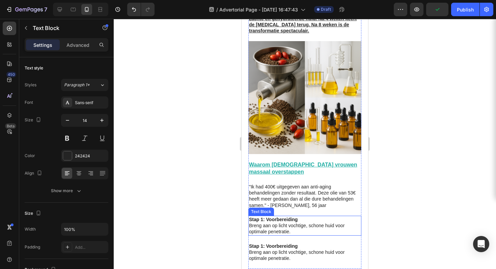
click at [288, 223] on p "Breng aan op licht vochtige, schone huid voor optimale penetratie." at bounding box center [305, 229] width 112 height 12
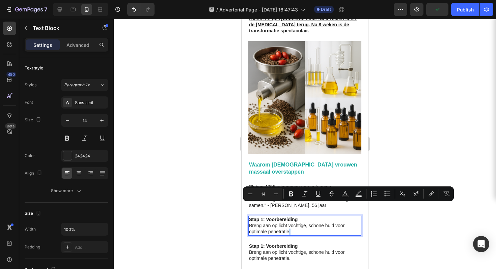
click at [294, 223] on p "Breng aan op licht vochtige, schone huid voor optimale penetratie." at bounding box center [305, 229] width 112 height 12
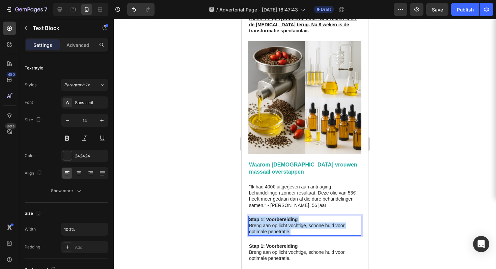
drag, startPoint x: 299, startPoint y: 206, endPoint x: 483, endPoint y: 213, distance: 184.0
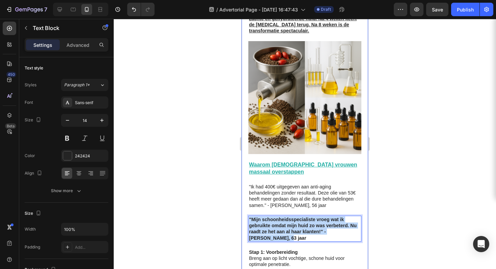
drag, startPoint x: 275, startPoint y: 215, endPoint x: 243, endPoint y: 195, distance: 37.8
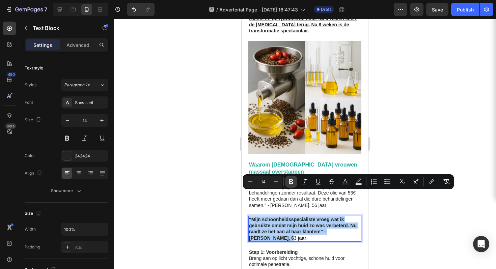
click at [291, 181] on icon "Editor contextual toolbar" at bounding box center [291, 181] width 7 height 7
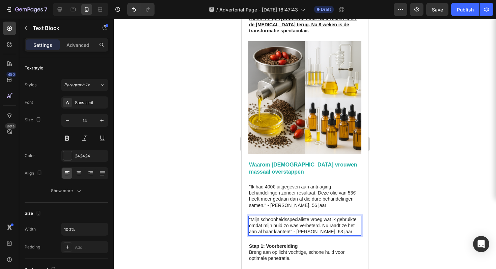
click at [439, 144] on div at bounding box center [305, 144] width 382 height 250
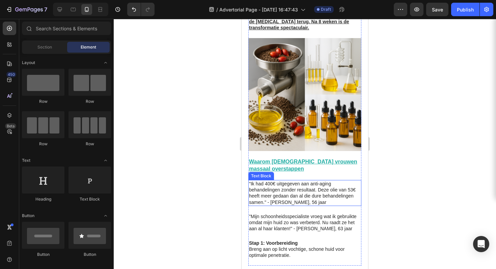
scroll to position [1354, 0]
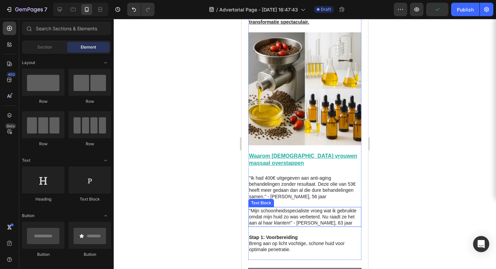
click at [300, 208] on p ""Mijn schoonheidsspecialiste vroeg wat ik gebruikte omdat mijn huid zo was verb…" at bounding box center [305, 217] width 112 height 19
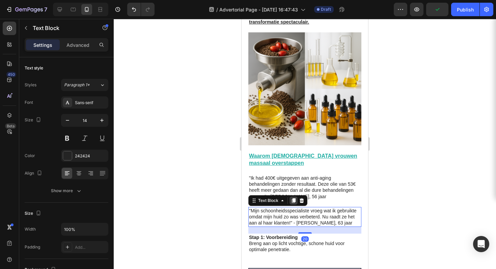
click at [294, 198] on icon at bounding box center [293, 200] width 5 height 5
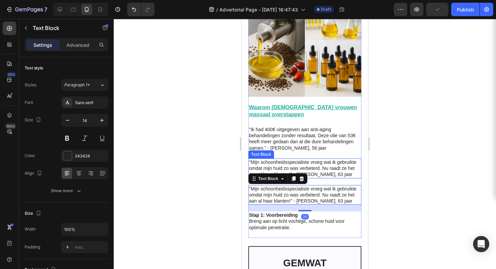
scroll to position [1402, 0]
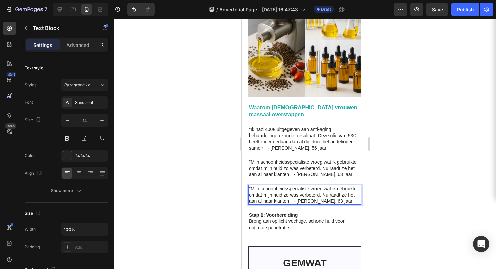
click at [323, 186] on p ""Mijn schoonheidsspecialiste vroeg wat ik gebruikte omdat mijn huid zo was verb…" at bounding box center [305, 195] width 112 height 19
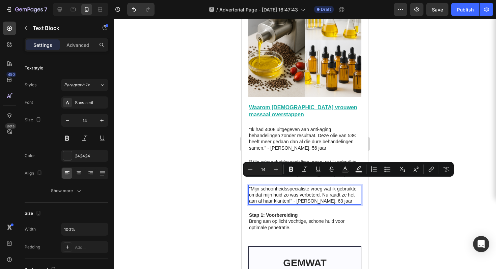
click at [305, 186] on p ""Mijn schoonheidsspecialiste vroeg wat ik gebruikte omdat mijn huid zo was verb…" at bounding box center [305, 195] width 112 height 19
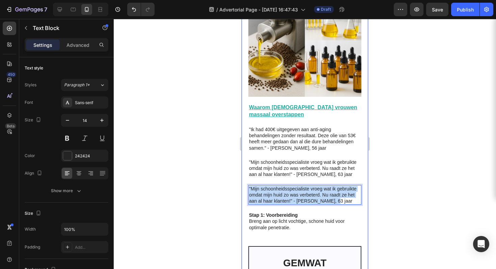
drag, startPoint x: 289, startPoint y: 188, endPoint x: 246, endPoint y: 171, distance: 45.7
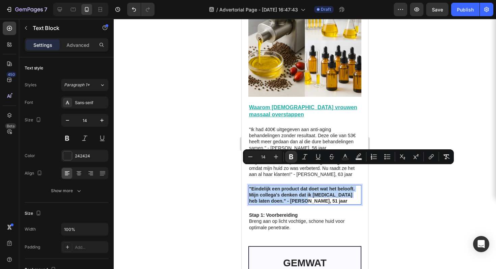
drag, startPoint x: 315, startPoint y: 182, endPoint x: 240, endPoint y: 147, distance: 82.9
click at [295, 156] on button "Bold" at bounding box center [291, 157] width 12 height 12
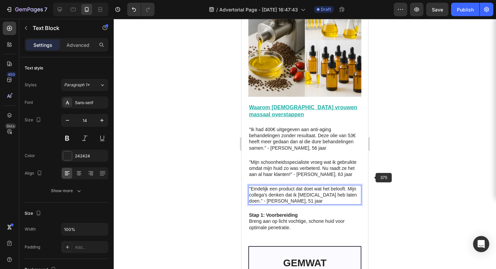
click at [384, 180] on div at bounding box center [305, 144] width 382 height 250
click at [307, 186] on p ""Eindelijk een product dat doet wat het belooft. Mijn collega's denken dat ik […" at bounding box center [305, 195] width 112 height 19
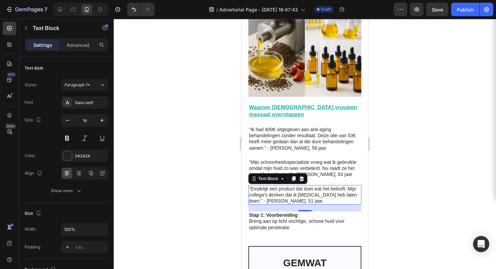
click at [294, 175] on div at bounding box center [294, 179] width 8 height 8
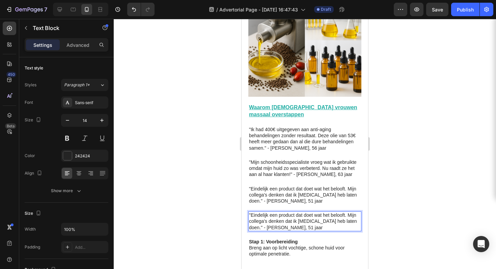
click at [289, 212] on p ""Eindelijk een product dat doet wat het belooft. Mijn collega's denken dat ik […" at bounding box center [305, 221] width 112 height 19
click at [288, 212] on p ""Eindelijk een product dat doet wat het belooft. Mijn collega's denken dat ik […" at bounding box center [305, 221] width 112 height 19
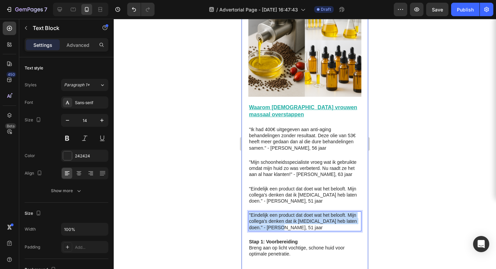
drag, startPoint x: 287, startPoint y: 210, endPoint x: 244, endPoint y: 198, distance: 44.8
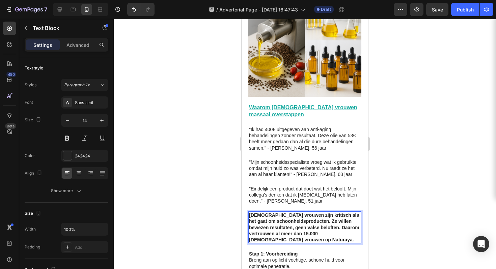
click at [303, 218] on p "[DEMOGRAPHIC_DATA] vrouwen zijn kritisch als het gaat om schoonheidsproducten. …" at bounding box center [305, 227] width 112 height 31
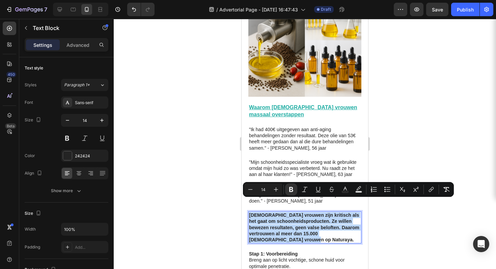
drag, startPoint x: 303, startPoint y: 219, endPoint x: 248, endPoint y: 199, distance: 58.4
click at [248, 212] on div "[DEMOGRAPHIC_DATA] vrouwen zijn kritisch als het gaat om schoonheidsproducten. …" at bounding box center [304, 228] width 113 height 32
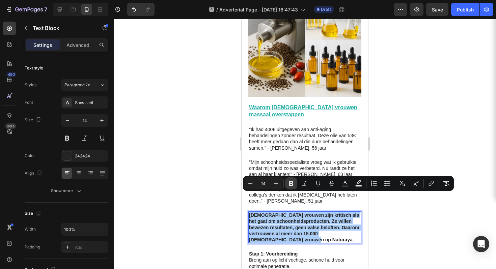
click at [290, 185] on icon "Editor contextual toolbar" at bounding box center [291, 183] width 4 height 5
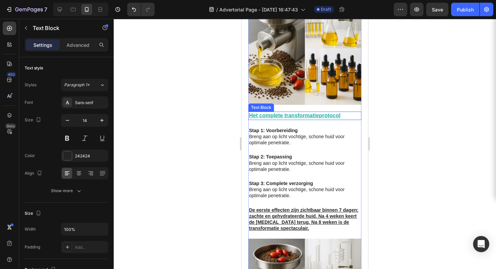
scroll to position [1286, 0]
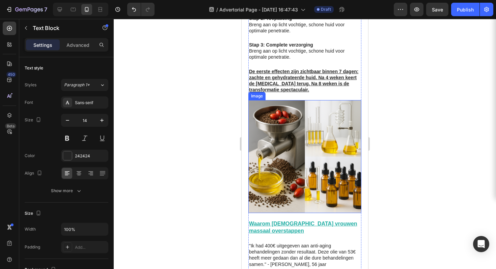
click at [304, 103] on img at bounding box center [304, 156] width 113 height 113
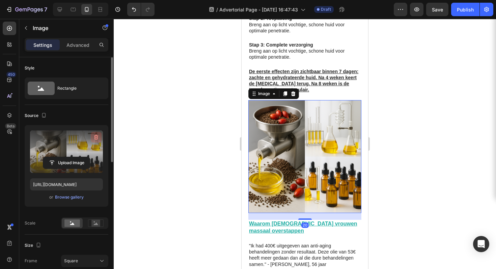
click at [92, 136] on button "button" at bounding box center [96, 137] width 11 height 11
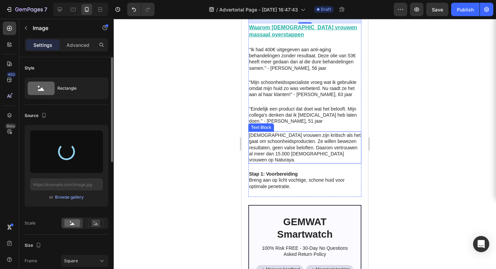
scroll to position [1448, 0]
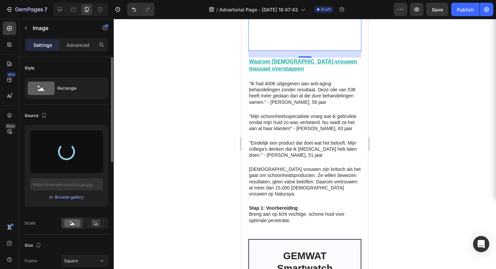
type input "[URL][DOMAIN_NAME]"
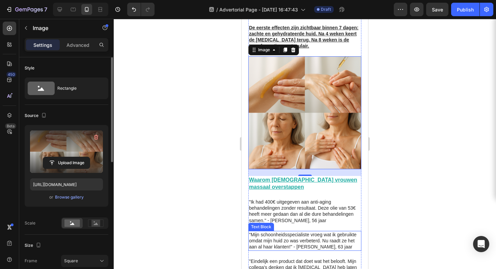
scroll to position [1304, 0]
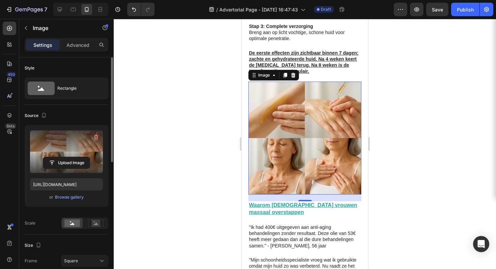
click at [425, 112] on div at bounding box center [305, 144] width 382 height 250
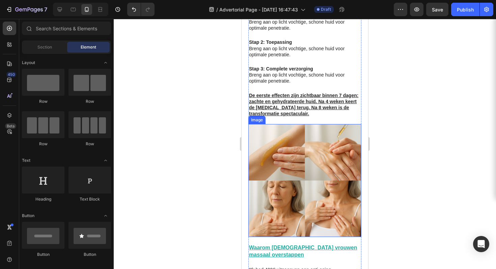
scroll to position [1260, 0]
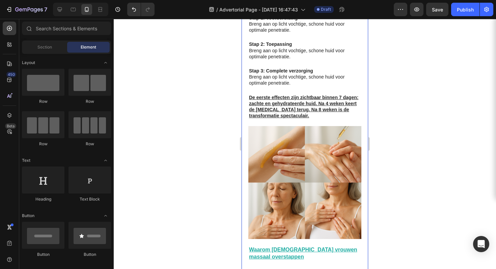
click at [409, 95] on div at bounding box center [305, 144] width 382 height 250
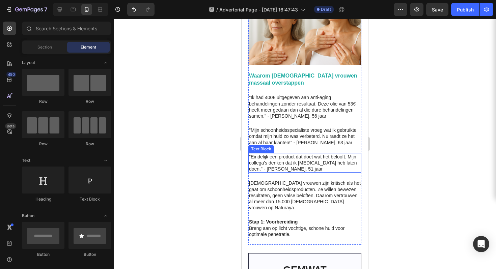
scroll to position [1571, 0]
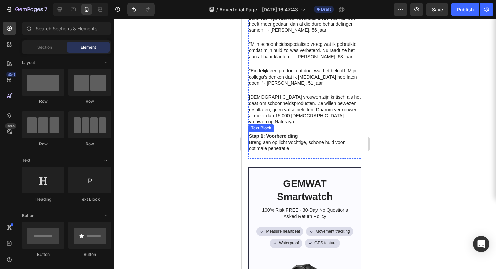
click at [302, 139] on p "Breng aan op licht vochtige, schone huid voor optimale penetratie." at bounding box center [305, 145] width 112 height 12
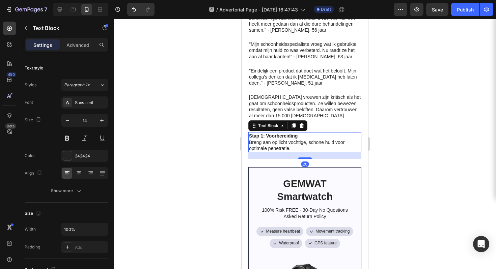
click at [300, 123] on icon at bounding box center [302, 125] width 4 height 5
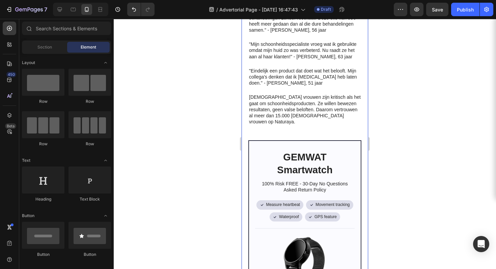
click at [389, 88] on div at bounding box center [305, 144] width 382 height 250
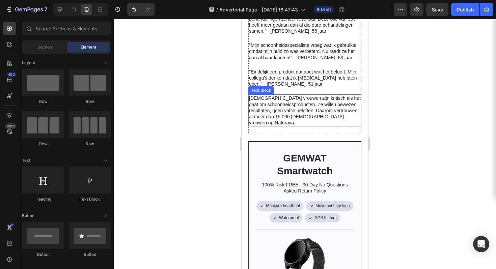
scroll to position [1570, 0]
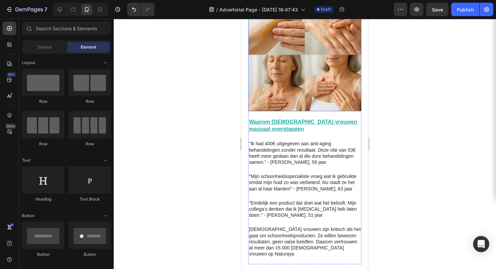
click at [298, 64] on img at bounding box center [304, 54] width 113 height 113
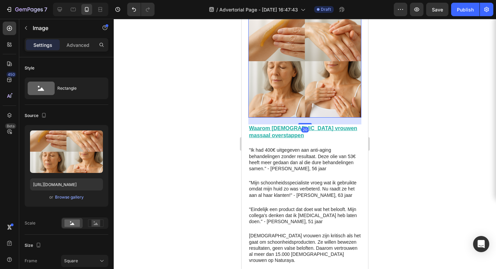
scroll to position [1358, 0]
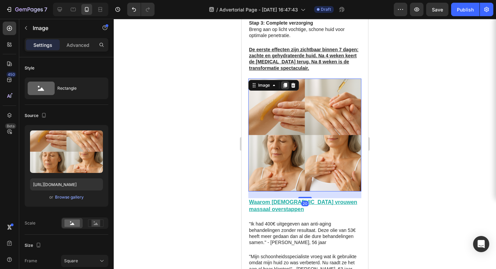
click at [287, 83] on icon at bounding box center [285, 85] width 4 height 5
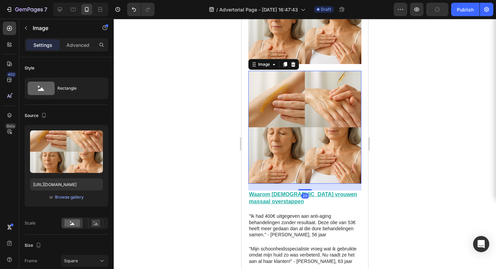
scroll to position [1550, 0]
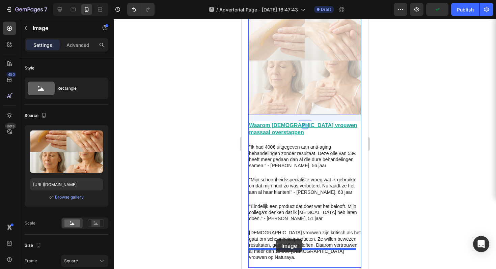
drag, startPoint x: 317, startPoint y: 56, endPoint x: 276, endPoint y: 241, distance: 189.4
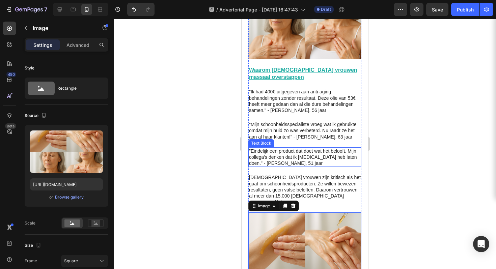
scroll to position [1474, 0]
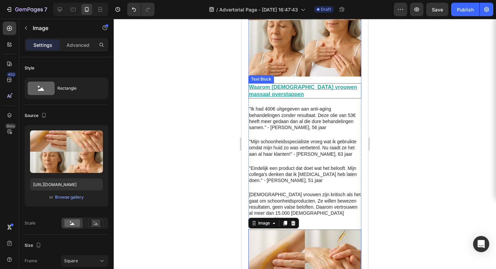
click at [286, 84] on u "Waarom [DEMOGRAPHIC_DATA] vrouwen massaal overstappen" at bounding box center [303, 90] width 108 height 13
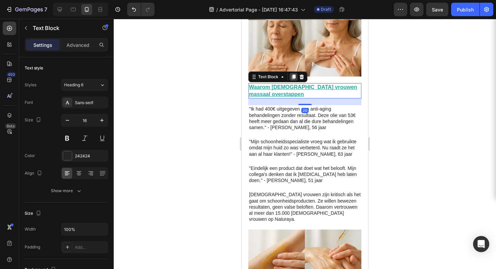
click at [292, 74] on icon at bounding box center [293, 76] width 5 height 5
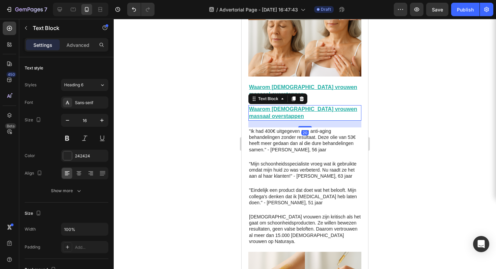
click at [403, 93] on div at bounding box center [305, 144] width 382 height 250
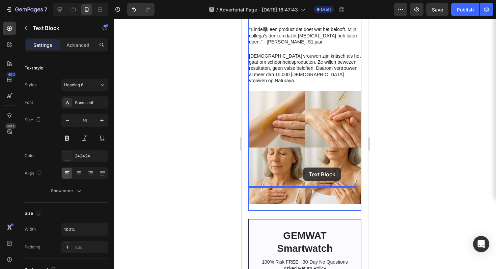
drag, startPoint x: 333, startPoint y: 89, endPoint x: 303, endPoint y: 168, distance: 84.4
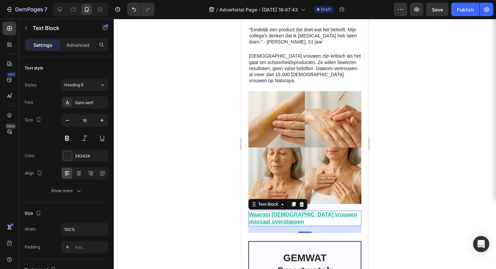
click at [424, 118] on div at bounding box center [305, 144] width 382 height 250
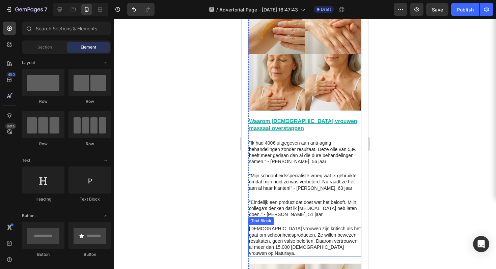
scroll to position [1418, 0]
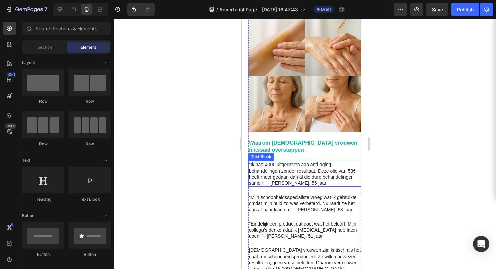
click at [297, 162] on p ""Ik had 400€ uitgegeven aan anti-aging behandelingen zonder resultaat. Deze oli…" at bounding box center [305, 174] width 112 height 25
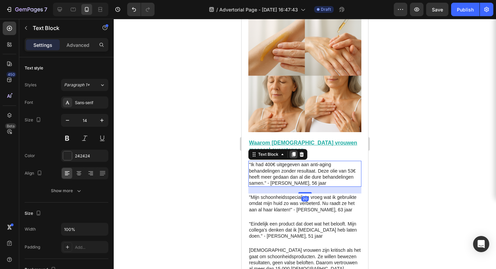
click at [293, 153] on icon at bounding box center [294, 155] width 4 height 5
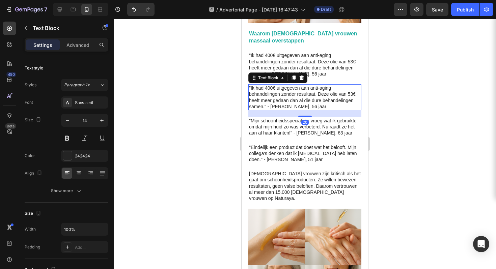
scroll to position [1555, 0]
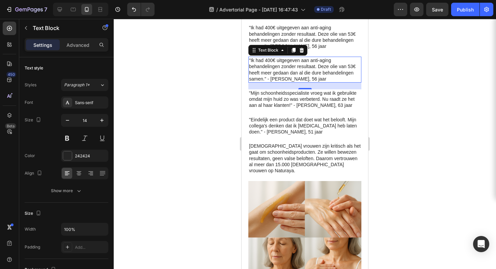
click at [424, 53] on div at bounding box center [305, 144] width 382 height 250
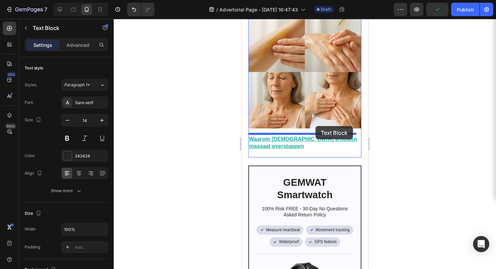
drag, startPoint x: 332, startPoint y: 40, endPoint x: 315, endPoint y: 126, distance: 87.2
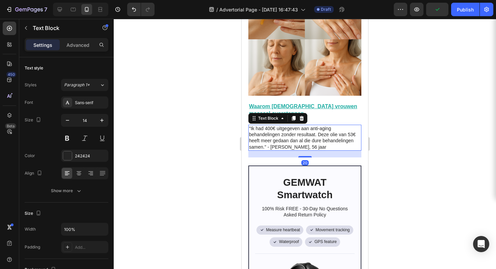
scroll to position [1688, 0]
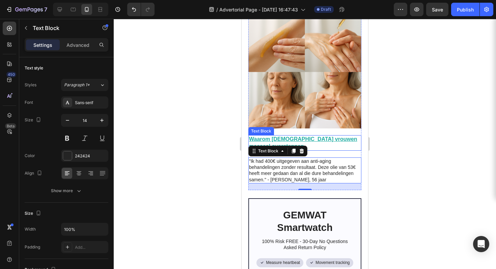
click at [298, 136] on u "Waarom [DEMOGRAPHIC_DATA] vrouwen massaal overstappen" at bounding box center [303, 142] width 108 height 13
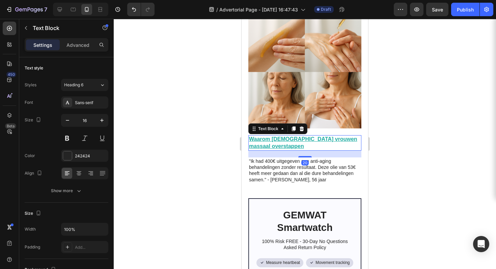
click at [298, 136] on u "Waarom [DEMOGRAPHIC_DATA] vrouwen massaal overstappen" at bounding box center [303, 142] width 108 height 13
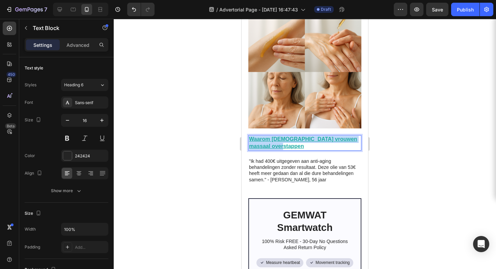
click at [298, 136] on u "Waarom [DEMOGRAPHIC_DATA] vrouwen massaal overstappen" at bounding box center [303, 142] width 108 height 13
click at [399, 118] on div at bounding box center [305, 144] width 382 height 250
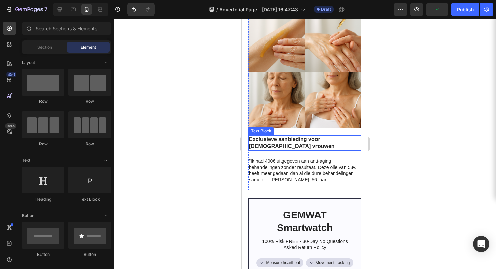
click at [280, 136] on p "Exclusieve aanbieding voor [DEMOGRAPHIC_DATA] vrouwen" at bounding box center [305, 143] width 112 height 14
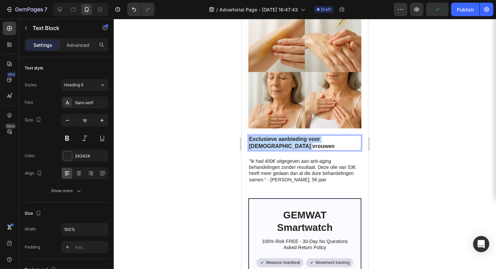
click at [280, 136] on p "Exclusieve aanbieding voor [DEMOGRAPHIC_DATA] vrouwen" at bounding box center [305, 143] width 112 height 14
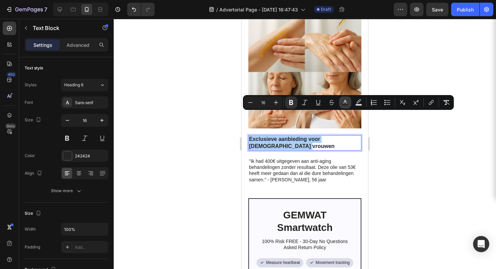
click at [341, 102] on button "Text Color" at bounding box center [345, 103] width 12 height 12
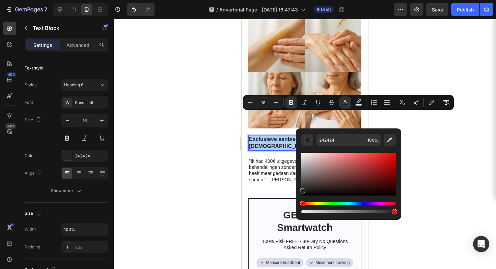
click at [367, 173] on div "Editor contextual toolbar" at bounding box center [348, 174] width 94 height 43
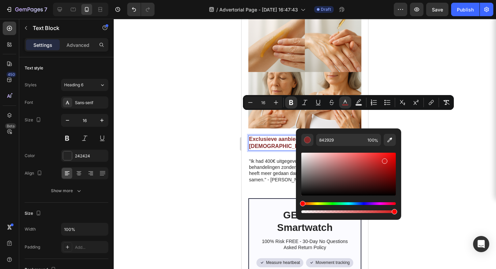
click at [384, 160] on div "Editor contextual toolbar" at bounding box center [348, 174] width 94 height 43
type input "D31B1B"
click at [463, 133] on div at bounding box center [305, 144] width 382 height 250
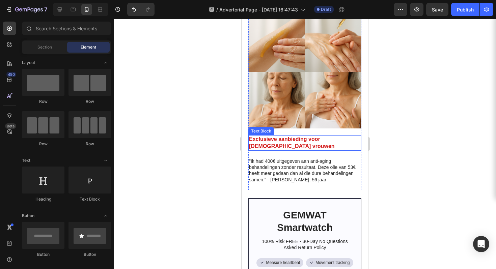
click at [280, 136] on p "Exclusieve aanbieding voor [DEMOGRAPHIC_DATA] vrouwen" at bounding box center [305, 143] width 112 height 14
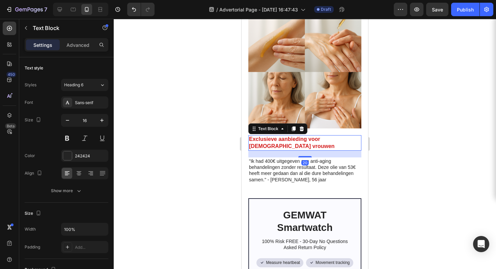
click at [422, 129] on div at bounding box center [305, 144] width 382 height 250
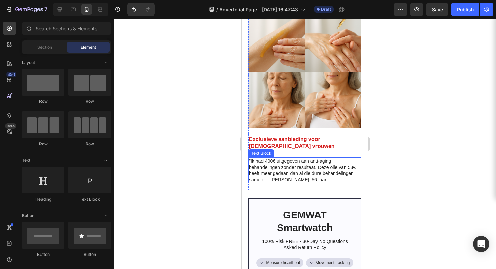
click at [296, 158] on p ""Ik had 400€ uitgegeven aan anti-aging behandelingen zonder resultaat. Deze oli…" at bounding box center [305, 170] width 112 height 25
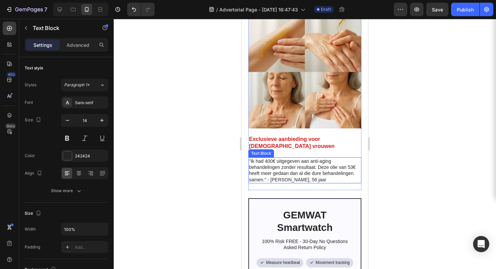
click at [296, 158] on p ""Ik had 400€ uitgegeven aan anti-aging behandelingen zonder resultaat. Deze oli…" at bounding box center [305, 170] width 112 height 25
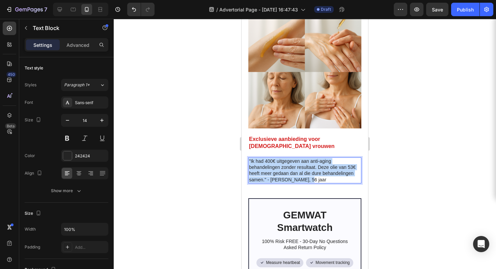
click at [296, 158] on p ""Ik had 400€ uitgegeven aan anti-aging behandelingen zonder resultaat. Deze oli…" at bounding box center [305, 170] width 112 height 25
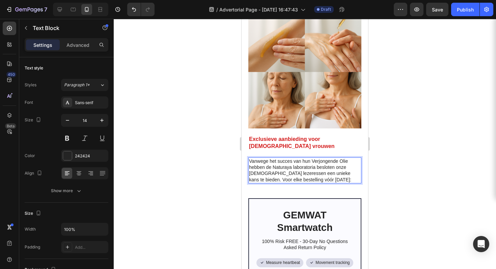
click at [315, 158] on p "Vanwege het succes van hun Verjongende Olie hebben de Naturaya laboratoria besl…" at bounding box center [305, 170] width 112 height 25
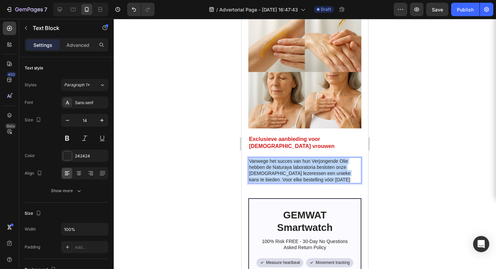
click at [315, 158] on p "Vanwege het succes van hun Verjongende Olie hebben de Naturaya laboratoria besl…" at bounding box center [305, 170] width 112 height 25
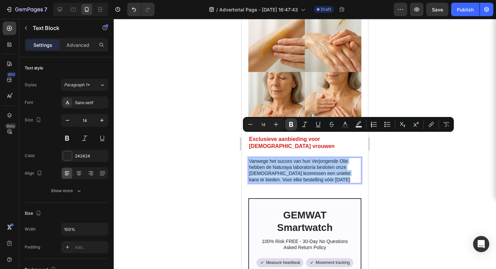
click at [287, 124] on button "Bold" at bounding box center [291, 124] width 12 height 12
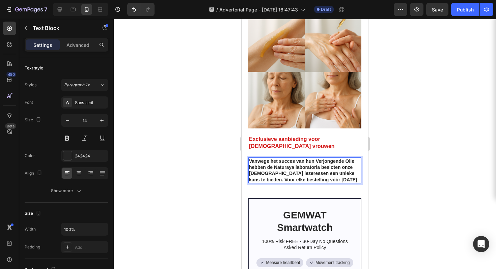
drag, startPoint x: 420, startPoint y: 179, endPoint x: 96, endPoint y: 138, distance: 326.6
click at [420, 179] on div at bounding box center [305, 144] width 382 height 250
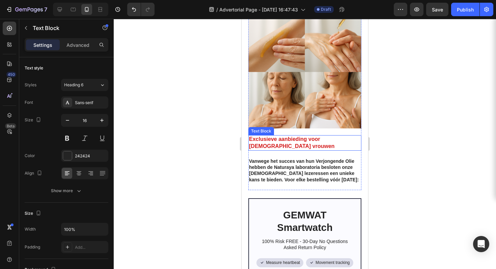
click at [288, 136] on p "Exclusieve aanbieding voor [DEMOGRAPHIC_DATA] vrouwen" at bounding box center [305, 143] width 112 height 14
click at [273, 136] on p "Exclusieve aanbieding voor [DEMOGRAPHIC_DATA] vrouwen" at bounding box center [305, 143] width 112 height 14
click at [288, 136] on strong "Exclusieve aanbieding voor [DEMOGRAPHIC_DATA] vrouwen" at bounding box center [292, 142] width 86 height 13
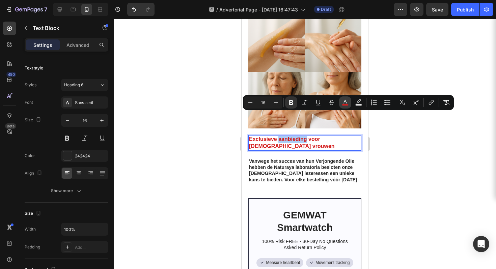
click at [342, 103] on icon "Editor contextual toolbar" at bounding box center [345, 102] width 7 height 7
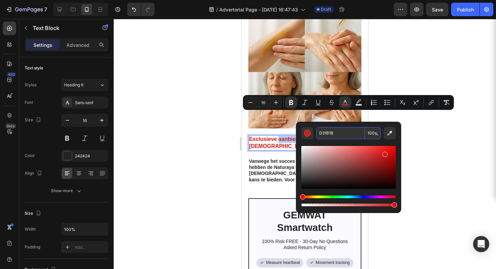
click at [343, 131] on input "D31B1B" at bounding box center [340, 133] width 49 height 12
click at [267, 159] on strong "Vanwege het succes van hun Verjongende Olie hebben de Naturaya laboratoria besl…" at bounding box center [304, 171] width 110 height 24
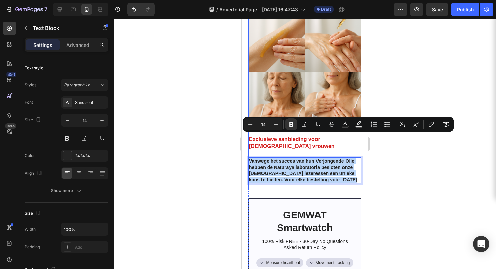
drag, startPoint x: 283, startPoint y: 161, endPoint x: 254, endPoint y: 133, distance: 40.3
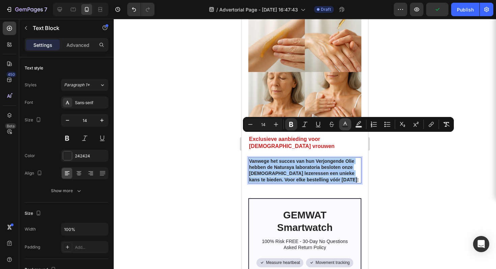
click at [346, 122] on icon "Editor contextual toolbar" at bounding box center [345, 124] width 7 height 7
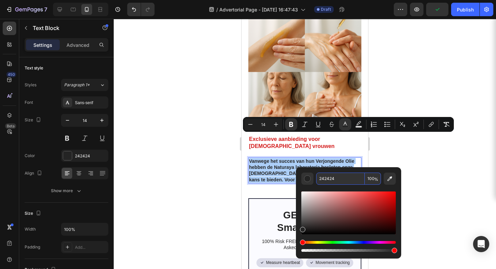
click at [332, 174] on input "242424" at bounding box center [340, 179] width 49 height 12
click at [332, 175] on input "242424" at bounding box center [340, 179] width 49 height 12
paste input "D31B1B"
type input "D31B1B"
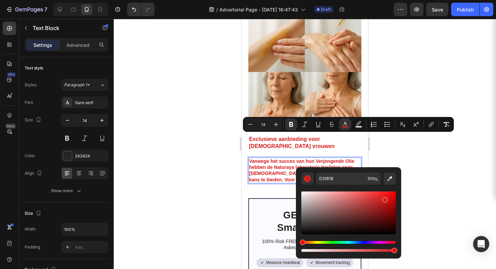
click at [396, 141] on div at bounding box center [305, 144] width 382 height 250
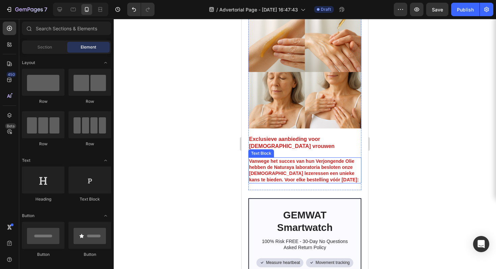
click at [280, 161] on p "Vanwege het succes van hun Verjongende Olie hebben de Naturaya laboratoria besl…" at bounding box center [305, 170] width 112 height 25
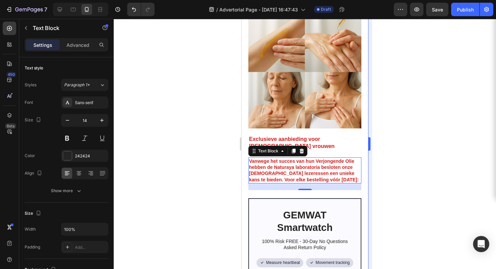
drag, startPoint x: 397, startPoint y: 146, endPoint x: 371, endPoint y: 152, distance: 26.6
click at [397, 146] on div at bounding box center [305, 144] width 382 height 250
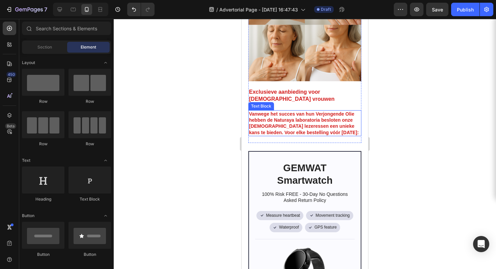
scroll to position [1736, 0]
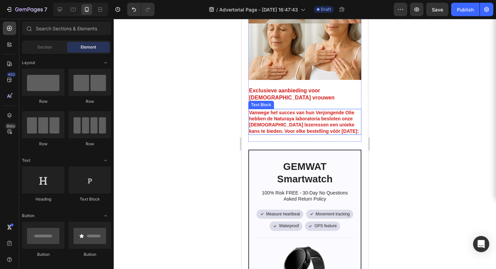
click at [301, 110] on strong "Vanwege het succes van hun Verjongende Olie hebben de Naturaya laboratoria besl…" at bounding box center [304, 122] width 110 height 24
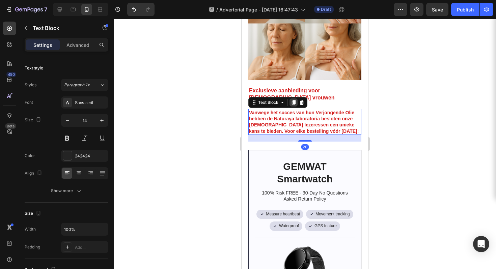
click at [291, 100] on icon at bounding box center [293, 102] width 5 height 5
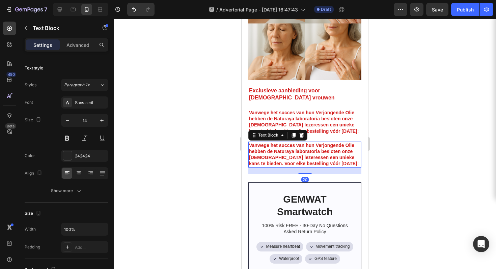
click at [301, 143] on p "Vanwege het succes van hun Verjongende Olie hebben de Naturaya laboratoria besl…" at bounding box center [305, 154] width 112 height 25
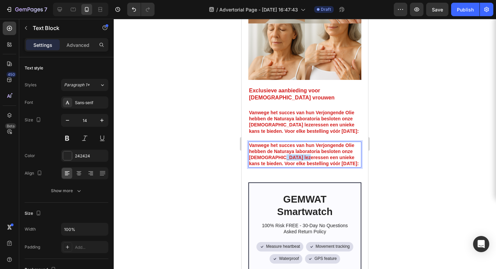
click at [301, 143] on p "Vanwege het succes van hun Verjongende Olie hebben de Naturaya laboratoria besl…" at bounding box center [305, 154] width 112 height 25
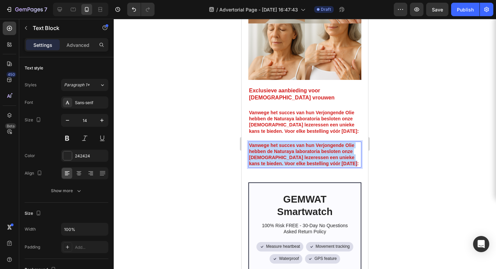
click at [301, 143] on p "Vanwege het succes van hun Verjongende Olie hebben de Naturaya laboratoria besl…" at bounding box center [305, 154] width 112 height 25
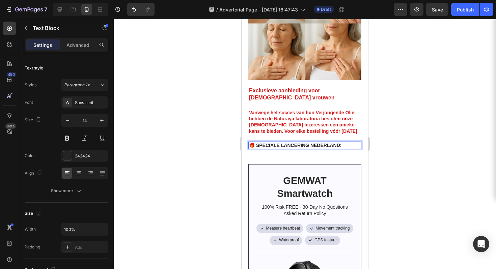
click at [397, 110] on div at bounding box center [305, 144] width 382 height 250
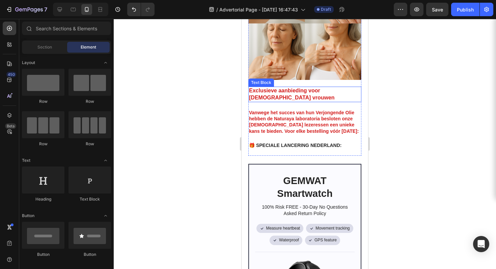
click at [291, 88] on strong "Exclusieve aanbieding voor [DEMOGRAPHIC_DATA] vrouwen" at bounding box center [292, 94] width 86 height 13
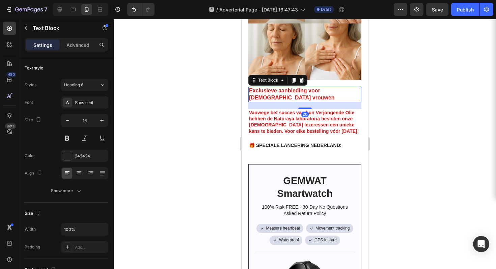
drag, startPoint x: 456, startPoint y: 70, endPoint x: 81, endPoint y: 47, distance: 375.2
click at [456, 70] on div at bounding box center [305, 144] width 382 height 250
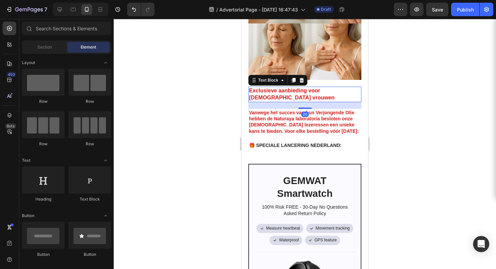
click at [308, 88] on strong "Exclusieve aanbieding voor [DEMOGRAPHIC_DATA] vrouwen" at bounding box center [292, 94] width 86 height 13
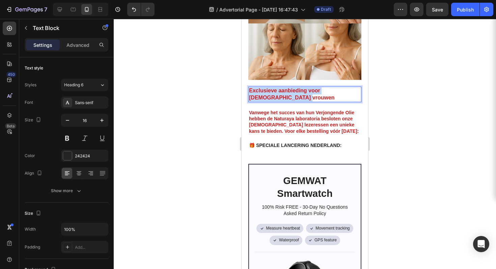
click at [308, 88] on strong "Exclusieve aanbieding voor [DEMOGRAPHIC_DATA] vrouwen" at bounding box center [292, 94] width 86 height 13
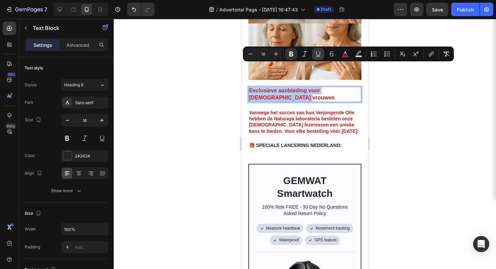
click at [314, 55] on button "Underline" at bounding box center [318, 54] width 12 height 12
click at [438, 135] on div at bounding box center [305, 144] width 382 height 250
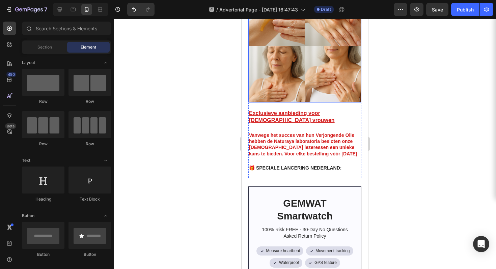
scroll to position [1749, 0]
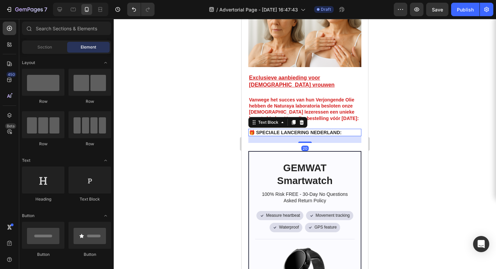
click at [312, 130] on strong "🎁 SPECIALE LANCERING NEDERLAND:" at bounding box center [295, 132] width 92 height 5
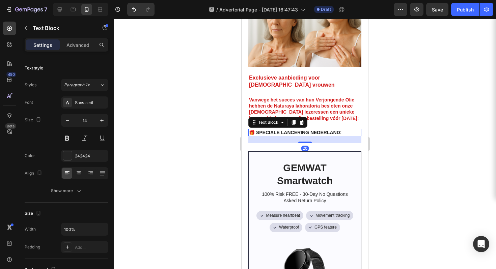
click at [295, 120] on icon at bounding box center [294, 122] width 4 height 5
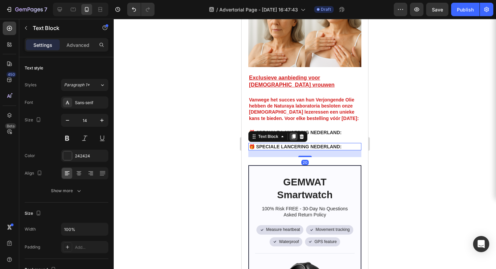
click at [291, 134] on icon at bounding box center [293, 136] width 5 height 5
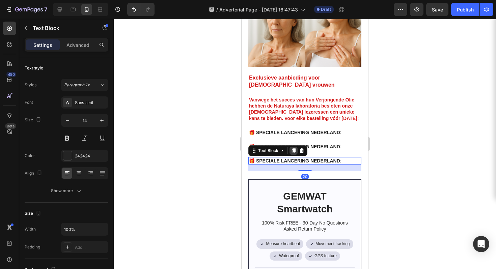
click at [293, 148] on icon at bounding box center [294, 150] width 4 height 5
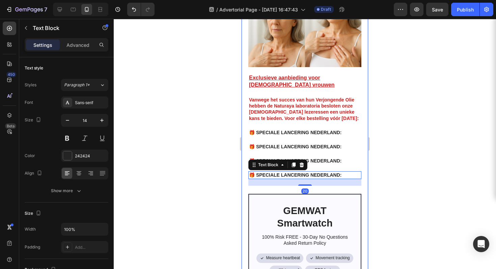
click at [401, 113] on div at bounding box center [305, 144] width 382 height 250
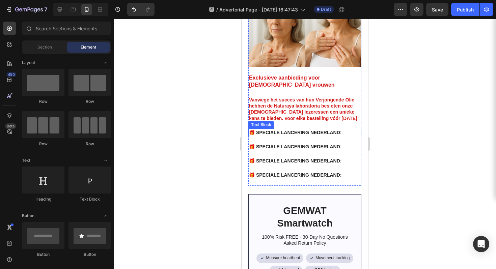
click at [283, 130] on strong "🎁 SPECIALE LANCERING NEDERLAND:" at bounding box center [295, 132] width 92 height 5
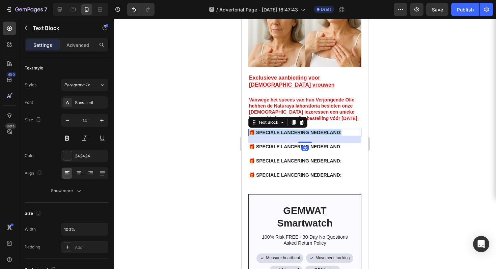
click at [283, 130] on strong "🎁 SPECIALE LANCERING NEDERLAND:" at bounding box center [295, 132] width 92 height 5
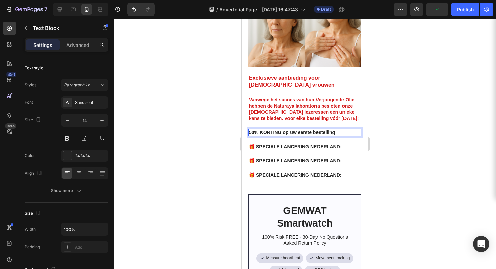
click at [395, 114] on div at bounding box center [305, 144] width 382 height 250
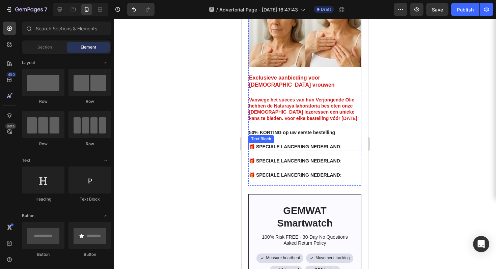
click at [271, 144] on strong "🎁 SPECIALE LANCERING NEDERLAND:" at bounding box center [295, 146] width 92 height 5
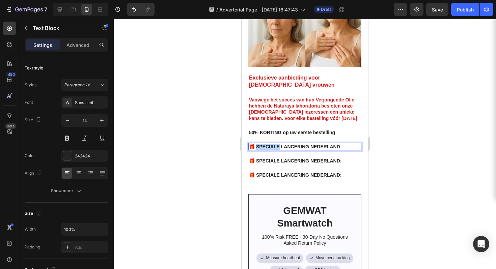
click at [271, 144] on strong "🎁 SPECIALE LANCERING NEDERLAND:" at bounding box center [295, 146] width 92 height 5
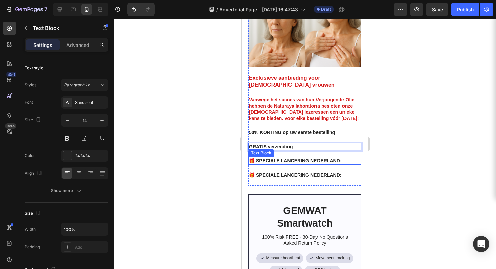
click at [276, 158] on strong "🎁 SPECIALE LANCERING NEDERLAND:" at bounding box center [295, 160] width 92 height 5
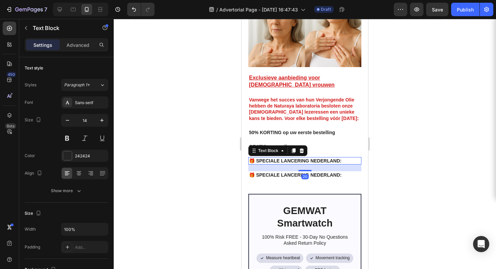
click at [276, 158] on strong "🎁 SPECIALE LANCERING NEDERLAND:" at bounding box center [295, 160] width 92 height 5
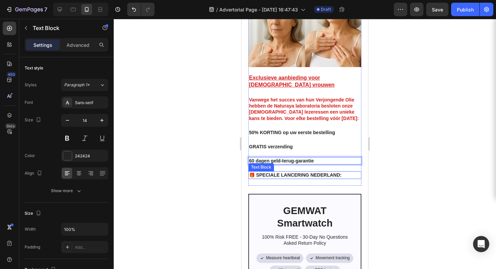
click at [289, 172] on strong "🎁 SPECIALE LANCERING NEDERLAND:" at bounding box center [295, 174] width 92 height 5
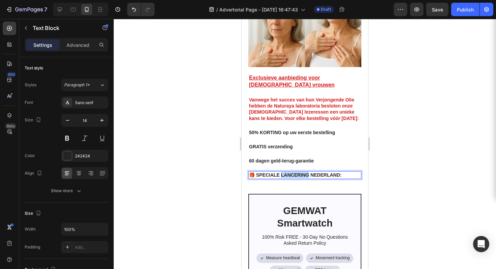
click at [289, 172] on strong "🎁 SPECIALE LANCERING NEDERLAND:" at bounding box center [295, 174] width 92 height 5
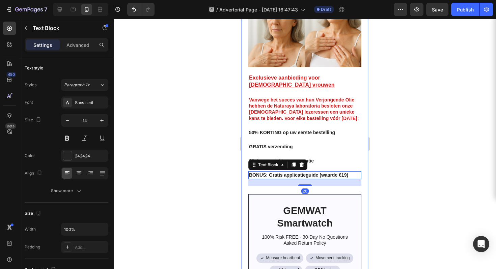
drag, startPoint x: 427, startPoint y: 138, endPoint x: 423, endPoint y: 137, distance: 3.7
click at [427, 138] on div at bounding box center [305, 144] width 382 height 250
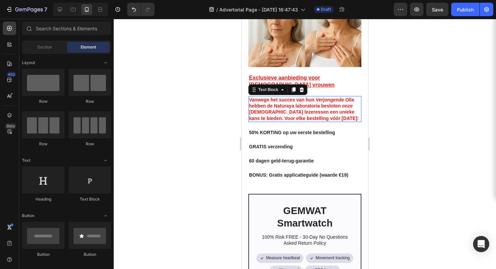
click at [290, 97] on strong "Vanwege het succes van hun Verjongende Olie hebben de Naturaya laboratoria besl…" at bounding box center [304, 109] width 110 height 24
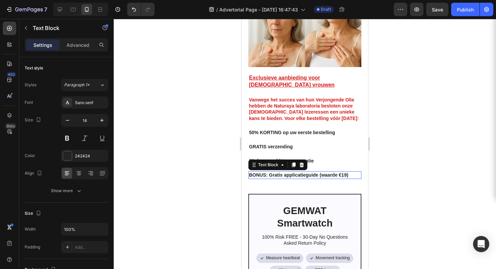
click at [322, 172] on strong "BONUS: Gratis applicatieguide (waarde €19)" at bounding box center [298, 174] width 99 height 5
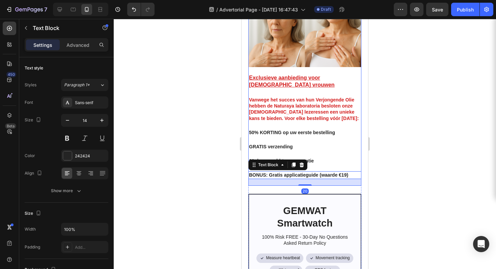
click at [318, 97] on strong "Vanwege het succes van hun Verjongende Olie hebben de Naturaya laboratoria besl…" at bounding box center [304, 109] width 110 height 24
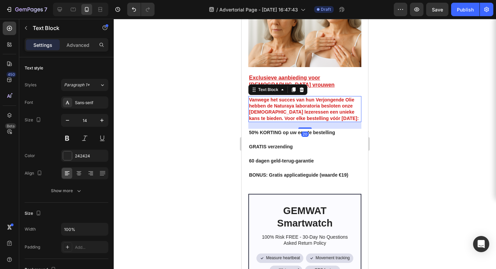
drag, startPoint x: 290, startPoint y: 63, endPoint x: 293, endPoint y: 80, distance: 16.8
click at [290, 86] on div at bounding box center [294, 90] width 8 height 8
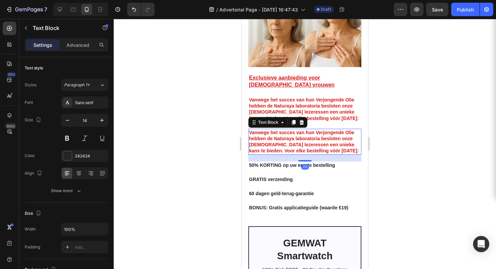
click at [417, 121] on div at bounding box center [305, 144] width 382 height 250
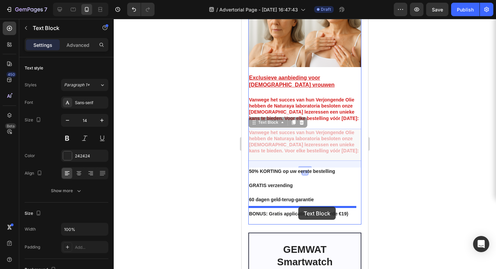
drag, startPoint x: 317, startPoint y: 121, endPoint x: 298, endPoint y: 207, distance: 88.1
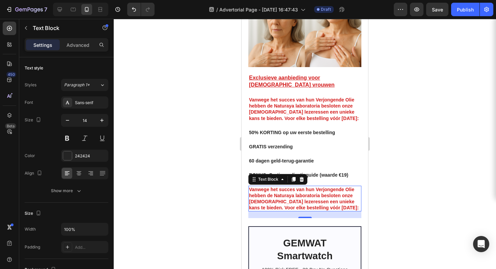
click at [311, 187] on p "Vanwege het succes van hun Verjongende Olie hebben de Naturaya laboratoria besl…" at bounding box center [305, 199] width 112 height 25
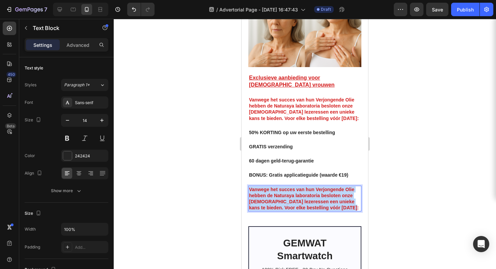
click at [311, 187] on p "Vanwege het succes van hun Verjongende Olie hebben de Naturaya laboratoria besl…" at bounding box center [305, 199] width 112 height 25
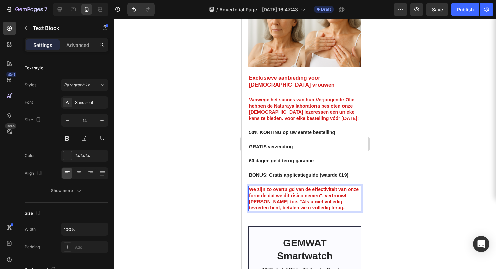
click at [387, 178] on div at bounding box center [305, 144] width 382 height 250
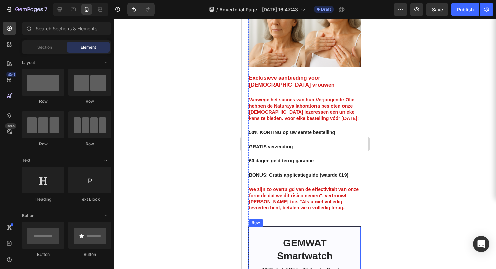
click at [281, 187] on strong "We zijn zo overtuigd van de effectiviteit van onze formule dat we dit risico ne…" at bounding box center [304, 199] width 110 height 24
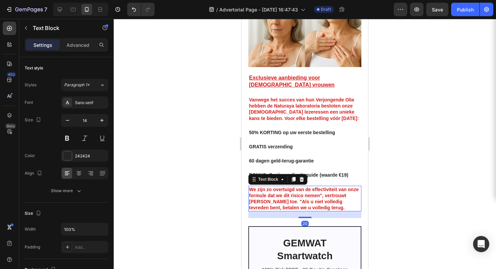
click at [291, 177] on icon at bounding box center [293, 179] width 5 height 5
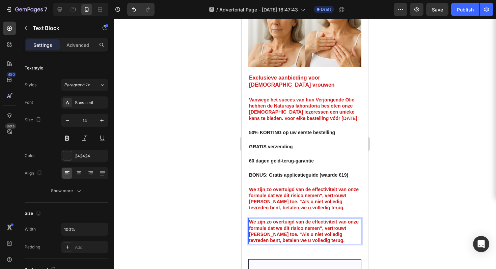
click at [301, 221] on strong "We zijn zo overtuigd van de effectiviteit van onze formule dat we dit risico ne…" at bounding box center [304, 231] width 110 height 24
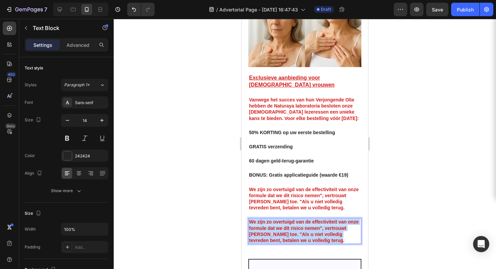
click at [301, 221] on strong "We zijn zo overtuigd van de effectiviteit van onze formule dat we dit risico ne…" at bounding box center [304, 231] width 110 height 24
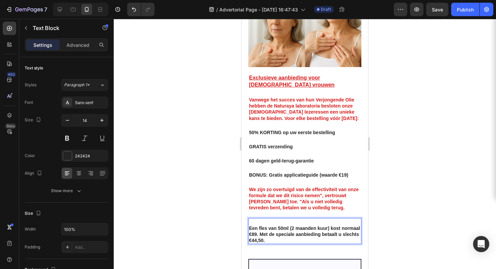
click at [284, 218] on div "Een fles van 50ml (2 maanden kuur) kost normaal €89. Met de speciale aanbieding…" at bounding box center [304, 231] width 113 height 26
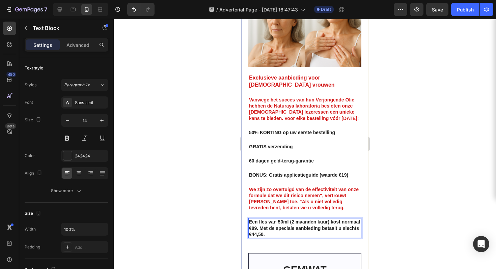
click at [397, 183] on div at bounding box center [305, 144] width 382 height 250
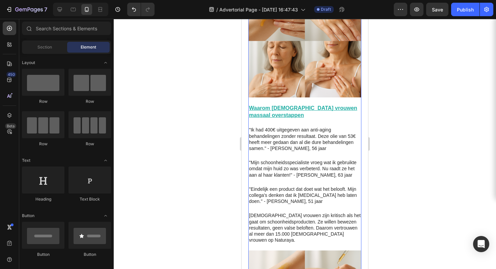
scroll to position [1453, 0]
click at [297, 127] on p ""Ik had 400€ uitgegeven aan anti-aging behandelingen zonder resultaat. Deze oli…" at bounding box center [305, 139] width 112 height 25
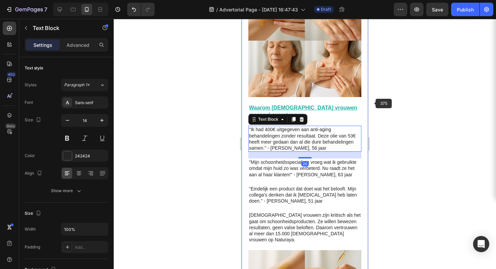
click at [387, 105] on div at bounding box center [305, 144] width 382 height 250
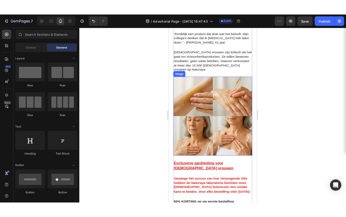
scroll to position [1473, 0]
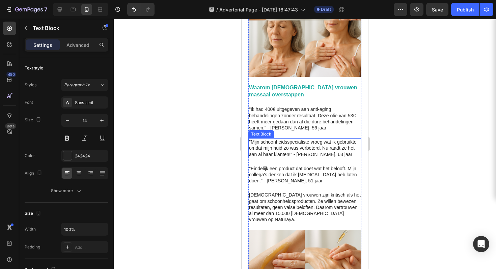
click at [299, 139] on p ""Mijn schoonheidsspecialiste vroeg wat ik gebruikte omdat mijn huid zo was verb…" at bounding box center [305, 148] width 112 height 19
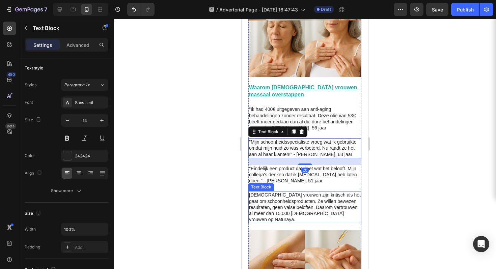
click at [303, 192] on p "[DEMOGRAPHIC_DATA] vrouwen zijn kritisch als het gaat om schoonheidsproducten. …" at bounding box center [305, 207] width 112 height 31
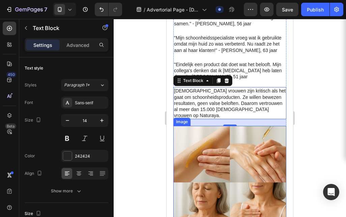
click at [238, 139] on img at bounding box center [229, 182] width 113 height 113
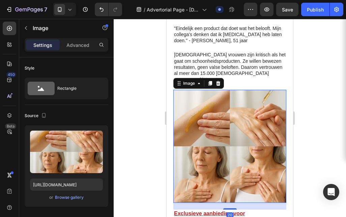
scroll to position [1619, 0]
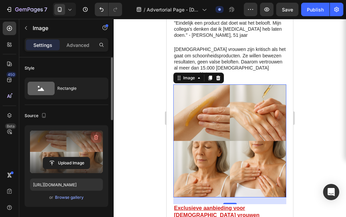
click at [92, 138] on button "button" at bounding box center [96, 137] width 11 height 11
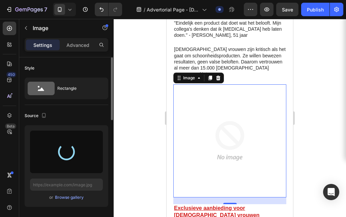
type input "[URL][DOMAIN_NAME]"
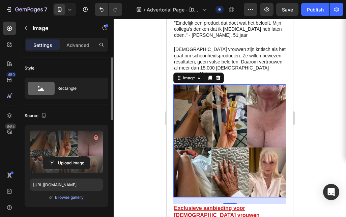
click at [337, 79] on div at bounding box center [230, 118] width 232 height 198
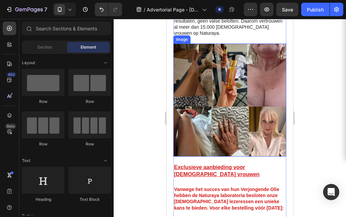
scroll to position [1694, 0]
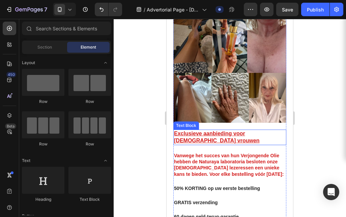
click at [205, 131] on u "Exclusieve aanbieding voor [DEMOGRAPHIC_DATA] vrouwen" at bounding box center [217, 137] width 86 height 13
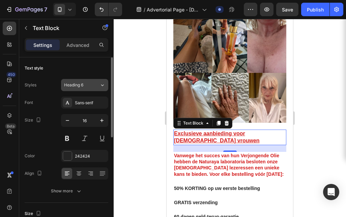
click at [79, 87] on span "Heading 6" at bounding box center [73, 85] width 19 height 6
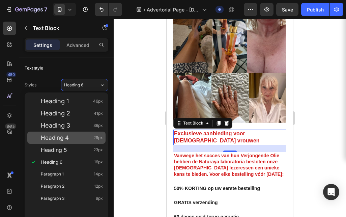
click at [72, 136] on div "Heading 4 29px" at bounding box center [72, 137] width 62 height 7
type input "29"
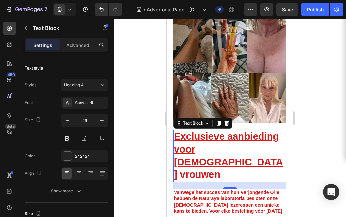
click at [309, 89] on div at bounding box center [230, 118] width 232 height 198
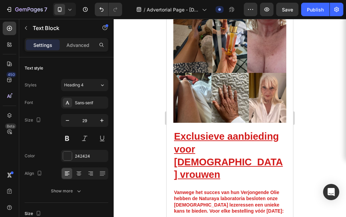
click at [309, 89] on div at bounding box center [230, 118] width 232 height 198
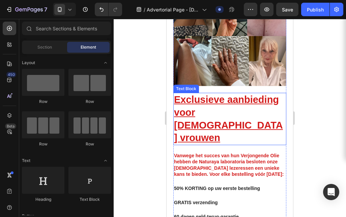
scroll to position [1732, 0]
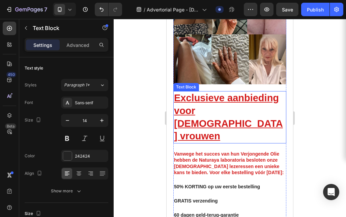
click at [212, 151] on strong "Vanwege het succes van hun Verjongende Olie hebben de Naturaya laboratoria besl…" at bounding box center [229, 163] width 110 height 24
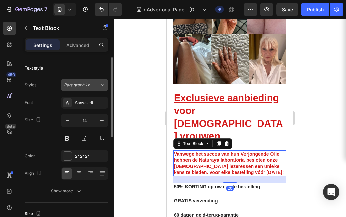
click at [78, 87] on span "Paragraph 1*" at bounding box center [77, 85] width 26 height 6
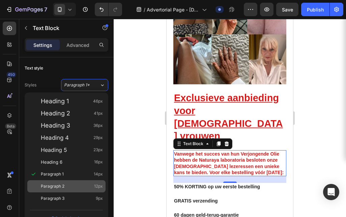
click at [79, 189] on div "Paragraph 2 12px" at bounding box center [72, 186] width 62 height 7
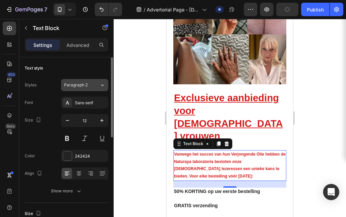
drag, startPoint x: 72, startPoint y: 82, endPoint x: 73, endPoint y: 89, distance: 7.9
click at [72, 82] on button "Paragraph 2" at bounding box center [84, 85] width 47 height 12
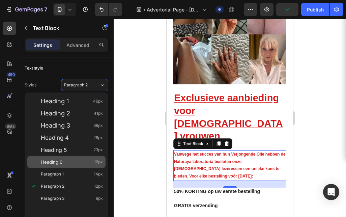
click at [76, 166] on div "Heading 6 16px" at bounding box center [66, 162] width 78 height 12
type input "16"
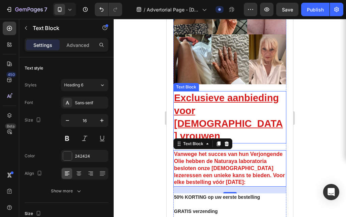
click at [306, 103] on div at bounding box center [230, 118] width 232 height 198
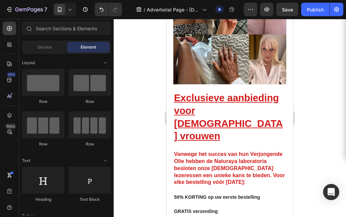
drag, startPoint x: 303, startPoint y: 84, endPoint x: 102, endPoint y: 95, distance: 201.1
click at [303, 84] on div at bounding box center [230, 118] width 232 height 198
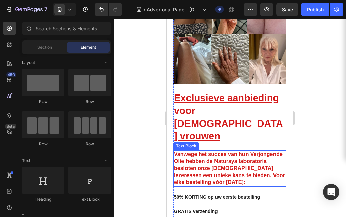
click at [218, 151] on strong "Vanwege het succes van hun Verjongende Olie hebben de Naturaya laboratoria besl…" at bounding box center [229, 168] width 111 height 34
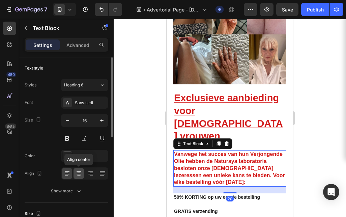
click at [78, 170] on icon at bounding box center [79, 173] width 7 height 7
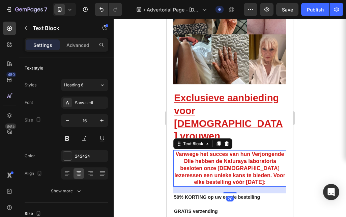
click at [326, 101] on div at bounding box center [230, 118] width 232 height 198
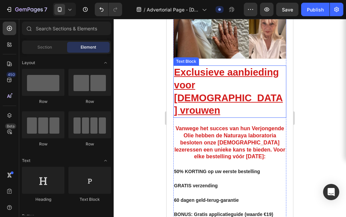
scroll to position [1758, 0]
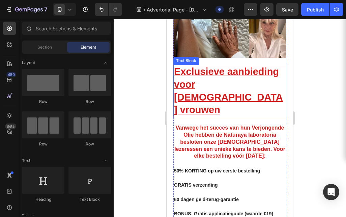
click at [217, 66] on u "Exclusieve aanbieding voor [DEMOGRAPHIC_DATA] vrouwen" at bounding box center [228, 90] width 109 height 49
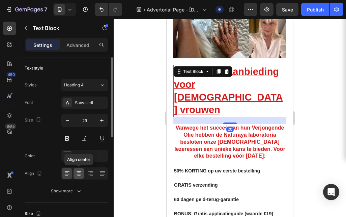
click at [81, 172] on icon at bounding box center [79, 173] width 7 height 7
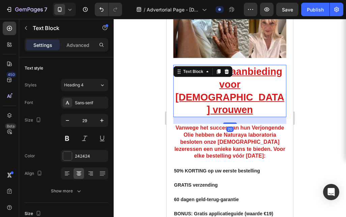
click at [324, 105] on div at bounding box center [230, 118] width 232 height 198
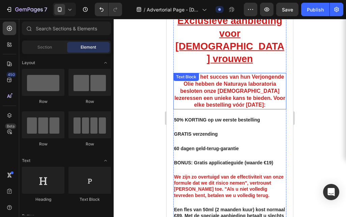
scroll to position [1809, 0]
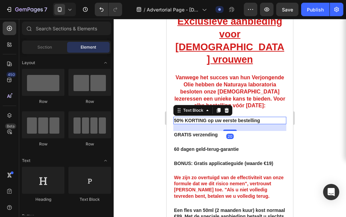
click at [175, 118] on strong "50% KORTING op uw eerste bestelling" at bounding box center [217, 120] width 86 height 5
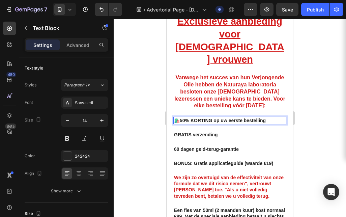
click at [313, 70] on div at bounding box center [230, 118] width 232 height 198
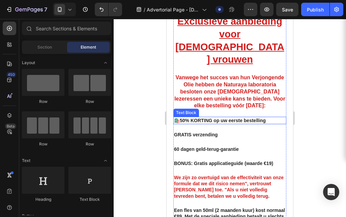
click at [178, 118] on strong "🛍️50% KORTING op uw eerste bestelling" at bounding box center [220, 120] width 92 height 5
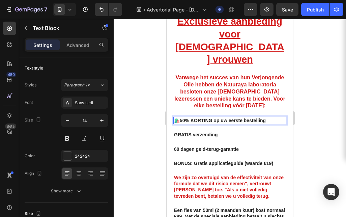
click at [178, 118] on strong "🛍️50% KORTING op uw eerste bestelling" at bounding box center [220, 120] width 92 height 5
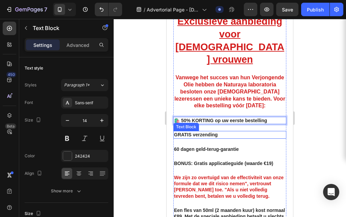
click at [188, 132] on strong "GRATIS verzending" at bounding box center [196, 134] width 44 height 5
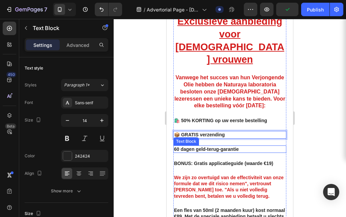
click at [178, 146] on strong "60 dagen geld-terug-garantie" at bounding box center [206, 148] width 65 height 5
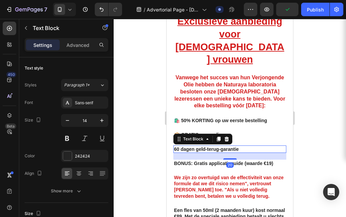
click at [173, 145] on div "60 dagen geld-terug-garantie" at bounding box center [229, 148] width 113 height 7
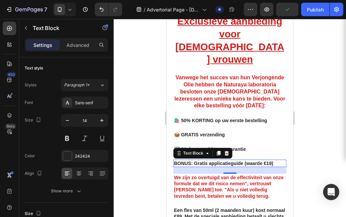
click at [191, 161] on strong "BONUS: Gratis applicatieguide (waarde €19)" at bounding box center [223, 163] width 99 height 5
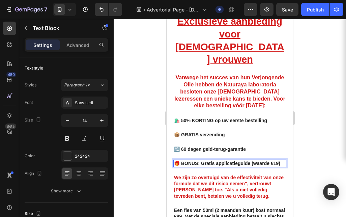
click at [176, 161] on strong "🎁 BONUS: Gratis applicatieguide (waarde €19)" at bounding box center [227, 163] width 106 height 5
click at [308, 92] on div at bounding box center [230, 118] width 232 height 198
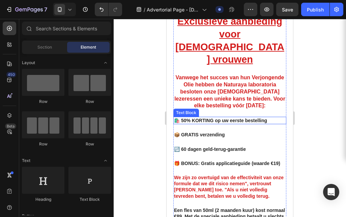
click at [236, 118] on strong "🛍️ 50% KORTING op uw eerste bestelling" at bounding box center [220, 120] width 93 height 5
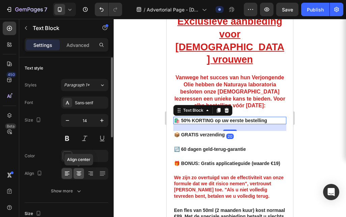
click at [76, 172] on icon at bounding box center [79, 173] width 7 height 7
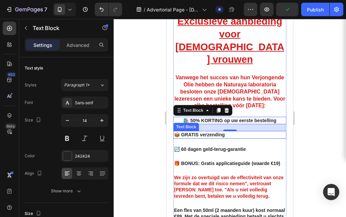
click at [203, 132] on strong "📦 GRATIS verzending" at bounding box center [199, 134] width 51 height 5
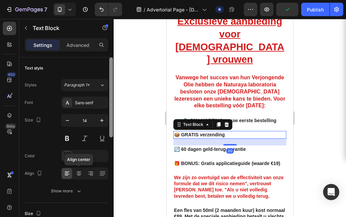
click at [75, 175] on div at bounding box center [79, 173] width 10 height 11
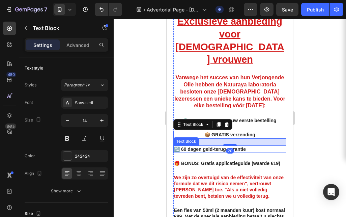
click at [201, 146] on strong "🔃 60 dagen geld-terug-garantie" at bounding box center [210, 148] width 72 height 5
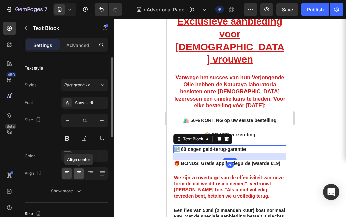
click at [77, 176] on icon at bounding box center [79, 173] width 7 height 7
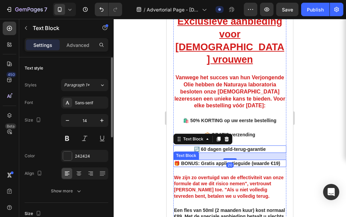
click at [216, 161] on strong "🎁 BONUS: Gratis applicatieguide (waarde €19)" at bounding box center [227, 163] width 106 height 5
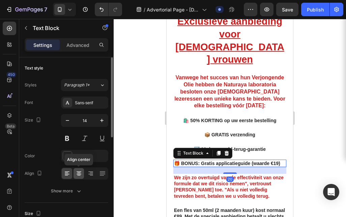
click at [80, 178] on div at bounding box center [79, 173] width 10 height 11
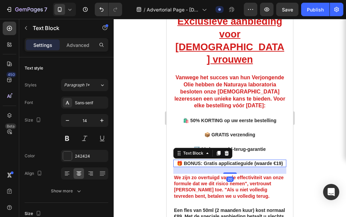
click at [303, 104] on div at bounding box center [230, 118] width 232 height 198
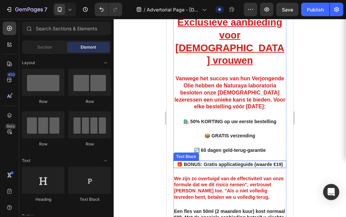
scroll to position [1843, 0]
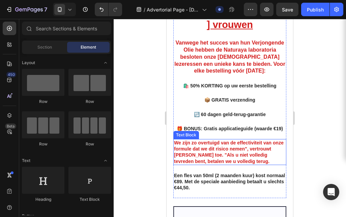
click at [232, 140] on p "We zijn zo overtuigd van de effectiviteit van onze formule dat we dit risico ne…" at bounding box center [230, 152] width 112 height 25
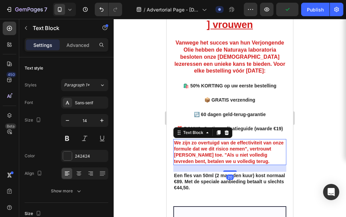
click at [304, 129] on div at bounding box center [230, 118] width 232 height 198
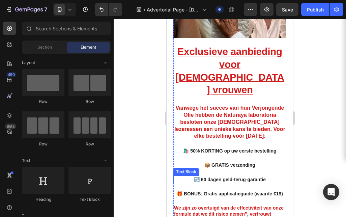
scroll to position [1779, 0]
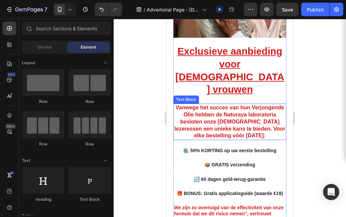
click at [222, 104] on p "Vanwege het succes van hun Verjongende Olie hebben de Naturaya laboratoria besl…" at bounding box center [230, 121] width 112 height 35
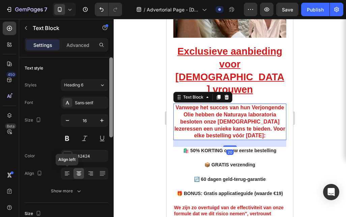
click at [69, 171] on icon at bounding box center [67, 173] width 7 height 7
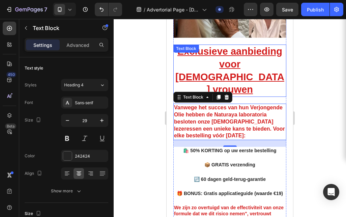
click at [232, 47] on p "Exclusieve aanbieding voor [DEMOGRAPHIC_DATA] vrouwen" at bounding box center [230, 70] width 112 height 51
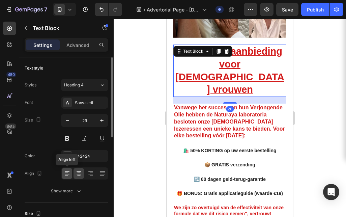
click at [67, 171] on icon at bounding box center [67, 171] width 5 height 1
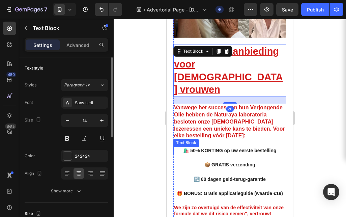
click at [213, 148] on strong "🛍️ 50% KORTING op uw eerste bestelling" at bounding box center [229, 150] width 93 height 5
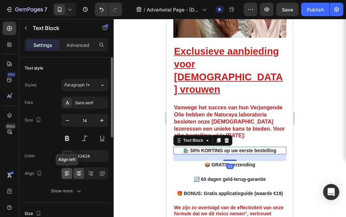
click at [67, 178] on div at bounding box center [67, 173] width 10 height 11
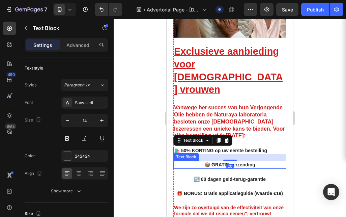
click at [237, 162] on strong "📦 GRATIS verzending" at bounding box center [229, 164] width 51 height 5
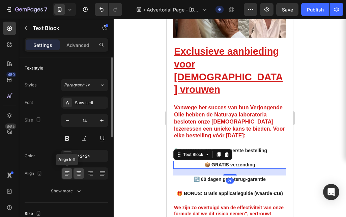
click at [70, 172] on icon at bounding box center [67, 173] width 7 height 7
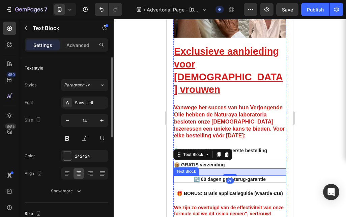
click at [207, 176] on p "🔃 60 dagen geld-terug-garantie" at bounding box center [230, 179] width 112 height 6
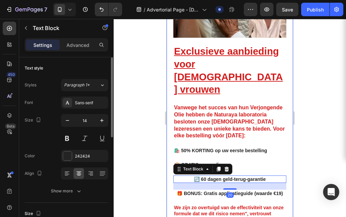
click at [69, 171] on icon at bounding box center [67, 173] width 7 height 7
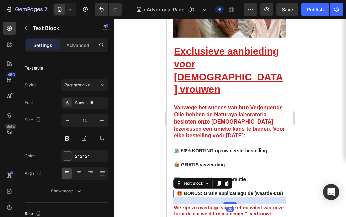
click at [194, 191] on strong "🎁 BONUS: Gratis applicatieguide (waarde €19)" at bounding box center [230, 193] width 106 height 5
click at [70, 174] on div at bounding box center [67, 173] width 10 height 11
click at [302, 118] on div at bounding box center [230, 118] width 232 height 198
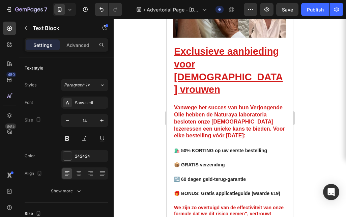
click at [303, 118] on div at bounding box center [230, 118] width 232 height 198
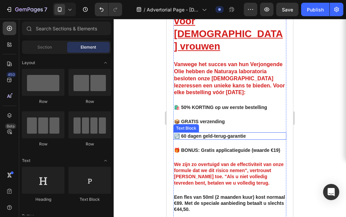
scroll to position [1837, 0]
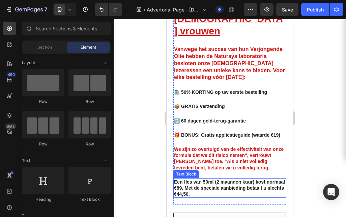
click at [216, 179] on strong "Een fles van 50ml (2 maanden kuur) kost normaal €89. Met de speciale aanbieding…" at bounding box center [229, 188] width 111 height 18
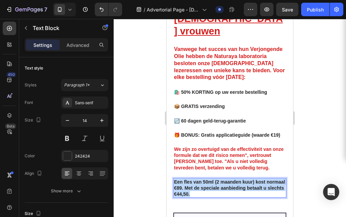
click at [216, 179] on strong "Een fles van 50ml (2 maanden kuur) kost normaal €89. Met de speciale aanbieding…" at bounding box center [229, 188] width 111 height 18
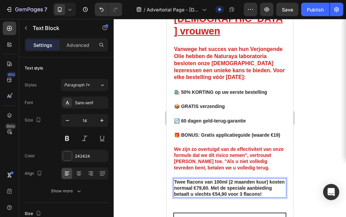
click at [216, 179] on p "Twee flacons van 100ml (2 maanden kuur) kosten normaal €79,80. Met de speciale …" at bounding box center [230, 188] width 112 height 19
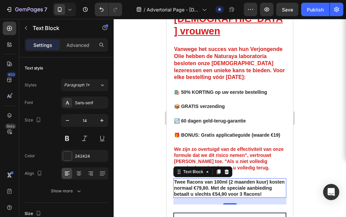
drag, startPoint x: 311, startPoint y: 122, endPoint x: 305, endPoint y: 120, distance: 6.3
click at [310, 121] on div at bounding box center [230, 118] width 232 height 198
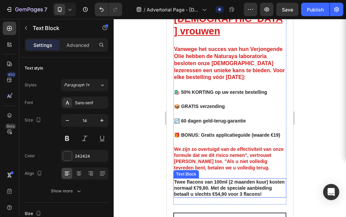
click at [216, 179] on strong "Twee flacons van 100ml (2 maanden kuur) kosten normaal €79,80. Met de speciale …" at bounding box center [229, 188] width 111 height 18
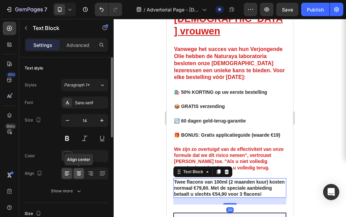
click at [82, 173] on icon at bounding box center [79, 173] width 7 height 7
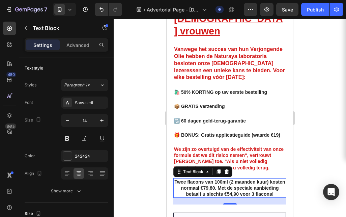
click at [323, 102] on div at bounding box center [230, 118] width 232 height 198
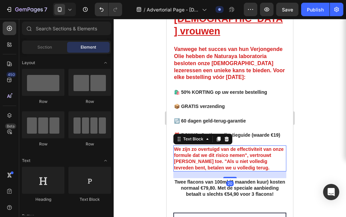
click at [240, 146] on strong "We zijn zo overtuigd van de effectiviteit van onze formule dat we dit risico ne…" at bounding box center [229, 158] width 110 height 24
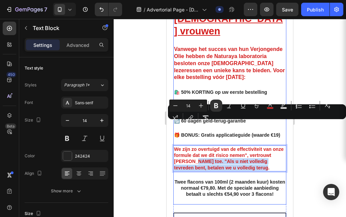
drag, startPoint x: 218, startPoint y: 122, endPoint x: 225, endPoint y: 175, distance: 53.1
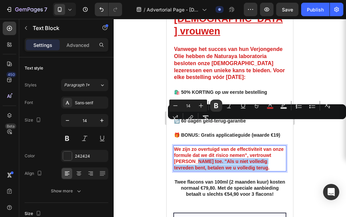
click at [331, 137] on div at bounding box center [230, 118] width 232 height 198
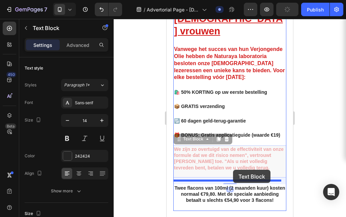
drag, startPoint x: 234, startPoint y: 112, endPoint x: 233, endPoint y: 170, distance: 57.7
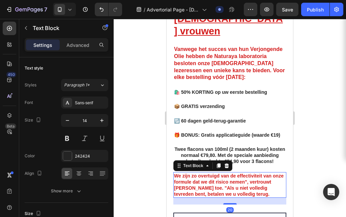
drag, startPoint x: 312, startPoint y: 113, endPoint x: 81, endPoint y: 89, distance: 231.7
click at [312, 113] on div at bounding box center [230, 118] width 232 height 198
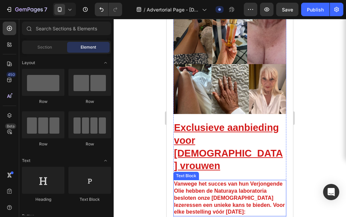
scroll to position [1688, 0]
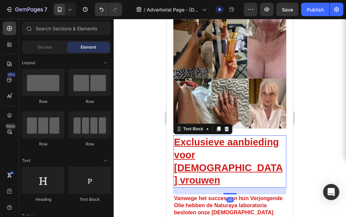
click at [207, 137] on u "Exclusieve aanbieding voor [DEMOGRAPHIC_DATA] vrouwen" at bounding box center [228, 161] width 109 height 49
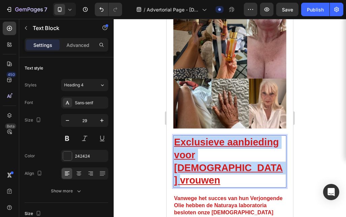
click at [207, 137] on u "Exclusieve aanbieding voor [DEMOGRAPHIC_DATA] vrouwen" at bounding box center [228, 161] width 109 height 49
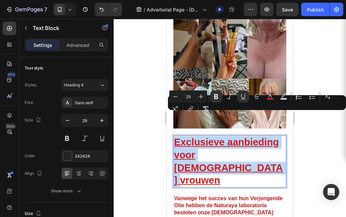
click at [254, 137] on u "Exclusieve aanbieding voor [DEMOGRAPHIC_DATA] vrouwen" at bounding box center [228, 161] width 109 height 49
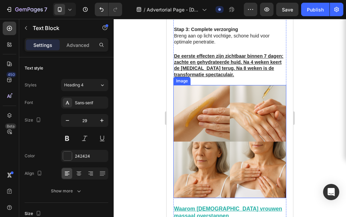
scroll to position [1453, 0]
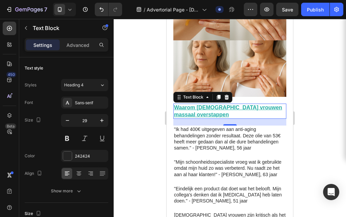
click at [193, 104] on p "Waarom [DEMOGRAPHIC_DATA] vrouwen massaal overstappen" at bounding box center [230, 111] width 112 height 14
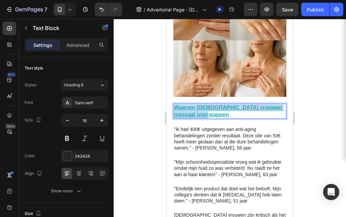
click at [193, 104] on p "Waarom [DEMOGRAPHIC_DATA] vrouwen massaal overstappen" at bounding box center [230, 111] width 112 height 14
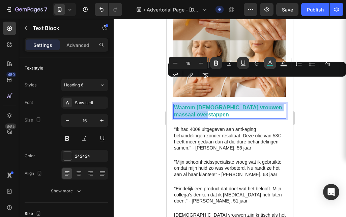
click at [272, 64] on icon "Editor contextual toolbar" at bounding box center [270, 62] width 3 height 4
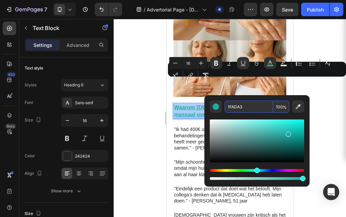
click at [247, 108] on input "1FADA3" at bounding box center [249, 107] width 49 height 12
click at [334, 108] on div at bounding box center [230, 118] width 232 height 198
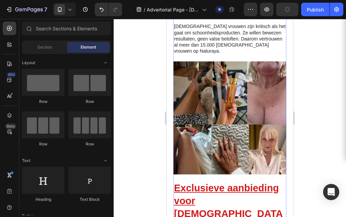
scroll to position [1771, 0]
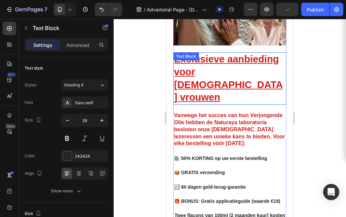
click at [201, 52] on div "Exclusieve aanbieding voor [DEMOGRAPHIC_DATA] vrouwen Text Block" at bounding box center [229, 78] width 113 height 52
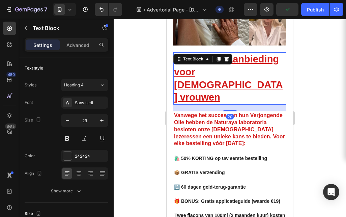
click at [201, 56] on div "Text Block" at bounding box center [193, 59] width 23 height 6
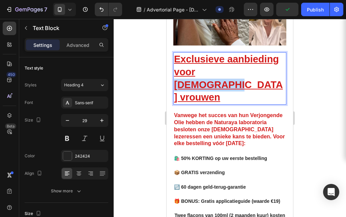
click at [220, 54] on u "Exclusieve aanbieding voor [DEMOGRAPHIC_DATA] vrouwen" at bounding box center [228, 78] width 109 height 49
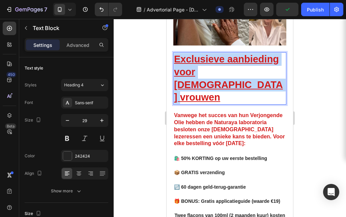
click at [220, 54] on u "Exclusieve aanbieding voor [DEMOGRAPHIC_DATA] vrouwen" at bounding box center [228, 78] width 109 height 49
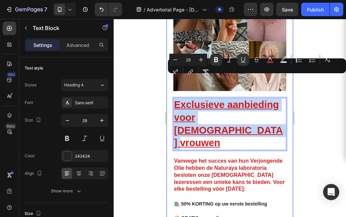
scroll to position [1725, 0]
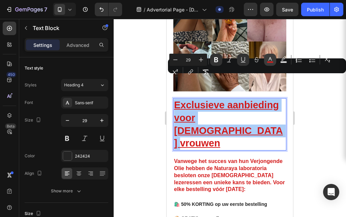
click at [269, 59] on icon "Editor contextual toolbar" at bounding box center [270, 59] width 7 height 7
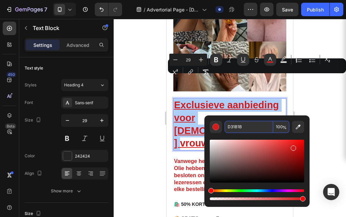
click at [248, 125] on input "D31B1B" at bounding box center [249, 127] width 49 height 12
paste input "1FADA3"
type input "1FADA3"
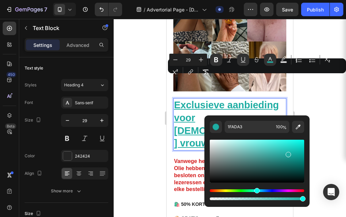
click at [318, 95] on div at bounding box center [230, 118] width 232 height 198
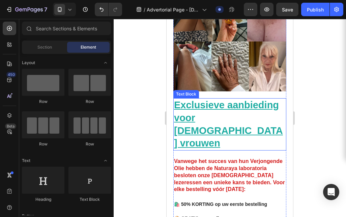
click at [194, 100] on u "Exclusieve aanbieding voor [DEMOGRAPHIC_DATA] vrouwen" at bounding box center [228, 124] width 109 height 49
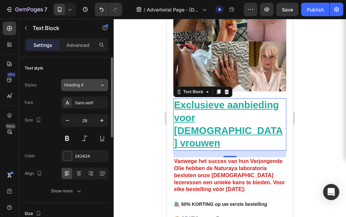
click at [85, 85] on div "Heading 4" at bounding box center [77, 85] width 27 height 6
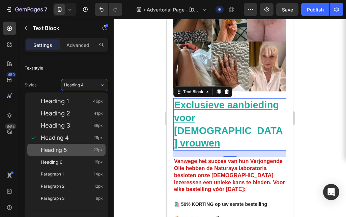
click at [77, 152] on div "Heading 5 23px" at bounding box center [72, 149] width 62 height 7
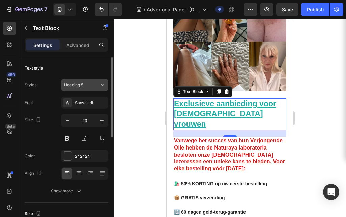
click at [89, 85] on div "Heading 5" at bounding box center [77, 85] width 27 height 6
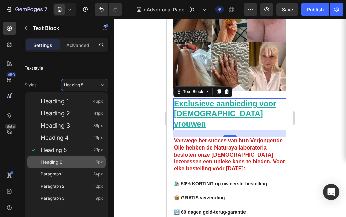
click at [85, 156] on div "Heading 6 16px" at bounding box center [66, 162] width 78 height 12
type input "16"
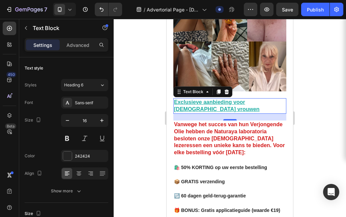
drag, startPoint x: 336, startPoint y: 98, endPoint x: 310, endPoint y: 102, distance: 25.9
click at [335, 98] on div at bounding box center [230, 118] width 232 height 198
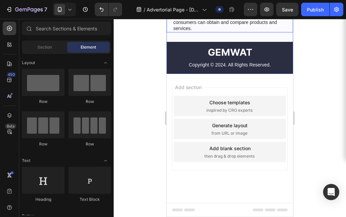
scroll to position [4624, 0]
drag, startPoint x: 211, startPoint y: 78, endPoint x: 359, endPoint y: 38, distance: 153.9
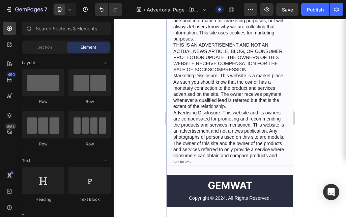
scroll to position [4368, 0]
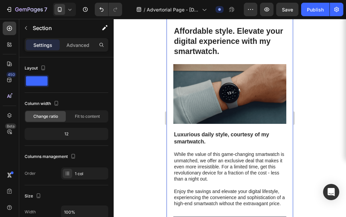
scroll to position [4230, 0]
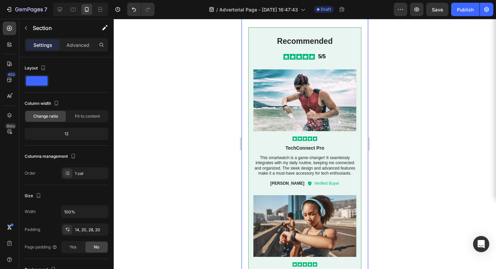
scroll to position [2678, 0]
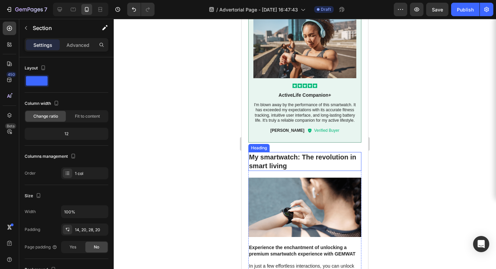
scroll to position [2740, 0]
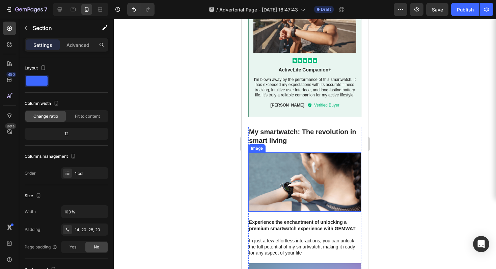
click at [289, 195] on img at bounding box center [304, 183] width 113 height 60
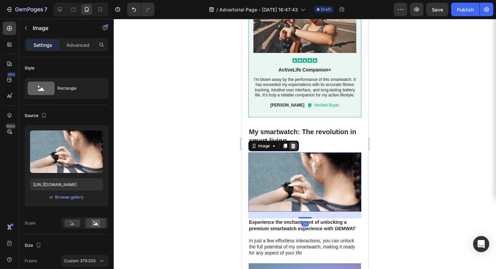
click at [295, 148] on icon at bounding box center [293, 145] width 4 height 5
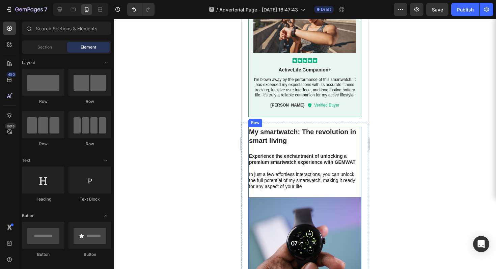
click at [294, 140] on h2 "My smartwatch: The revolution in smart living" at bounding box center [304, 136] width 113 height 19
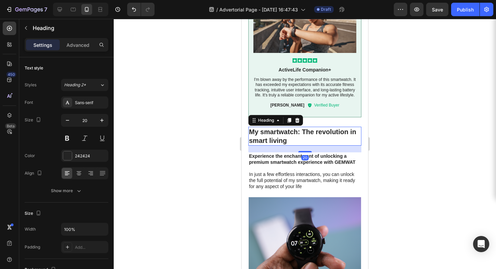
click at [327, 158] on p "Experience the enchantment of unlocking a premium smartwatch experience with GE…" at bounding box center [305, 159] width 112 height 12
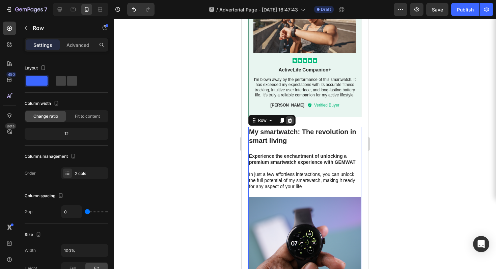
click at [291, 122] on icon at bounding box center [290, 120] width 4 height 5
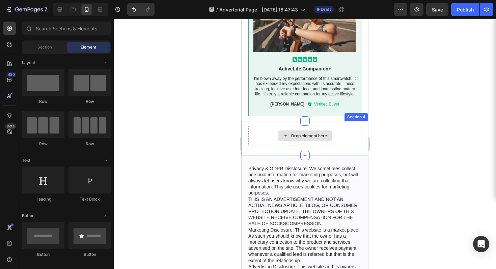
scroll to position [2741, 0]
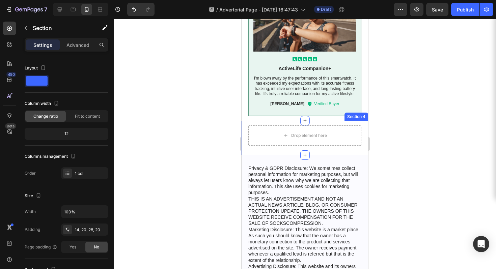
click at [352, 151] on div "Drop element here Section 4" at bounding box center [305, 138] width 127 height 34
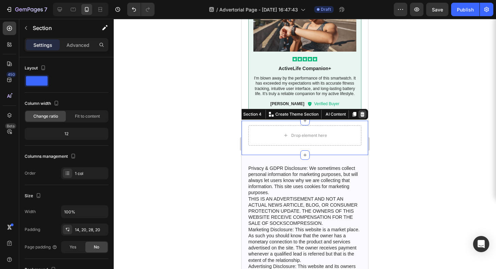
click at [360, 117] on icon at bounding box center [362, 114] width 5 height 5
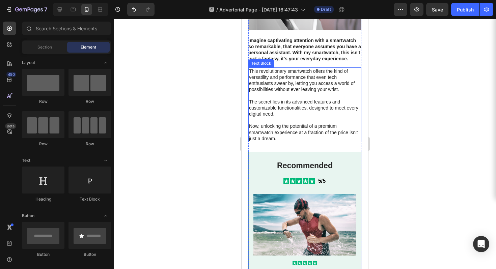
scroll to position [2541, 0]
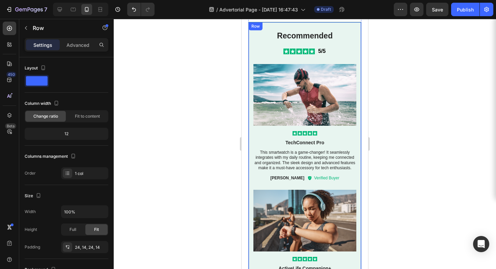
click at [354, 102] on div "Recommended Text Block Icon Icon Icon Icon Icon Icon List 5/5 Text Block Row Im…" at bounding box center [304, 169] width 113 height 294
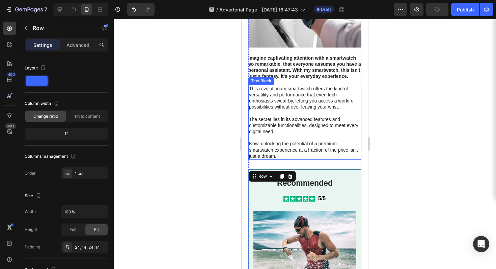
scroll to position [2445, 0]
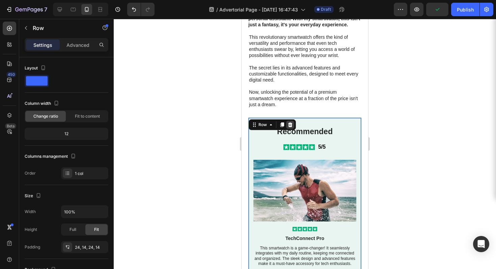
click at [289, 122] on icon at bounding box center [290, 124] width 4 height 5
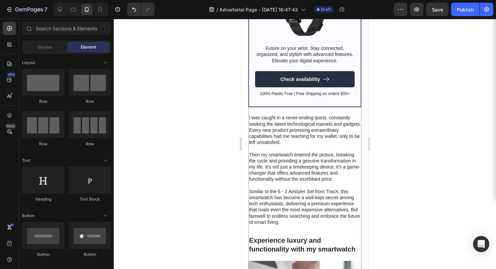
scroll to position [2181, 0]
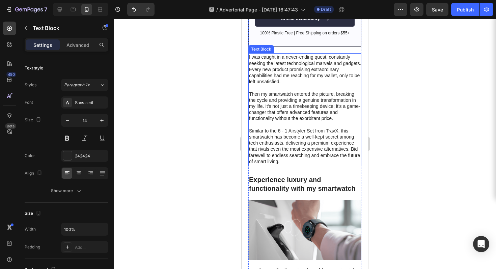
click at [319, 108] on p "Then my smartwatch entered the picture, breaking the cycle and providing a genu…" at bounding box center [305, 106] width 112 height 31
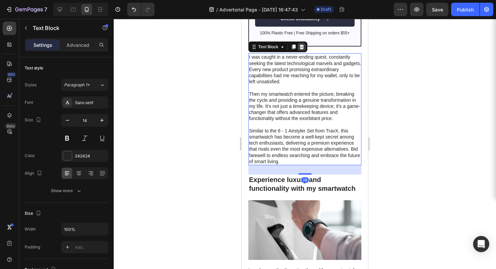
click at [302, 44] on icon at bounding box center [301, 46] width 5 height 5
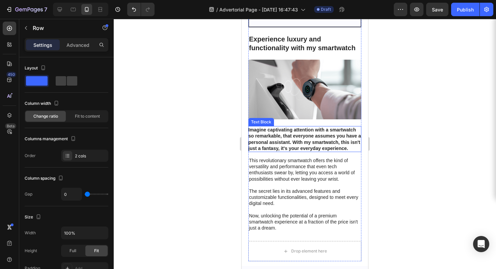
scroll to position [2202, 0]
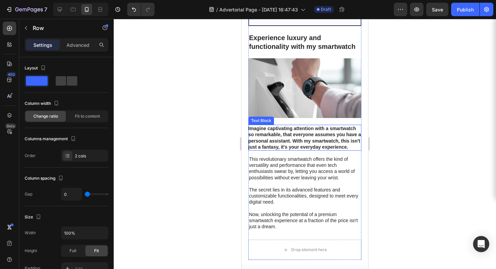
click at [305, 126] on p "Imagine captivating attention with a smartwatch so remarkable, that everyone as…" at bounding box center [304, 138] width 113 height 25
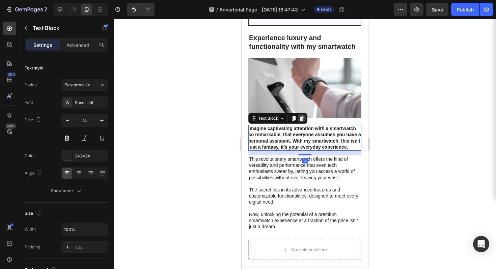
click at [301, 116] on icon at bounding box center [302, 118] width 4 height 5
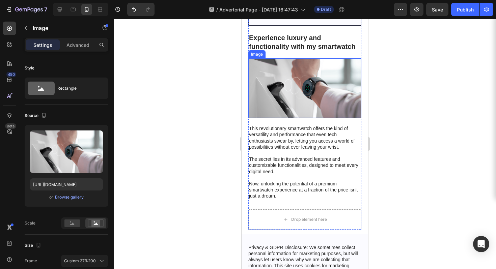
click at [306, 85] on img at bounding box center [304, 88] width 113 height 60
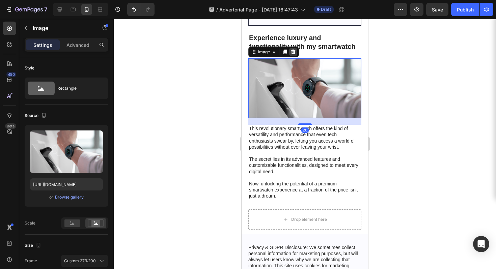
click at [294, 50] on icon at bounding box center [293, 52] width 4 height 5
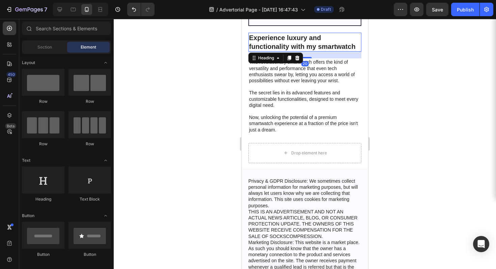
click at [293, 39] on h2 "Experience luxury and functionality with my smartwatch" at bounding box center [304, 42] width 113 height 19
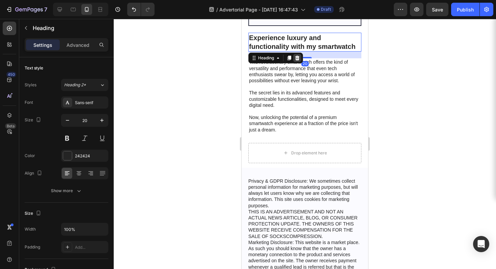
click at [297, 56] on icon at bounding box center [297, 58] width 4 height 5
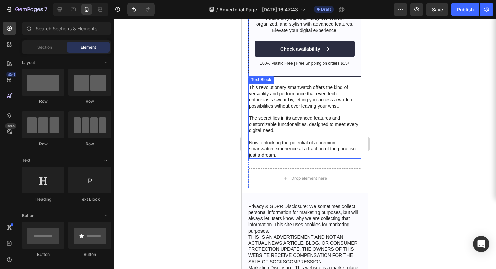
scroll to position [2126, 0]
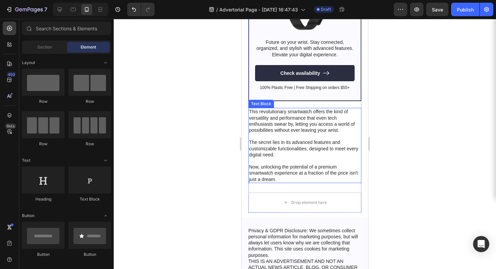
click at [297, 158] on p at bounding box center [305, 161] width 112 height 6
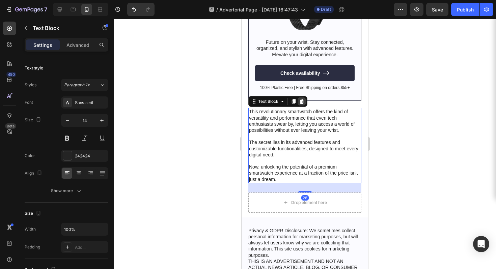
click at [302, 99] on icon at bounding box center [302, 101] width 4 height 5
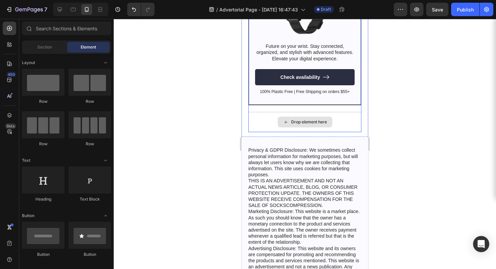
scroll to position [2117, 0]
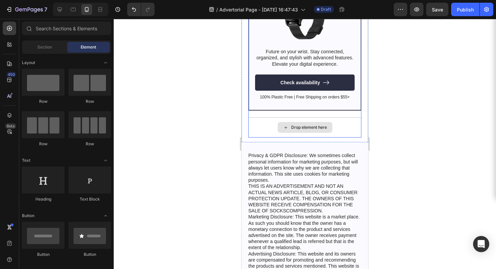
click at [338, 125] on div "Drop element here" at bounding box center [304, 127] width 113 height 20
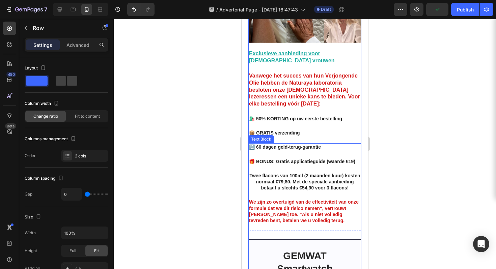
scroll to position [1915, 0]
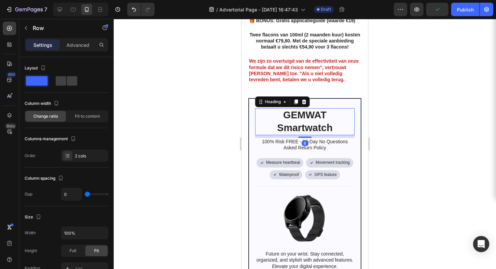
click at [324, 118] on h2 "GEMWAT Smartwatch" at bounding box center [305, 121] width 100 height 27
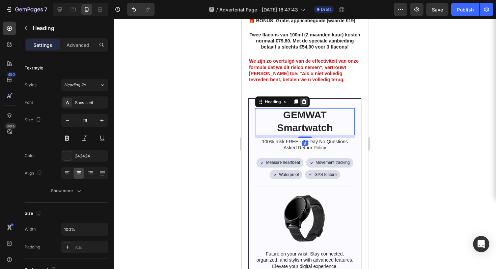
click at [304, 100] on icon at bounding box center [304, 102] width 4 height 5
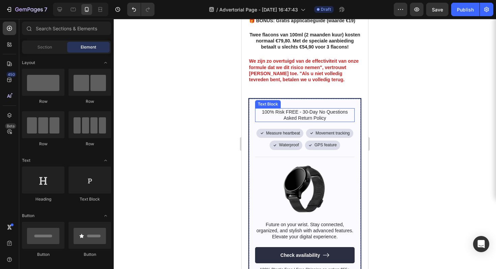
click at [312, 109] on p "100% Risk FREE - 30-Day No Questions Asked Return Policy" at bounding box center [305, 115] width 98 height 12
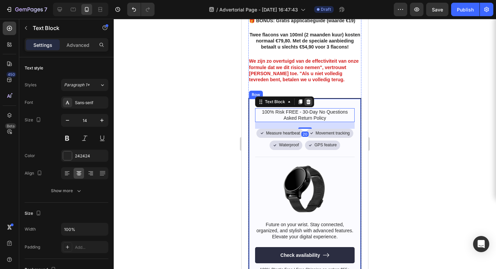
click at [308, 99] on icon at bounding box center [308, 101] width 5 height 5
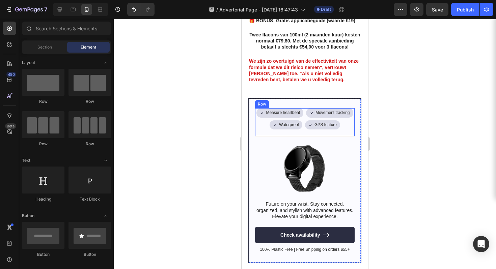
click at [330, 133] on div "Icon Measure heartbeat Text Block Row Icon Movement tracking Text Block Row Row…" at bounding box center [305, 180] width 100 height 145
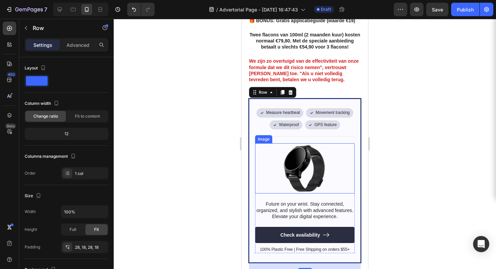
click at [329, 145] on img at bounding box center [304, 168] width 65 height 50
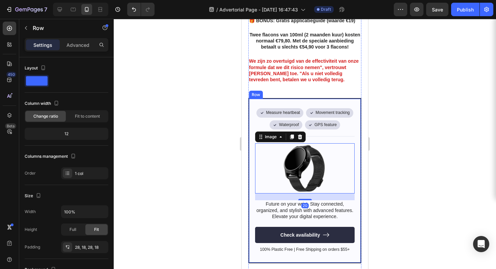
click at [343, 133] on div "Icon Measure heartbeat Text Block Row Icon Movement tracking Text Block Row Row…" at bounding box center [305, 180] width 100 height 145
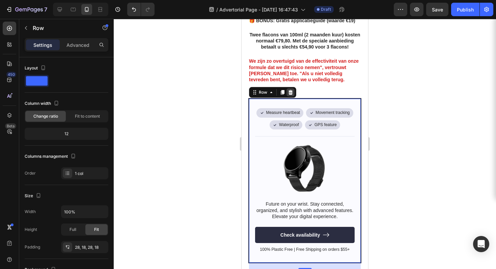
click at [289, 90] on icon at bounding box center [290, 92] width 4 height 5
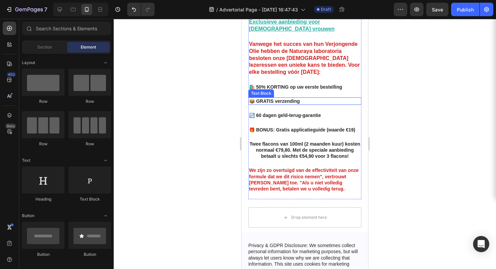
scroll to position [1777, 0]
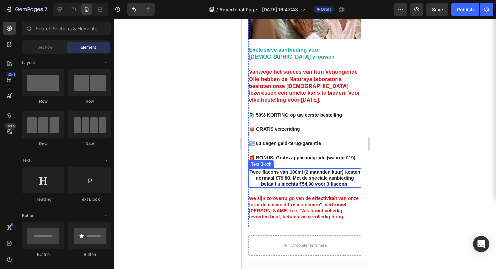
click at [295, 169] on strong "Twee flacons van 100ml (2 maanden kuur) kosten normaal €79,80. Met de speciale …" at bounding box center [304, 178] width 111 height 18
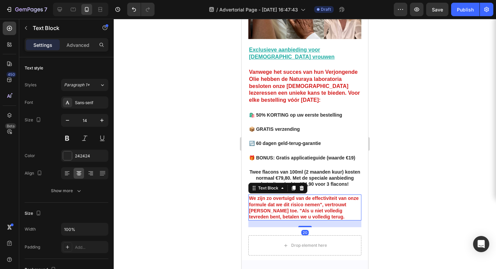
click at [317, 199] on strong "We zijn zo overtuigd van de effectiviteit van onze formule dat we dit risico ne…" at bounding box center [304, 208] width 110 height 24
click at [405, 166] on div at bounding box center [305, 144] width 382 height 250
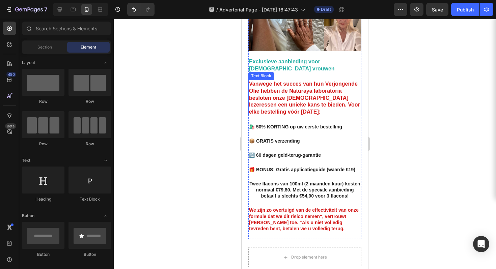
scroll to position [1765, 0]
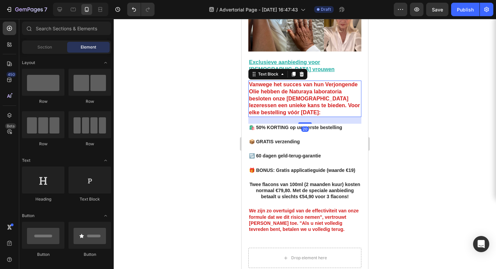
click at [282, 82] on strong "Vanwege het succes van hun Verjongende Olie hebben de Naturaya laboratoria besl…" at bounding box center [304, 99] width 111 height 34
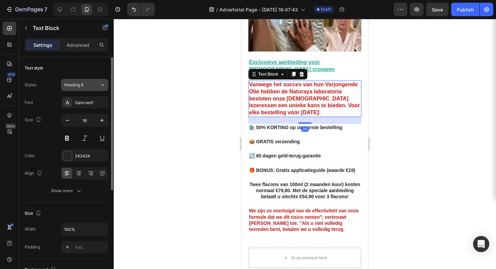
click at [89, 85] on div "Heading 6" at bounding box center [77, 85] width 27 height 6
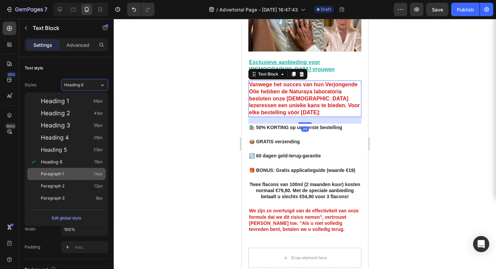
click at [80, 171] on div "Paragraph 1 14px" at bounding box center [72, 174] width 62 height 7
type input "14"
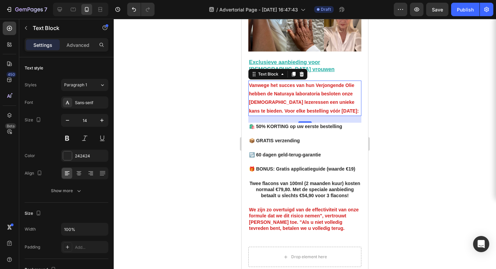
click at [405, 82] on div at bounding box center [305, 144] width 382 height 250
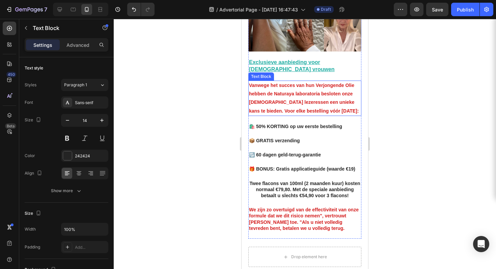
click at [311, 82] on p "Vanwege het succes van hun Verjongende Olie hebben de Naturaya laboratoria besl…" at bounding box center [305, 98] width 112 height 34
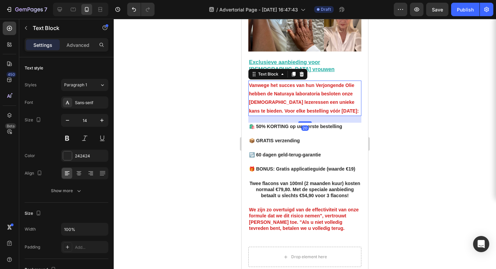
click at [198, 83] on div at bounding box center [305, 144] width 382 height 250
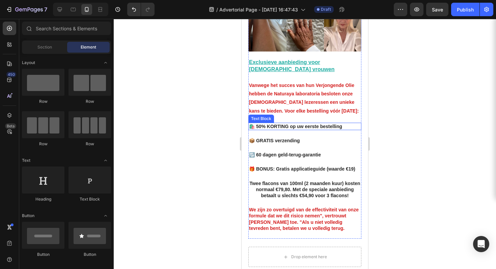
click at [305, 124] on strong "🛍️ 50% KORTING op uw eerste bestelling" at bounding box center [295, 126] width 93 height 5
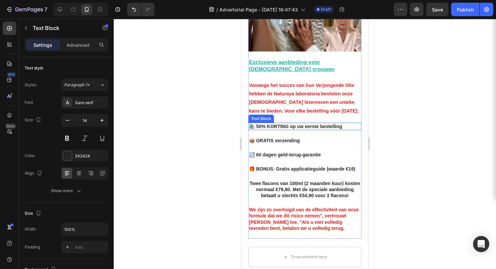
click at [305, 124] on strong "🛍️ 50% KORTING op uw eerste bestelling" at bounding box center [295, 126] width 93 height 5
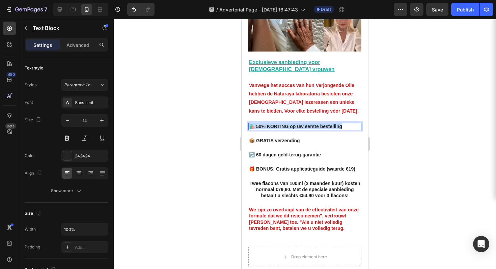
click at [305, 124] on strong "🛍️ 50% KORTING op uw eerste bestelling" at bounding box center [295, 126] width 93 height 5
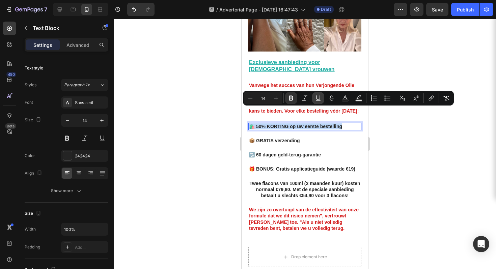
copy strong "🛍️ 50% KORTING op uw eerste bestelling"
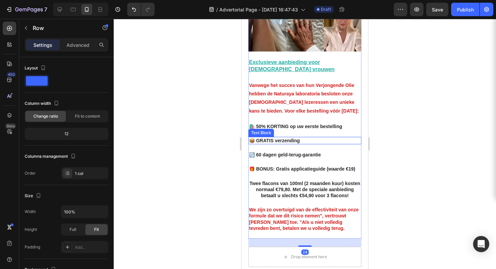
click at [280, 138] on strong "📦 GRATIS verzending" at bounding box center [274, 140] width 51 height 5
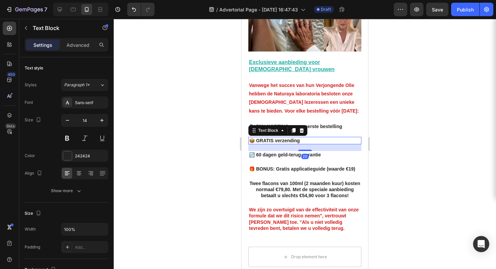
click at [280, 138] on strong "📦 GRATIS verzending" at bounding box center [274, 140] width 51 height 5
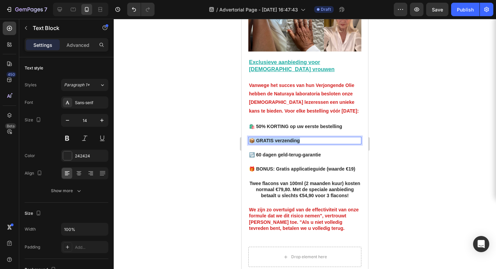
click at [280, 138] on strong "📦 GRATIS verzending" at bounding box center [274, 140] width 51 height 5
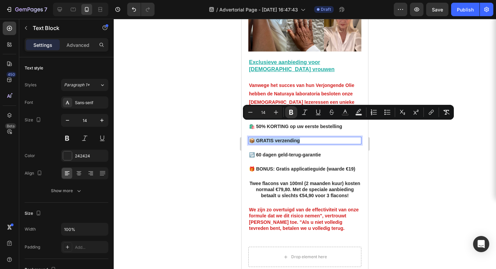
copy strong "📦 GRATIS verzending"
